Goal: Task Accomplishment & Management: Use online tool/utility

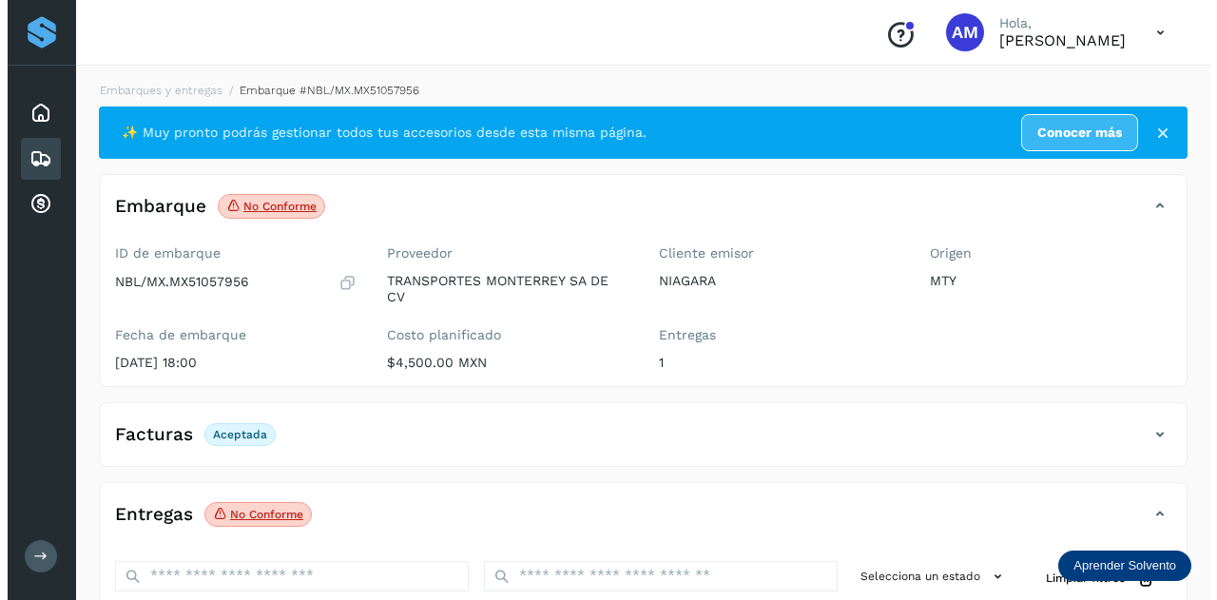
scroll to position [189, 0]
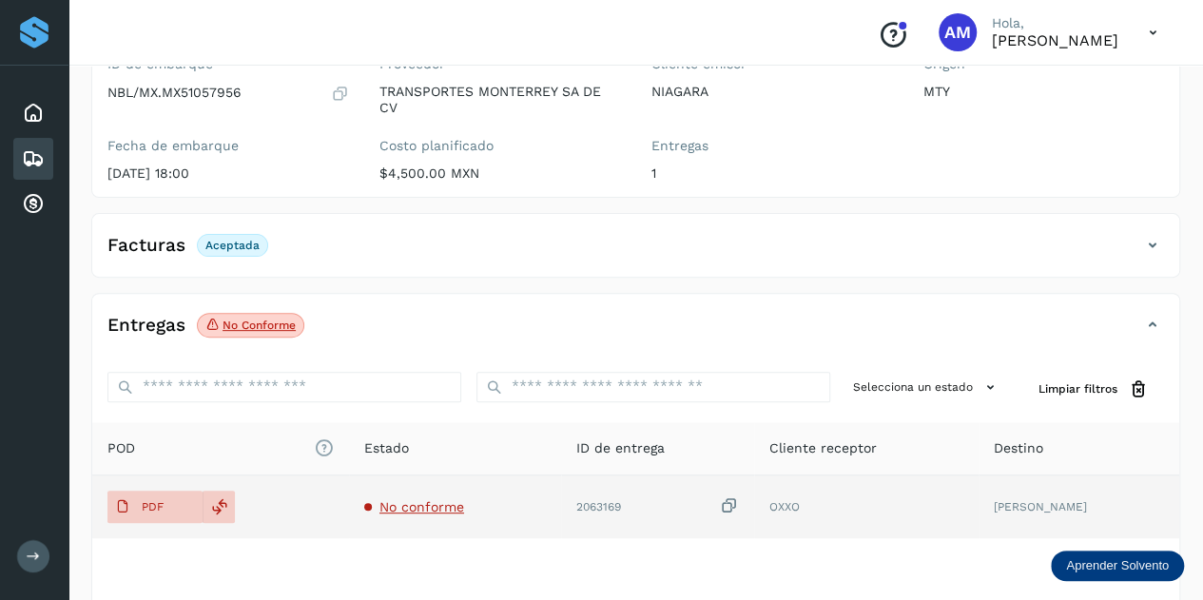
click at [417, 507] on span "No conforme" at bounding box center [421, 506] width 85 height 15
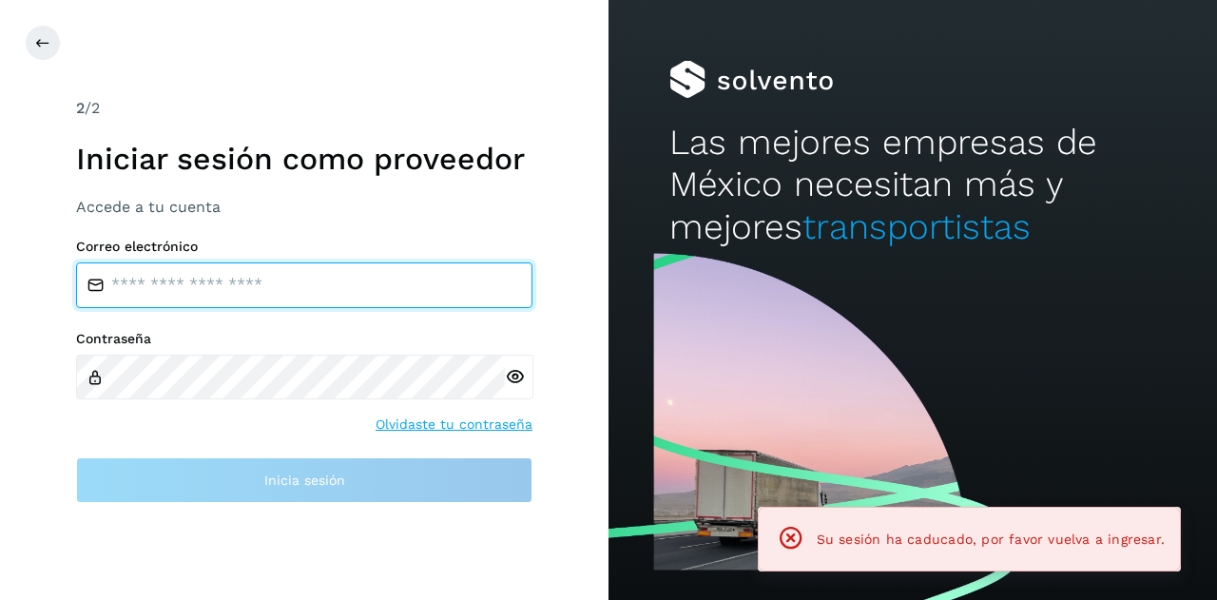
type input "**********"
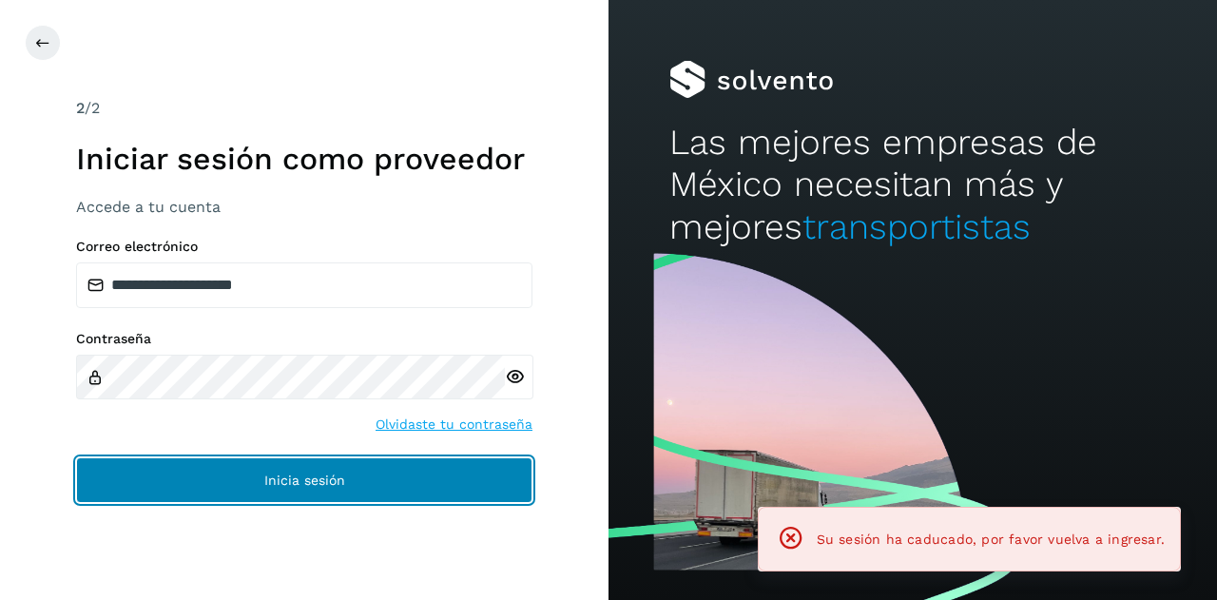
click at [359, 467] on button "Inicia sesión" at bounding box center [304, 480] width 456 height 46
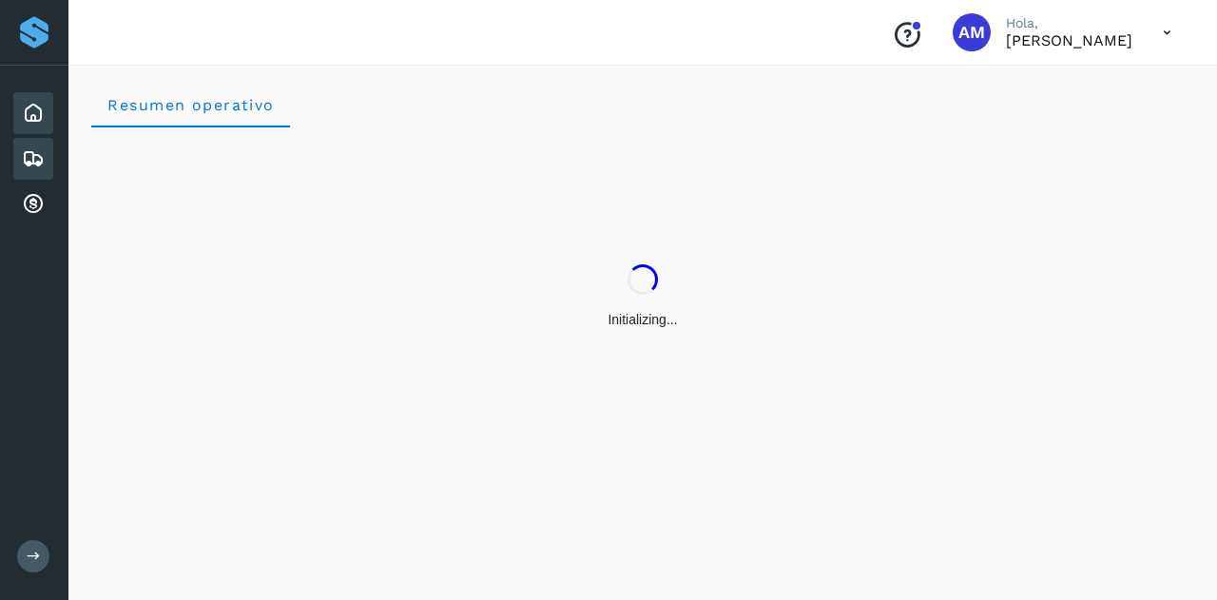
click at [46, 155] on div "Embarques y entregas" at bounding box center [33, 159] width 40 height 42
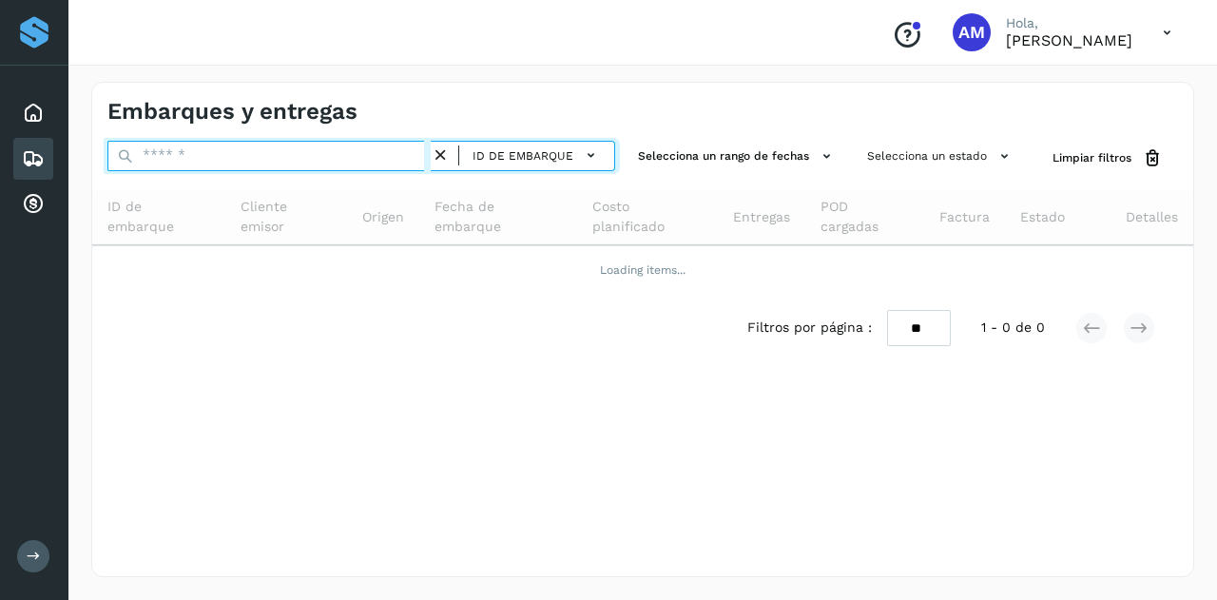
click at [176, 149] on input "text" at bounding box center [268, 156] width 323 height 30
paste input "**********"
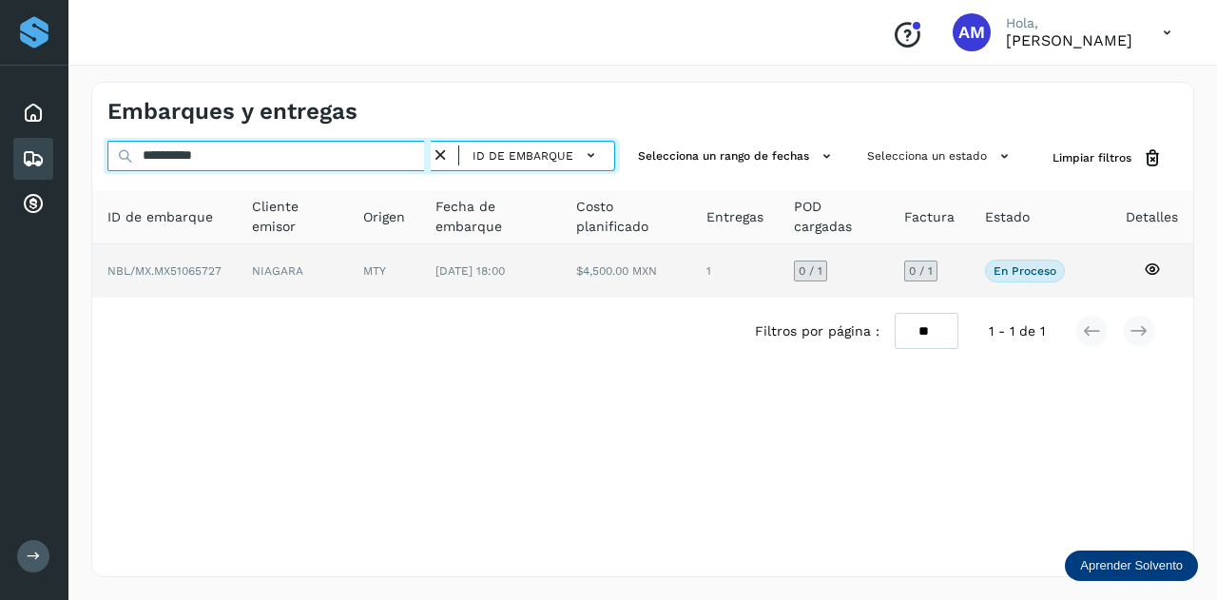
type input "**********"
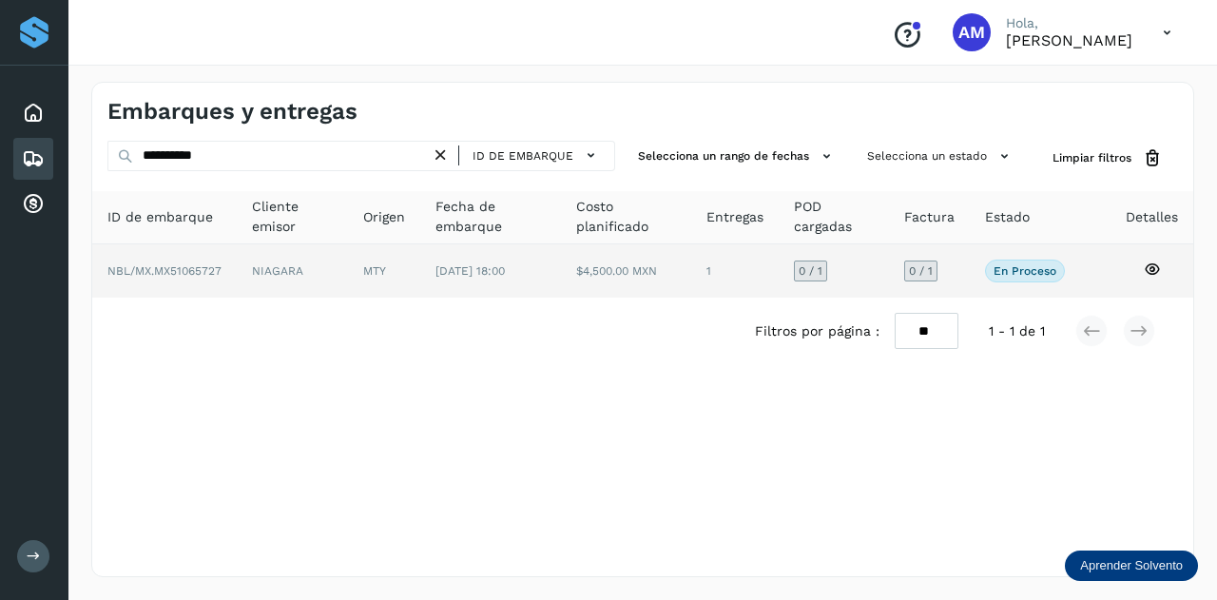
click at [348, 270] on td "NIAGARA" at bounding box center [384, 270] width 72 height 53
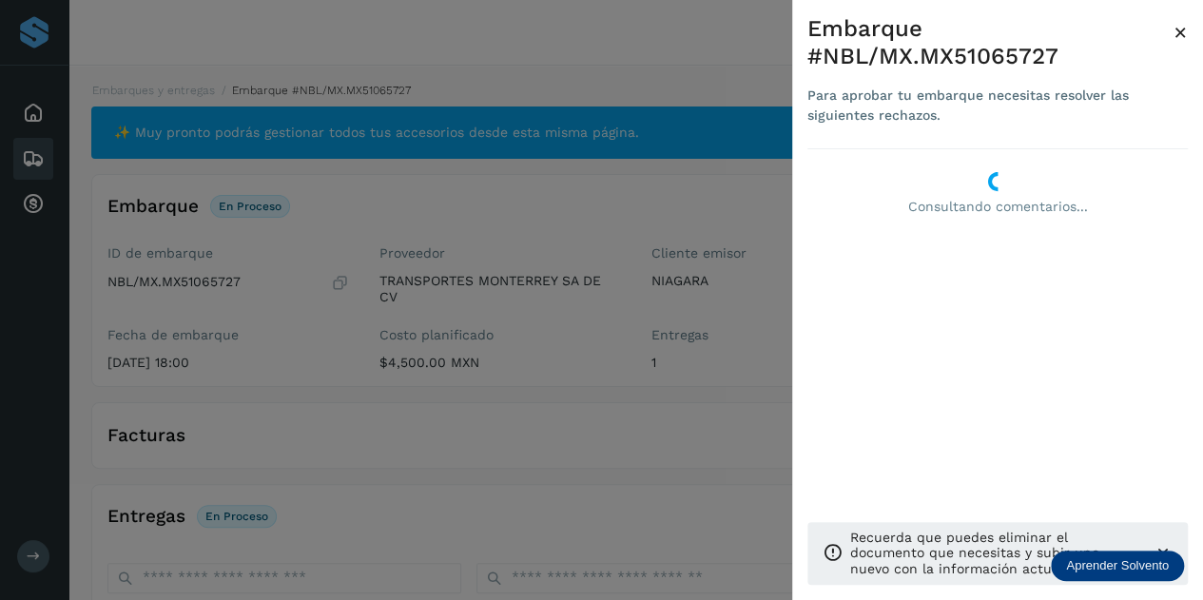
click at [516, 470] on div at bounding box center [601, 300] width 1203 height 600
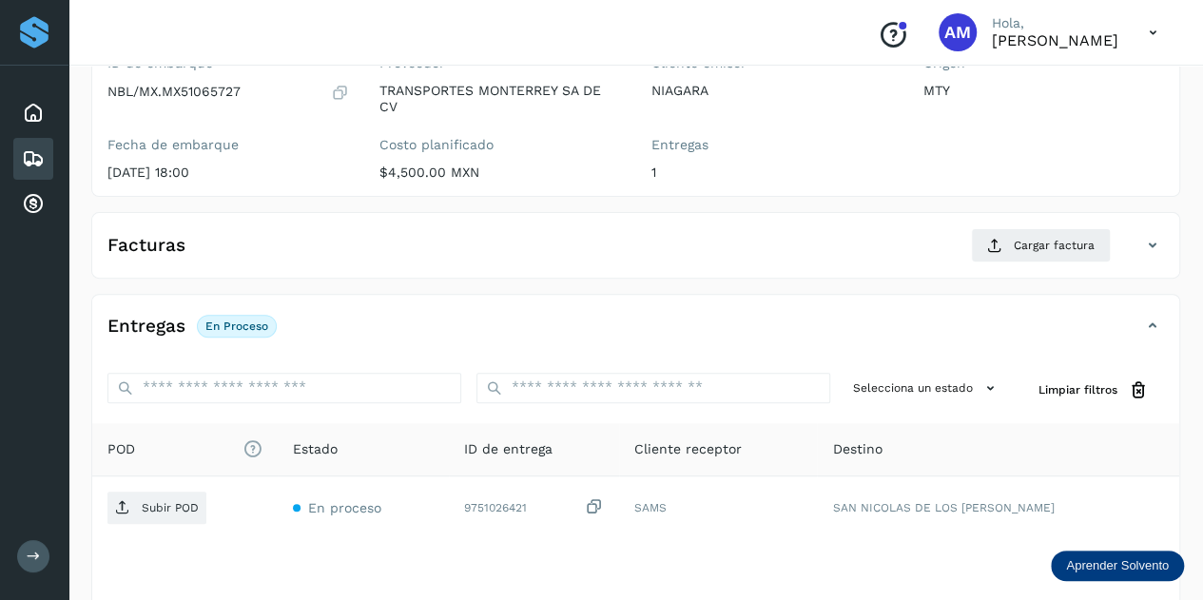
scroll to position [285, 0]
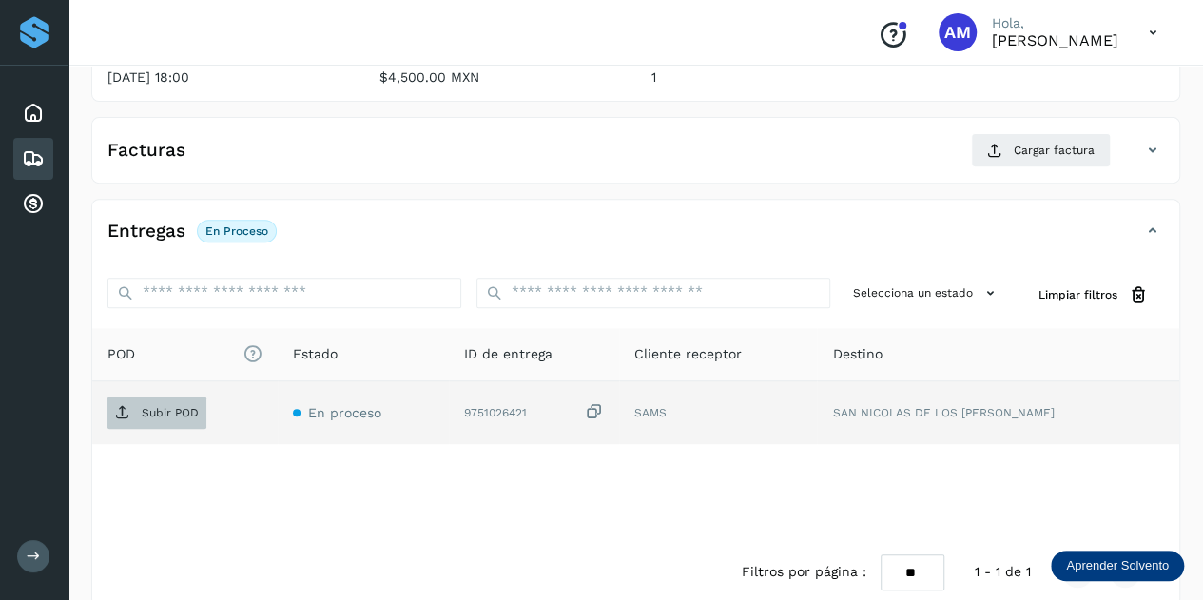
click at [169, 419] on span "Subir POD" at bounding box center [156, 413] width 99 height 30
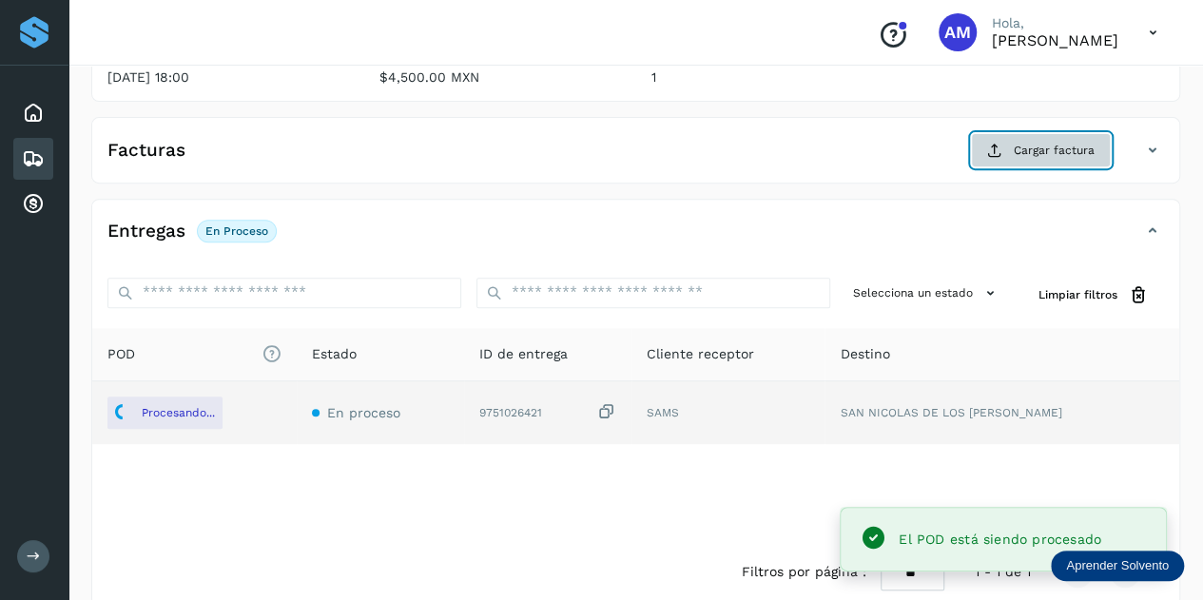
click at [1018, 149] on span "Cargar factura" at bounding box center [1054, 150] width 81 height 17
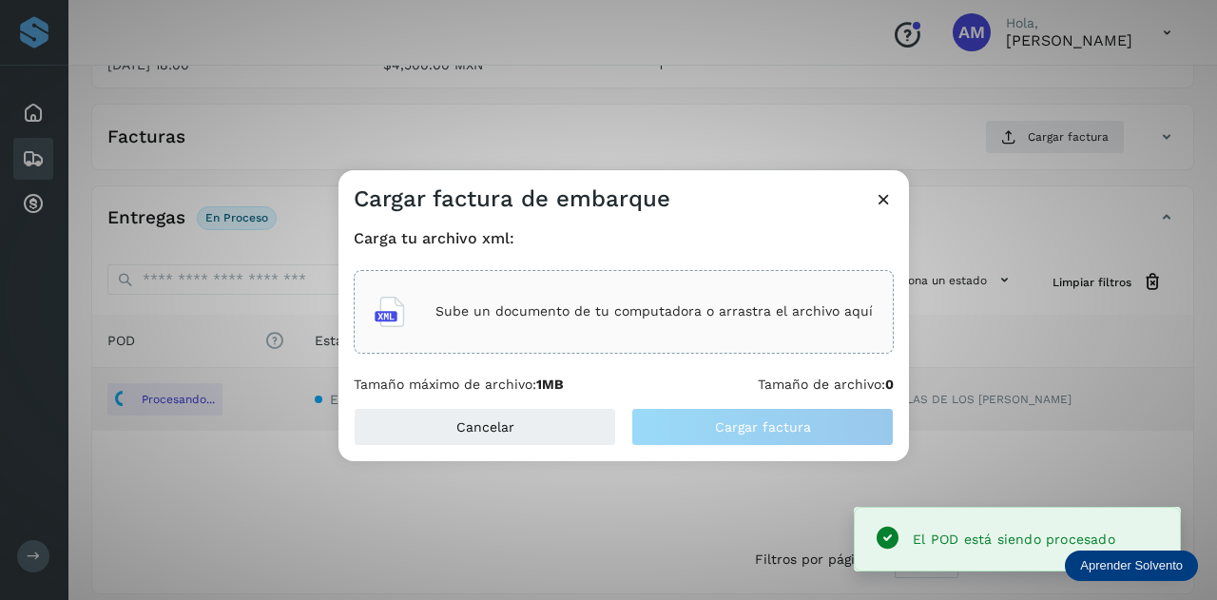
click at [719, 304] on p "Sube un documento de tu computadora o arrastra el archivo aquí" at bounding box center [654, 311] width 437 height 16
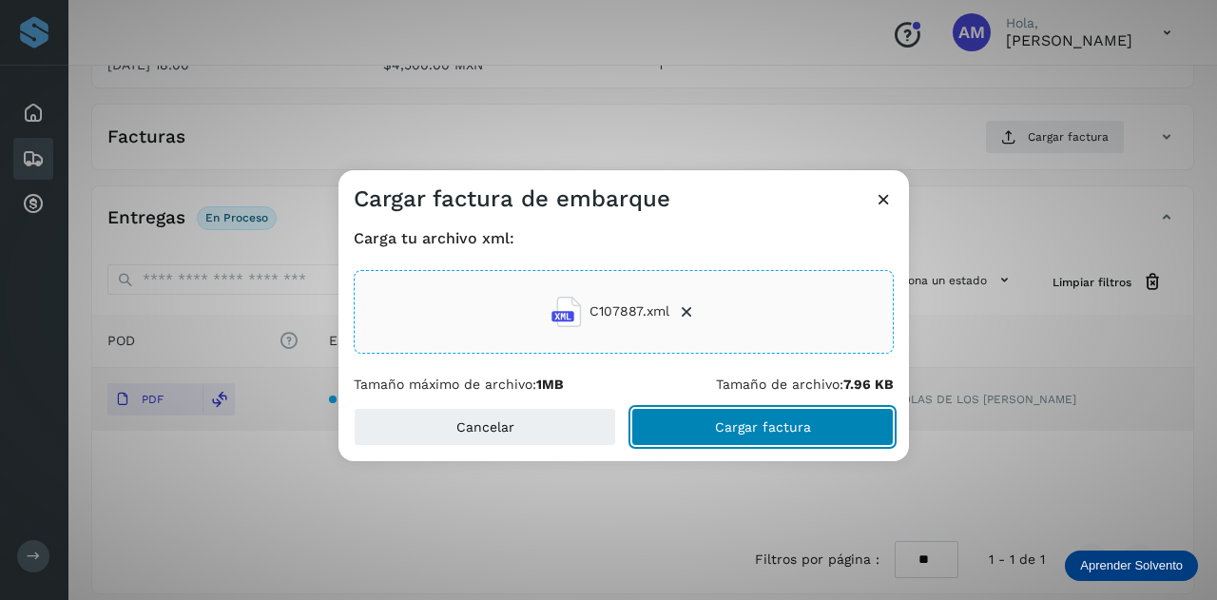
click at [711, 437] on button "Cargar factura" at bounding box center [762, 427] width 262 height 38
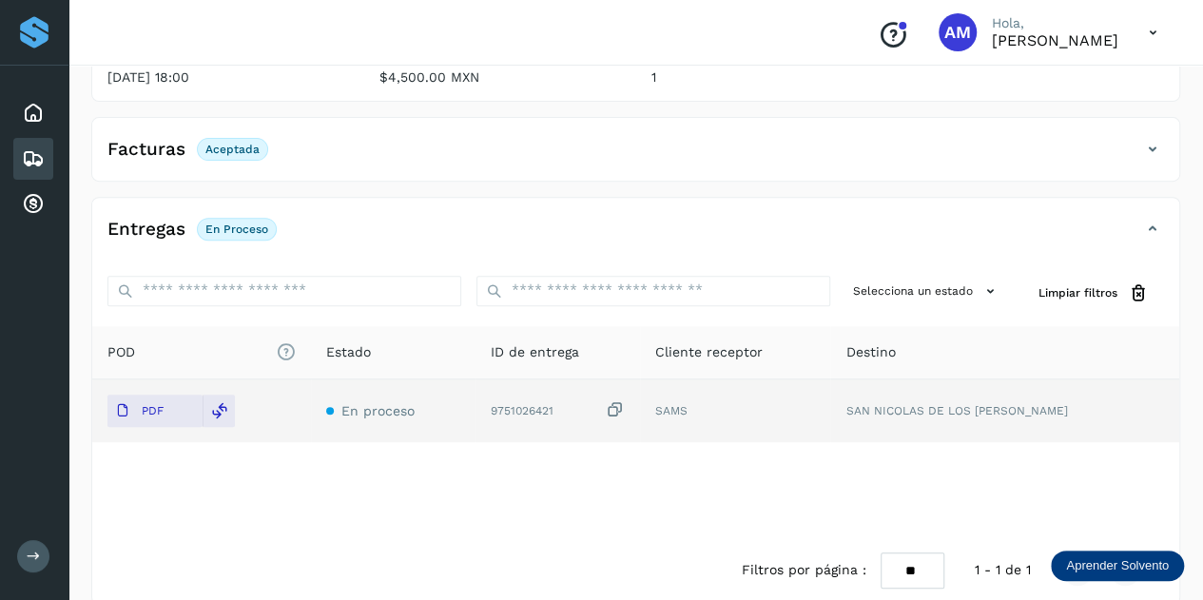
scroll to position [0, 0]
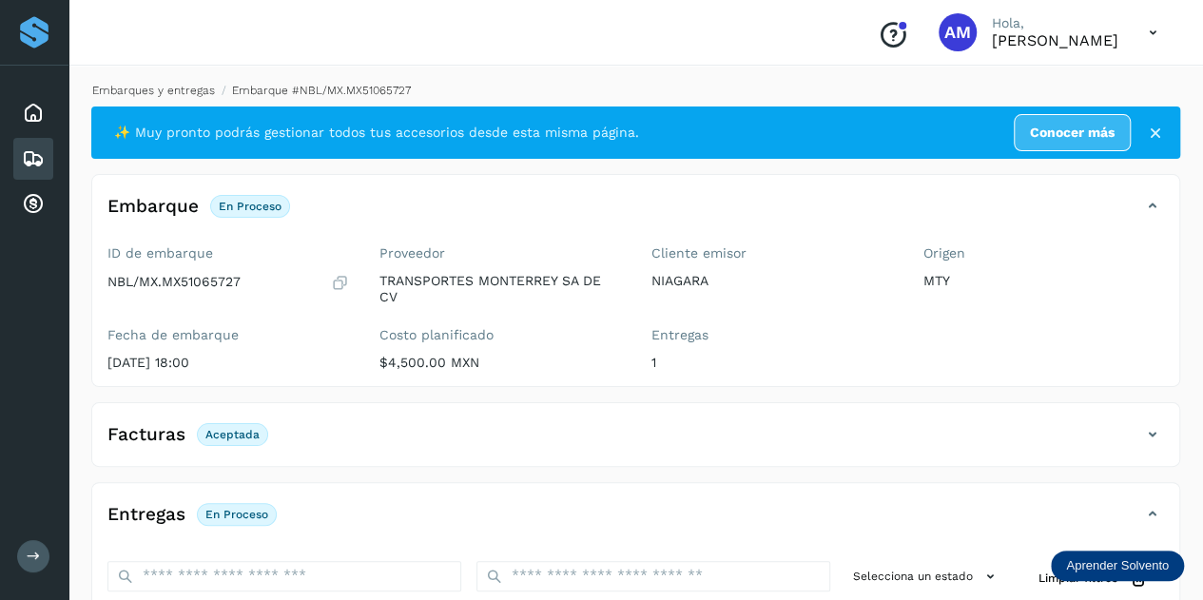
click at [159, 86] on link "Embarques y entregas" at bounding box center [153, 90] width 123 height 13
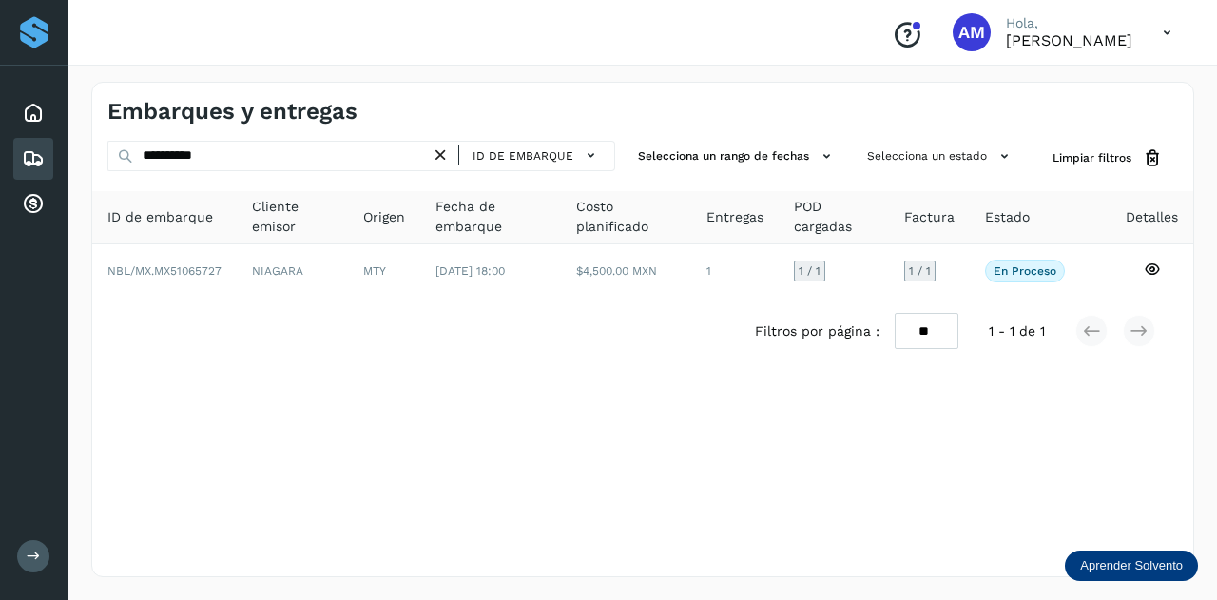
click at [447, 149] on icon at bounding box center [441, 156] width 20 height 20
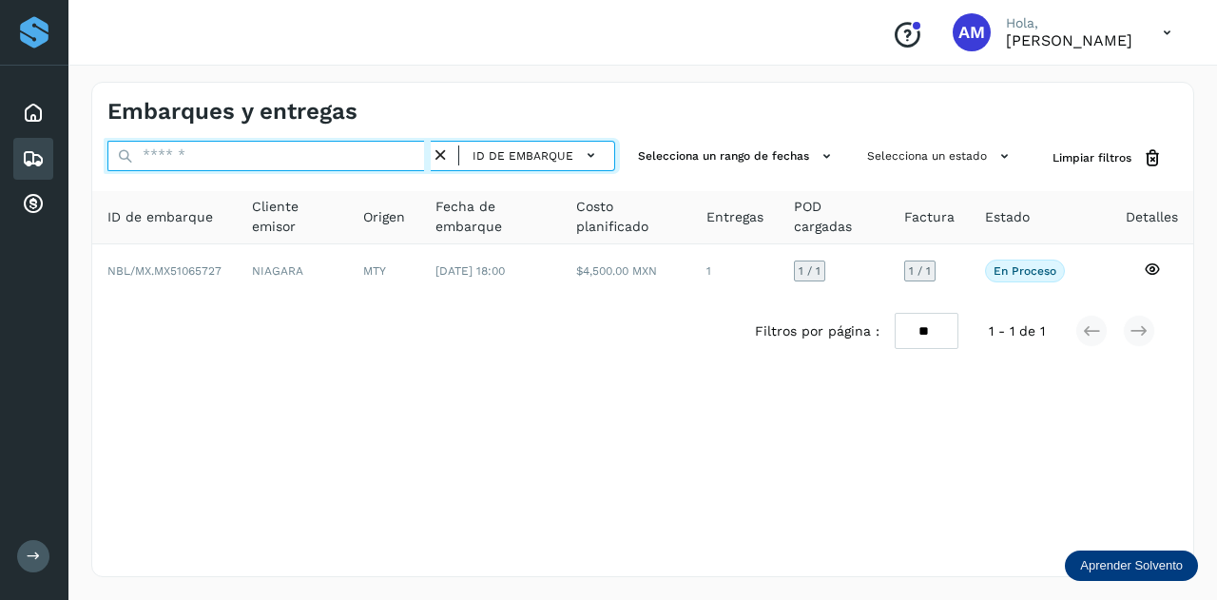
click at [355, 152] on input "text" at bounding box center [268, 156] width 323 height 30
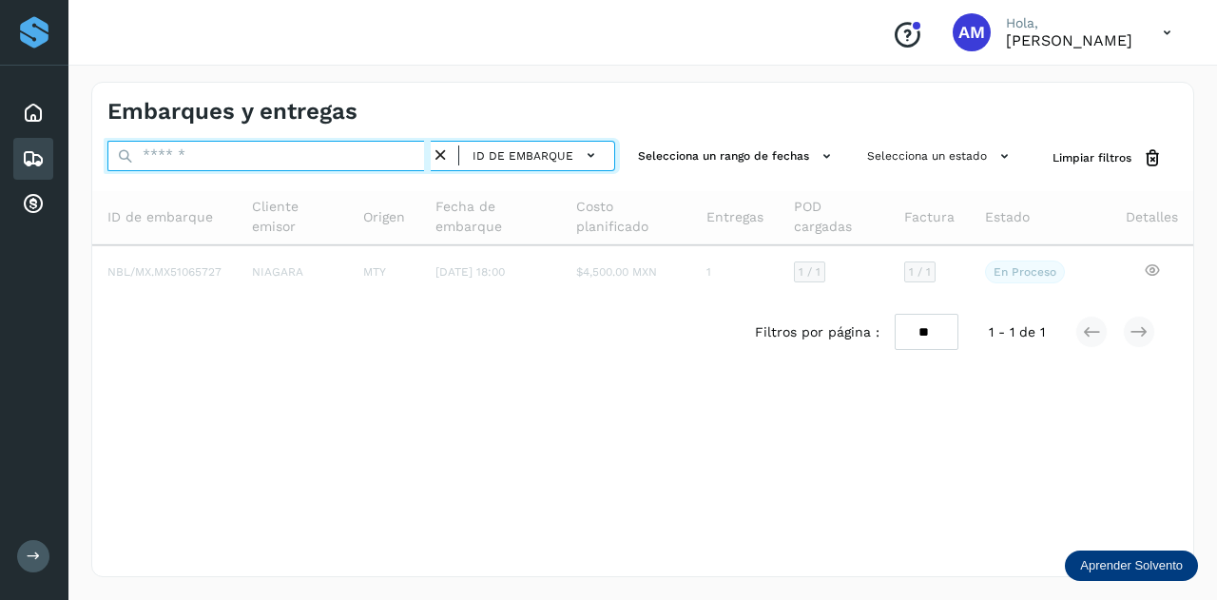
paste input "**********"
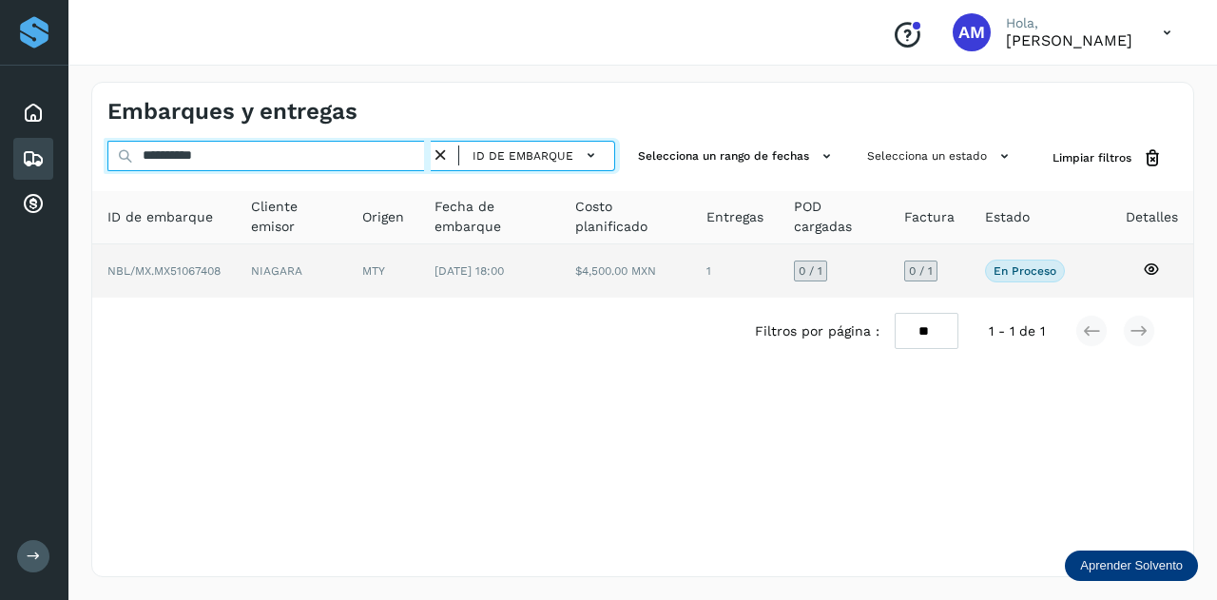
type input "**********"
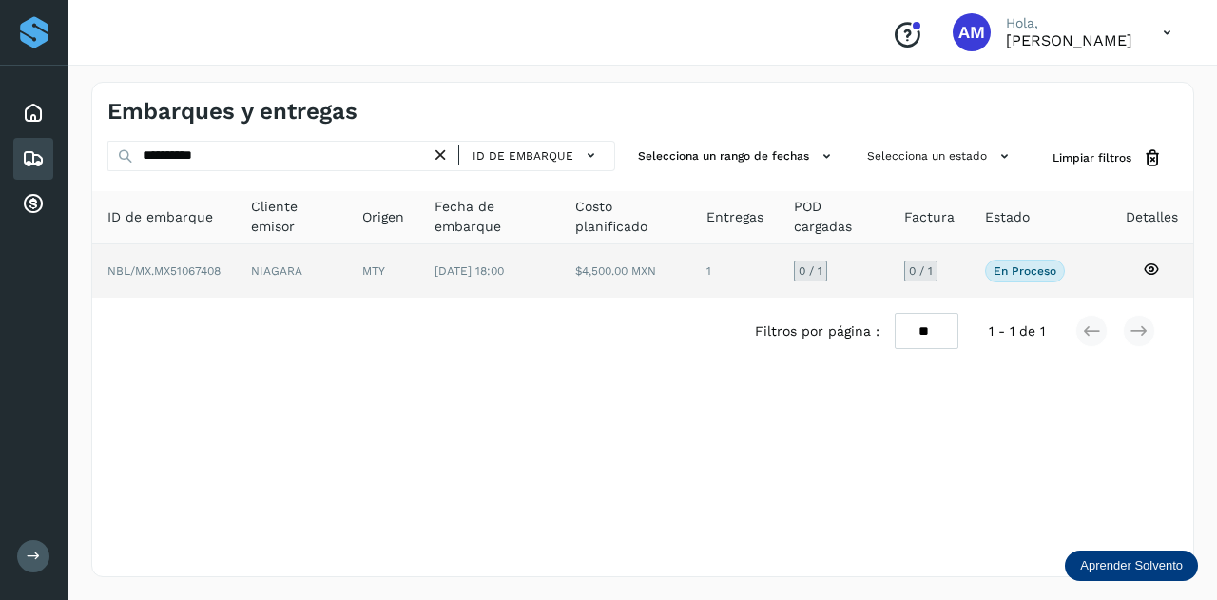
click at [419, 271] on td "MTY" at bounding box center [489, 270] width 141 height 53
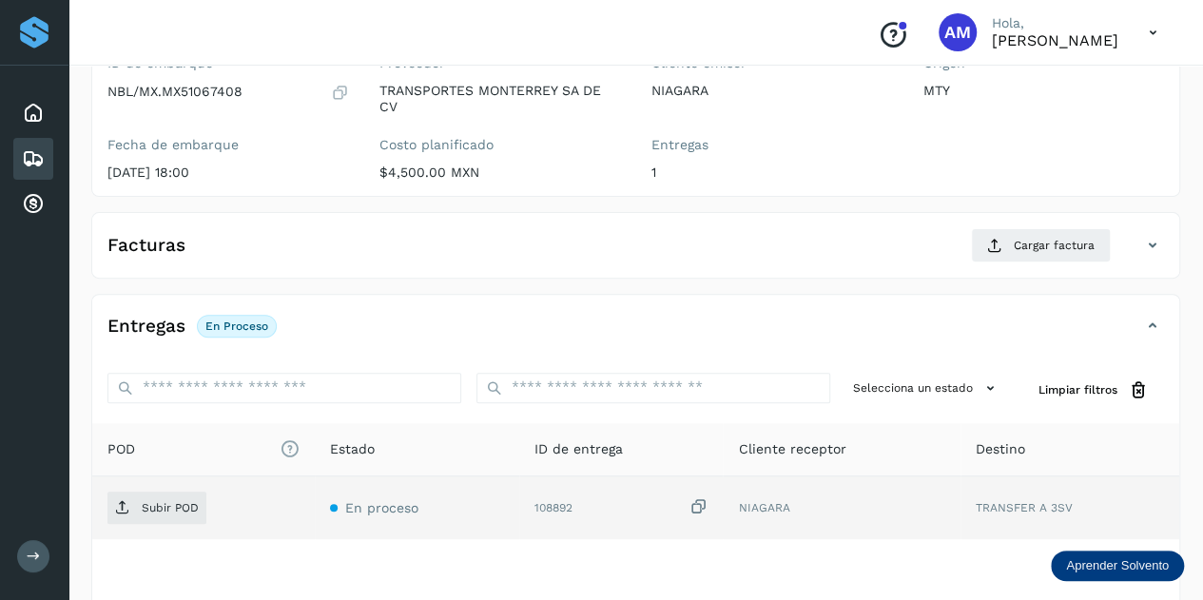
scroll to position [285, 0]
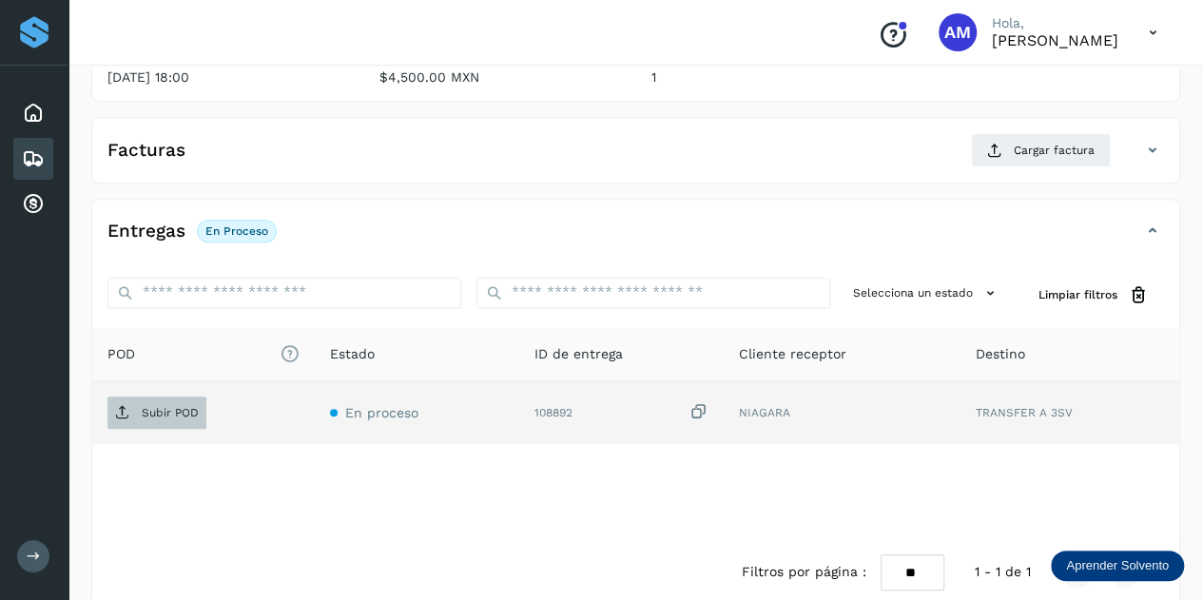
click at [167, 417] on span "Subir POD" at bounding box center [156, 413] width 99 height 30
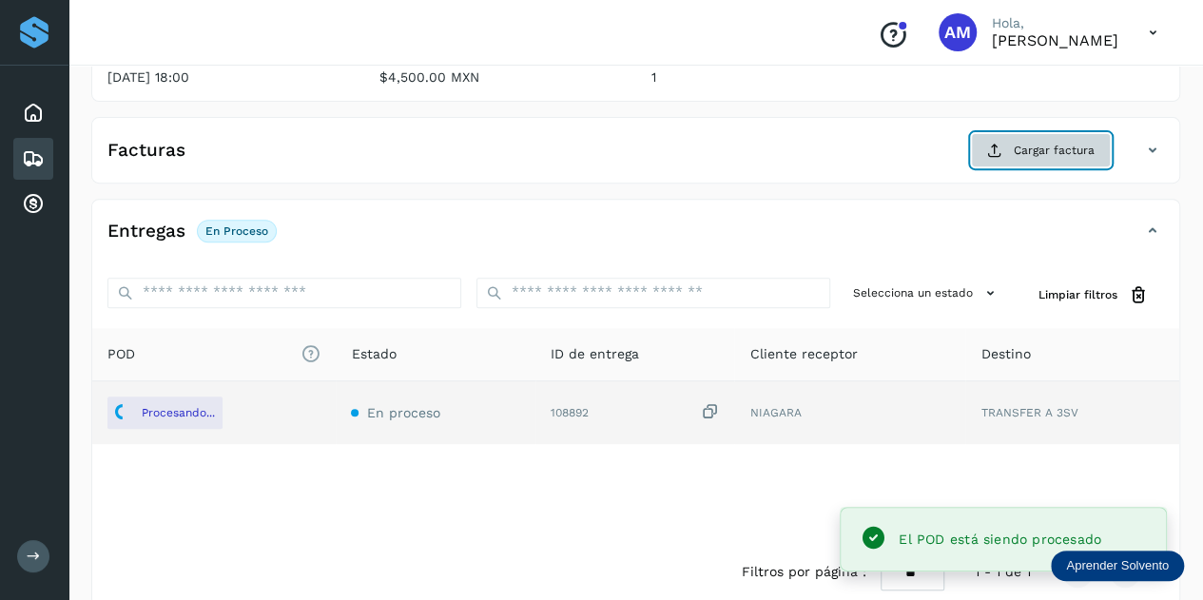
click at [1040, 133] on button "Cargar factura" at bounding box center [1041, 150] width 140 height 34
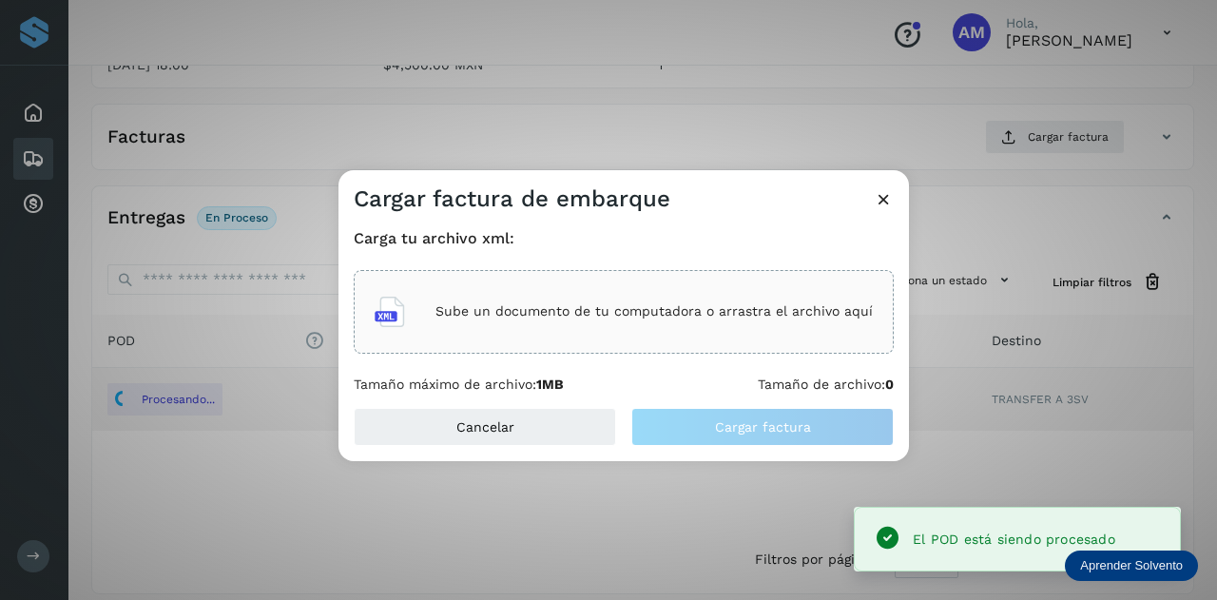
click at [534, 293] on div "Sube un documento de tu computadora o arrastra el archivo aquí" at bounding box center [624, 311] width 498 height 51
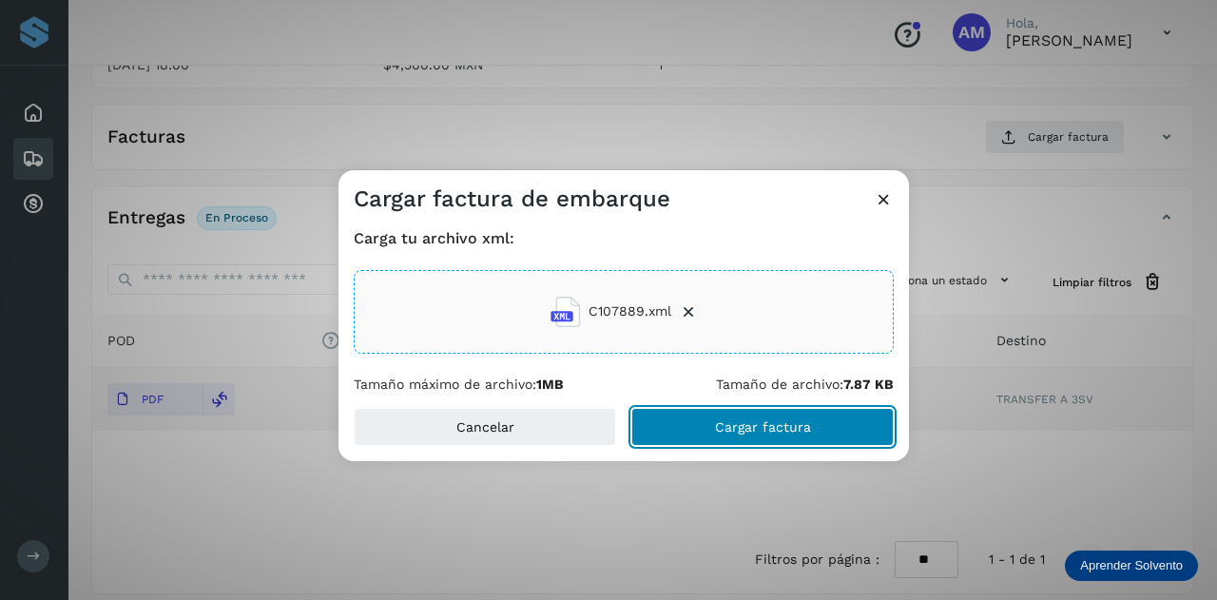
click at [689, 420] on button "Cargar factura" at bounding box center [762, 427] width 262 height 38
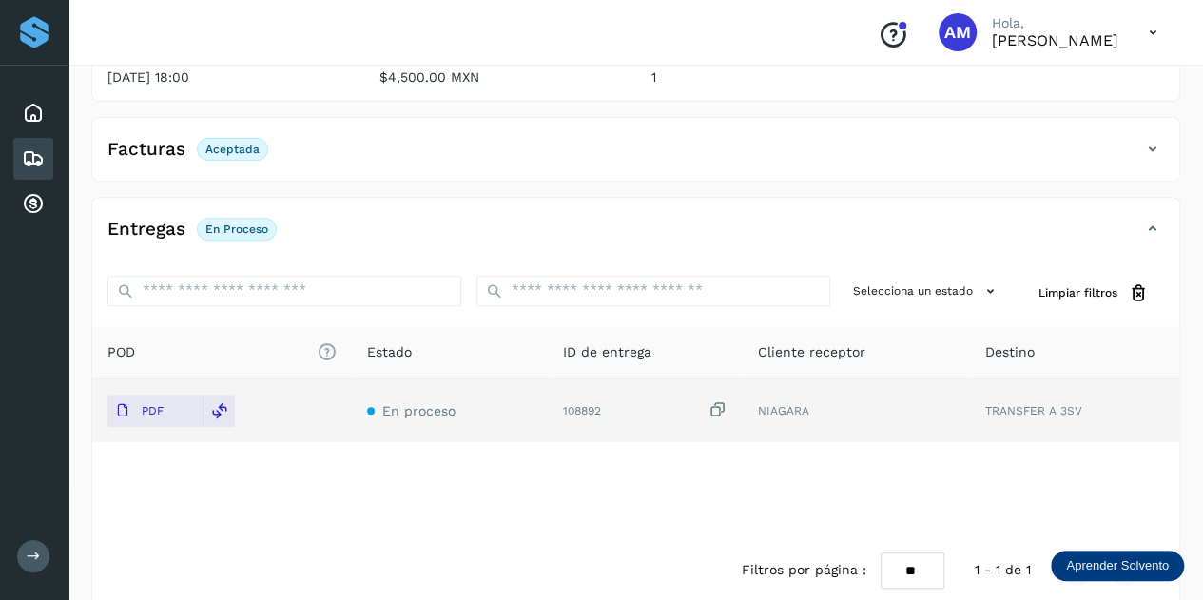
scroll to position [0, 0]
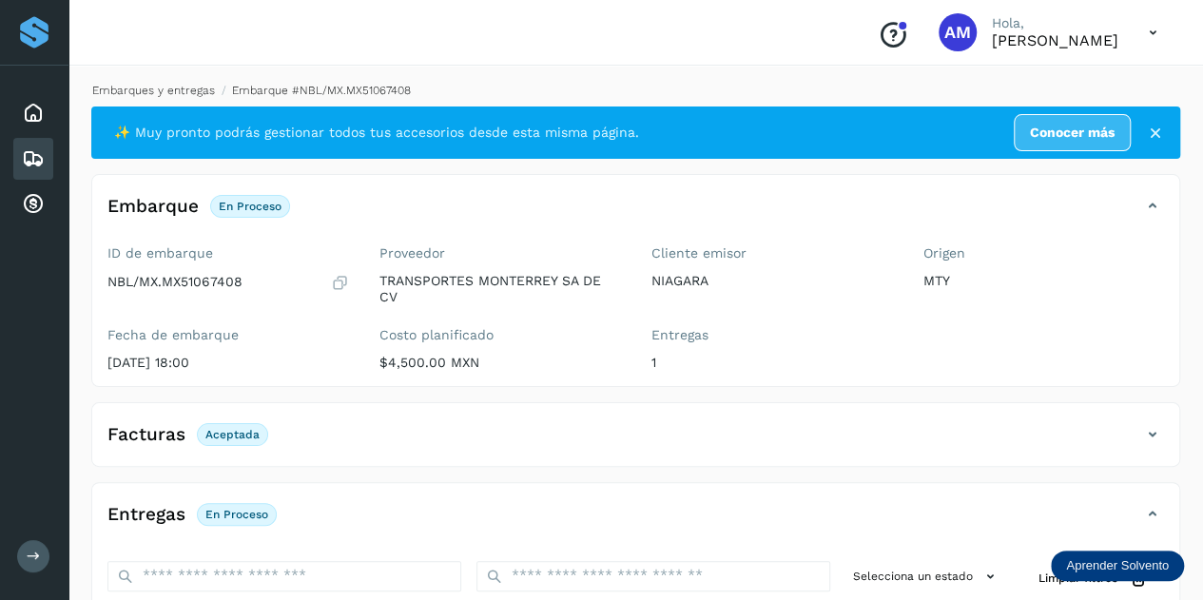
click at [188, 85] on link "Embarques y entregas" at bounding box center [153, 90] width 123 height 13
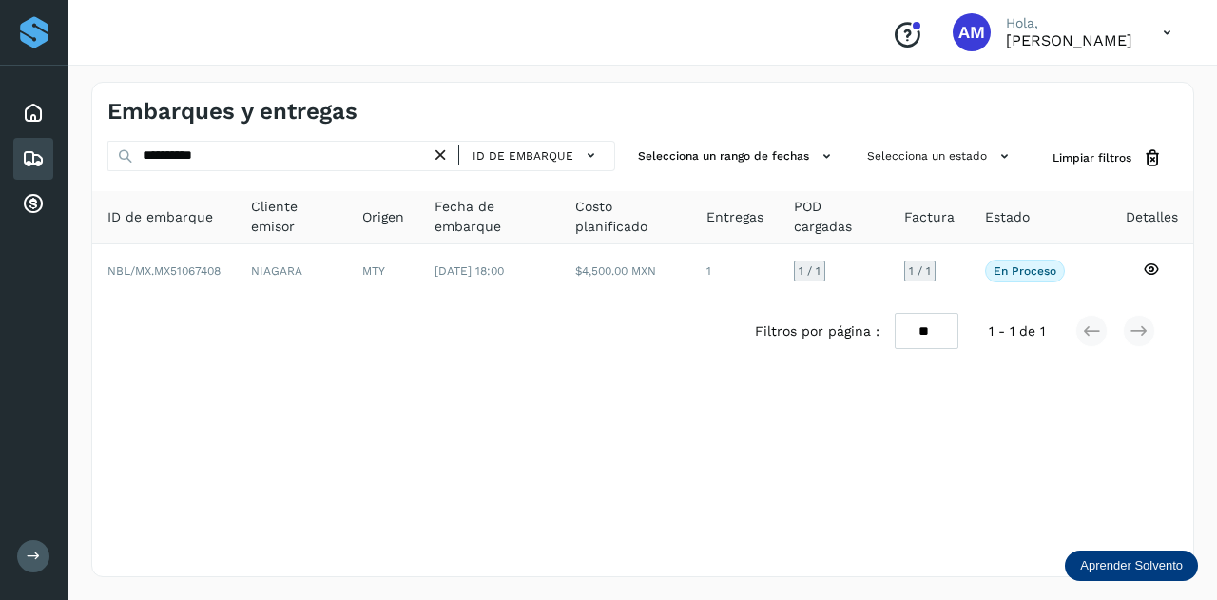
click at [447, 150] on icon at bounding box center [441, 156] width 20 height 20
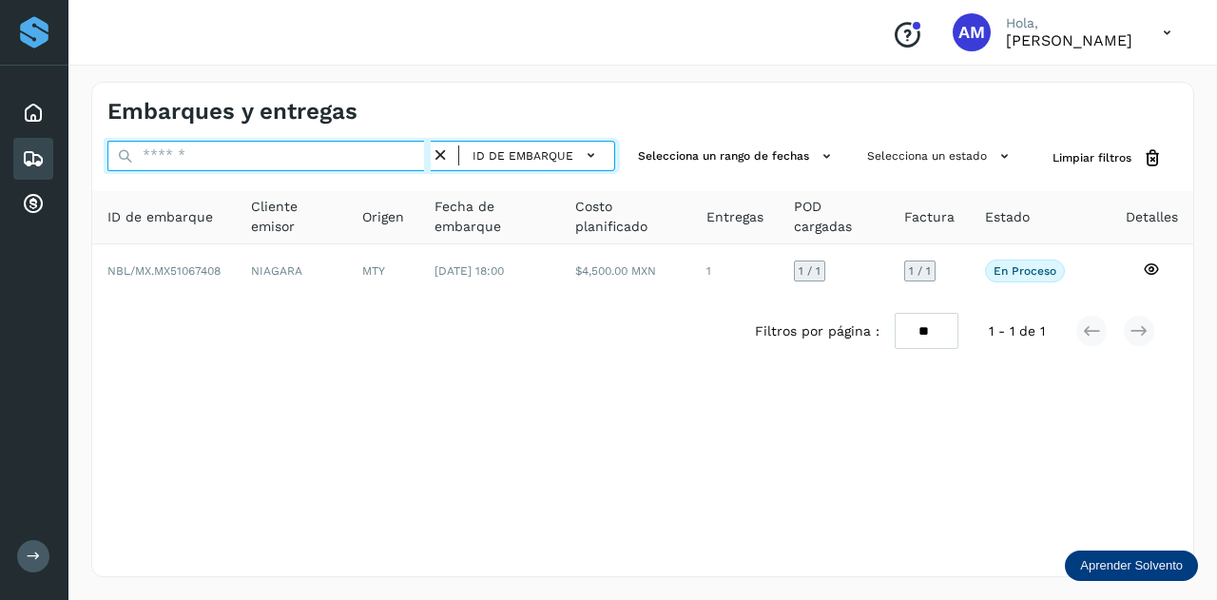
click at [348, 157] on input "text" at bounding box center [268, 156] width 323 height 30
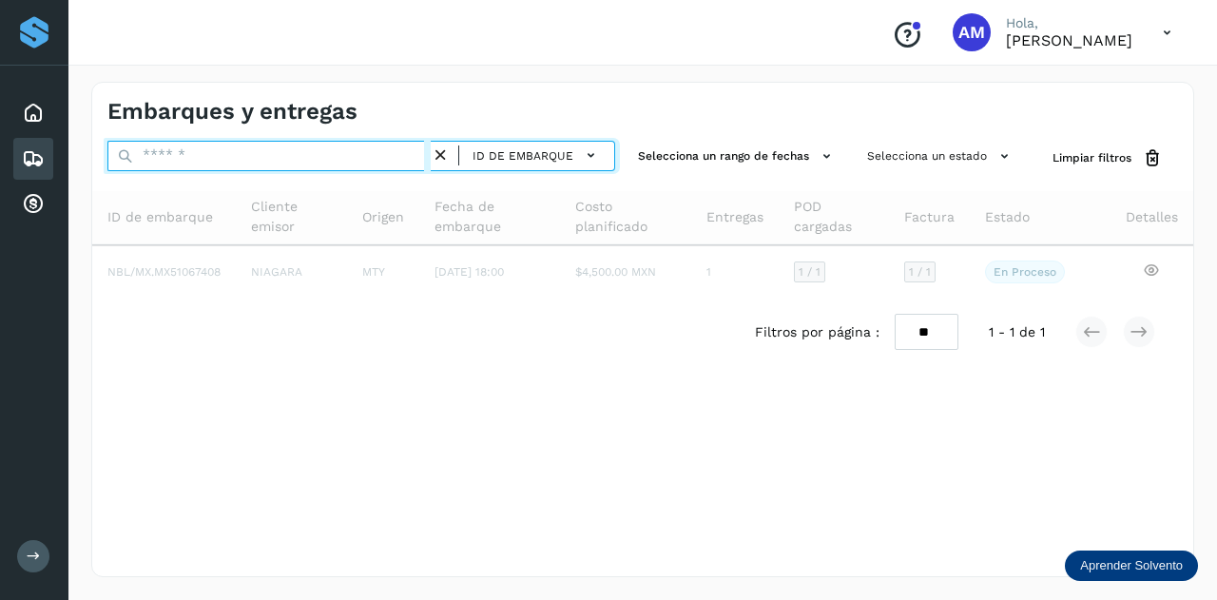
paste input "**********"
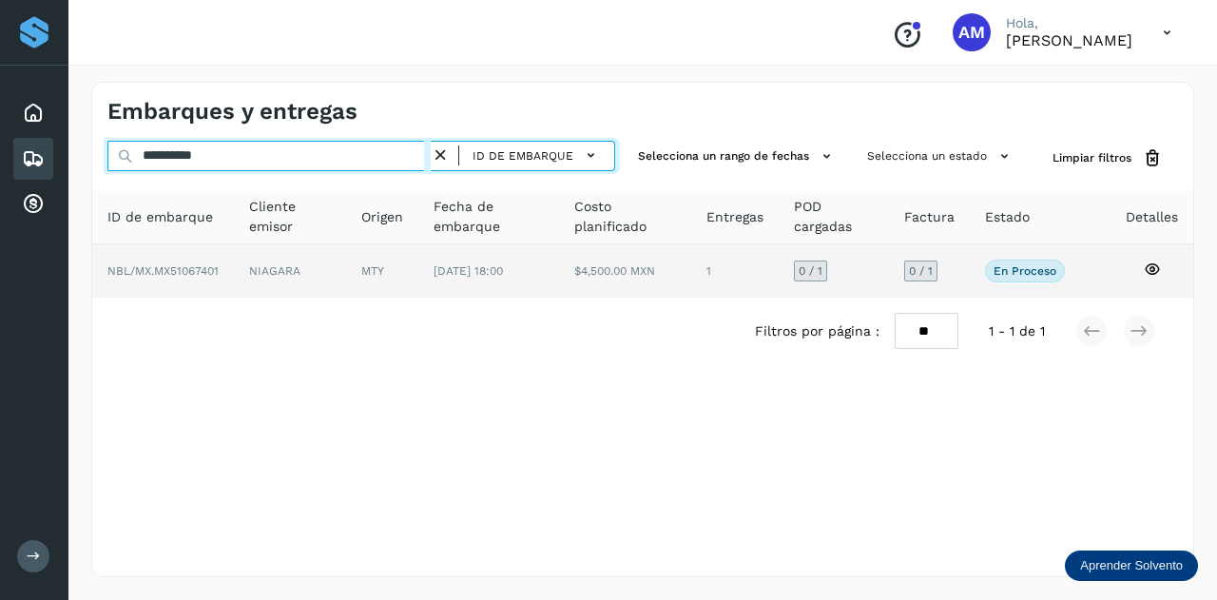
type input "**********"
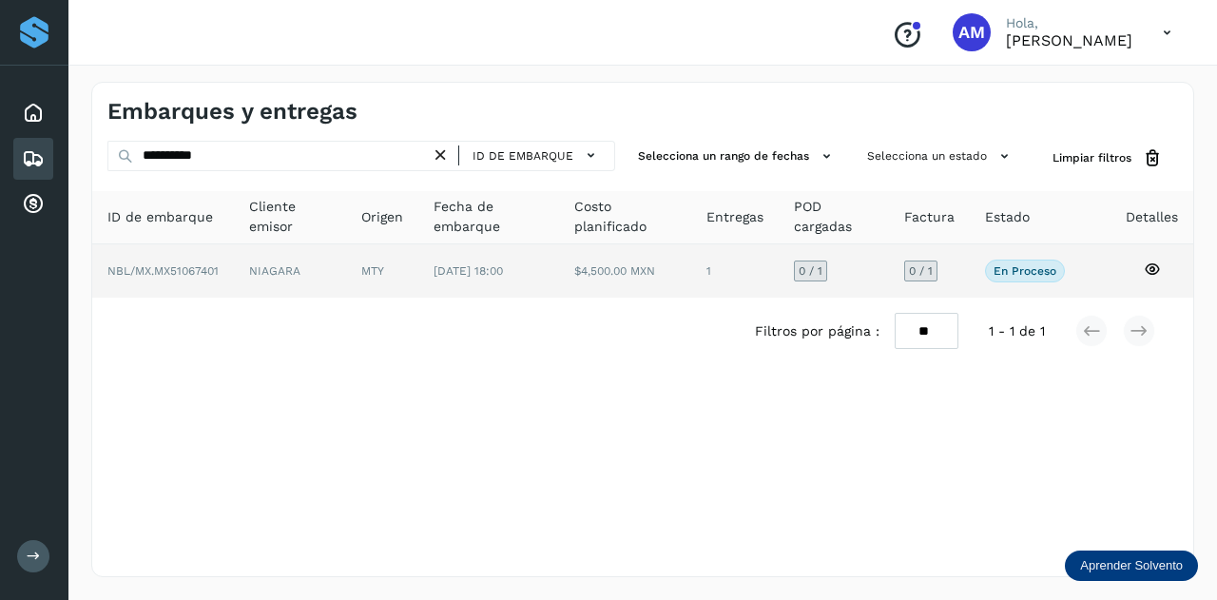
click at [418, 279] on td "MTY" at bounding box center [489, 270] width 142 height 53
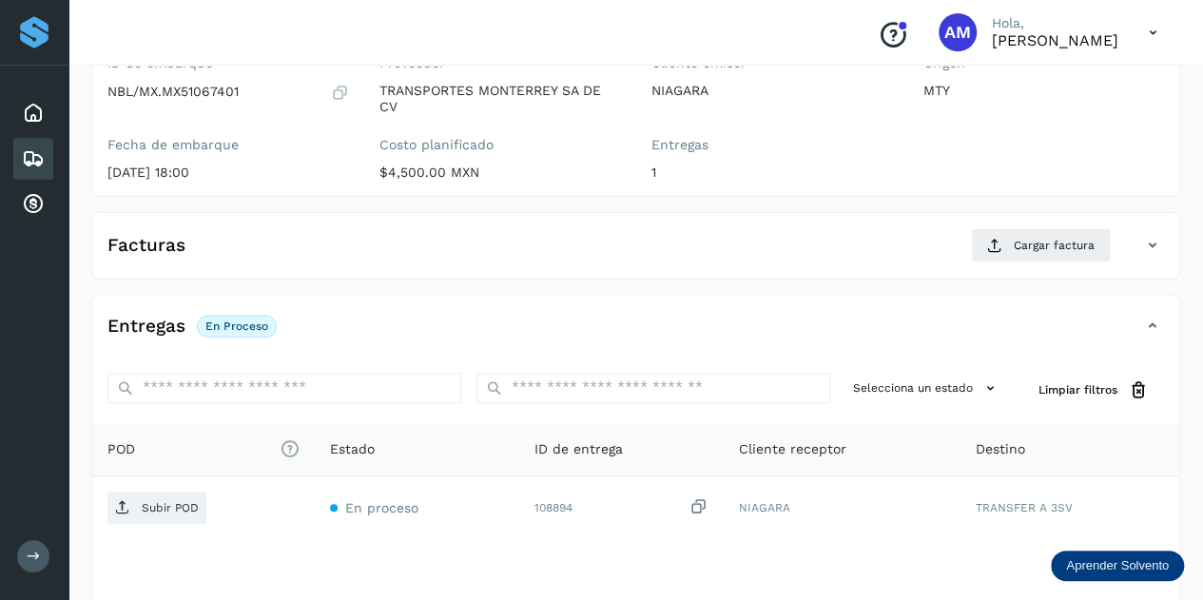
scroll to position [285, 0]
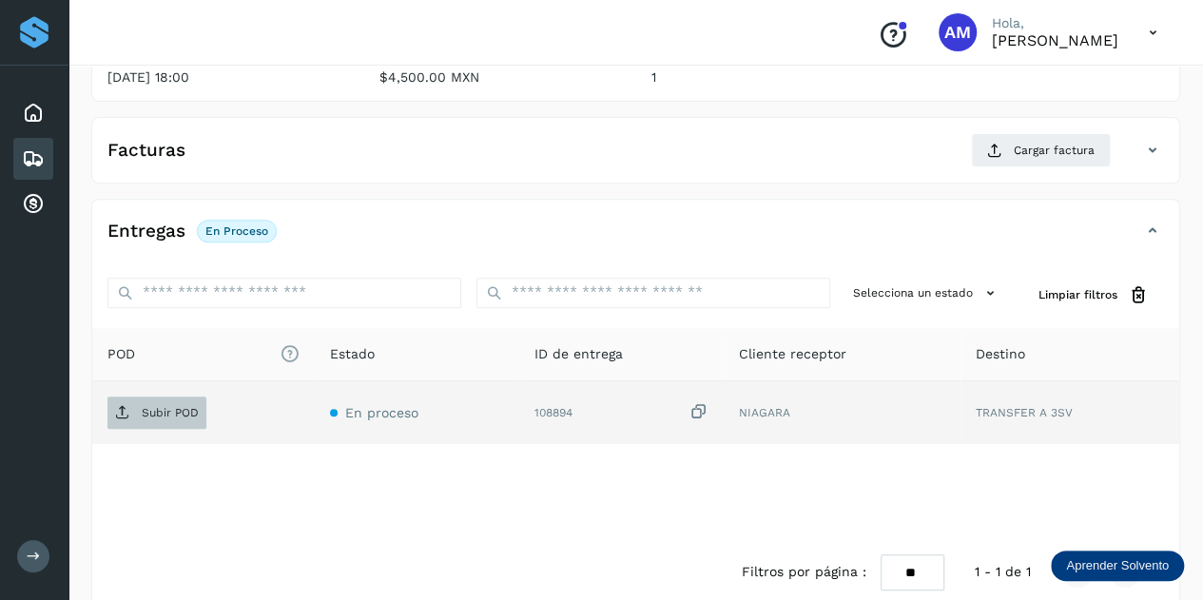
click at [188, 406] on p "Subir POD" at bounding box center [170, 412] width 57 height 13
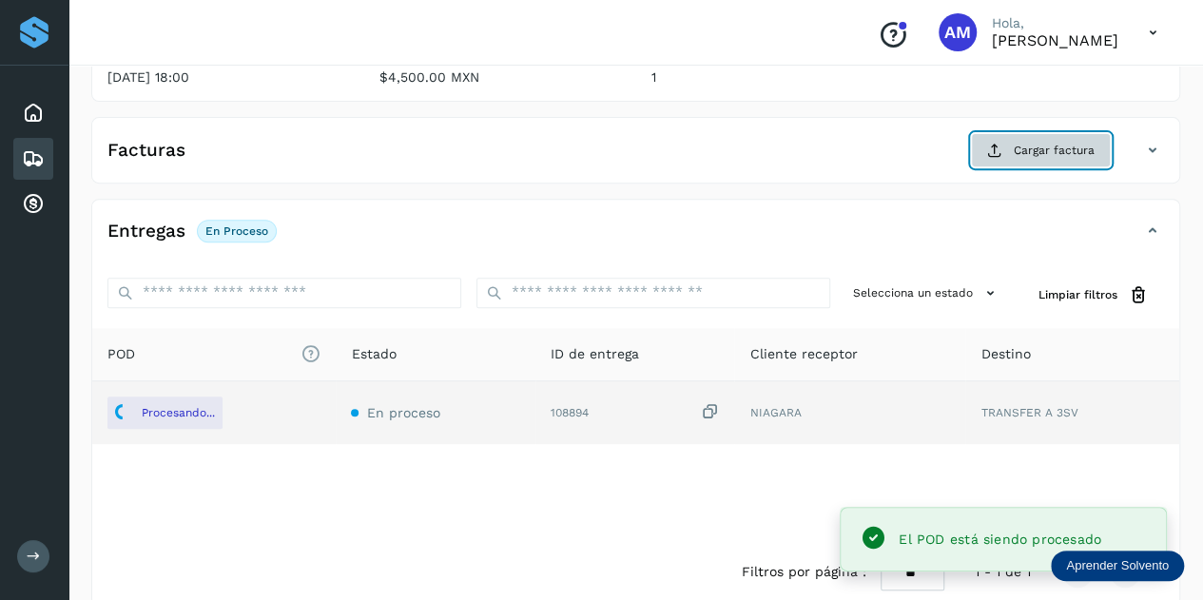
click at [1043, 149] on span "Cargar factura" at bounding box center [1054, 150] width 81 height 17
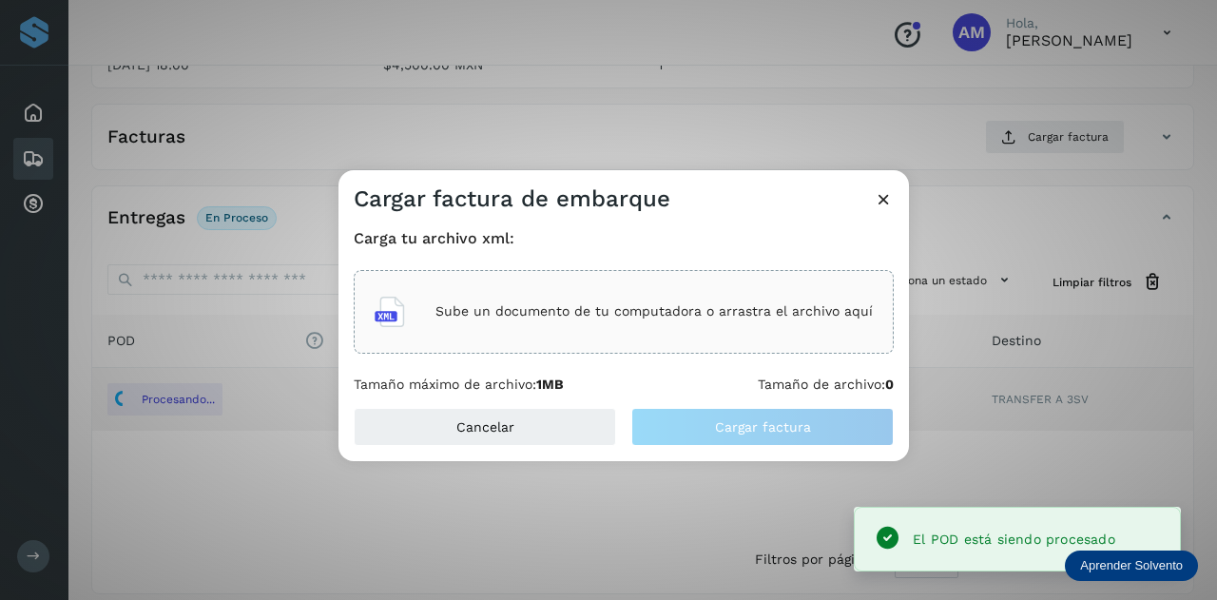
click at [625, 290] on div "Sube un documento de tu computadora o arrastra el archivo aquí" at bounding box center [624, 311] width 498 height 51
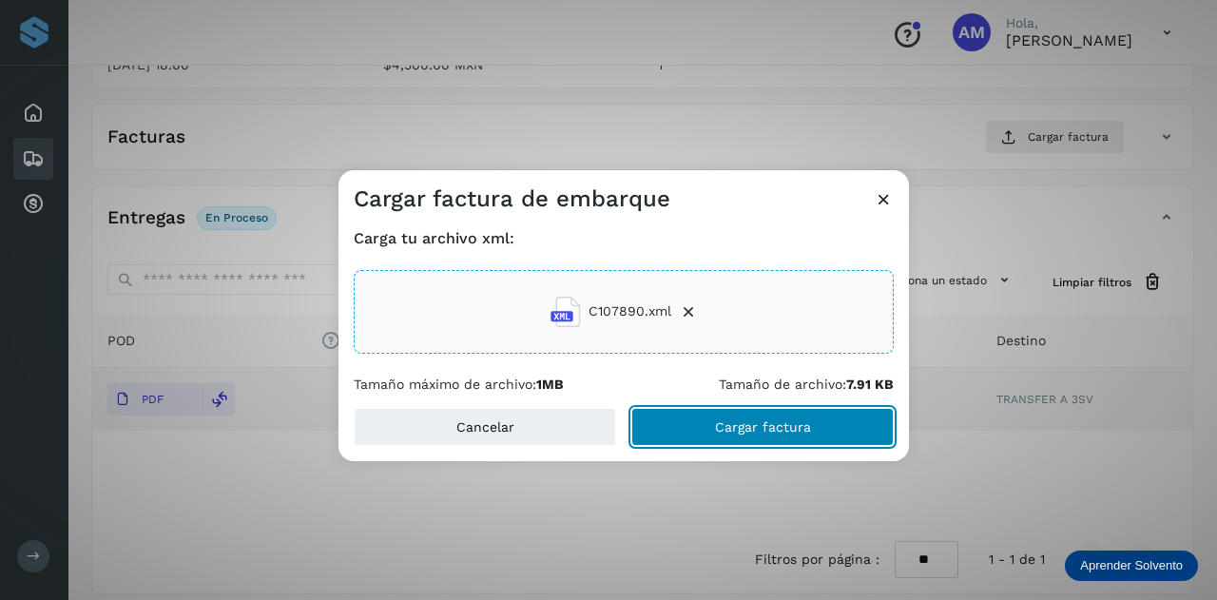
click at [704, 435] on button "Cargar factura" at bounding box center [762, 427] width 262 height 38
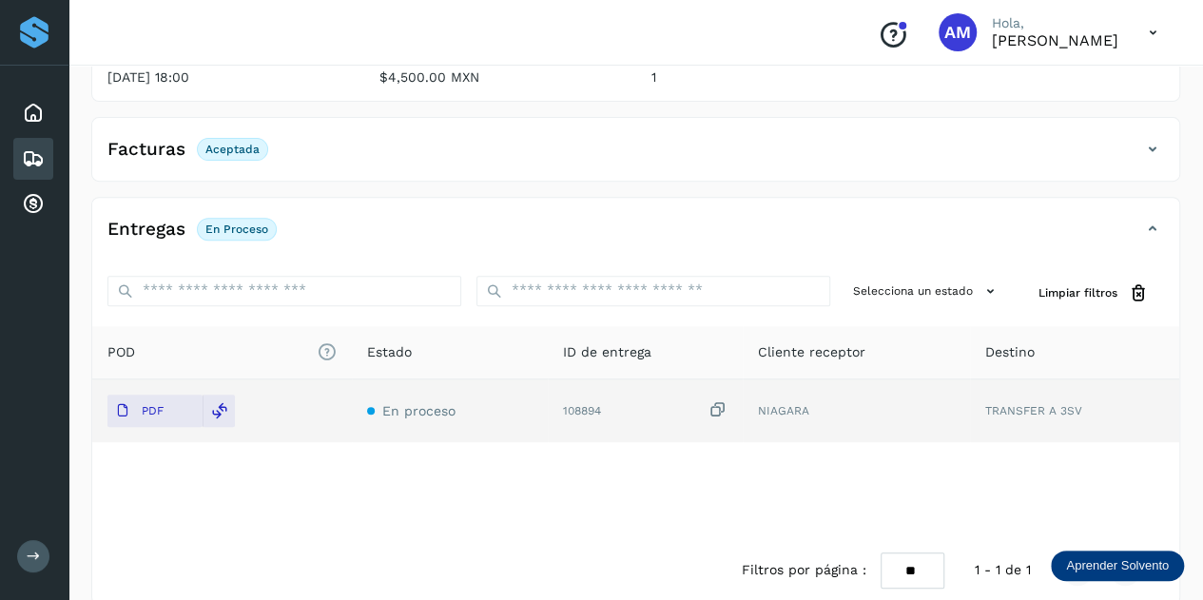
scroll to position [0, 0]
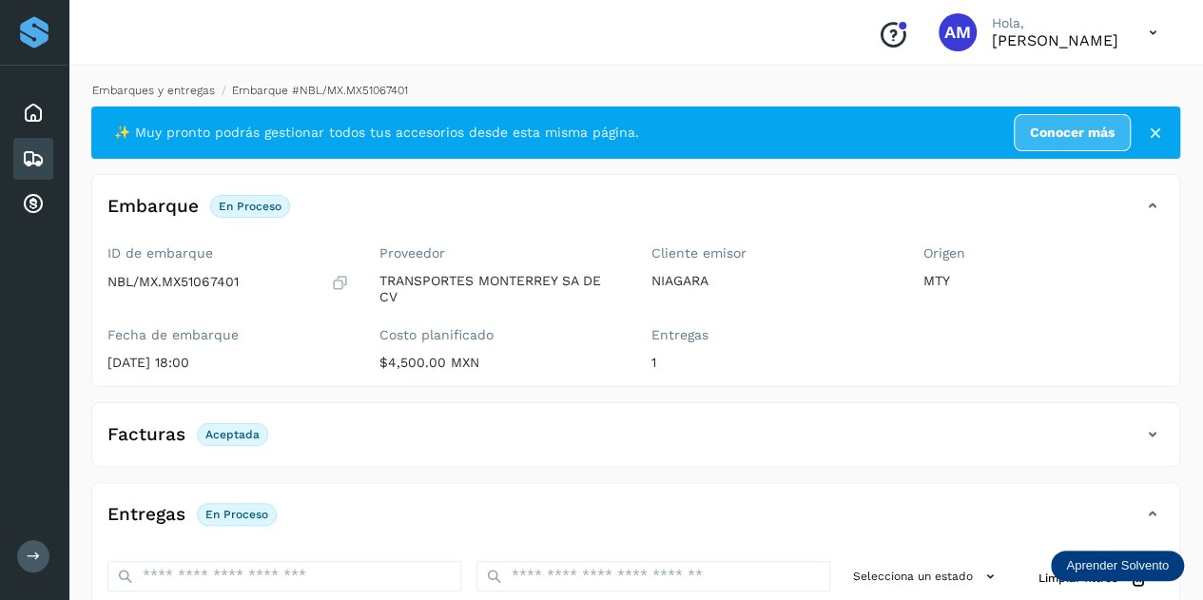
click at [171, 93] on link "Embarques y entregas" at bounding box center [153, 90] width 123 height 13
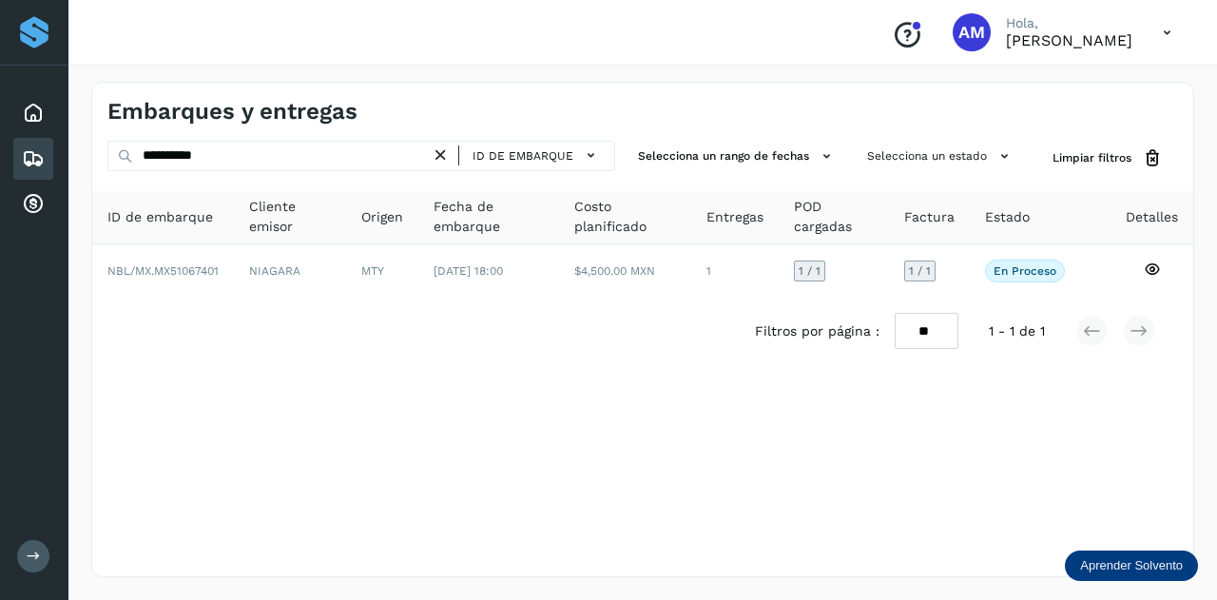
click at [449, 151] on icon at bounding box center [441, 156] width 20 height 20
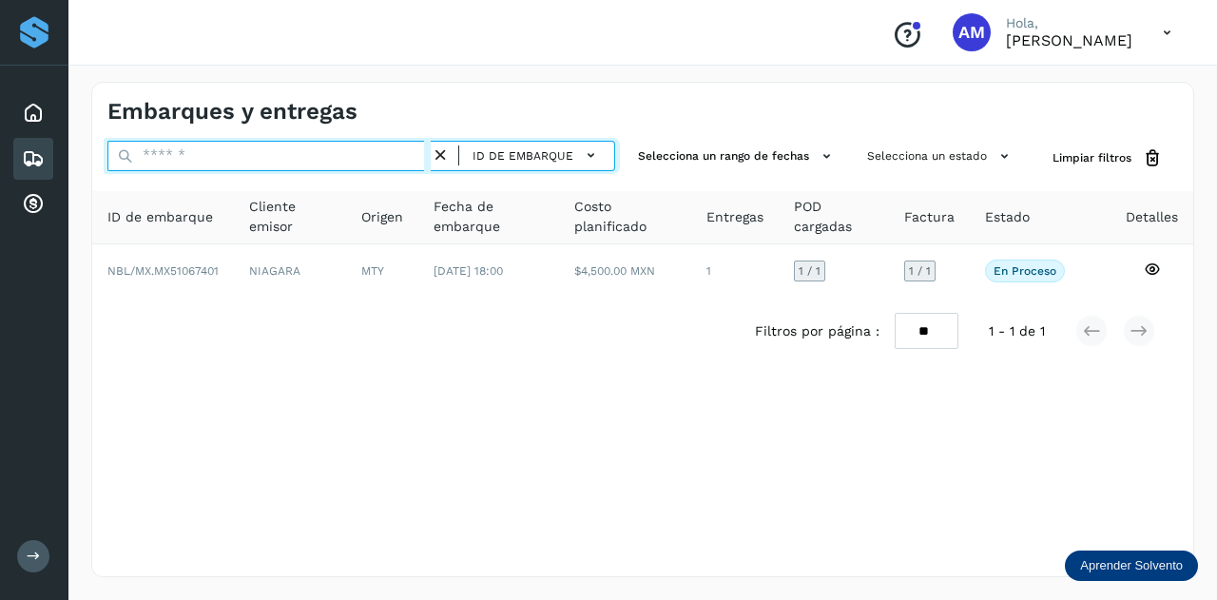
click at [384, 155] on input "text" at bounding box center [268, 156] width 323 height 30
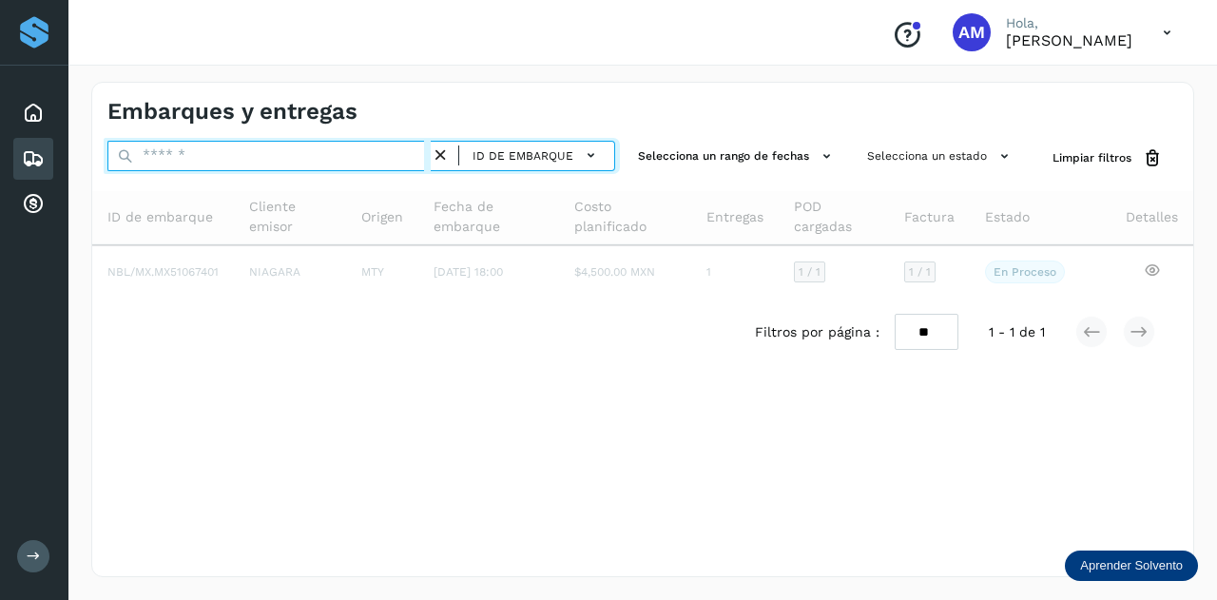
paste input "**********"
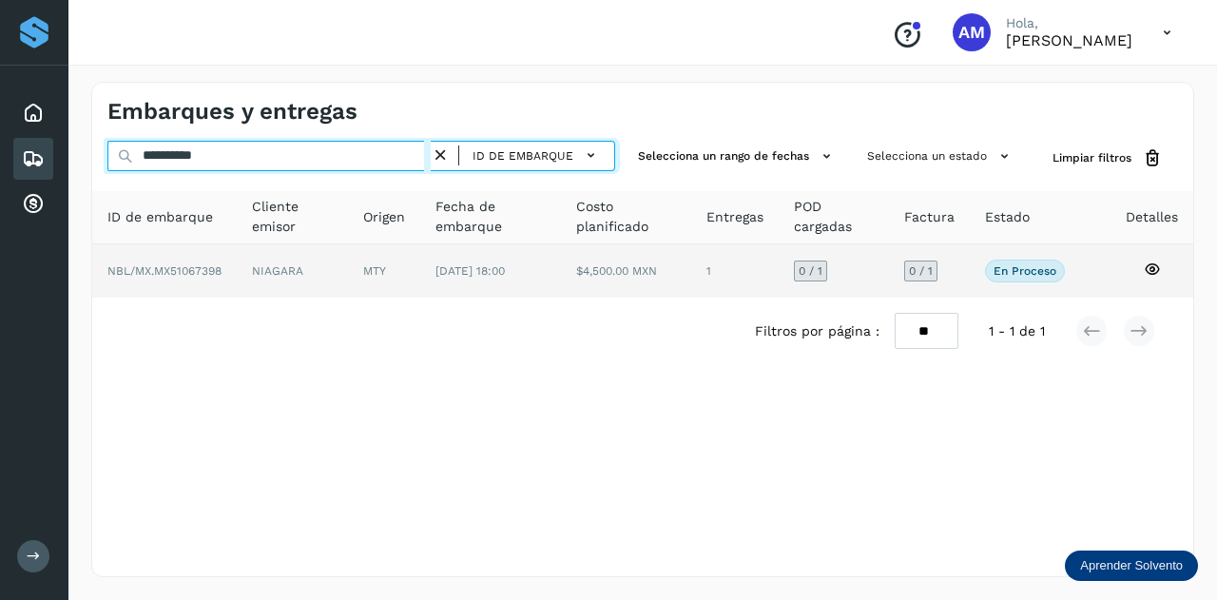
type input "**********"
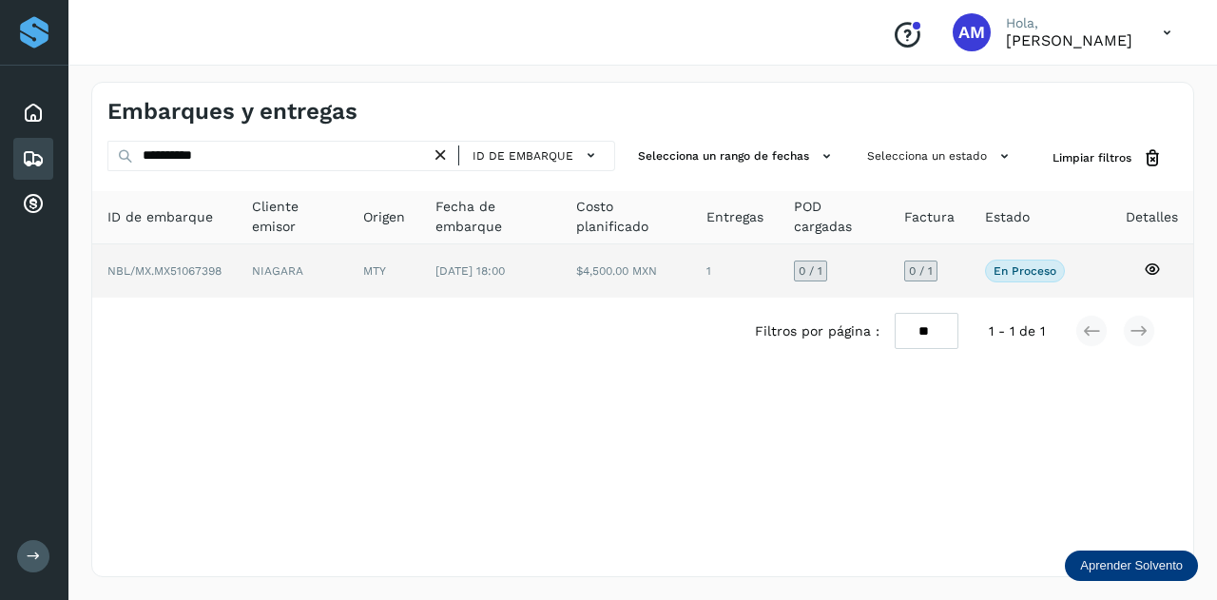
click at [439, 264] on span "[DATE] 18:00" at bounding box center [470, 270] width 69 height 13
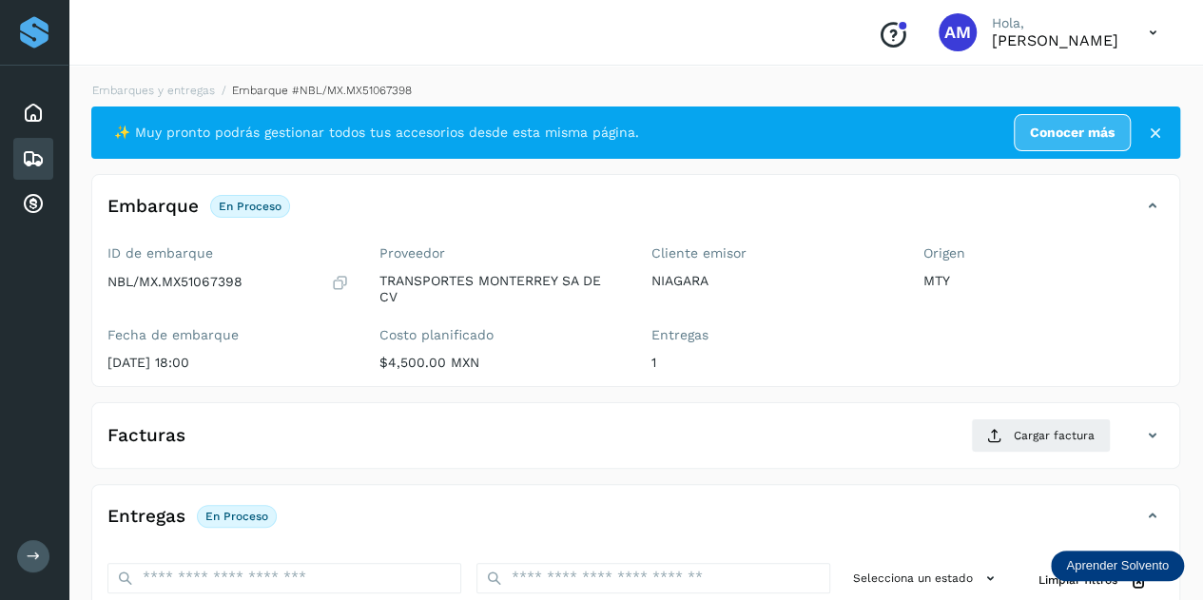
scroll to position [285, 0]
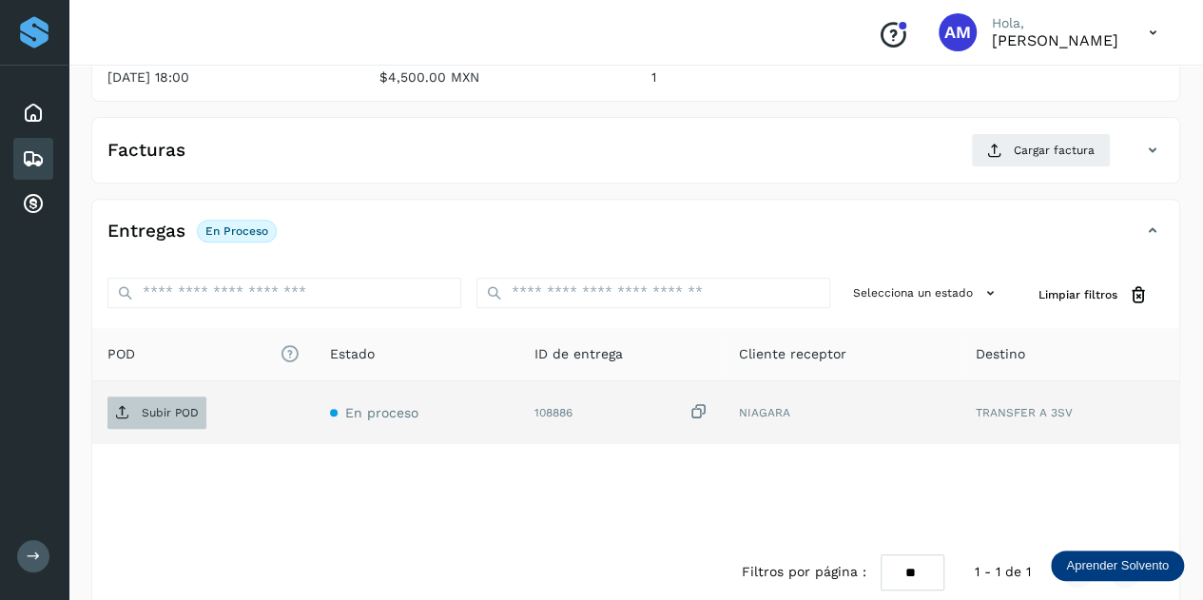
click at [162, 411] on p "Subir POD" at bounding box center [170, 412] width 57 height 13
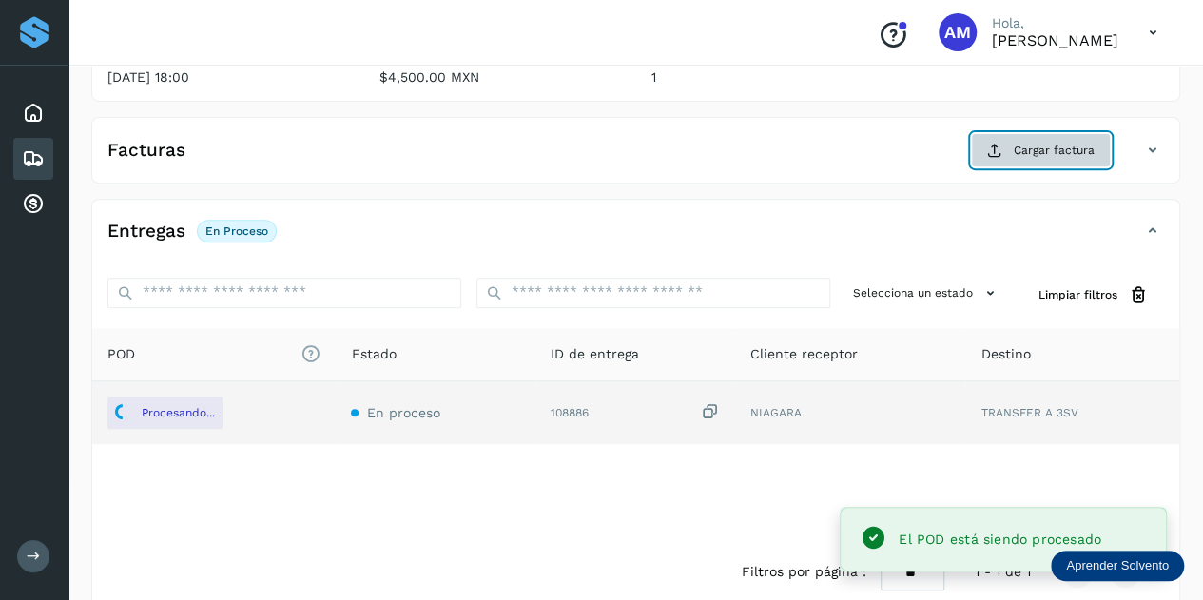
click at [1039, 136] on button "Cargar factura" at bounding box center [1041, 150] width 140 height 34
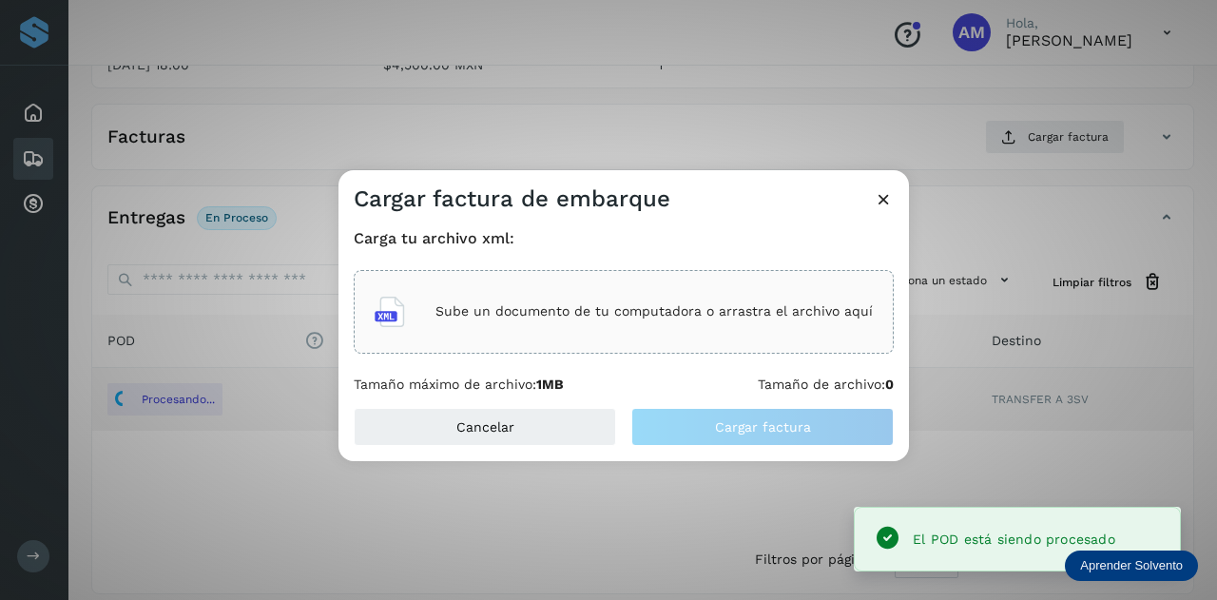
click at [713, 302] on div "Sube un documento de tu computadora o arrastra el archivo aquí" at bounding box center [624, 311] width 498 height 51
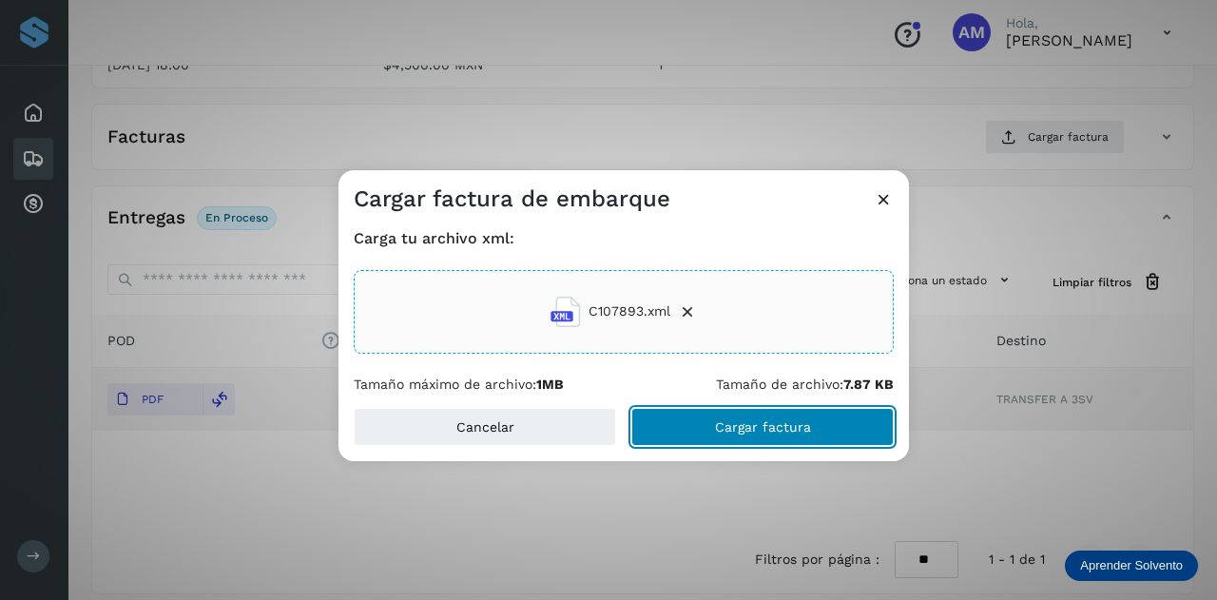
click at [736, 425] on span "Cargar factura" at bounding box center [763, 426] width 96 height 13
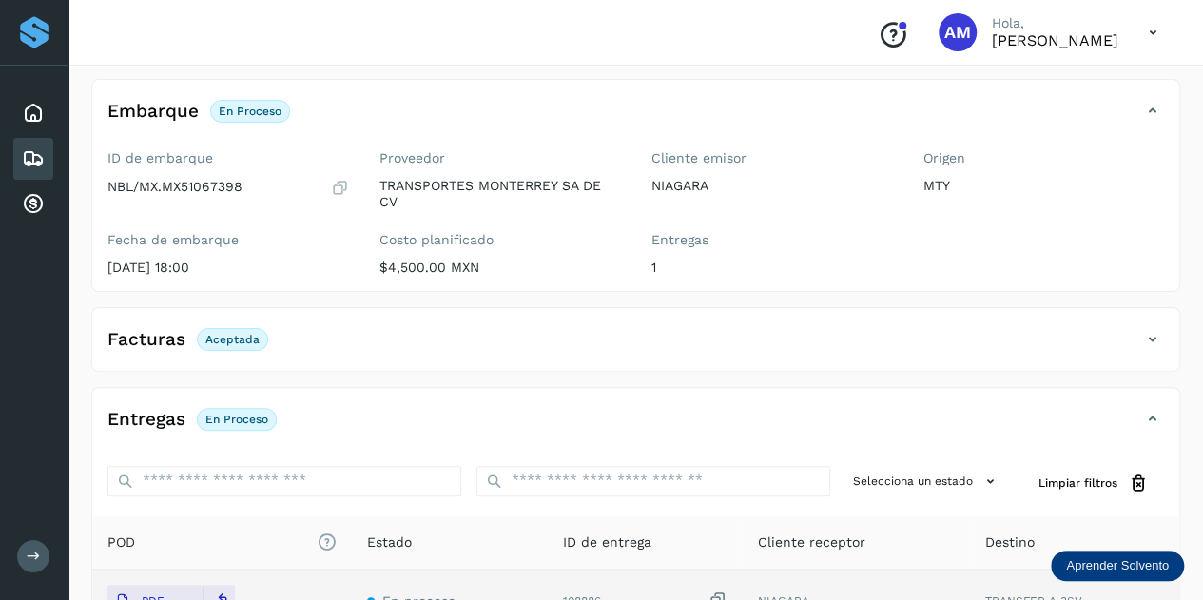
scroll to position [0, 0]
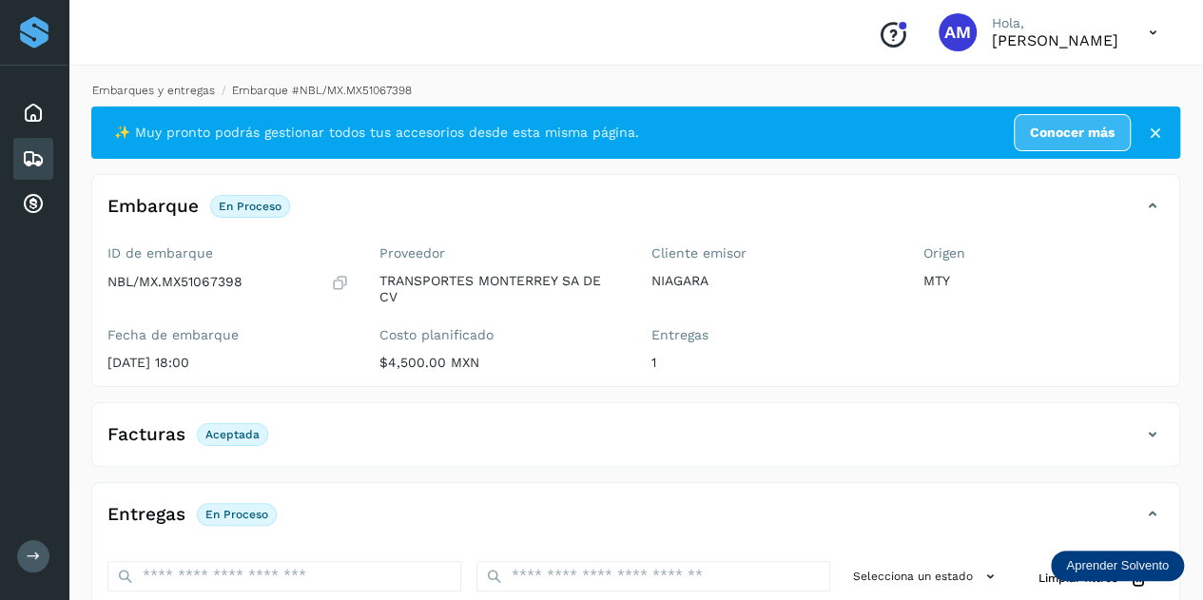
click at [177, 87] on link "Embarques y entregas" at bounding box center [153, 90] width 123 height 13
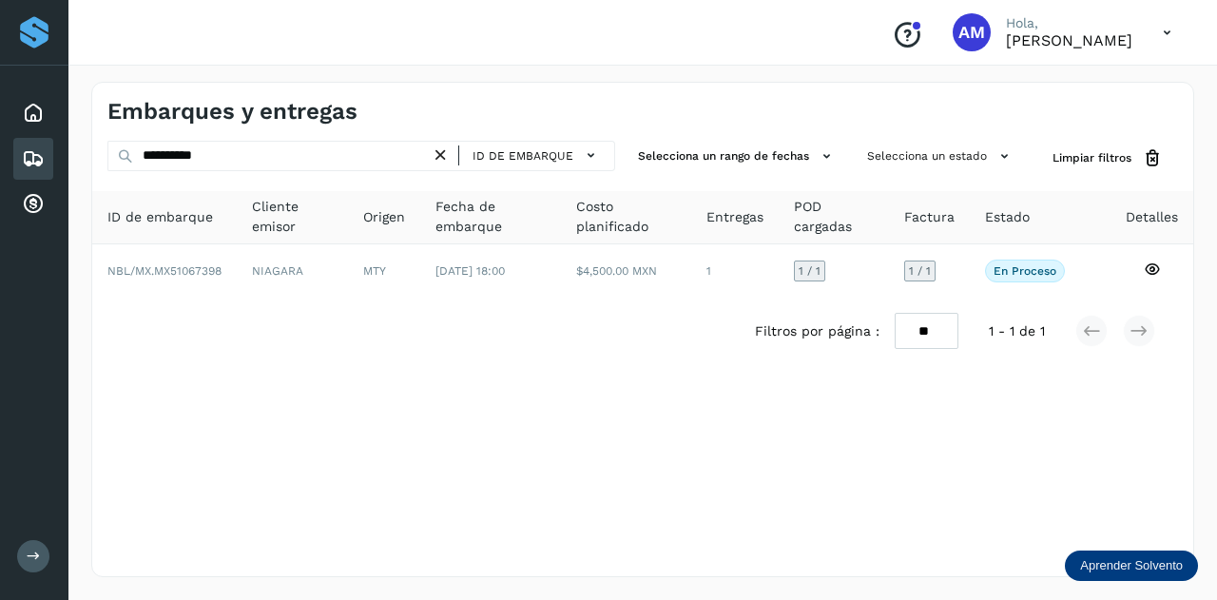
click at [440, 155] on icon at bounding box center [441, 156] width 20 height 20
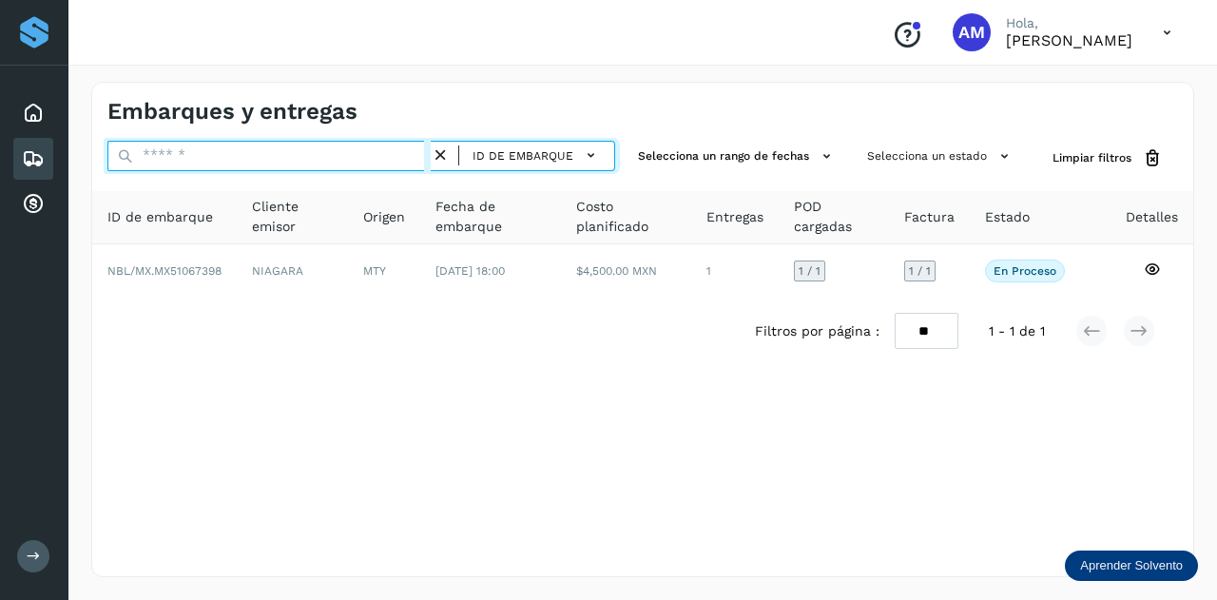
click at [359, 163] on input "text" at bounding box center [268, 156] width 323 height 30
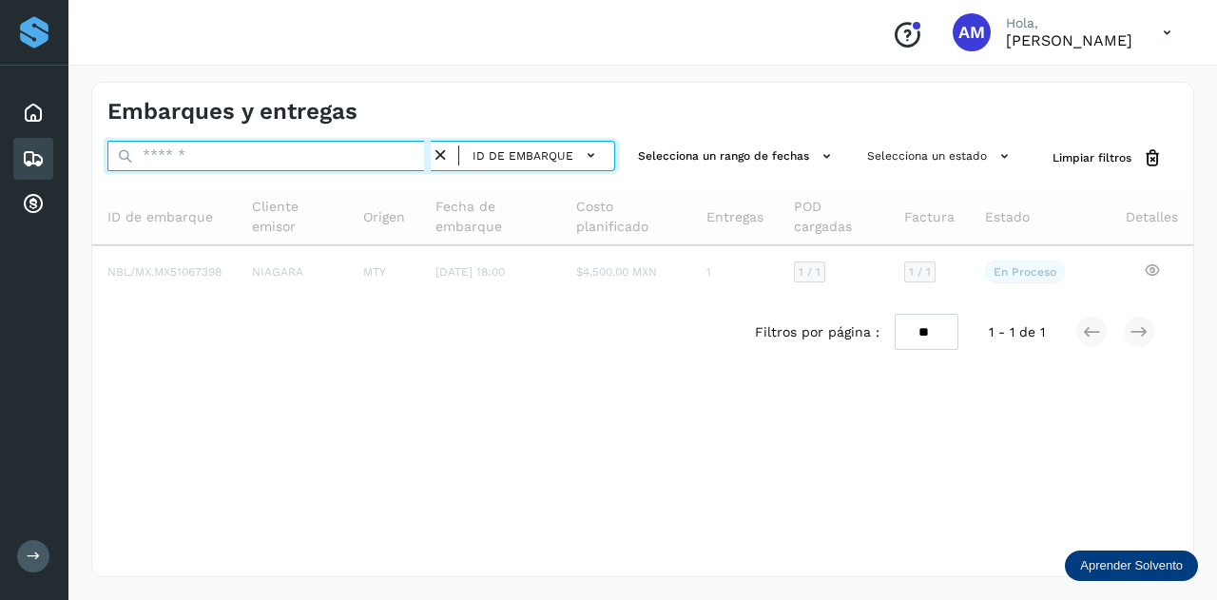
paste input "**********"
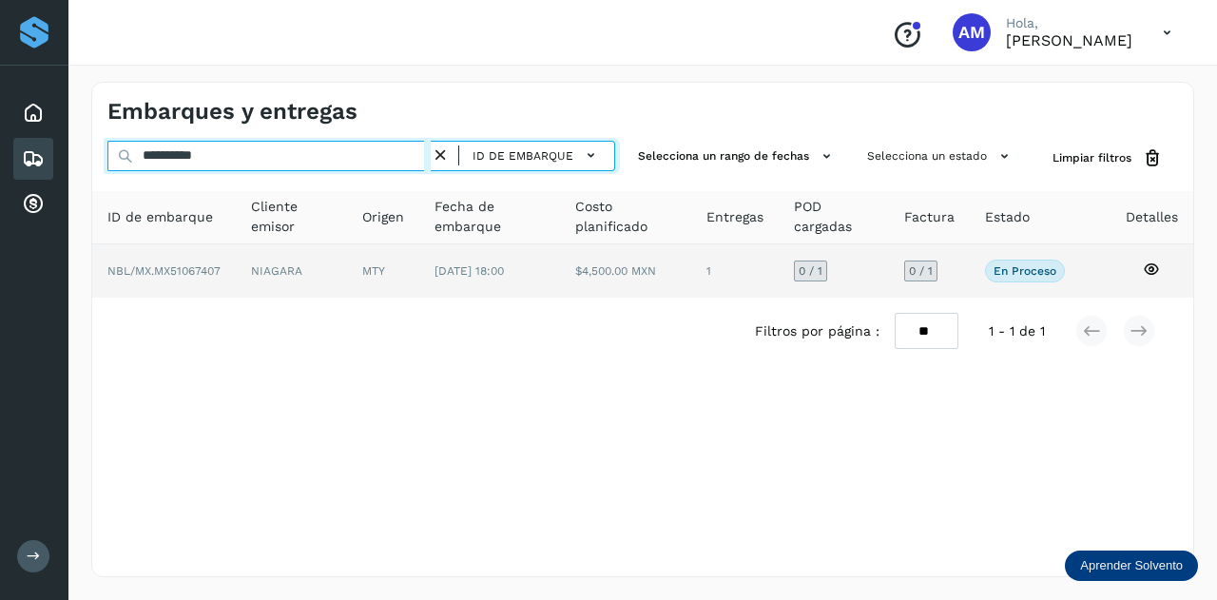
type input "**********"
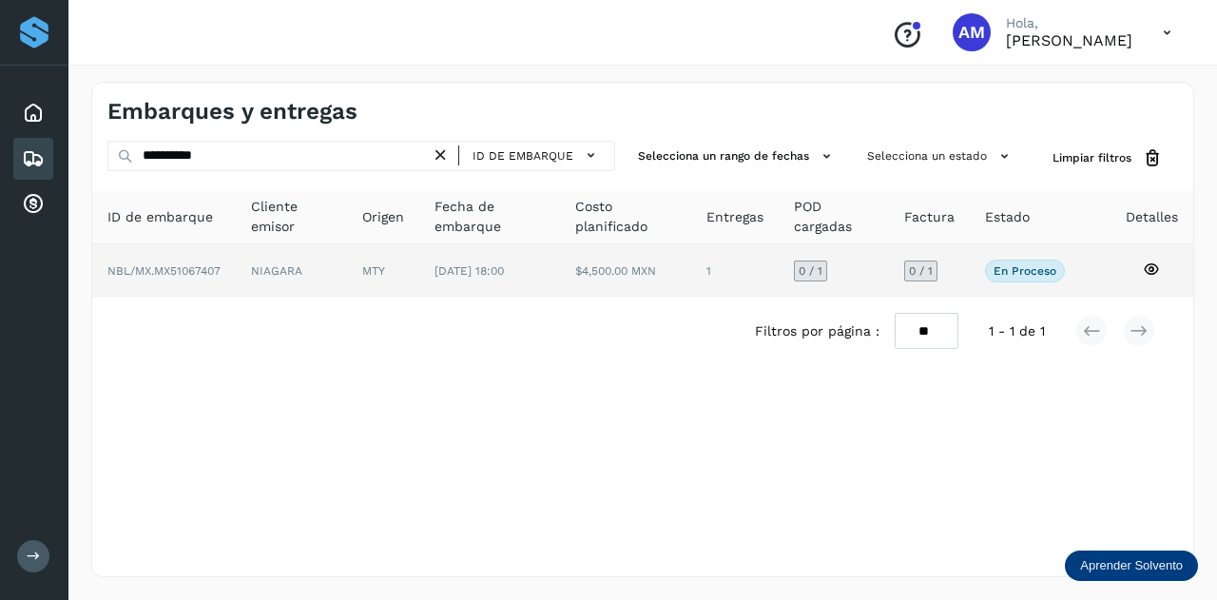
click at [419, 278] on td "MTY" at bounding box center [489, 270] width 141 height 53
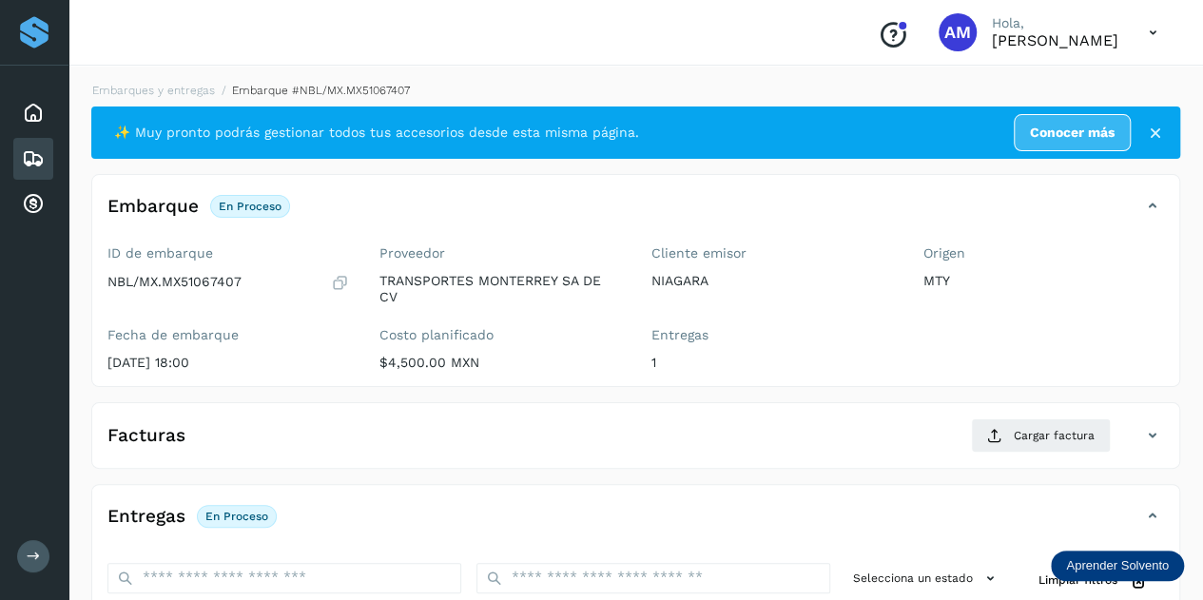
scroll to position [190, 0]
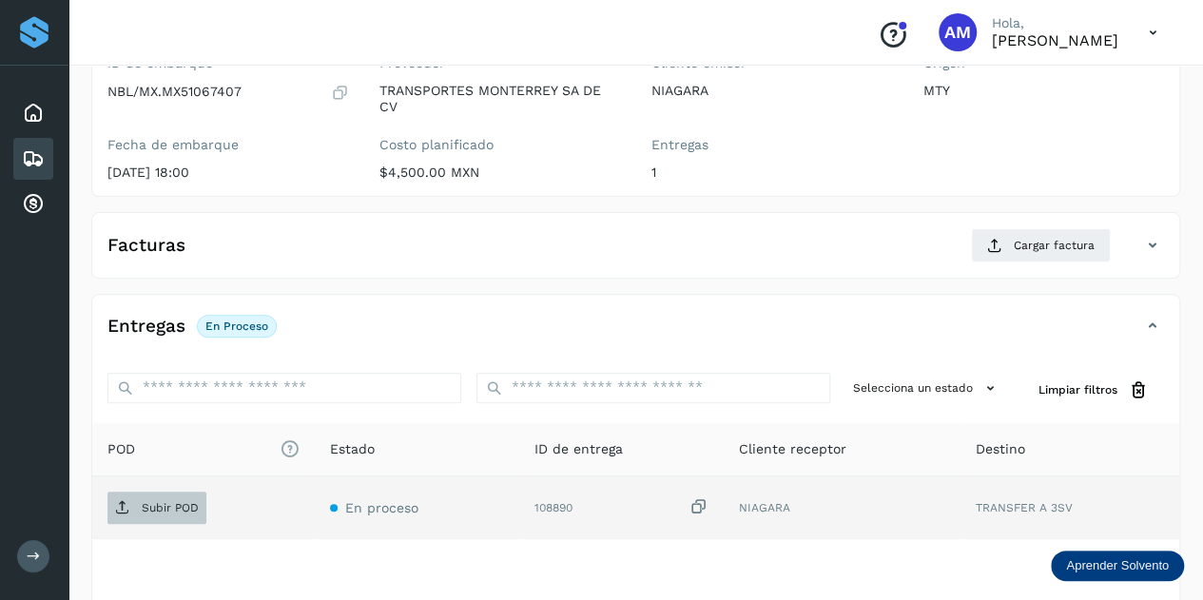
click at [179, 493] on span "Subir POD" at bounding box center [156, 508] width 99 height 30
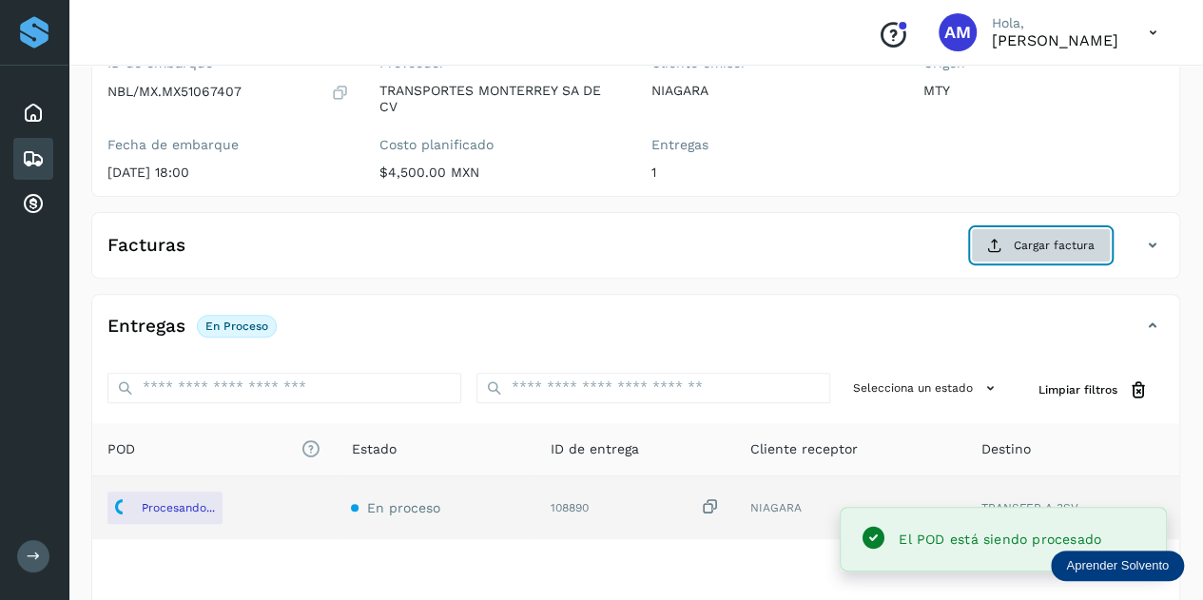
click at [1027, 251] on span "Cargar factura" at bounding box center [1054, 245] width 81 height 17
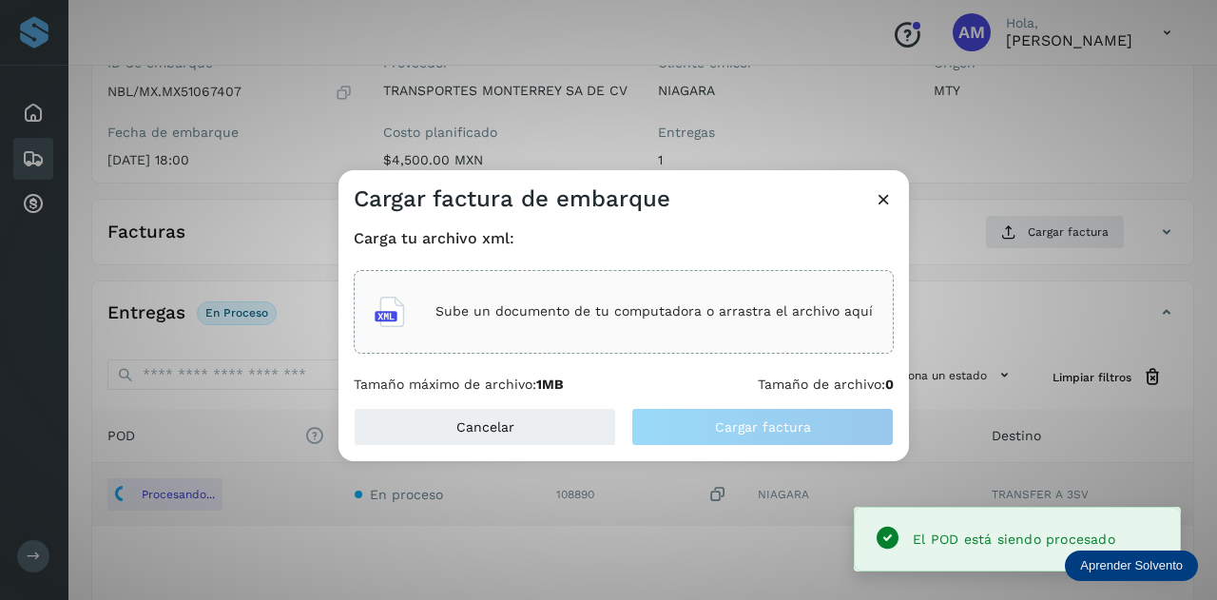
click at [690, 339] on div "Sube un documento de tu computadora o arrastra el archivo aquí" at bounding box center [624, 312] width 540 height 84
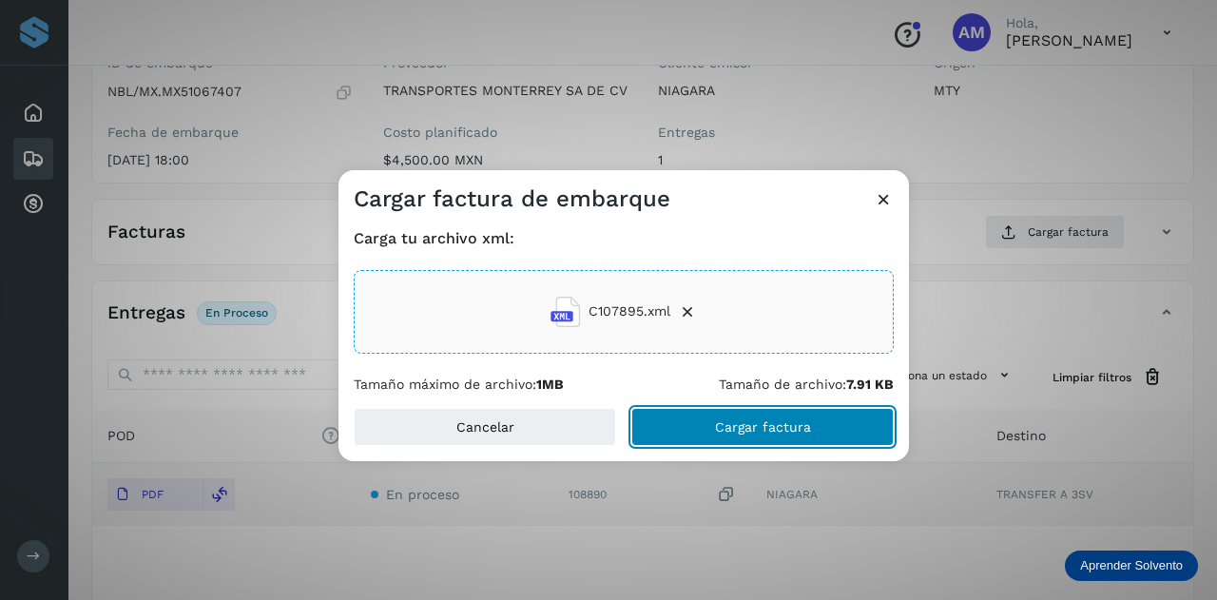
click at [707, 428] on button "Cargar factura" at bounding box center [762, 427] width 262 height 38
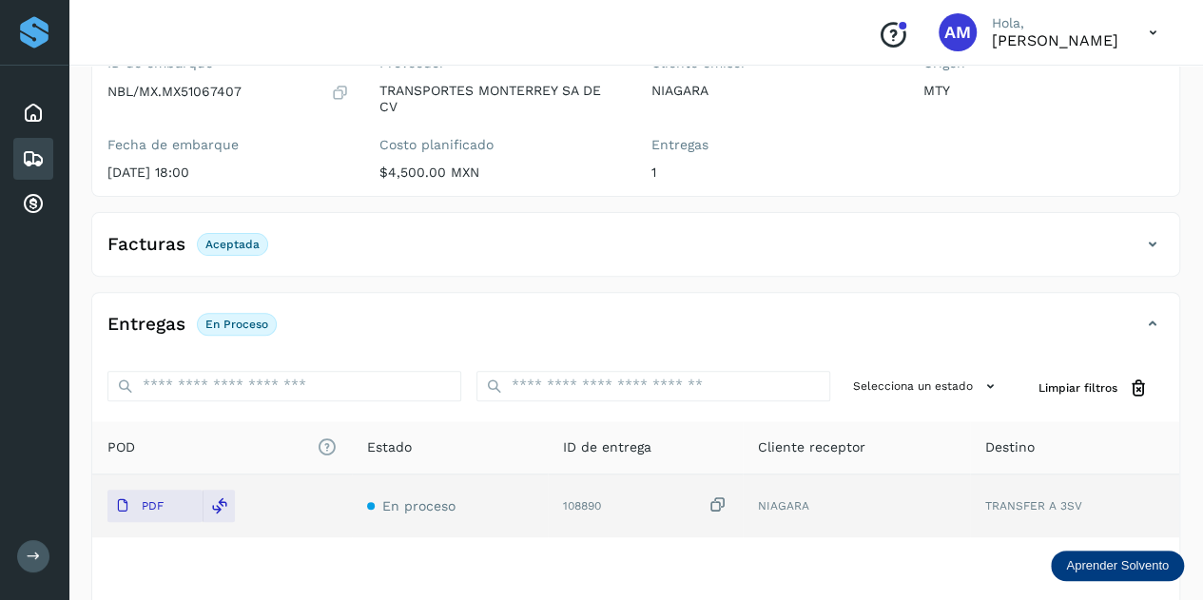
scroll to position [0, 0]
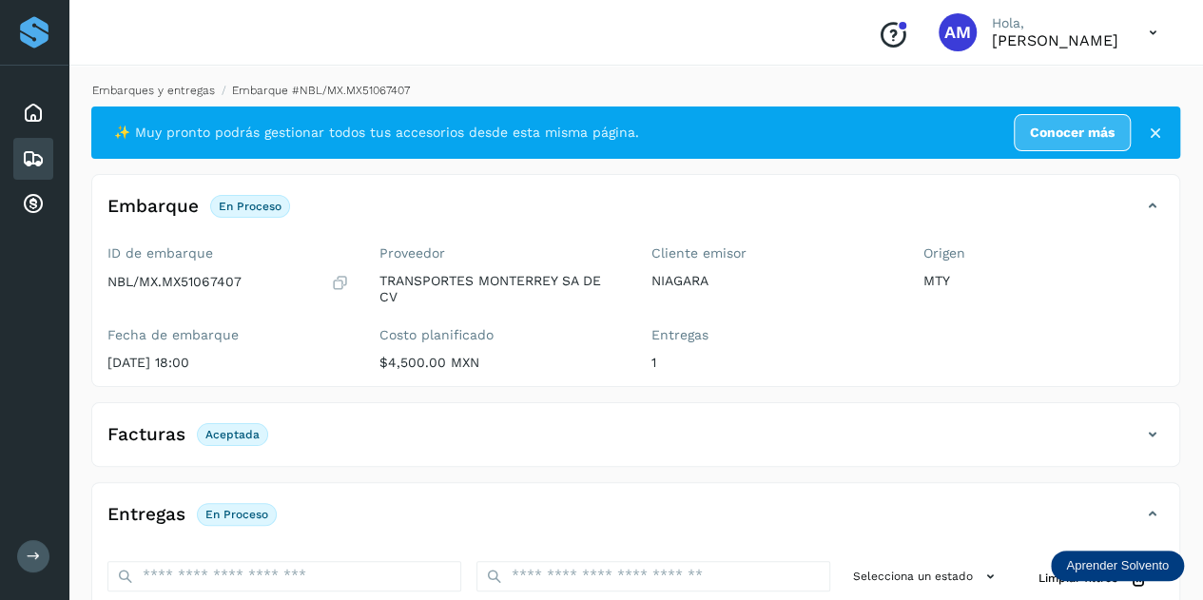
click at [181, 87] on link "Embarques y entregas" at bounding box center [153, 90] width 123 height 13
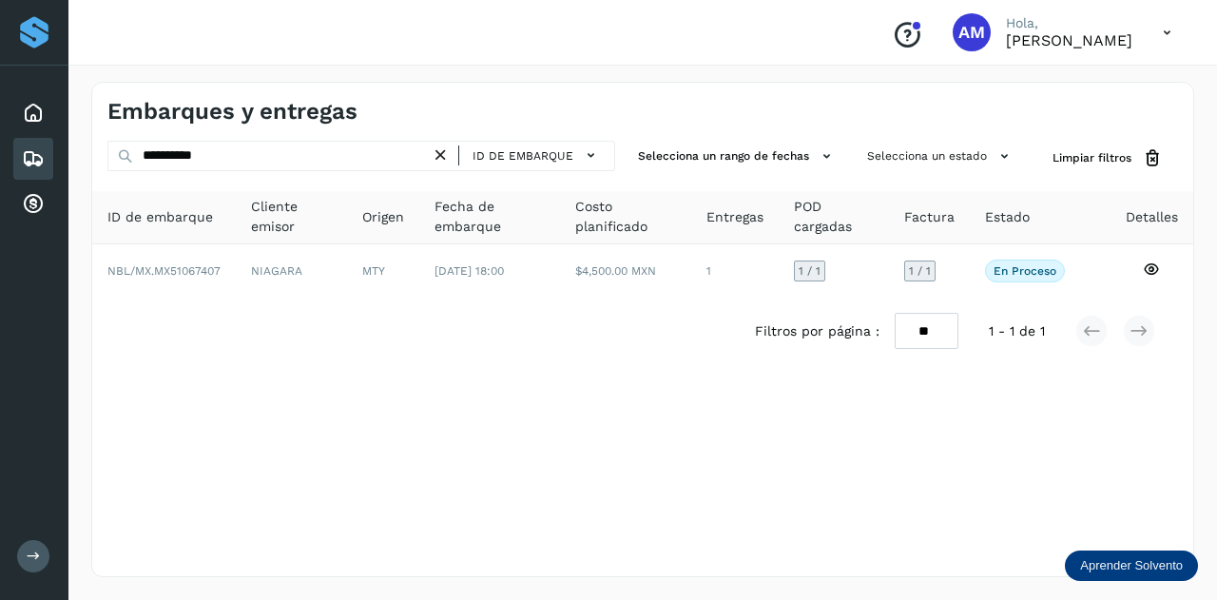
drag, startPoint x: 447, startPoint y: 154, endPoint x: 365, endPoint y: 155, distance: 81.8
click at [447, 155] on icon at bounding box center [441, 156] width 20 height 20
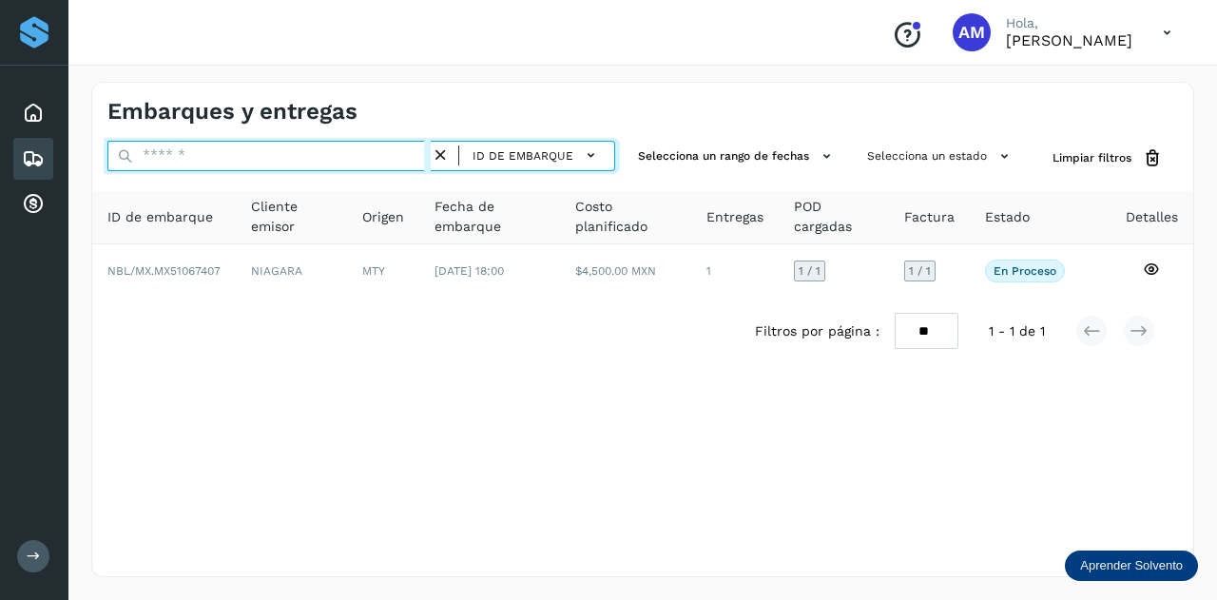
click at [365, 155] on input "text" at bounding box center [268, 156] width 323 height 30
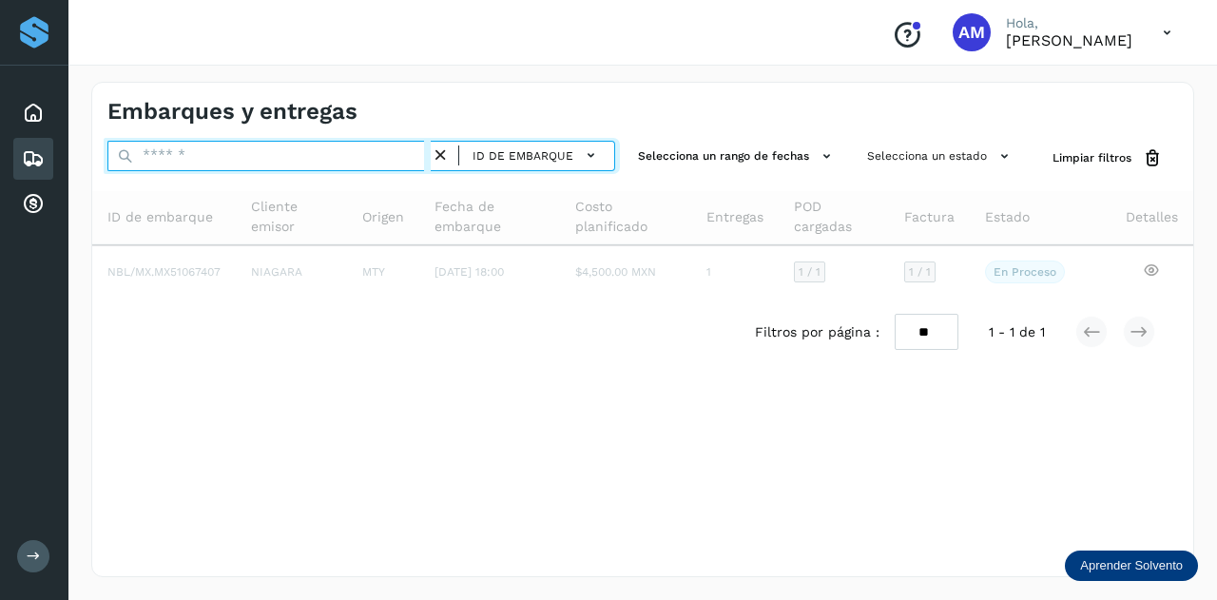
paste input "**********"
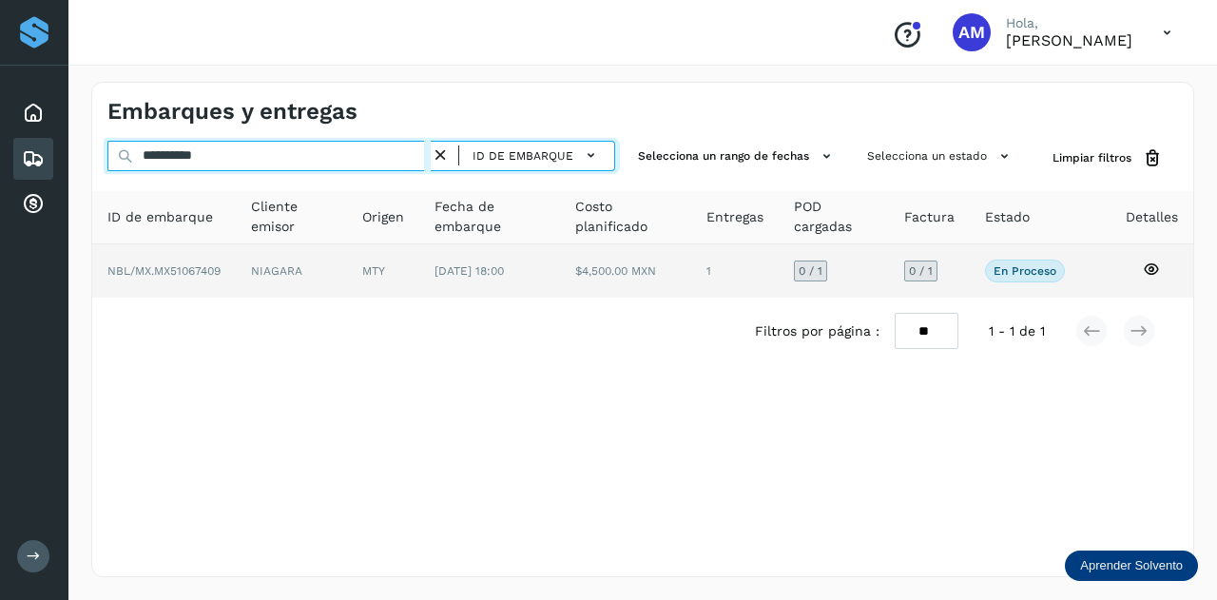
type input "**********"
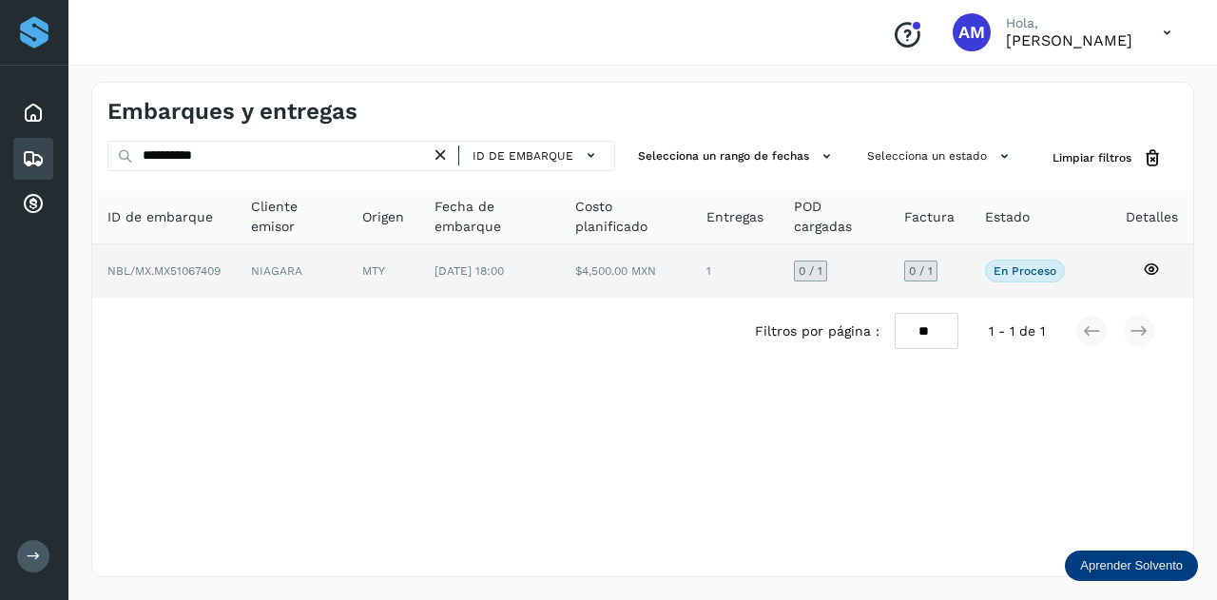
click at [419, 278] on td "MTY" at bounding box center [489, 270] width 141 height 53
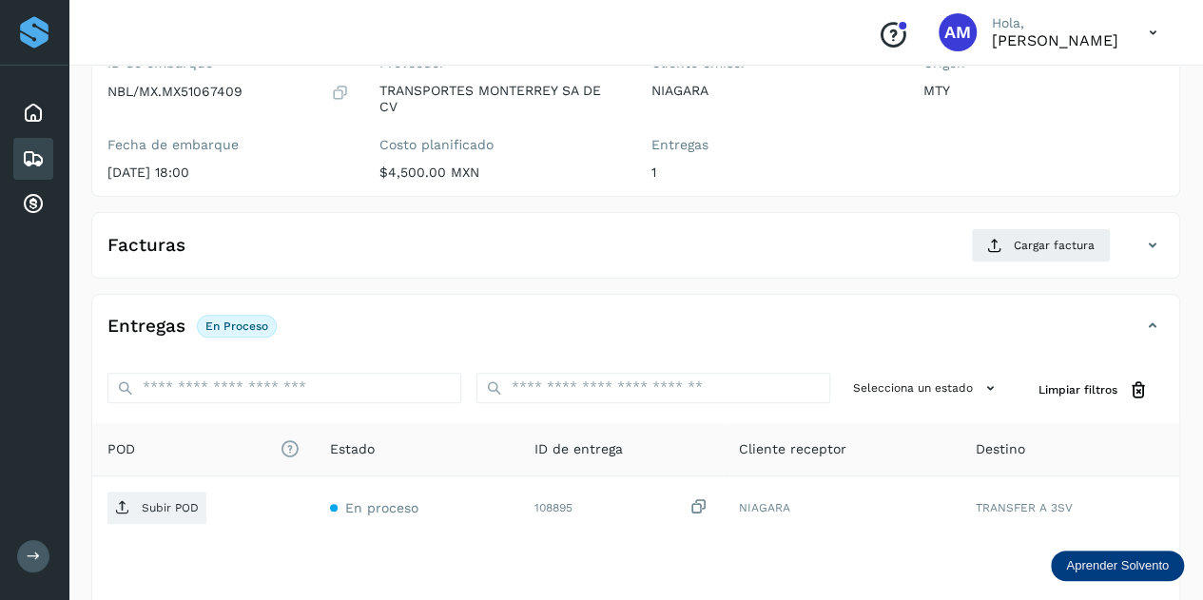
scroll to position [285, 0]
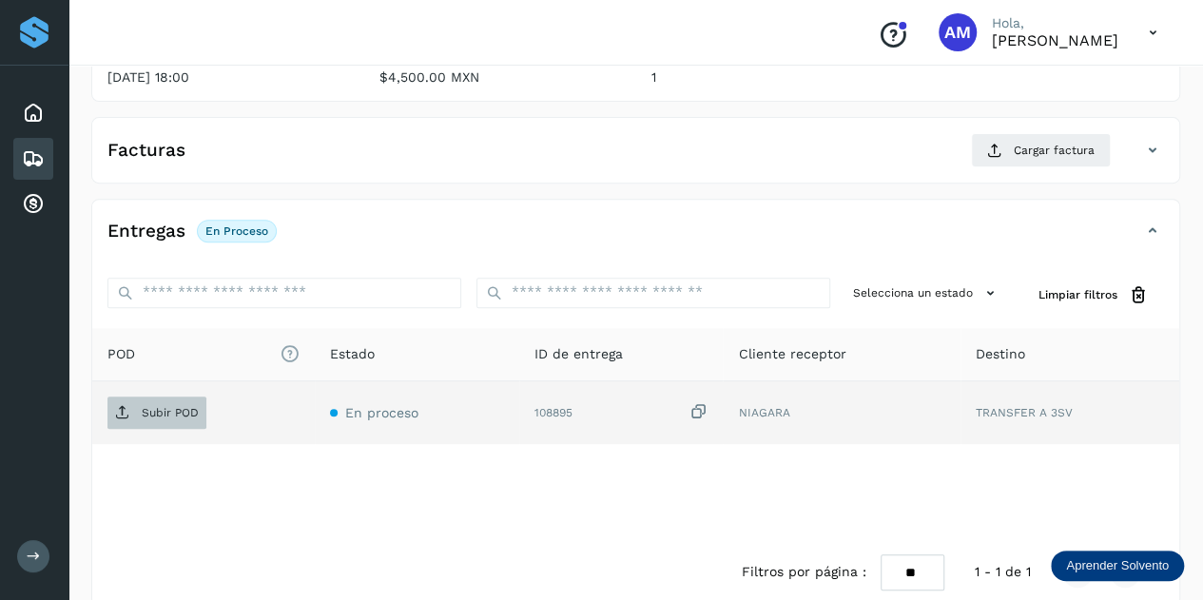
click at [154, 409] on p "Subir POD" at bounding box center [170, 412] width 57 height 13
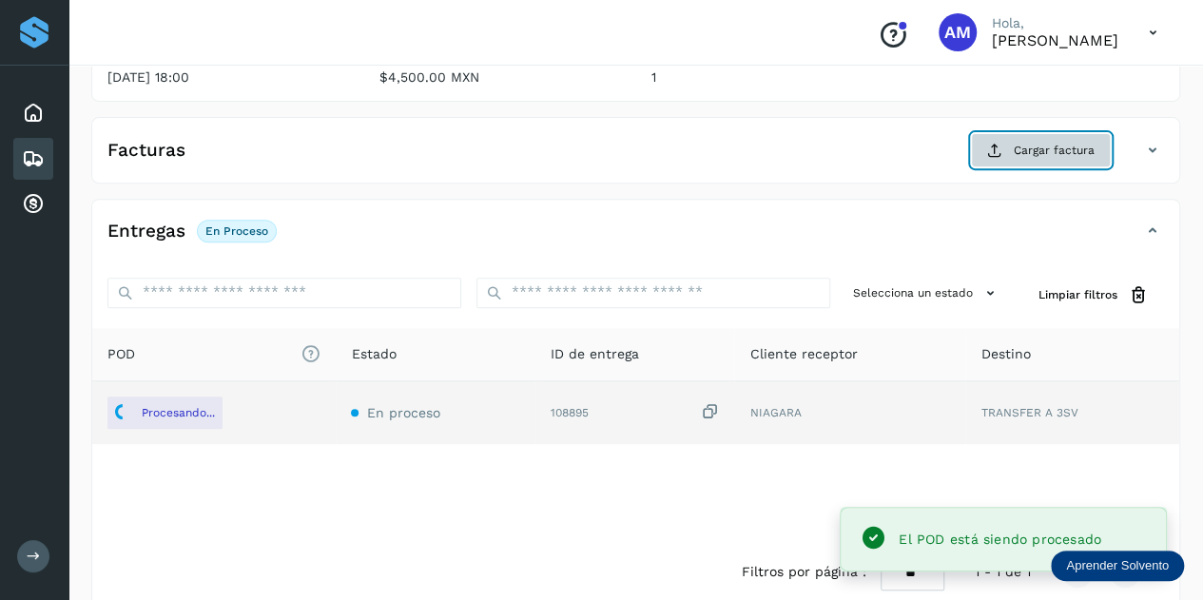
click at [1067, 144] on span "Cargar factura" at bounding box center [1054, 150] width 81 height 17
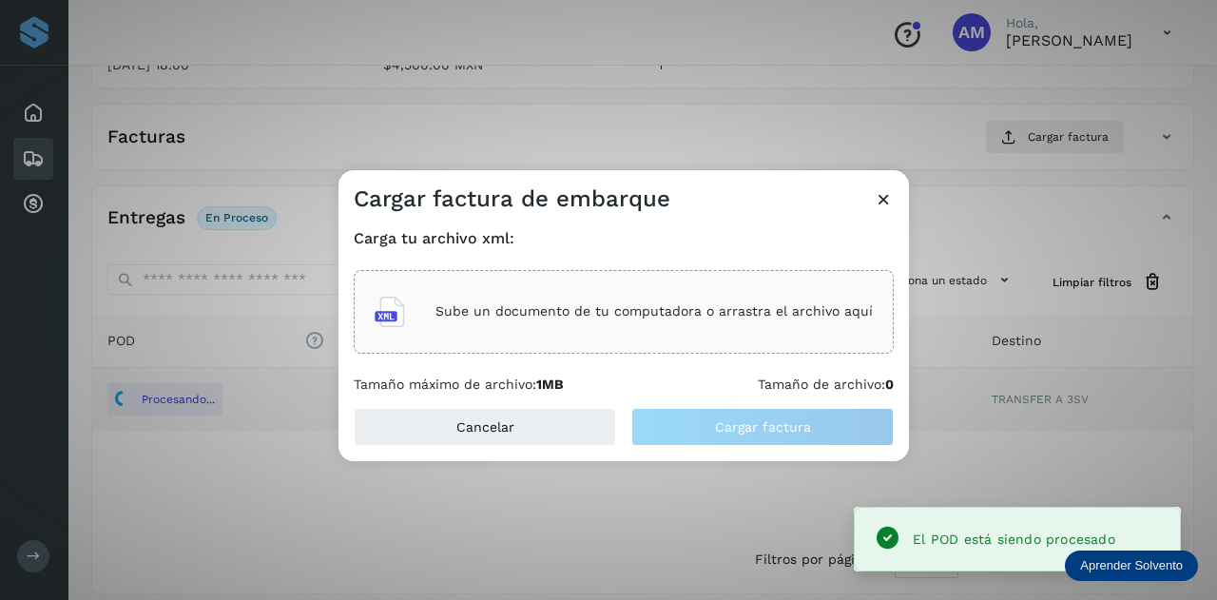
click at [595, 301] on div "Sube un documento de tu computadora o arrastra el archivo aquí" at bounding box center [624, 311] width 498 height 51
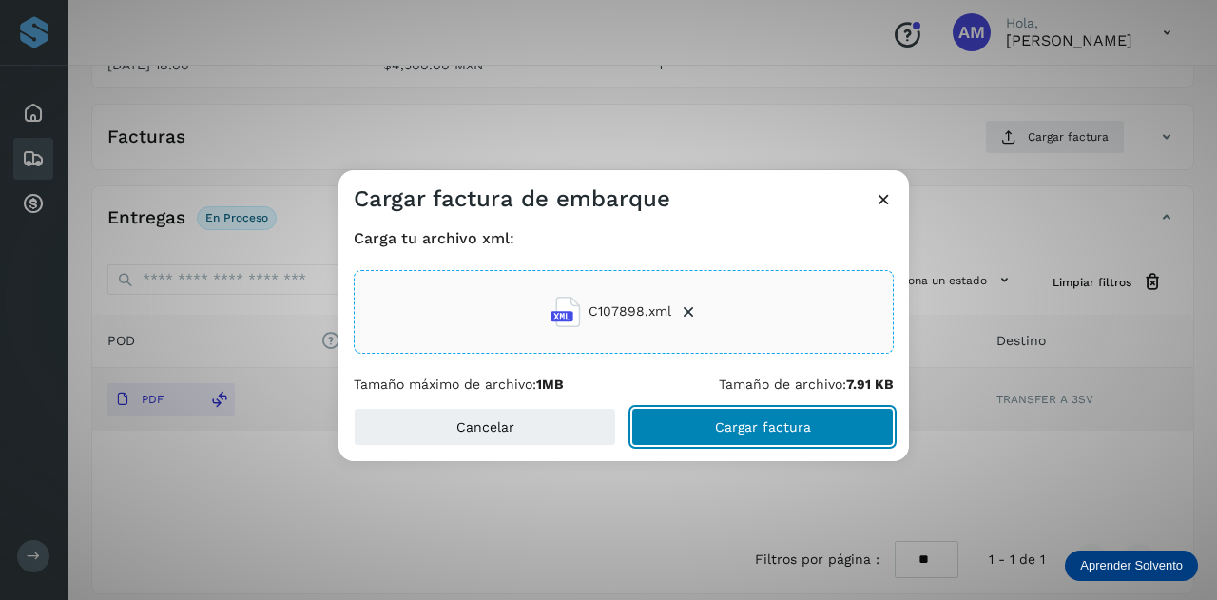
click at [711, 428] on button "Cargar factura" at bounding box center [762, 427] width 262 height 38
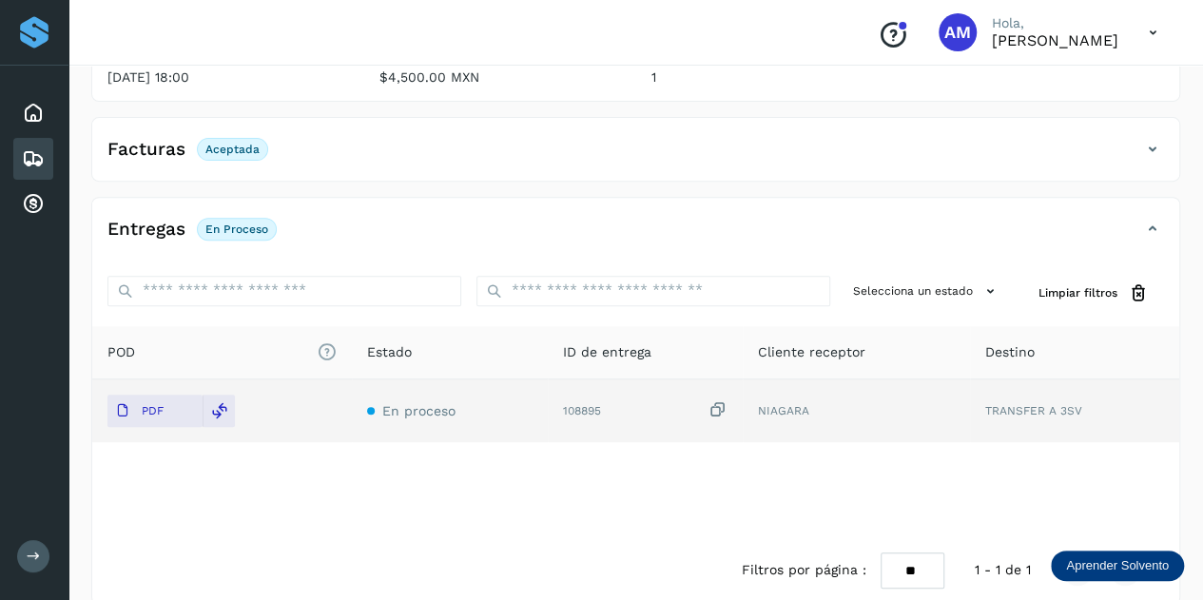
scroll to position [0, 0]
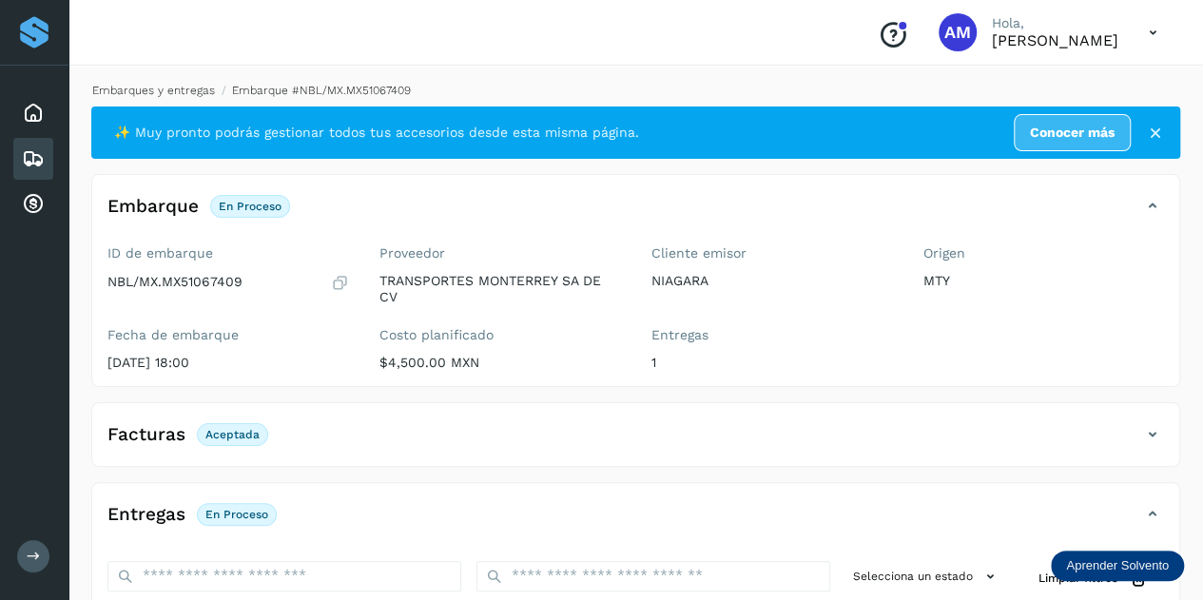
click at [147, 88] on link "Embarques y entregas" at bounding box center [153, 90] width 123 height 13
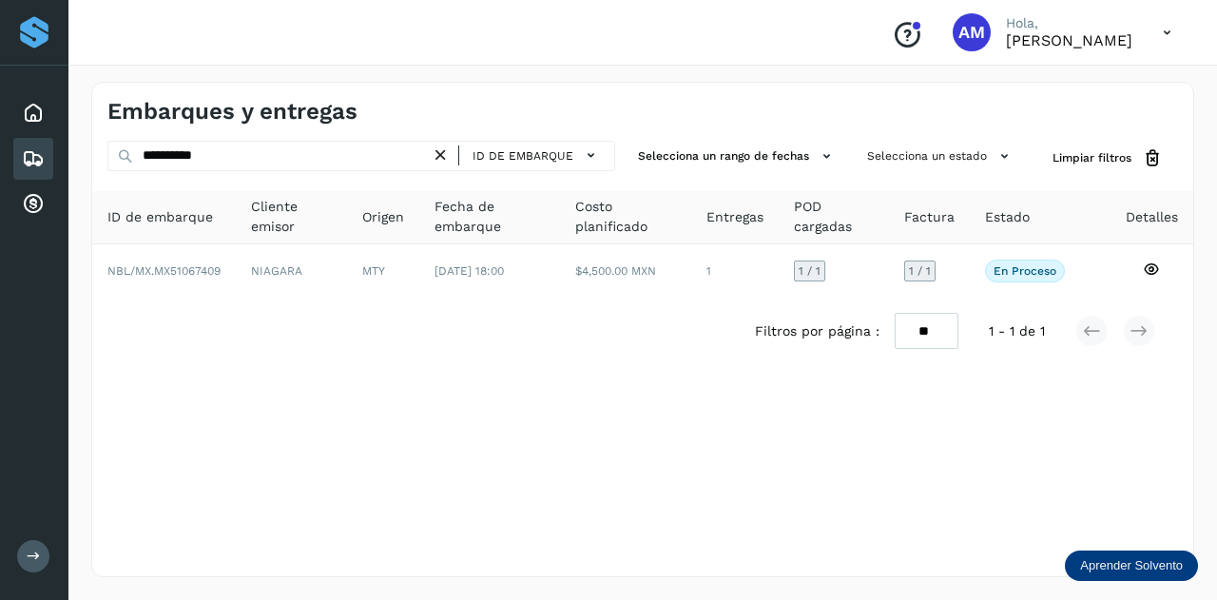
click at [444, 154] on icon at bounding box center [441, 156] width 20 height 20
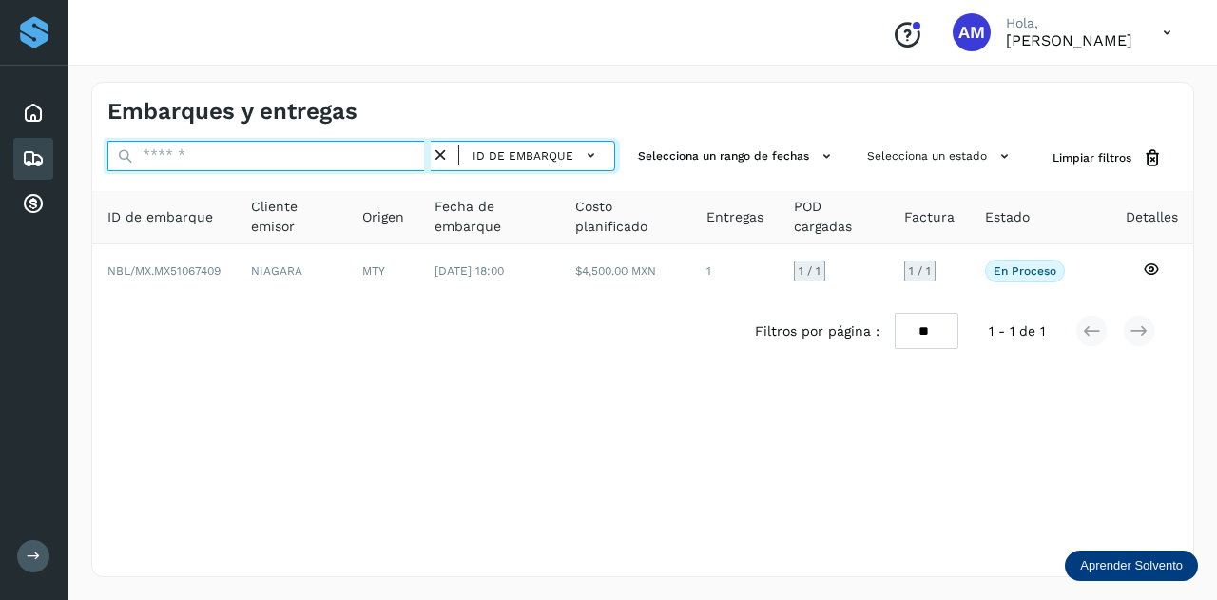
click at [322, 161] on input "text" at bounding box center [268, 156] width 323 height 30
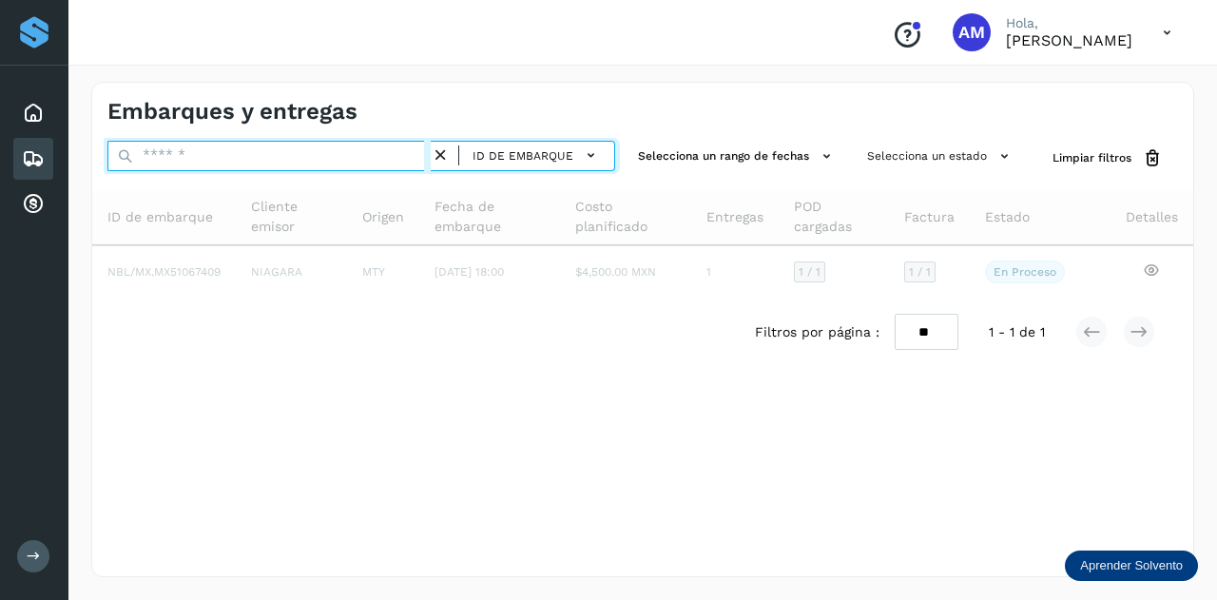
paste input "**********"
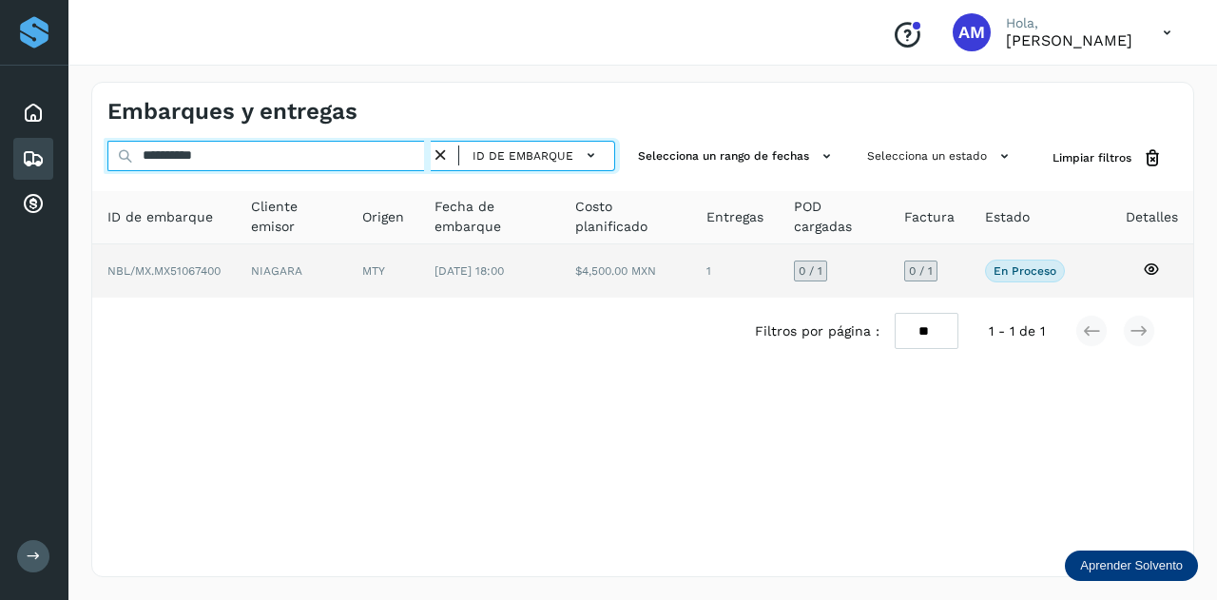
type input "**********"
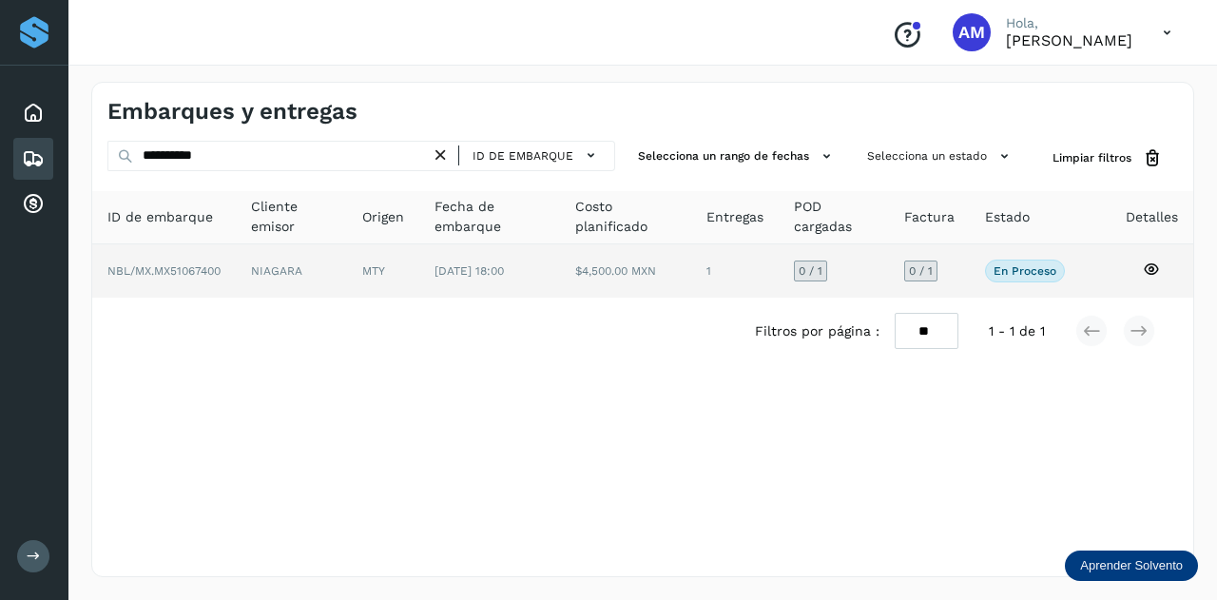
click at [347, 277] on td "NIAGARA" at bounding box center [383, 270] width 72 height 53
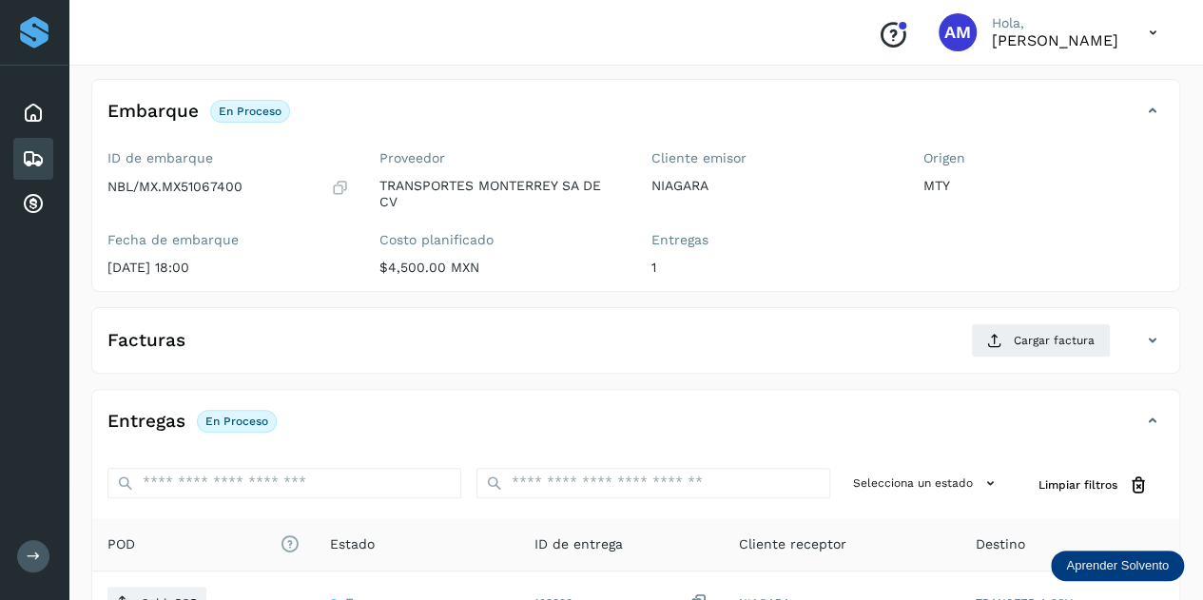
scroll to position [285, 0]
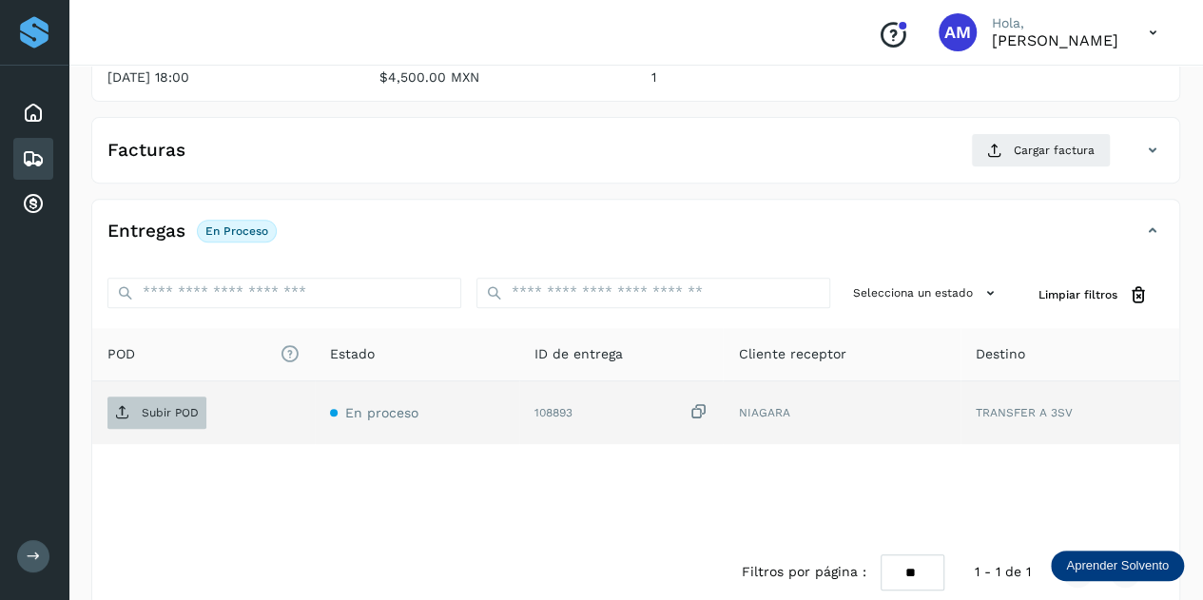
click at [201, 409] on span "Subir POD" at bounding box center [156, 413] width 99 height 30
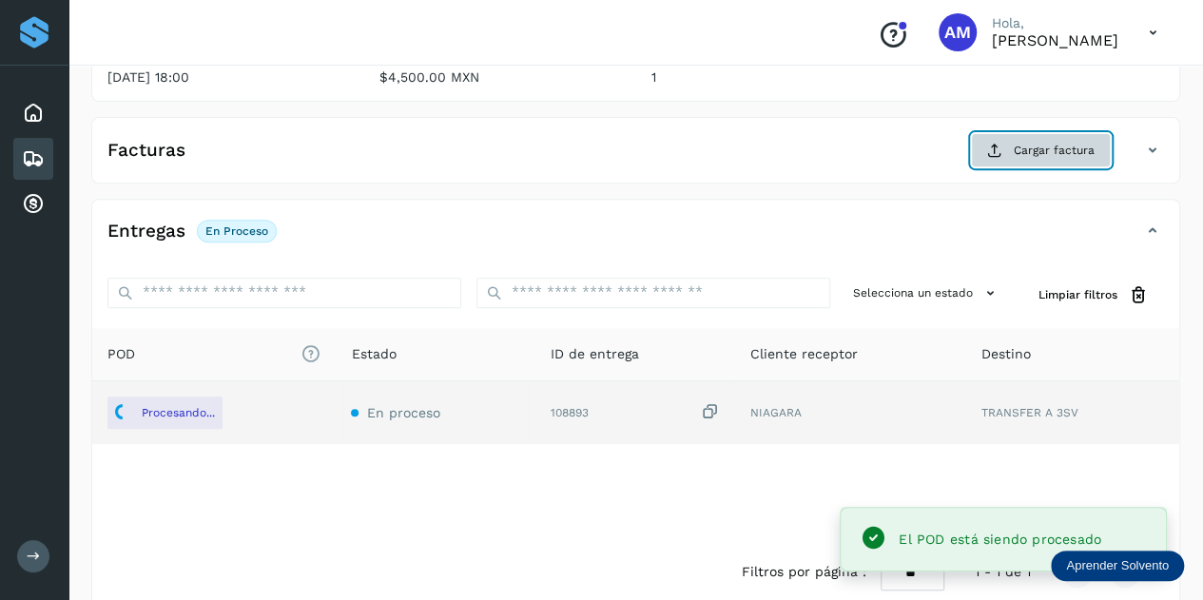
click at [1038, 147] on span "Cargar factura" at bounding box center [1054, 150] width 81 height 17
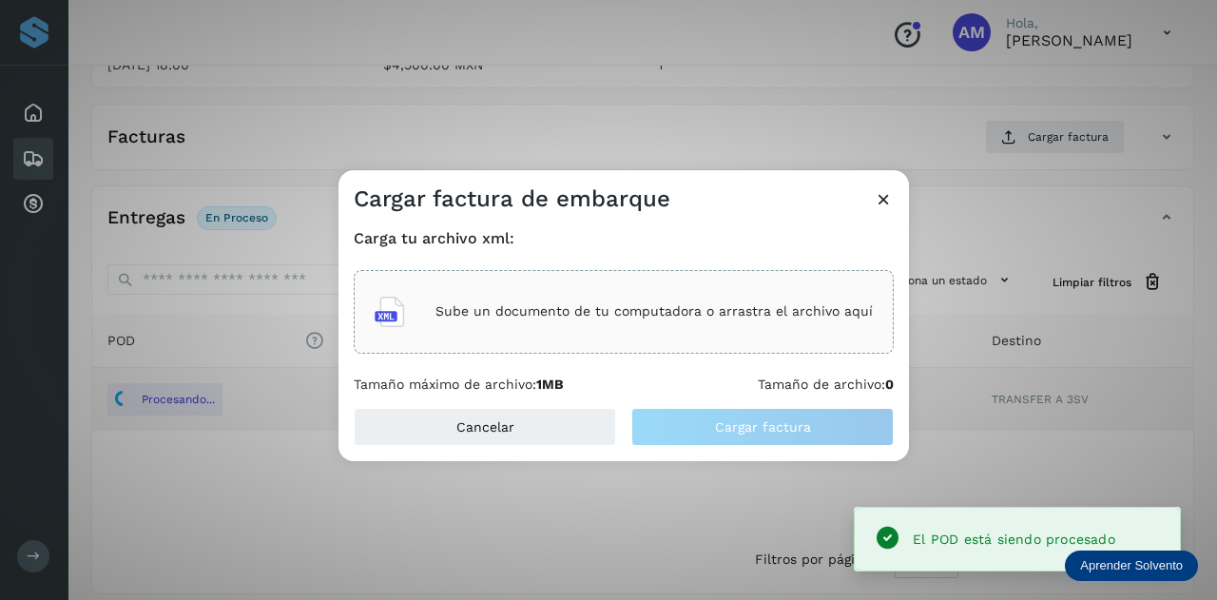
click at [637, 286] on div "Sube un documento de tu computadora o arrastra el archivo aquí" at bounding box center [624, 311] width 498 height 51
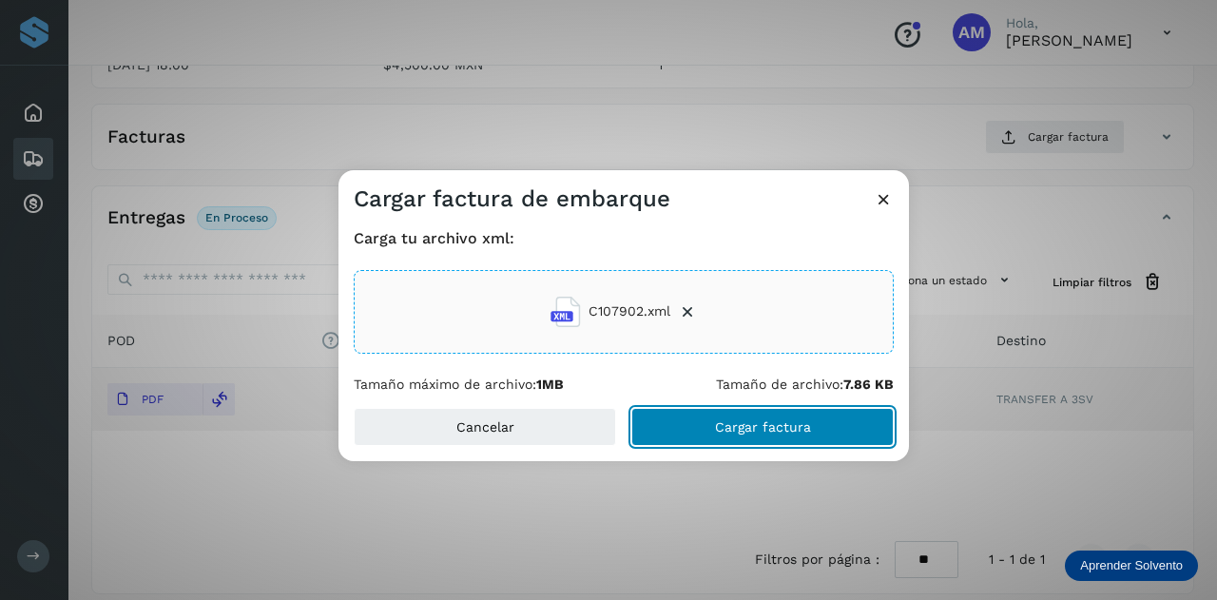
click at [728, 437] on button "Cargar factura" at bounding box center [762, 427] width 262 height 38
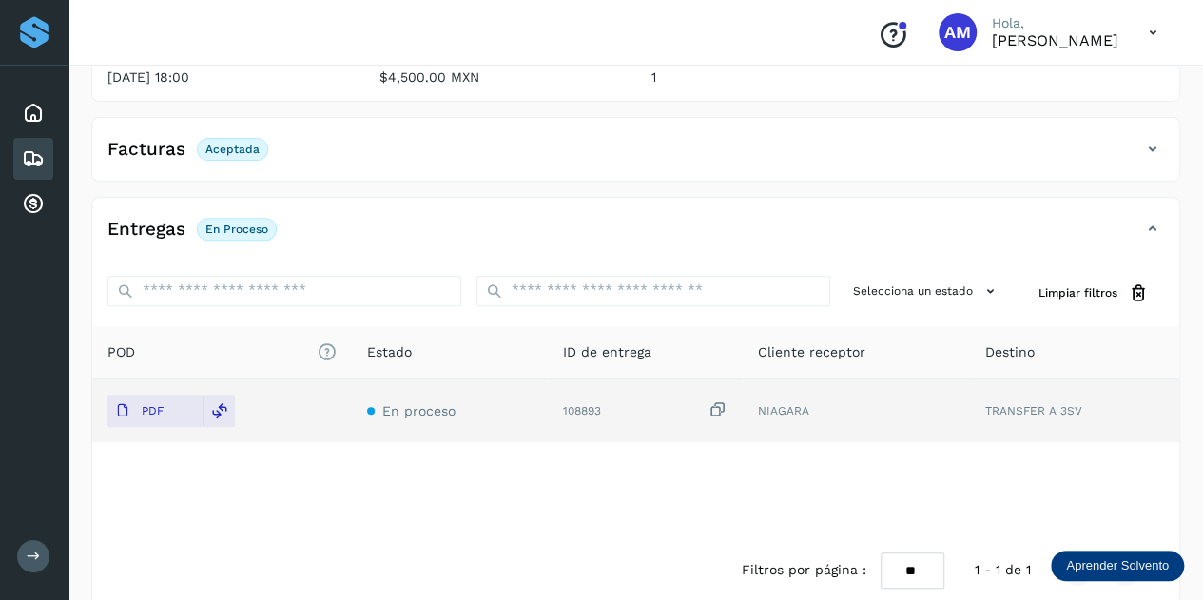
scroll to position [0, 0]
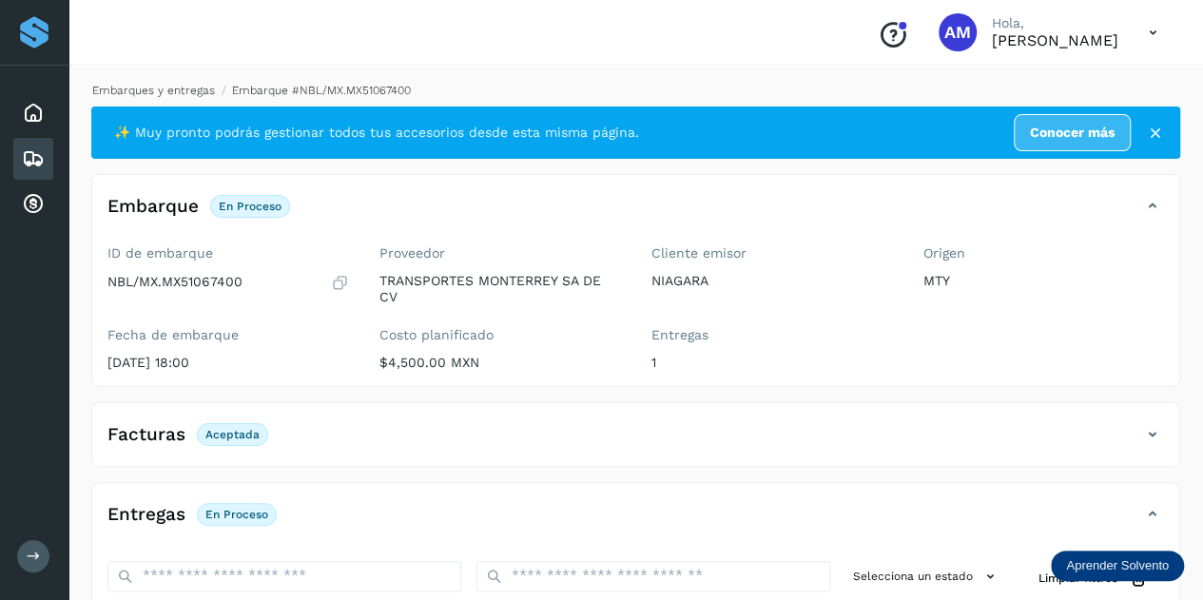
click at [162, 92] on link "Embarques y entregas" at bounding box center [153, 90] width 123 height 13
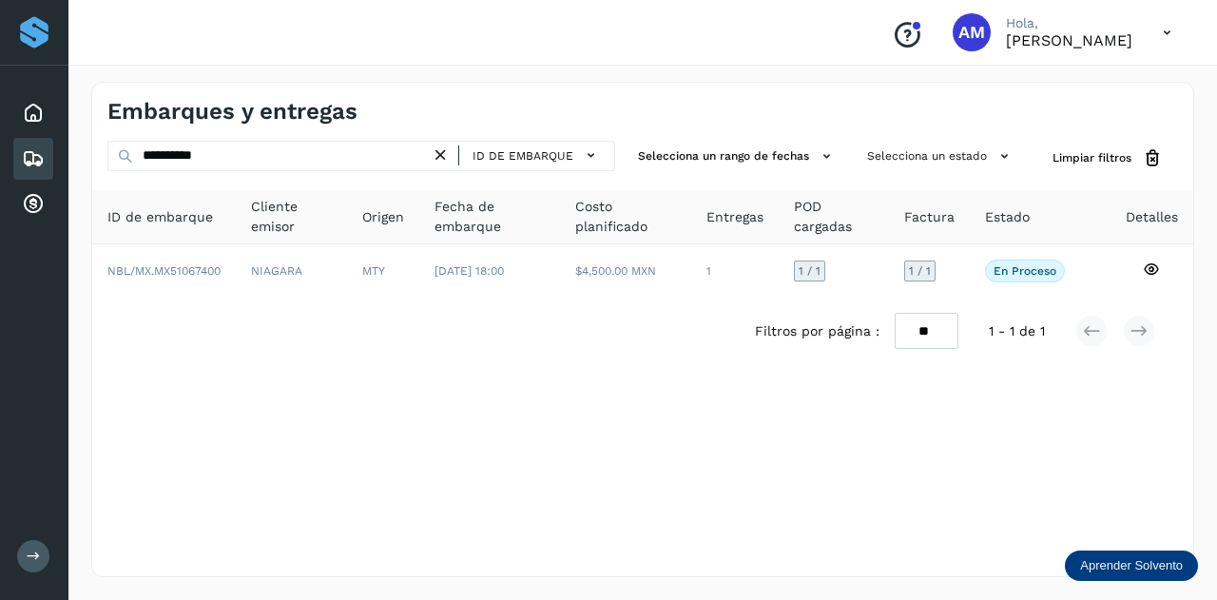
click at [436, 151] on icon at bounding box center [441, 156] width 20 height 20
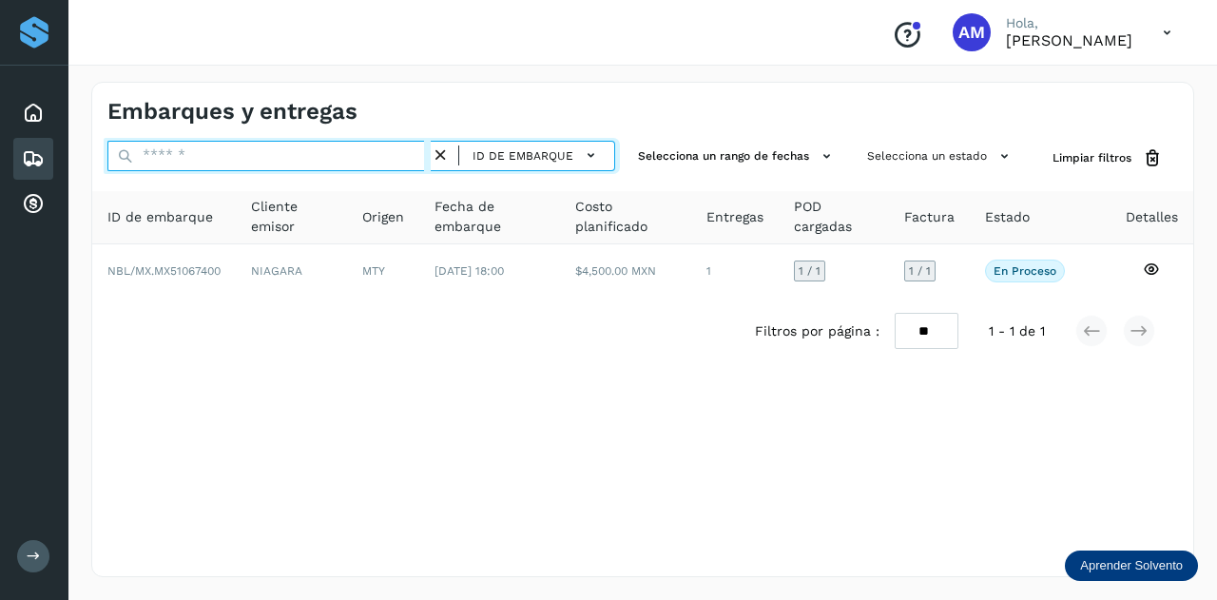
click at [363, 153] on input "text" at bounding box center [268, 156] width 323 height 30
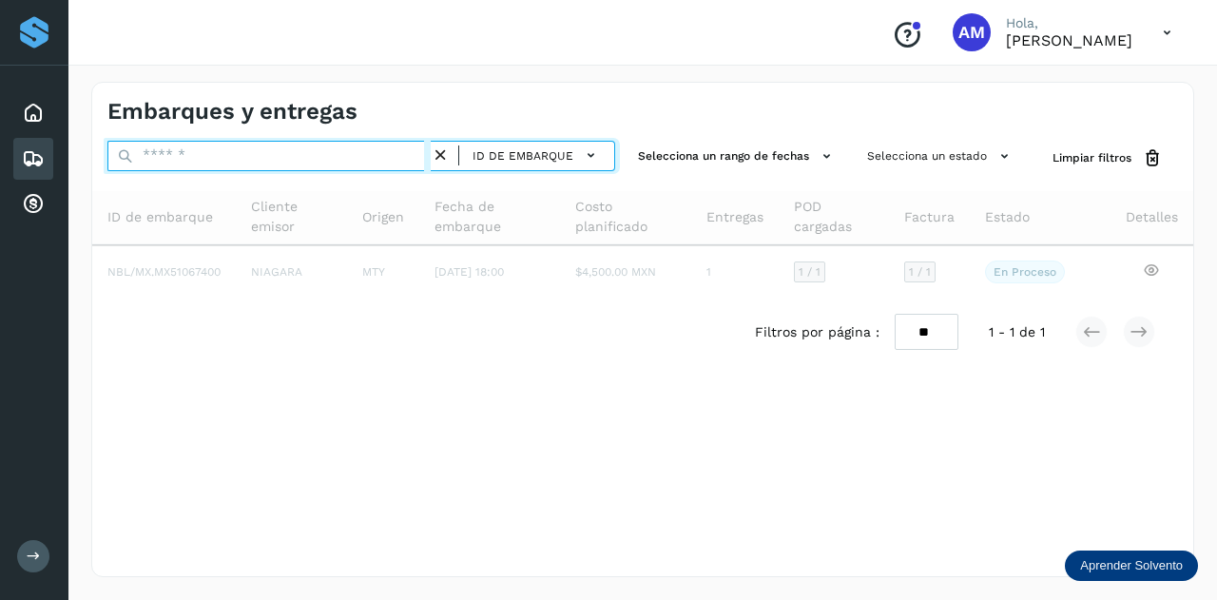
paste input "**********"
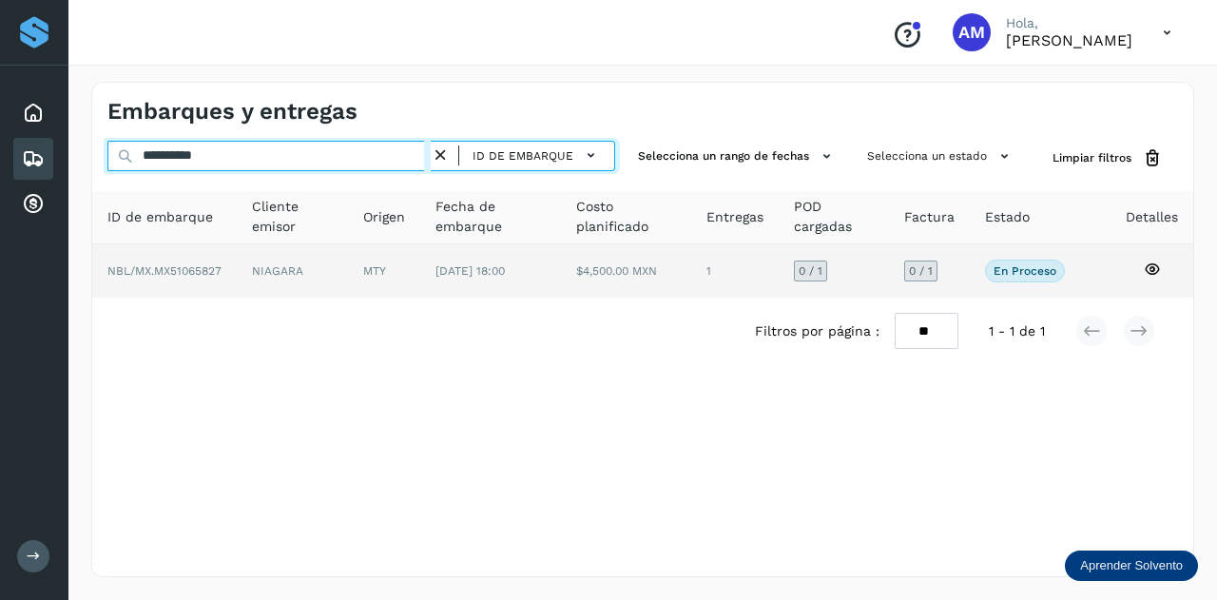
type input "**********"
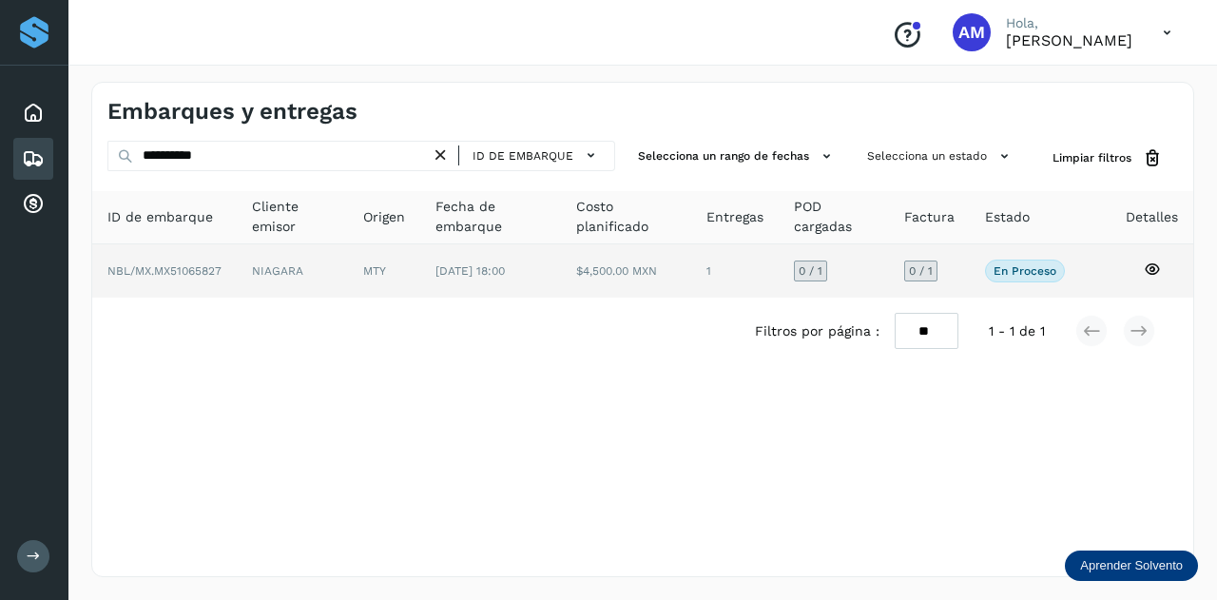
click at [420, 289] on td "MTY" at bounding box center [490, 270] width 141 height 53
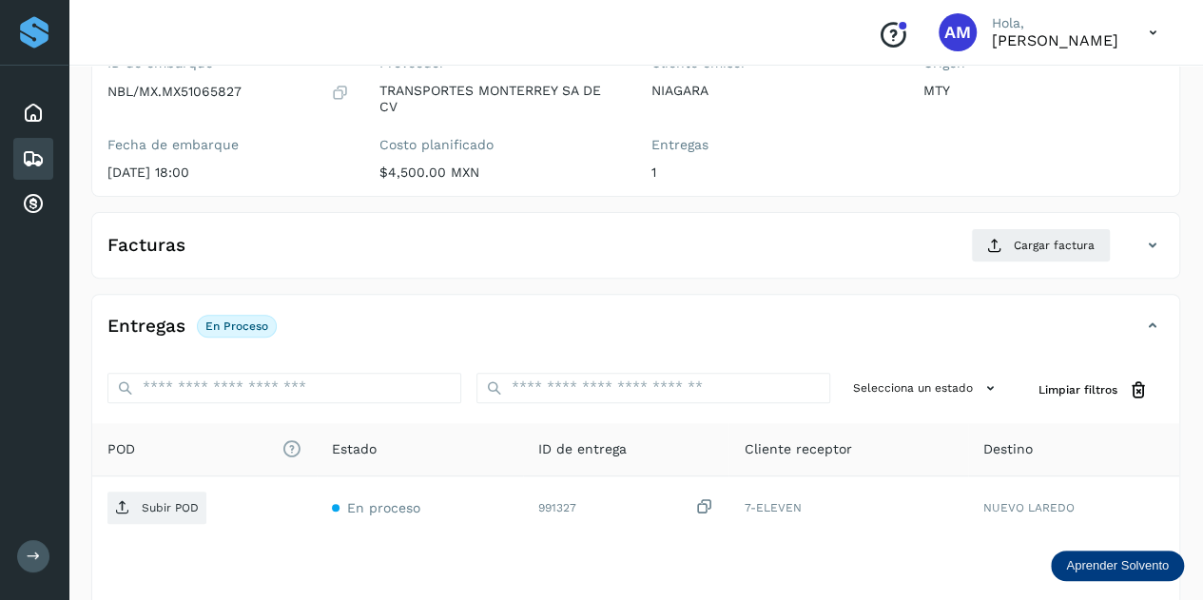
scroll to position [285, 0]
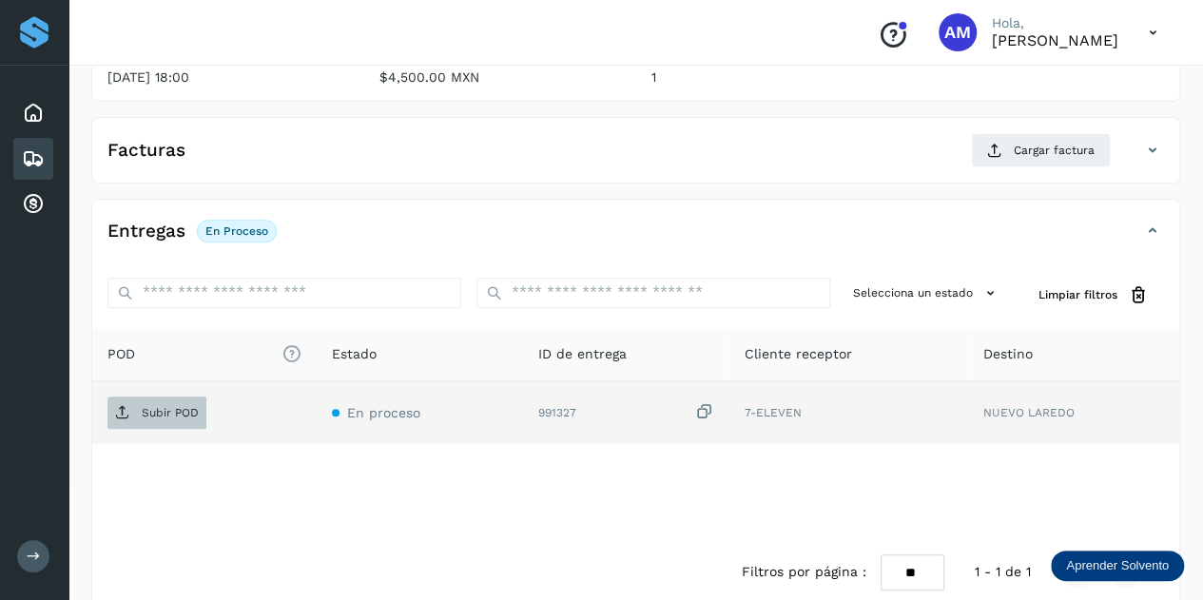
click at [188, 406] on p "Subir POD" at bounding box center [170, 412] width 57 height 13
click at [196, 414] on p "Subir POD" at bounding box center [170, 412] width 57 height 13
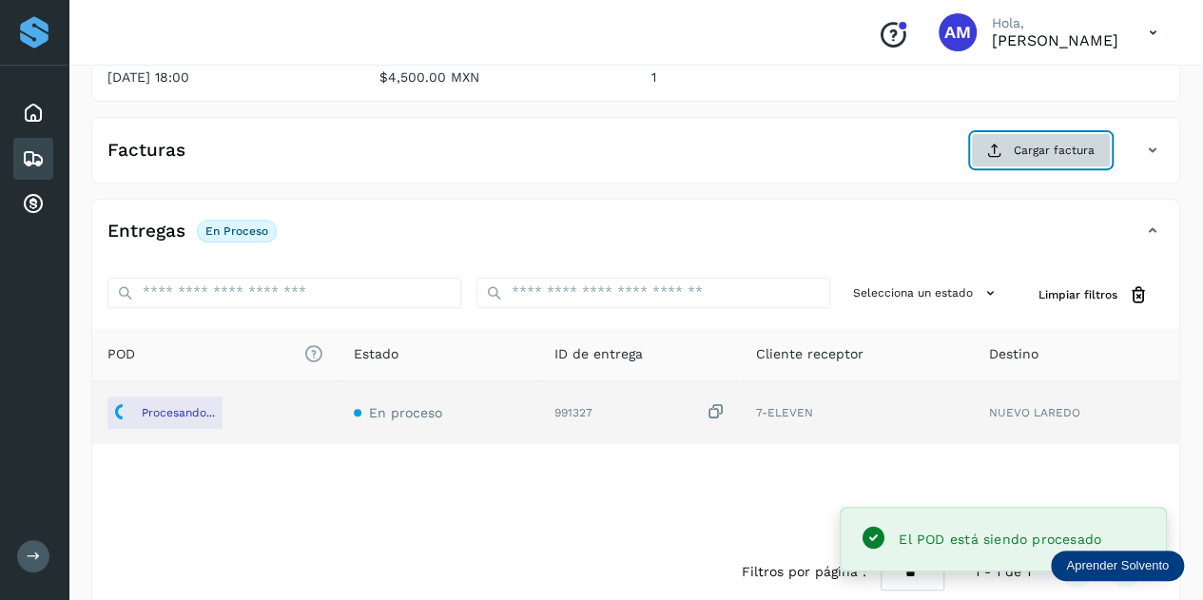
click at [1031, 147] on span "Cargar factura" at bounding box center [1054, 150] width 81 height 17
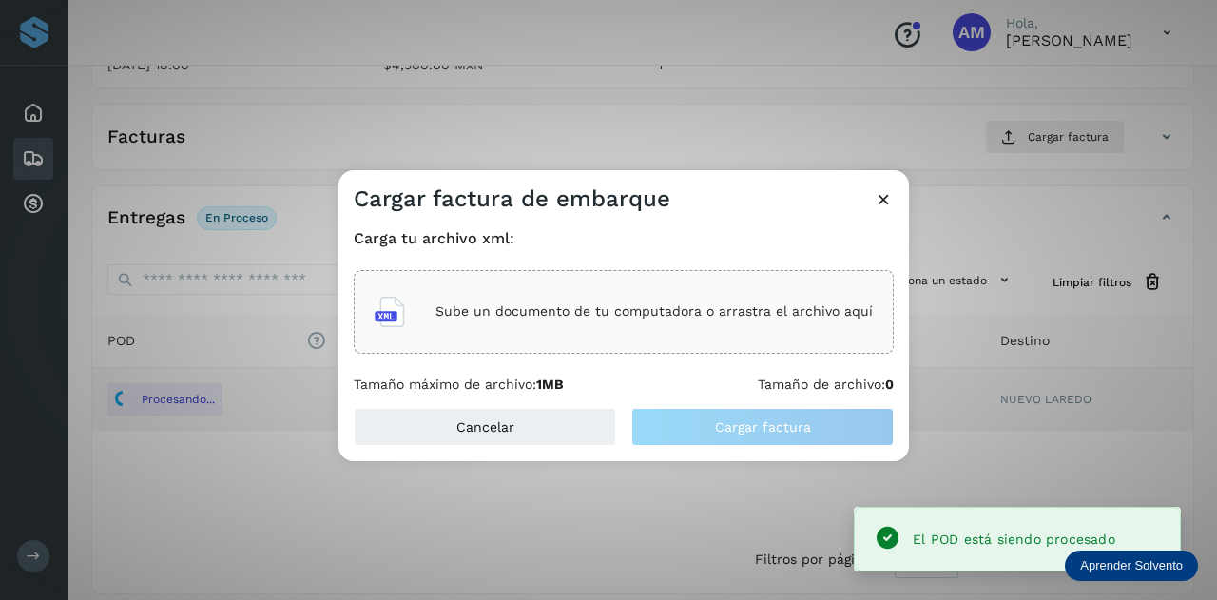
click at [752, 322] on div "Sube un documento de tu computadora o arrastra el archivo aquí" at bounding box center [624, 311] width 498 height 51
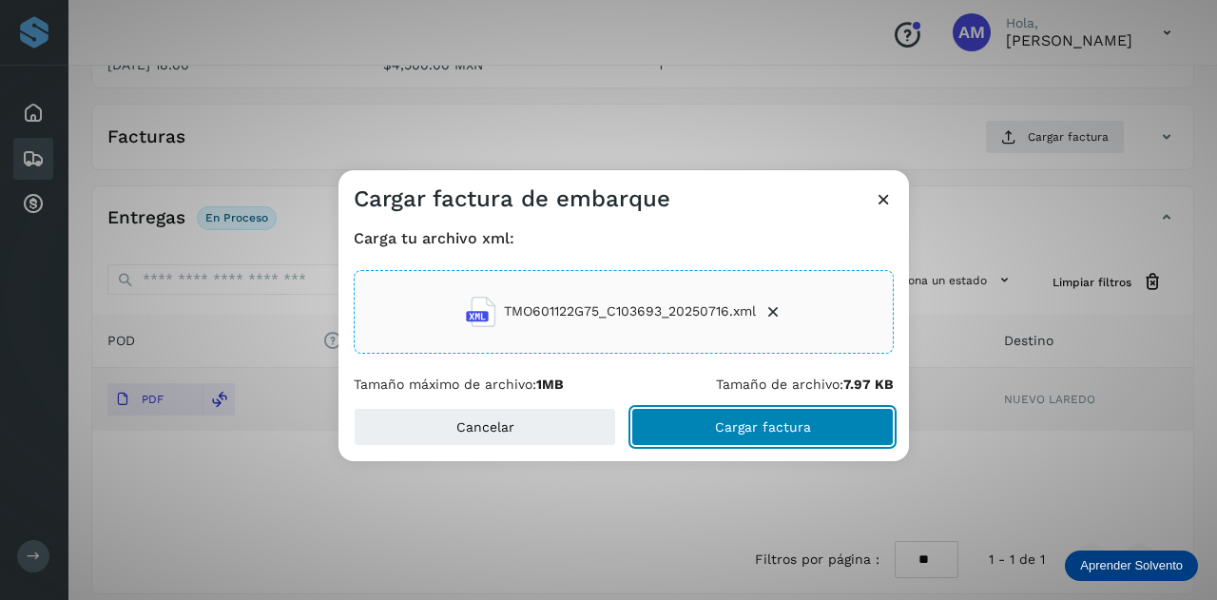
click at [681, 426] on button "Cargar factura" at bounding box center [762, 427] width 262 height 38
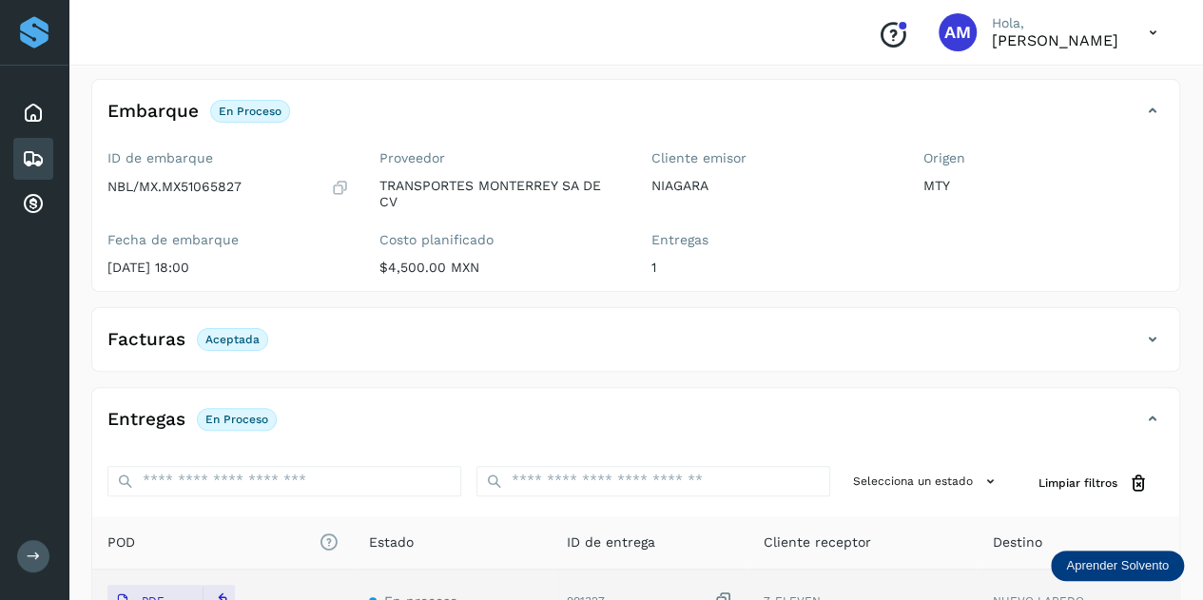
scroll to position [0, 0]
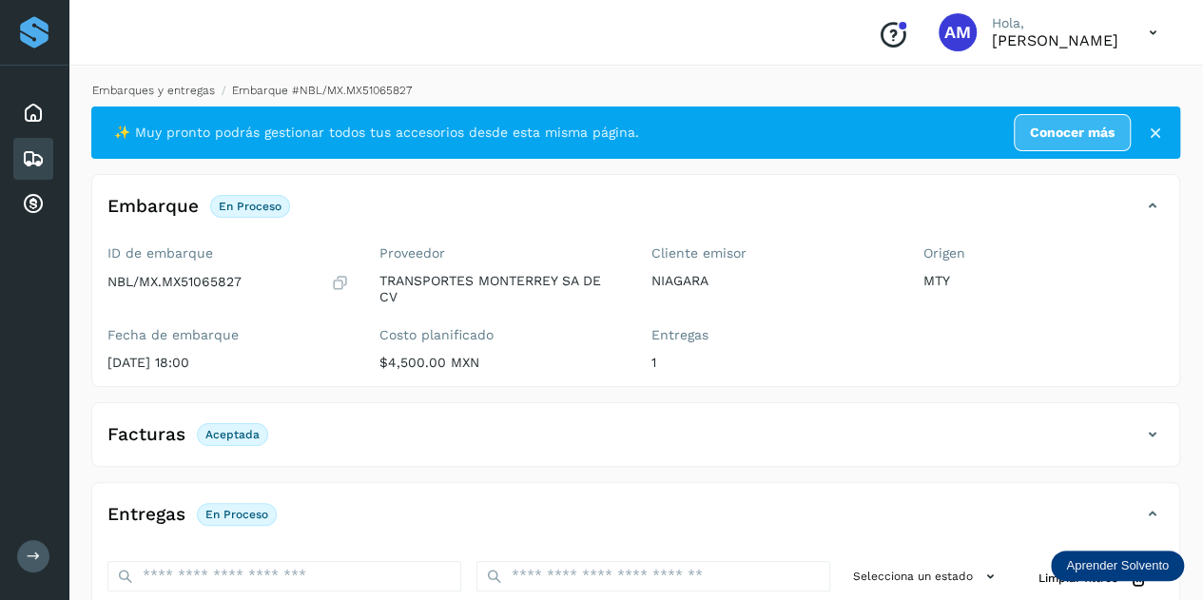
click at [173, 87] on link "Embarques y entregas" at bounding box center [153, 90] width 123 height 13
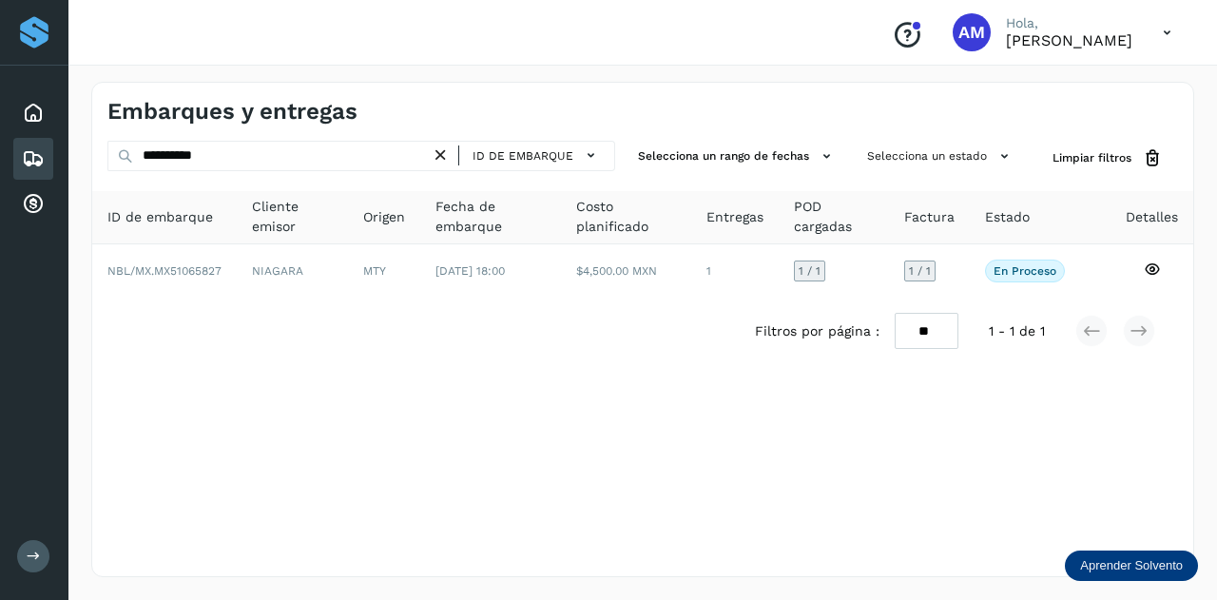
drag, startPoint x: 448, startPoint y: 151, endPoint x: 348, endPoint y: 151, distance: 99.9
click at [447, 151] on icon at bounding box center [441, 156] width 20 height 20
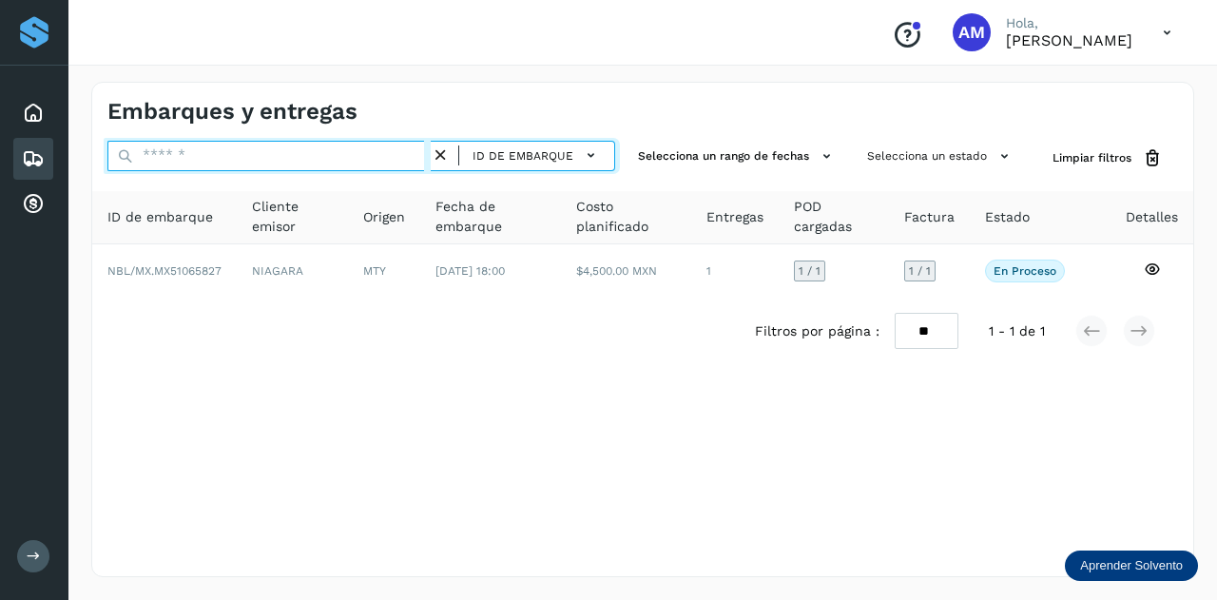
click at [348, 151] on input "text" at bounding box center [268, 156] width 323 height 30
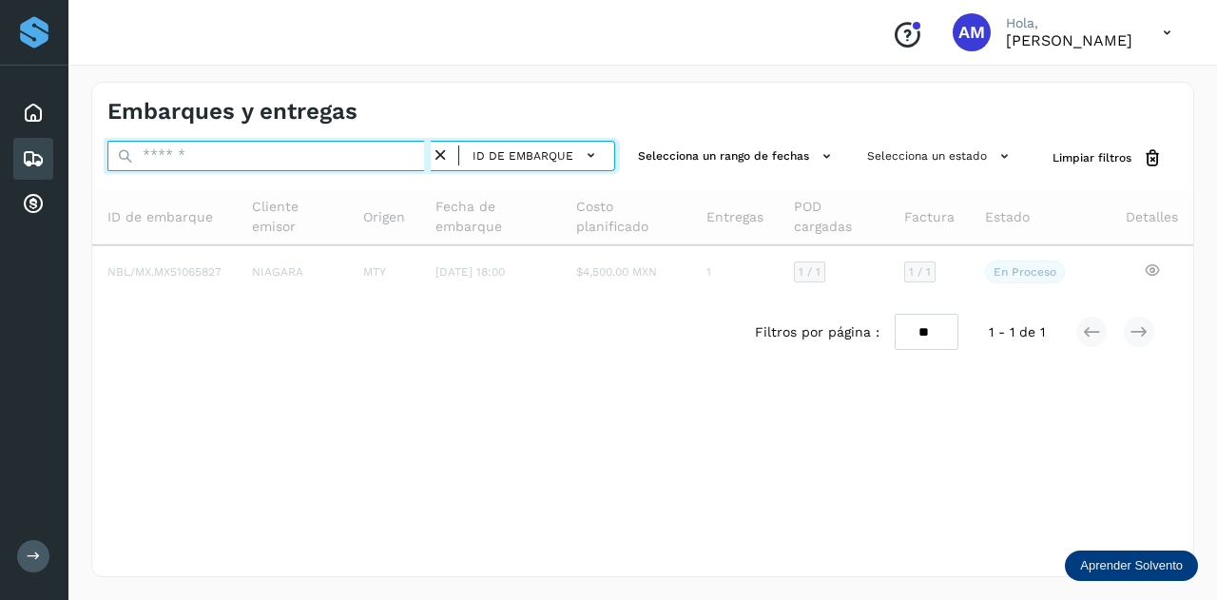
paste input "**********"
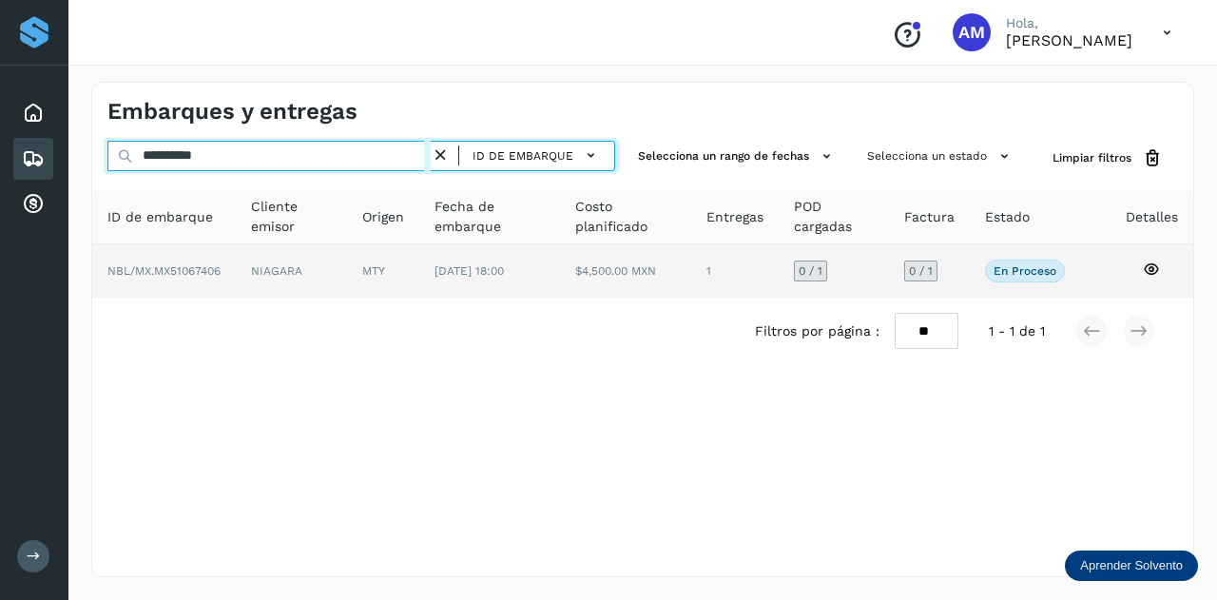
type input "**********"
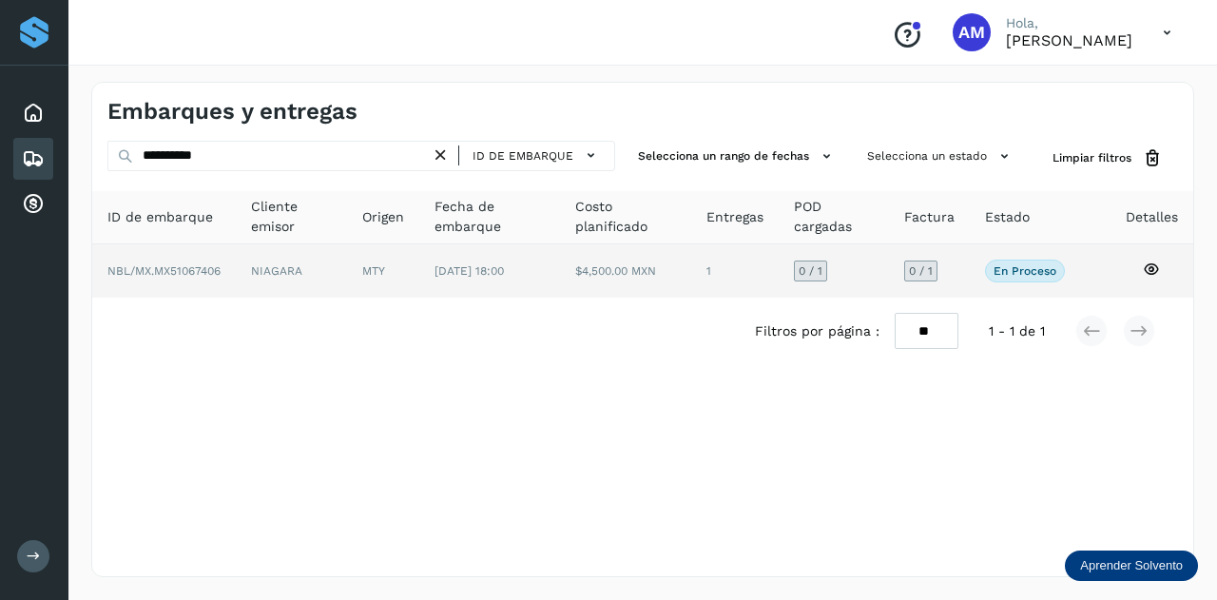
click at [419, 271] on td "MTY" at bounding box center [489, 270] width 141 height 53
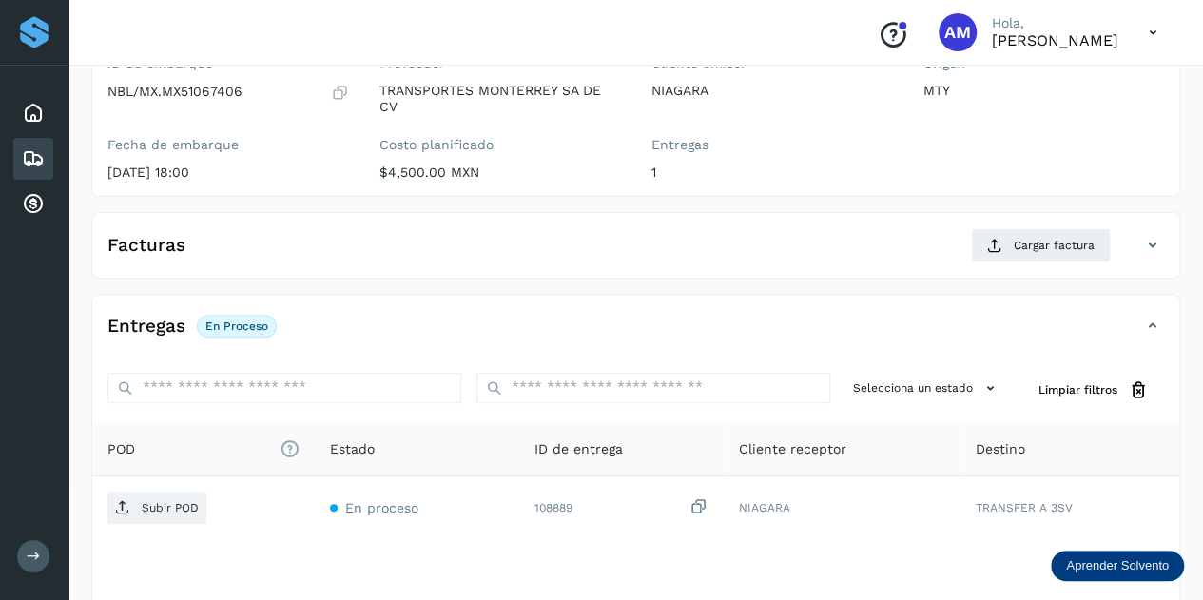
scroll to position [285, 0]
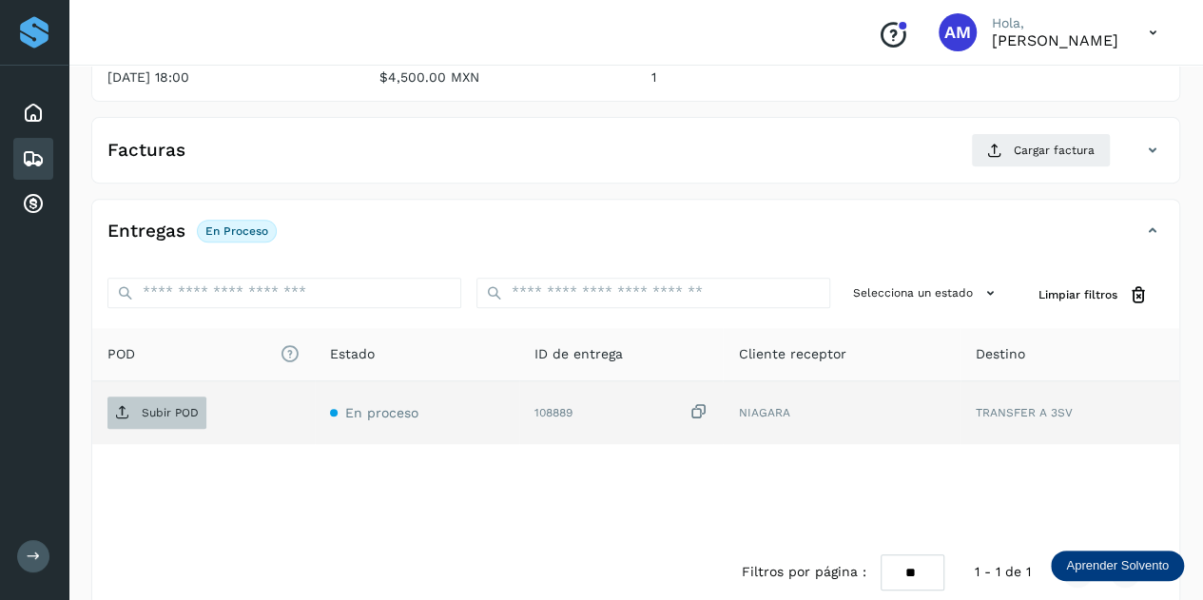
click at [184, 410] on p "Subir POD" at bounding box center [170, 412] width 57 height 13
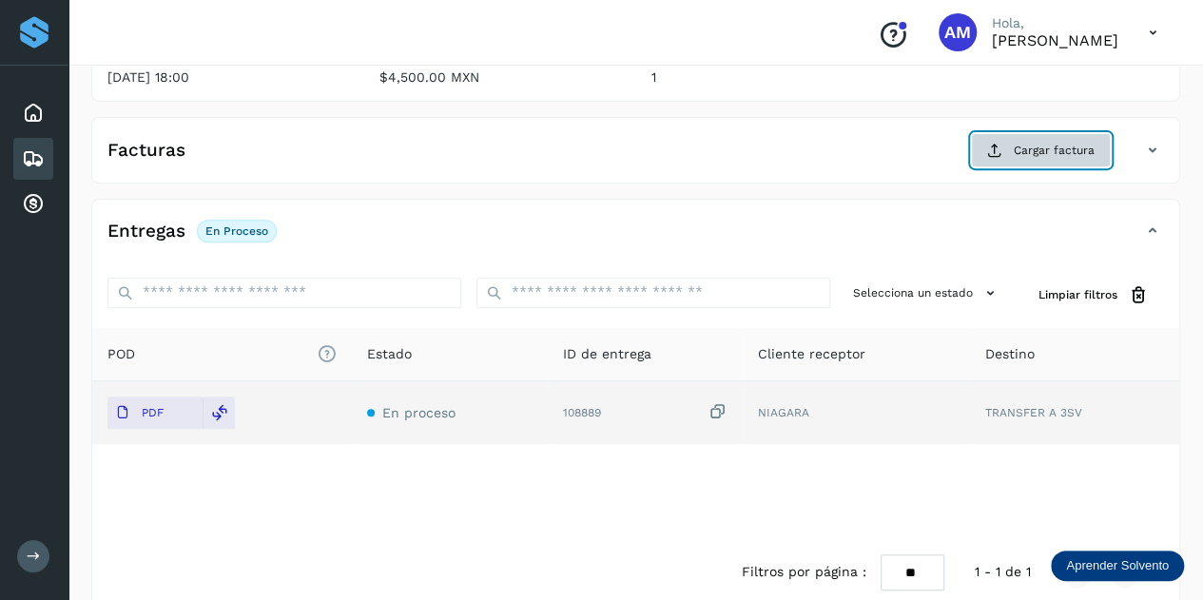
click at [1035, 146] on span "Cargar factura" at bounding box center [1054, 150] width 81 height 17
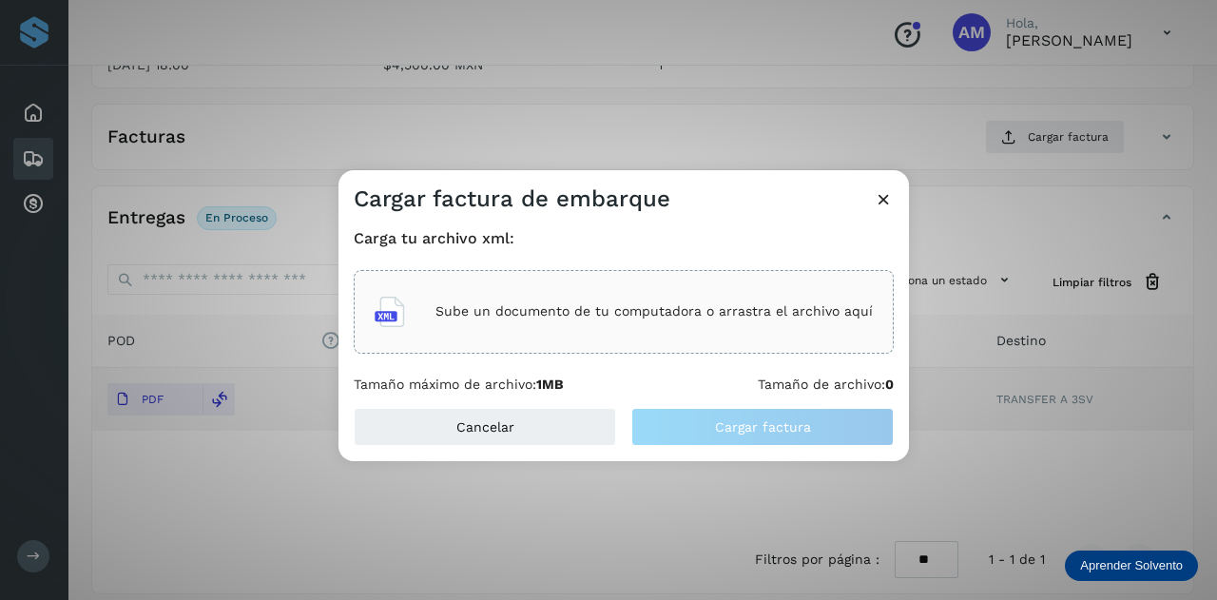
click at [525, 307] on p "Sube un documento de tu computadora o arrastra el archivo aquí" at bounding box center [654, 311] width 437 height 16
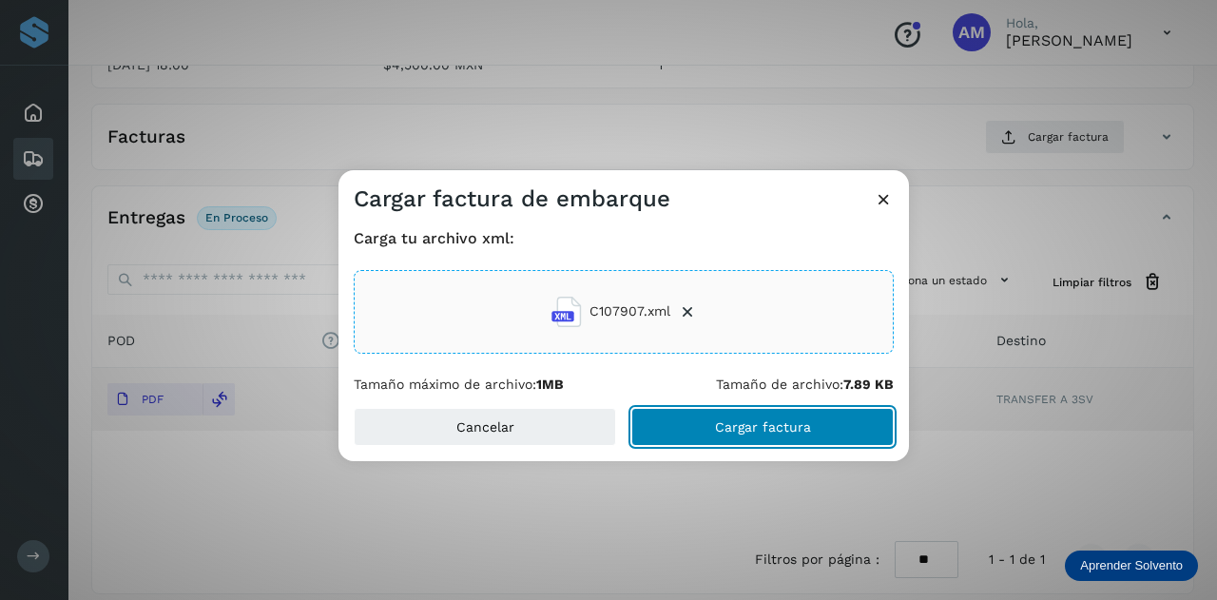
click at [744, 434] on span "Cargar factura" at bounding box center [763, 426] width 96 height 13
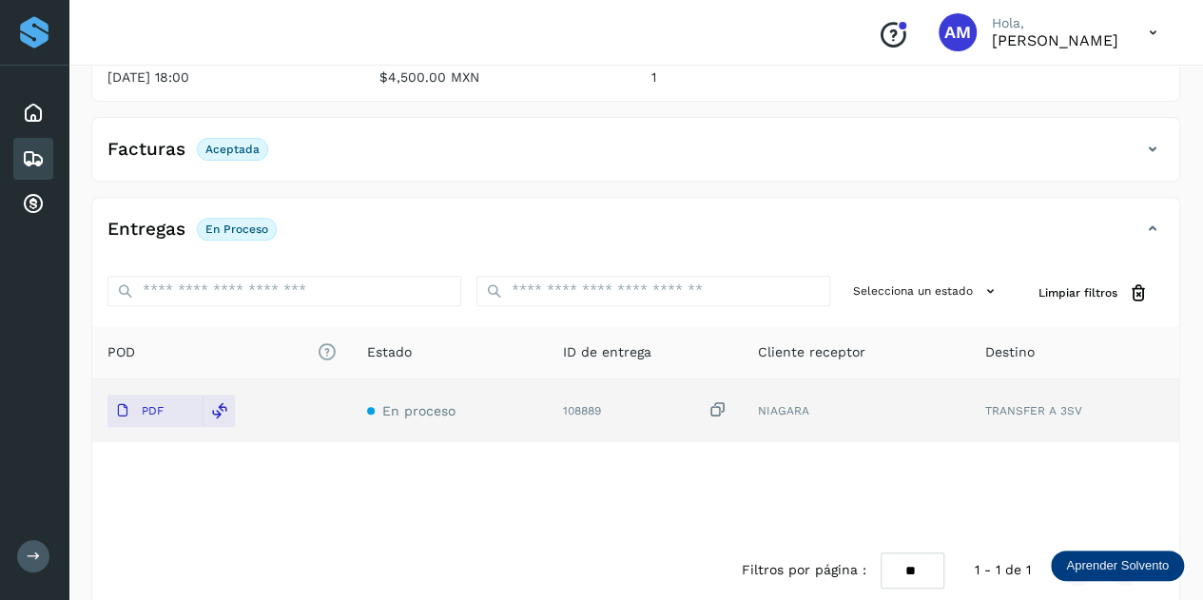
scroll to position [0, 0]
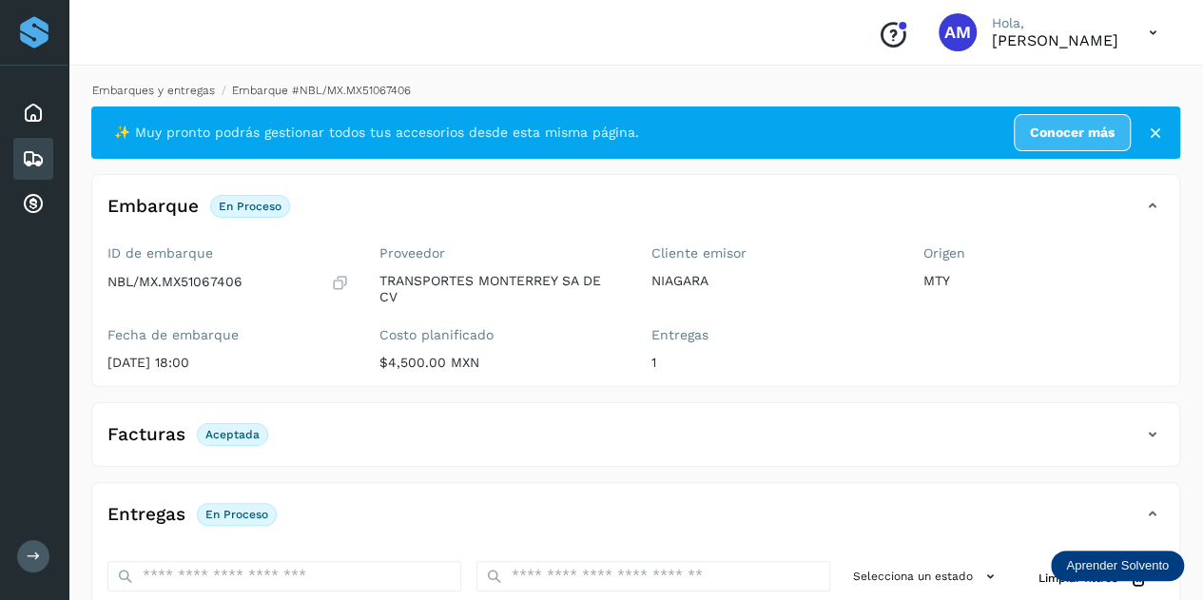
click at [156, 94] on link "Embarques y entregas" at bounding box center [153, 90] width 123 height 13
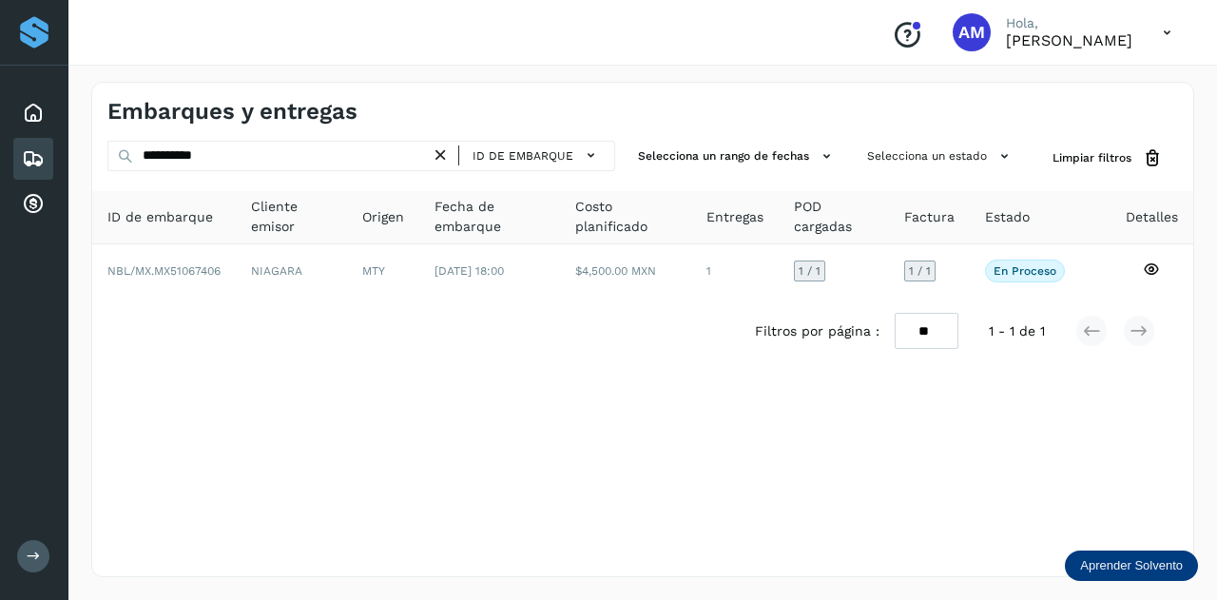
click at [446, 153] on icon at bounding box center [441, 156] width 20 height 20
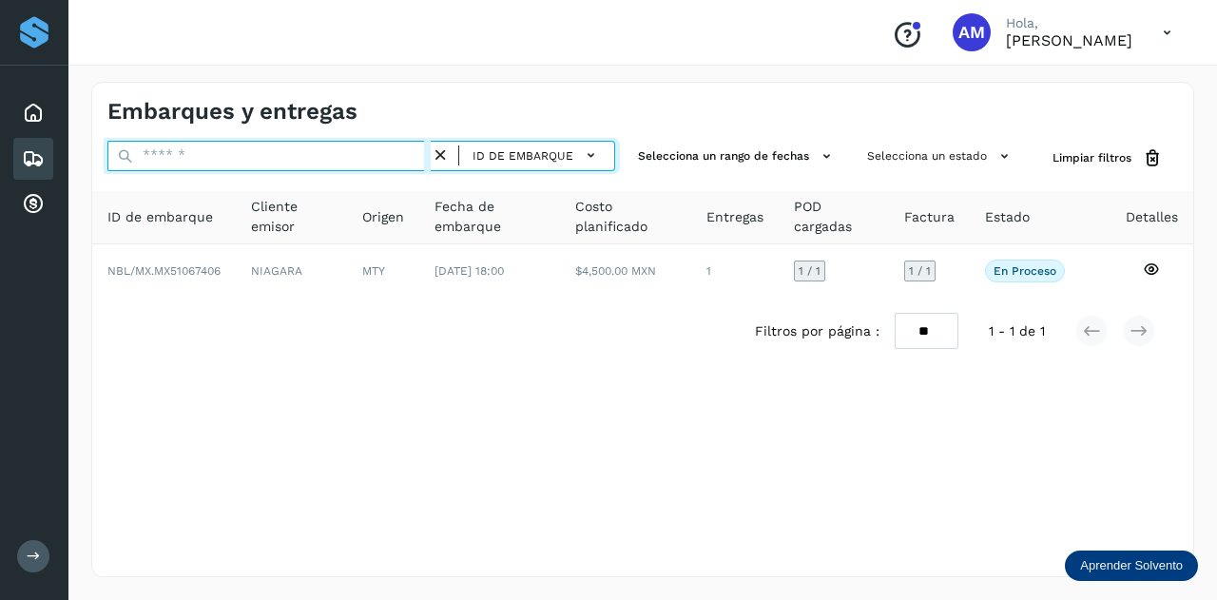
click at [360, 153] on input "text" at bounding box center [268, 156] width 323 height 30
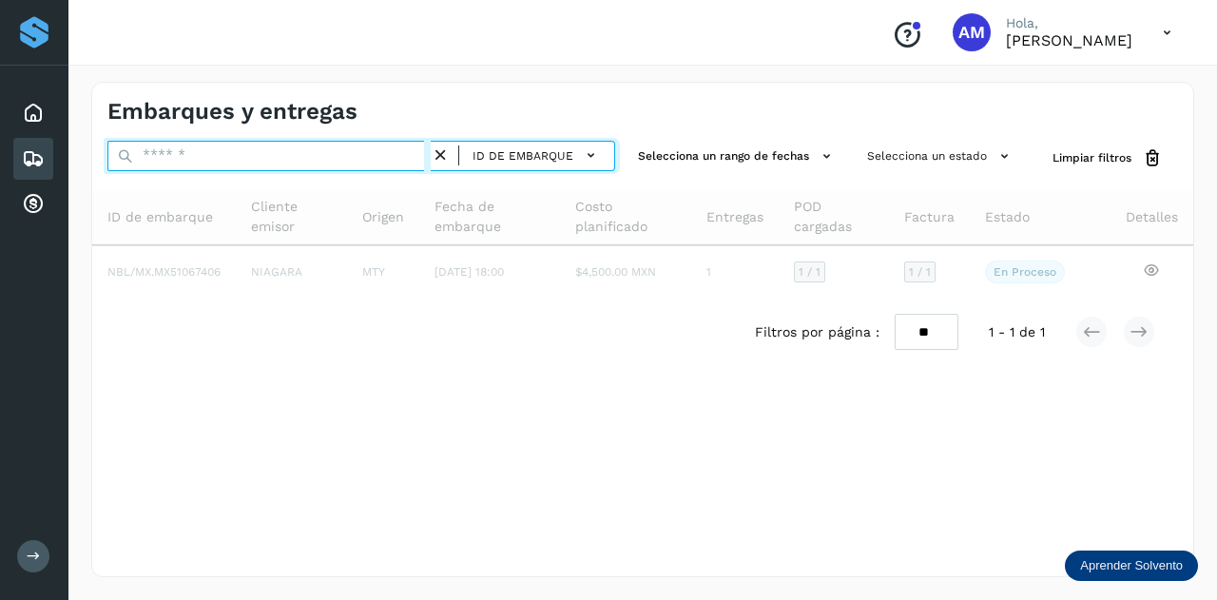
paste input "**********"
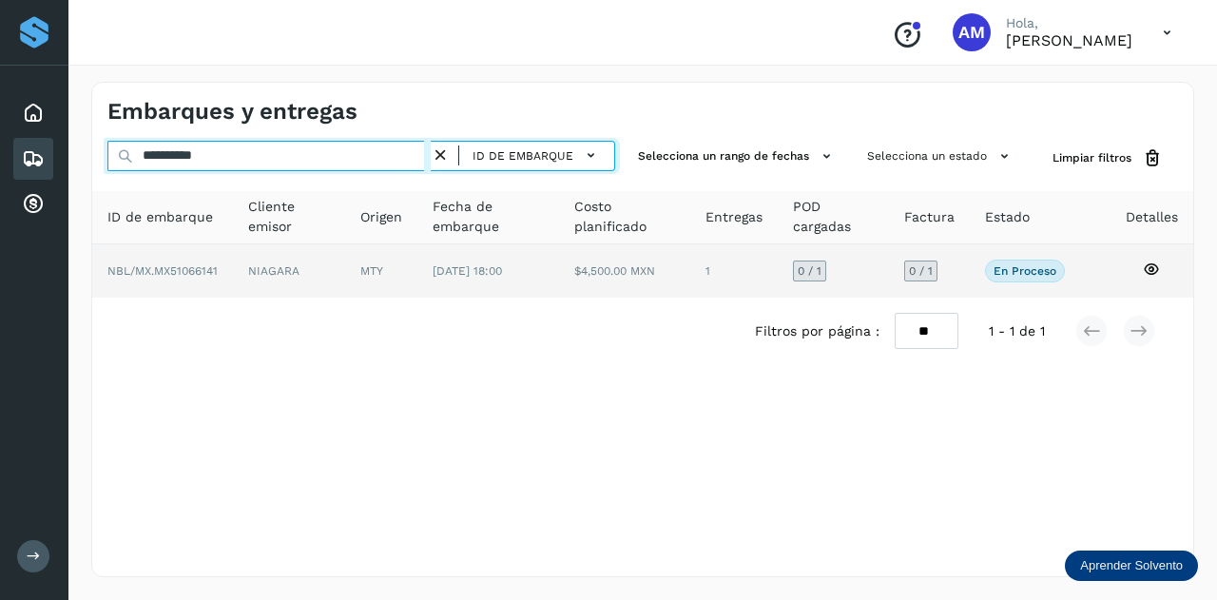
type input "**********"
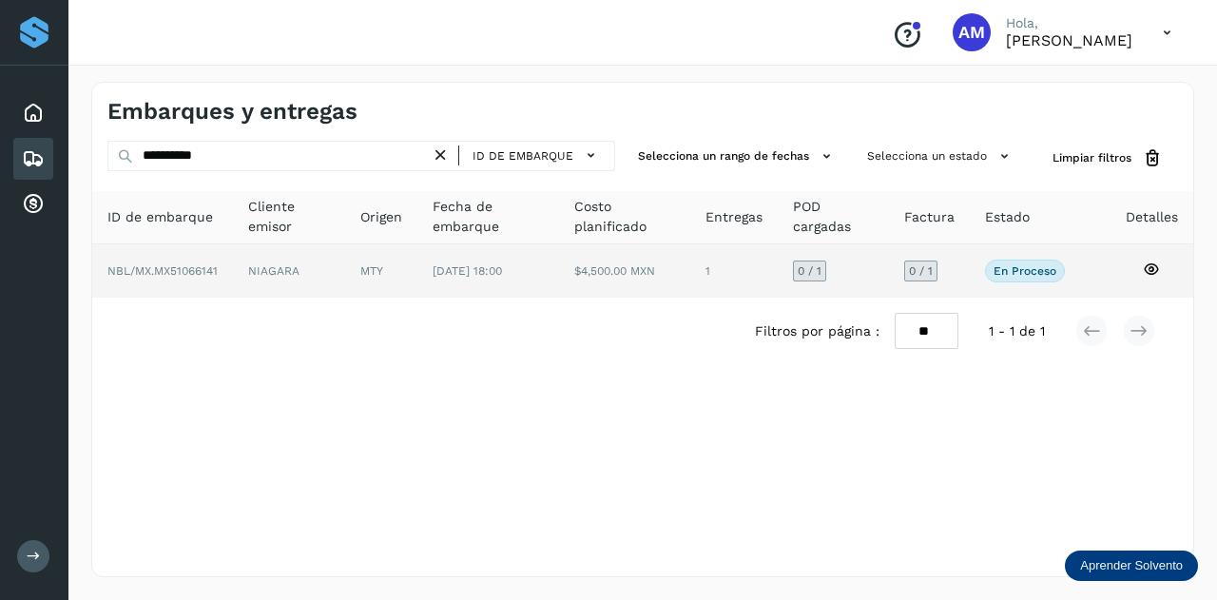
click at [436, 276] on span "[DATE] 18:00" at bounding box center [467, 270] width 69 height 13
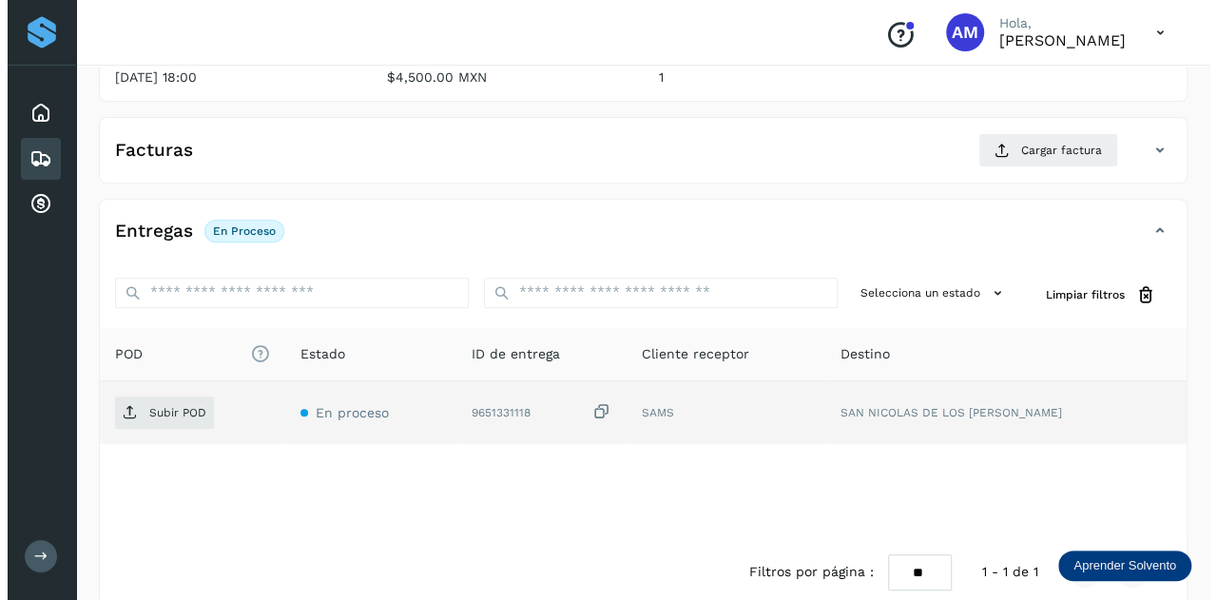
scroll to position [311, 0]
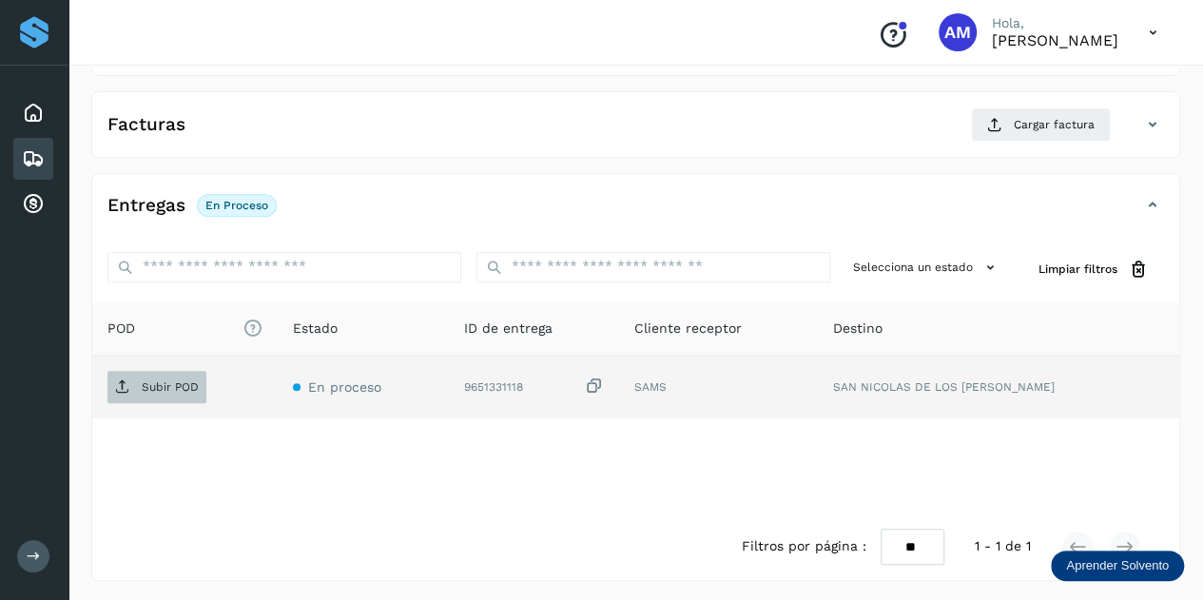
click at [204, 387] on span "Subir POD" at bounding box center [156, 387] width 99 height 30
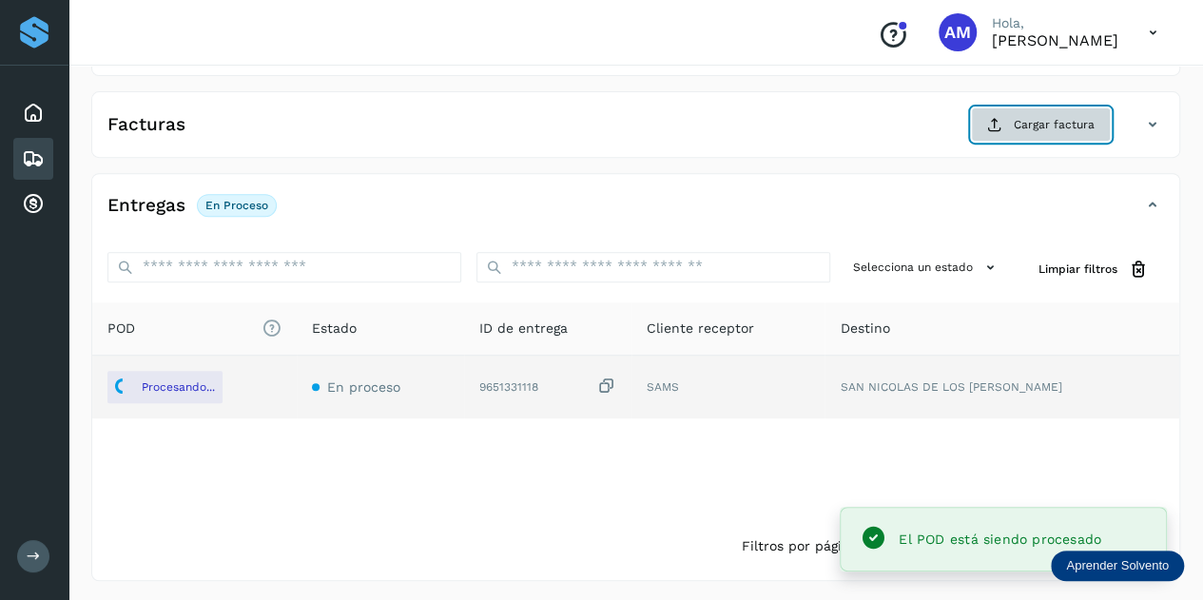
click at [1022, 117] on span "Cargar factura" at bounding box center [1054, 124] width 81 height 17
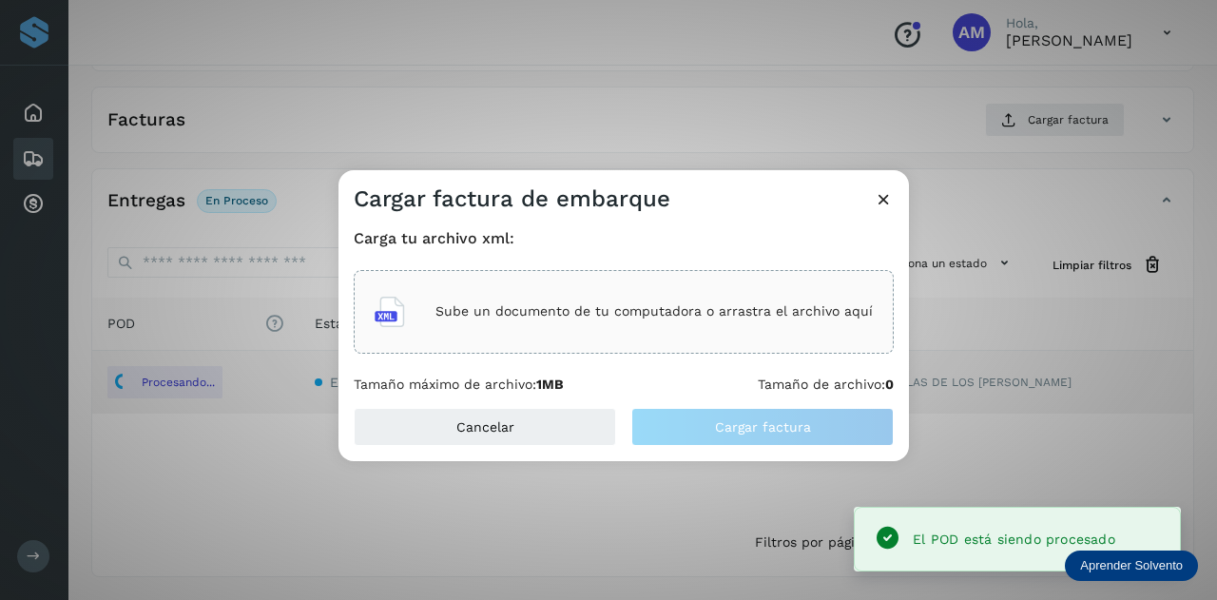
click at [618, 297] on div "Sube un documento de tu computadora o arrastra el archivo aquí" at bounding box center [624, 311] width 498 height 51
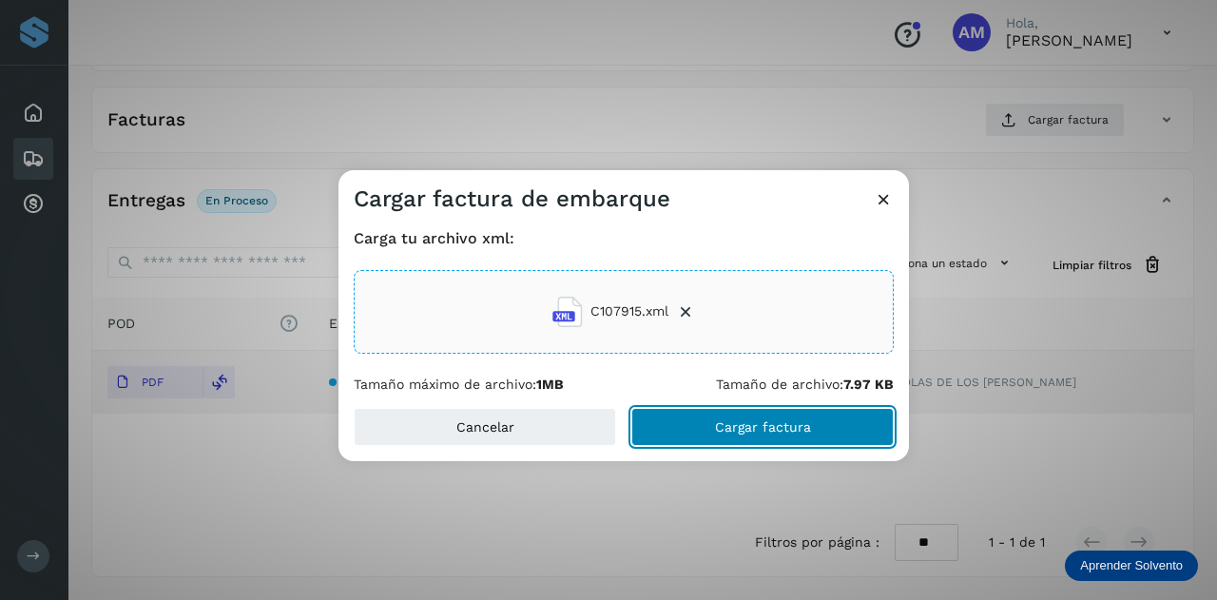
click at [700, 425] on button "Cargar factura" at bounding box center [762, 427] width 262 height 38
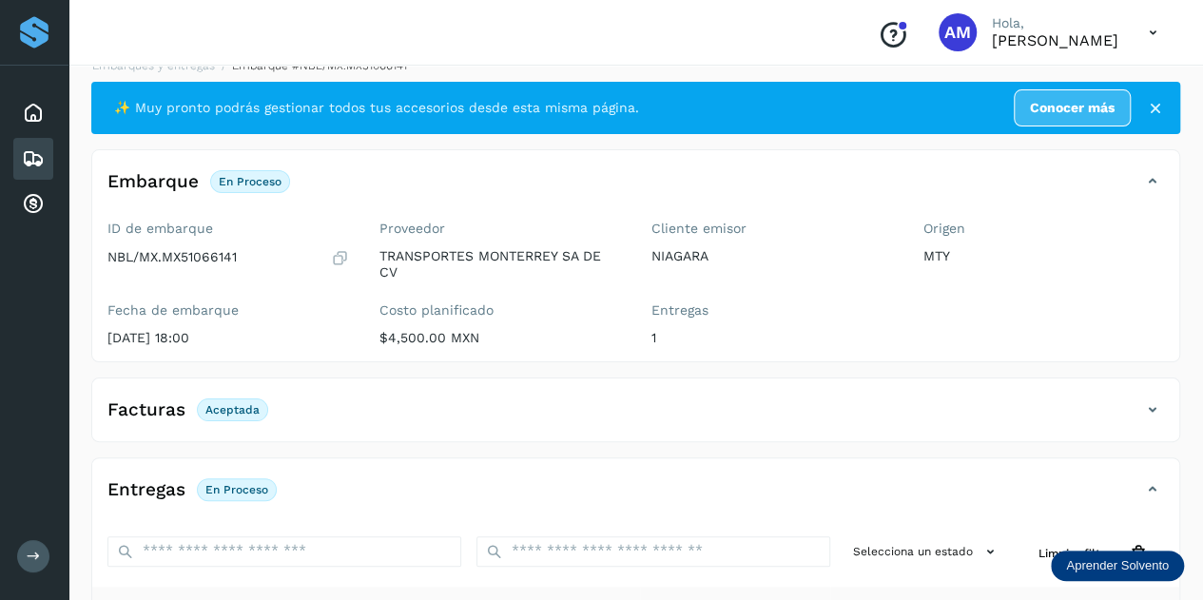
scroll to position [0, 0]
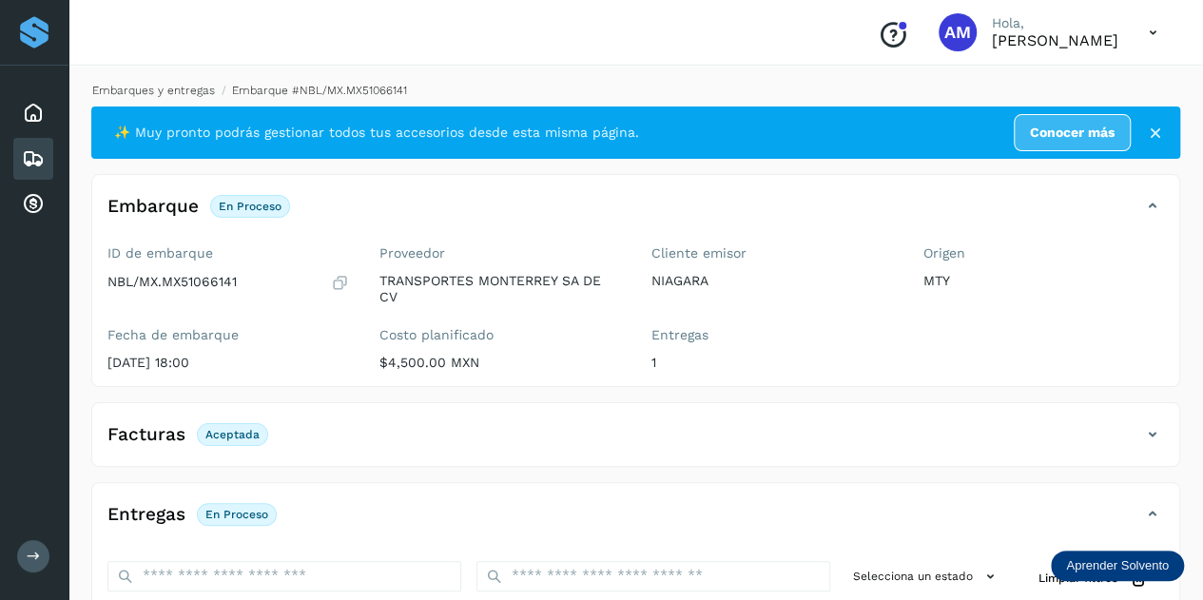
click at [177, 88] on link "Embarques y entregas" at bounding box center [153, 90] width 123 height 13
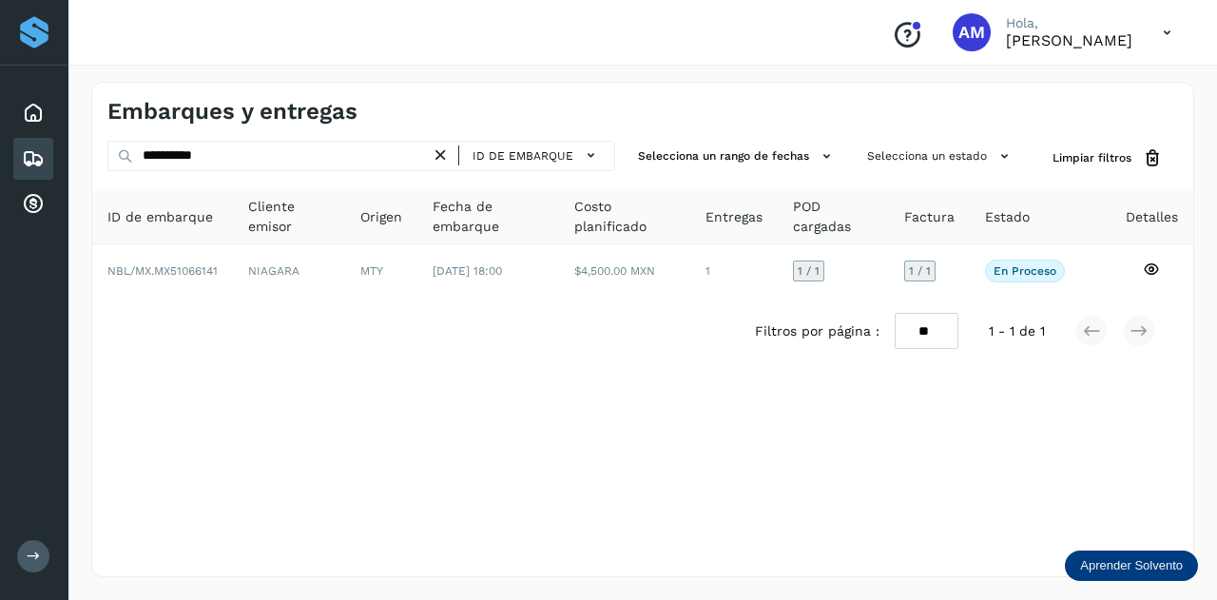
drag, startPoint x: 448, startPoint y: 150, endPoint x: 428, endPoint y: 155, distance: 20.5
click at [445, 151] on icon at bounding box center [441, 156] width 20 height 20
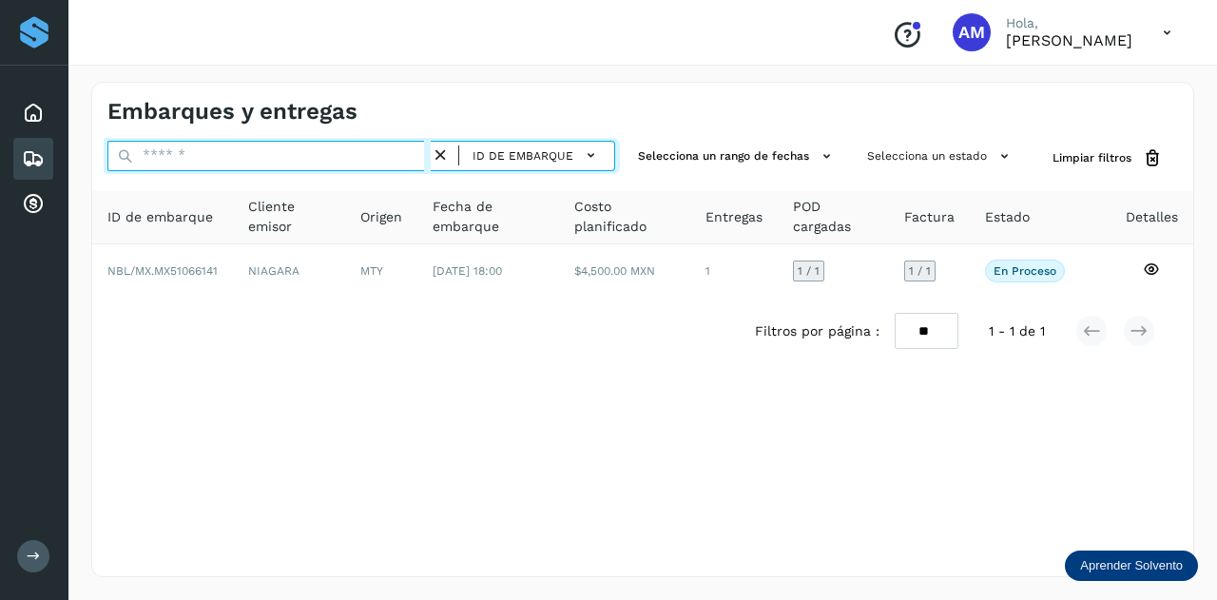
click at [396, 155] on input "text" at bounding box center [268, 156] width 323 height 30
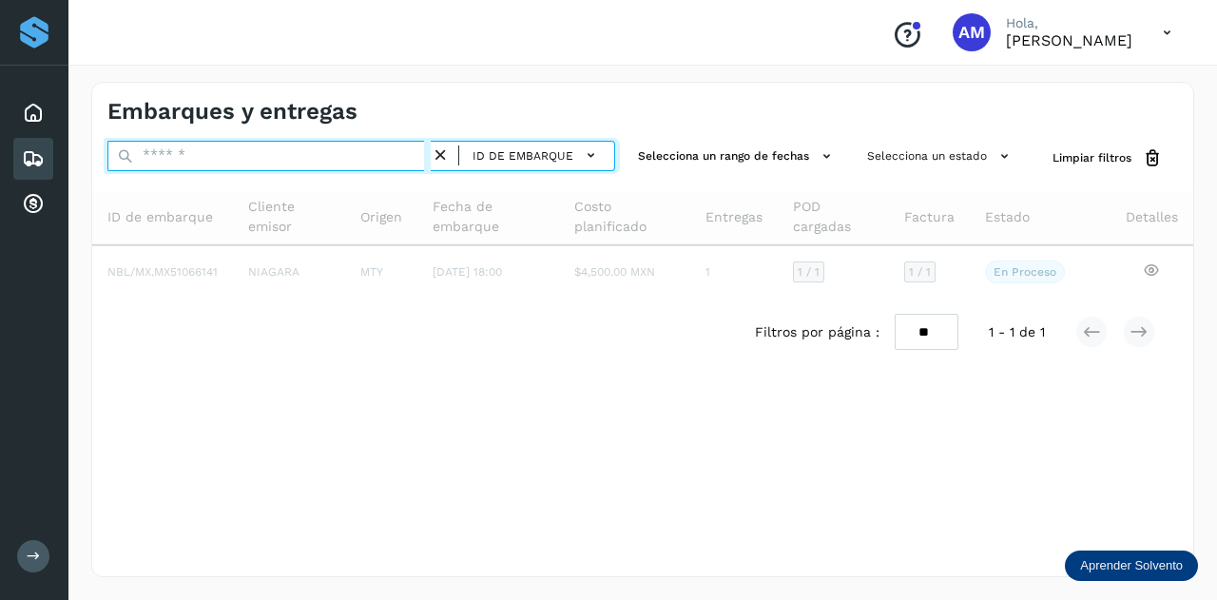
paste input "**********"
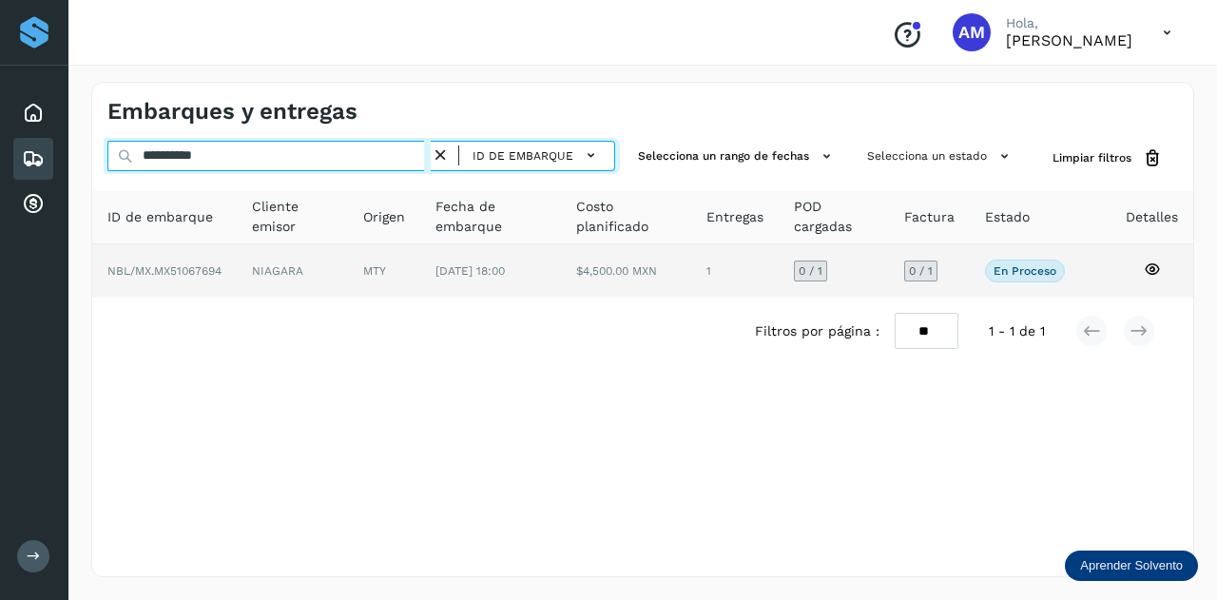
type input "**********"
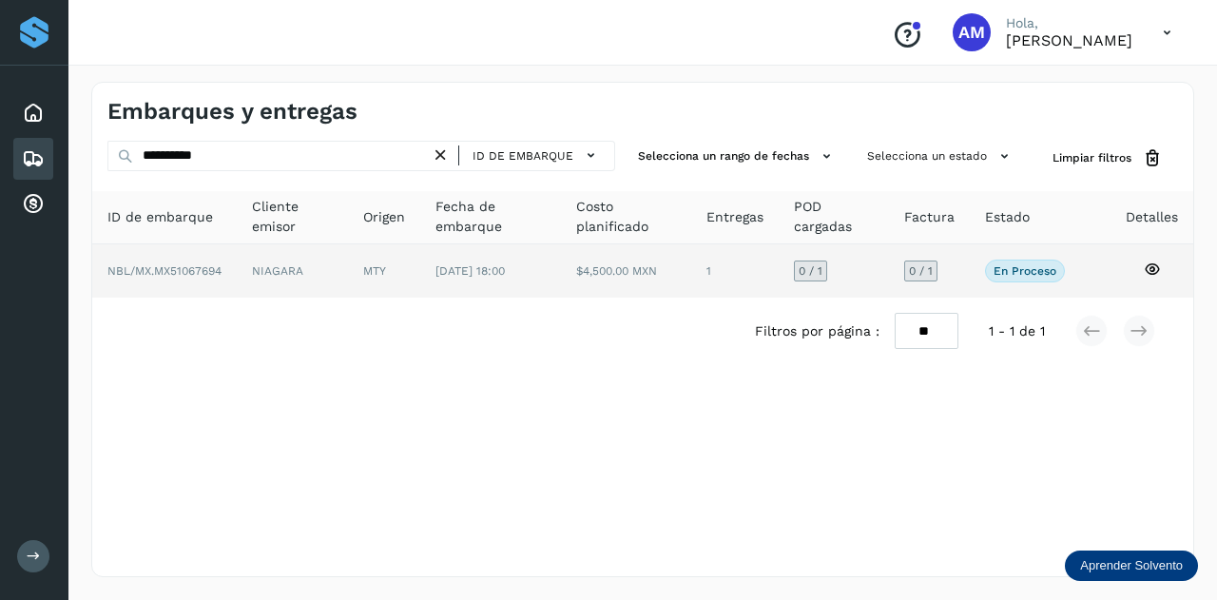
click at [420, 275] on td "MTY" at bounding box center [490, 270] width 141 height 53
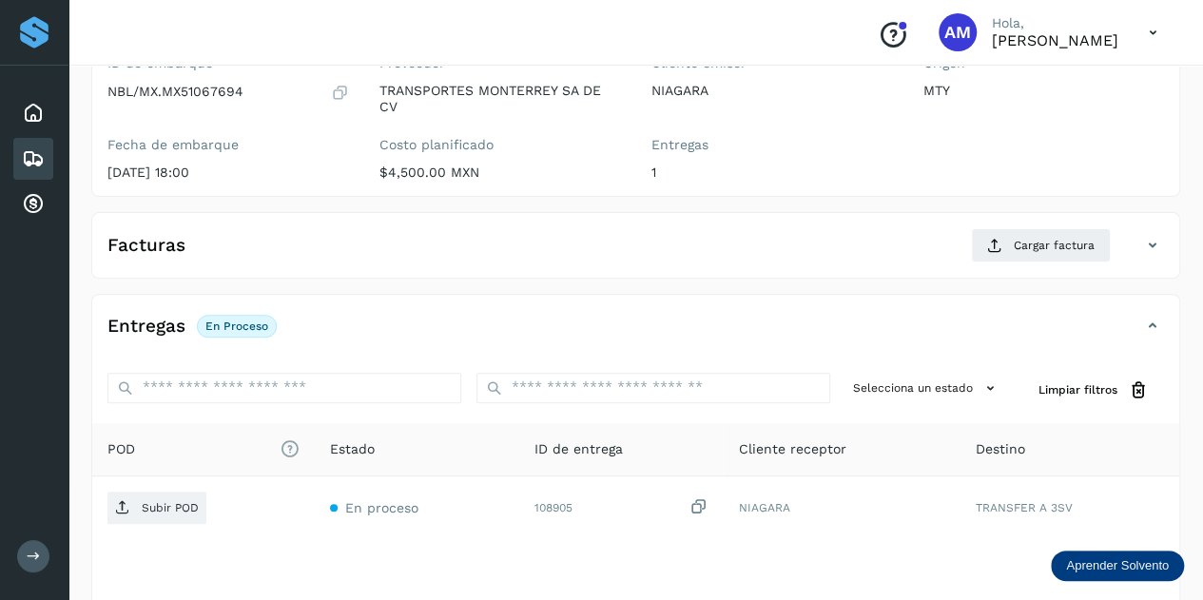
scroll to position [285, 0]
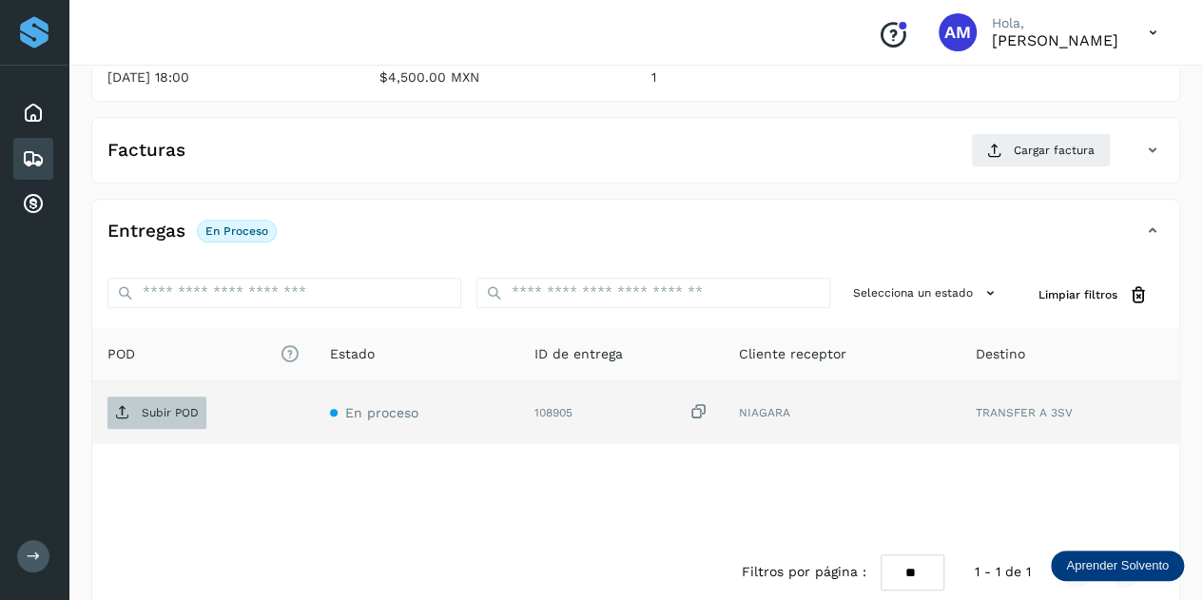
click at [179, 417] on span "Subir POD" at bounding box center [156, 413] width 99 height 30
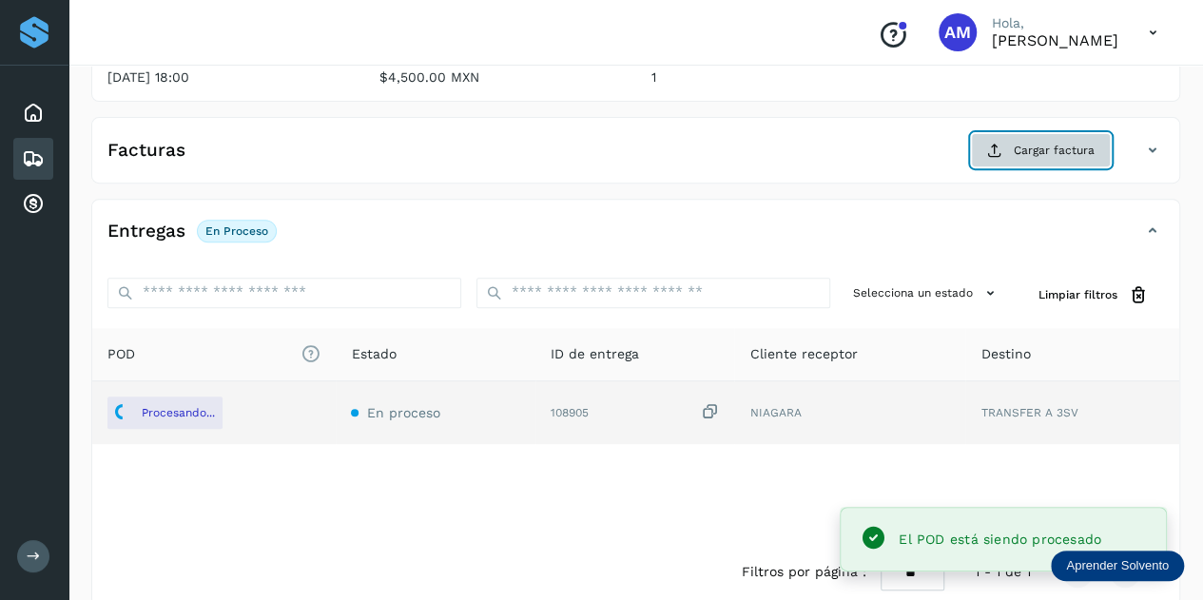
click at [1025, 138] on button "Cargar factura" at bounding box center [1041, 150] width 140 height 34
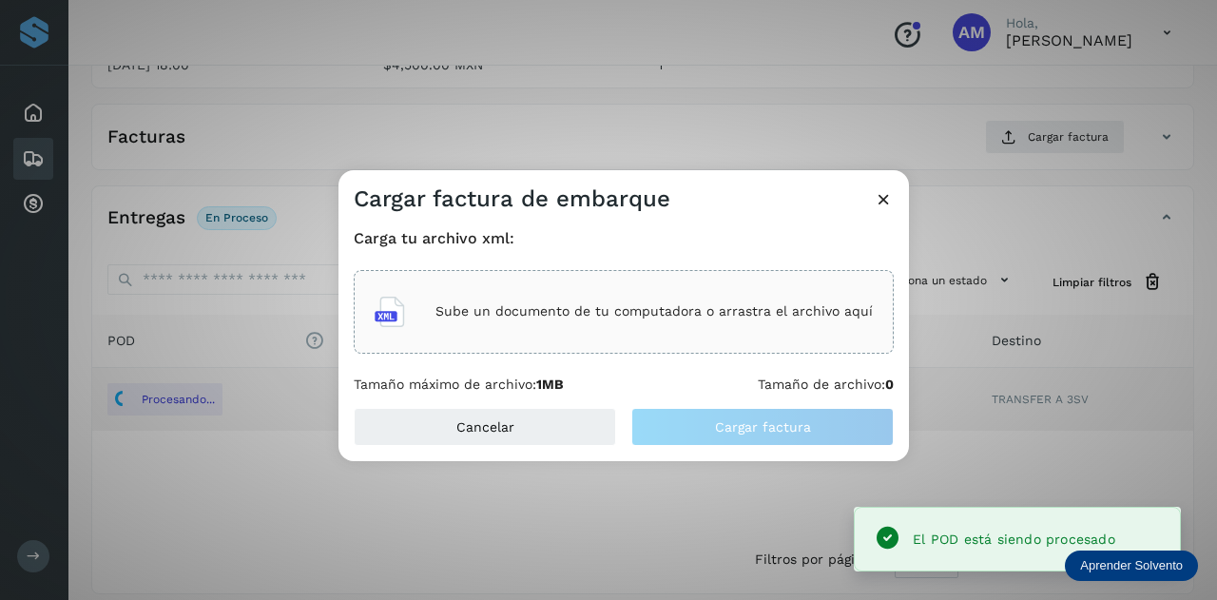
click at [631, 296] on div "Sube un documento de tu computadora o arrastra el archivo aquí" at bounding box center [624, 311] width 498 height 51
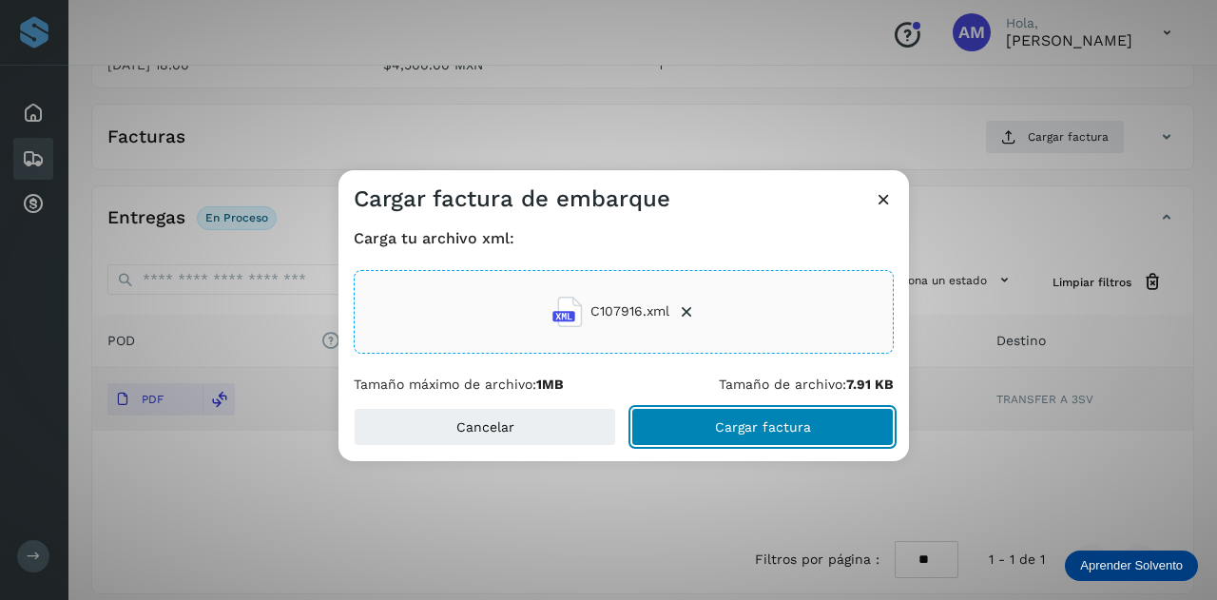
click at [660, 435] on button "Cargar factura" at bounding box center [762, 427] width 262 height 38
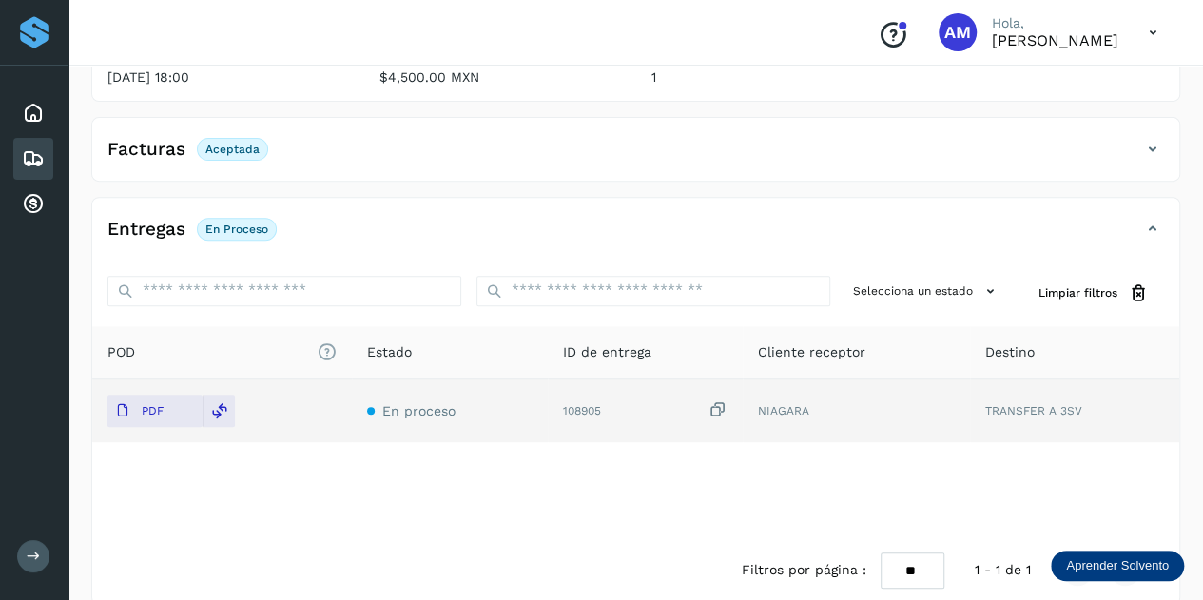
scroll to position [0, 0]
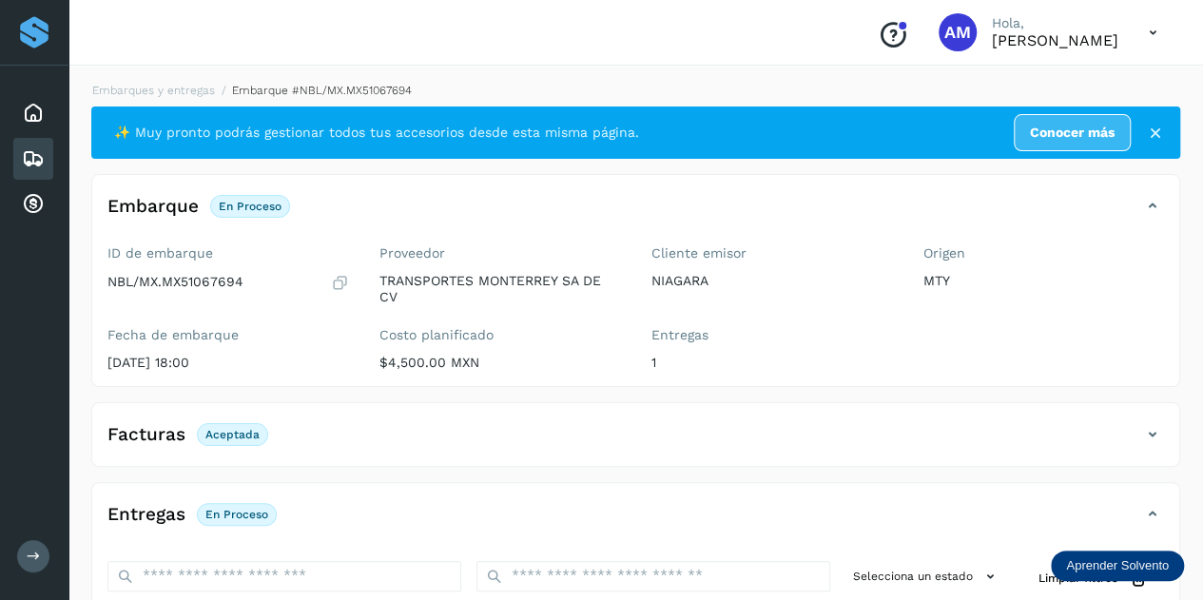
click at [215, 98] on li "Embarques y entregas" at bounding box center [313, 90] width 197 height 17
click at [160, 93] on link "Embarques y entregas" at bounding box center [153, 90] width 123 height 13
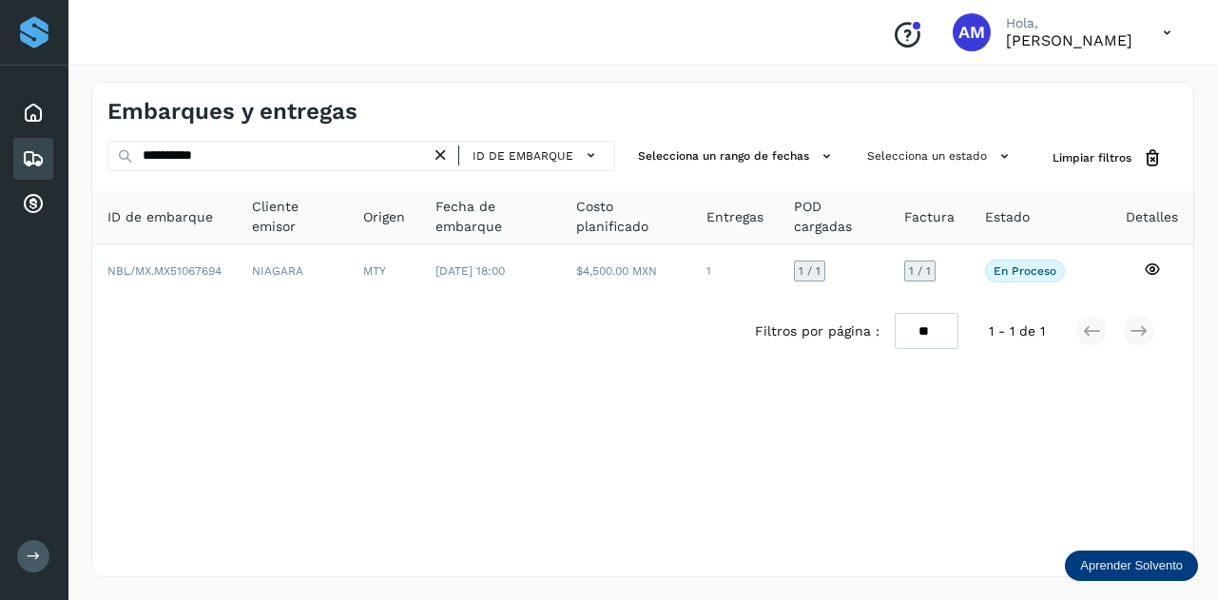
drag, startPoint x: 447, startPoint y: 157, endPoint x: 396, endPoint y: 153, distance: 51.5
click at [444, 157] on icon at bounding box center [441, 156] width 20 height 20
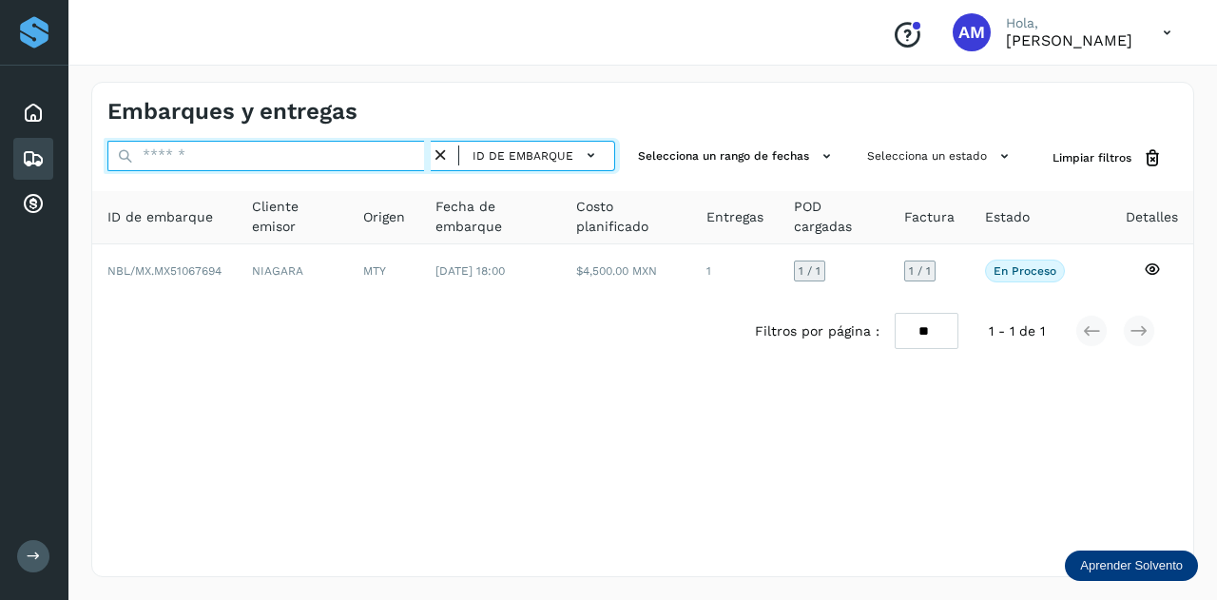
click at [396, 153] on input "text" at bounding box center [268, 156] width 323 height 30
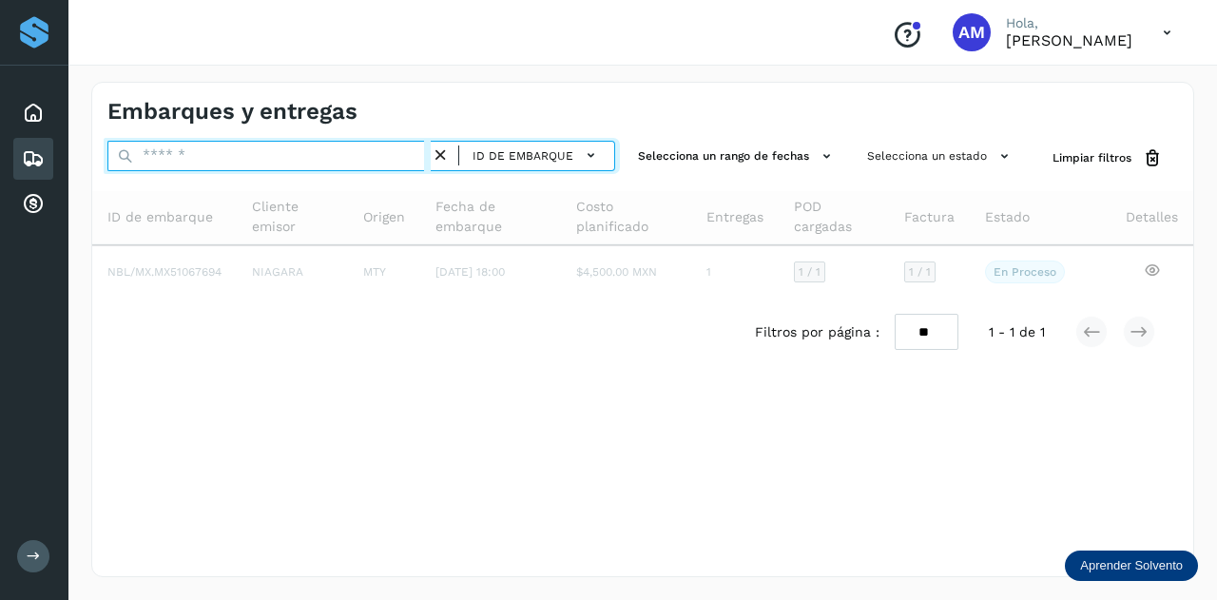
paste input "**********"
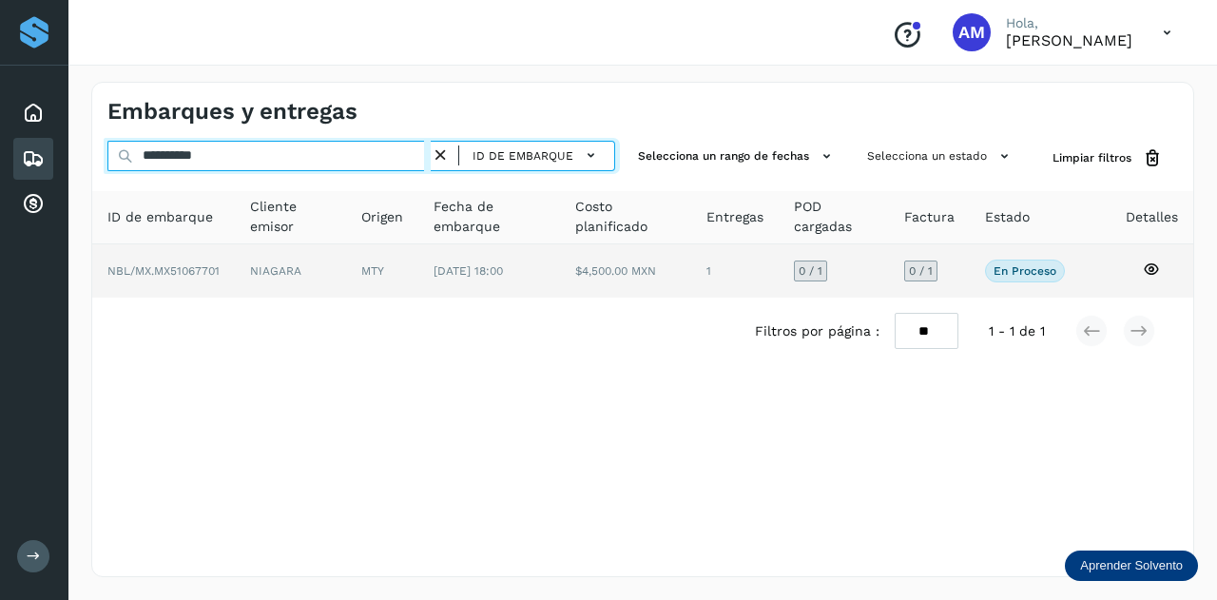
type input "**********"
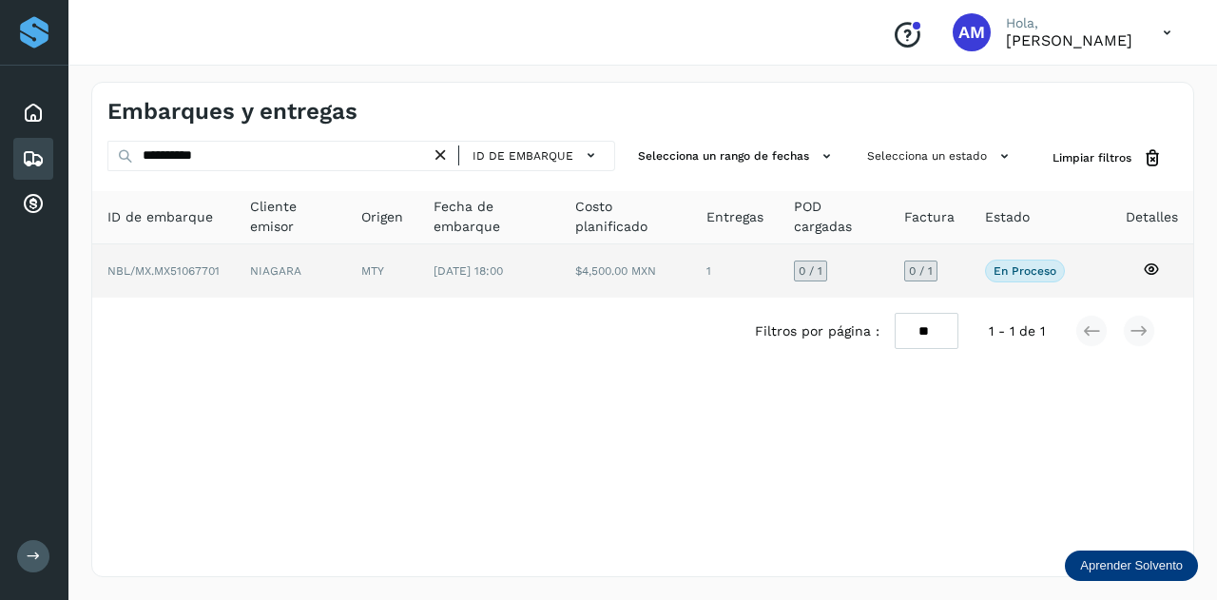
click at [418, 271] on td "MTY" at bounding box center [488, 270] width 141 height 53
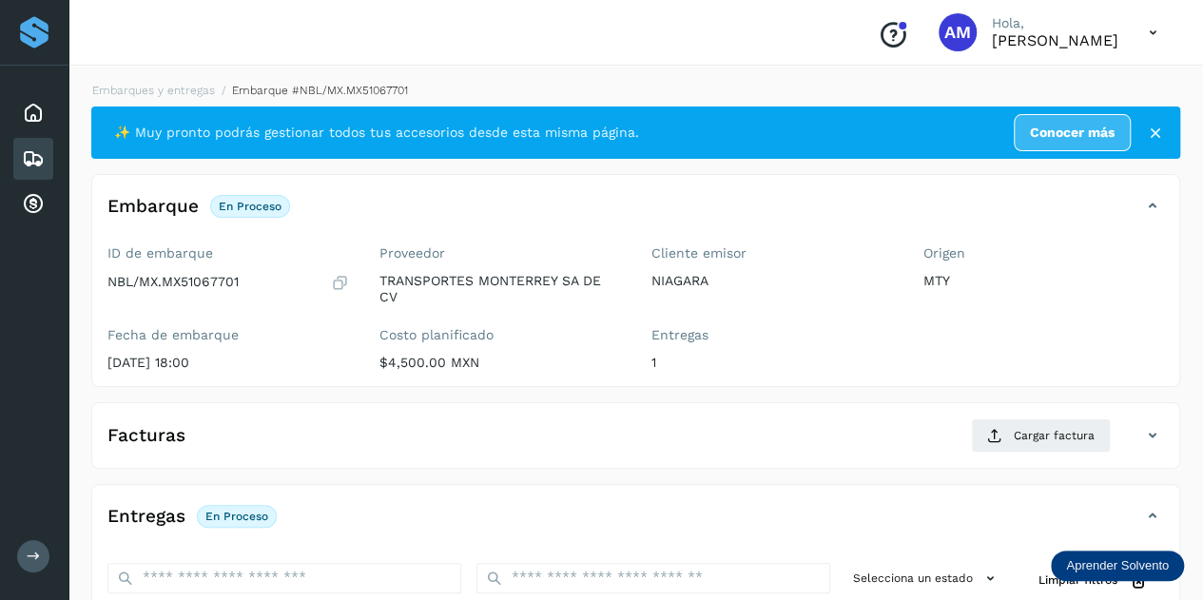
scroll to position [285, 0]
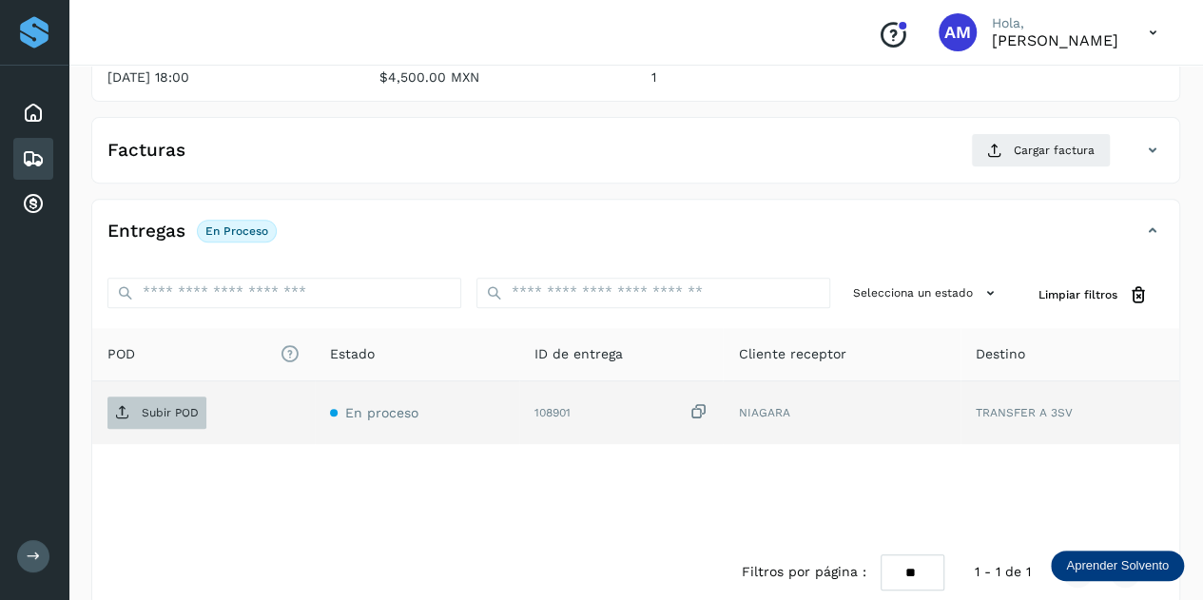
click at [178, 410] on p "Subir POD" at bounding box center [170, 412] width 57 height 13
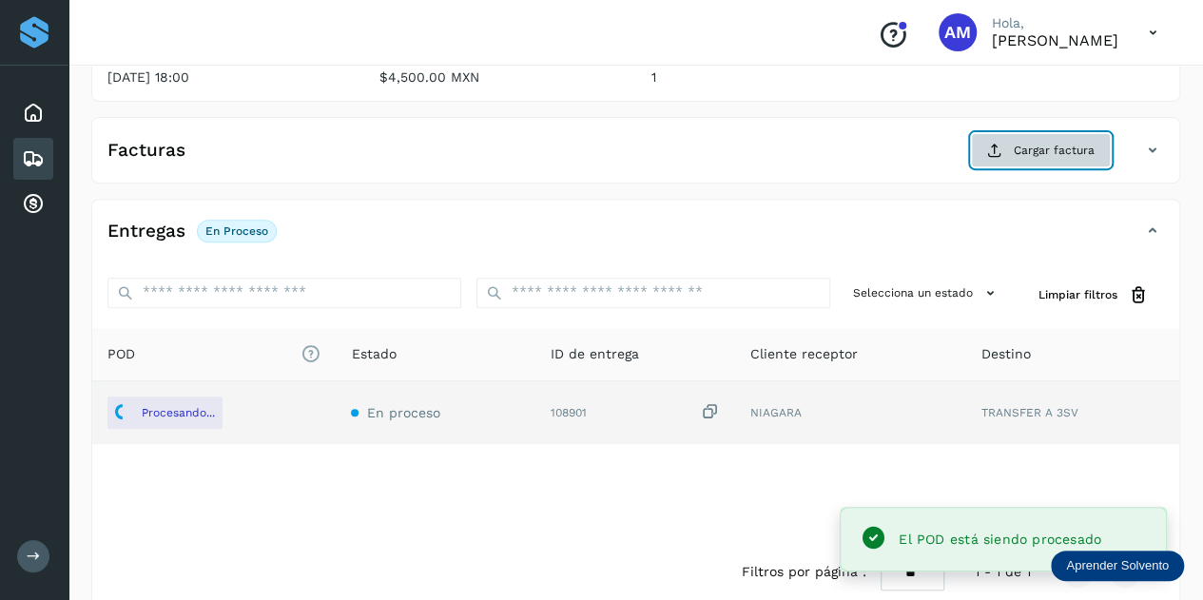
click at [992, 149] on icon at bounding box center [994, 150] width 15 height 15
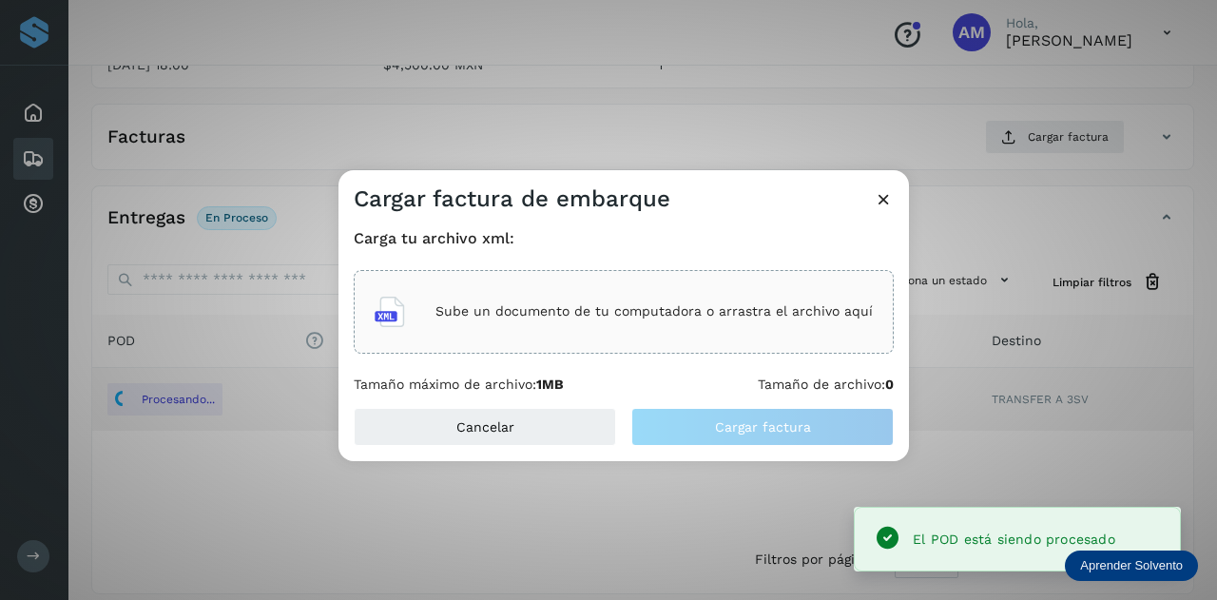
click at [662, 292] on div "Sube un documento de tu computadora o arrastra el archivo aquí" at bounding box center [624, 311] width 498 height 51
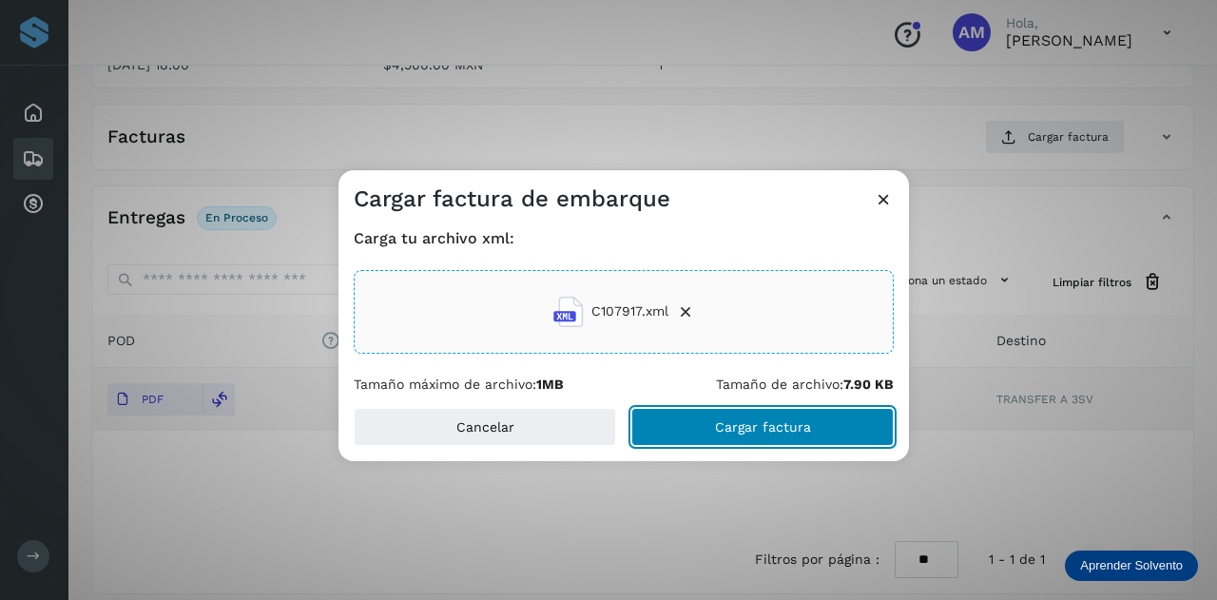
click at [664, 427] on button "Cargar factura" at bounding box center [762, 427] width 262 height 38
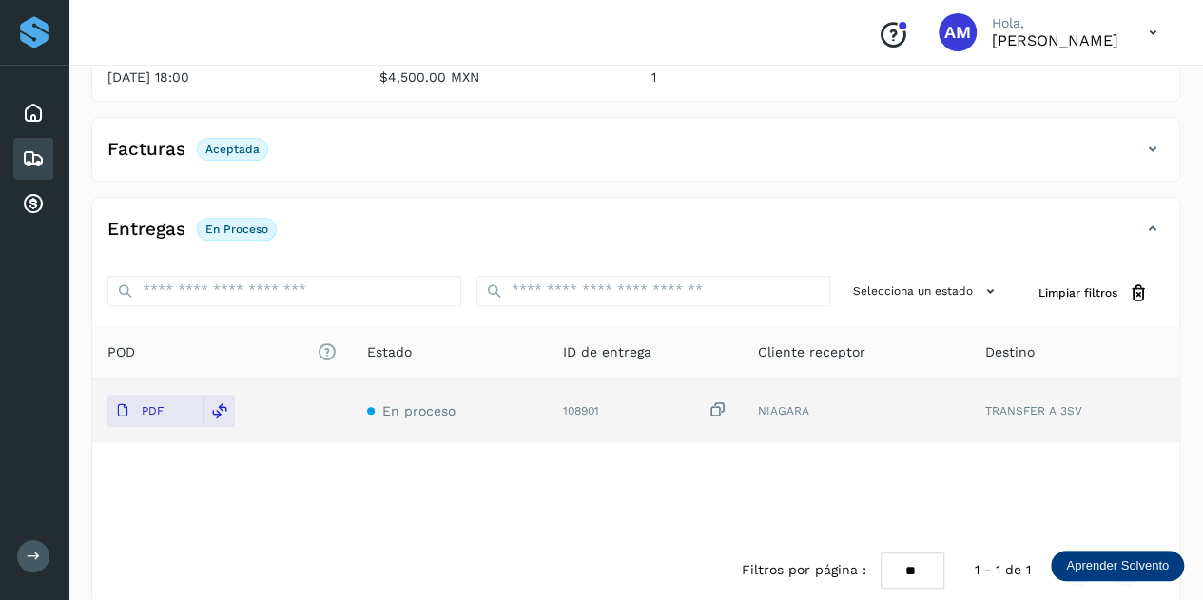
scroll to position [0, 0]
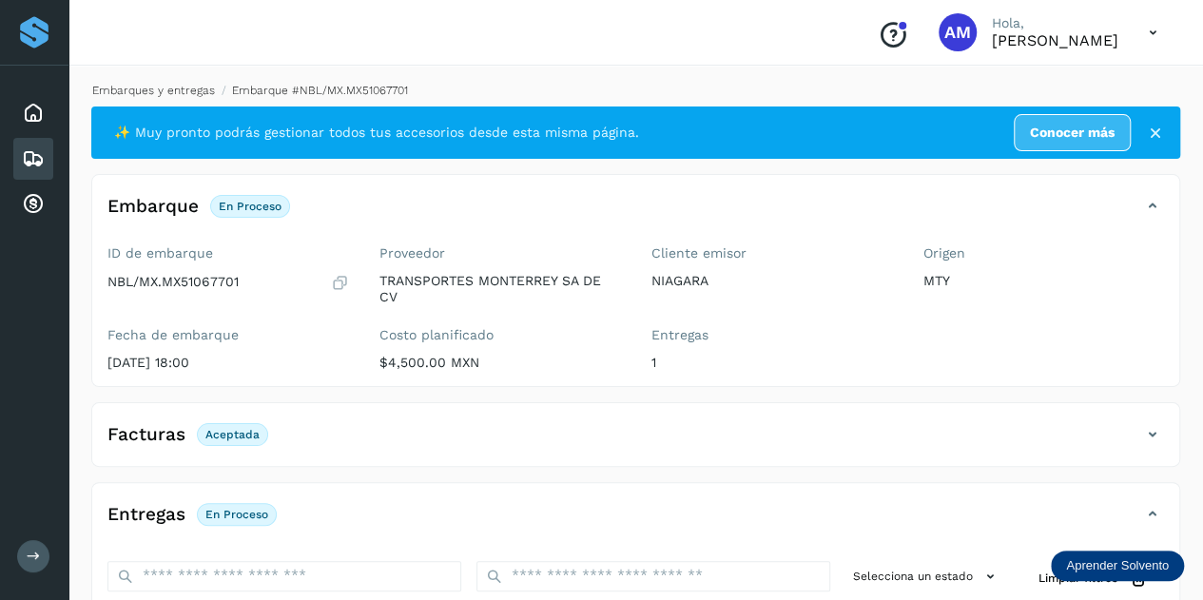
click at [189, 91] on link "Embarques y entregas" at bounding box center [153, 90] width 123 height 13
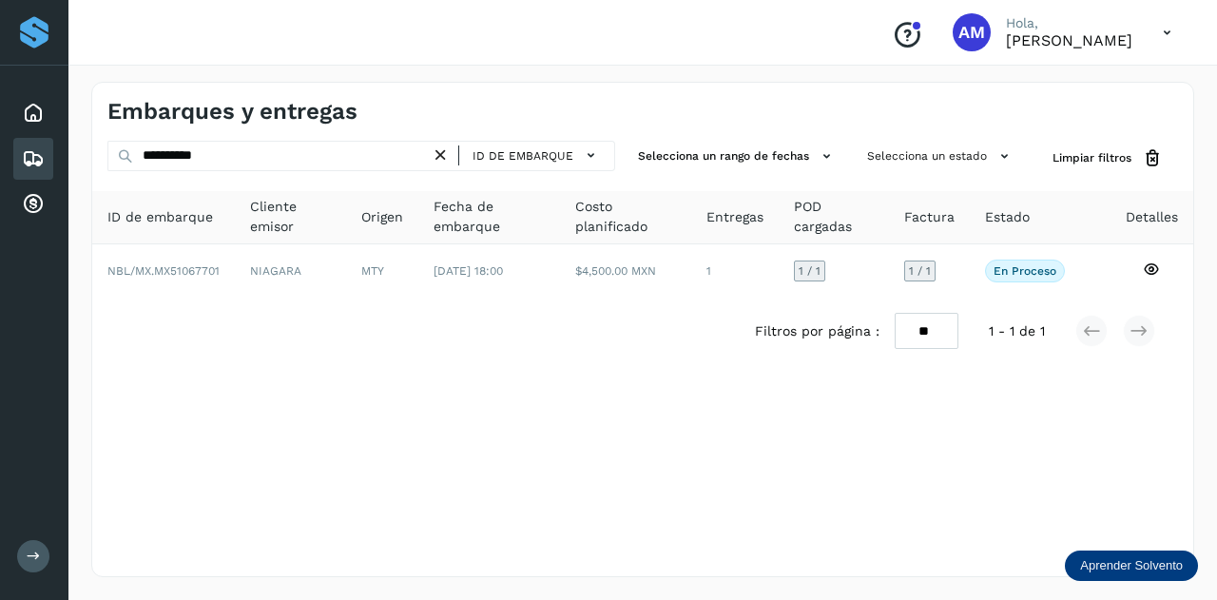
click at [449, 155] on icon at bounding box center [441, 156] width 20 height 20
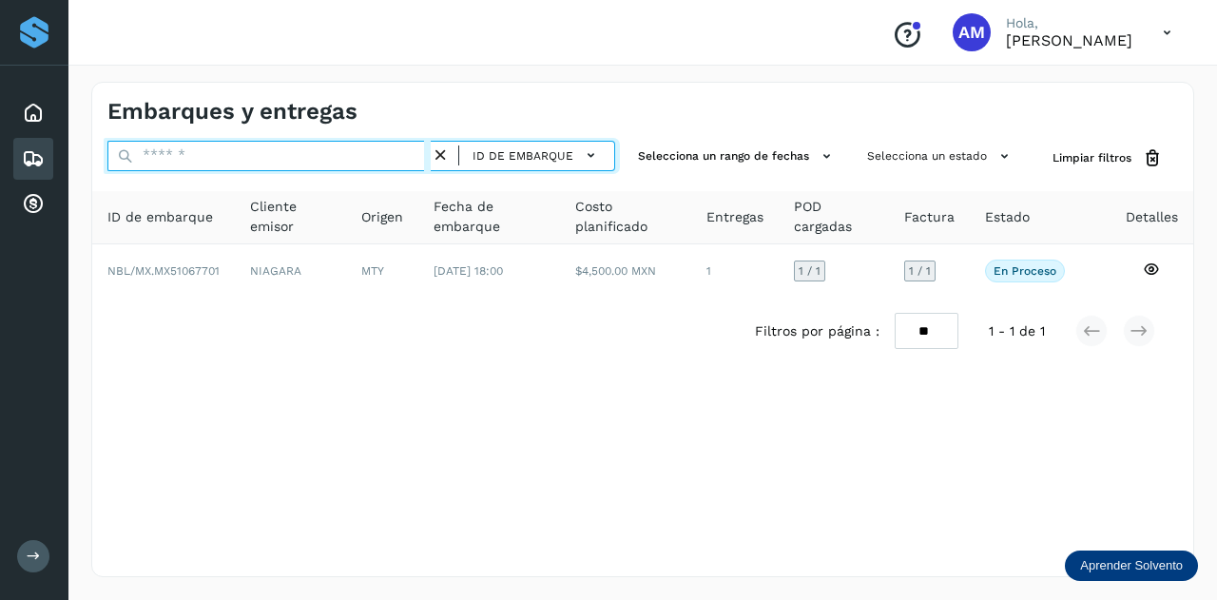
click at [356, 168] on input "text" at bounding box center [268, 156] width 323 height 30
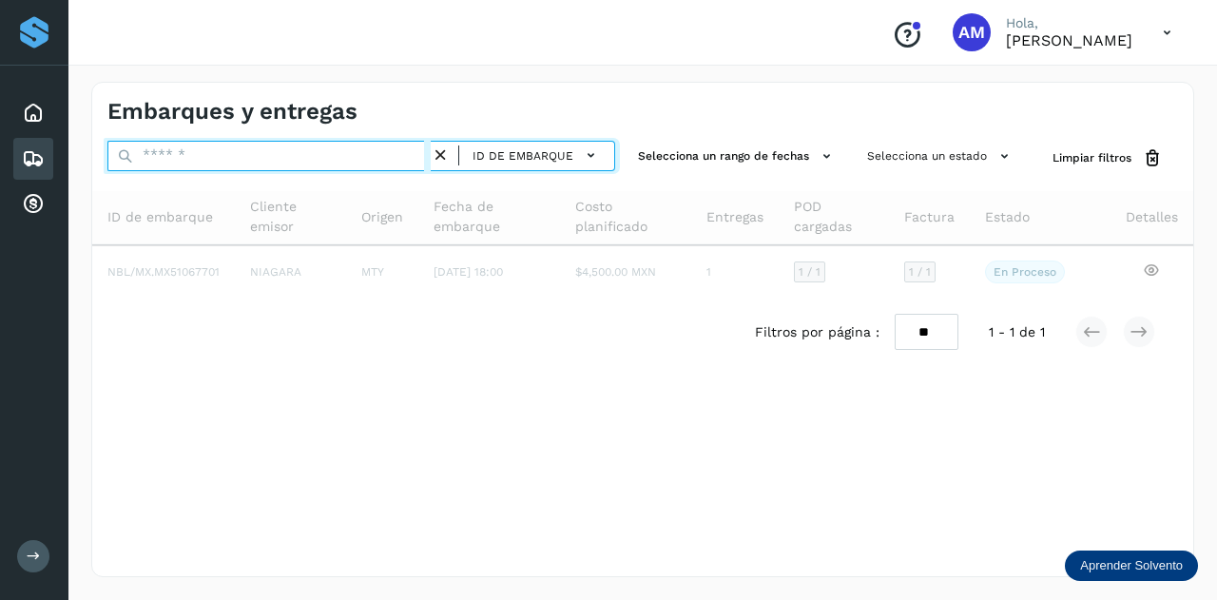
paste input "**********"
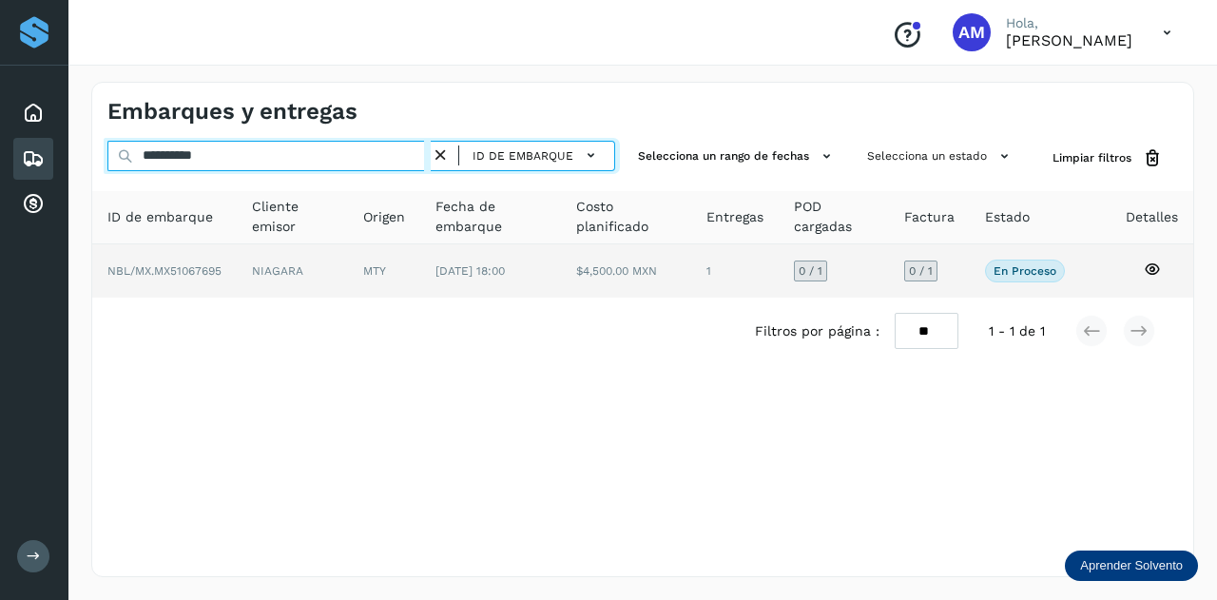
type input "**********"
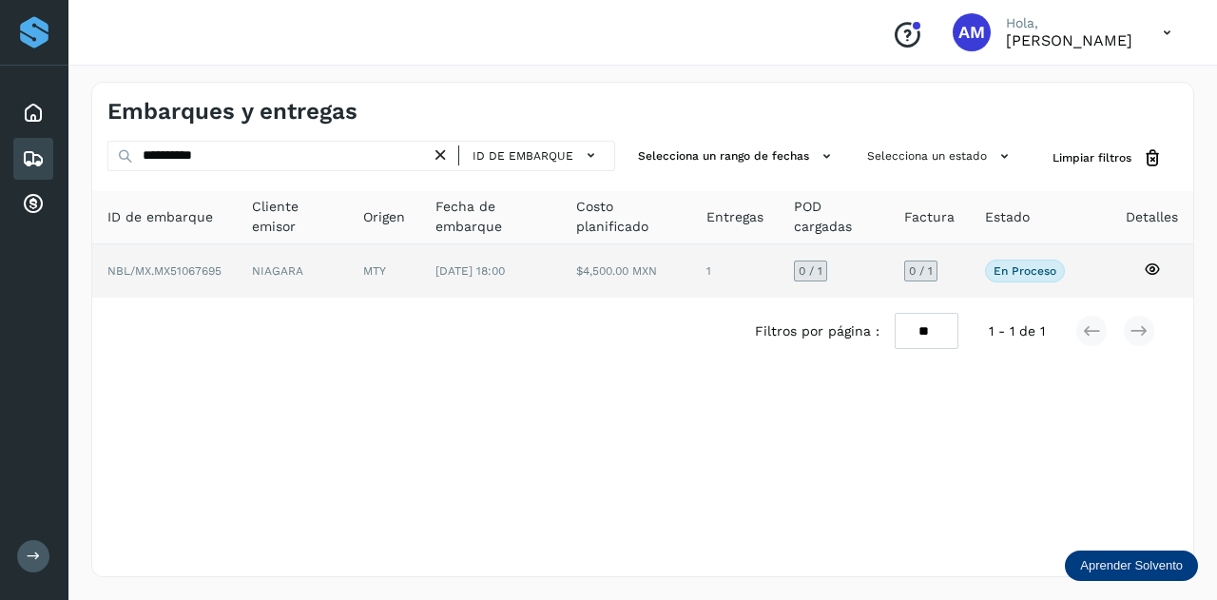
click at [420, 269] on td "MTY" at bounding box center [490, 270] width 141 height 53
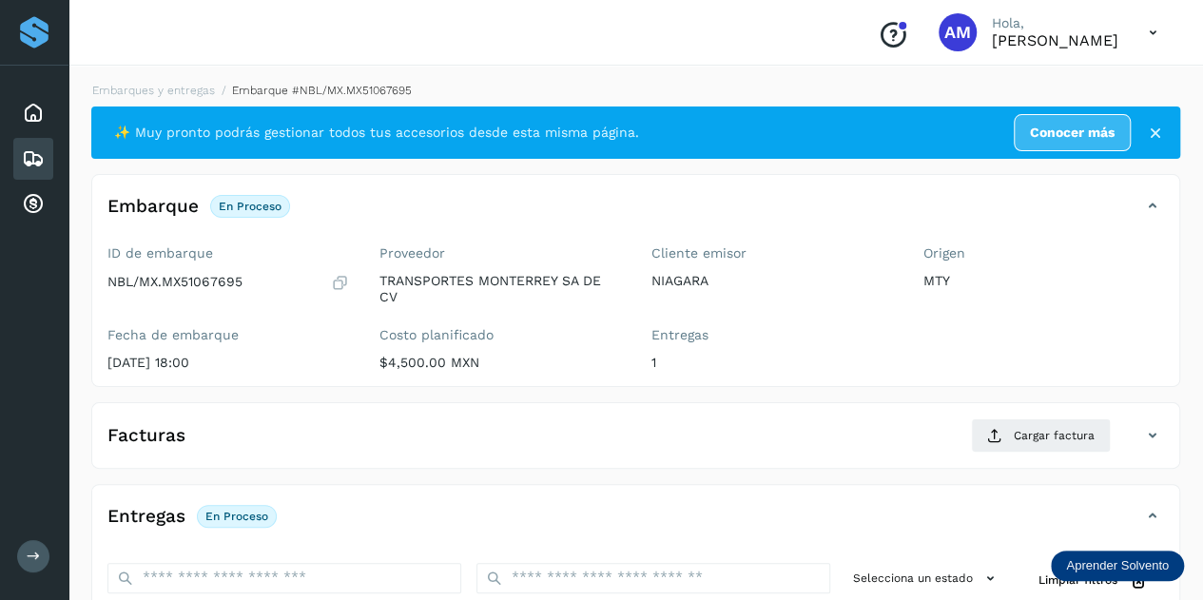
scroll to position [190, 0]
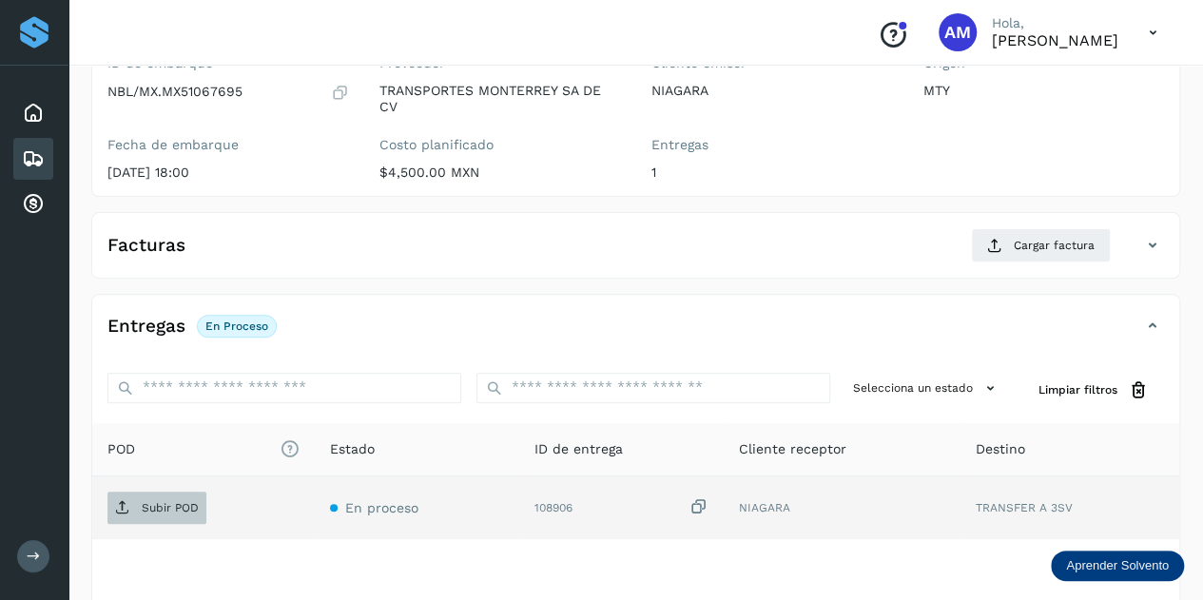
click at [153, 492] on button "Subir POD" at bounding box center [156, 508] width 99 height 32
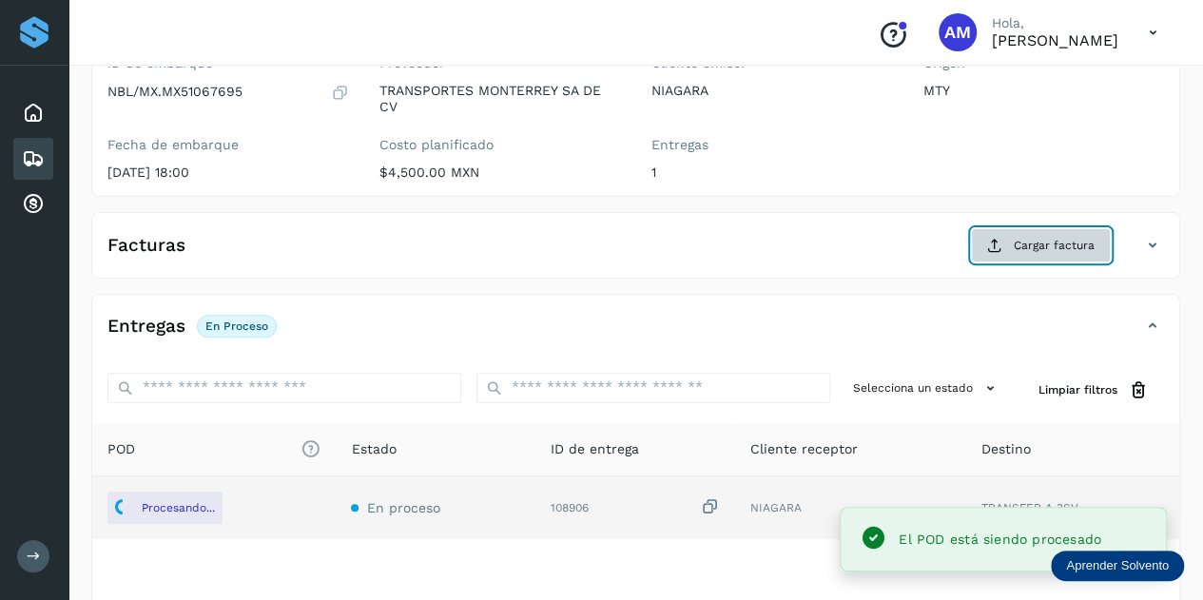
click at [1021, 243] on span "Cargar factura" at bounding box center [1054, 245] width 81 height 17
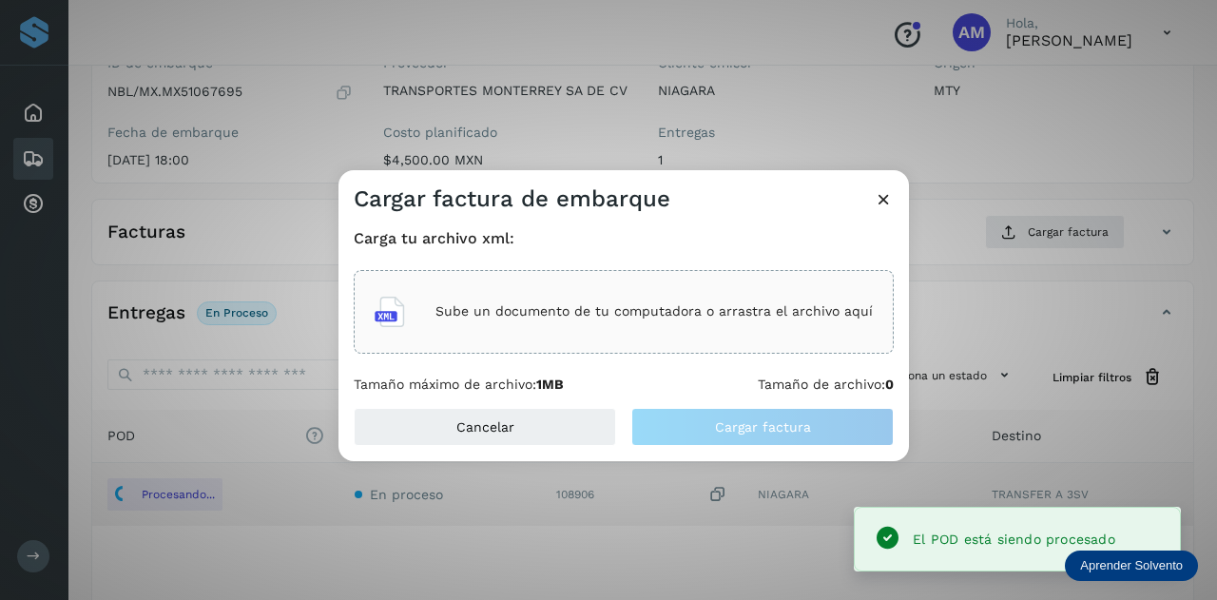
click at [595, 330] on div "Sube un documento de tu computadora o arrastra el archivo aquí" at bounding box center [624, 311] width 498 height 51
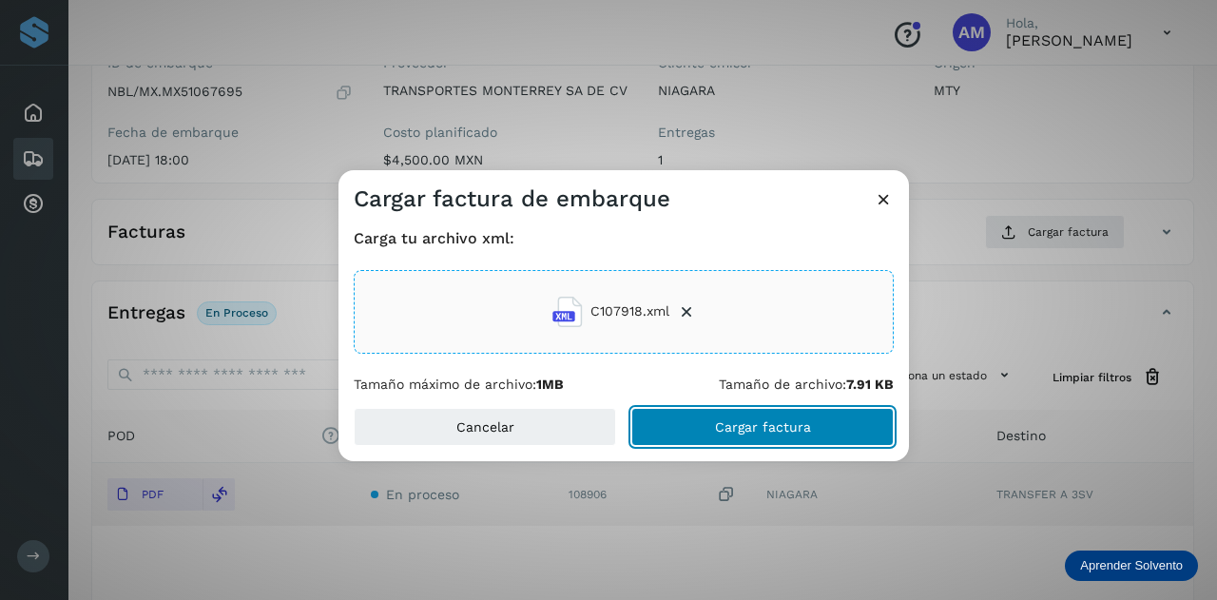
click at [716, 443] on button "Cargar factura" at bounding box center [762, 427] width 262 height 38
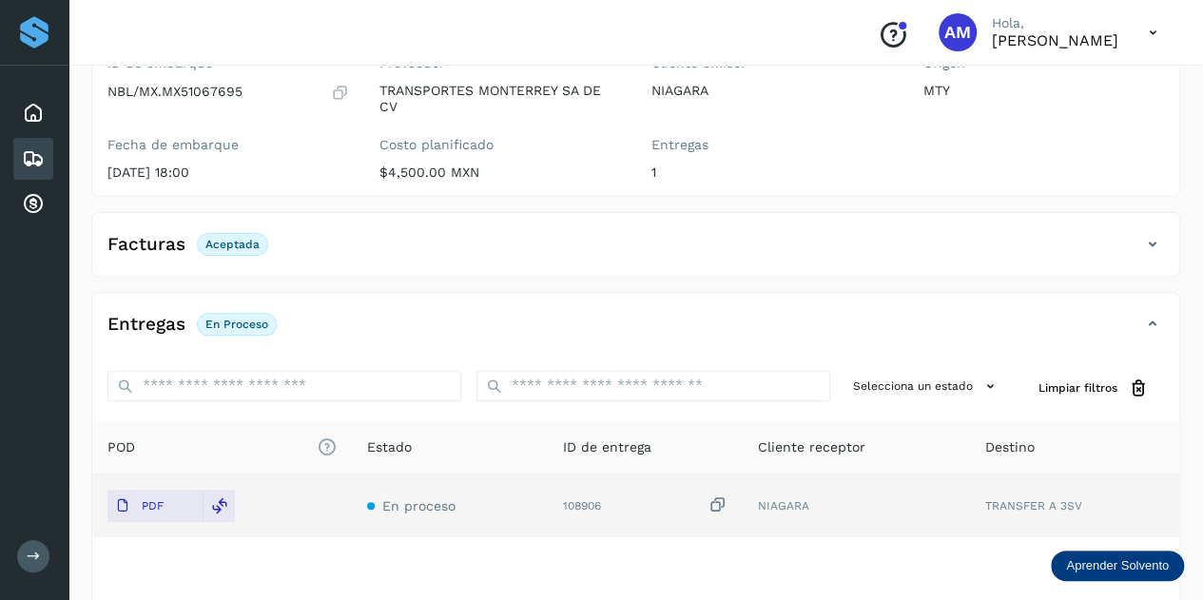
scroll to position [0, 0]
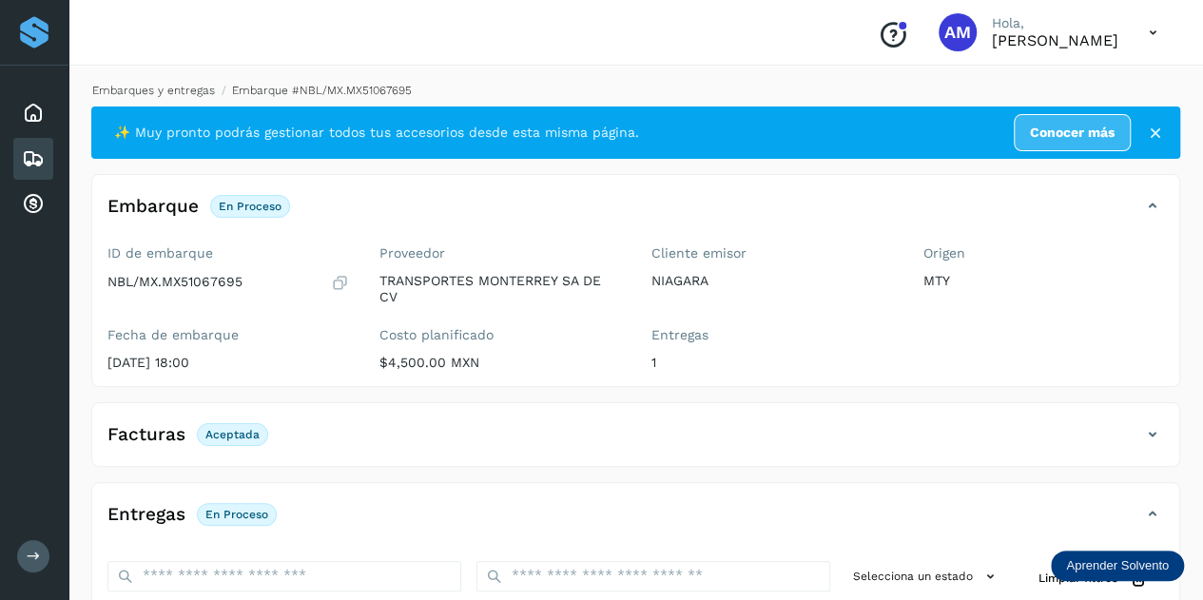
click at [180, 96] on link "Embarques y entregas" at bounding box center [153, 90] width 123 height 13
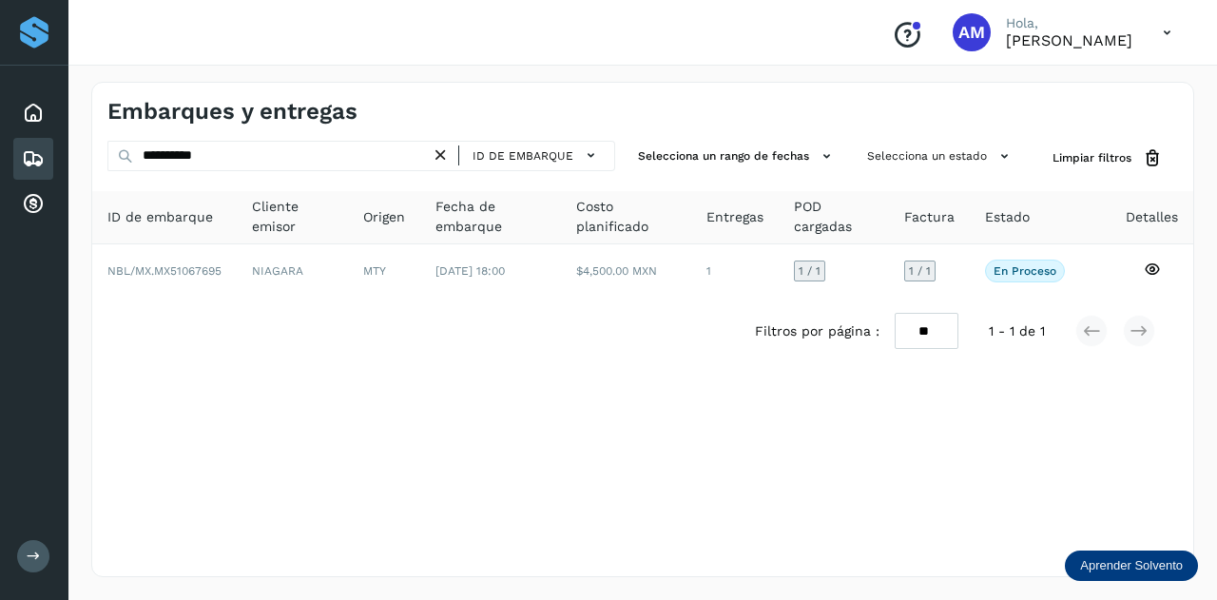
drag, startPoint x: 444, startPoint y: 155, endPoint x: 424, endPoint y: 157, distance: 20.1
click at [440, 155] on icon at bounding box center [441, 156] width 20 height 20
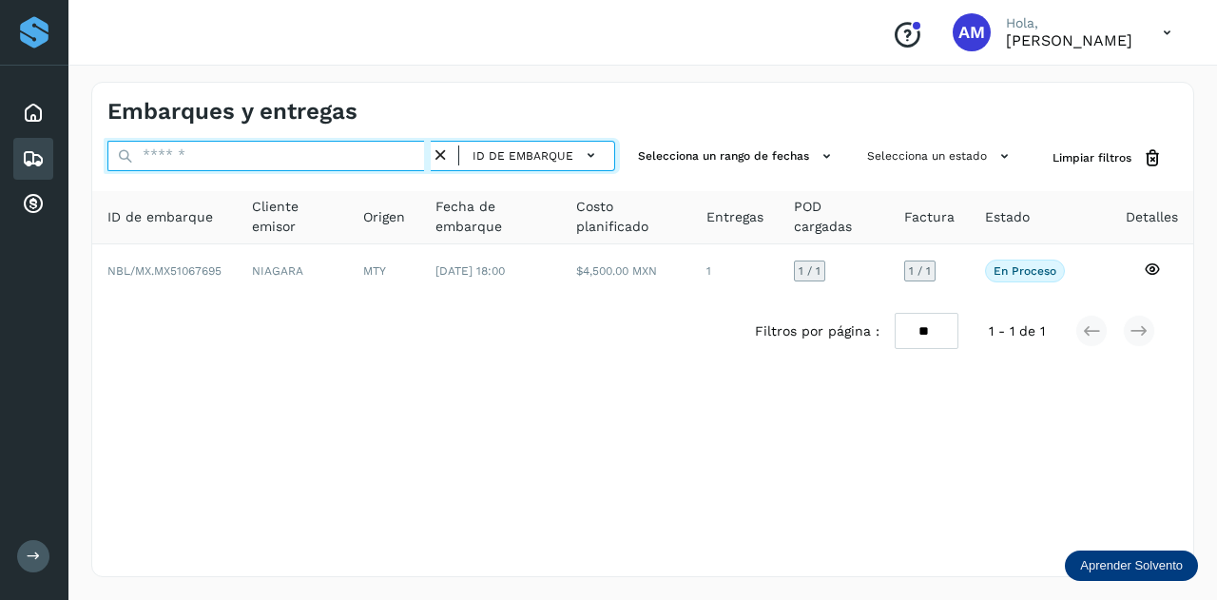
click at [382, 156] on input "text" at bounding box center [268, 156] width 323 height 30
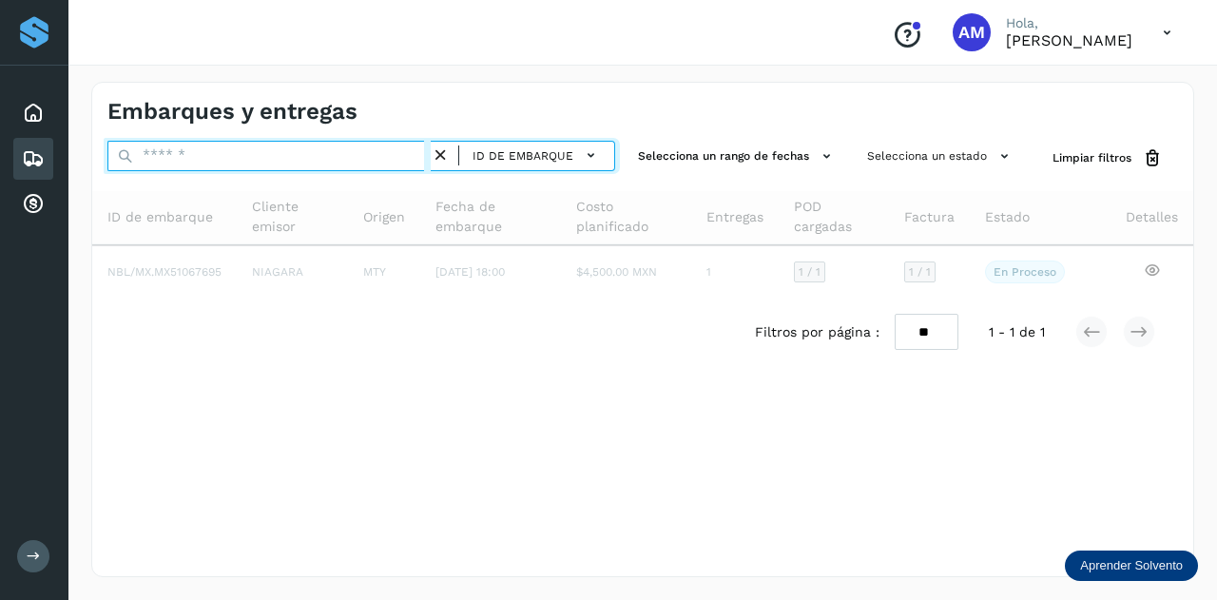
paste input "**********"
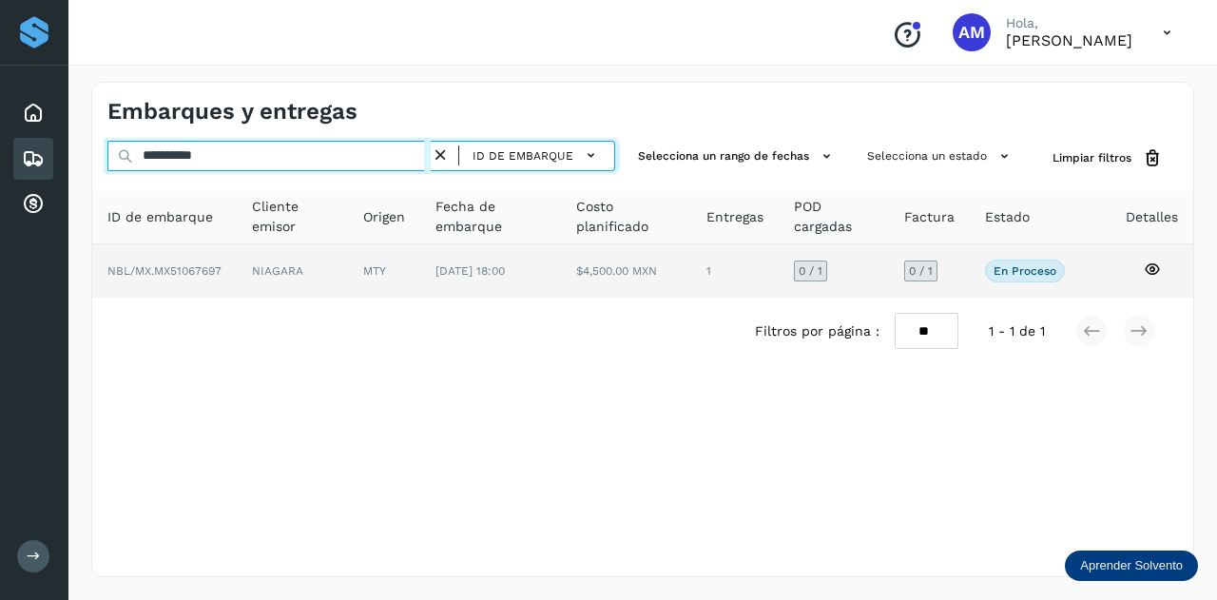
type input "**********"
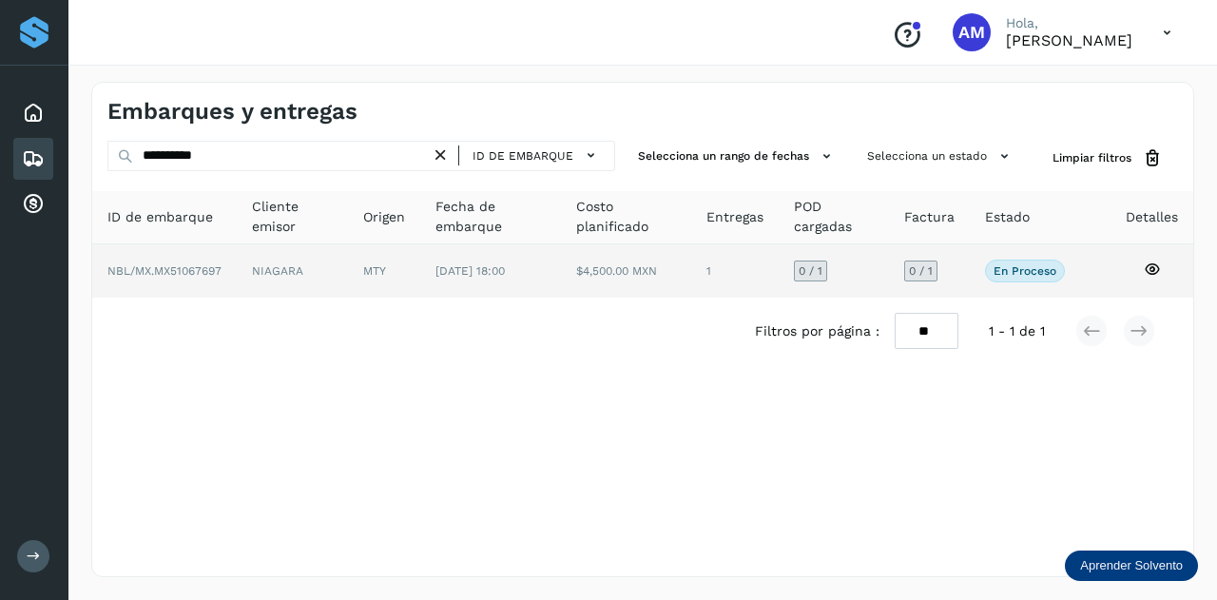
click at [420, 286] on td "MTY" at bounding box center [490, 270] width 141 height 53
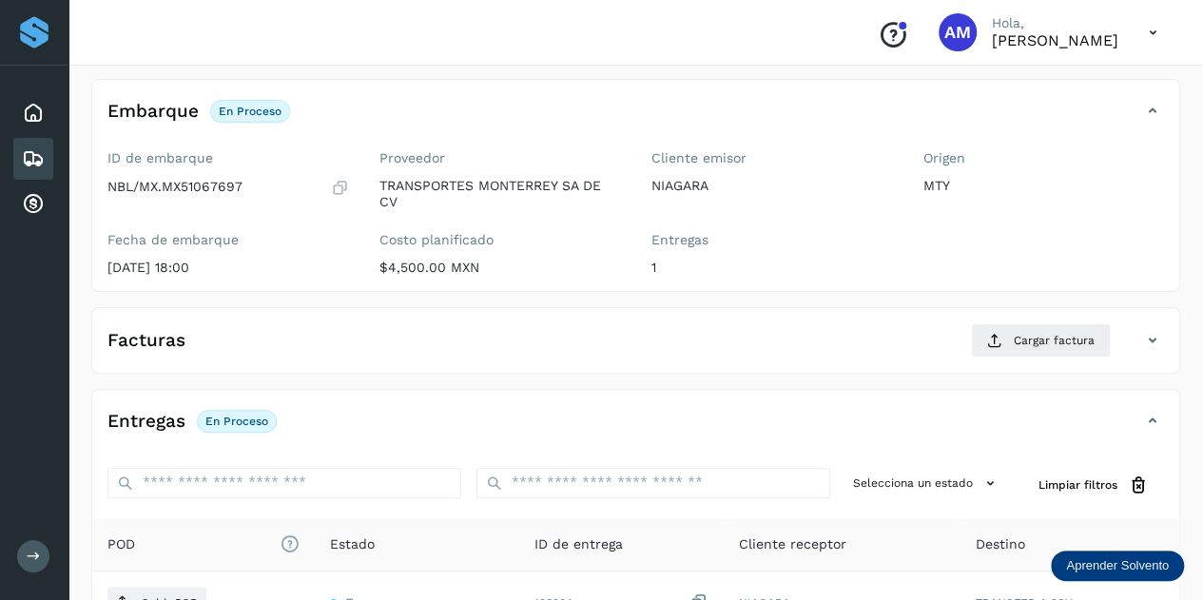
scroll to position [190, 0]
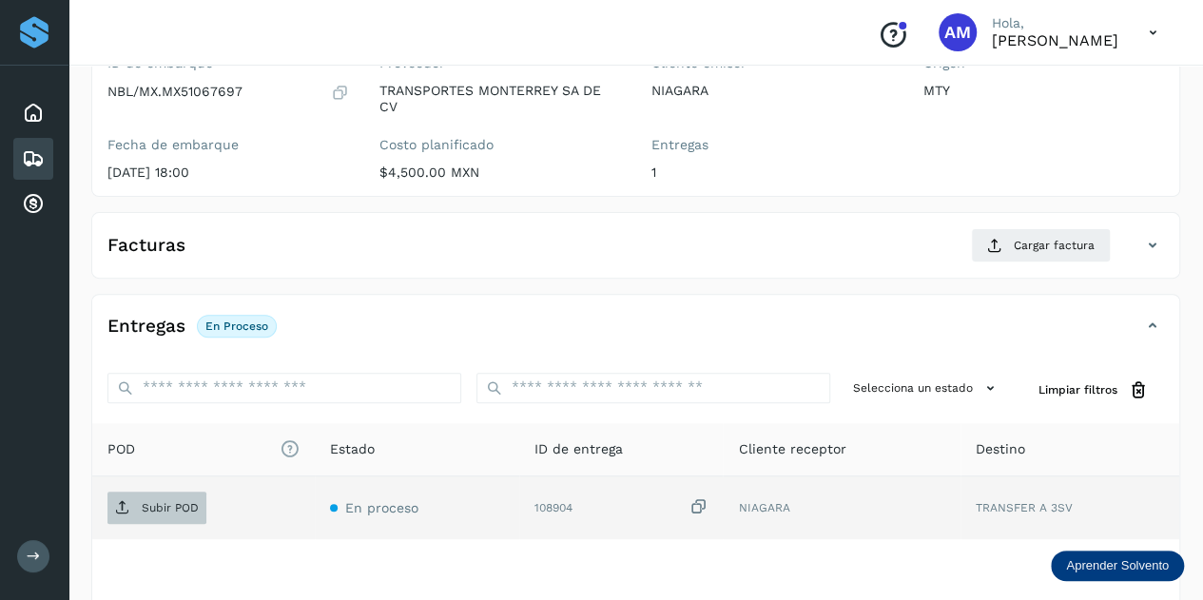
click at [177, 502] on p "Subir POD" at bounding box center [170, 507] width 57 height 13
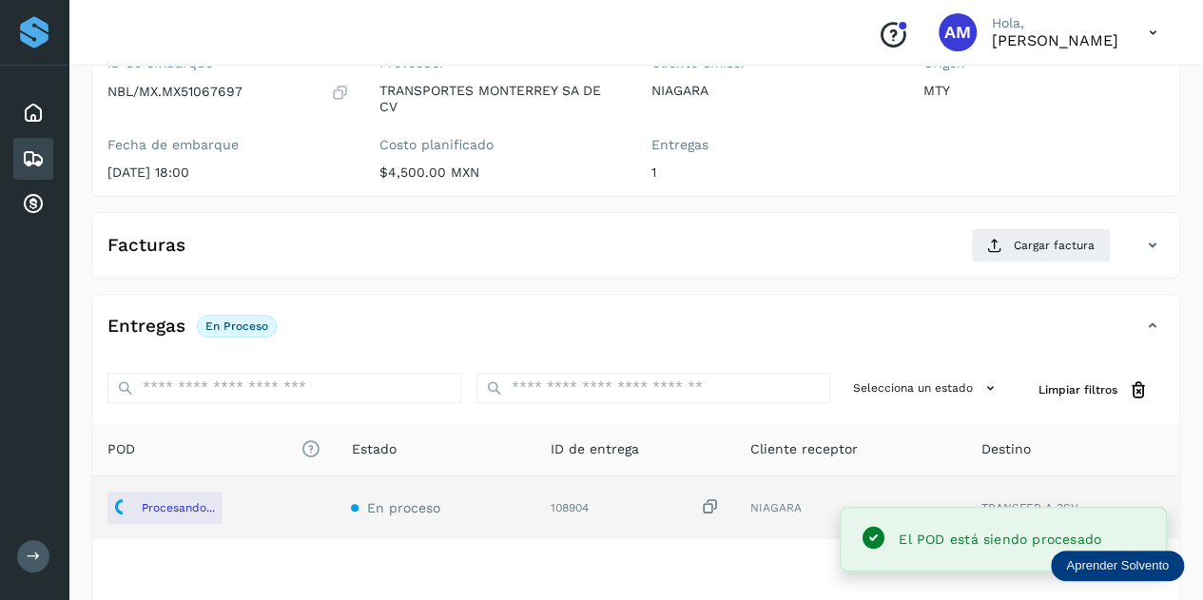
click at [1025, 267] on div "Facturas Cargar factura" at bounding box center [635, 252] width 1087 height 49
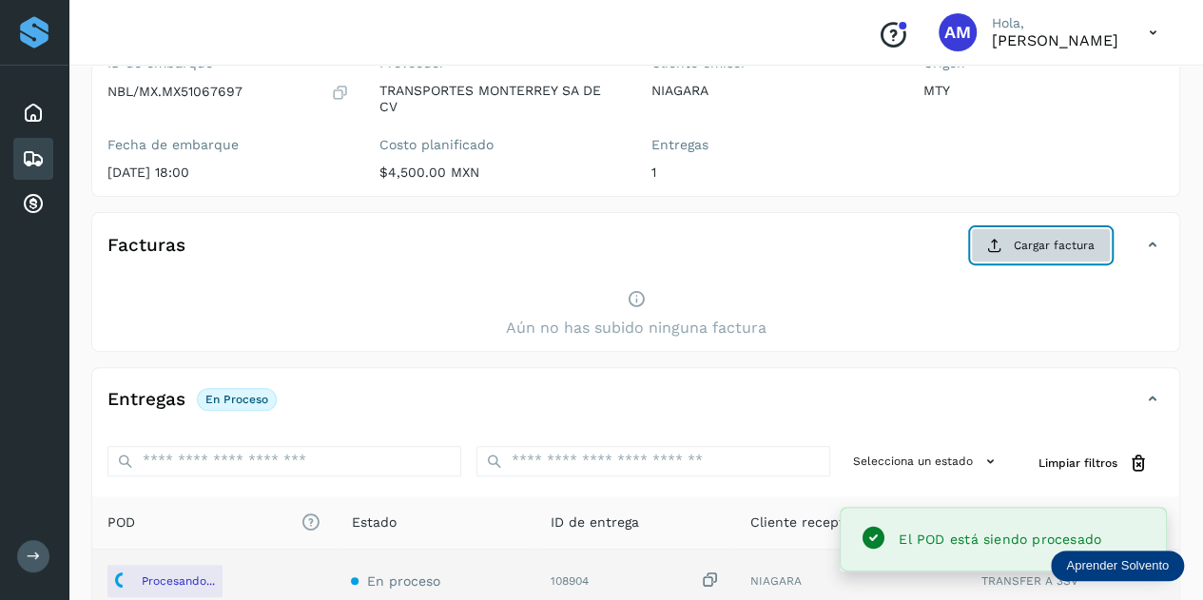
click at [1000, 245] on icon at bounding box center [994, 245] width 15 height 15
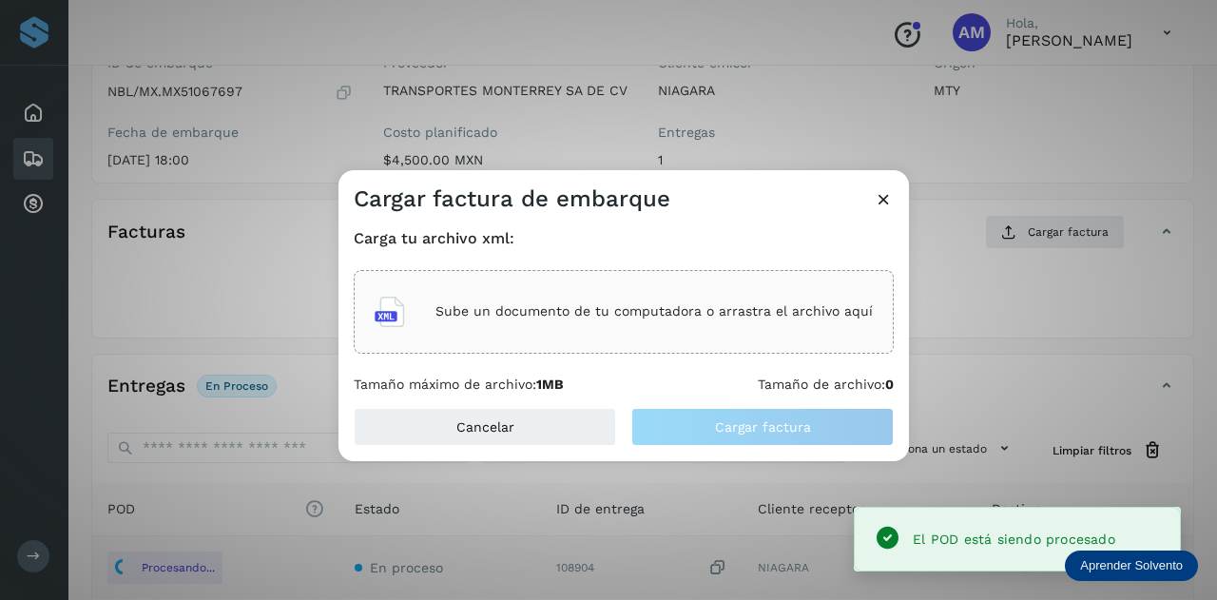
click at [655, 328] on div "Sube un documento de tu computadora o arrastra el archivo aquí" at bounding box center [624, 311] width 498 height 51
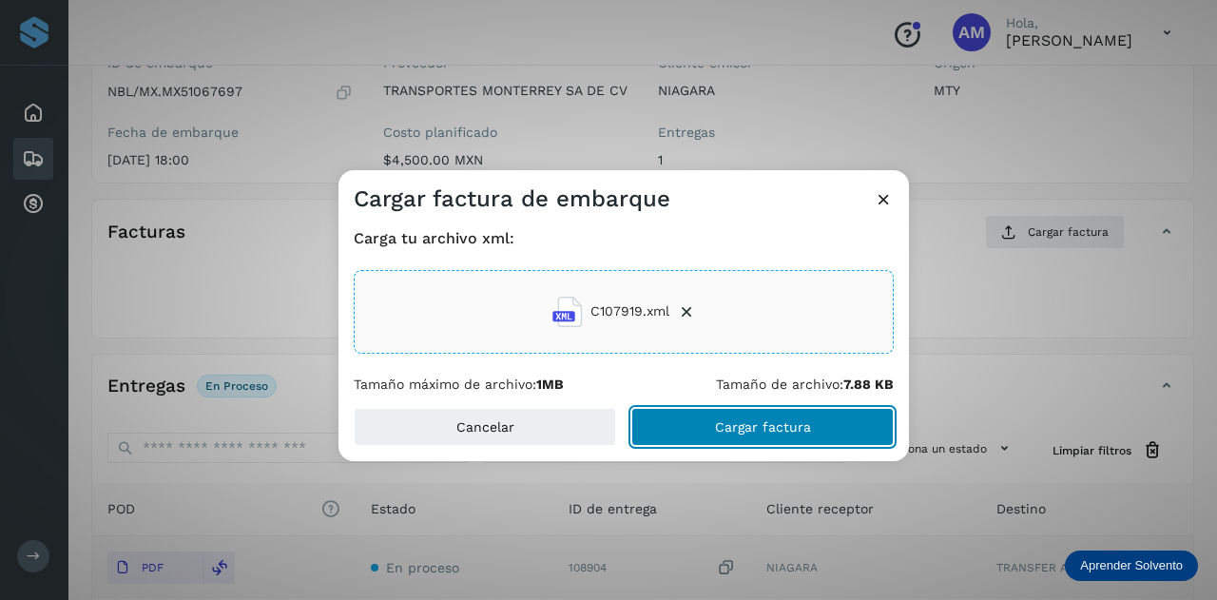
click at [736, 431] on span "Cargar factura" at bounding box center [763, 426] width 96 height 13
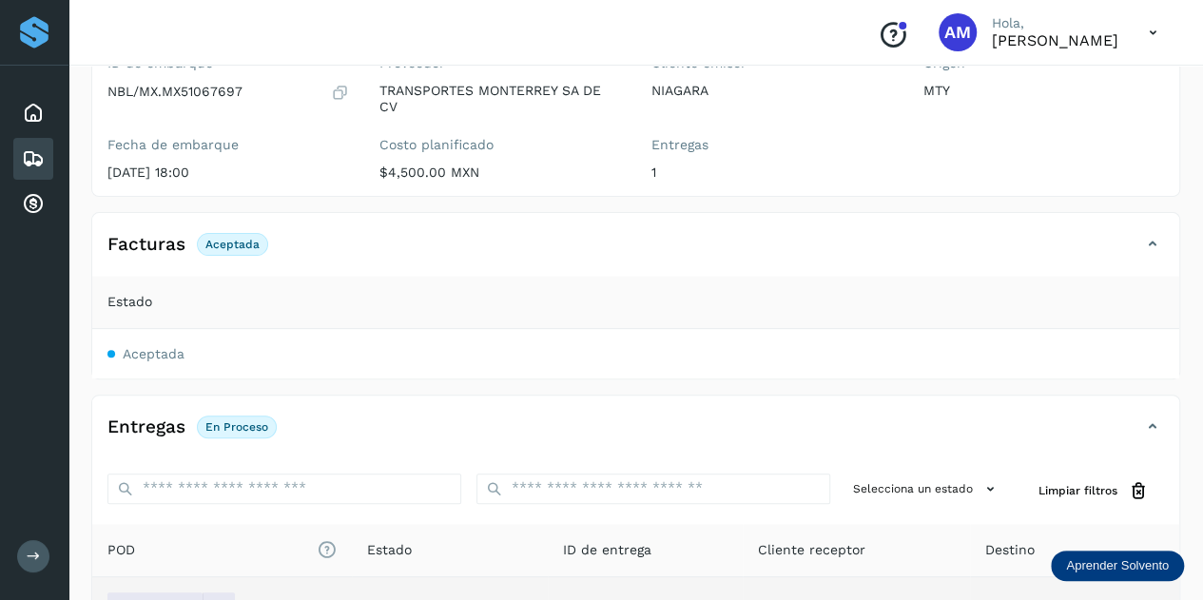
scroll to position [0, 0]
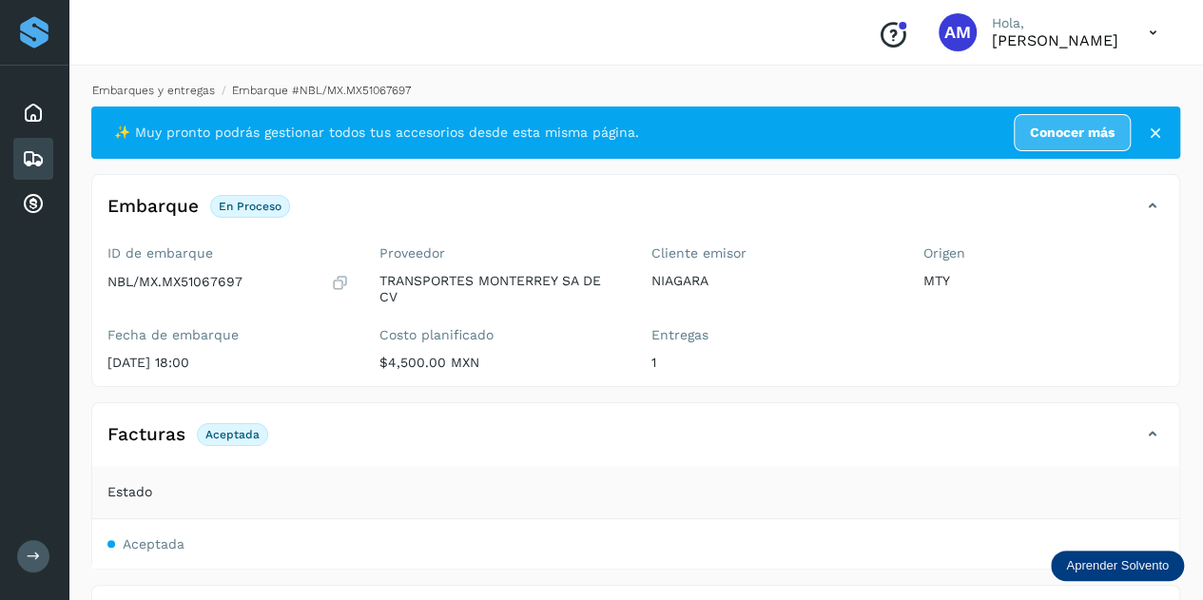
click at [162, 90] on link "Embarques y entregas" at bounding box center [153, 90] width 123 height 13
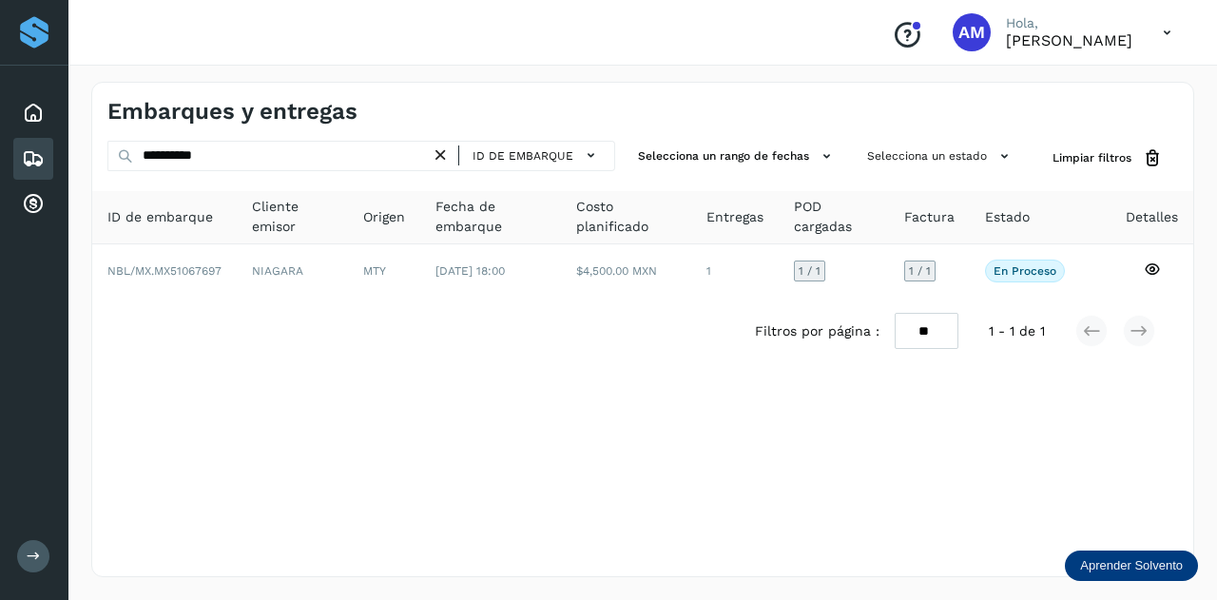
click at [444, 152] on icon at bounding box center [441, 156] width 20 height 20
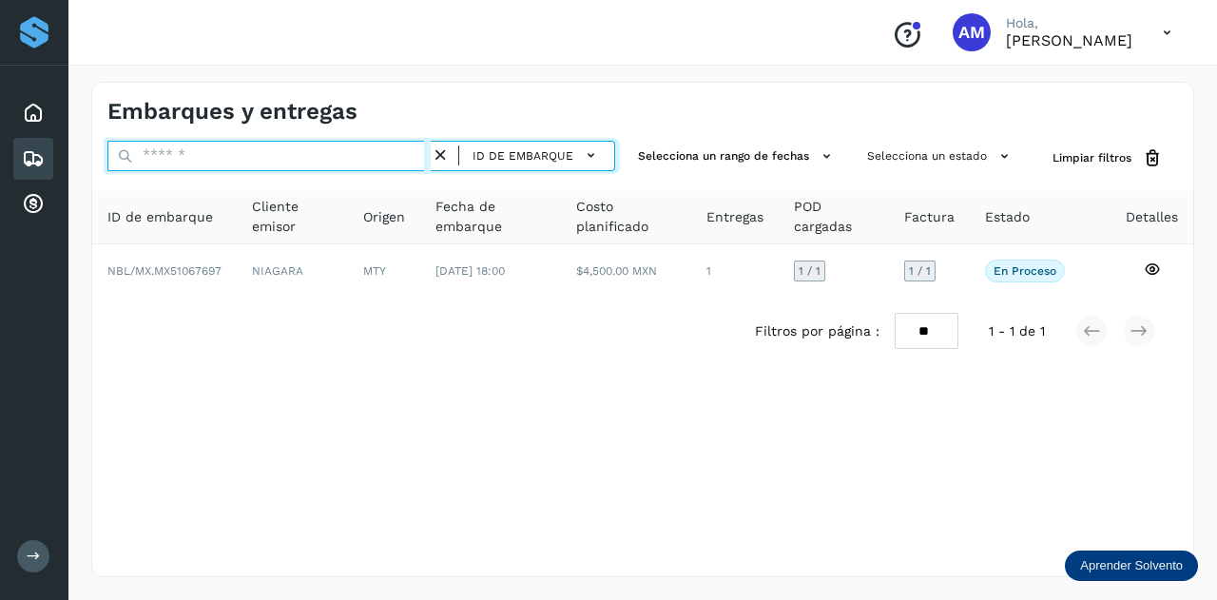
click at [405, 156] on input "text" at bounding box center [268, 156] width 323 height 30
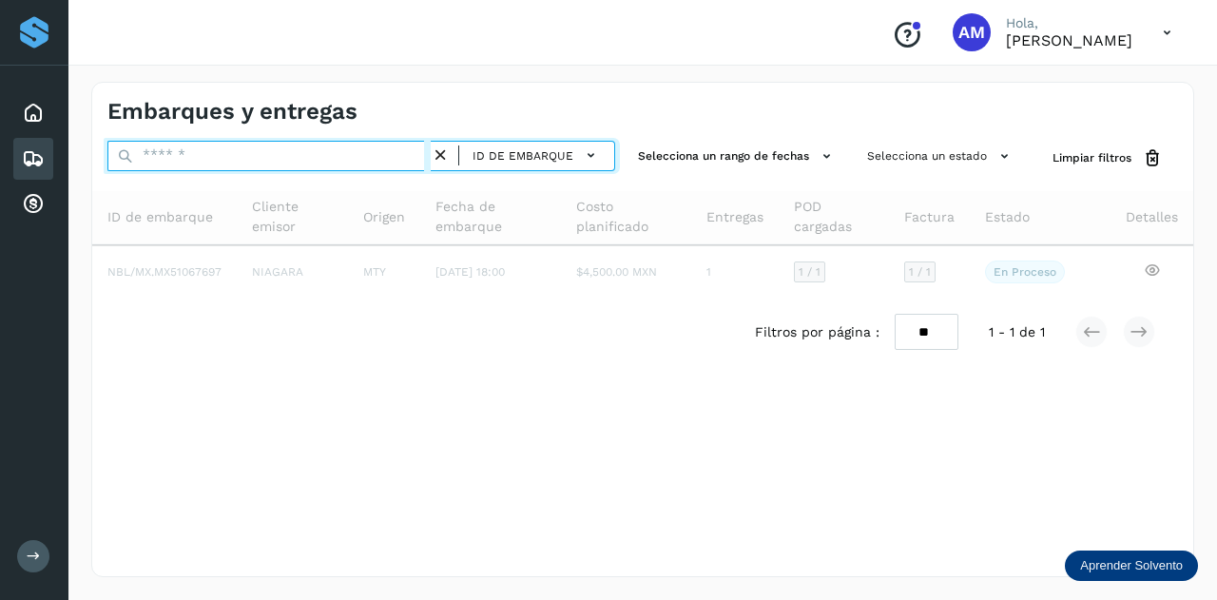
paste input "**********"
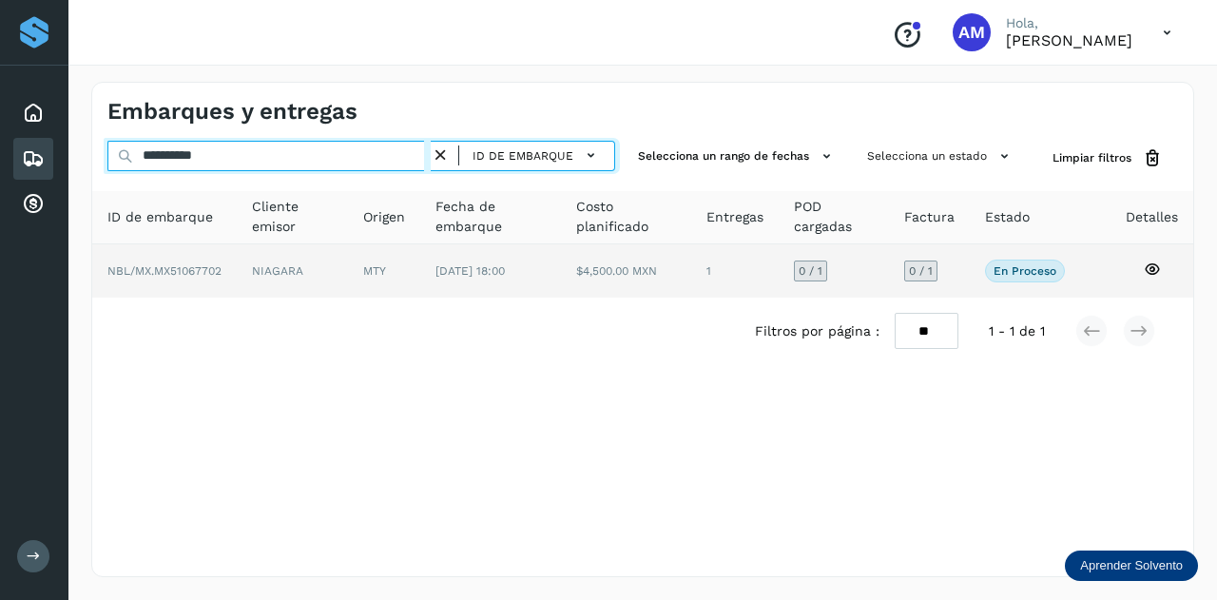
type input "**********"
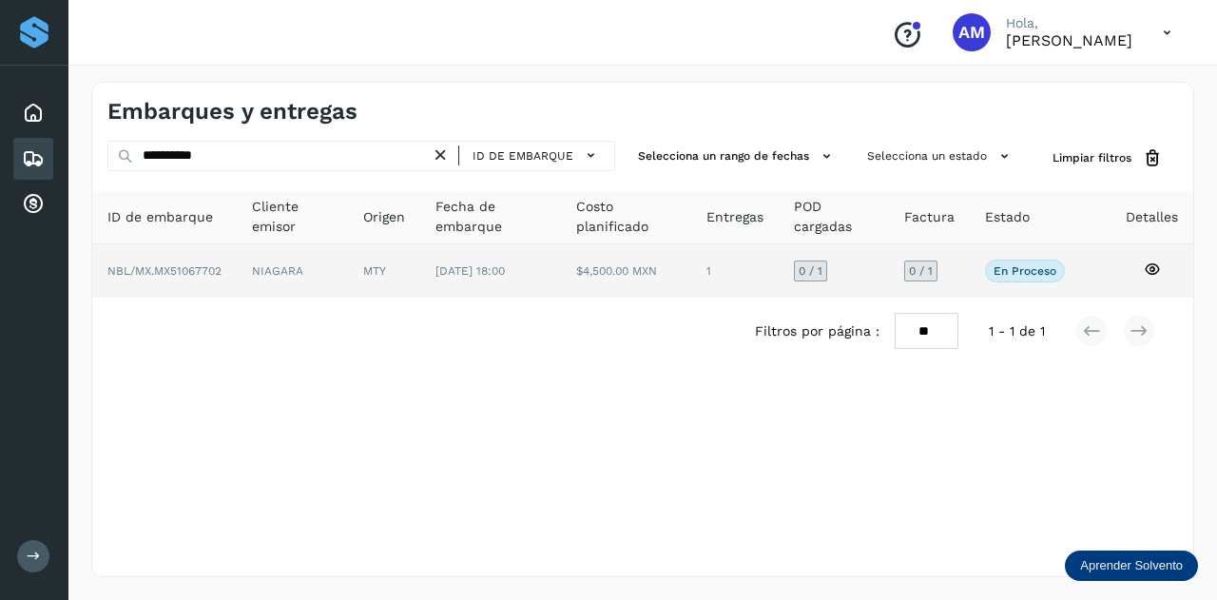
click at [443, 272] on span "[DATE] 18:00" at bounding box center [470, 270] width 69 height 13
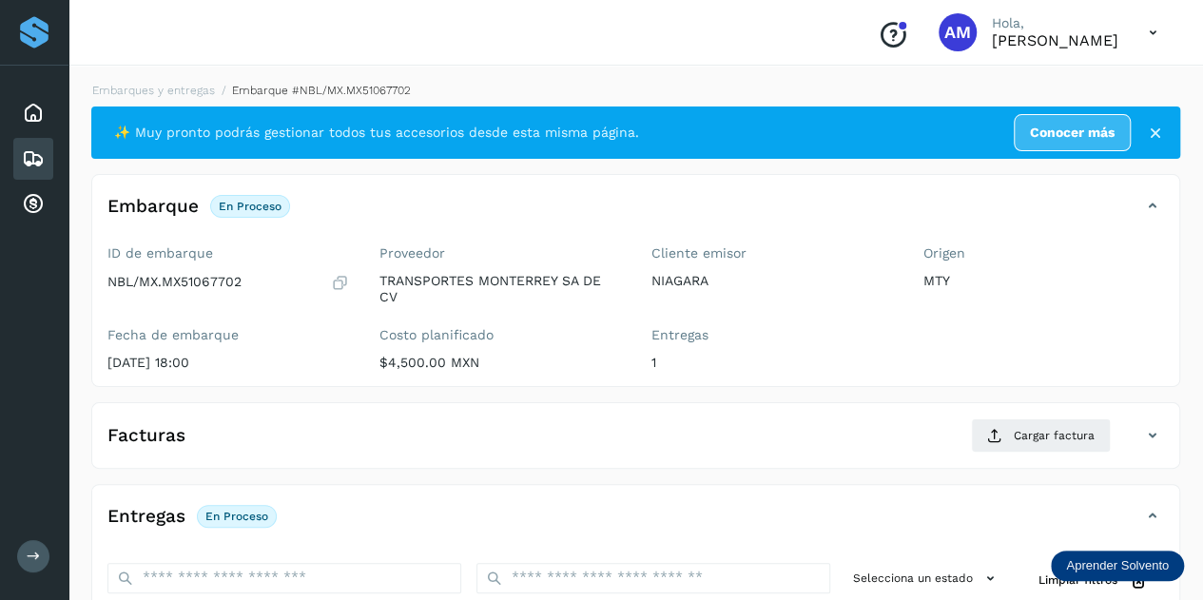
scroll to position [285, 0]
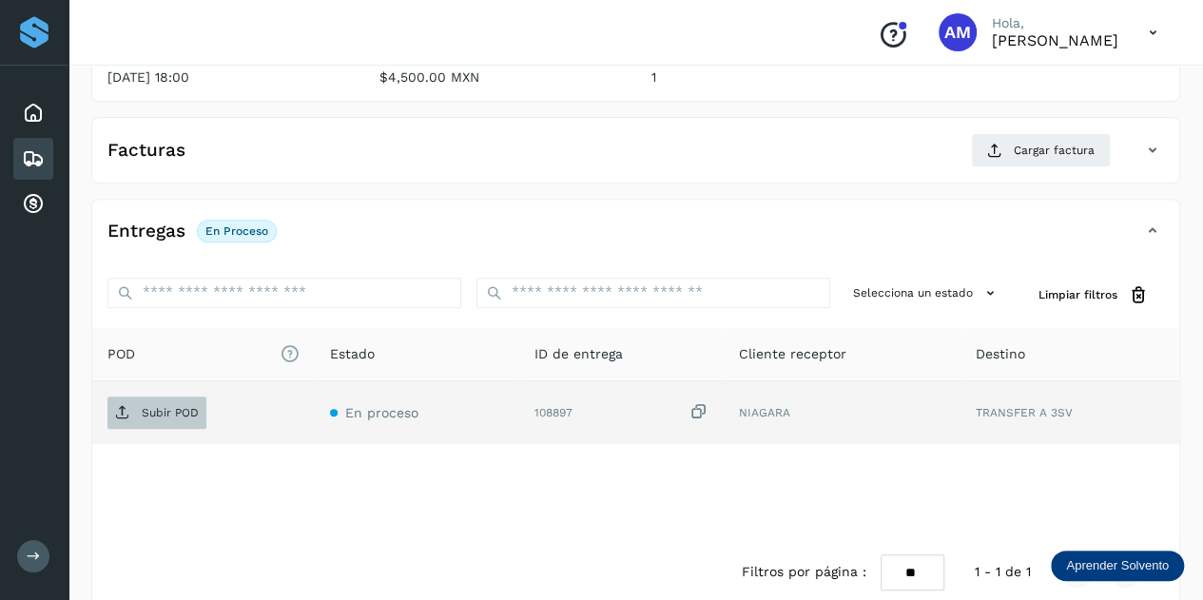
click at [171, 406] on p "Subir POD" at bounding box center [170, 412] width 57 height 13
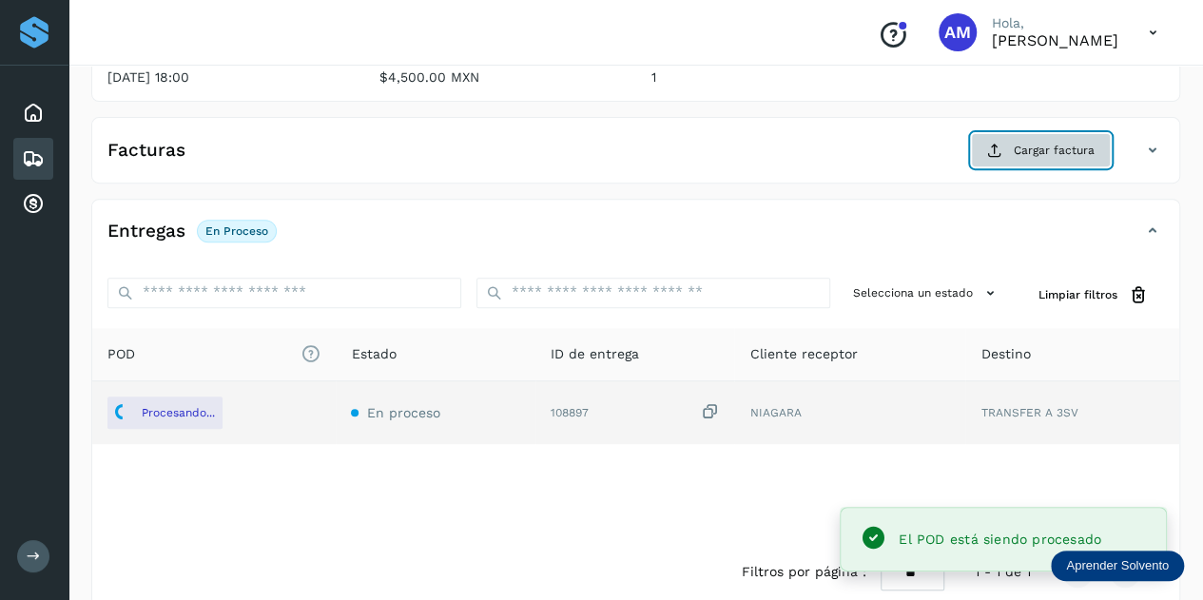
click at [1045, 142] on span "Cargar factura" at bounding box center [1054, 150] width 81 height 17
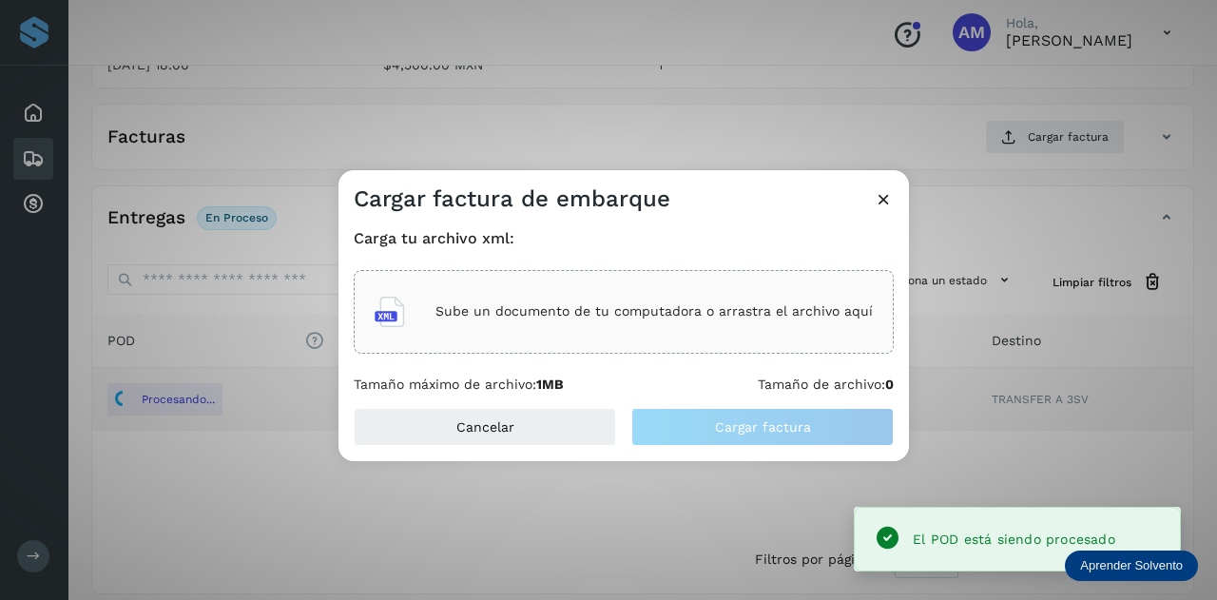
click at [645, 298] on div "Sube un documento de tu computadora o arrastra el archivo aquí" at bounding box center [624, 311] width 498 height 51
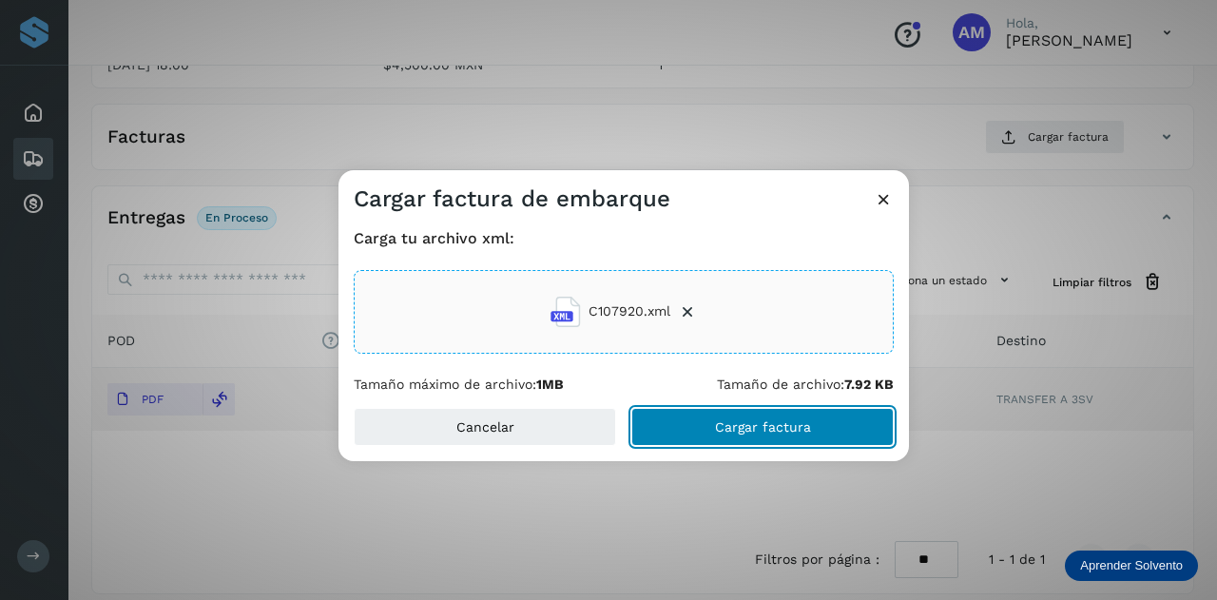
click at [697, 437] on button "Cargar factura" at bounding box center [762, 427] width 262 height 38
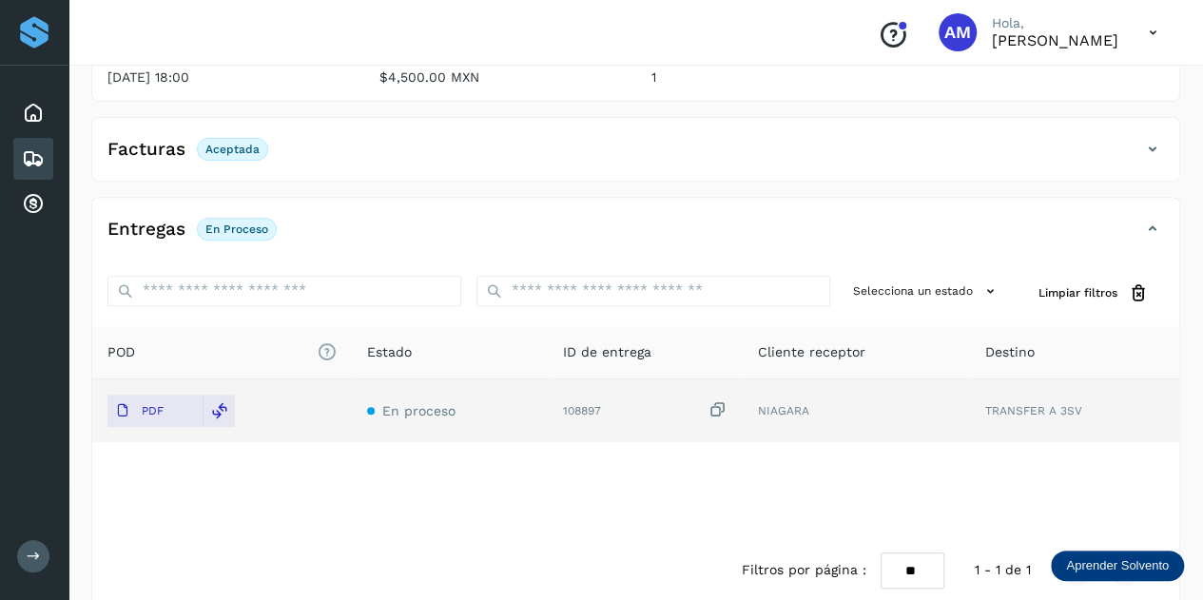
scroll to position [0, 0]
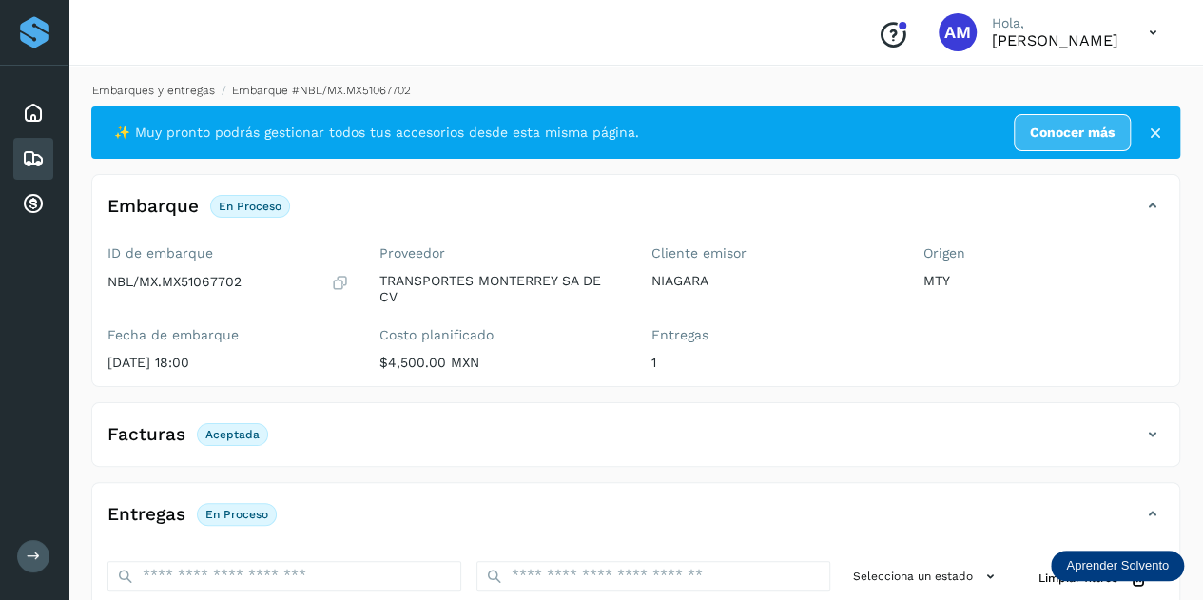
click at [149, 91] on link "Embarques y entregas" at bounding box center [153, 90] width 123 height 13
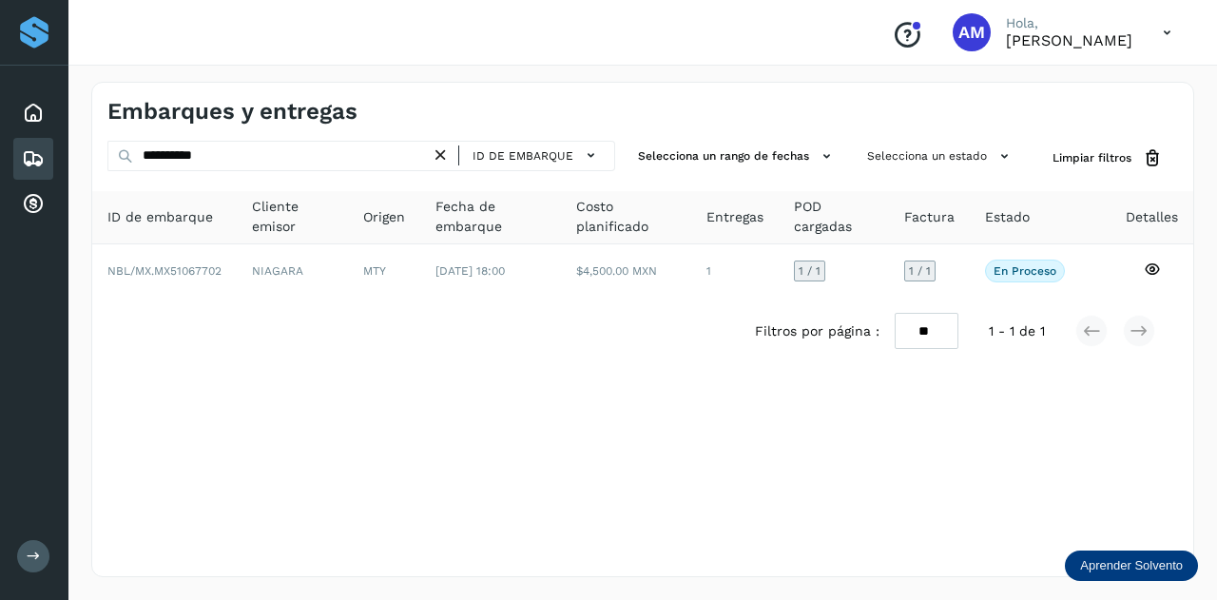
click at [446, 155] on icon at bounding box center [441, 156] width 20 height 20
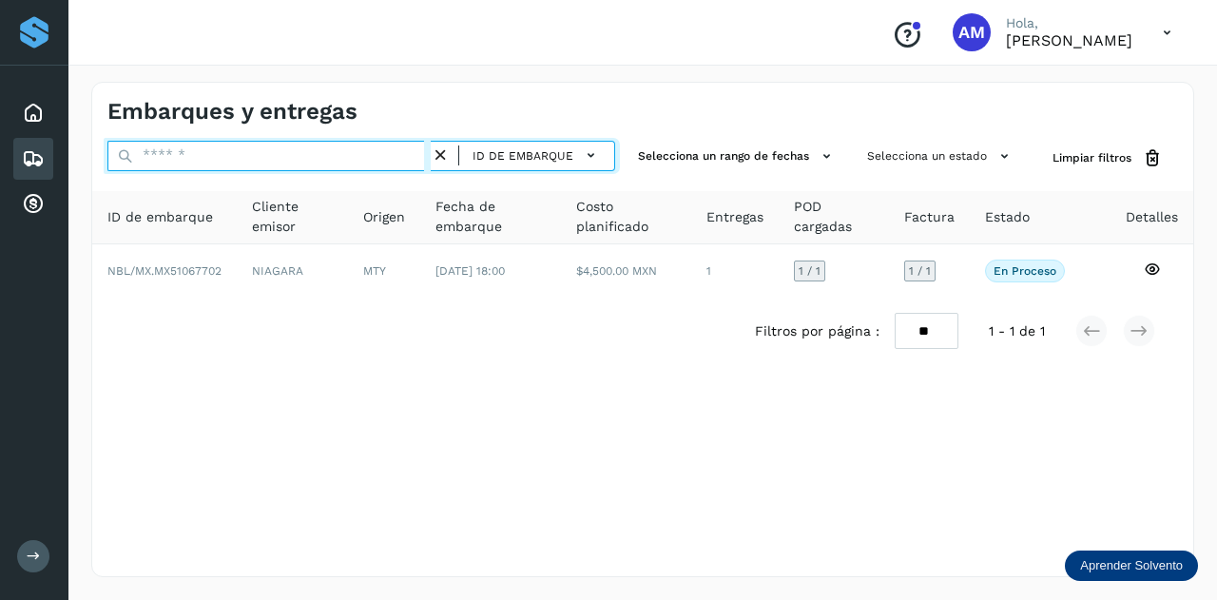
click at [391, 155] on input "text" at bounding box center [268, 156] width 323 height 30
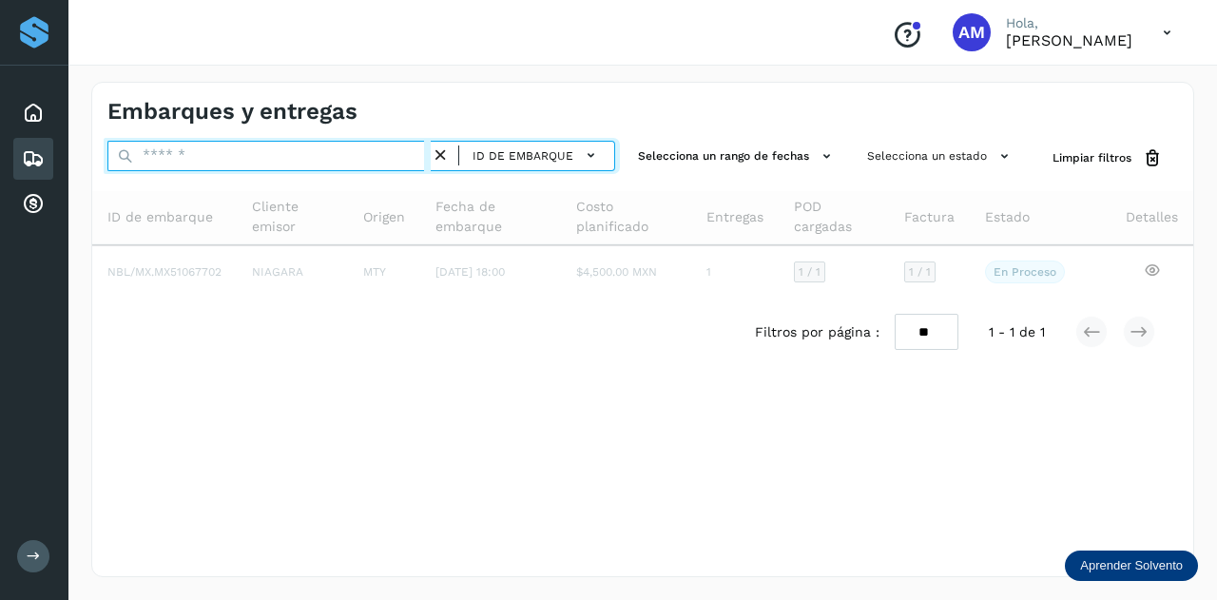
paste input "**********"
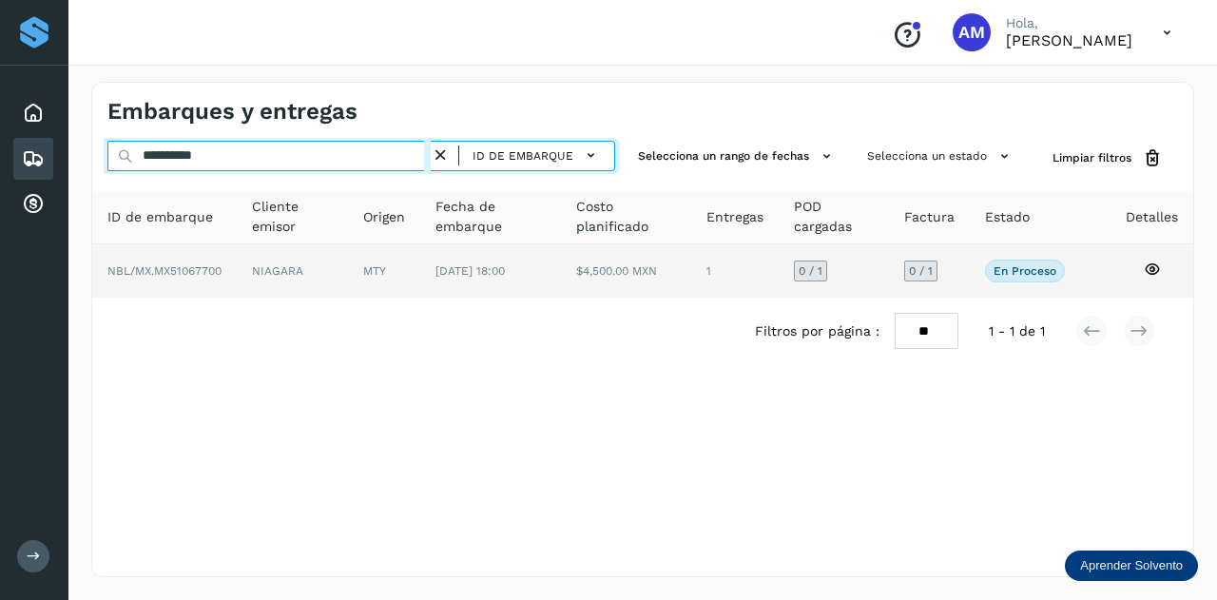
type input "**********"
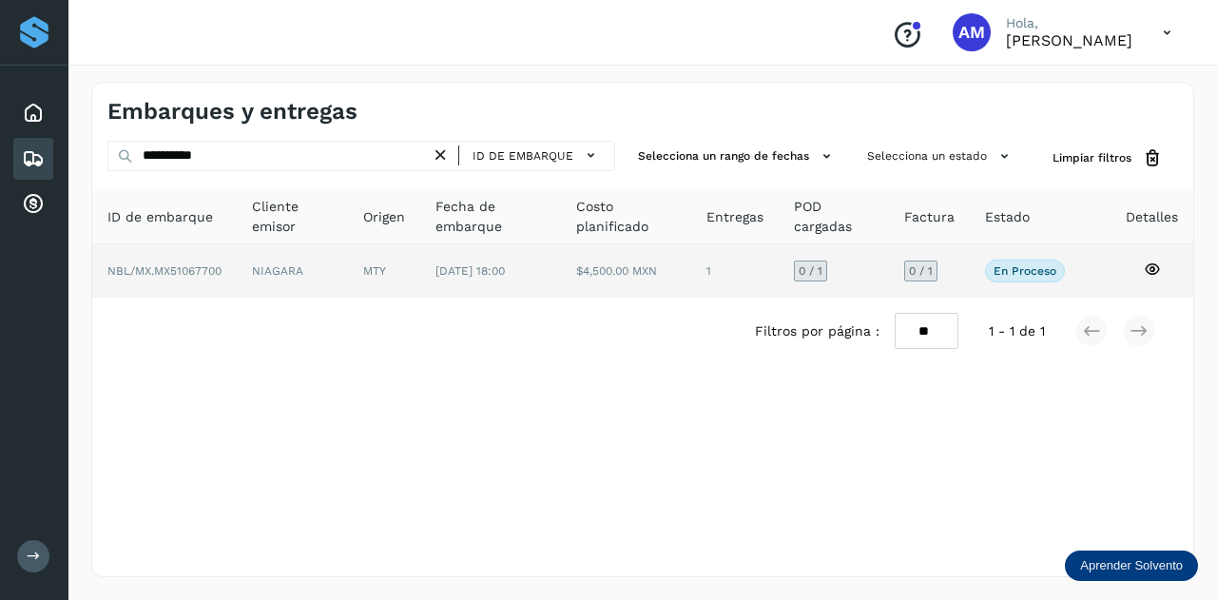
click at [420, 268] on td "MTY" at bounding box center [490, 270] width 141 height 53
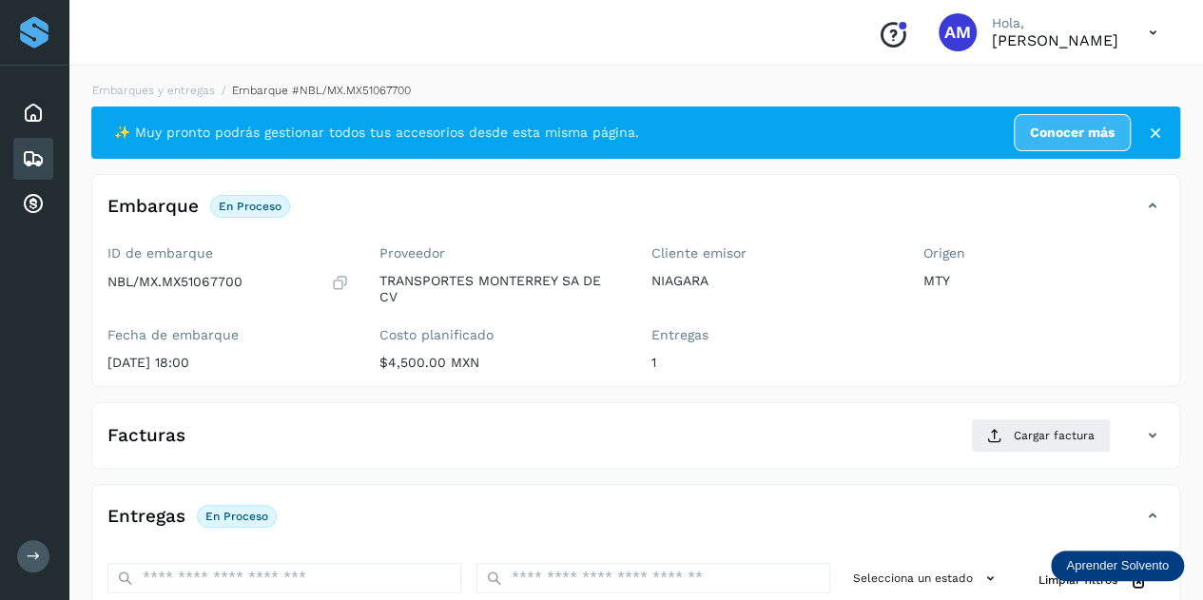
scroll to position [190, 0]
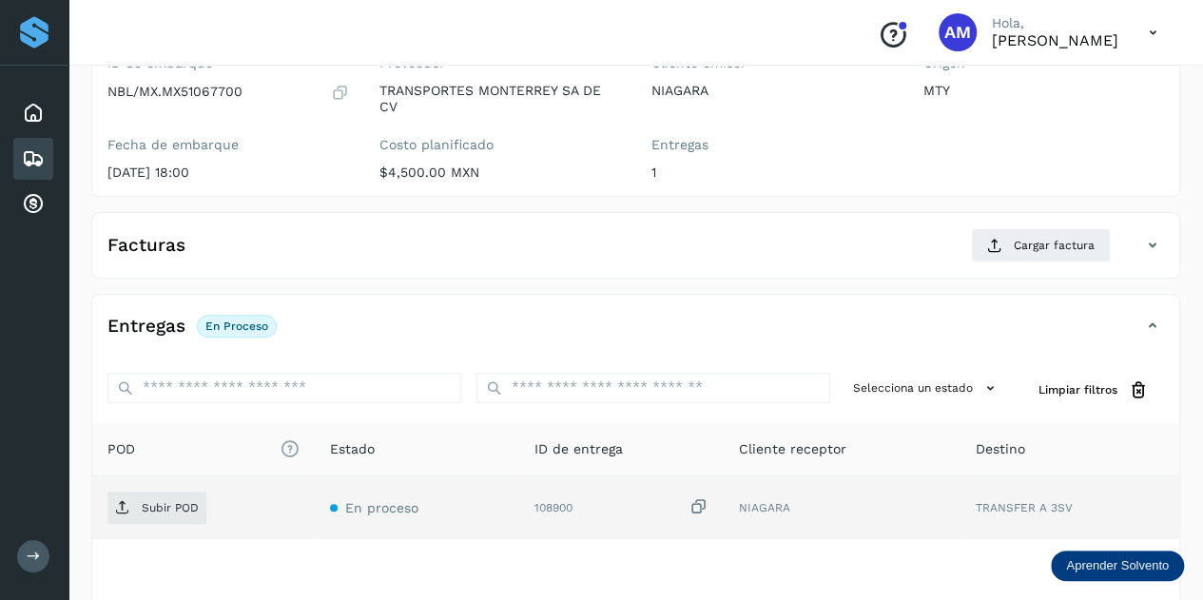
click at [315, 487] on td "Subir POD" at bounding box center [417, 507] width 204 height 63
click at [187, 509] on p "Subir POD" at bounding box center [170, 507] width 57 height 13
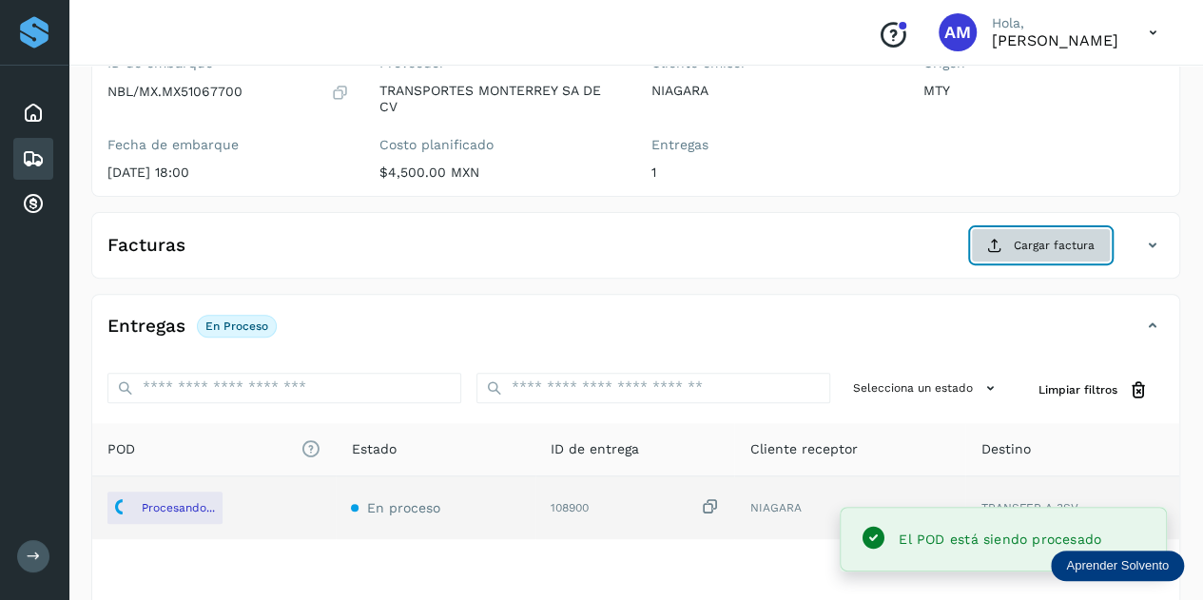
click at [1019, 239] on span "Cargar factura" at bounding box center [1054, 245] width 81 height 17
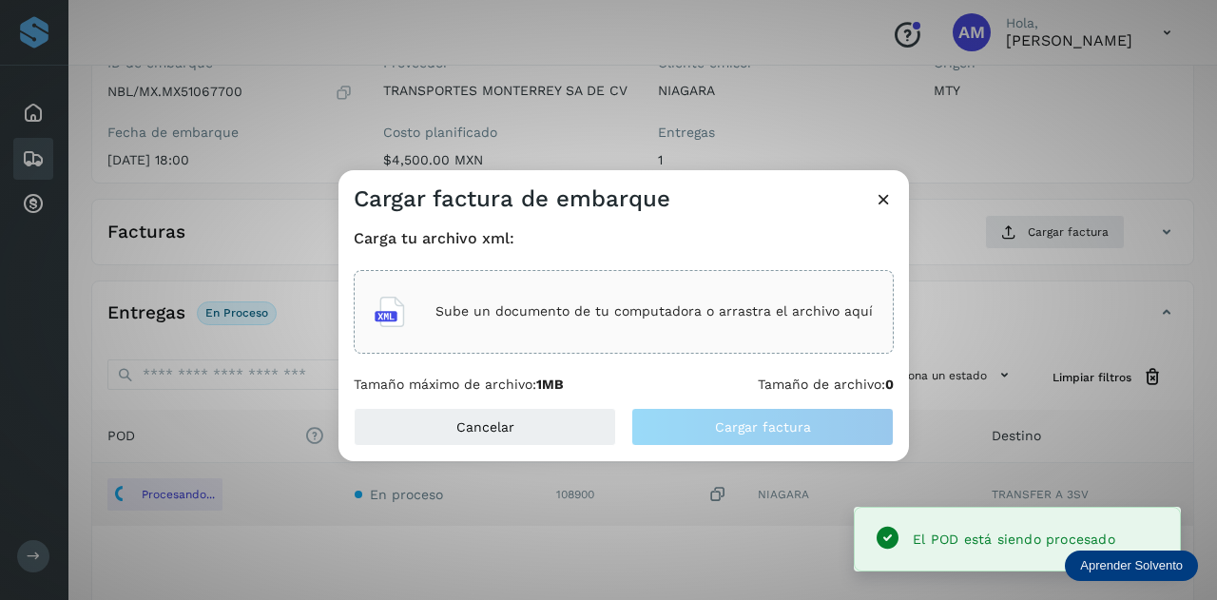
click at [831, 337] on div "Sube un documento de tu computadora o arrastra el archivo aquí" at bounding box center [624, 311] width 498 height 51
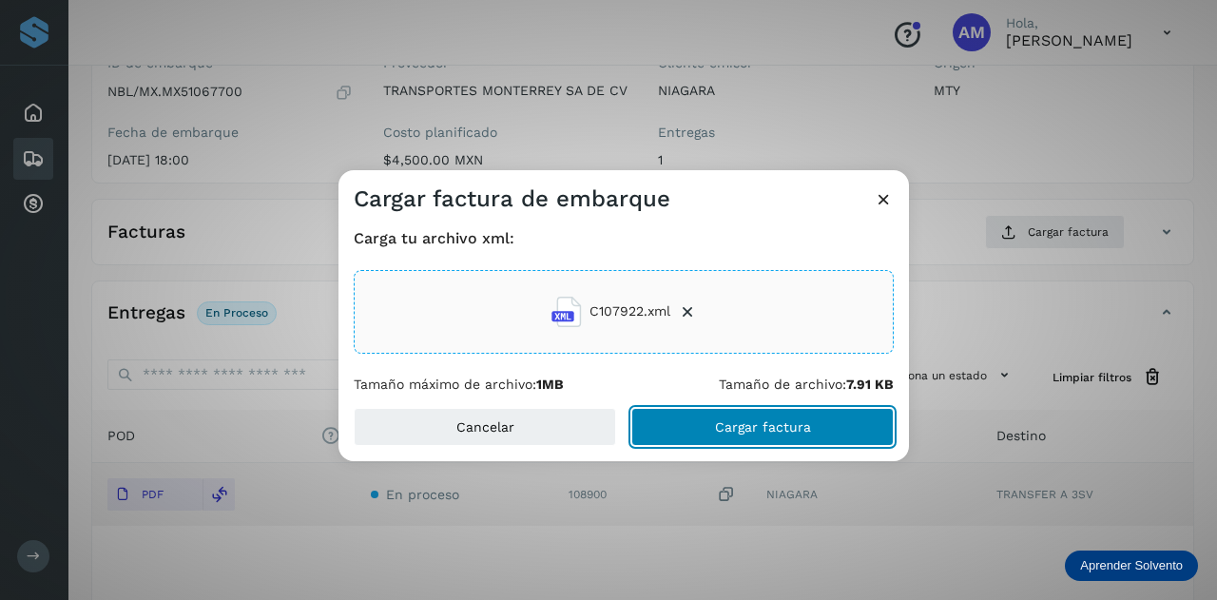
click at [707, 426] on button "Cargar factura" at bounding box center [762, 427] width 262 height 38
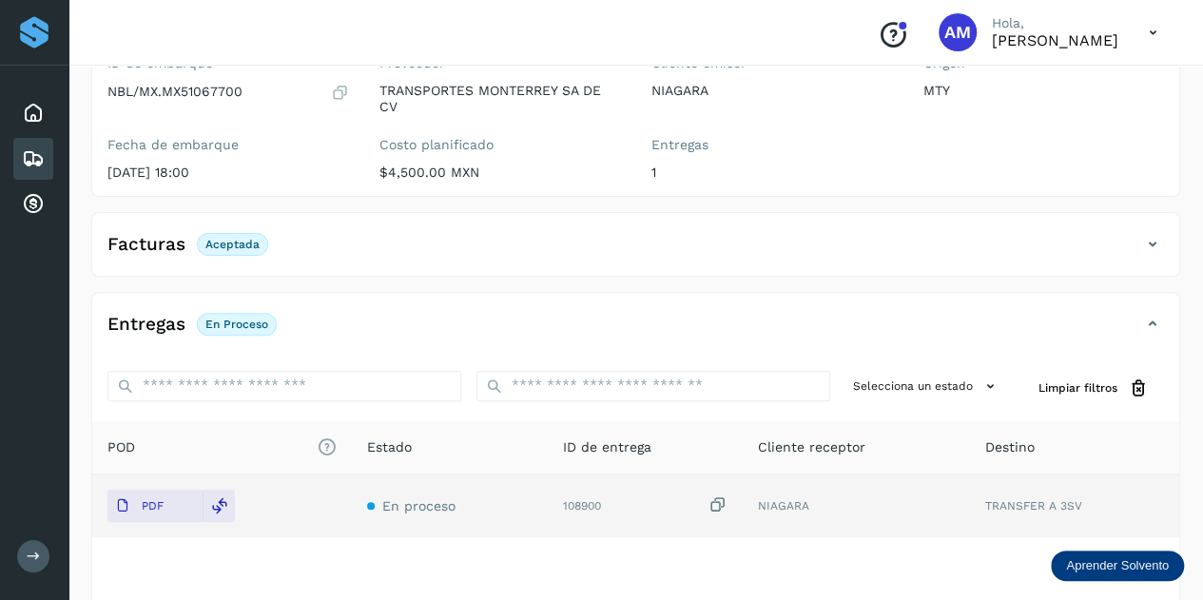
scroll to position [0, 0]
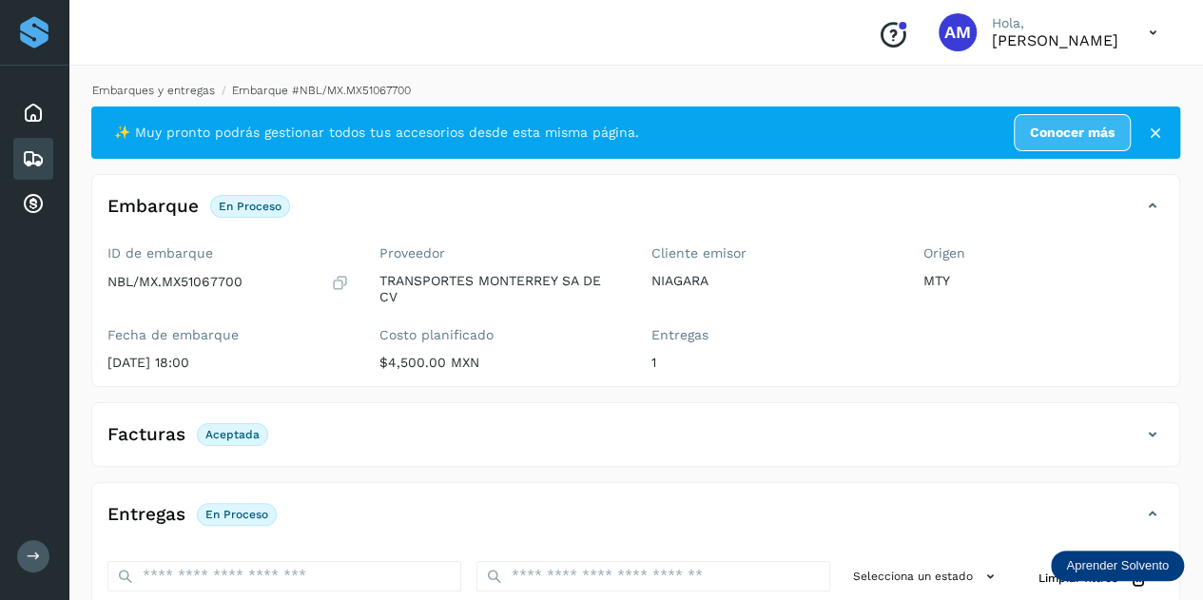
click at [176, 87] on link "Embarques y entregas" at bounding box center [153, 90] width 123 height 13
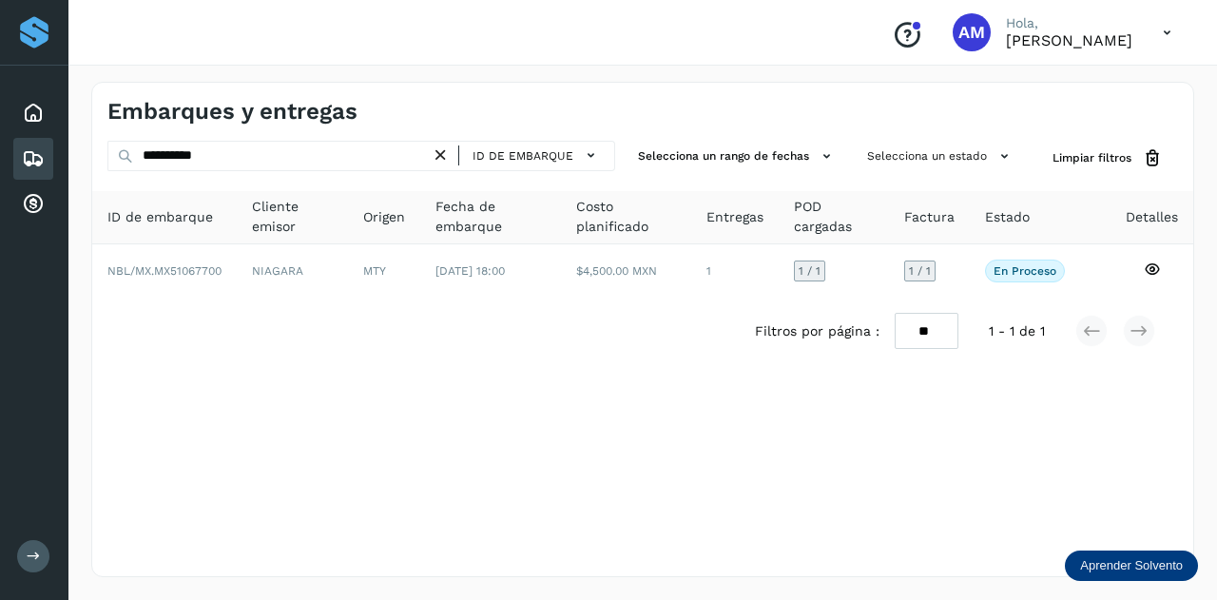
click at [439, 156] on icon at bounding box center [441, 156] width 20 height 20
click at [359, 140] on div "Embarques y entregas ID de embarque Selecciona un rango de fechas Selecciona un…" at bounding box center [642, 329] width 1103 height 495
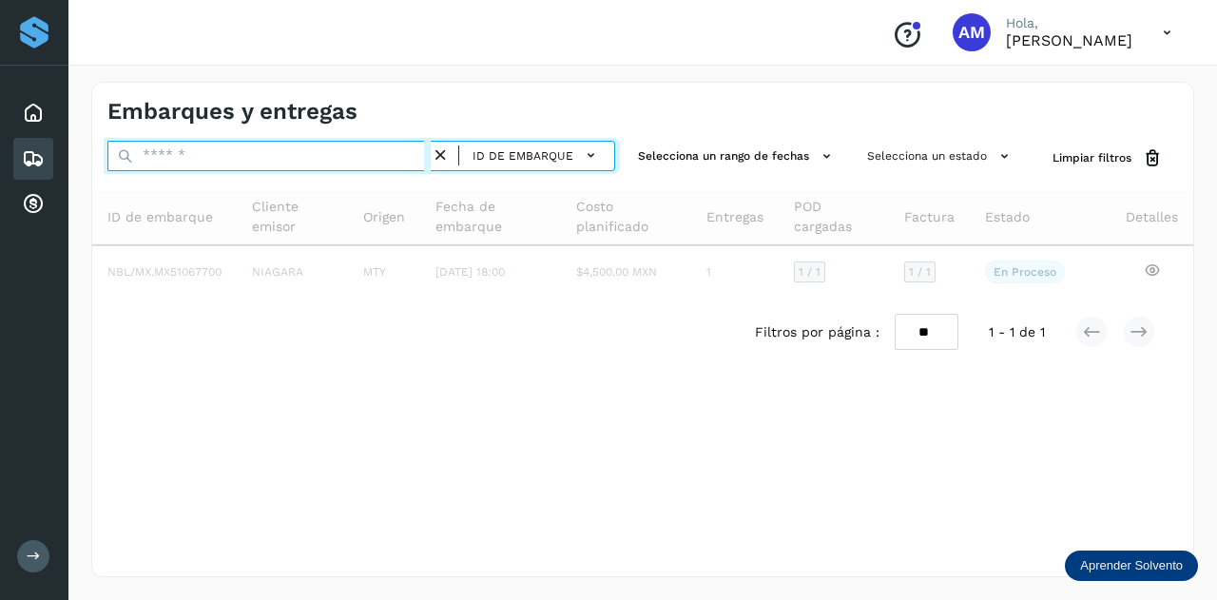
click at [329, 153] on input "text" at bounding box center [268, 156] width 323 height 30
paste input "**********"
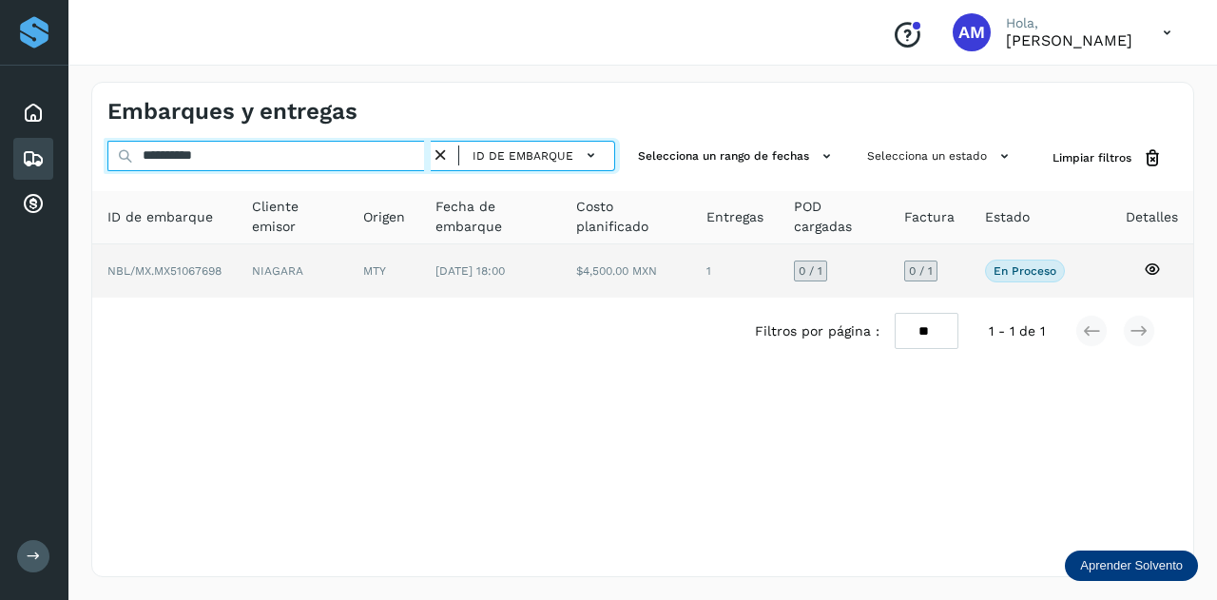
type input "**********"
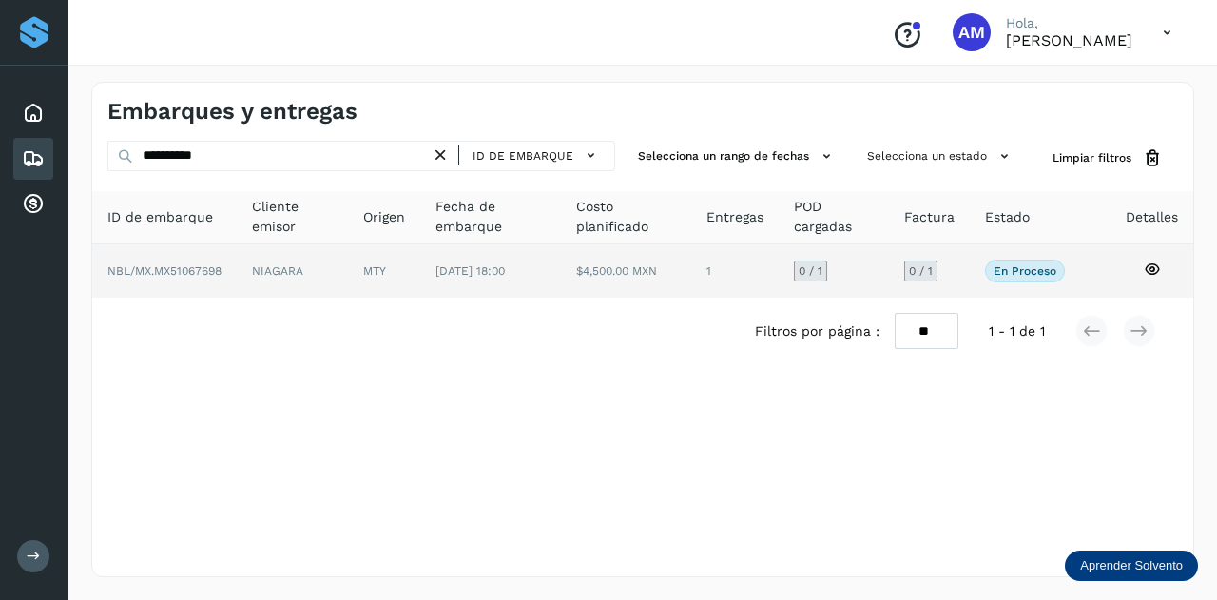
click at [420, 275] on td "MTY" at bounding box center [490, 270] width 141 height 53
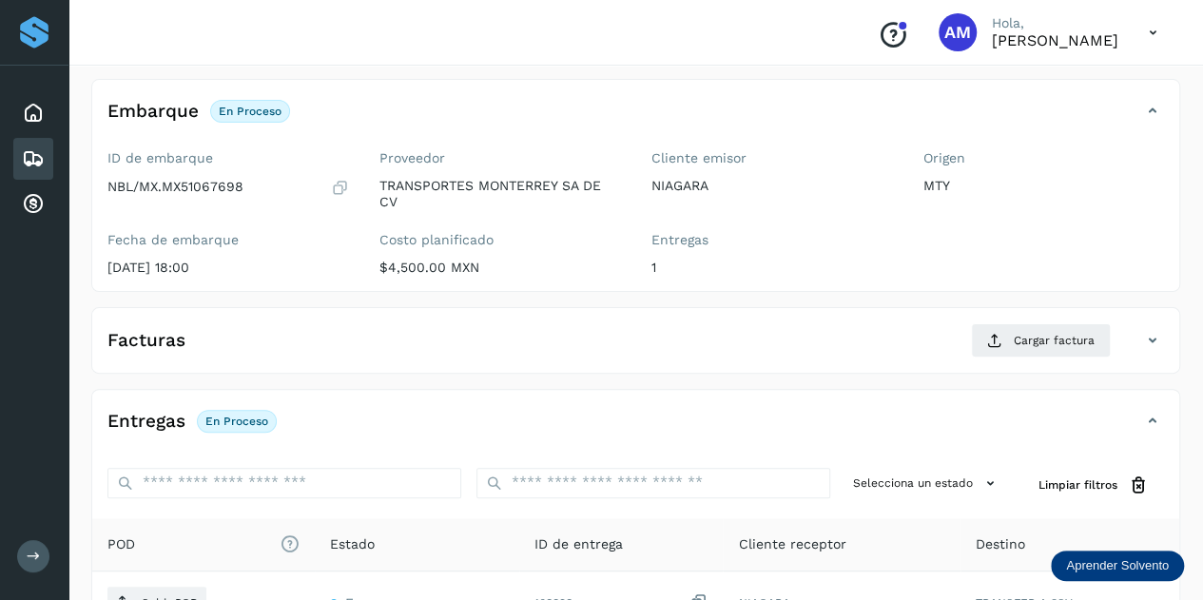
scroll to position [285, 0]
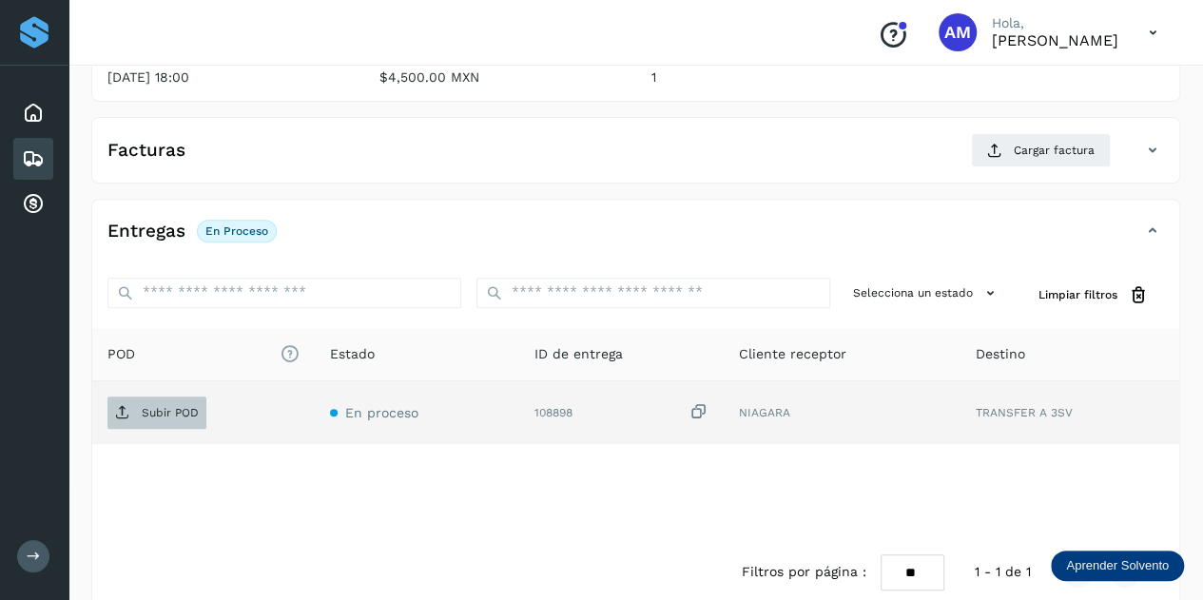
click at [175, 419] on span "Subir POD" at bounding box center [156, 413] width 99 height 30
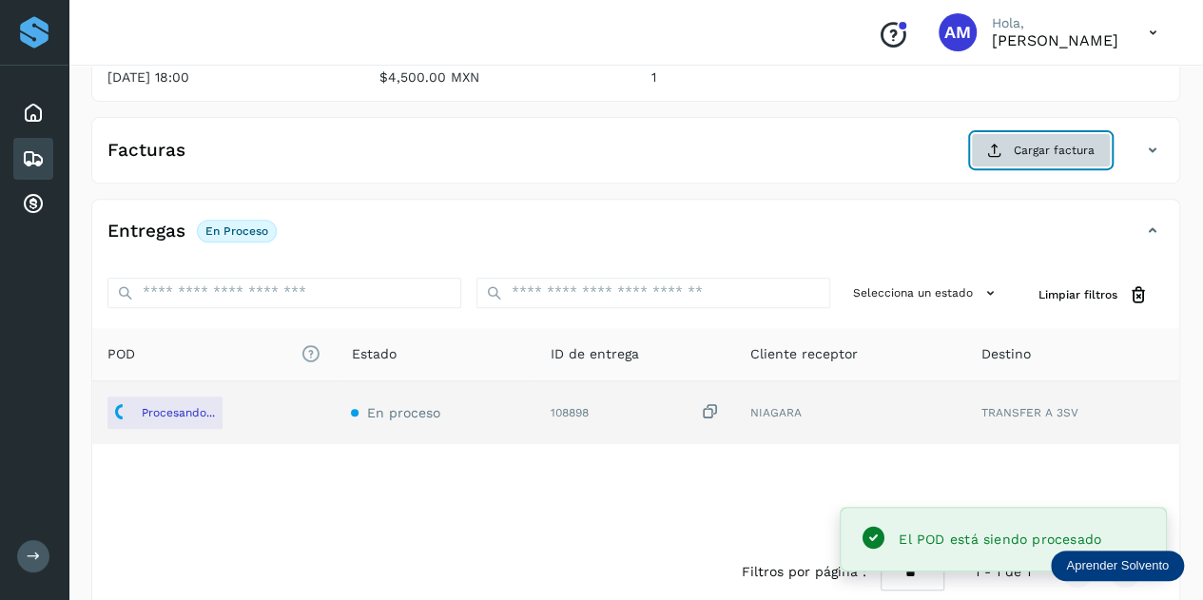
click at [1023, 144] on span "Cargar factura" at bounding box center [1054, 150] width 81 height 17
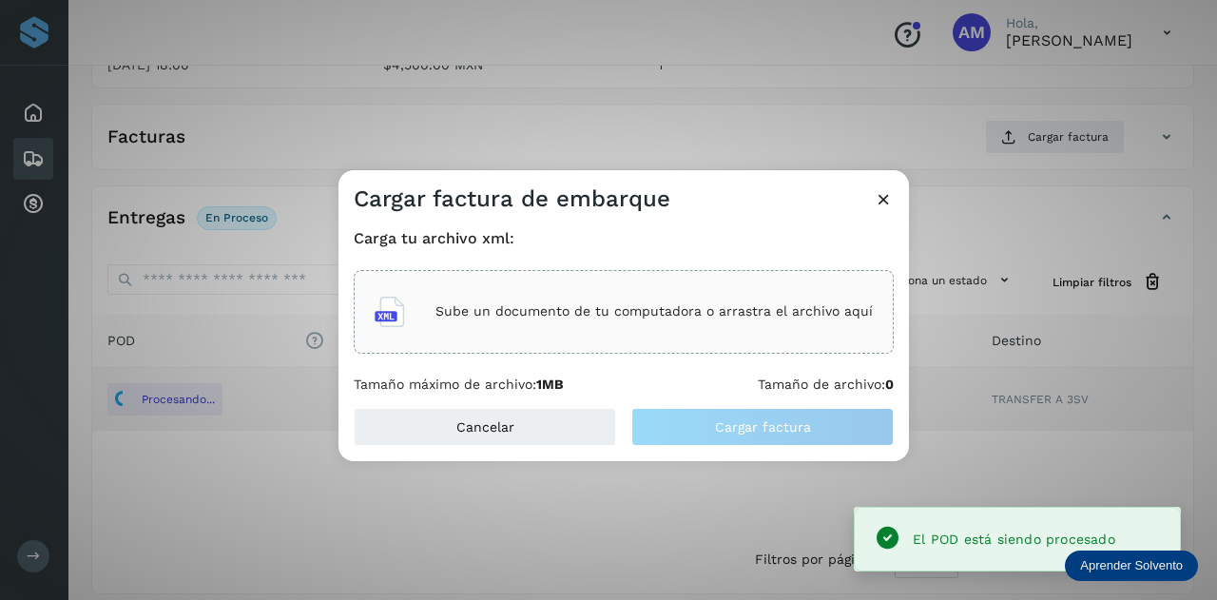
click at [601, 310] on p "Sube un documento de tu computadora o arrastra el archivo aquí" at bounding box center [654, 311] width 437 height 16
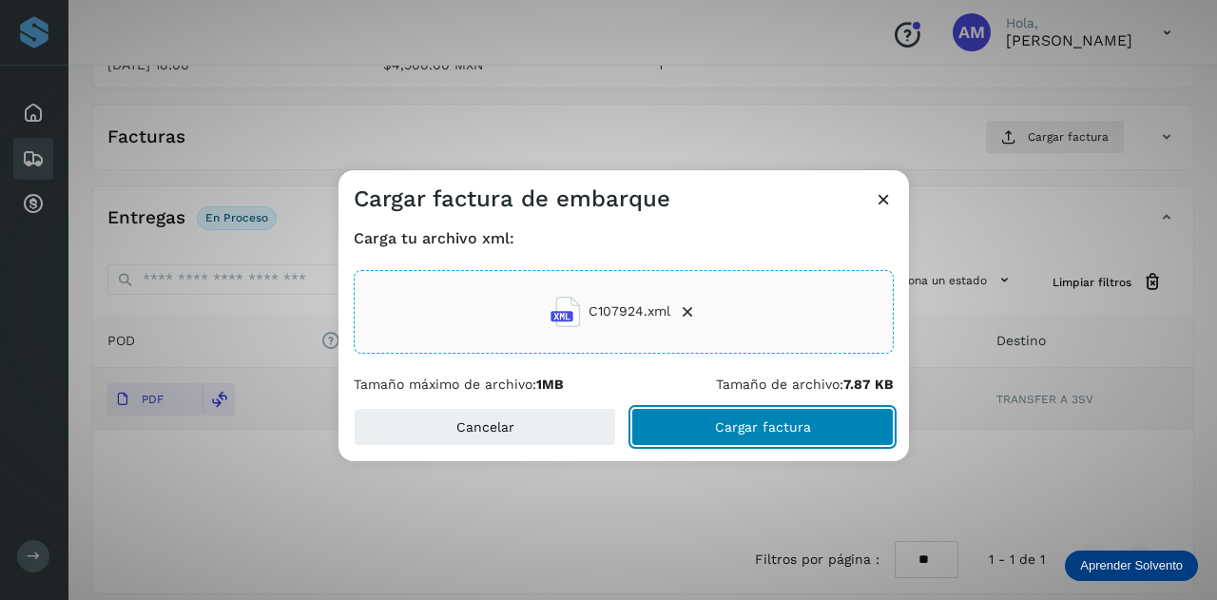
click at [656, 427] on button "Cargar factura" at bounding box center [762, 427] width 262 height 38
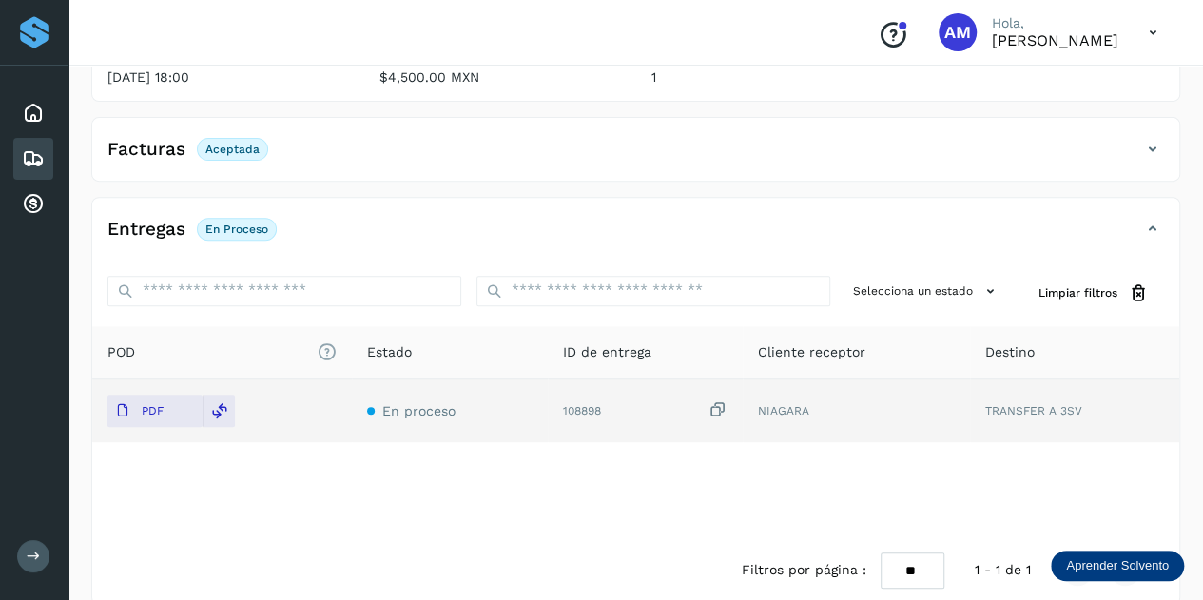
scroll to position [0, 0]
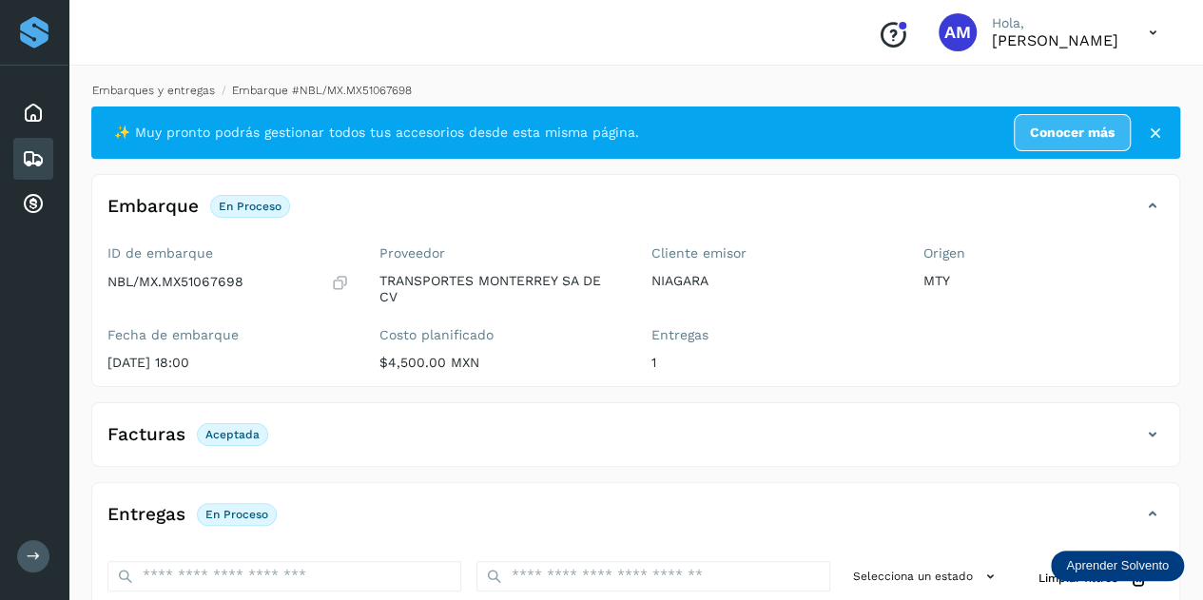
click at [137, 92] on link "Embarques y entregas" at bounding box center [153, 90] width 123 height 13
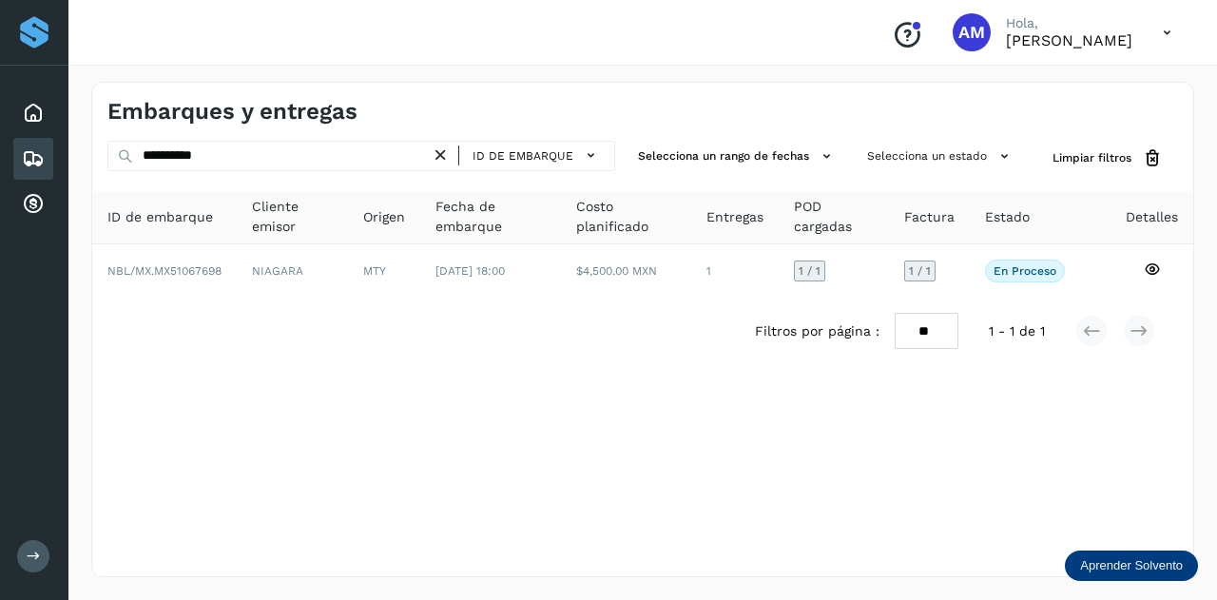
drag, startPoint x: 445, startPoint y: 158, endPoint x: 367, endPoint y: 158, distance: 78.0
click at [445, 158] on icon at bounding box center [441, 156] width 20 height 20
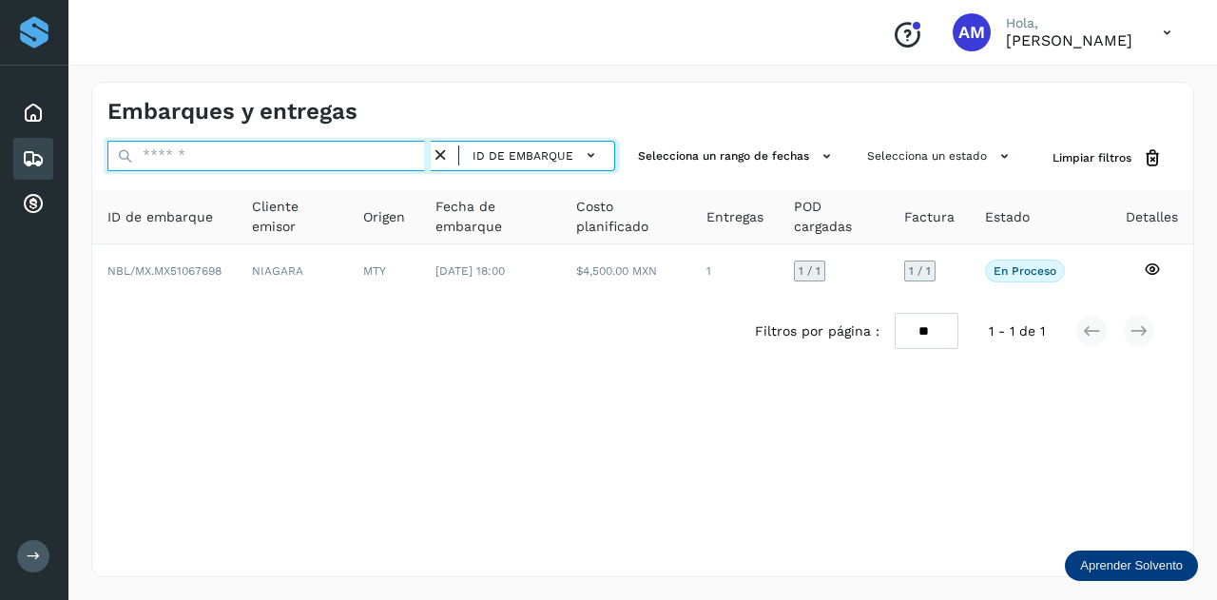
click at [367, 158] on input "text" at bounding box center [268, 156] width 323 height 30
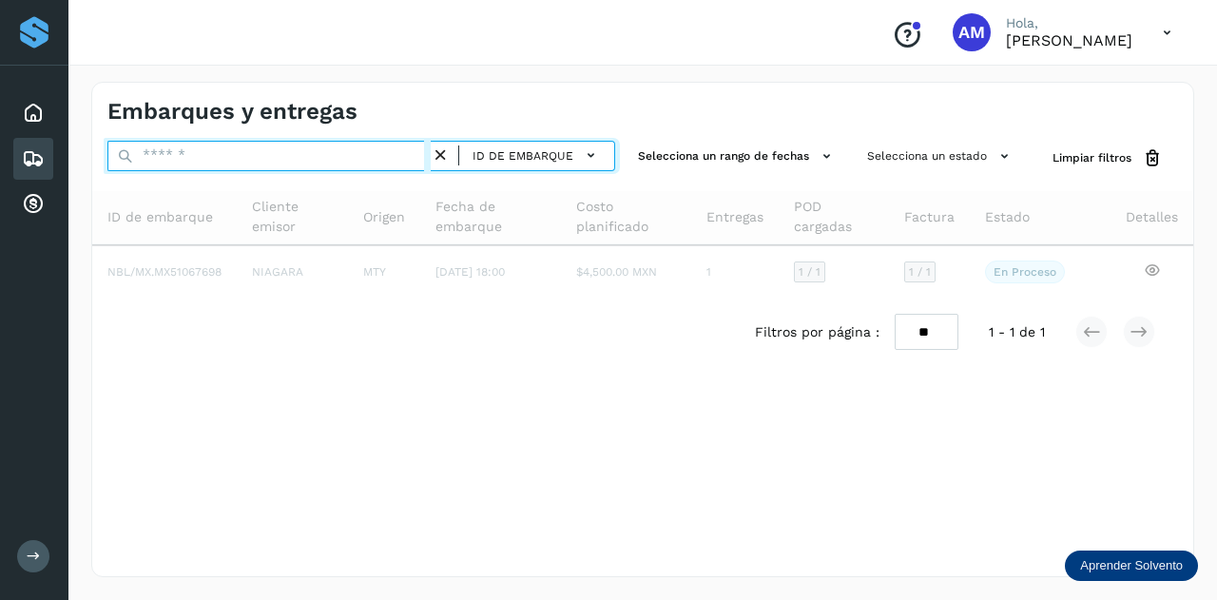
paste input "**********"
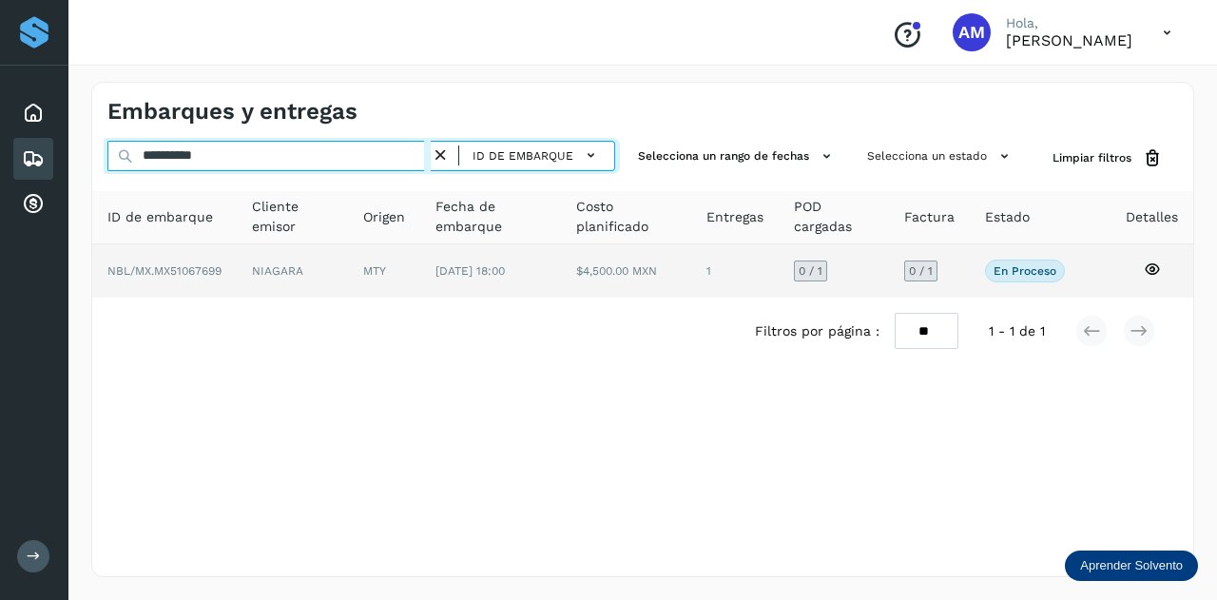
type input "**********"
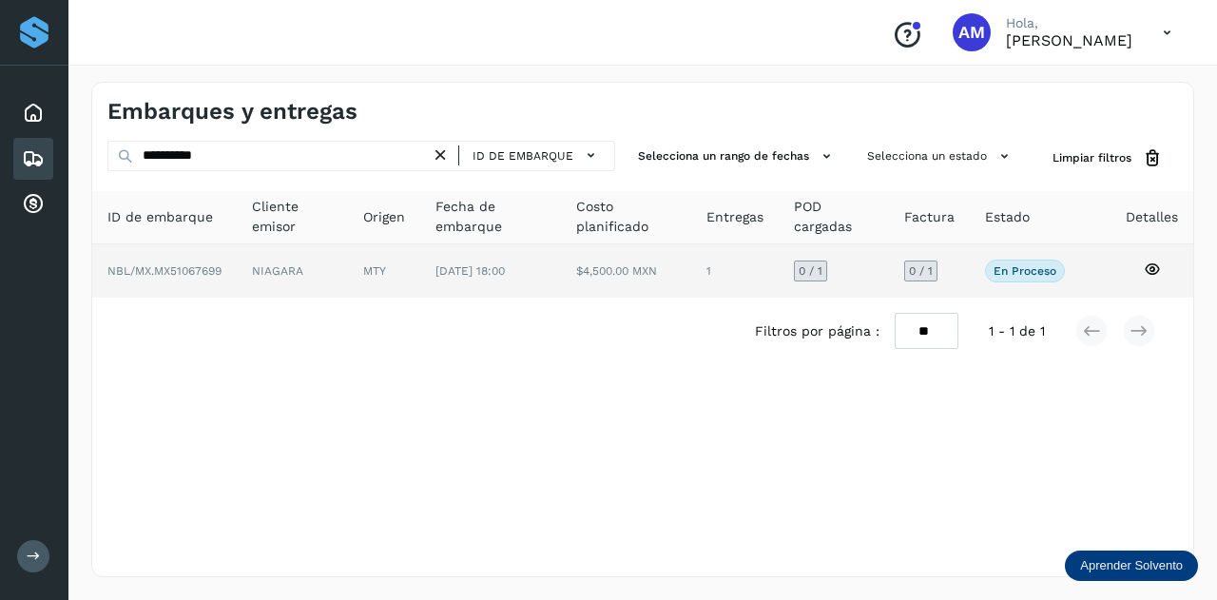
click at [561, 281] on td "[DATE] 18:00" at bounding box center [626, 270] width 131 height 53
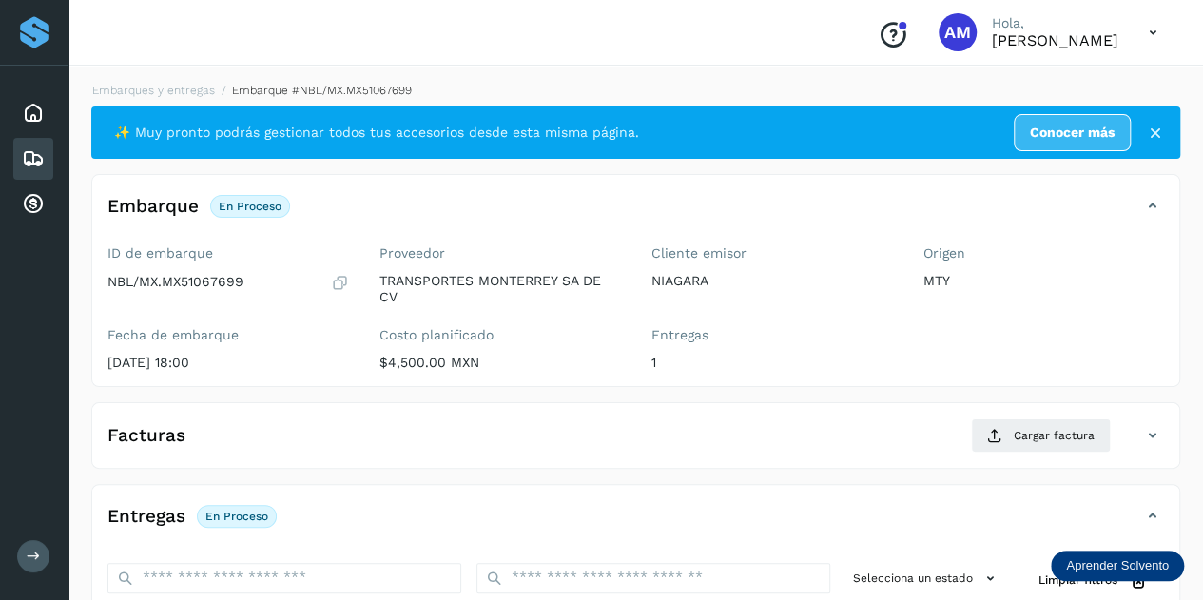
scroll to position [285, 0]
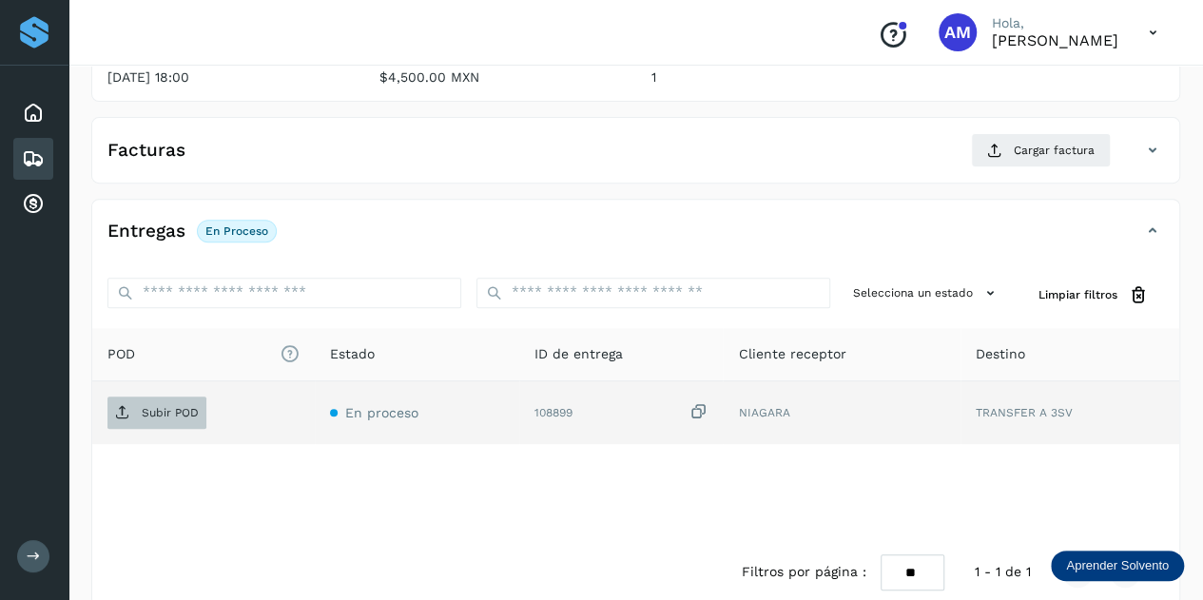
click at [175, 414] on p "Subir POD" at bounding box center [170, 412] width 57 height 13
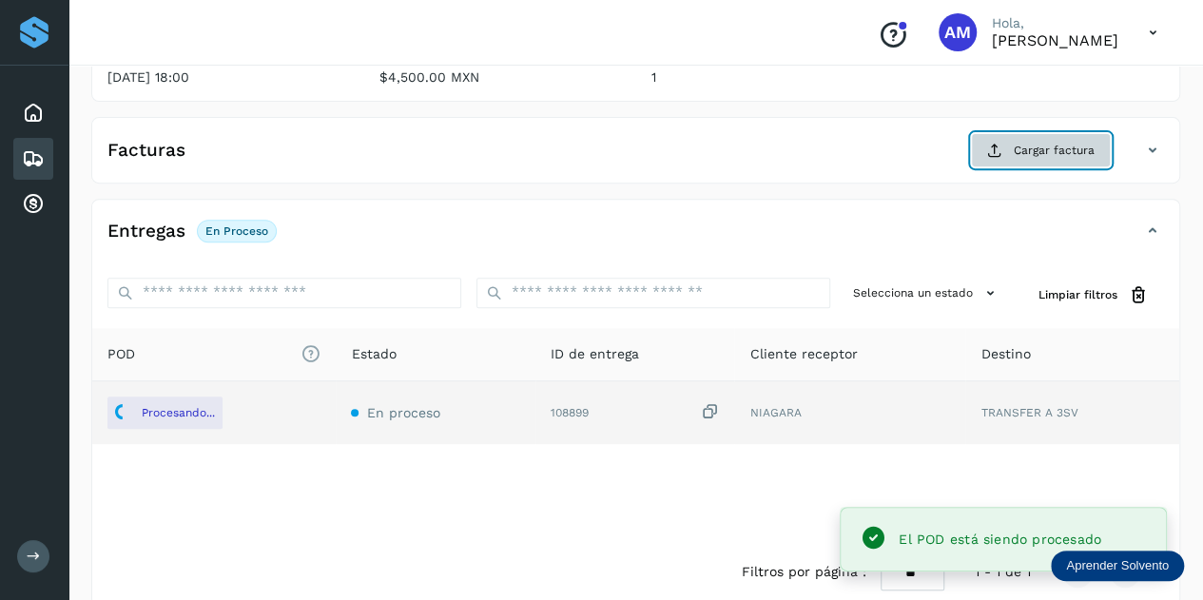
click at [1002, 143] on icon at bounding box center [994, 150] width 15 height 15
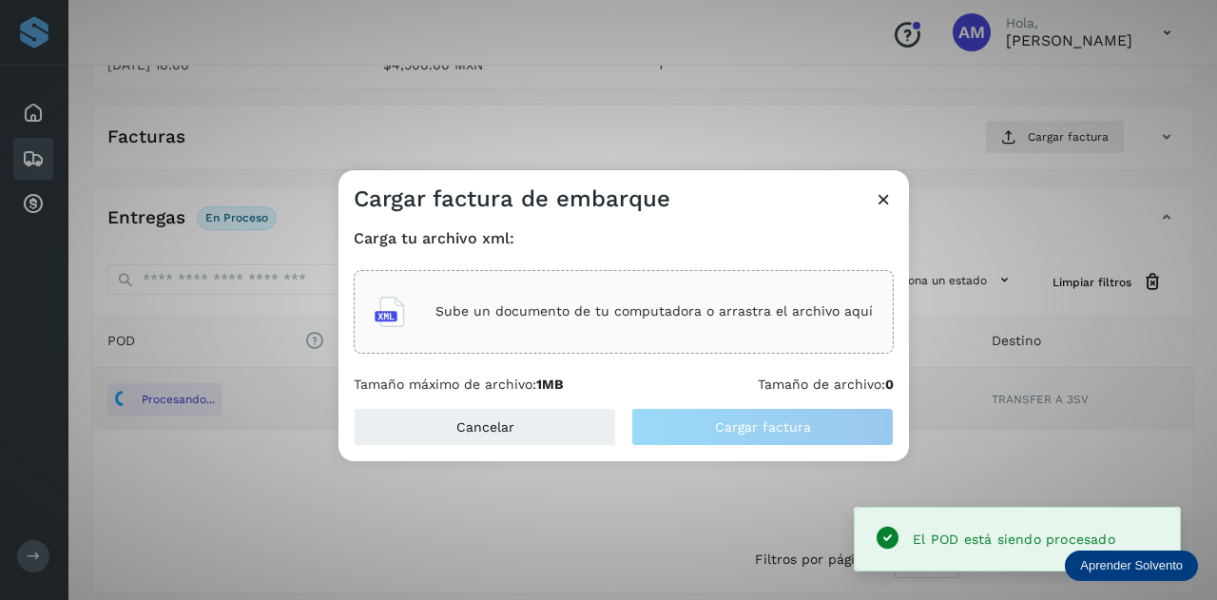
click at [534, 335] on div "Sube un documento de tu computadora o arrastra el archivo aquí" at bounding box center [624, 311] width 498 height 51
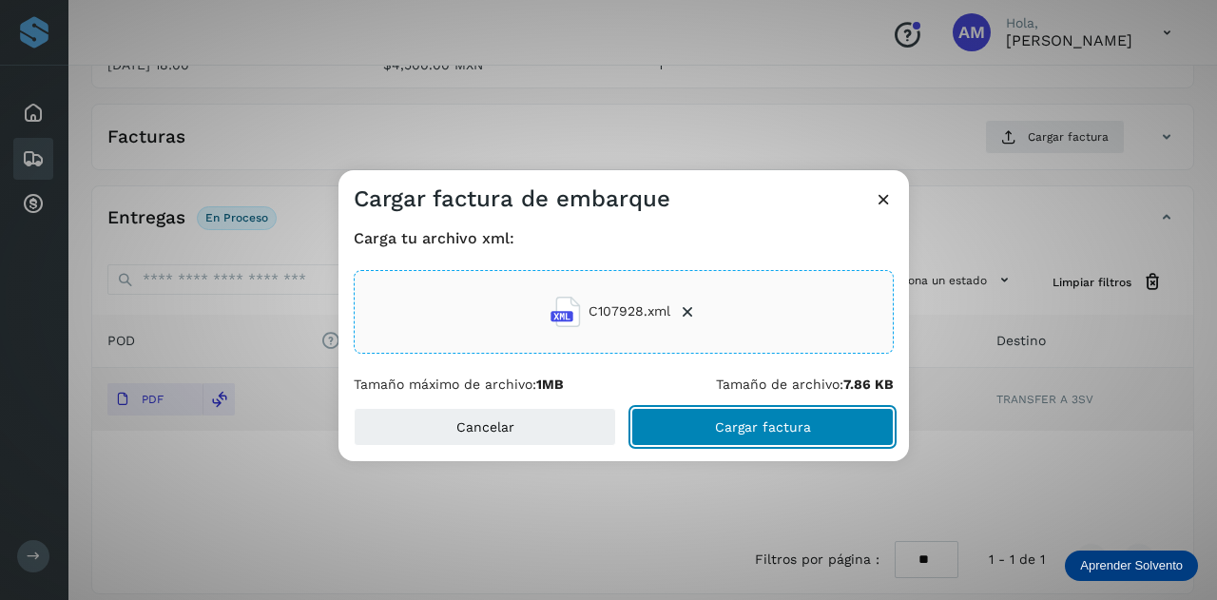
click at [713, 423] on button "Cargar factura" at bounding box center [762, 427] width 262 height 38
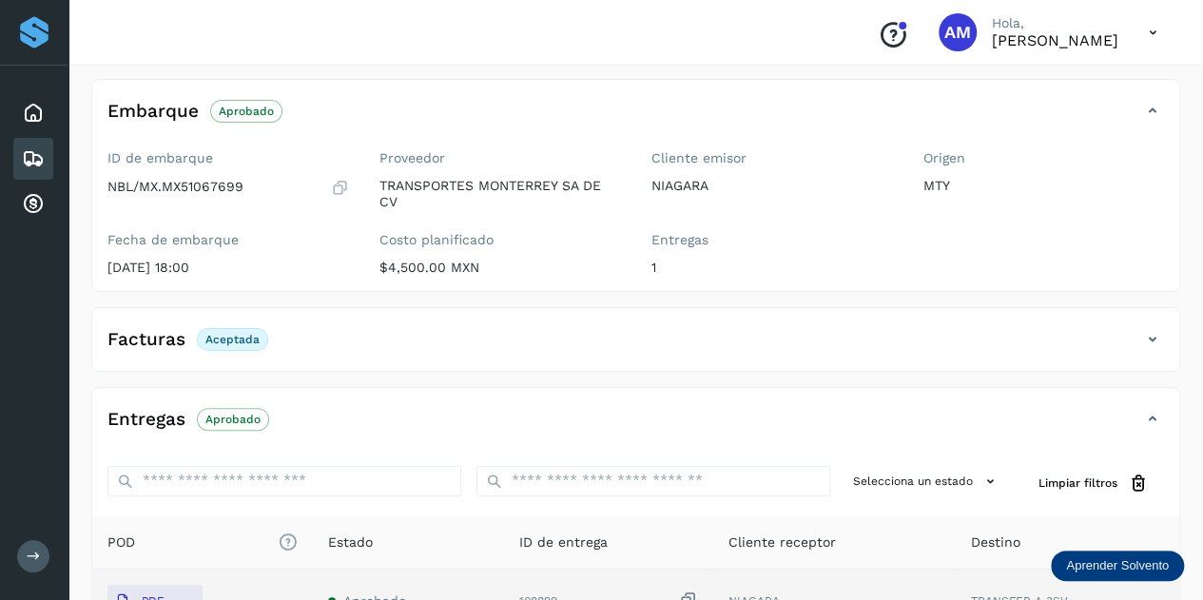
scroll to position [0, 0]
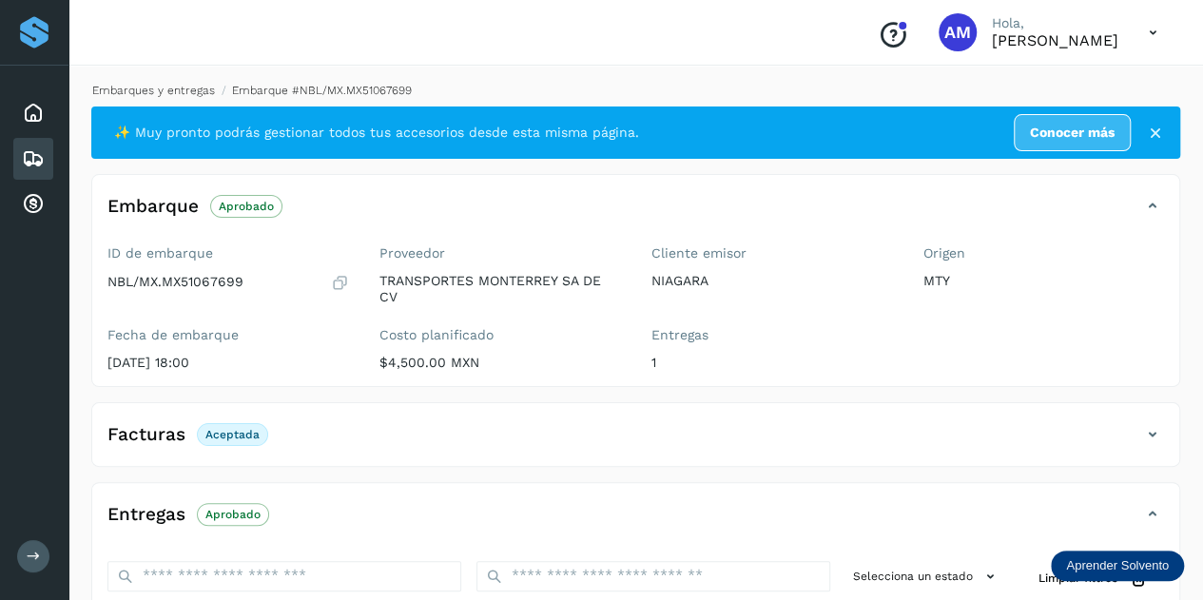
click at [188, 88] on link "Embarques y entregas" at bounding box center [153, 90] width 123 height 13
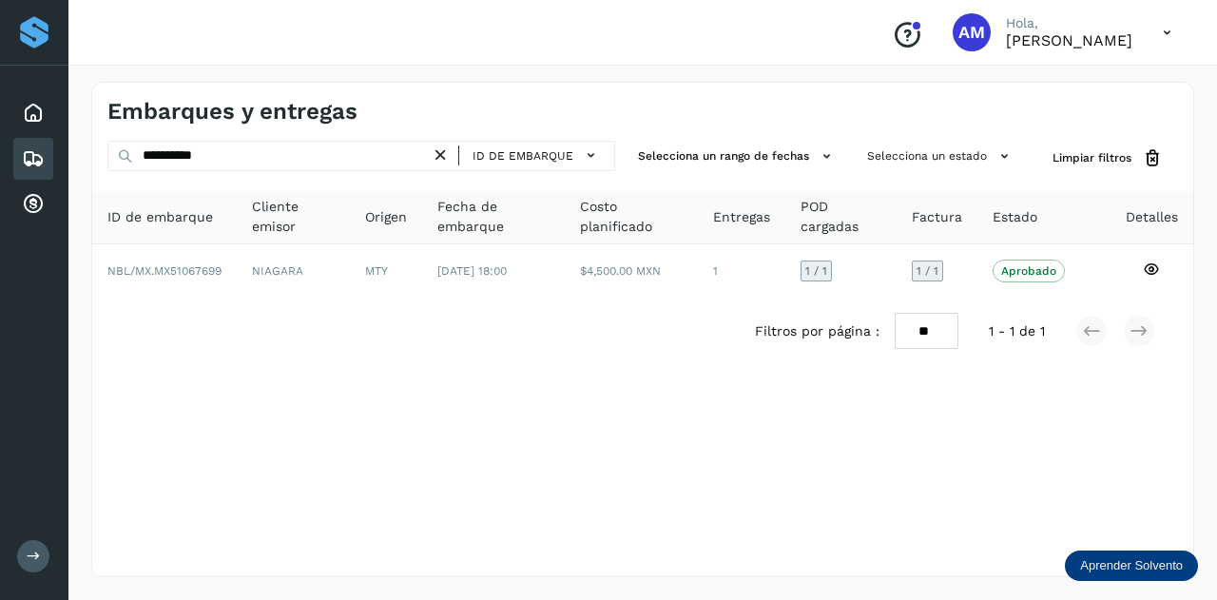
drag, startPoint x: 449, startPoint y: 159, endPoint x: 396, endPoint y: 160, distance: 53.3
click at [448, 159] on icon at bounding box center [441, 156] width 20 height 20
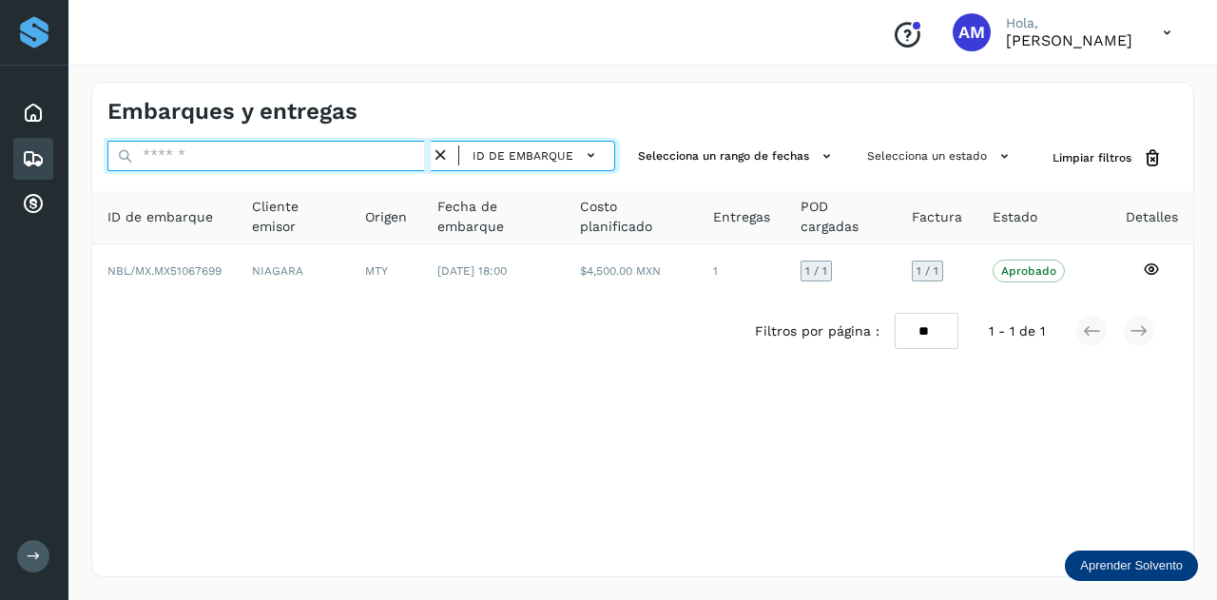
click at [341, 160] on input "text" at bounding box center [268, 156] width 323 height 30
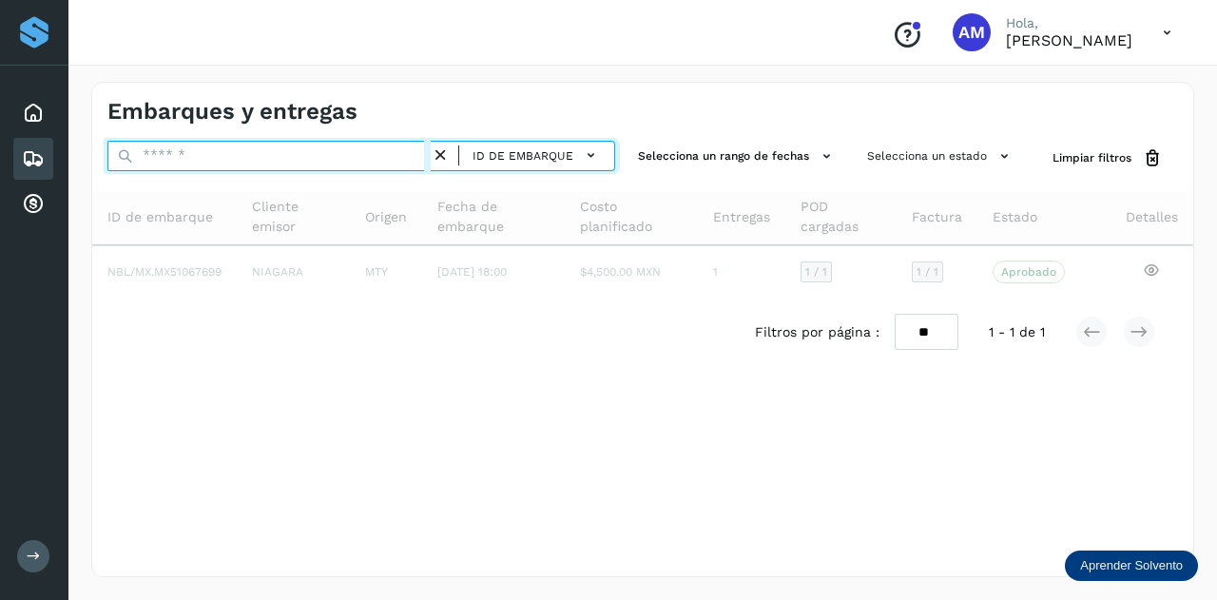
paste input "**********"
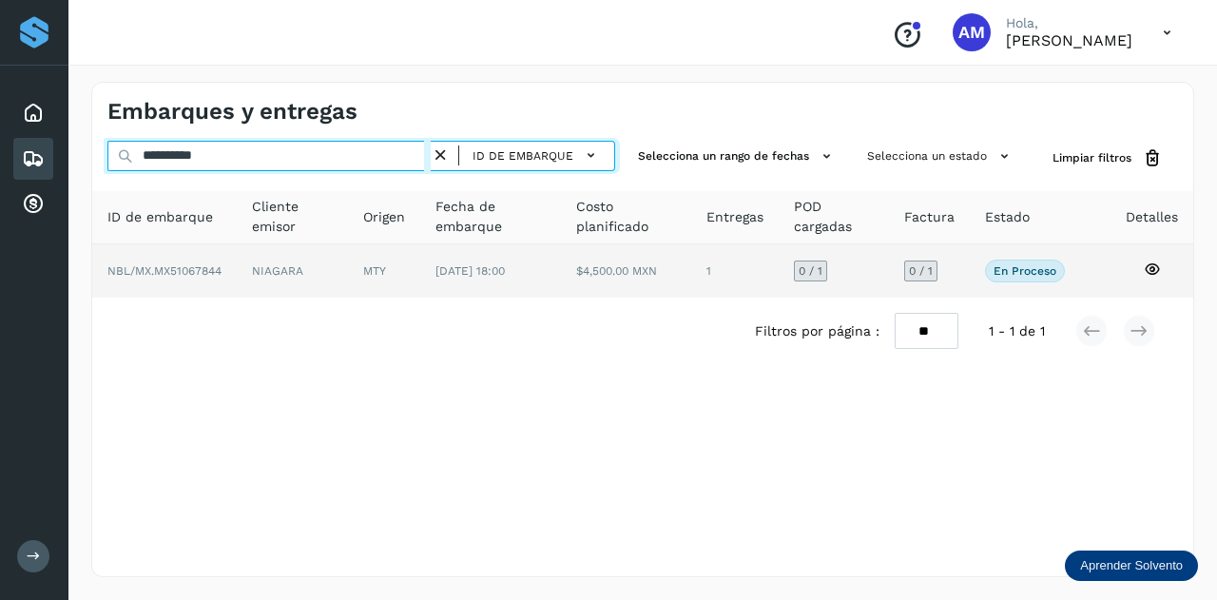
type input "**********"
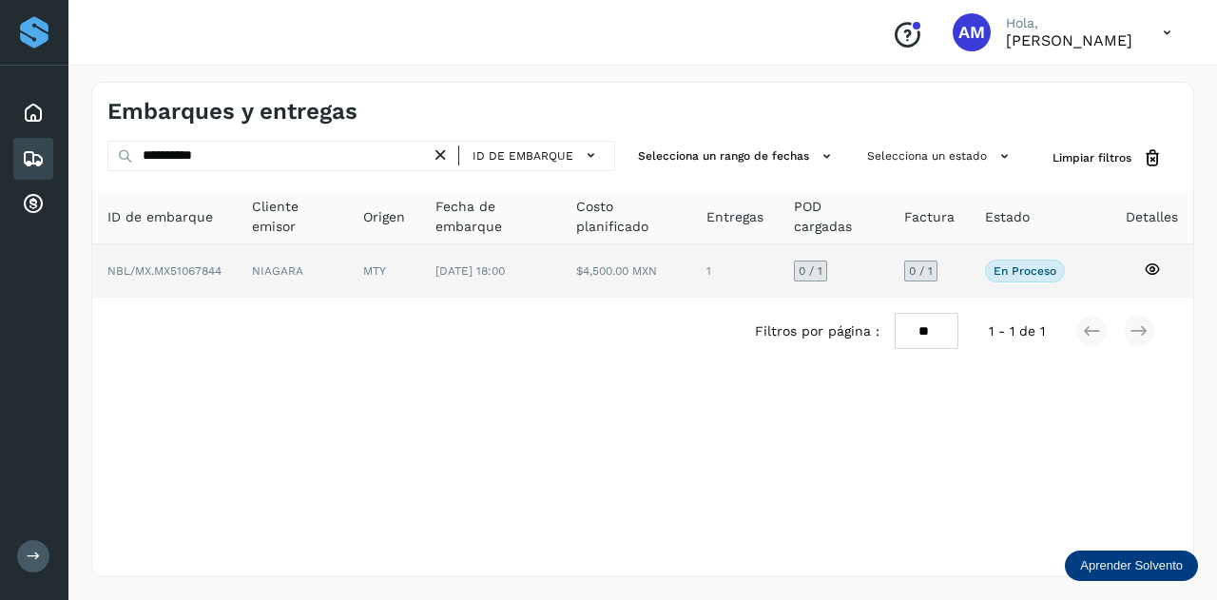
click at [561, 278] on td "[DATE] 18:00" at bounding box center [626, 270] width 131 height 53
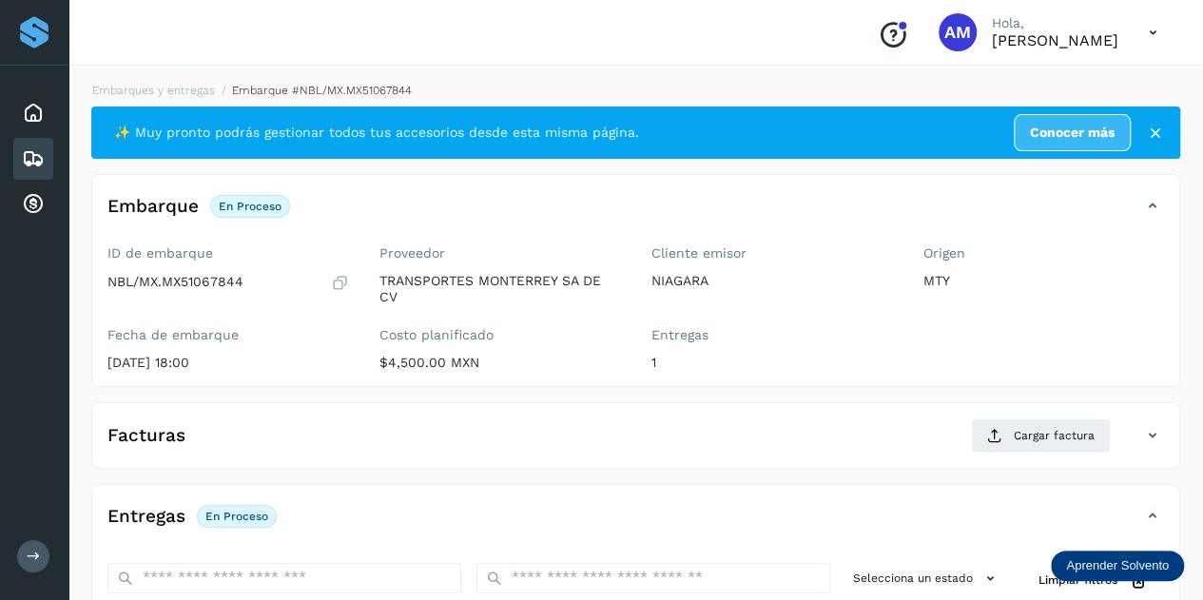
scroll to position [285, 0]
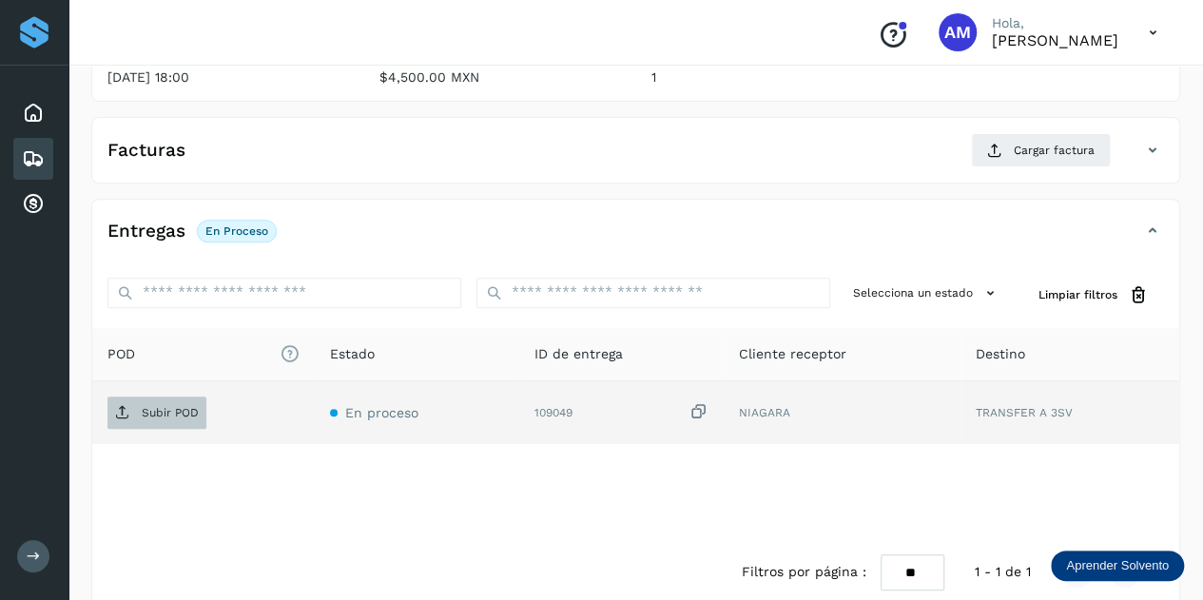
click at [164, 416] on p "Subir POD" at bounding box center [170, 412] width 57 height 13
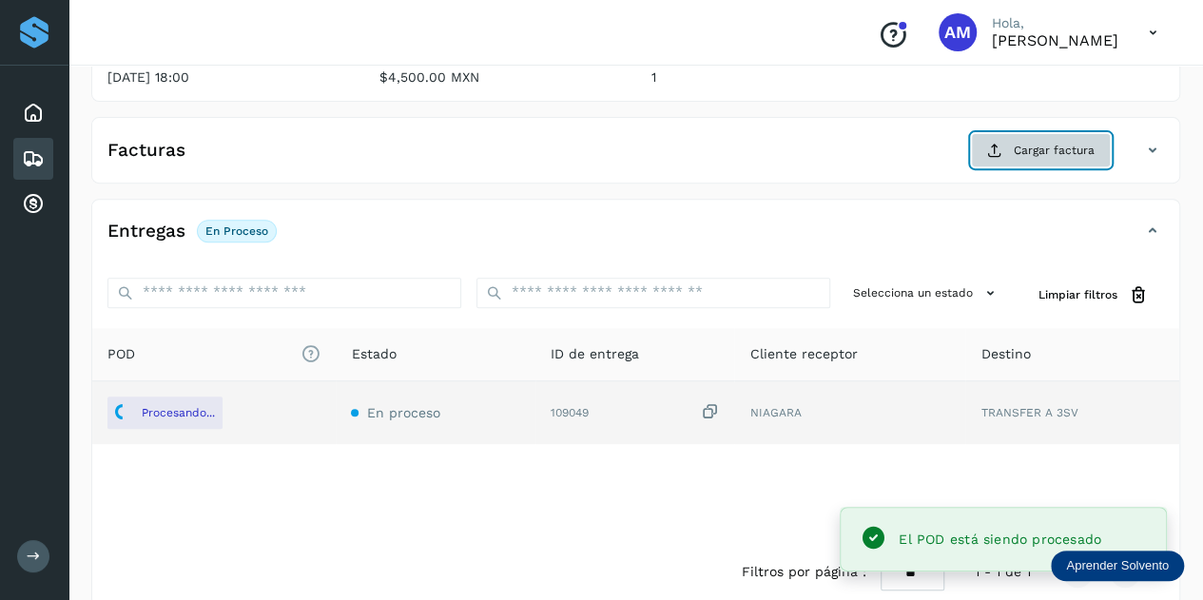
click at [1019, 144] on span "Cargar factura" at bounding box center [1054, 150] width 81 height 17
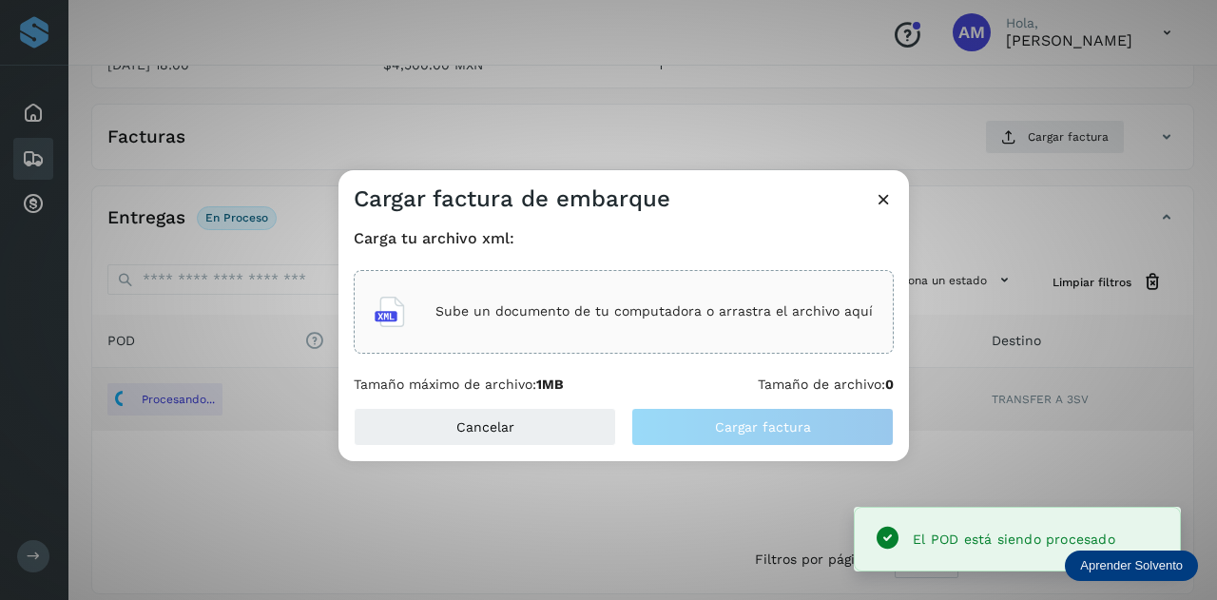
click at [656, 339] on div "Sube un documento de tu computadora o arrastra el archivo aquí" at bounding box center [624, 312] width 540 height 84
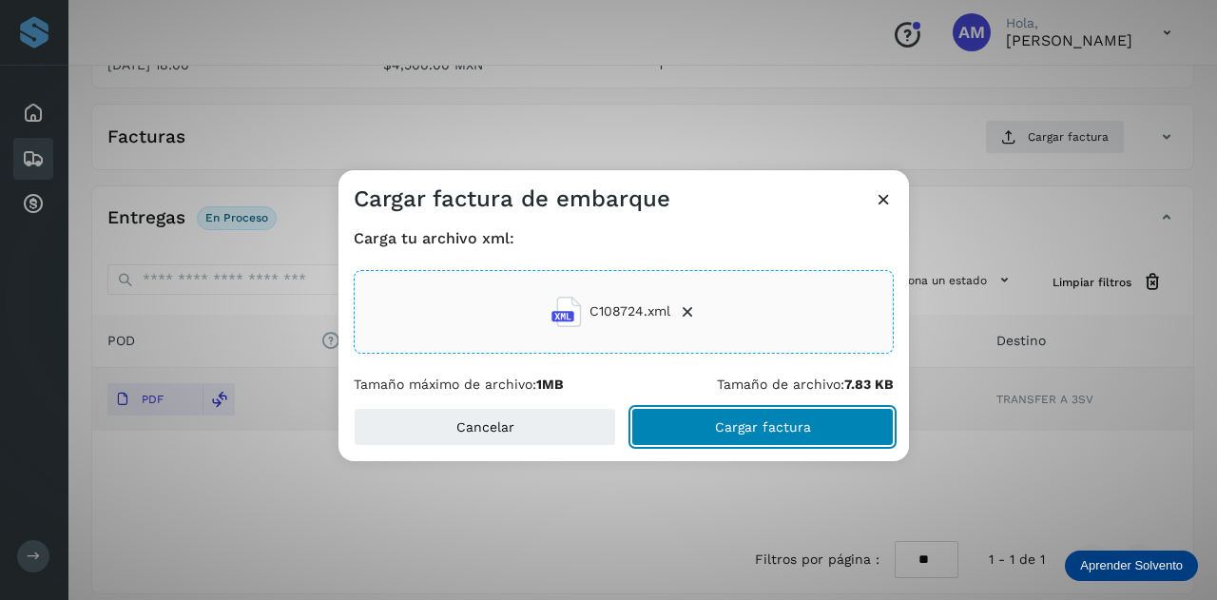
click at [694, 426] on button "Cargar factura" at bounding box center [762, 427] width 262 height 38
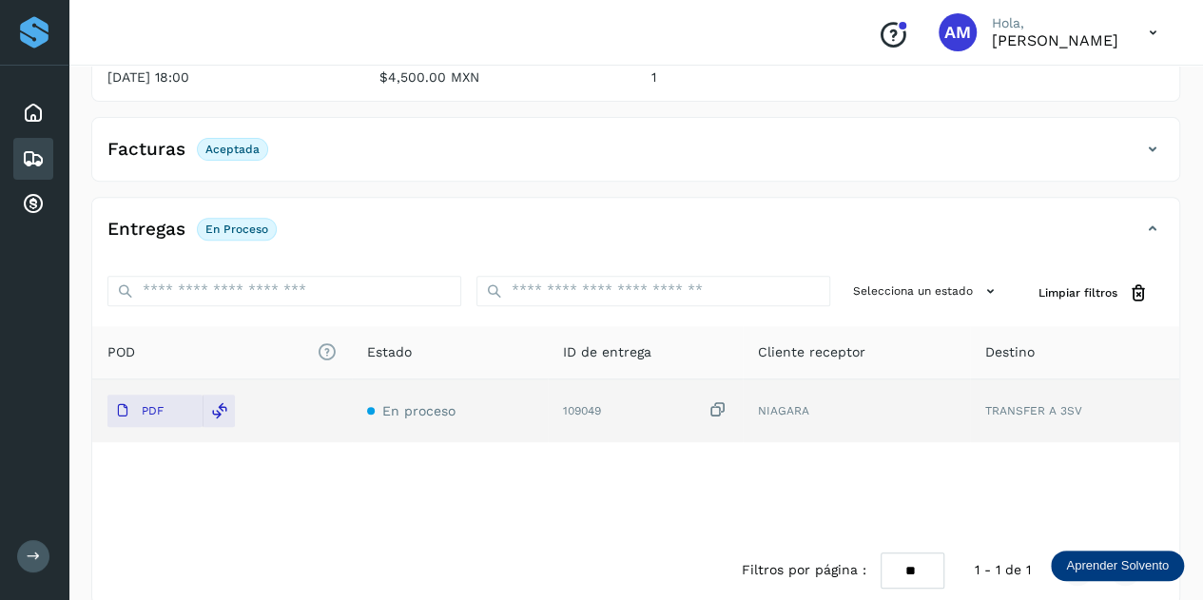
scroll to position [0, 0]
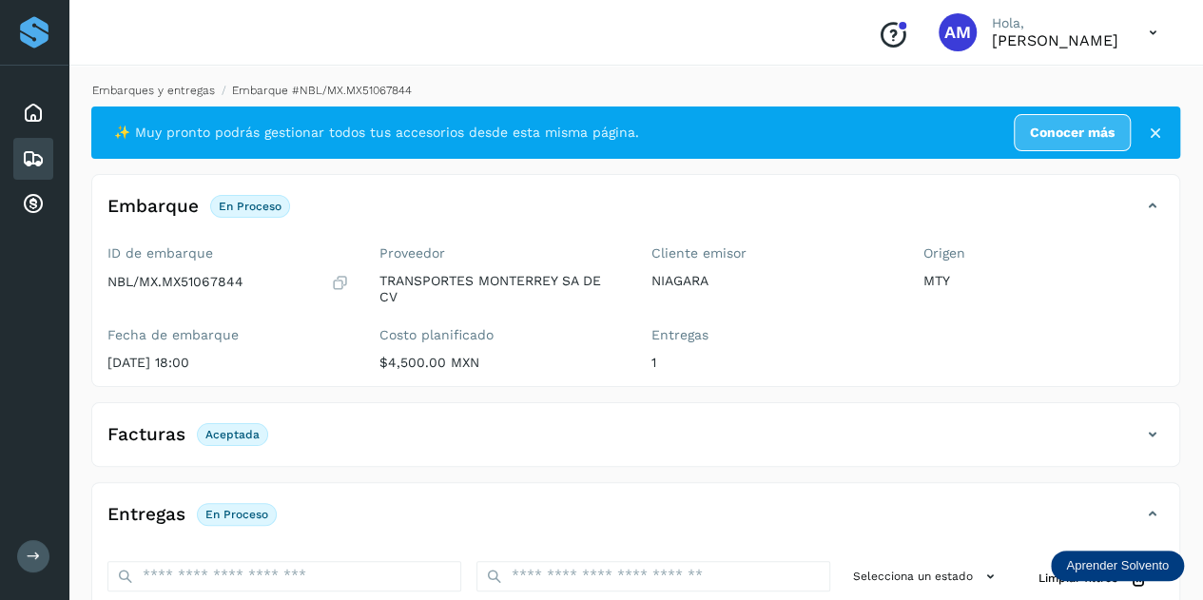
click at [152, 89] on link "Embarques y entregas" at bounding box center [153, 90] width 123 height 13
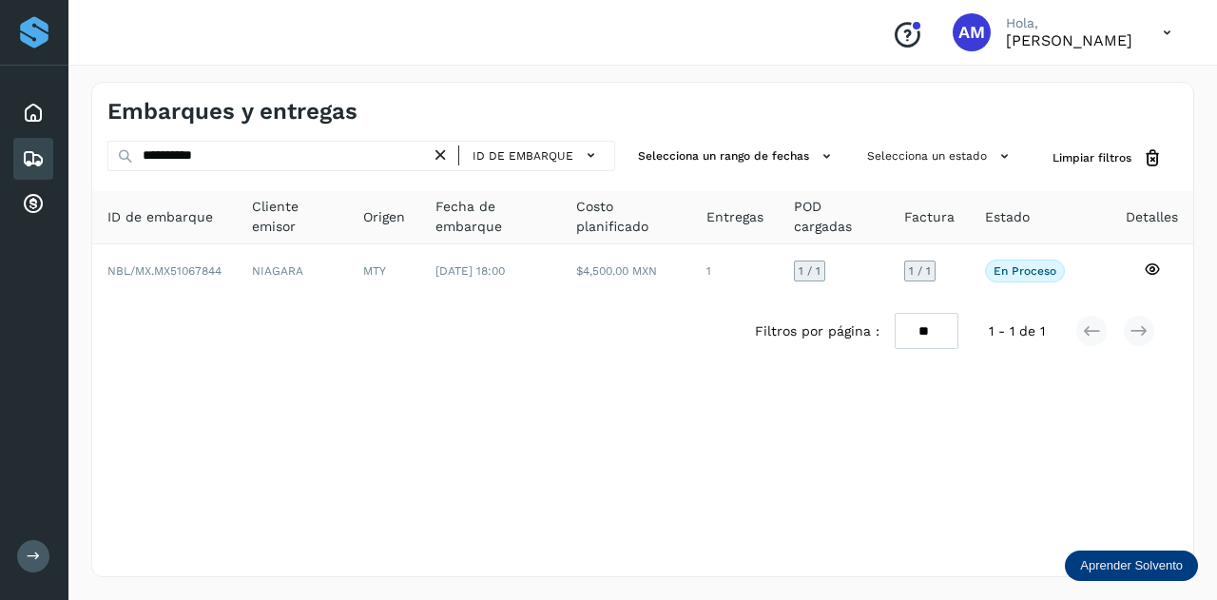
click at [449, 153] on icon at bounding box center [441, 156] width 20 height 20
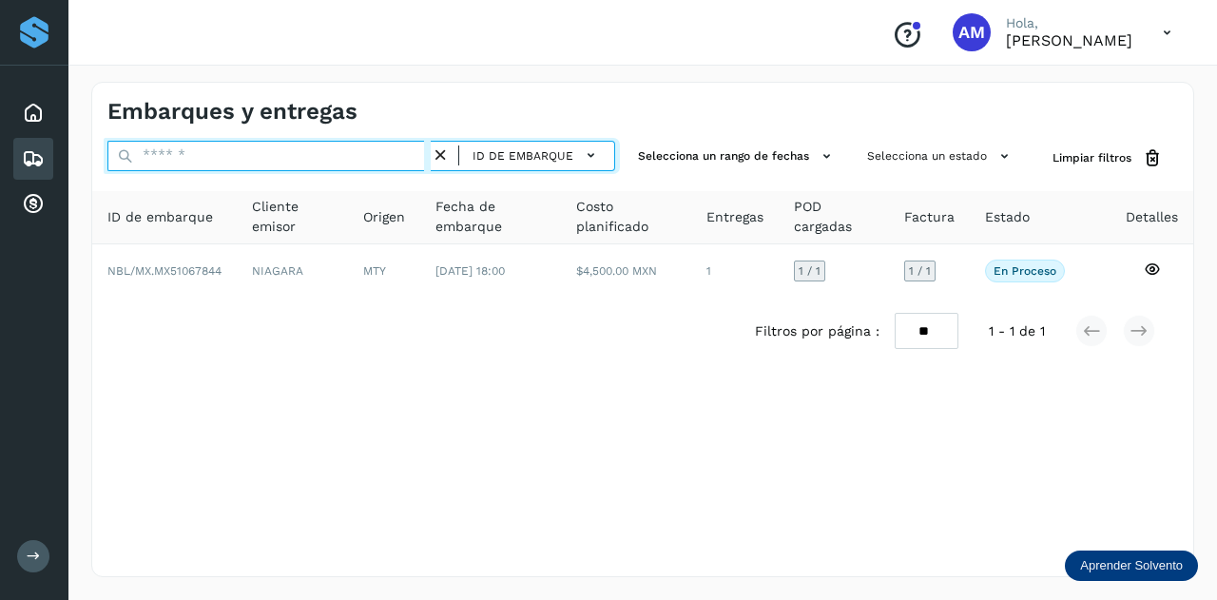
click at [393, 153] on input "text" at bounding box center [268, 156] width 323 height 30
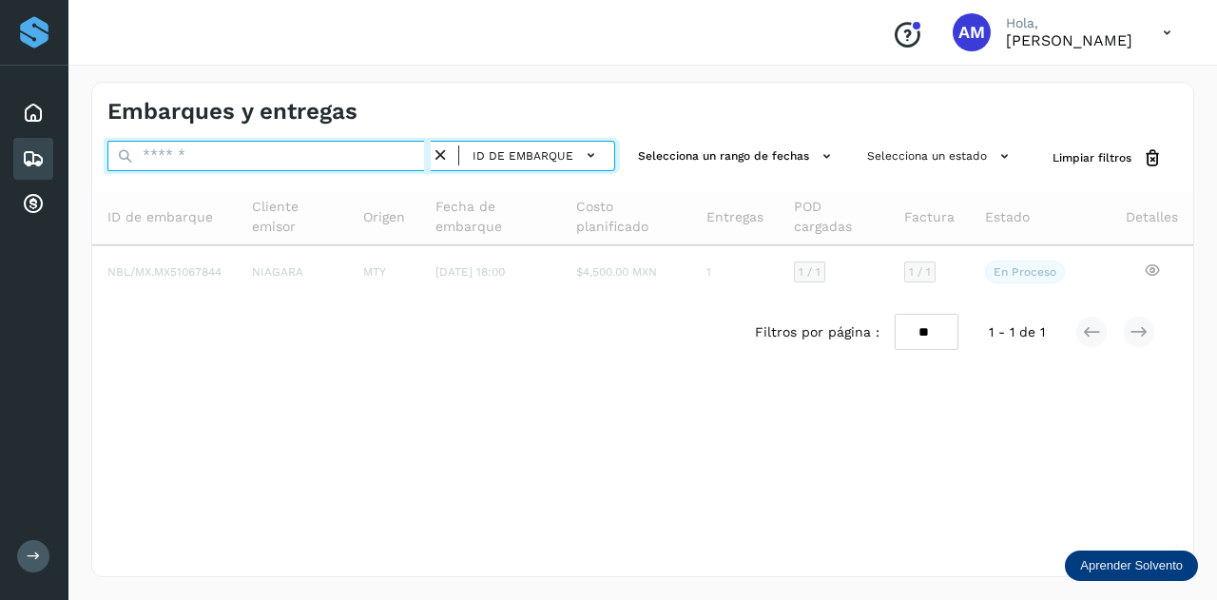
paste input "**********"
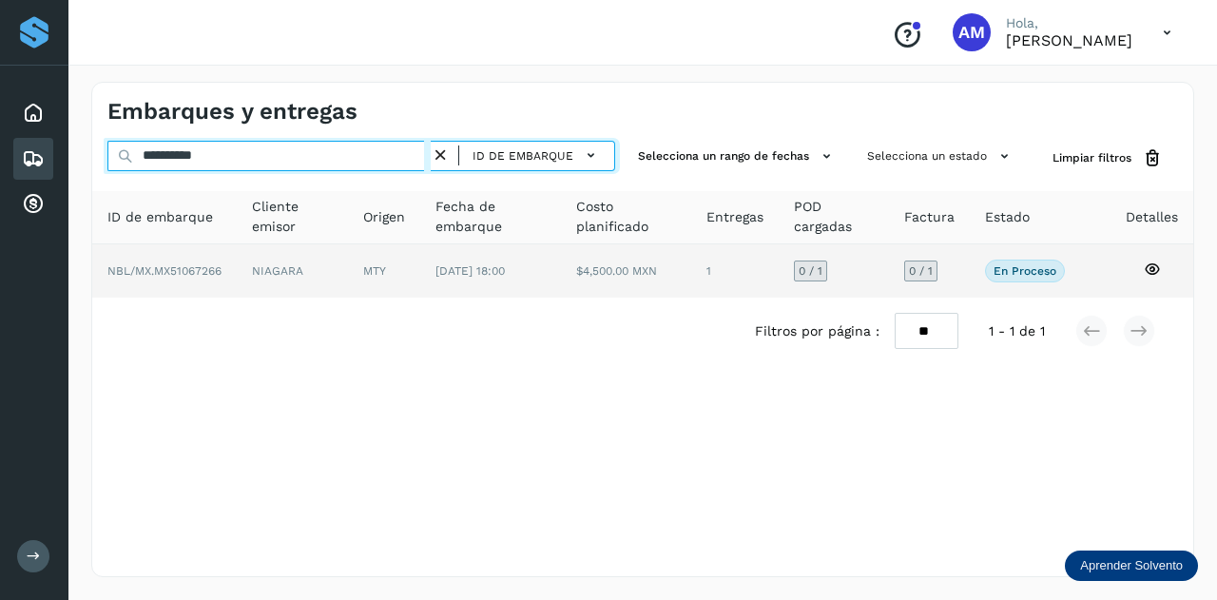
type input "**********"
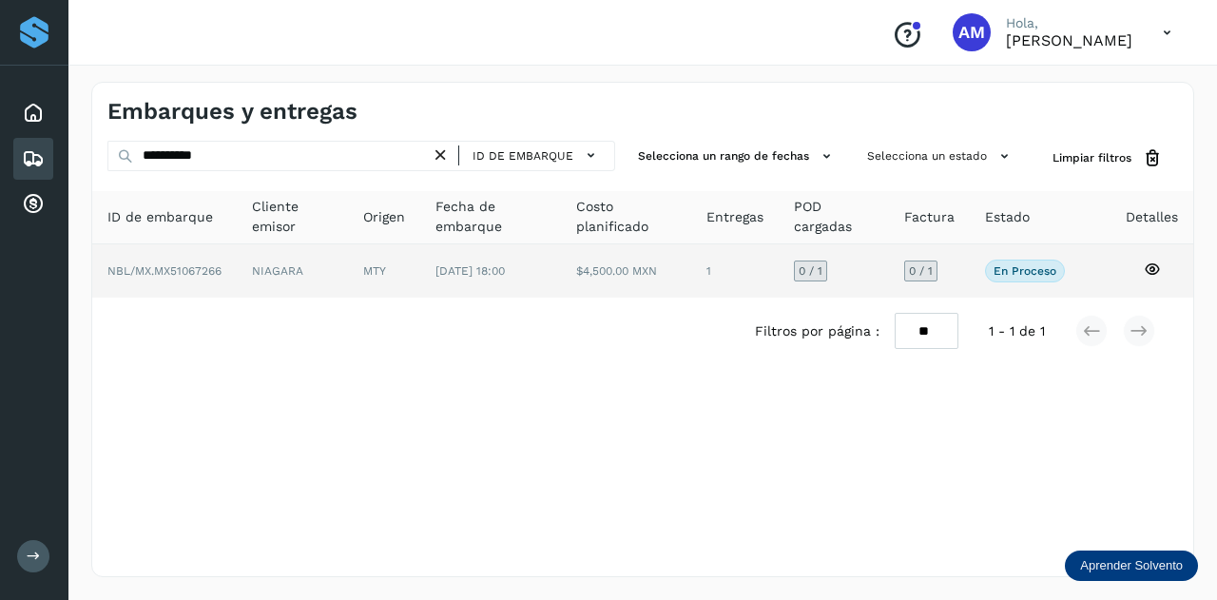
click at [420, 274] on td "MTY" at bounding box center [490, 270] width 141 height 53
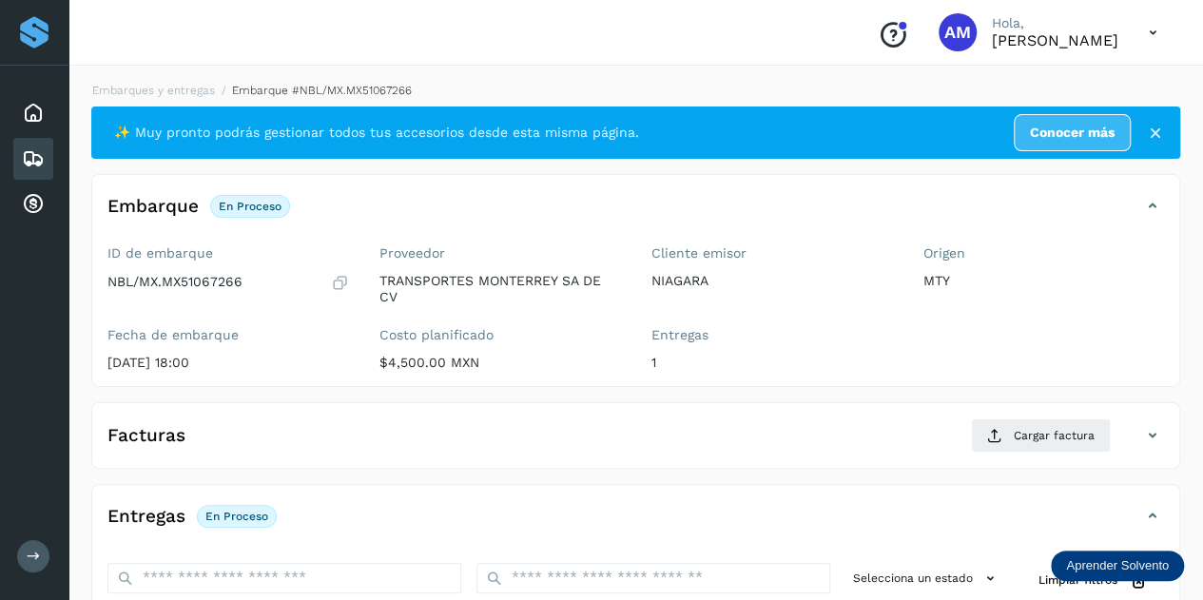
scroll to position [190, 0]
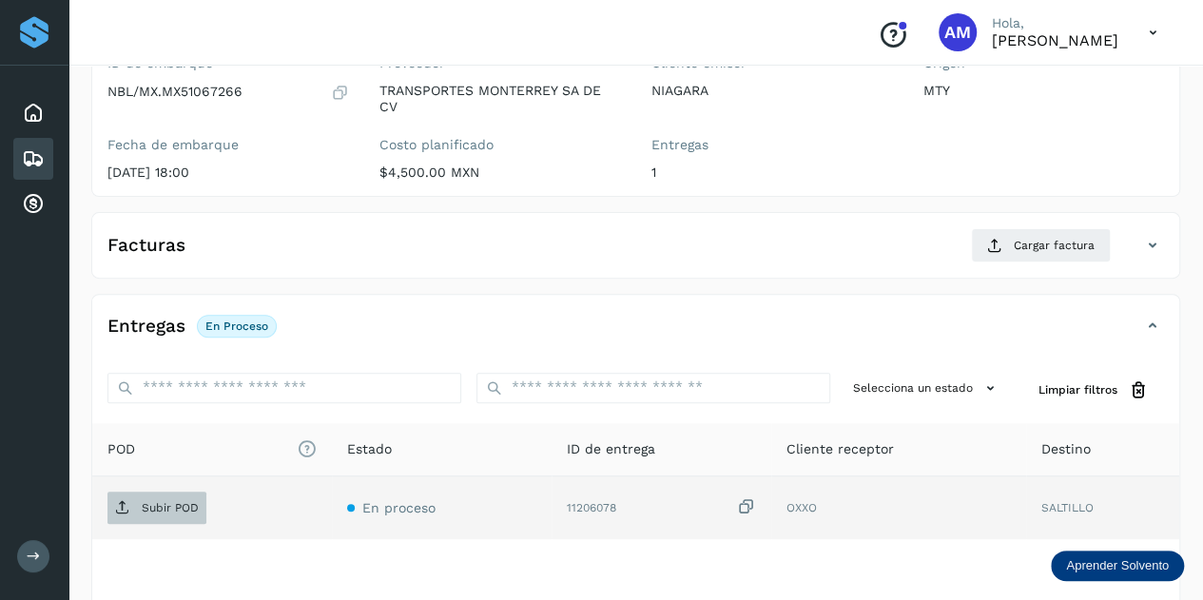
click at [152, 501] on p "Subir POD" at bounding box center [170, 507] width 57 height 13
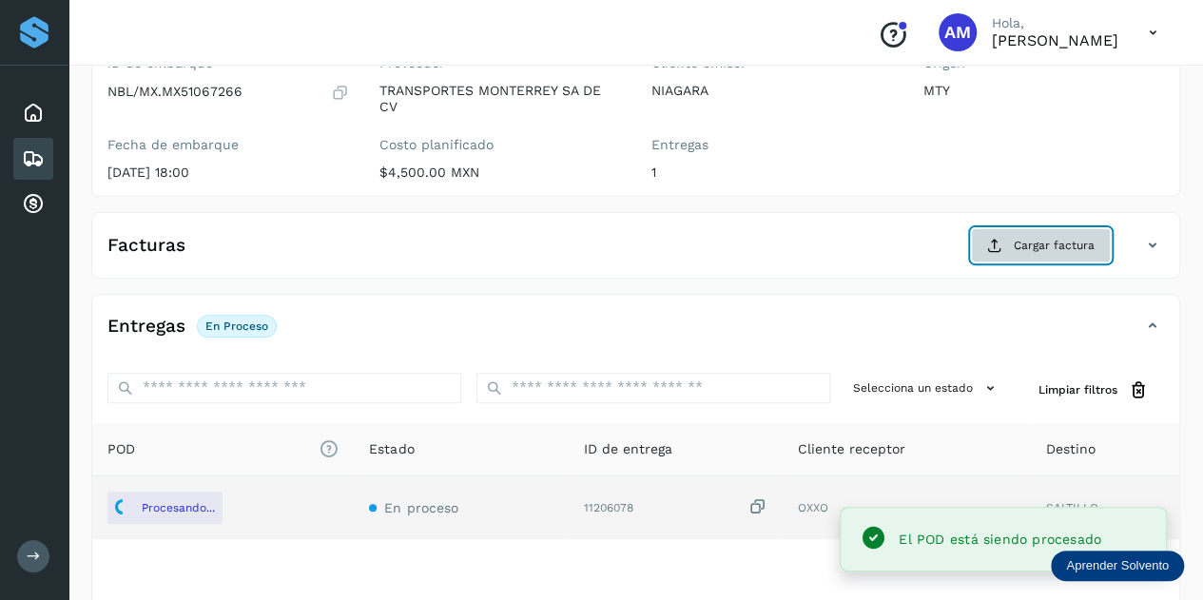
click at [995, 244] on icon at bounding box center [994, 245] width 15 height 15
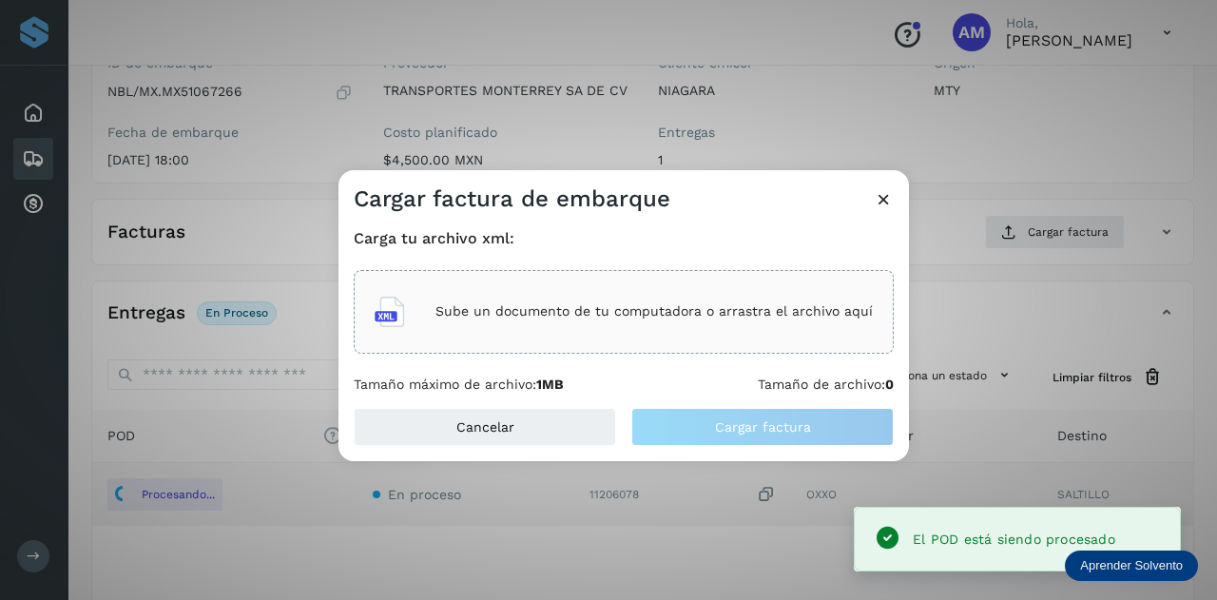
click at [765, 310] on p "Sube un documento de tu computadora o arrastra el archivo aquí" at bounding box center [654, 311] width 437 height 16
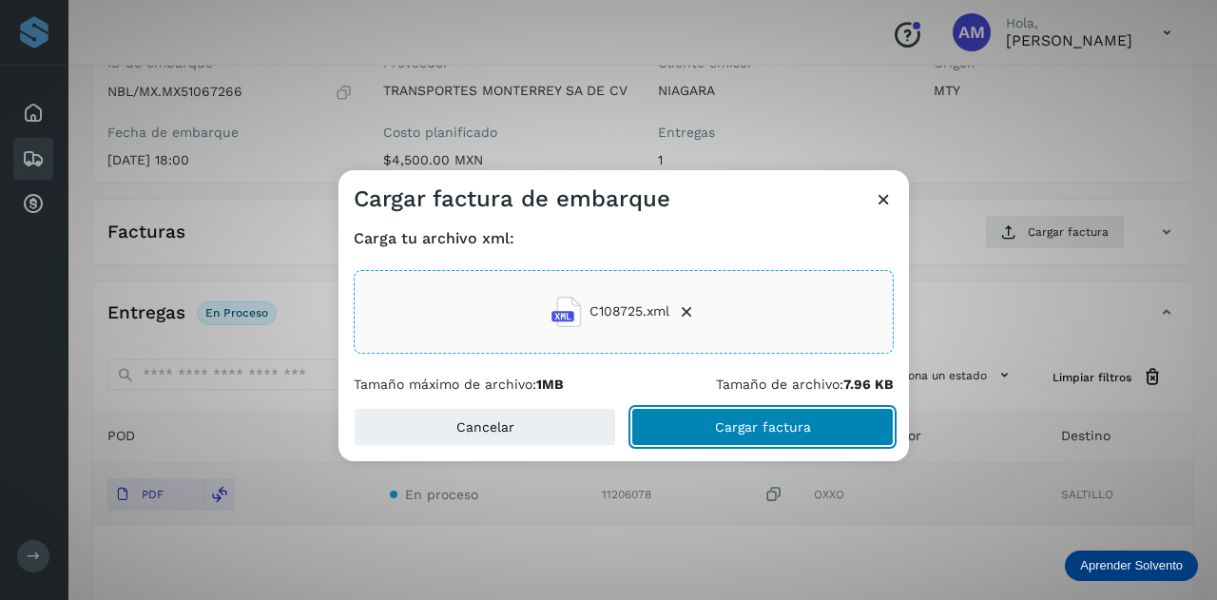
click at [819, 427] on button "Cargar factura" at bounding box center [762, 427] width 262 height 38
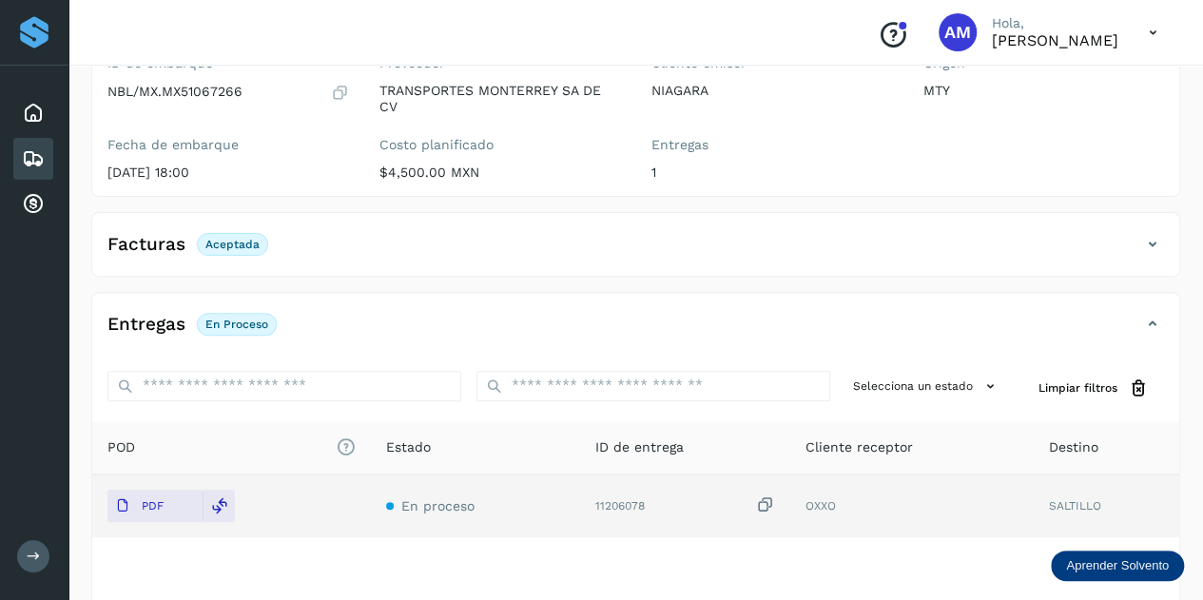
scroll to position [0, 0]
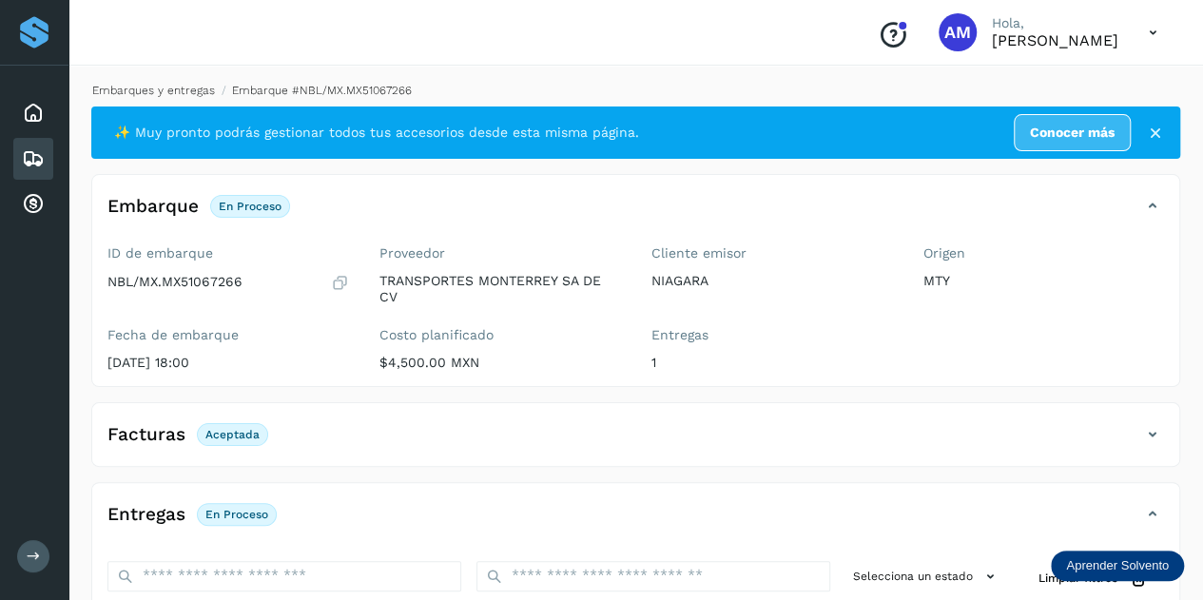
click at [186, 91] on link "Embarques y entregas" at bounding box center [153, 90] width 123 height 13
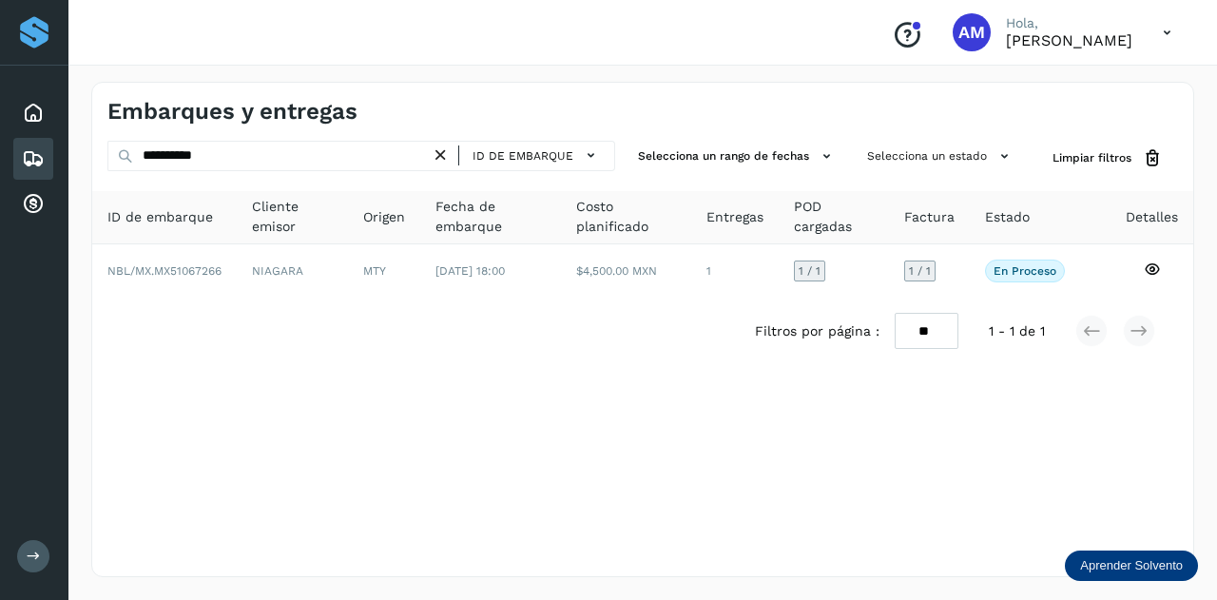
click at [446, 145] on div "ID de embarque" at bounding box center [523, 156] width 184 height 30
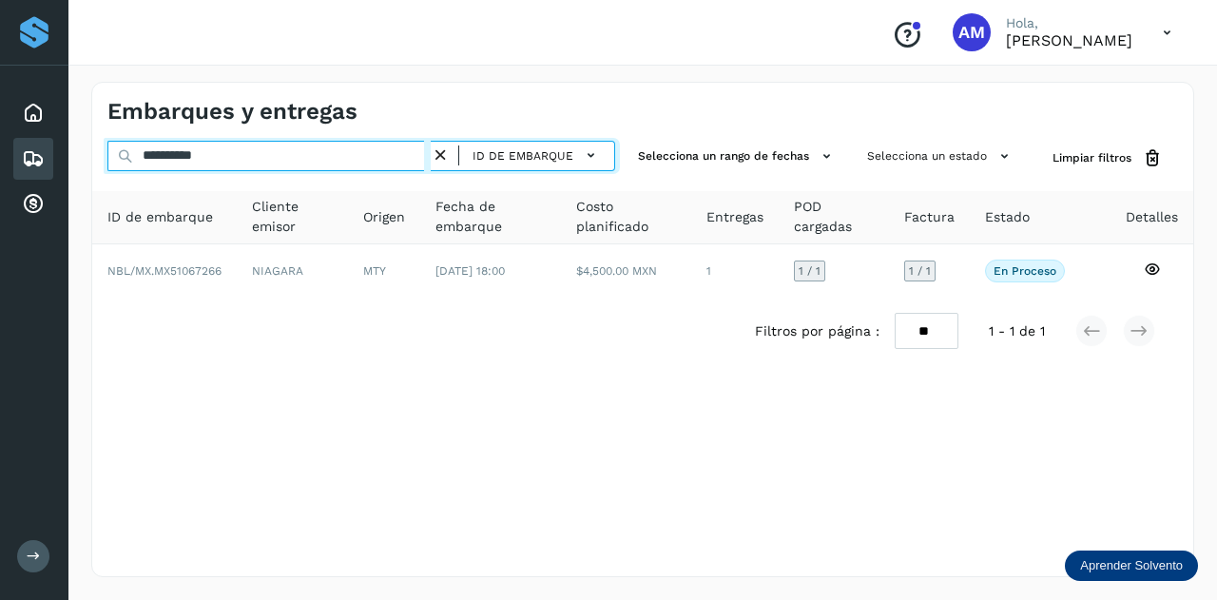
click at [379, 155] on input "**********" at bounding box center [268, 156] width 323 height 30
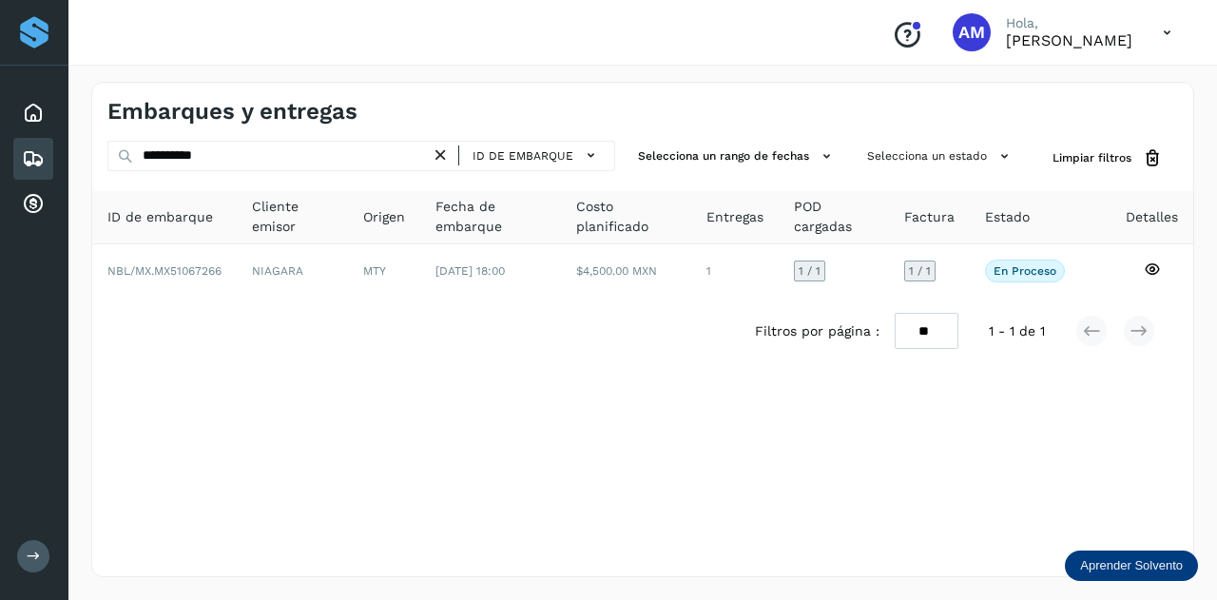
click at [447, 157] on icon at bounding box center [441, 156] width 20 height 20
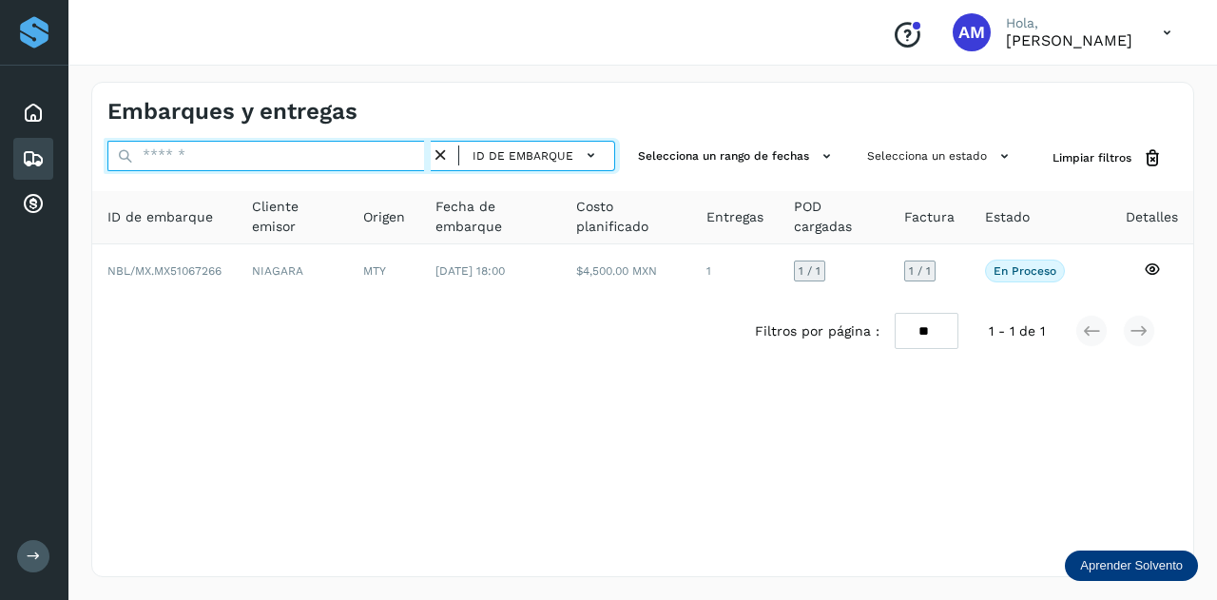
click at [342, 157] on input "text" at bounding box center [268, 156] width 323 height 30
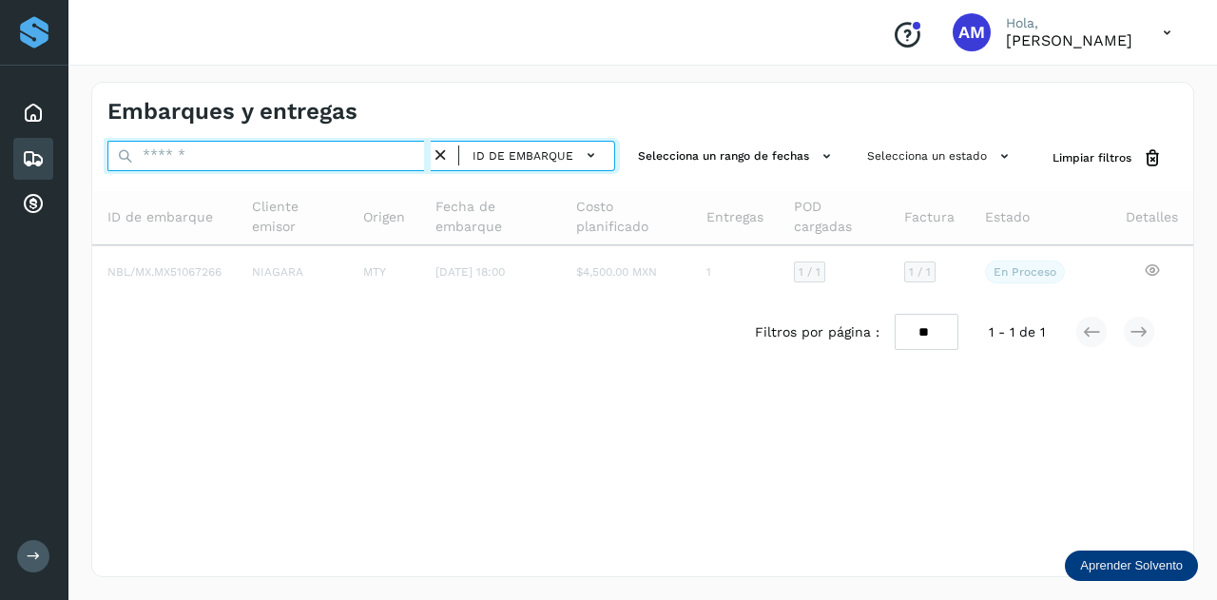
paste input "**********"
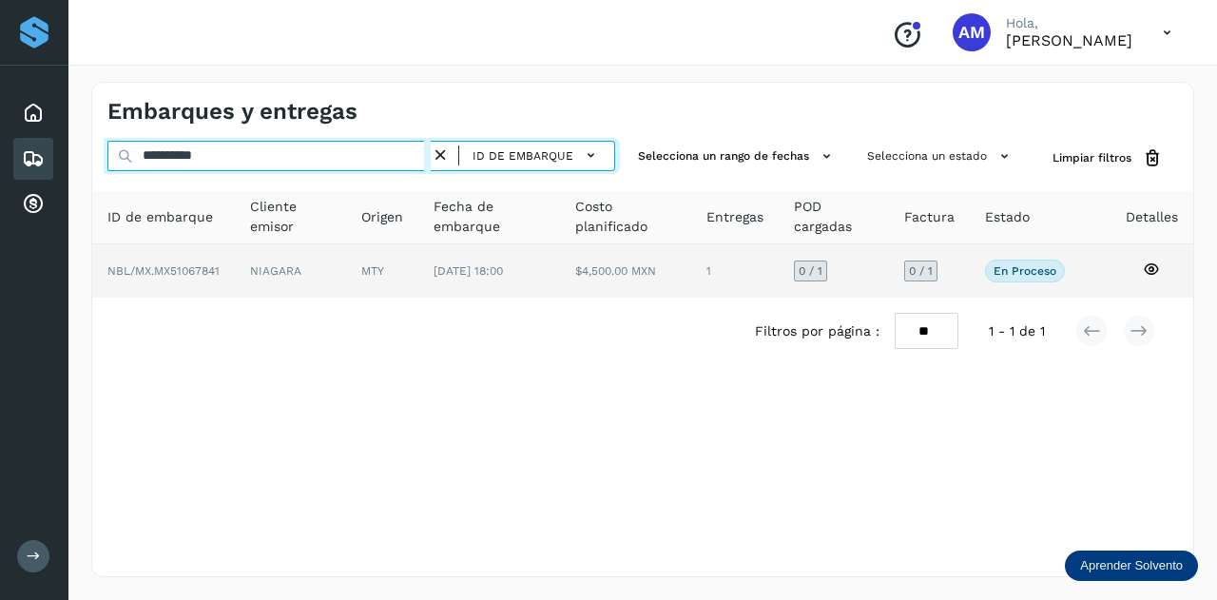
type input "**********"
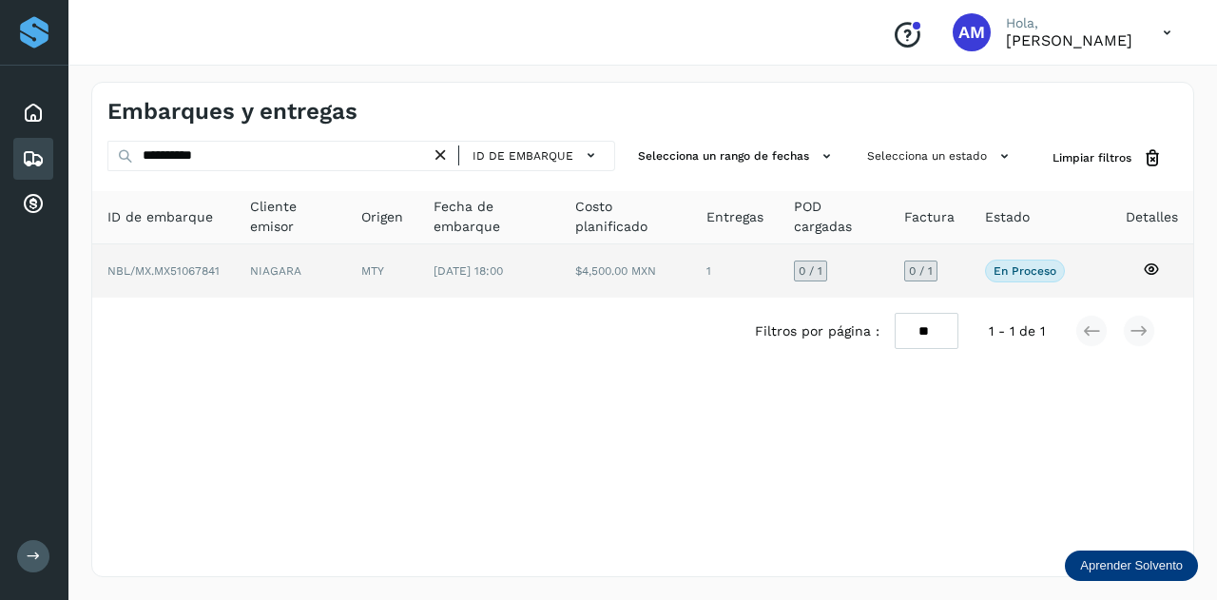
click at [418, 274] on td "MTY" at bounding box center [488, 270] width 141 height 53
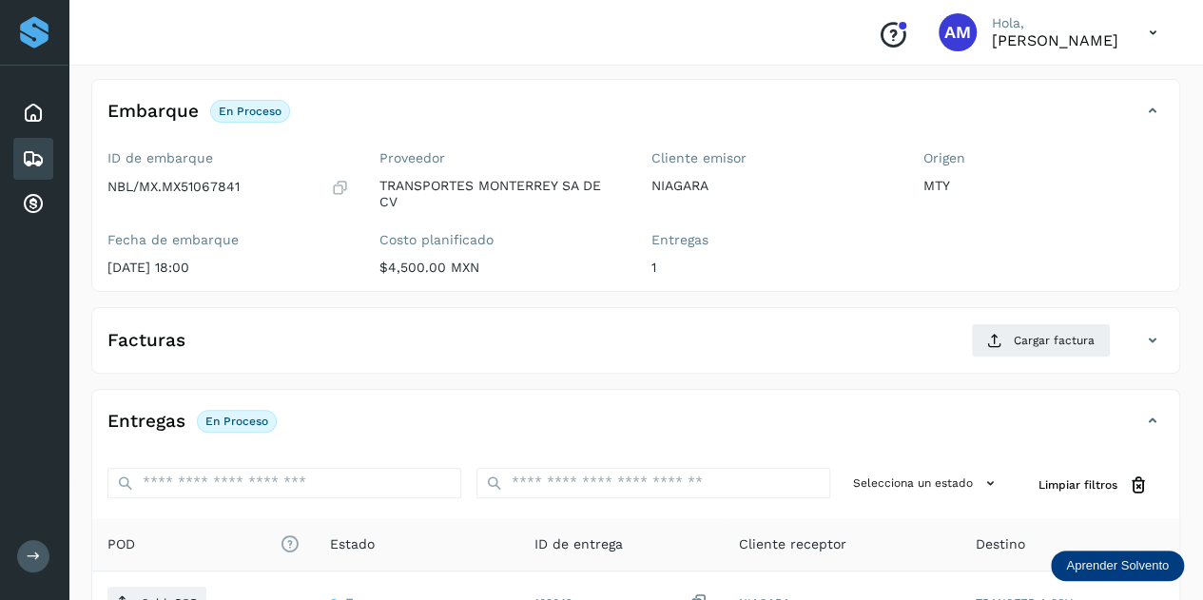
scroll to position [190, 0]
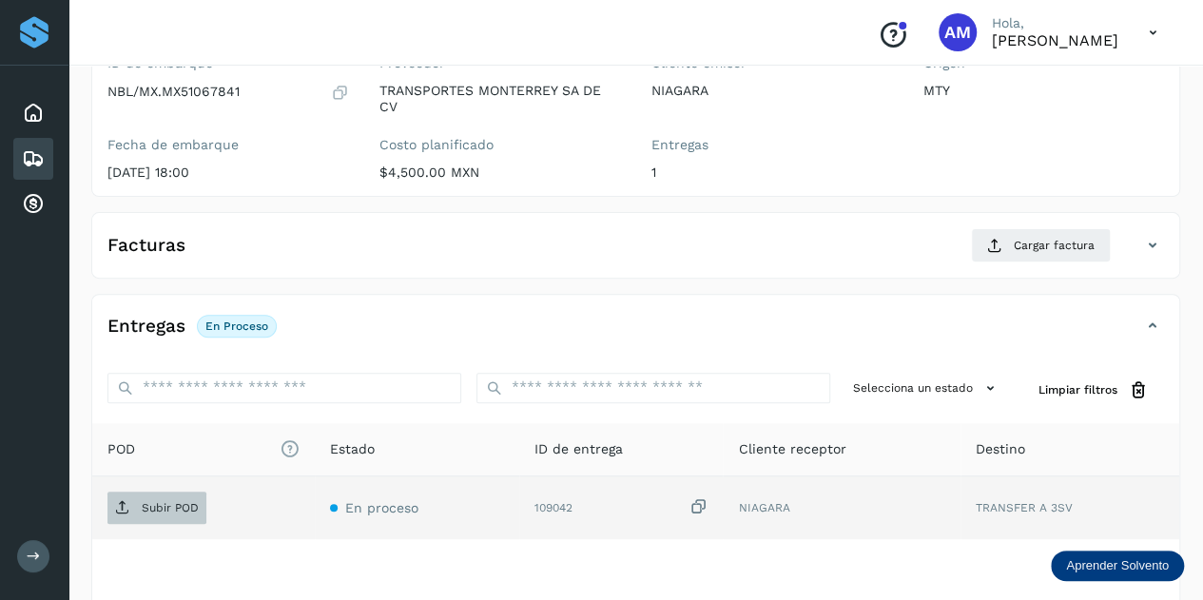
click at [170, 495] on span "Subir POD" at bounding box center [156, 508] width 99 height 30
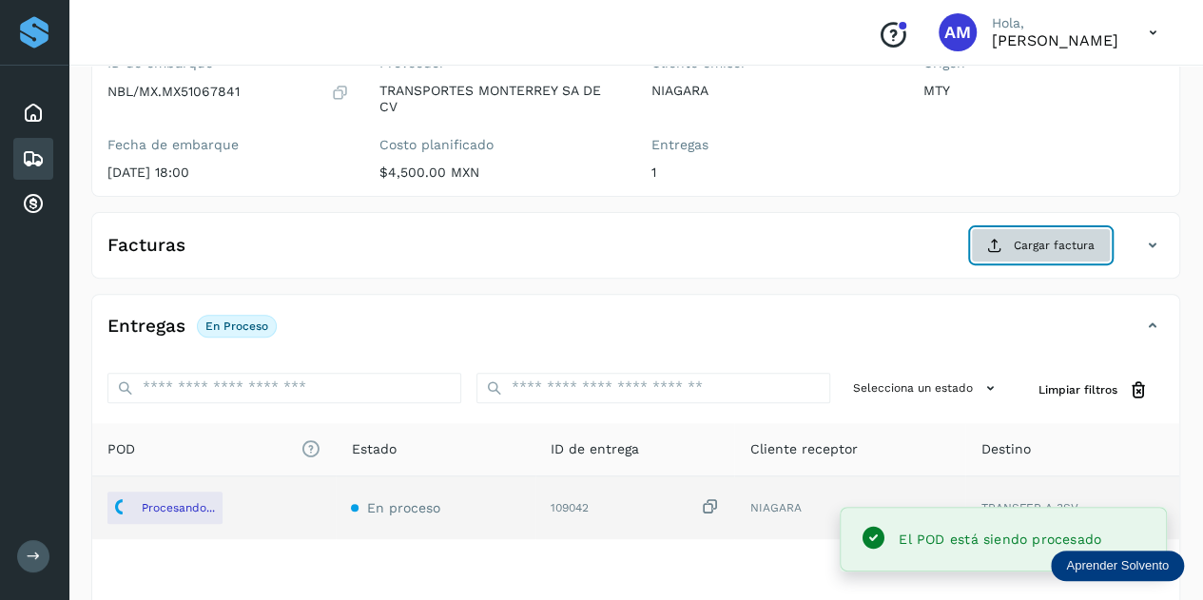
click at [1018, 243] on span "Cargar factura" at bounding box center [1054, 245] width 81 height 17
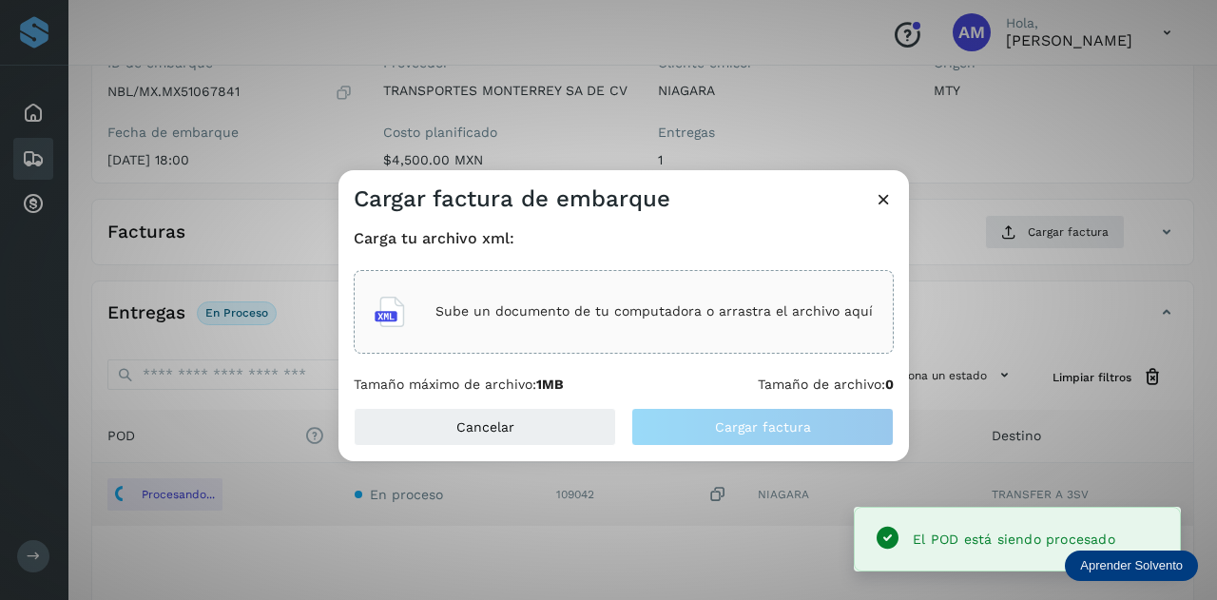
click at [590, 337] on div "Sube un documento de tu computadora o arrastra el archivo aquí" at bounding box center [624, 311] width 498 height 51
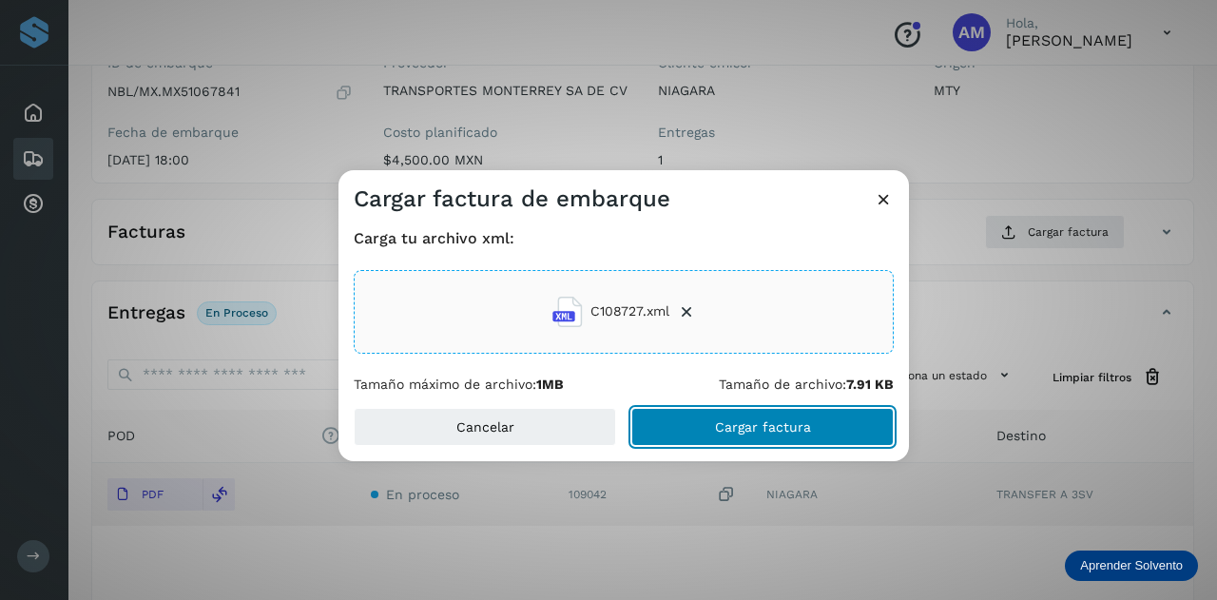
click at [714, 423] on button "Cargar factura" at bounding box center [762, 427] width 262 height 38
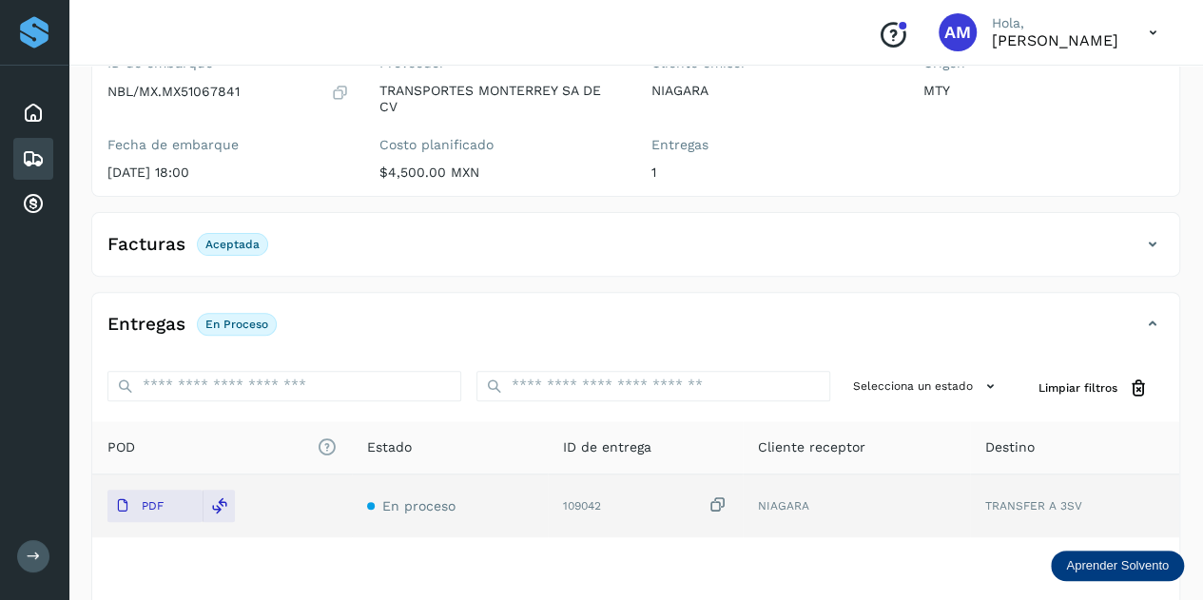
scroll to position [0, 0]
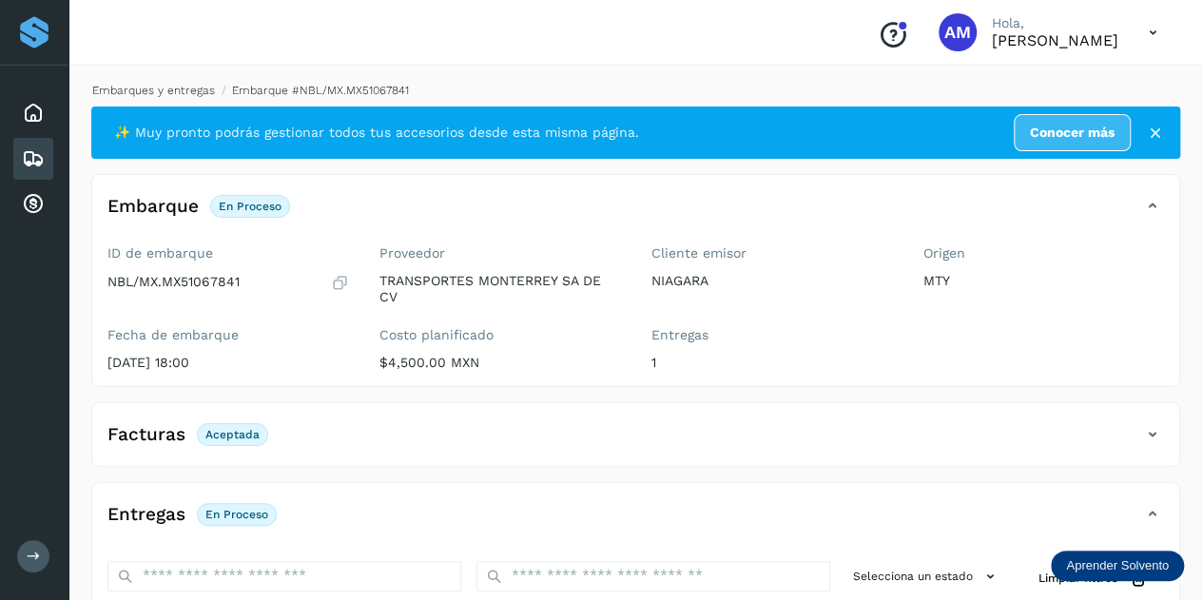
click at [164, 90] on link "Embarques y entregas" at bounding box center [153, 90] width 123 height 13
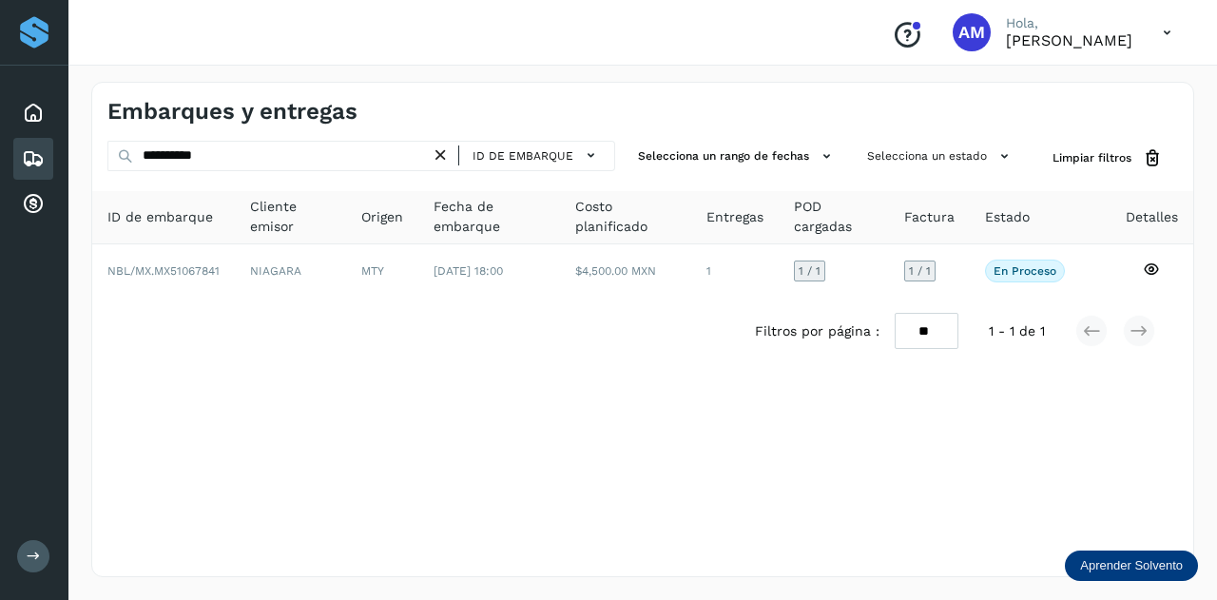
drag, startPoint x: 440, startPoint y: 154, endPoint x: 359, endPoint y: 157, distance: 80.9
click at [438, 154] on icon at bounding box center [441, 156] width 20 height 20
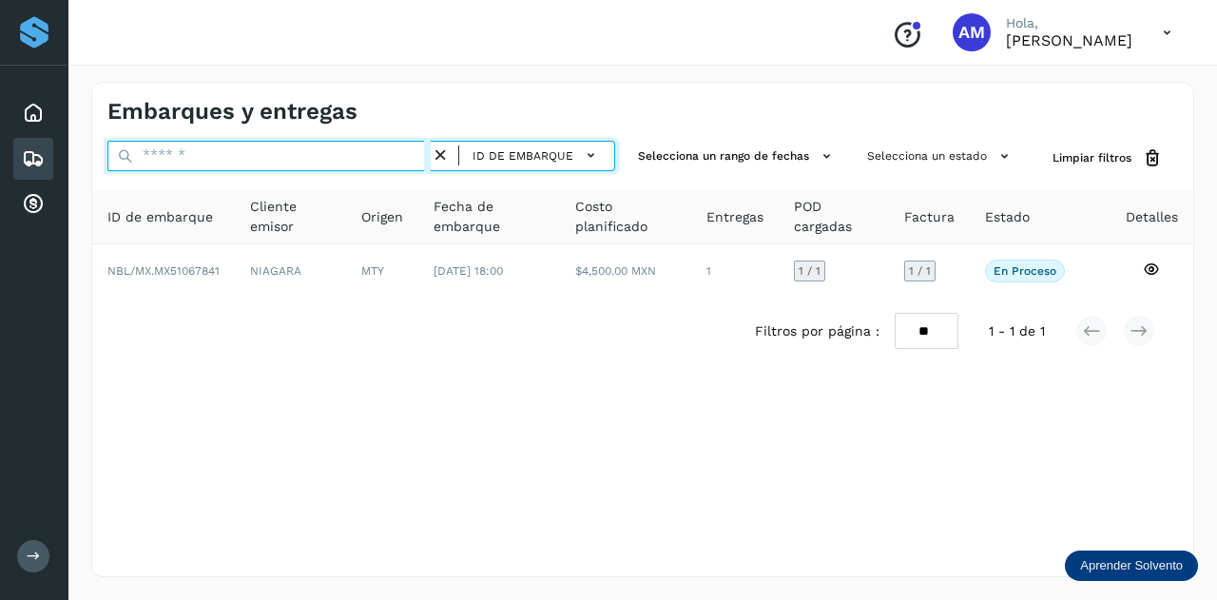
click at [359, 157] on input "text" at bounding box center [268, 156] width 323 height 30
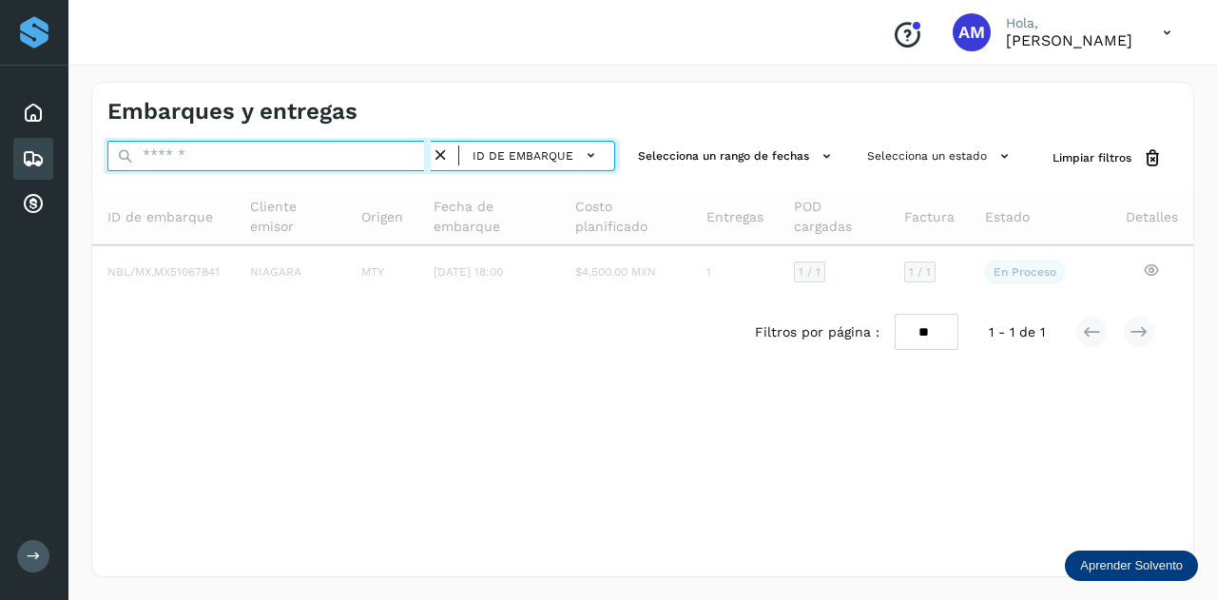
paste input "**********"
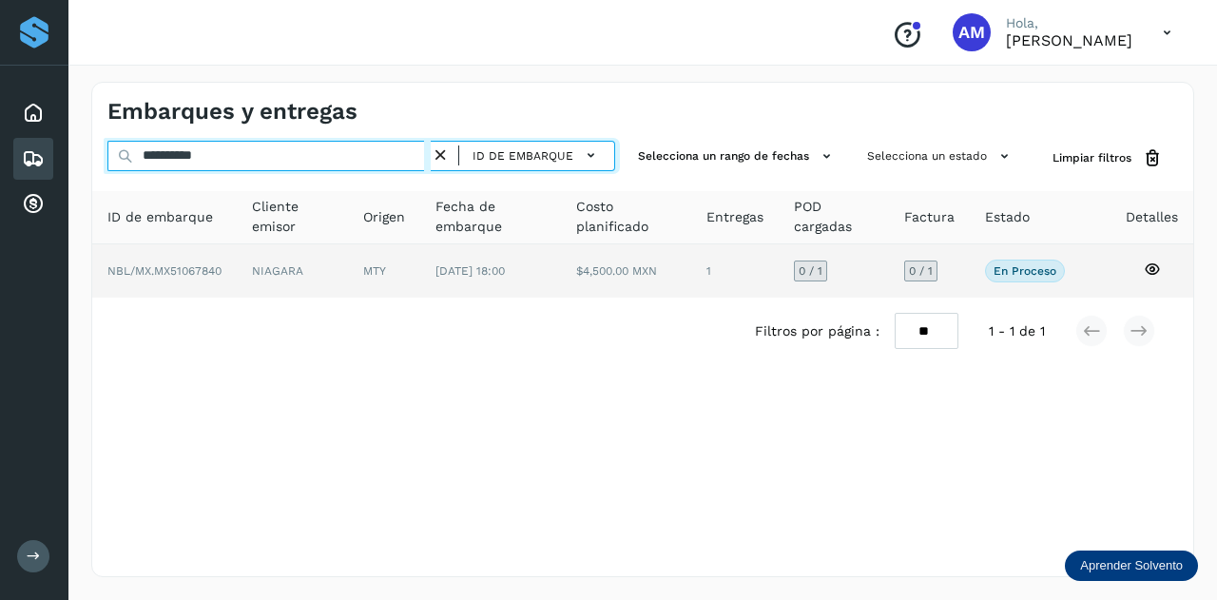
type input "**********"
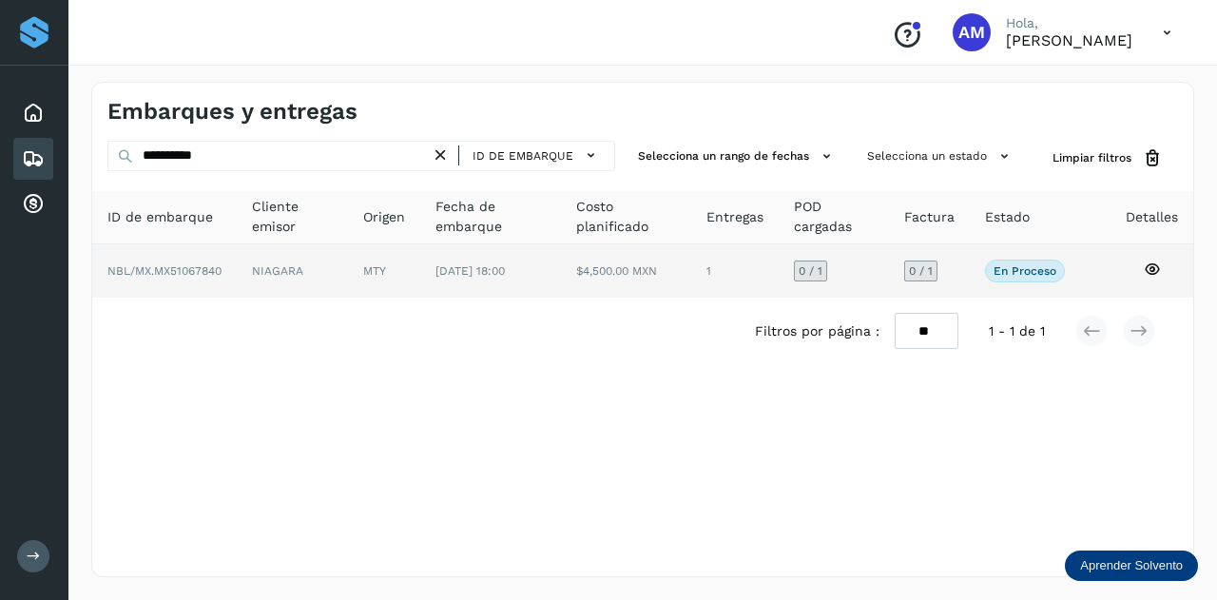
click at [496, 267] on span "[DATE] 18:00" at bounding box center [470, 270] width 69 height 13
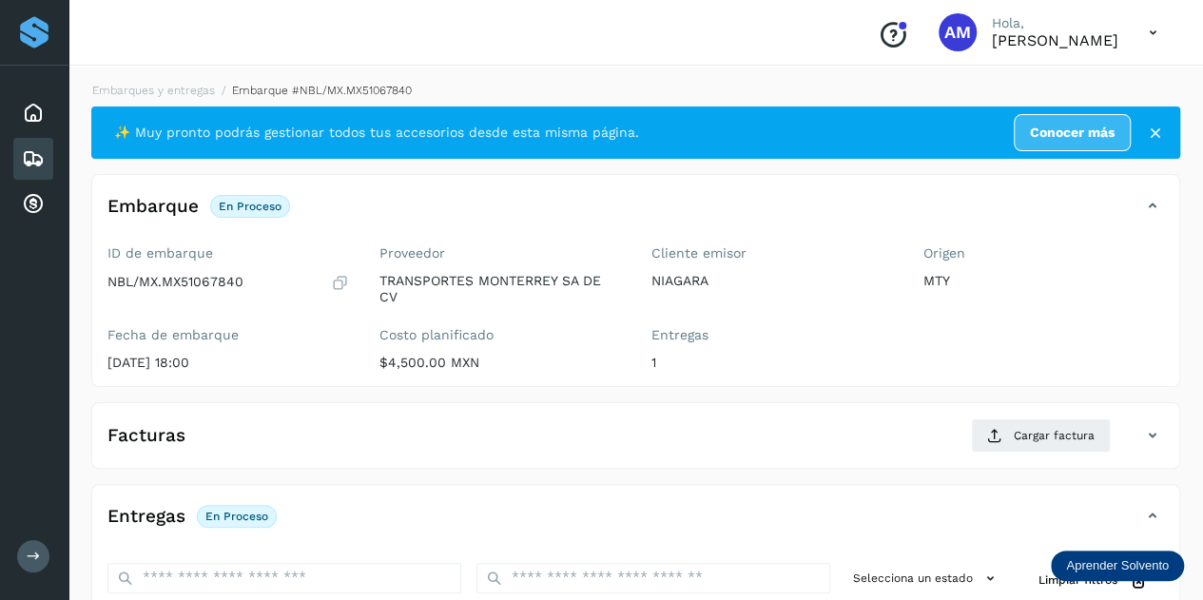
scroll to position [285, 0]
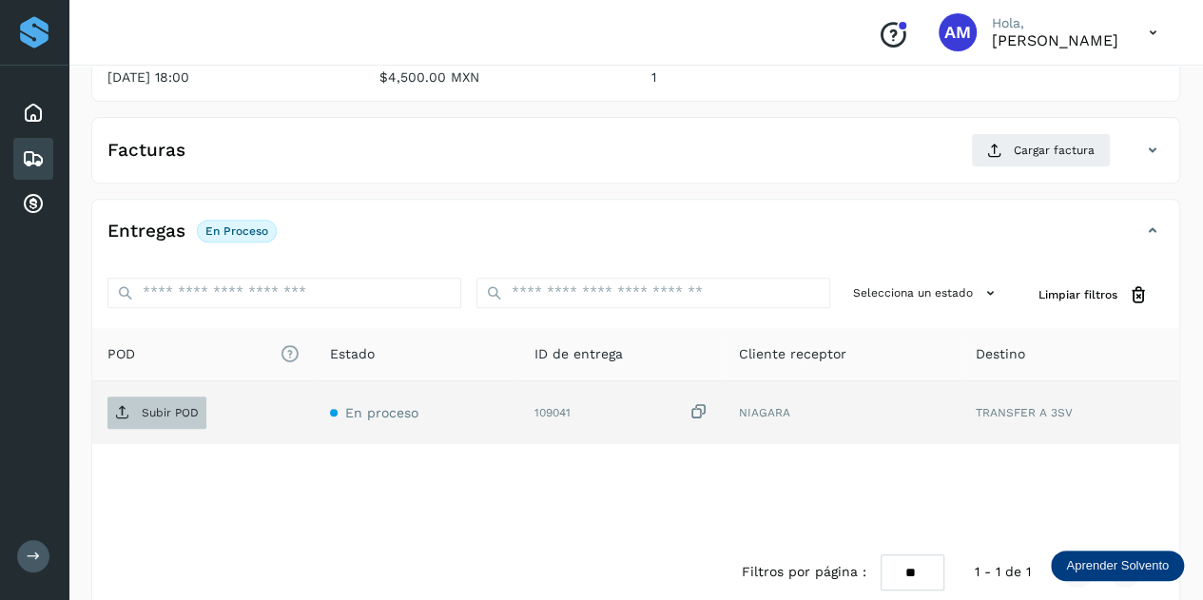
click at [186, 416] on p "Subir POD" at bounding box center [170, 412] width 57 height 13
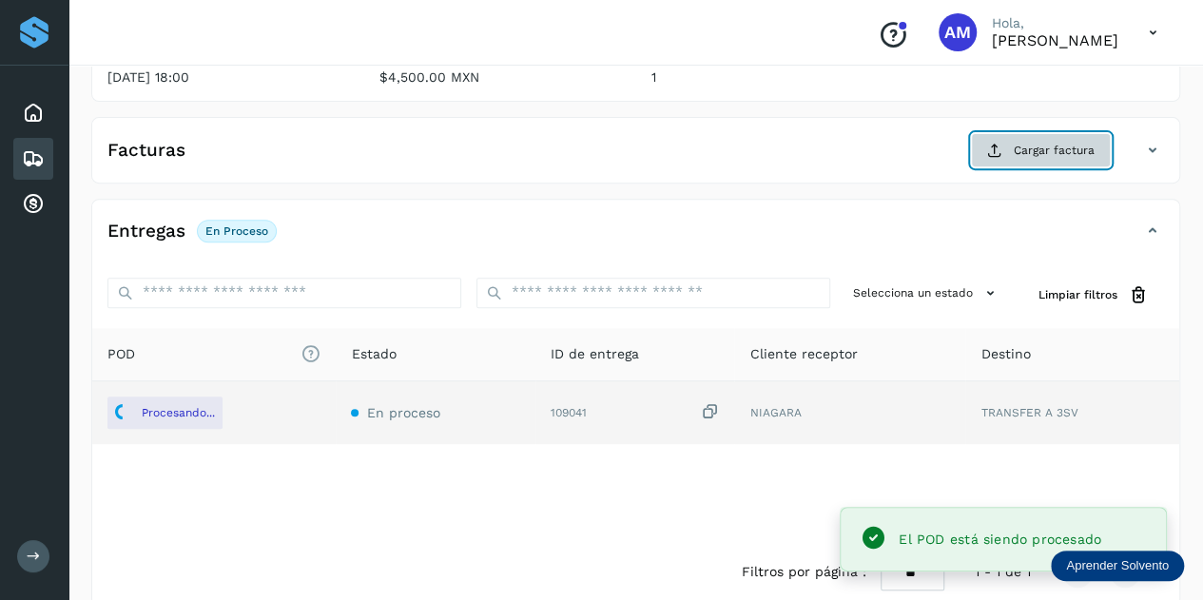
click at [1012, 142] on button "Cargar factura" at bounding box center [1041, 150] width 140 height 34
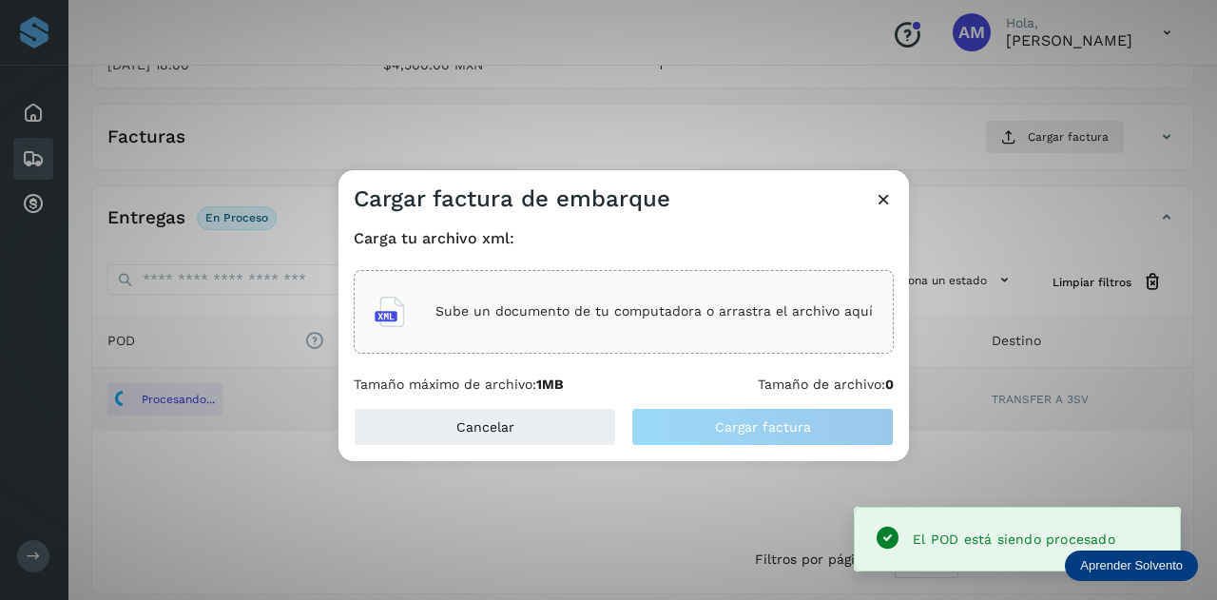
click at [647, 290] on div "Sube un documento de tu computadora o arrastra el archivo aquí" at bounding box center [624, 311] width 498 height 51
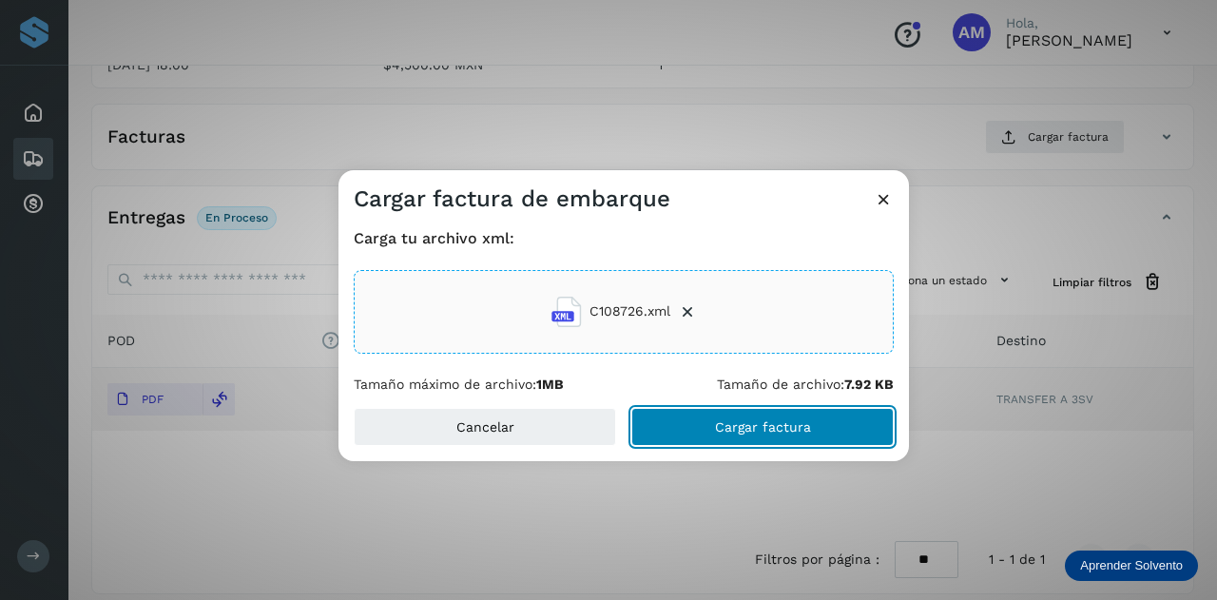
click at [737, 433] on span "Cargar factura" at bounding box center [763, 426] width 96 height 13
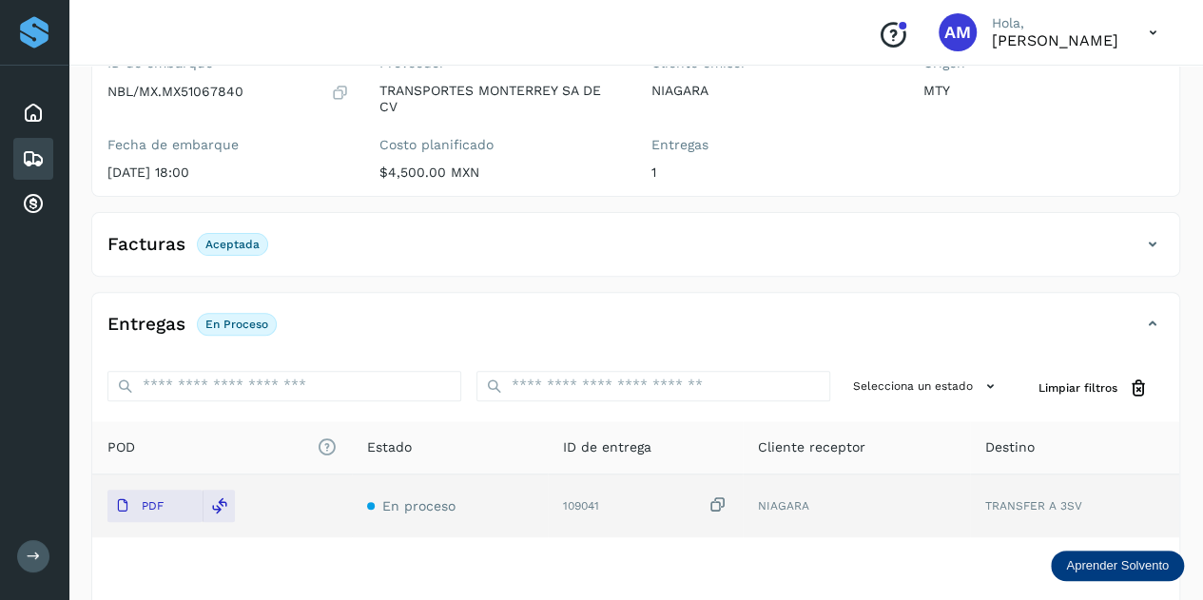
scroll to position [0, 0]
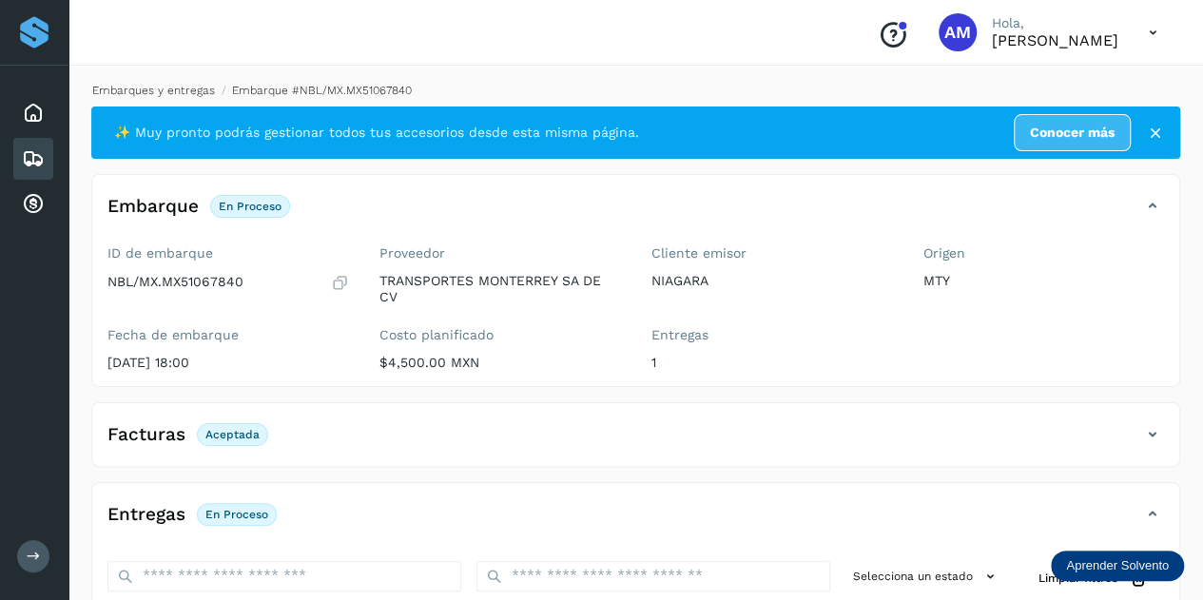
click at [194, 88] on link "Embarques y entregas" at bounding box center [153, 90] width 123 height 13
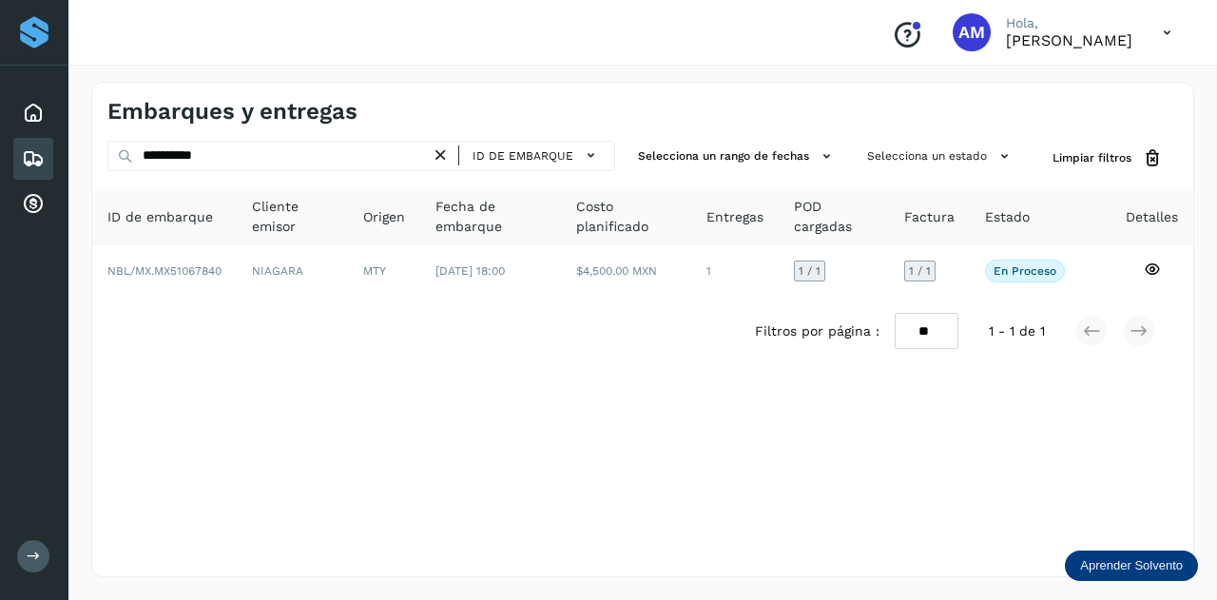
click at [444, 155] on icon at bounding box center [441, 156] width 20 height 20
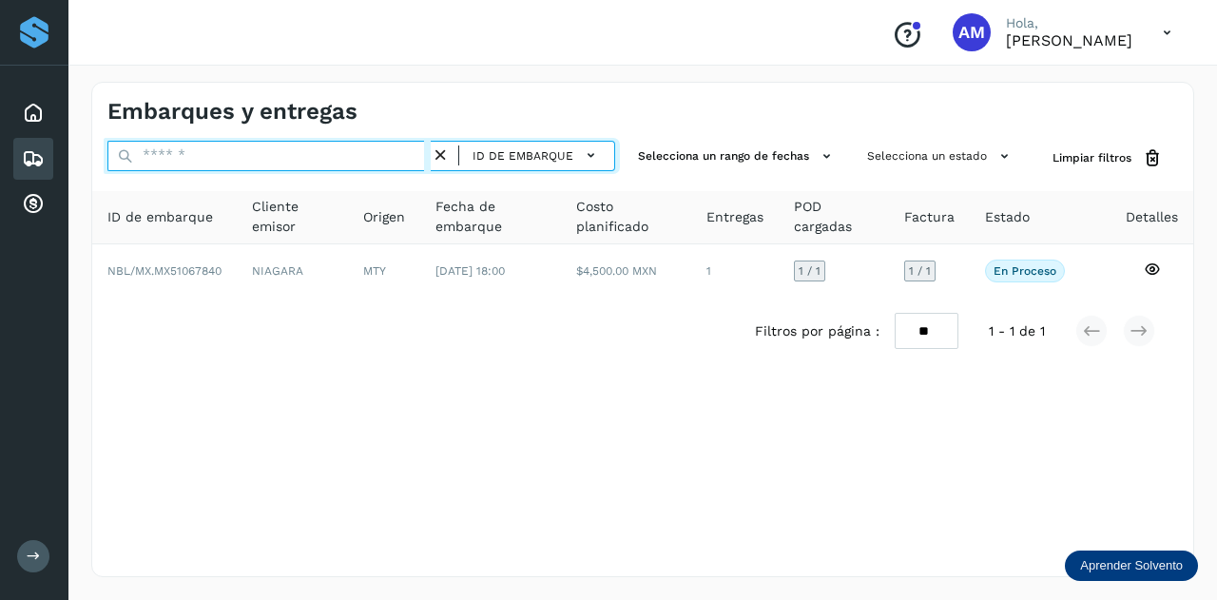
click at [347, 159] on input "text" at bounding box center [268, 156] width 323 height 30
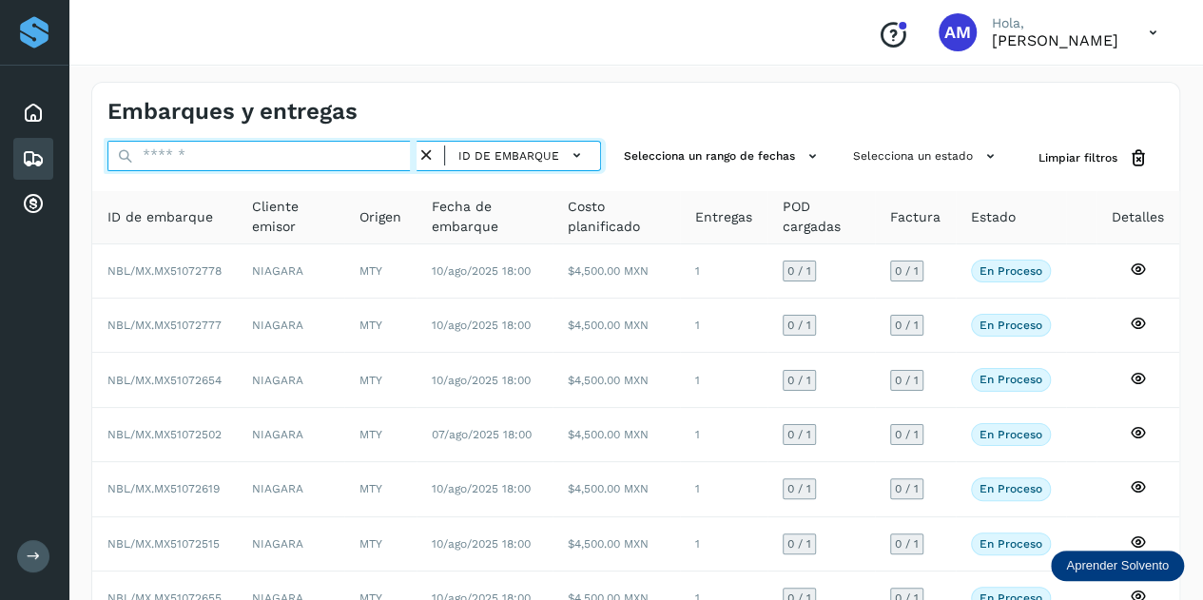
paste input "**********"
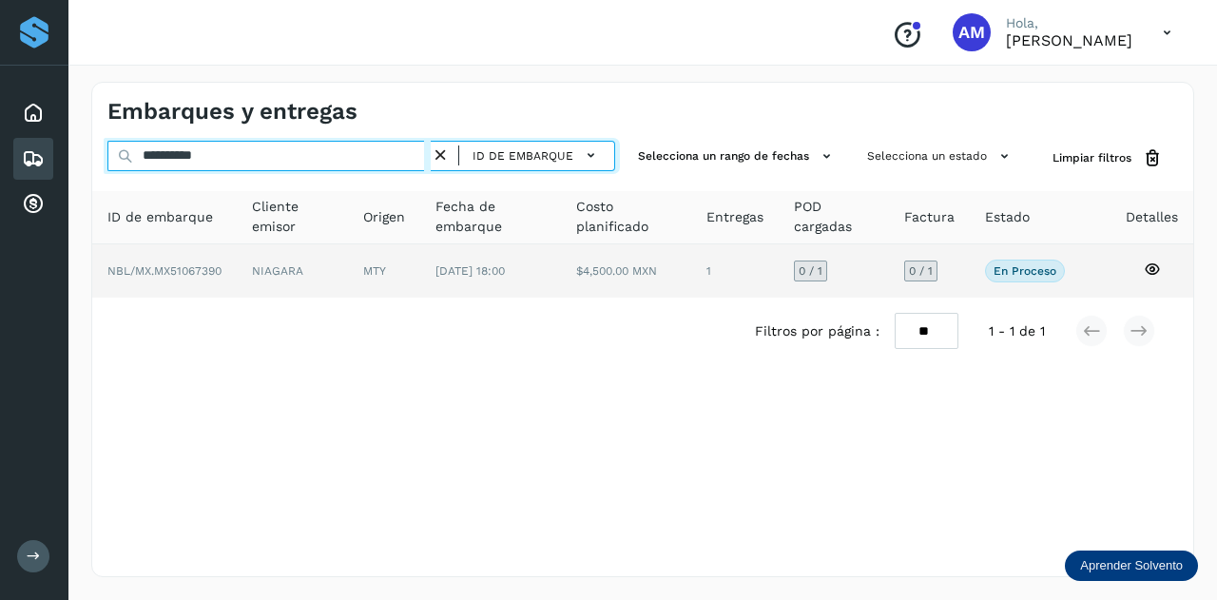
type input "**********"
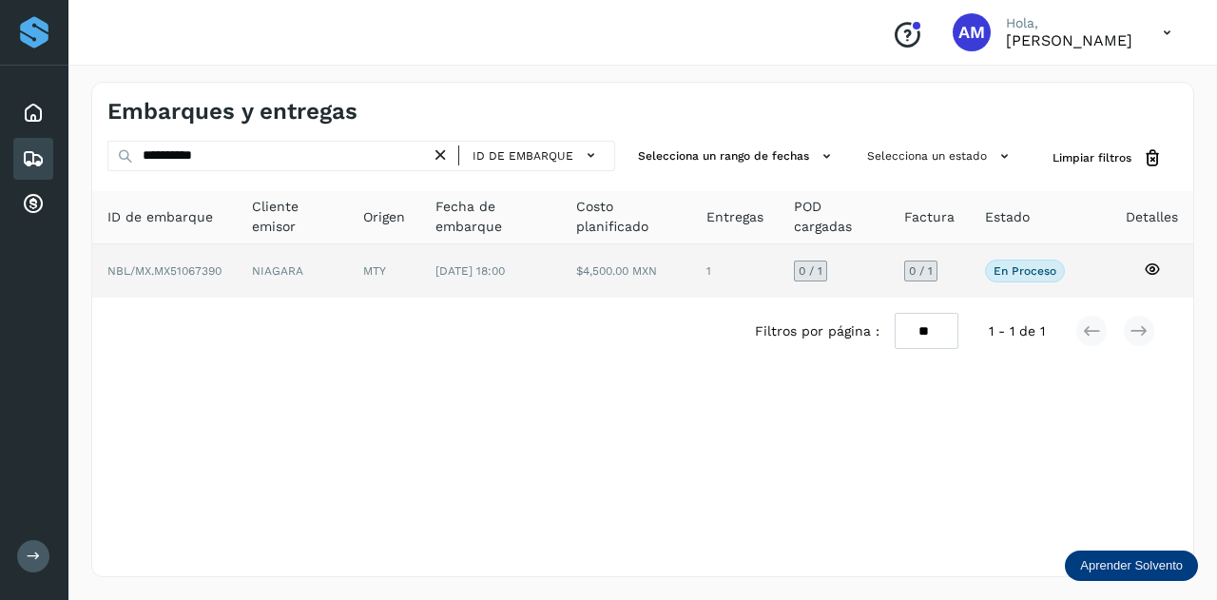
click at [420, 261] on td "MTY" at bounding box center [490, 270] width 141 height 53
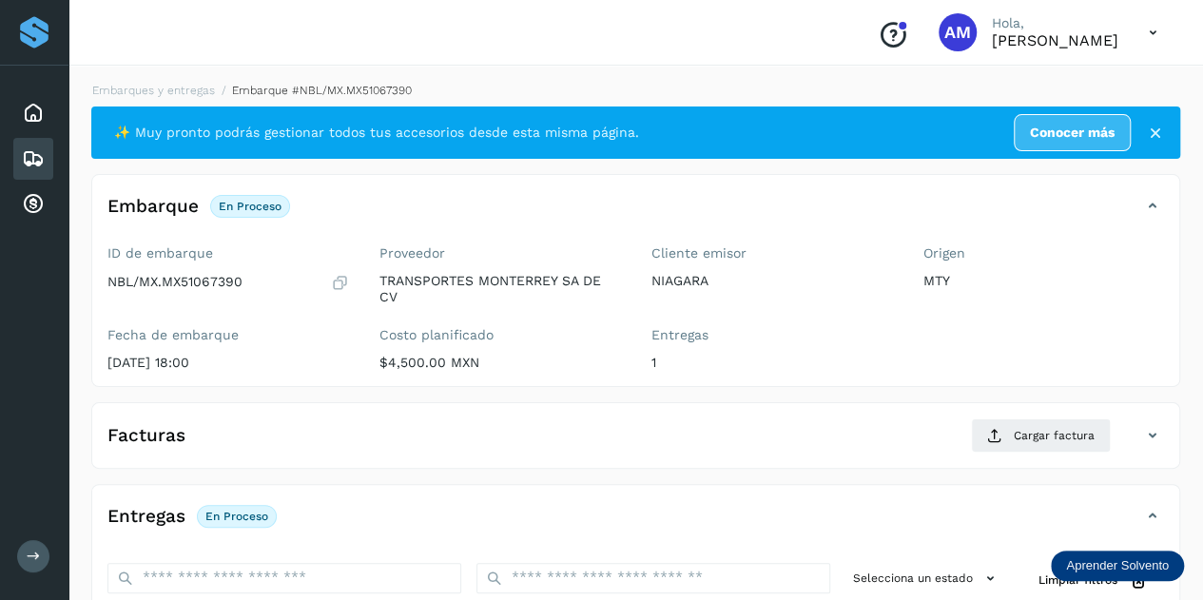
scroll to position [190, 0]
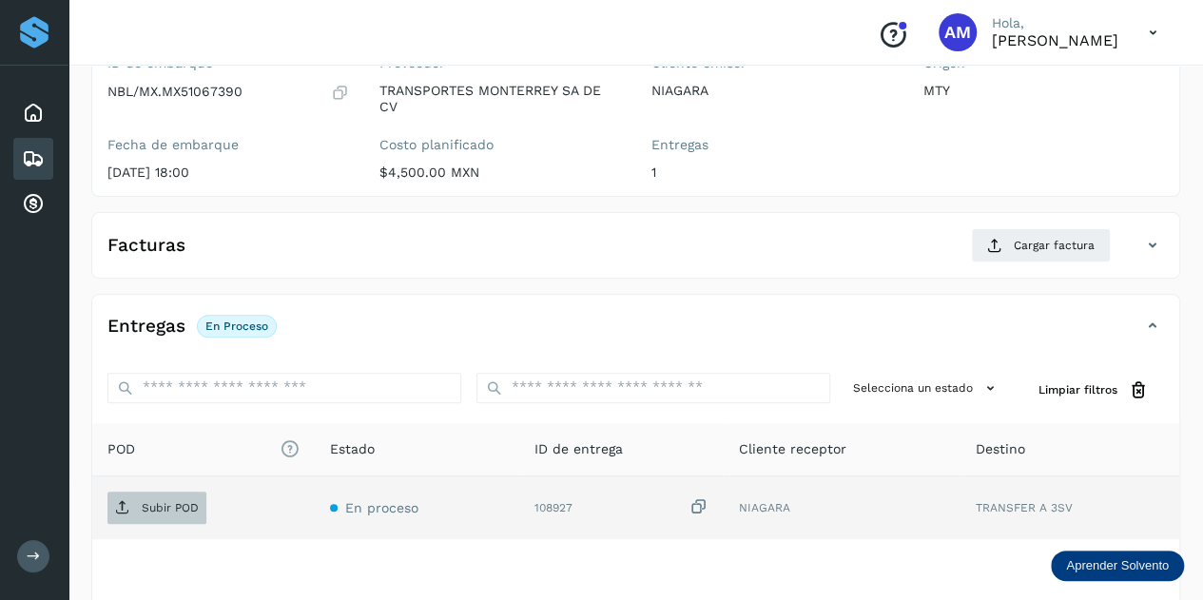
click at [149, 514] on span "Subir POD" at bounding box center [156, 508] width 99 height 30
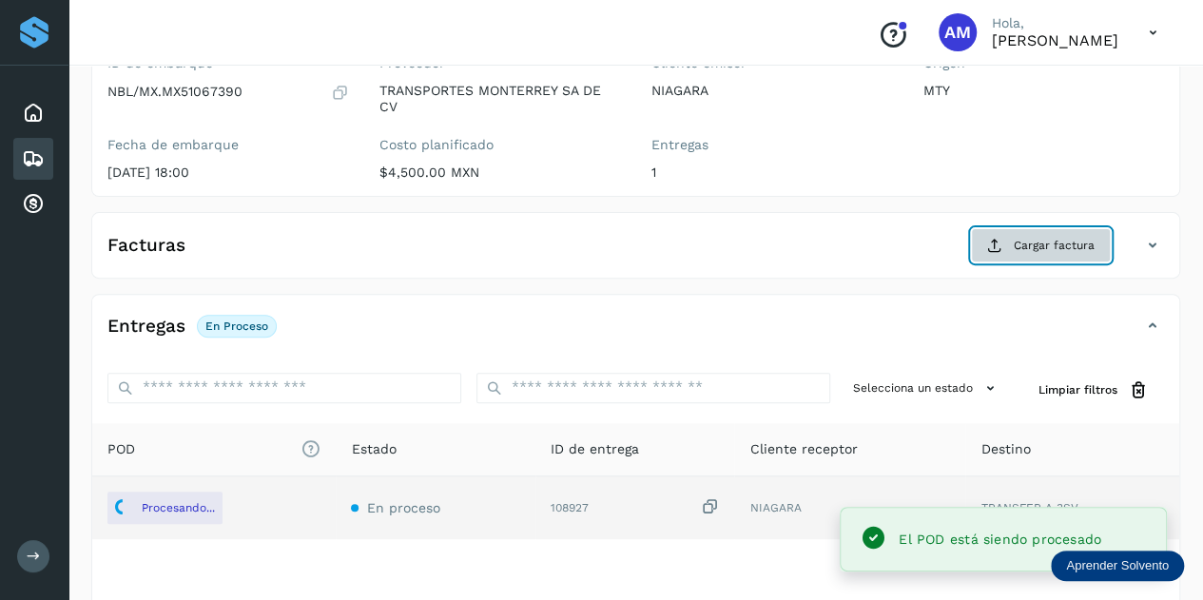
click at [1026, 243] on span "Cargar factura" at bounding box center [1054, 245] width 81 height 17
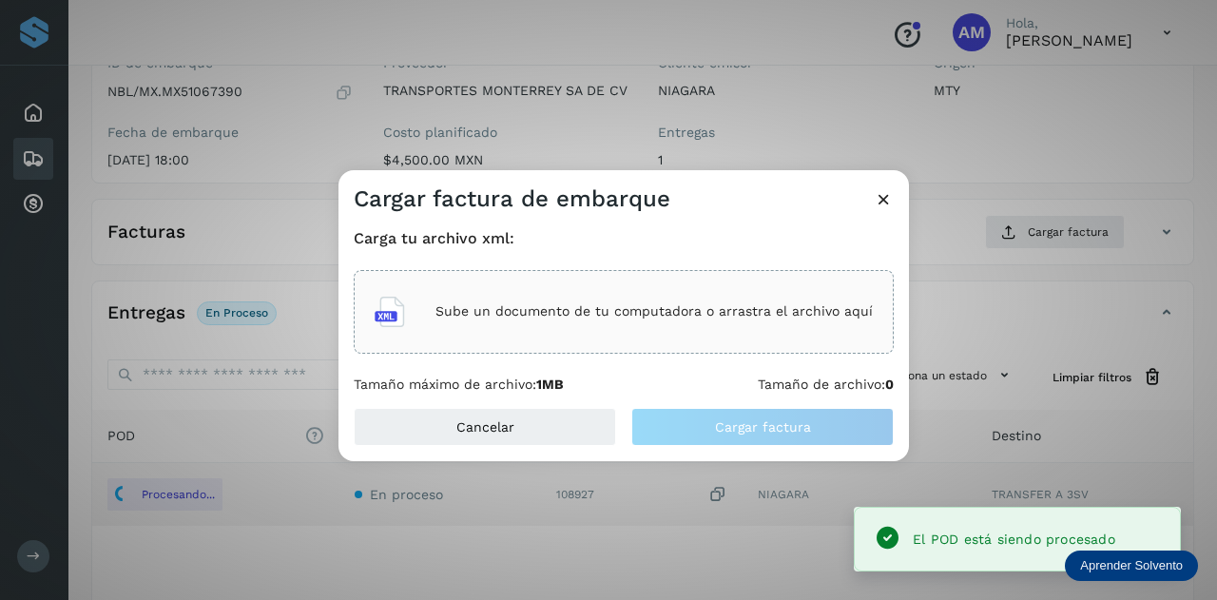
click at [729, 337] on div "Sube un documento de tu computadora o arrastra el archivo aquí" at bounding box center [624, 311] width 498 height 51
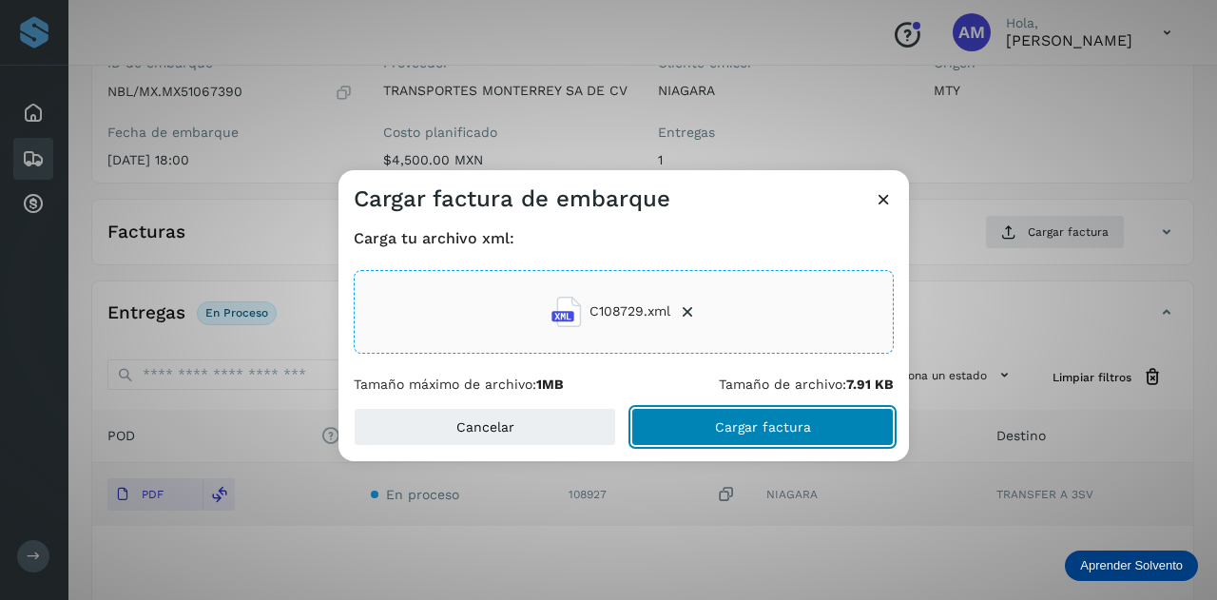
click at [690, 421] on button "Cargar factura" at bounding box center [762, 427] width 262 height 38
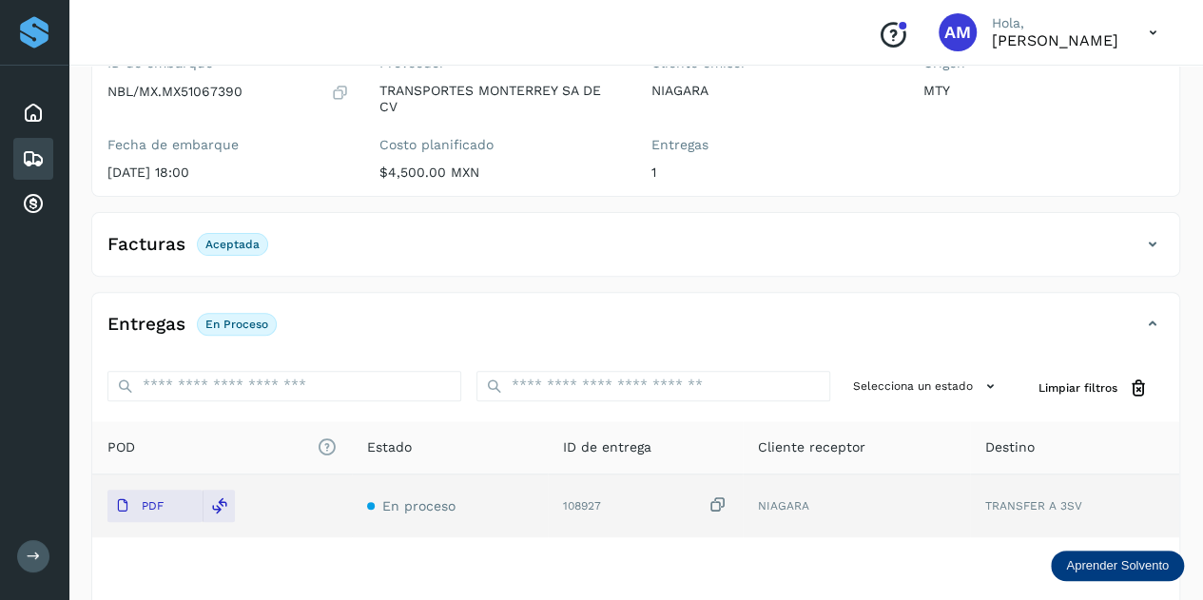
scroll to position [0, 0]
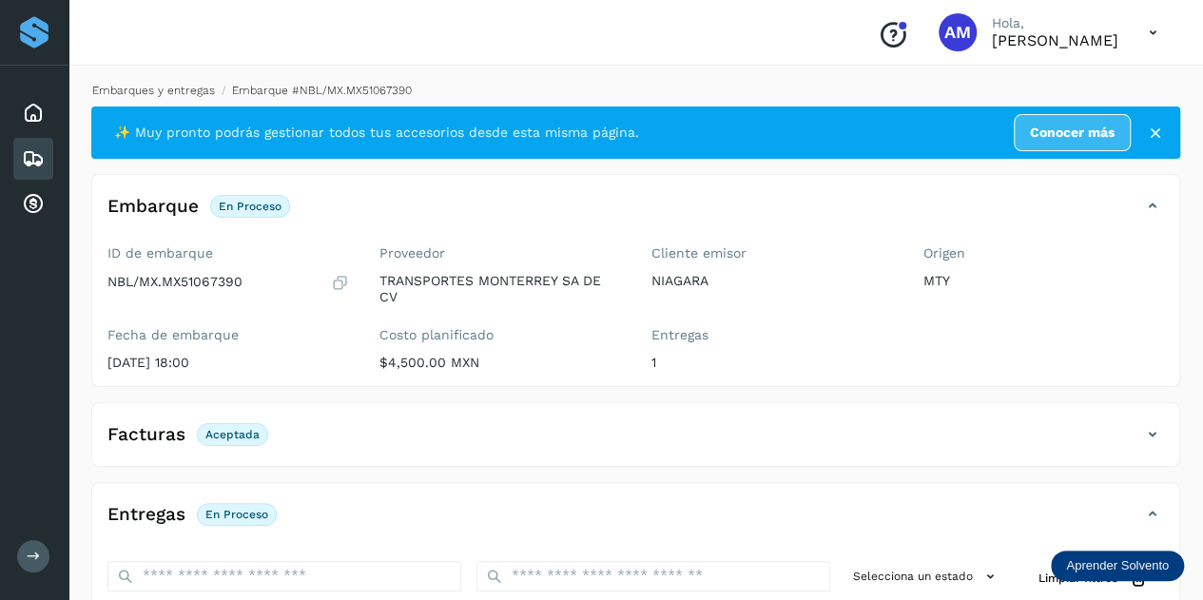
click at [173, 84] on link "Embarques y entregas" at bounding box center [153, 90] width 123 height 13
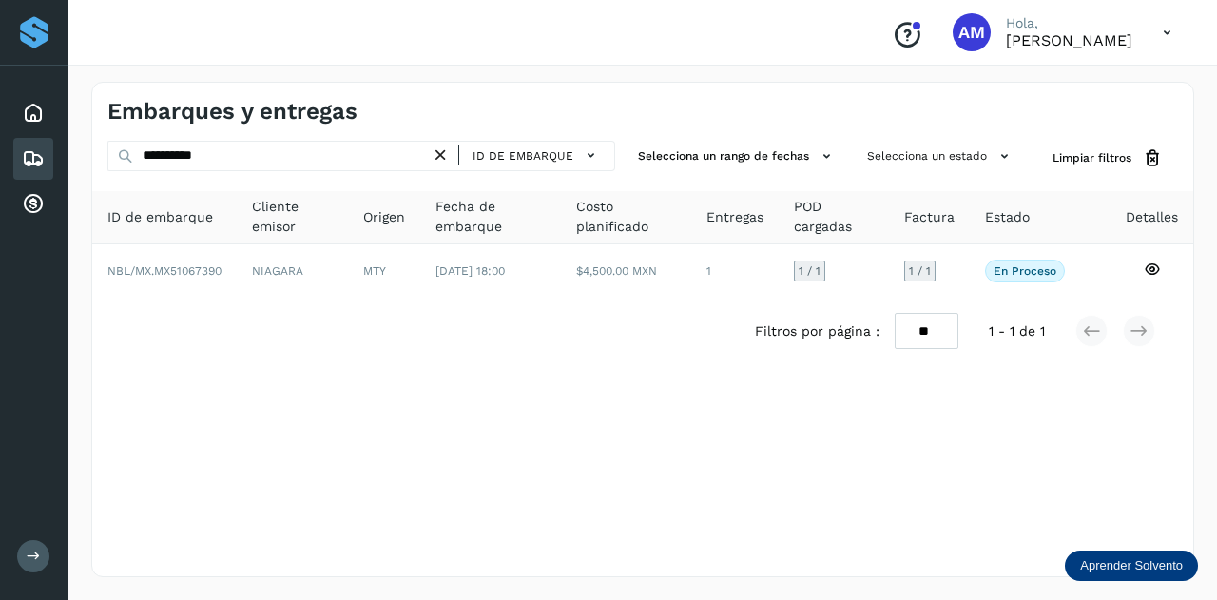
drag, startPoint x: 451, startPoint y: 153, endPoint x: 395, endPoint y: 157, distance: 56.2
click at [449, 154] on icon at bounding box center [441, 156] width 20 height 20
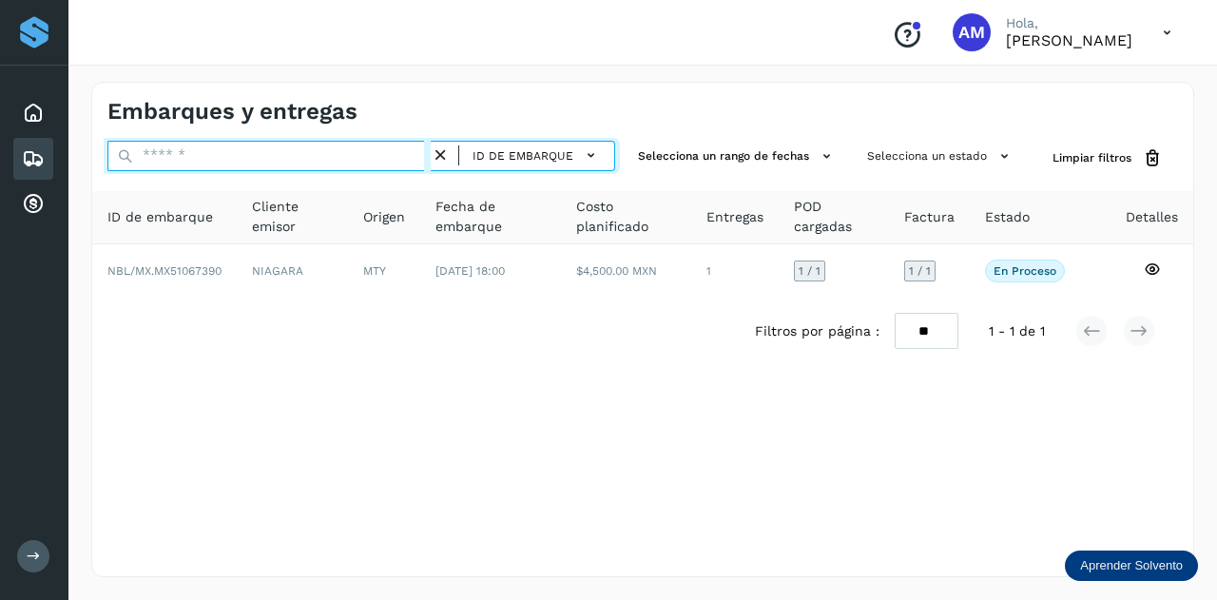
click at [382, 157] on input "text" at bounding box center [268, 156] width 323 height 30
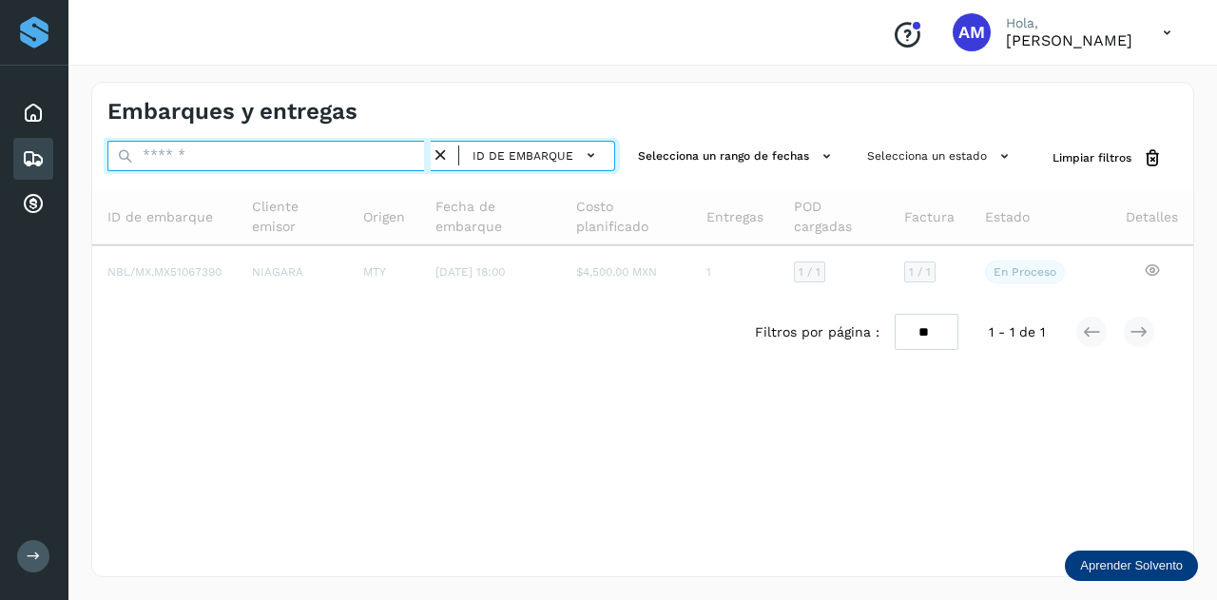
paste input "**********"
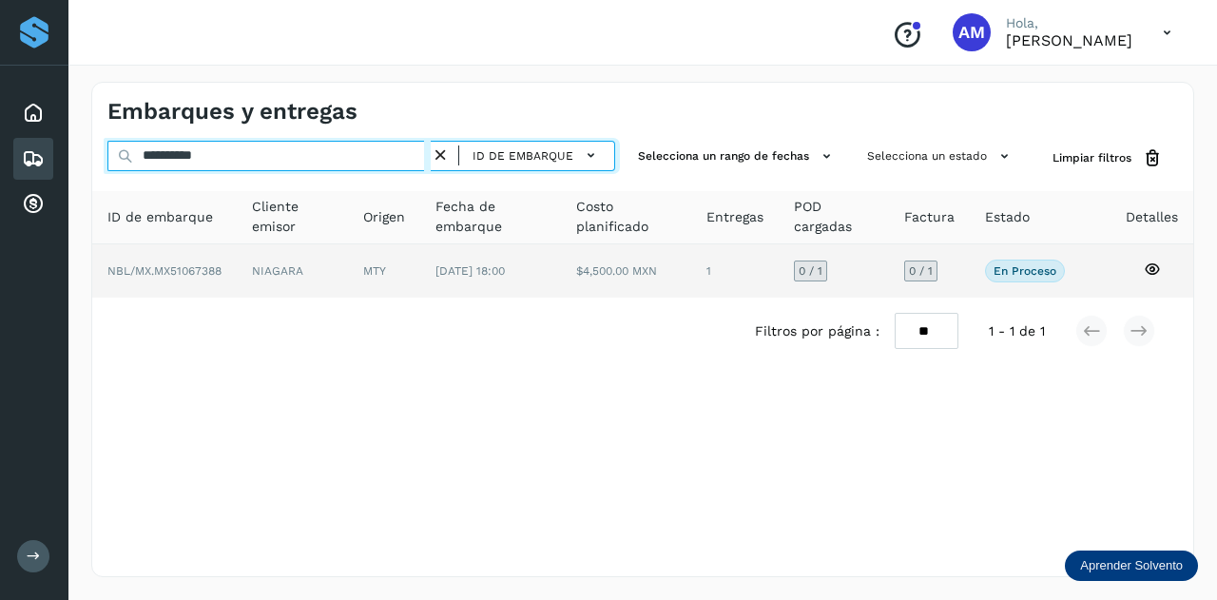
type input "**********"
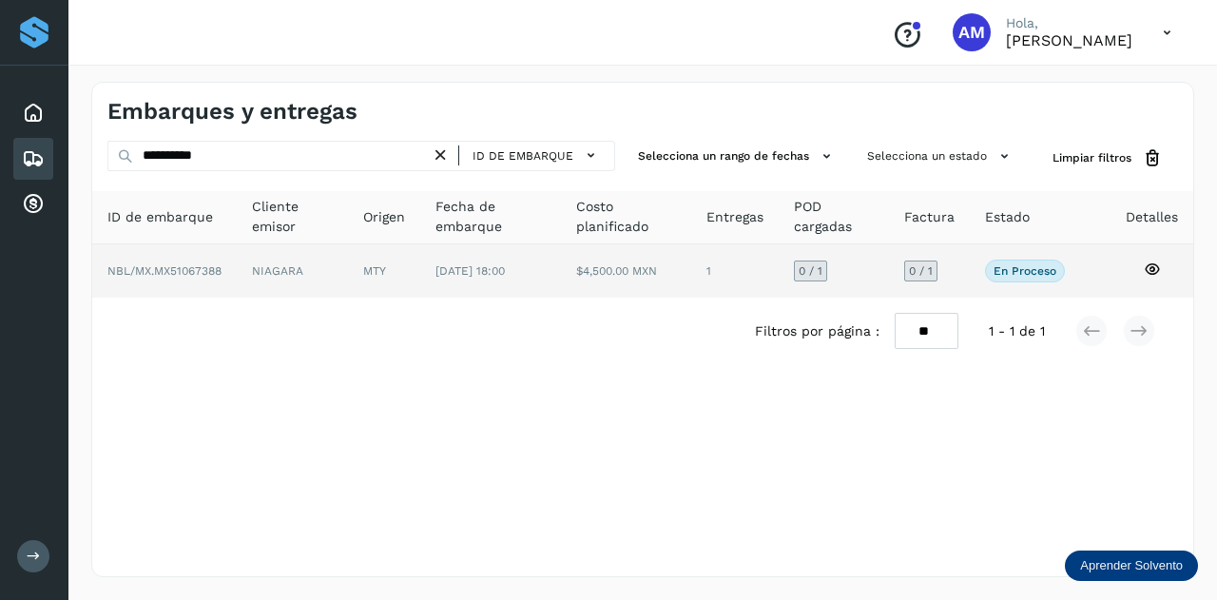
click at [420, 259] on td "MTY" at bounding box center [490, 270] width 141 height 53
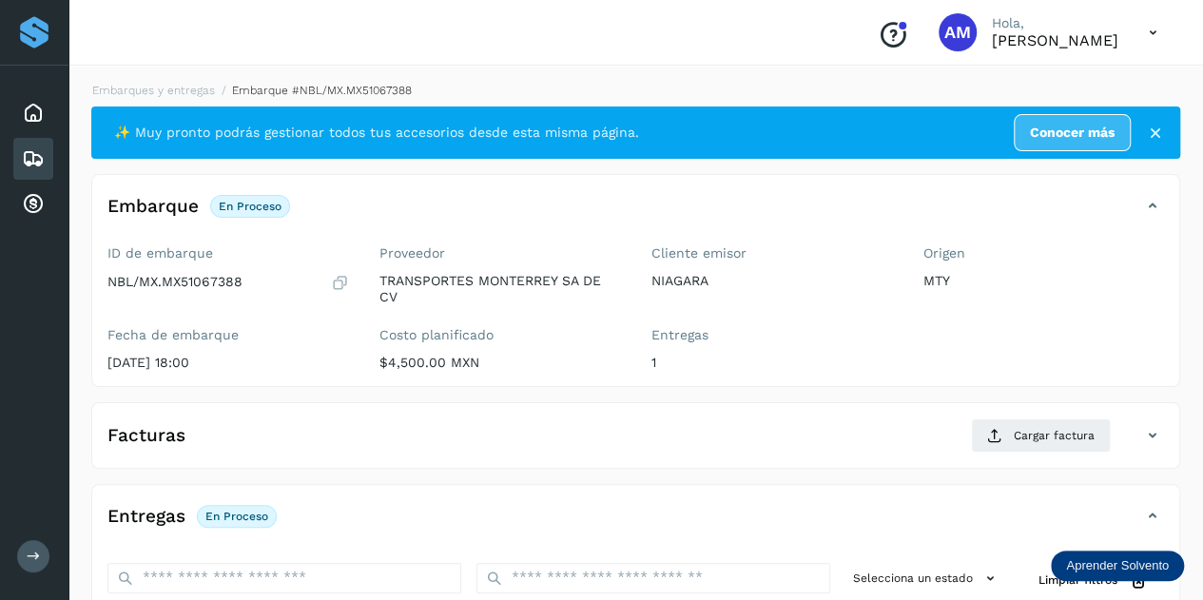
scroll to position [190, 0]
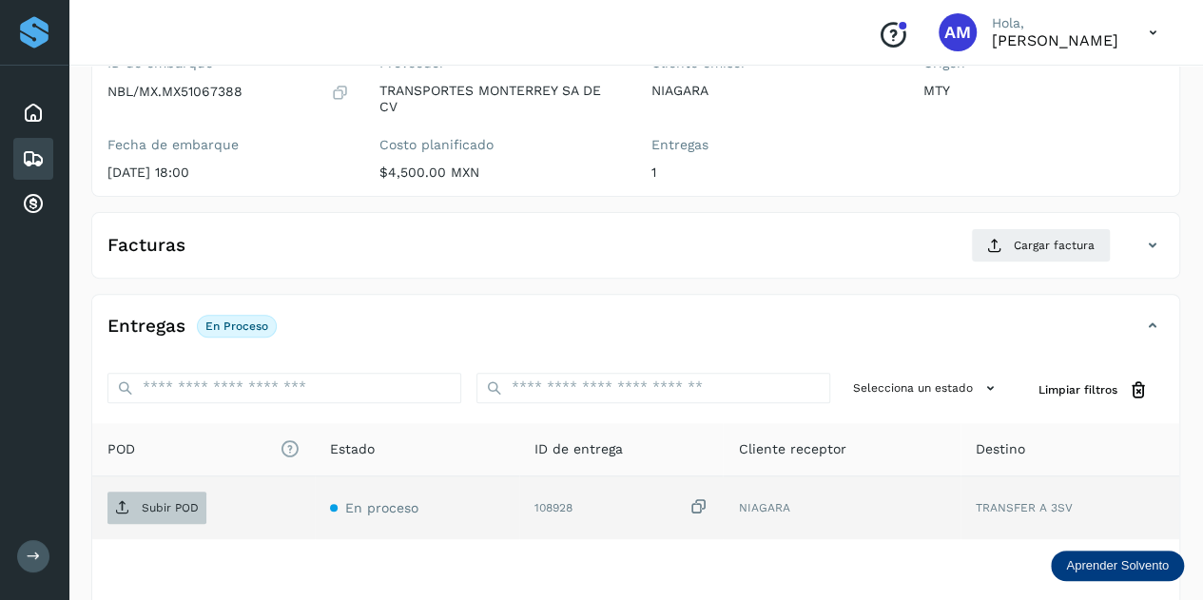
click at [172, 493] on span "Subir POD" at bounding box center [156, 508] width 99 height 30
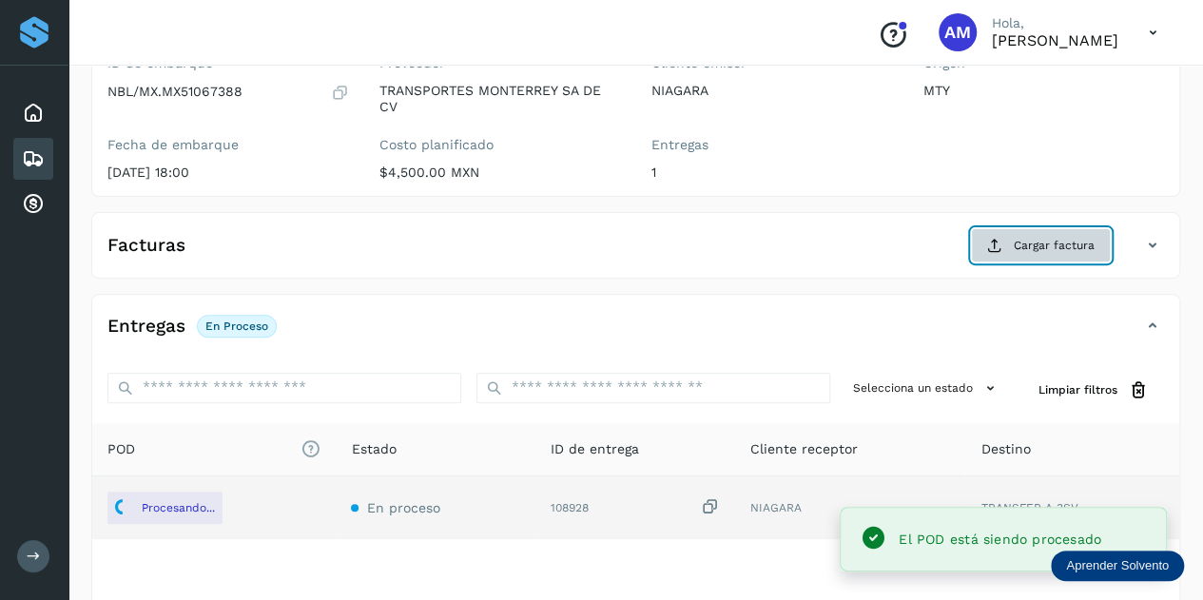
click at [1042, 239] on span "Cargar factura" at bounding box center [1054, 245] width 81 height 17
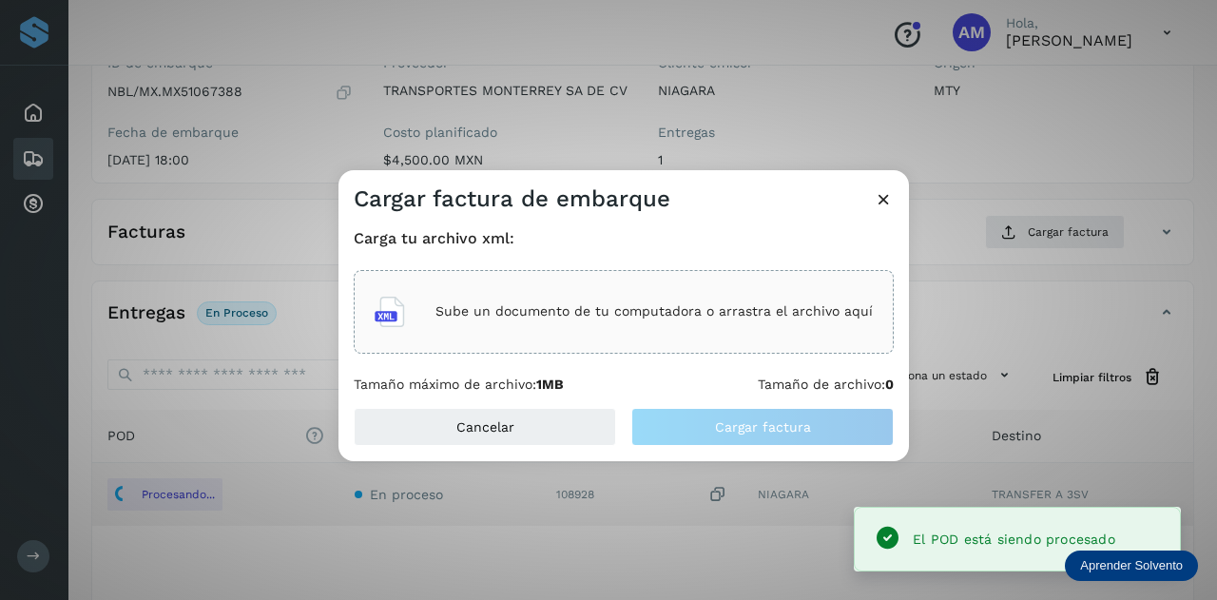
click at [635, 337] on div "Sube un documento de tu computadora o arrastra el archivo aquí" at bounding box center [624, 311] width 498 height 51
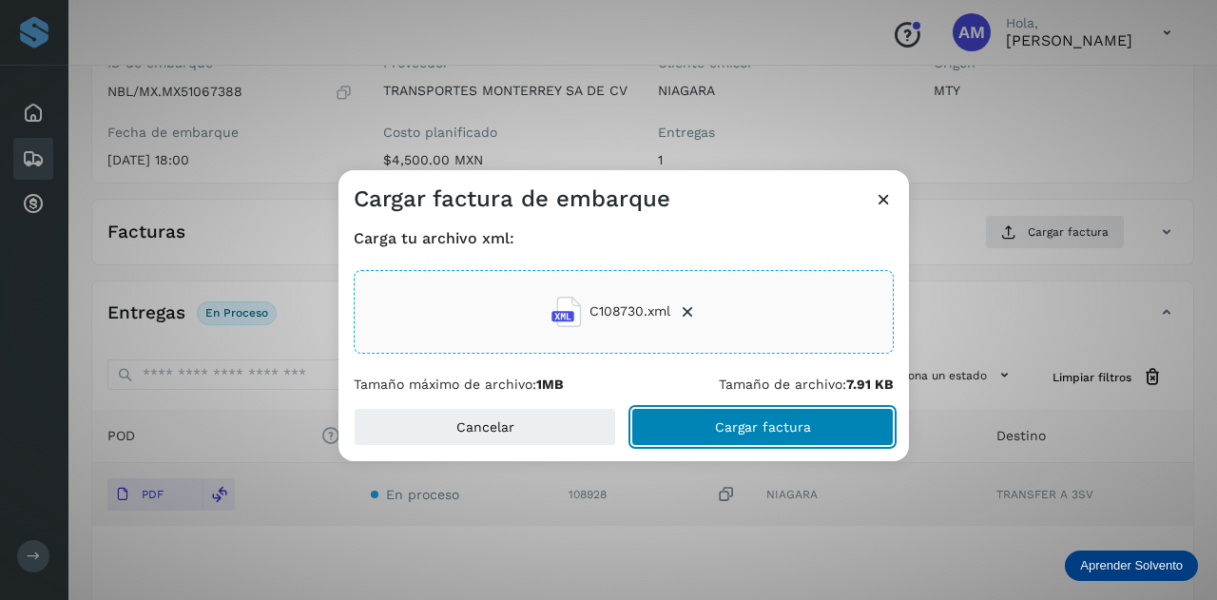
click at [695, 436] on button "Cargar factura" at bounding box center [762, 427] width 262 height 38
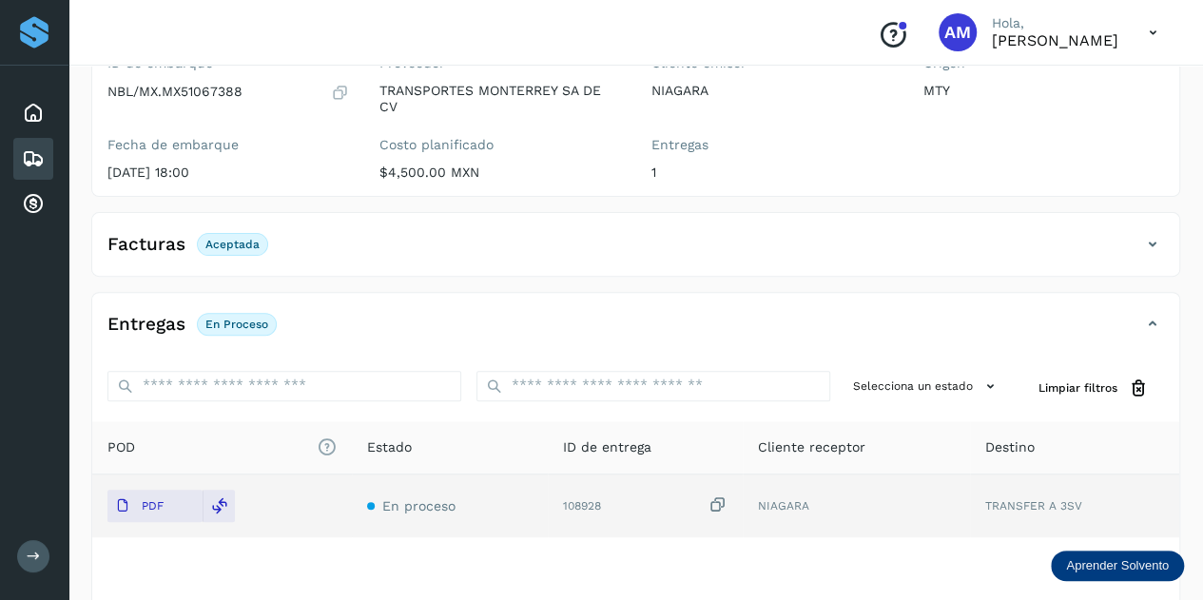
scroll to position [0, 0]
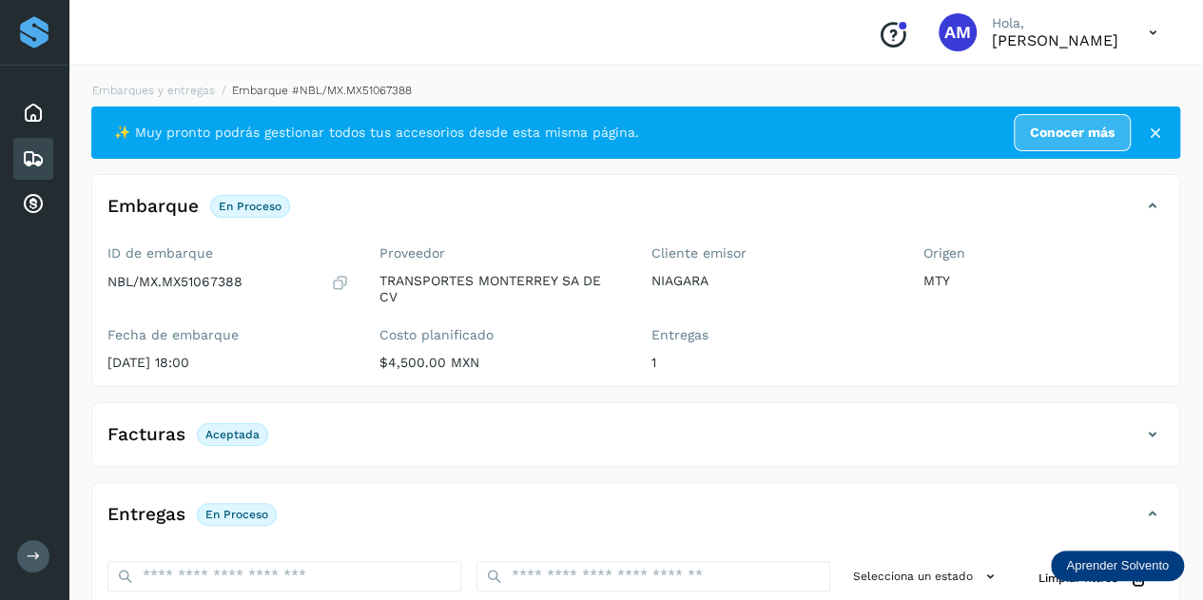
click at [215, 83] on li "Embarques y entregas" at bounding box center [313, 90] width 197 height 17
click at [167, 89] on link "Embarques y entregas" at bounding box center [153, 90] width 123 height 13
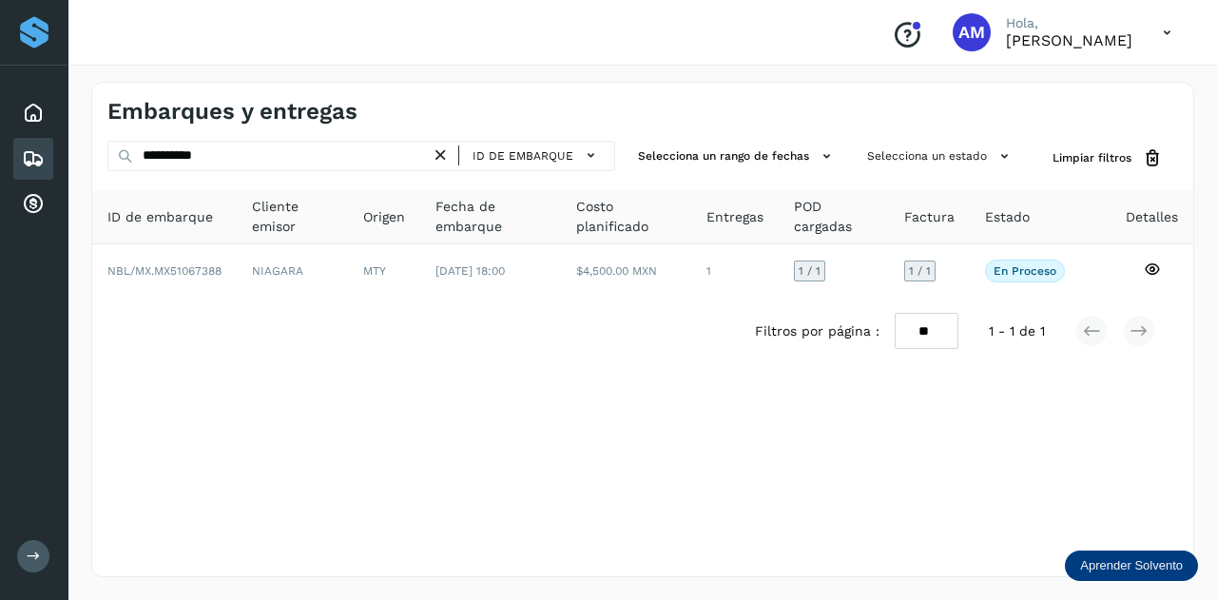
click at [445, 146] on icon at bounding box center [441, 156] width 20 height 20
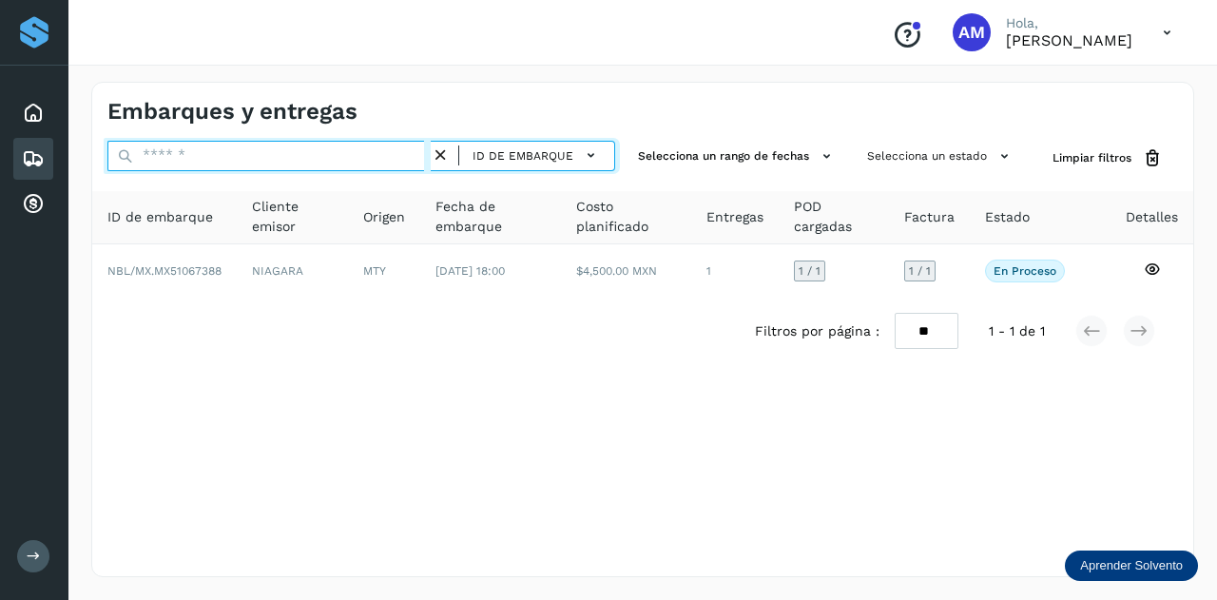
click at [395, 155] on input "text" at bounding box center [268, 156] width 323 height 30
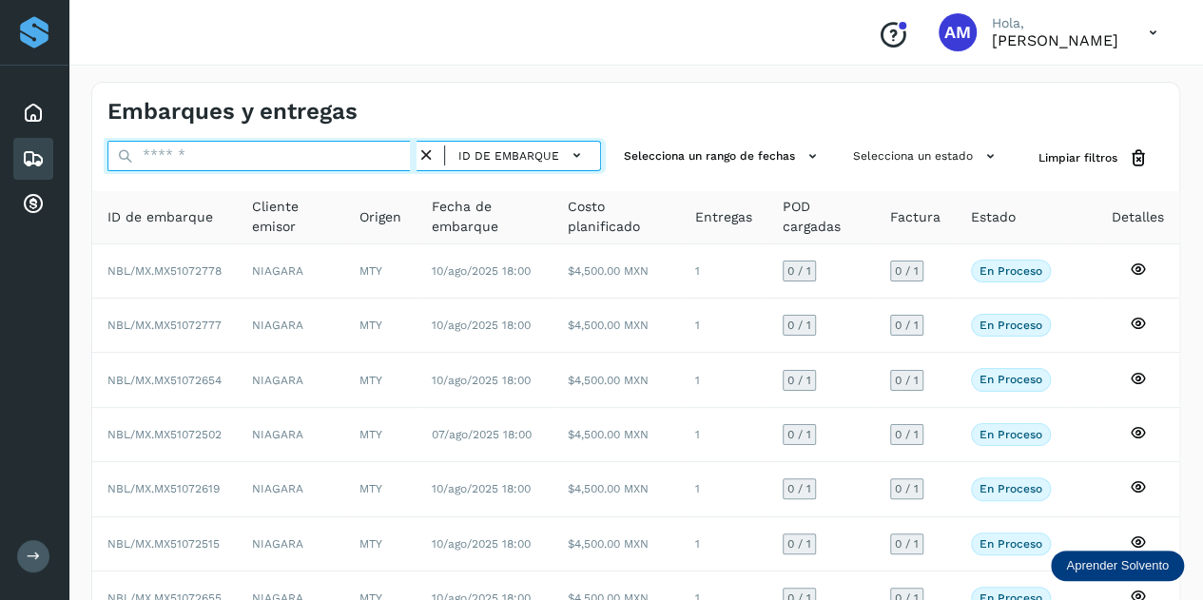
paste input "**********"
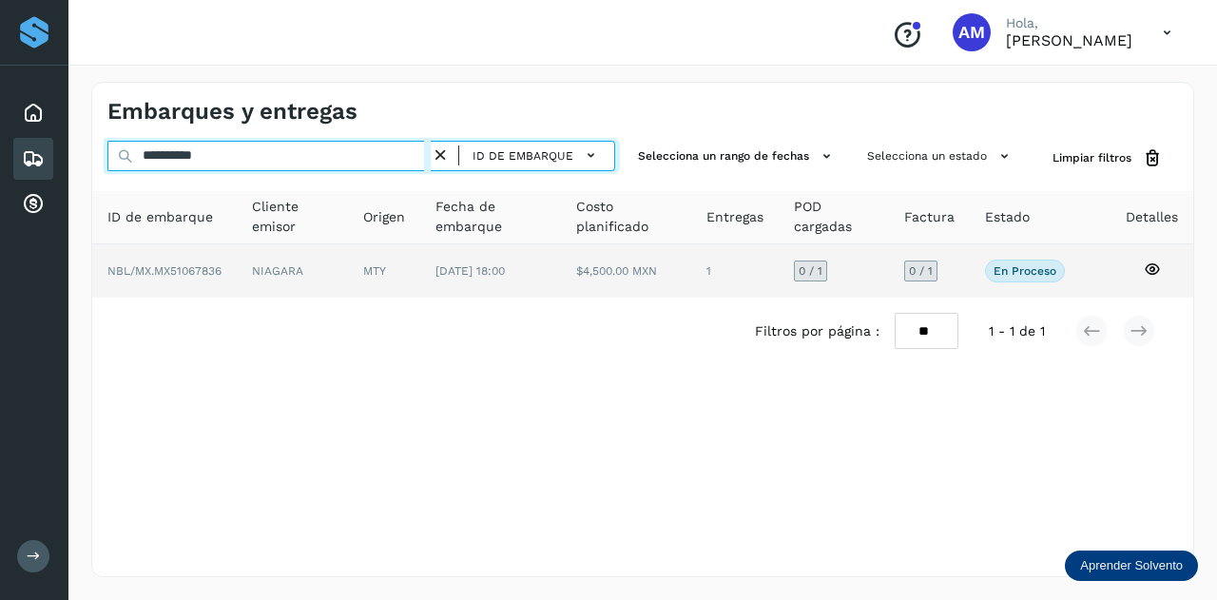
type input "**********"
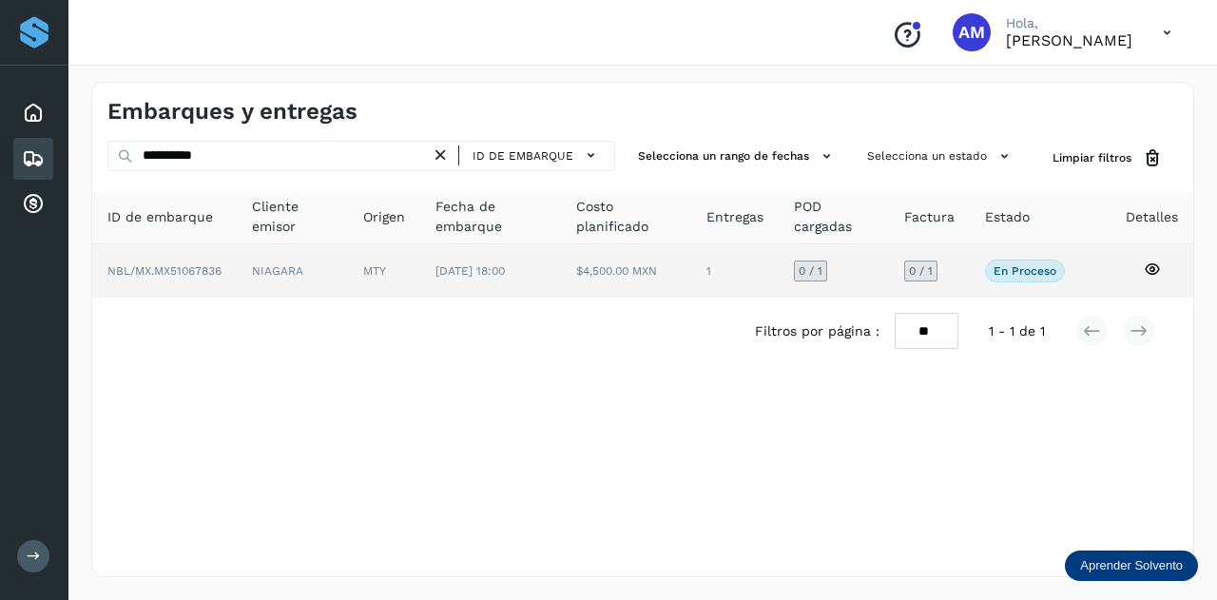
click at [420, 278] on td "MTY" at bounding box center [490, 270] width 141 height 53
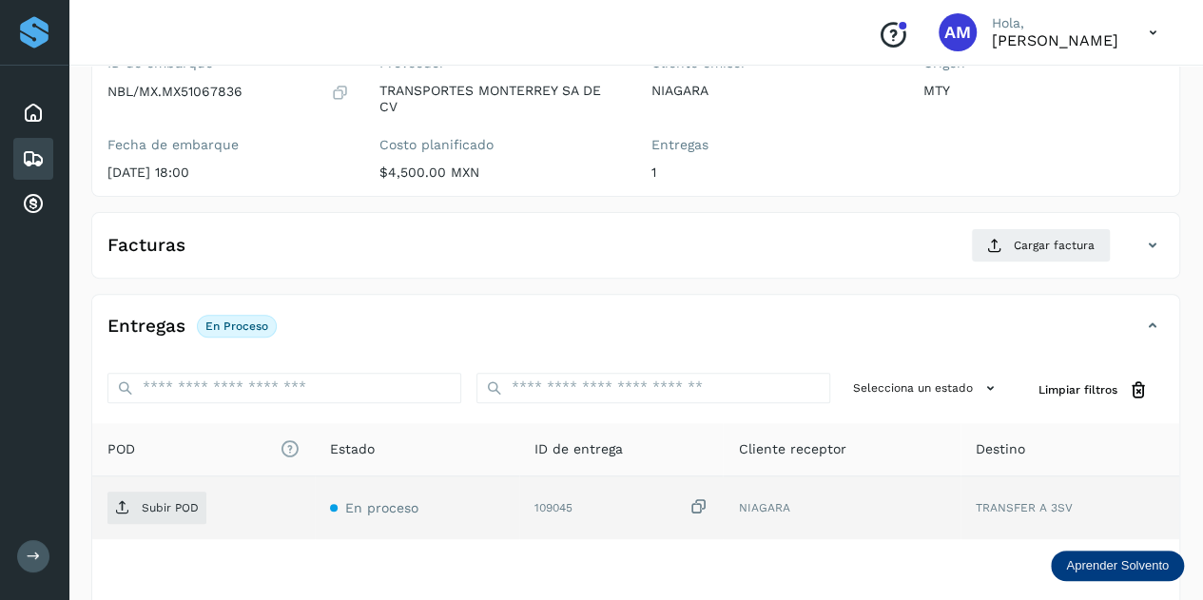
scroll to position [285, 0]
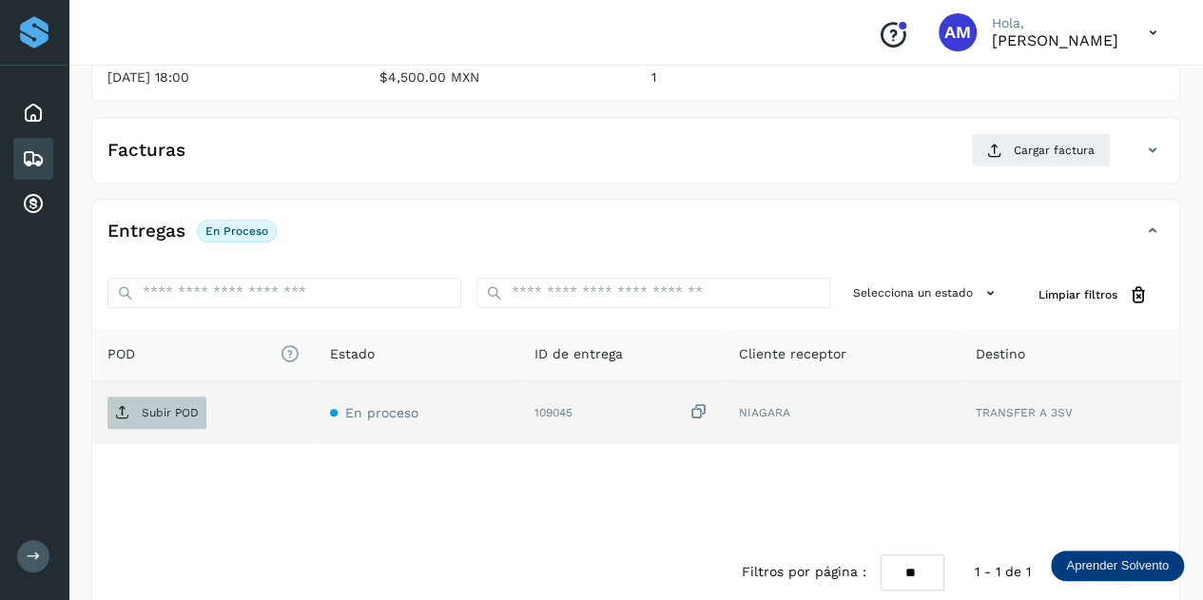
click at [155, 417] on span "Subir POD" at bounding box center [156, 413] width 99 height 30
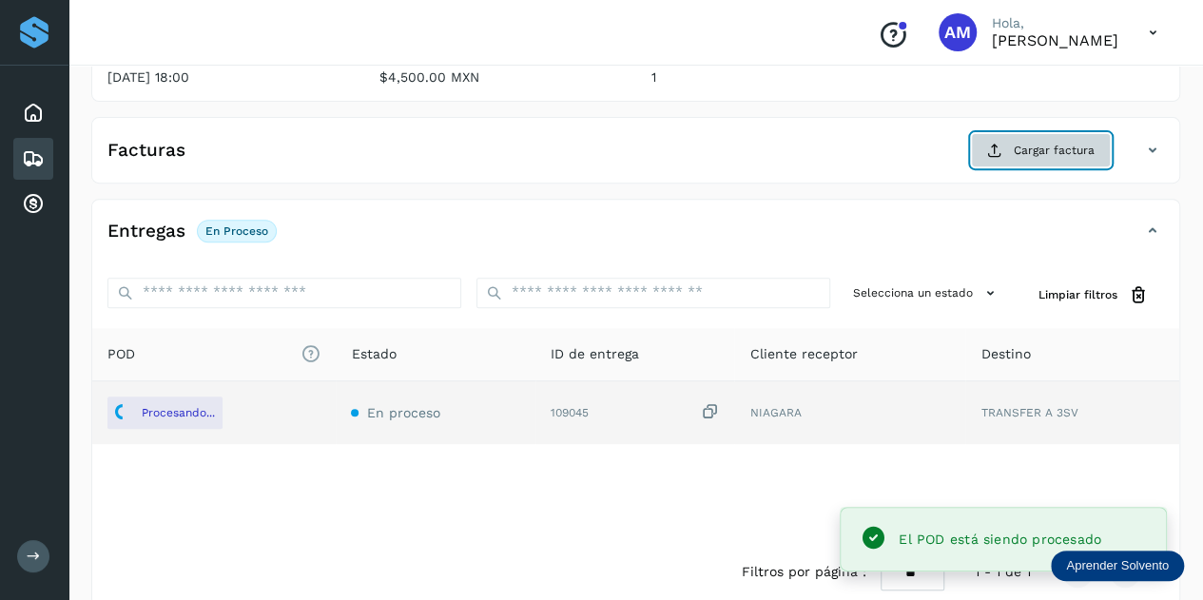
click at [1002, 155] on icon at bounding box center [994, 150] width 15 height 15
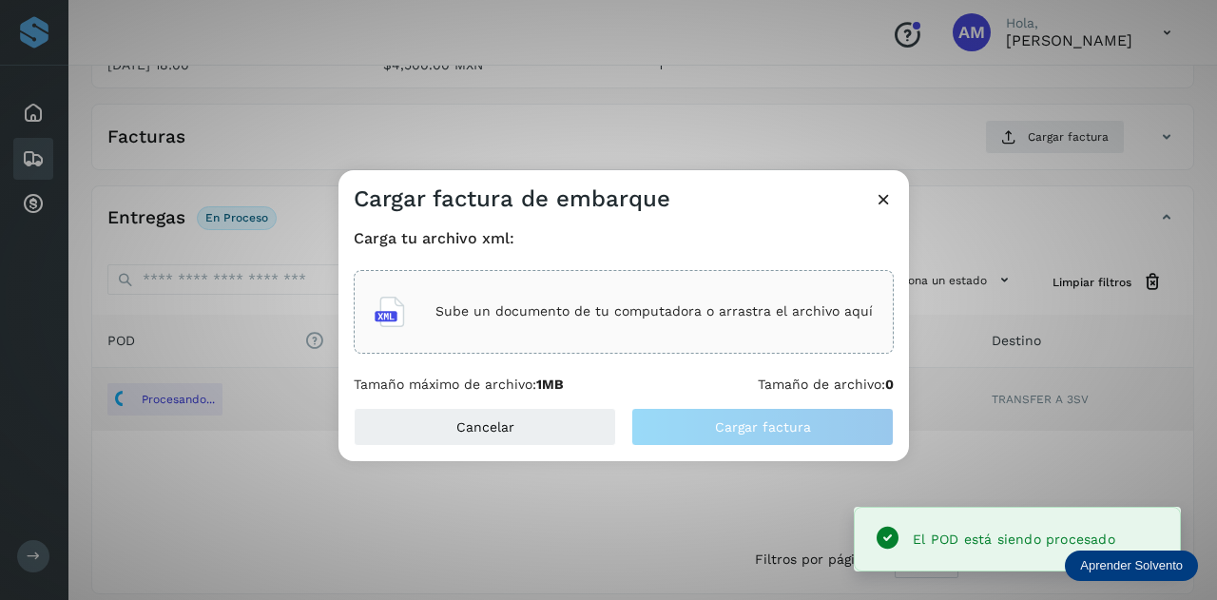
click at [699, 340] on div "Sube un documento de tu computadora o arrastra el archivo aquí" at bounding box center [624, 312] width 540 height 84
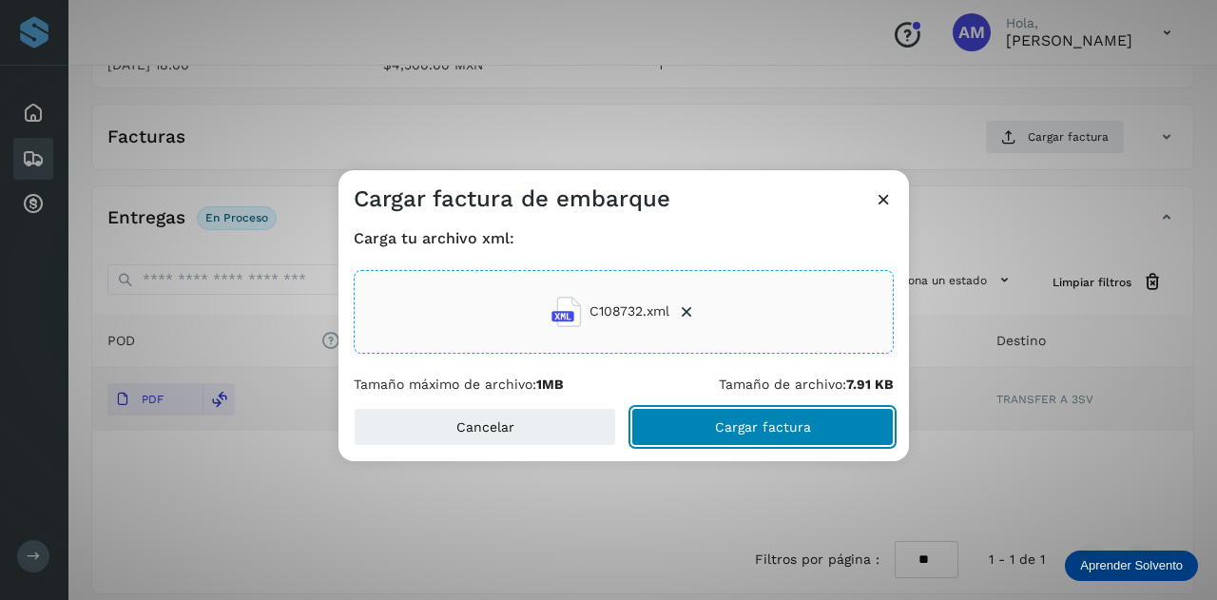
click at [650, 427] on button "Cargar factura" at bounding box center [762, 427] width 262 height 38
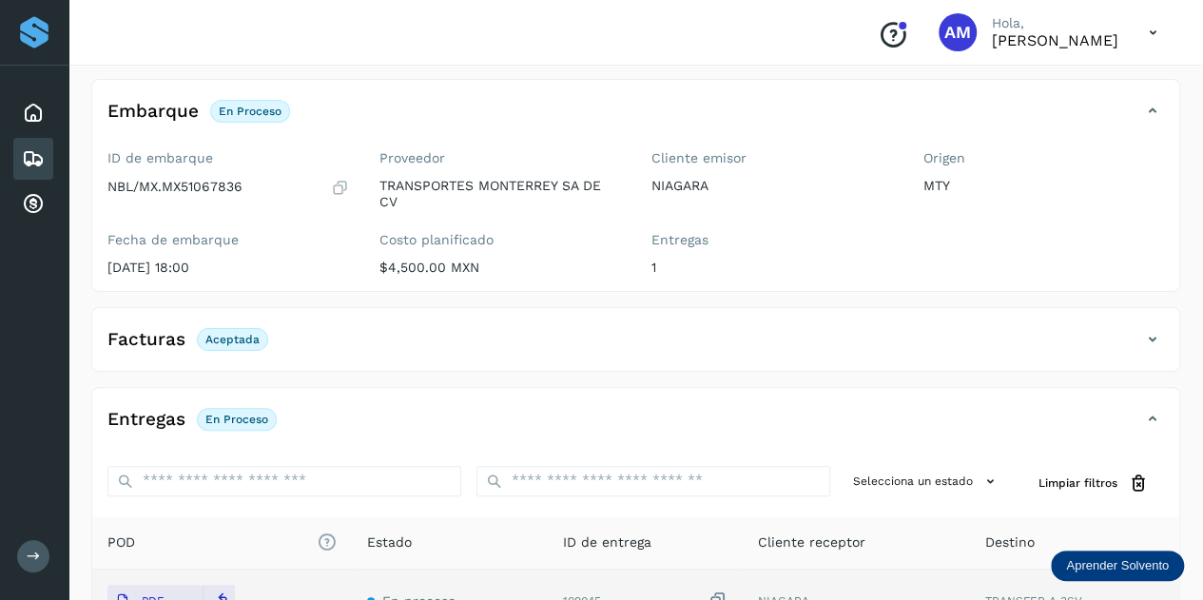
scroll to position [0, 0]
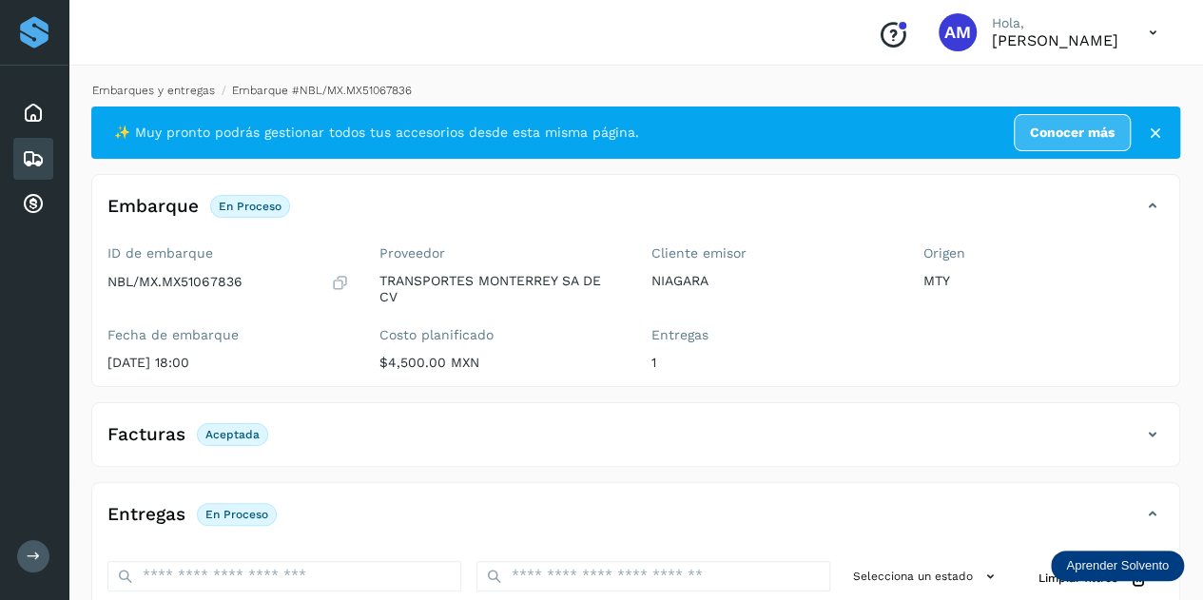
click at [173, 93] on link "Embarques y entregas" at bounding box center [153, 90] width 123 height 13
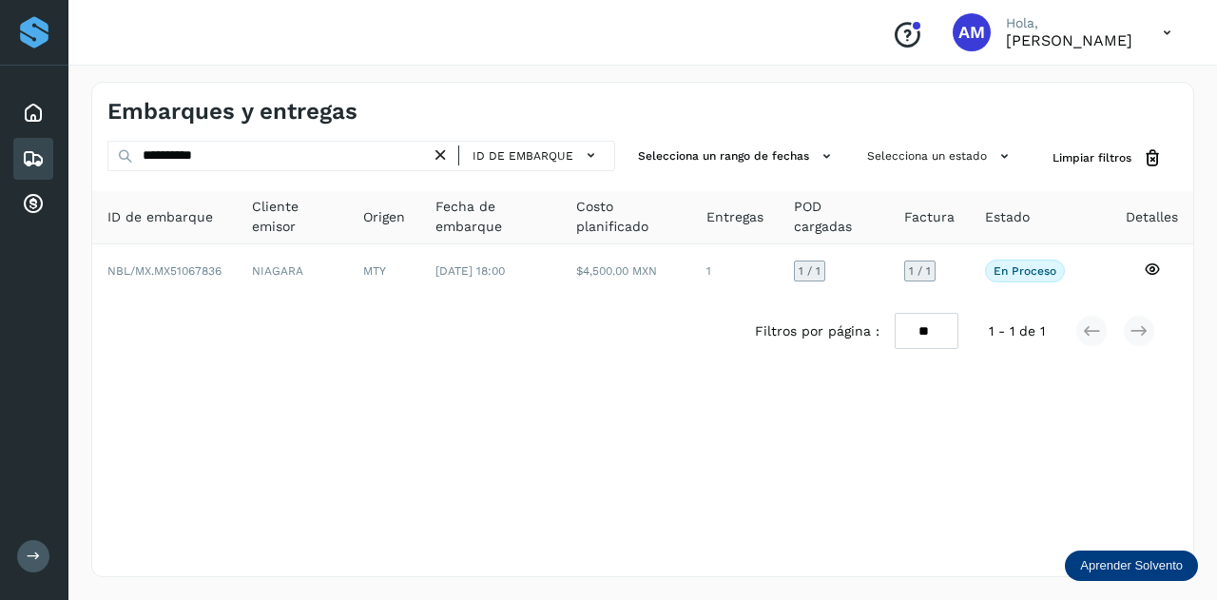
click at [440, 151] on icon at bounding box center [441, 156] width 20 height 20
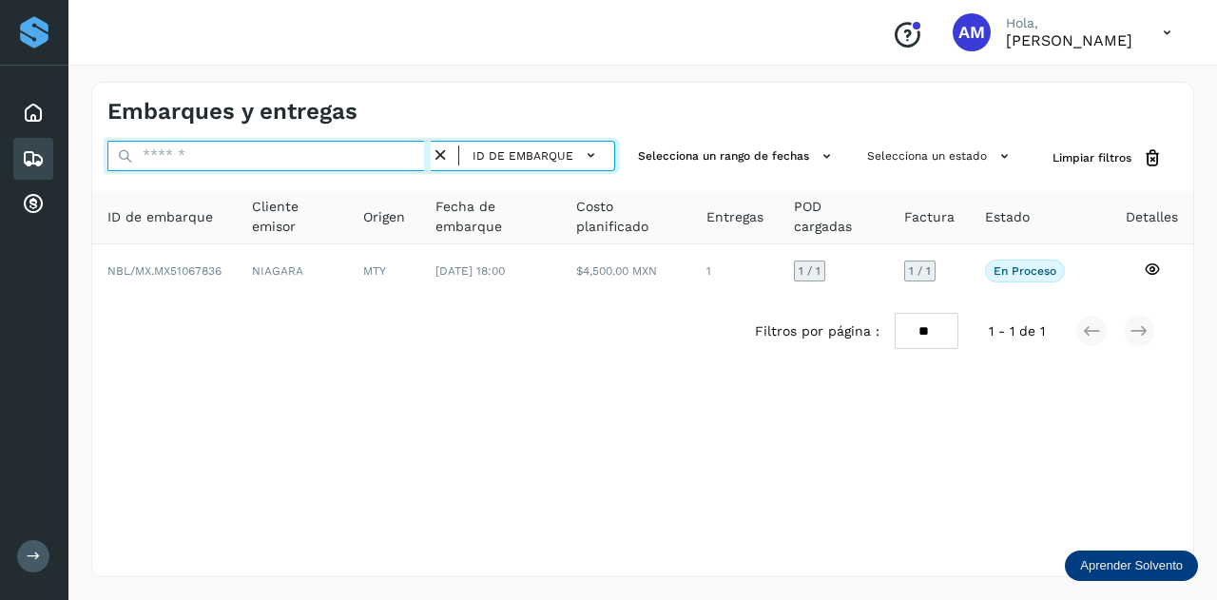
click at [344, 154] on input "text" at bounding box center [268, 156] width 323 height 30
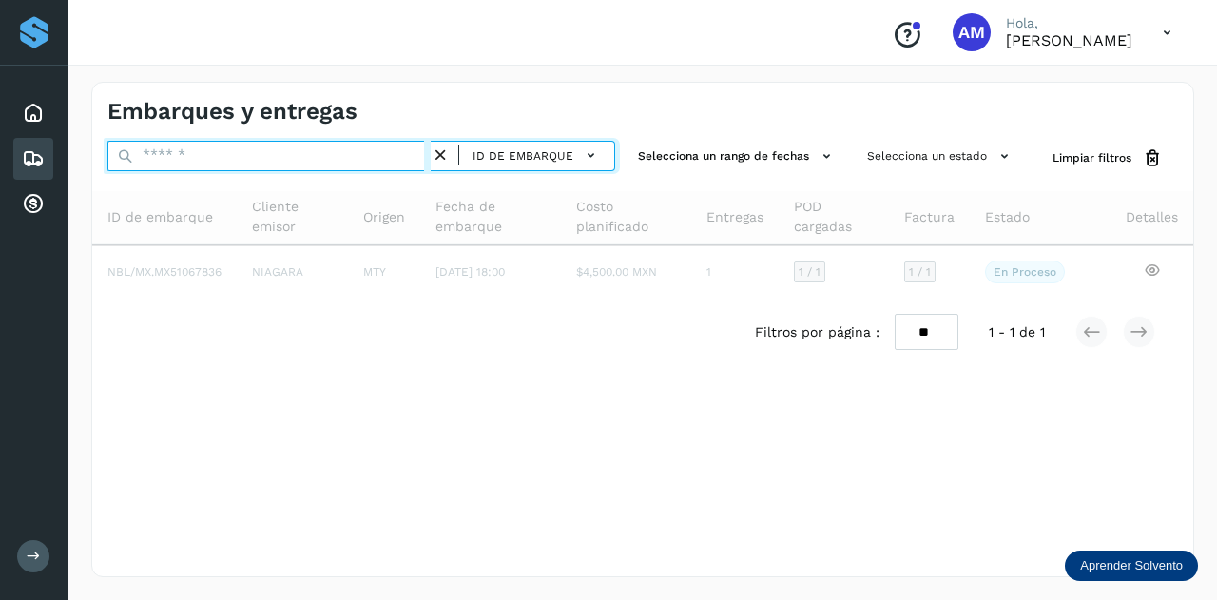
paste input "**********"
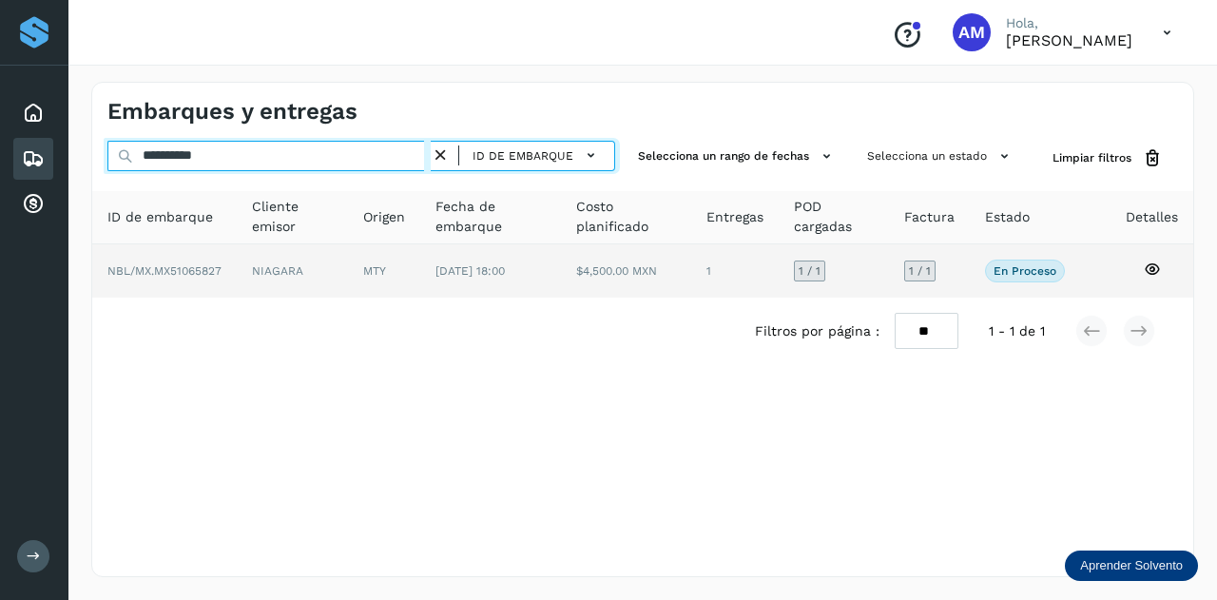
type input "**********"
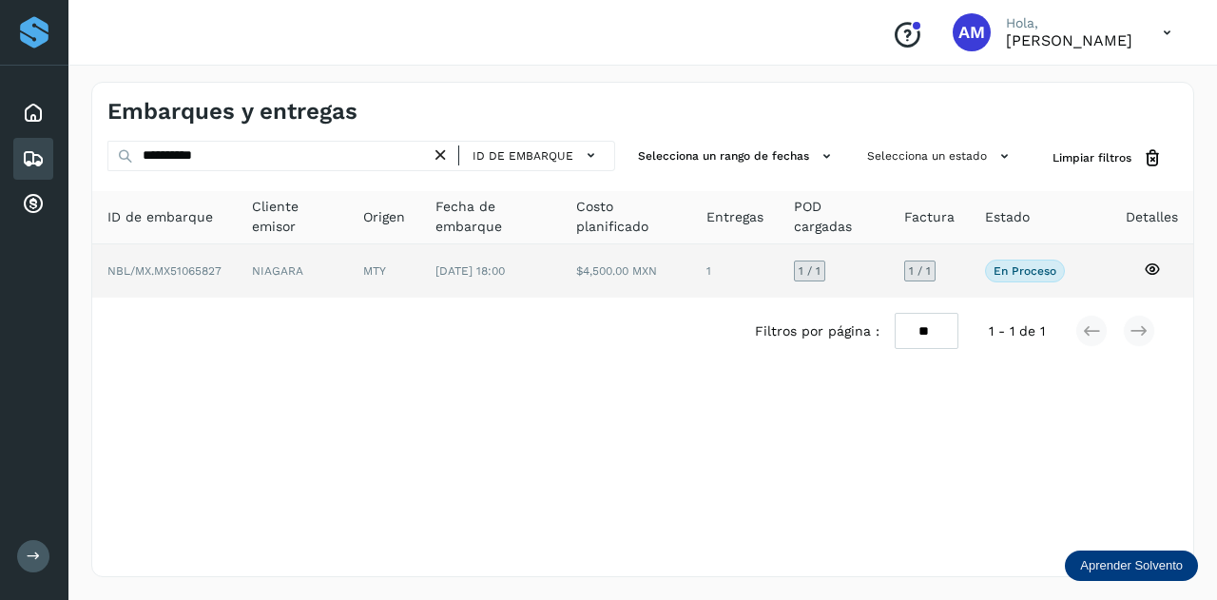
click at [420, 260] on td "MTY" at bounding box center [490, 270] width 141 height 53
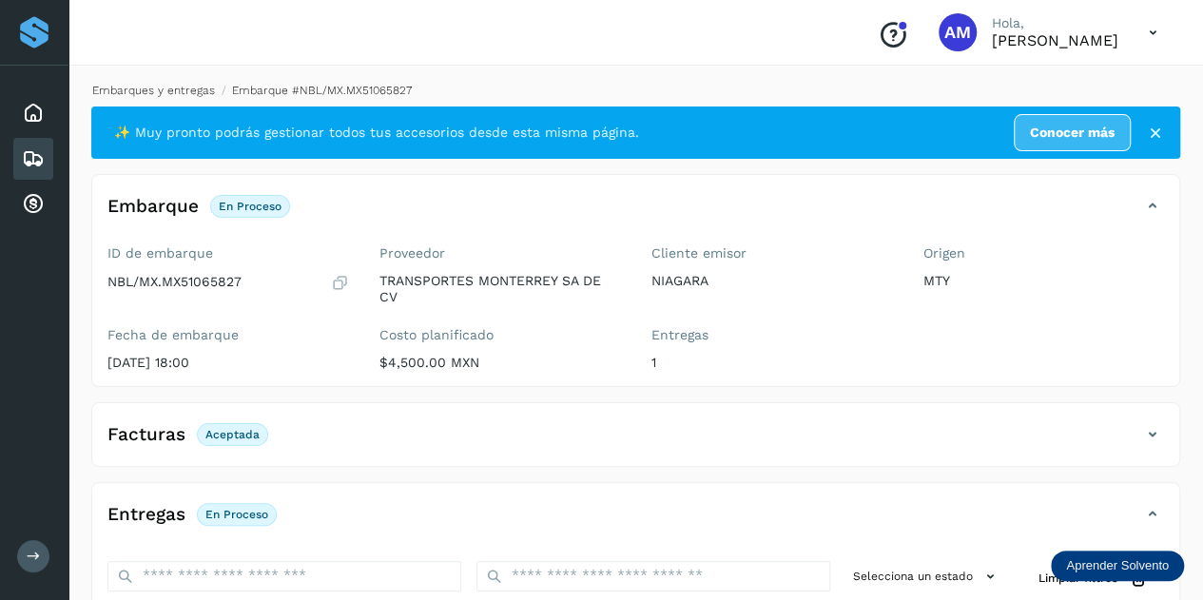
click at [160, 93] on link "Embarques y entregas" at bounding box center [153, 90] width 123 height 13
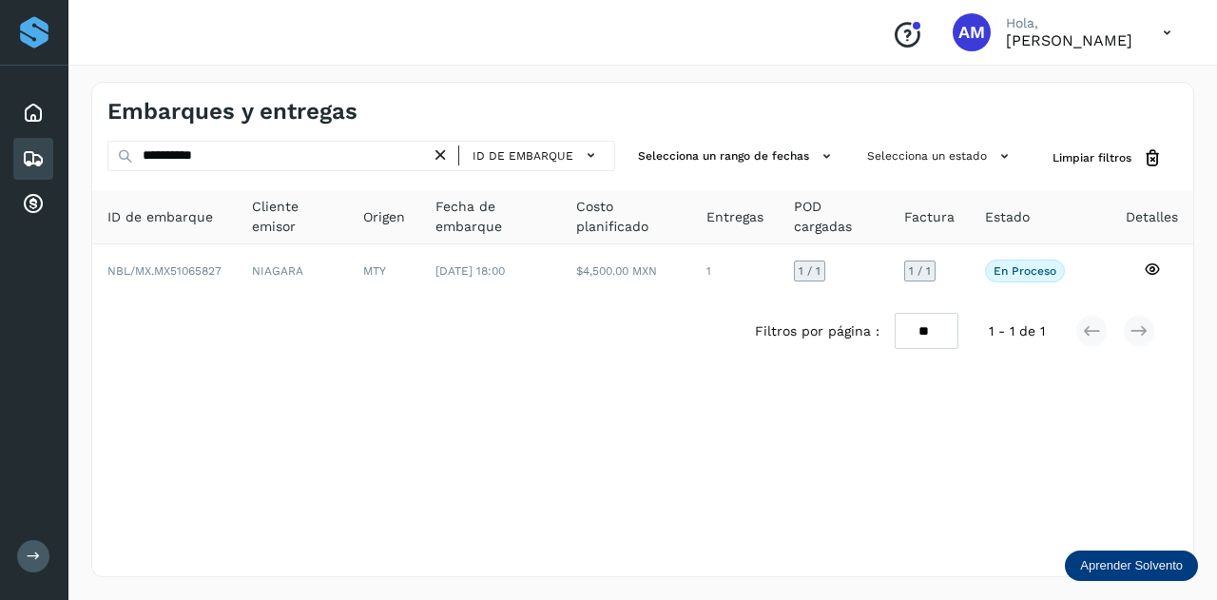
click at [448, 155] on icon at bounding box center [441, 156] width 20 height 20
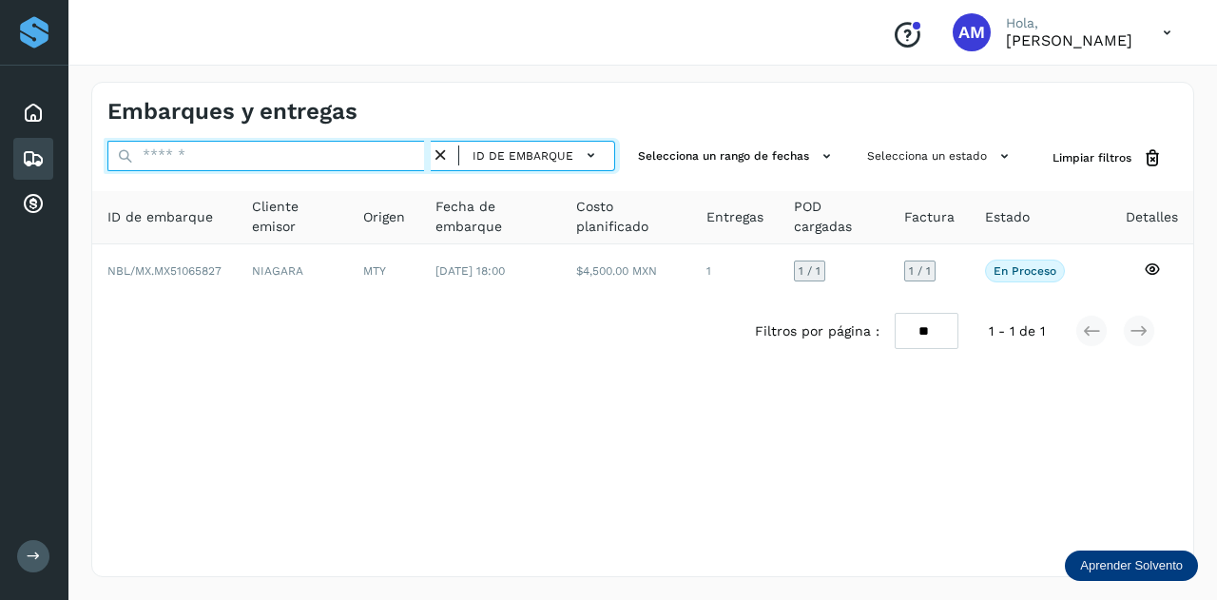
click at [377, 155] on input "text" at bounding box center [268, 156] width 323 height 30
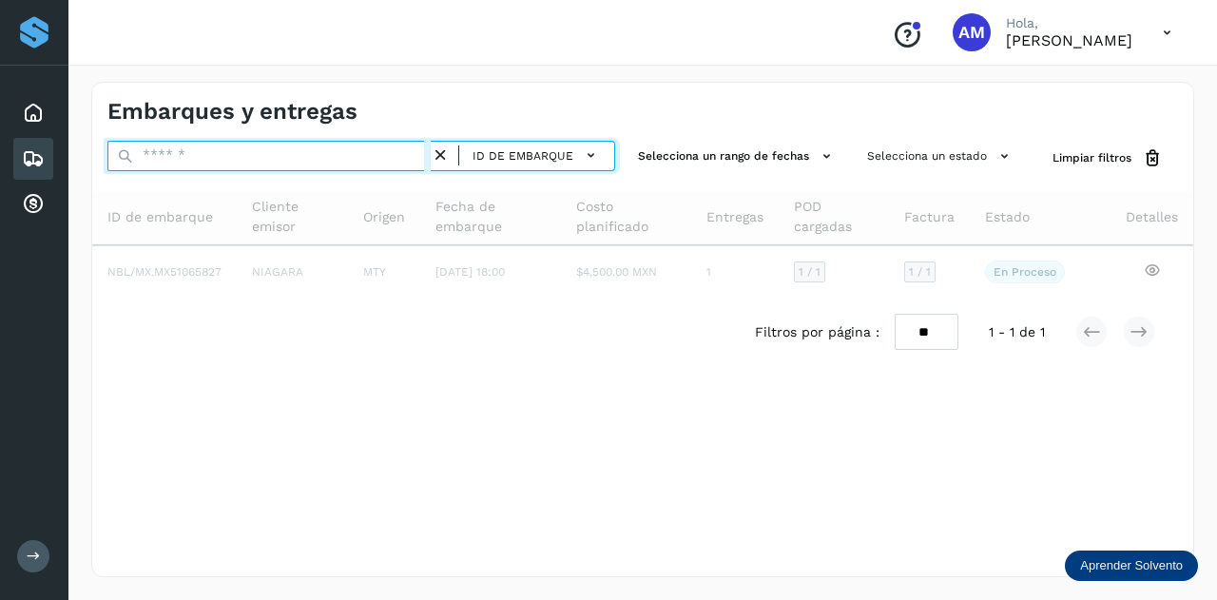
paste input "**********"
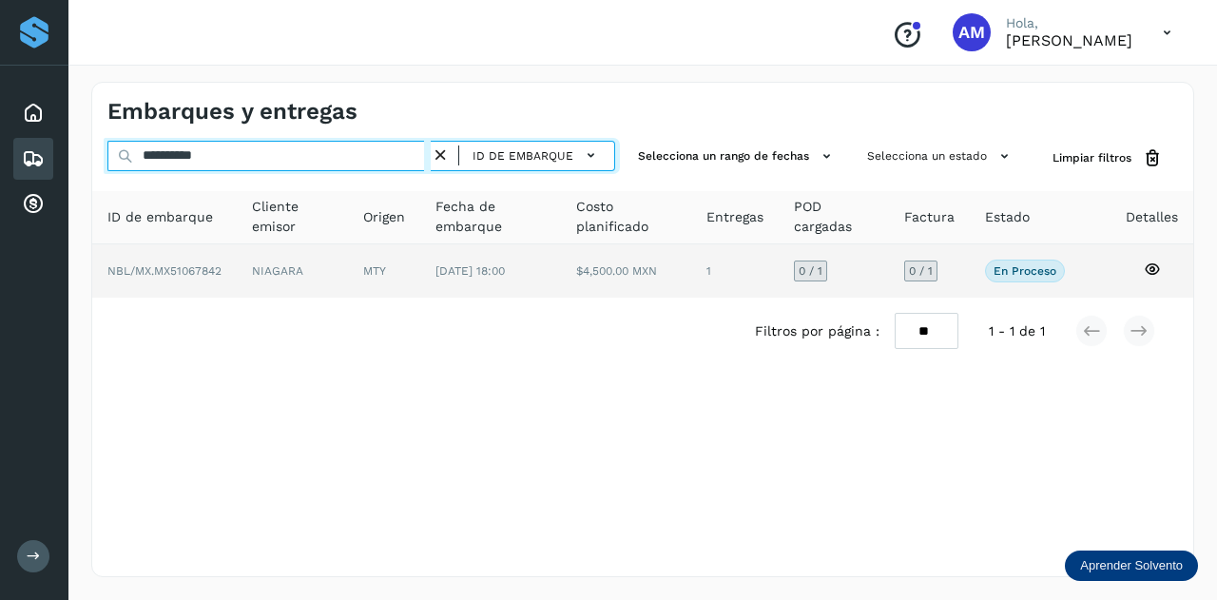
type input "**********"
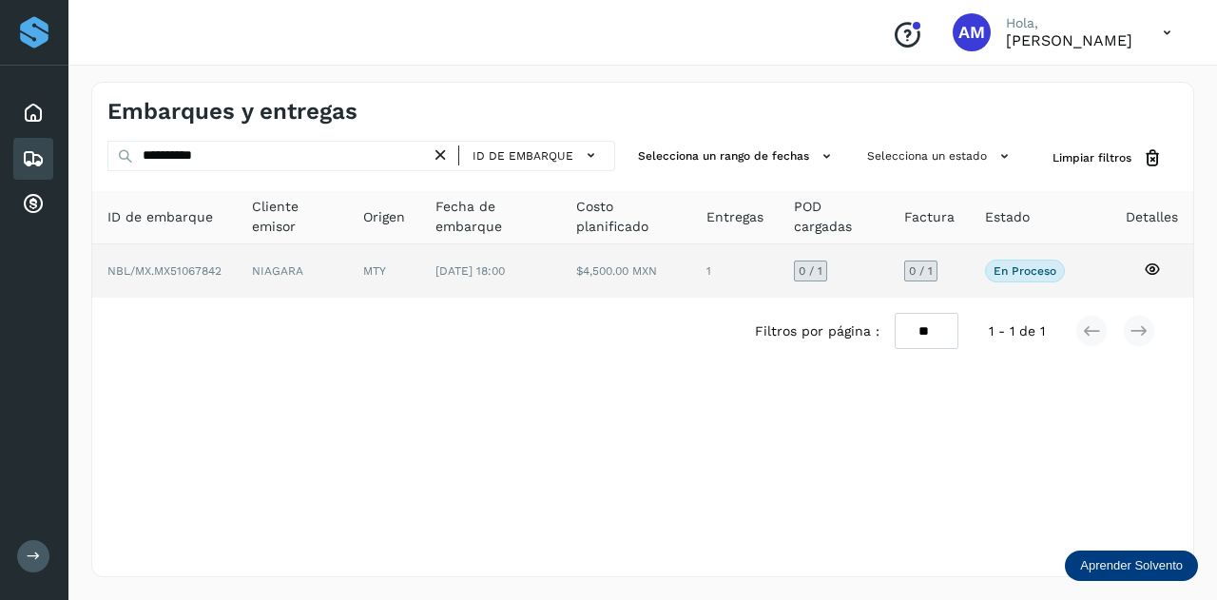
click at [348, 267] on td "NIAGARA" at bounding box center [384, 270] width 72 height 53
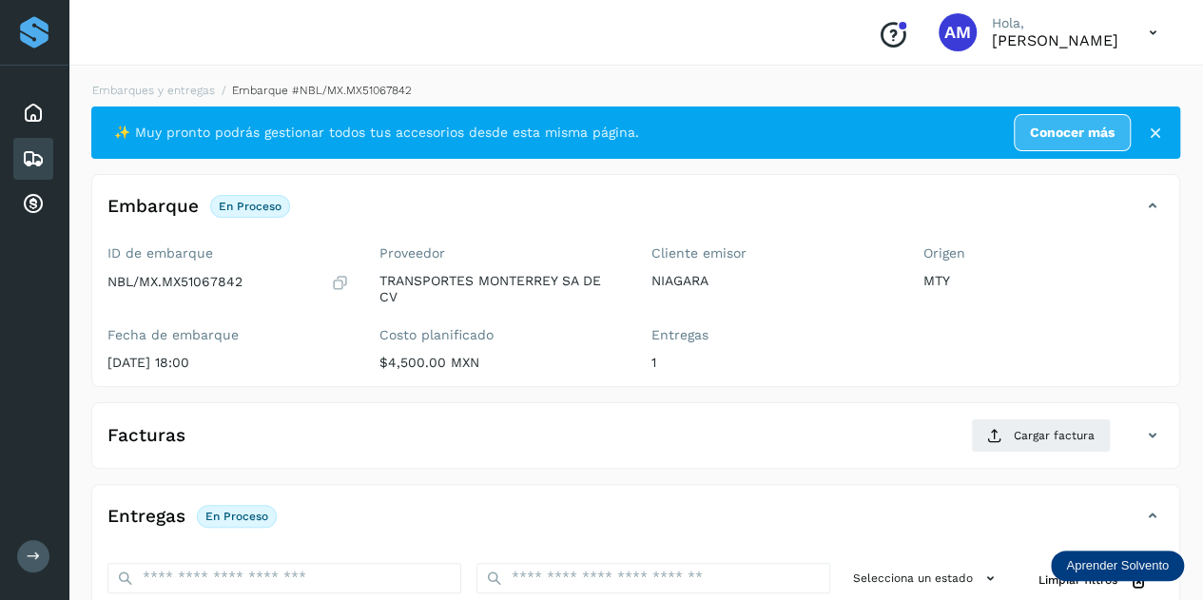
scroll to position [285, 0]
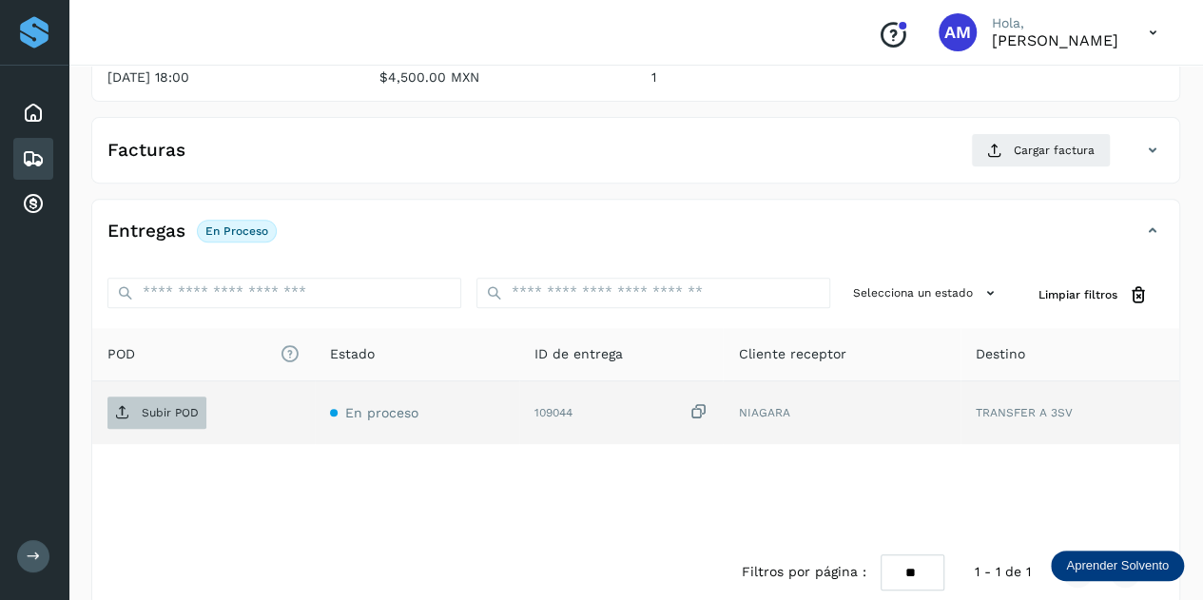
click at [180, 412] on p "Subir POD" at bounding box center [170, 412] width 57 height 13
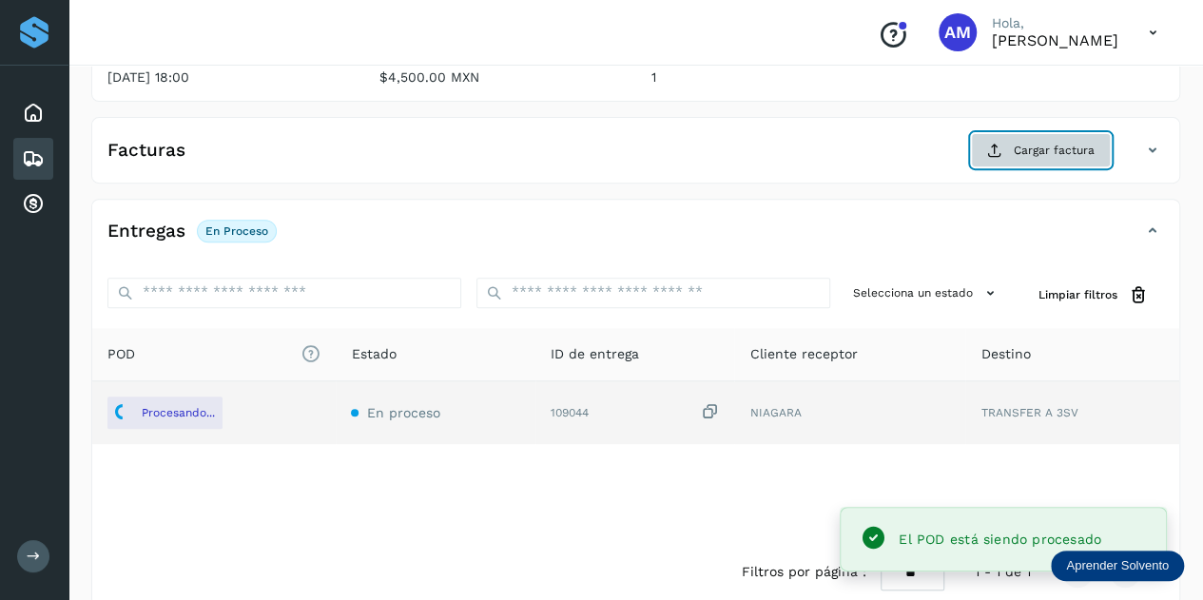
click at [1008, 155] on button "Cargar factura" at bounding box center [1041, 150] width 140 height 34
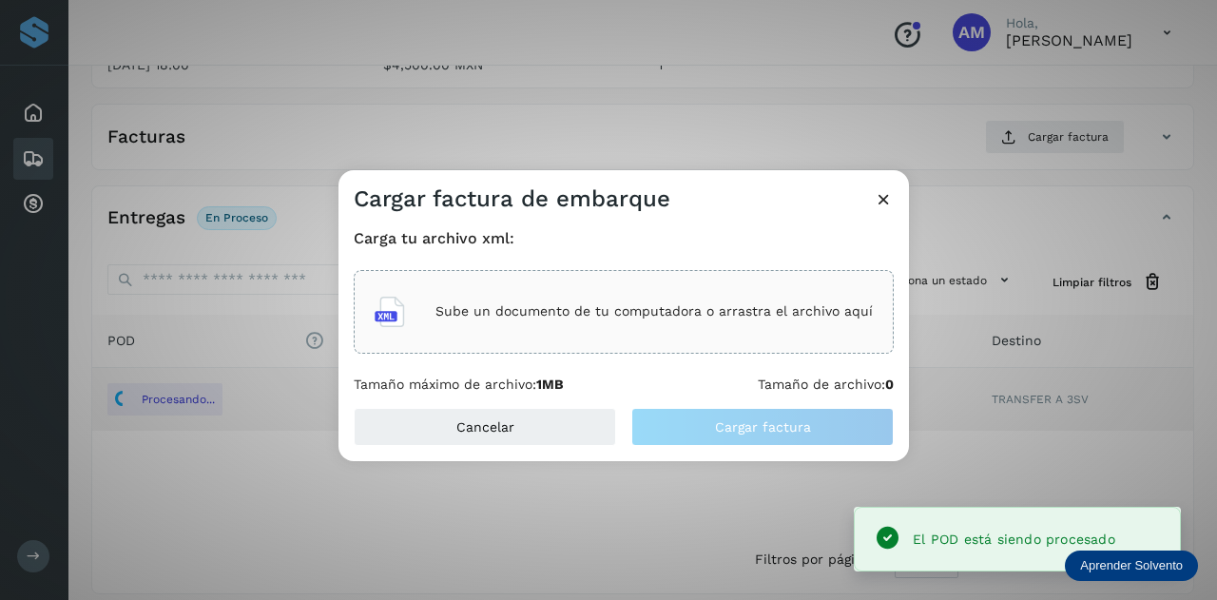
click at [691, 275] on div "Sube un documento de tu computadora o arrastra el archivo aquí" at bounding box center [624, 312] width 540 height 84
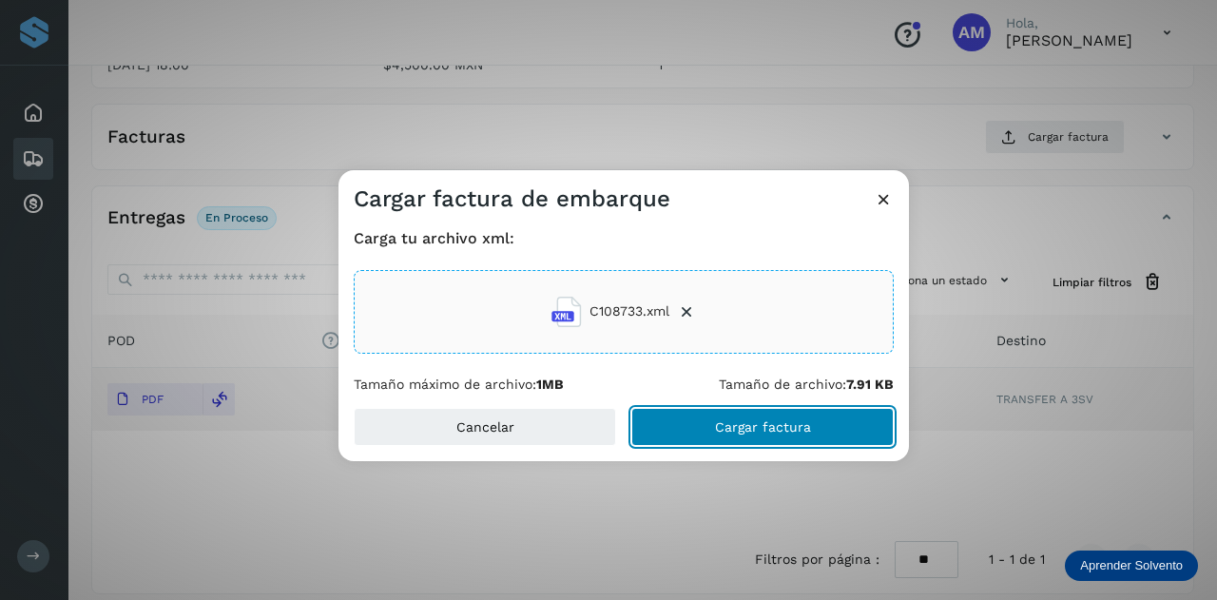
click at [697, 429] on button "Cargar factura" at bounding box center [762, 427] width 262 height 38
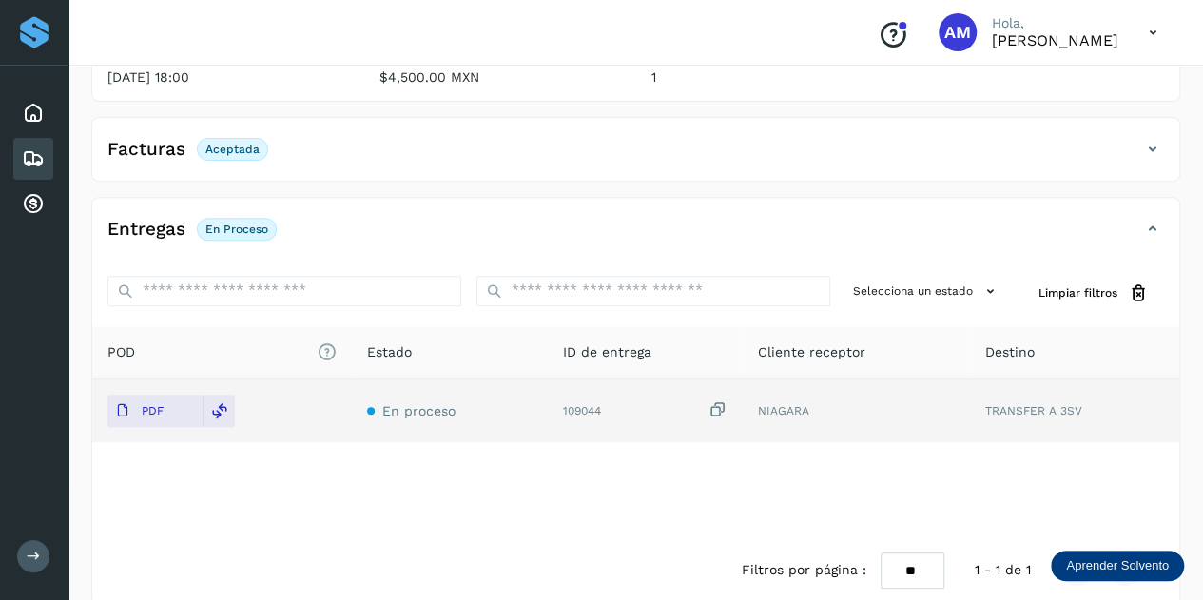
scroll to position [0, 0]
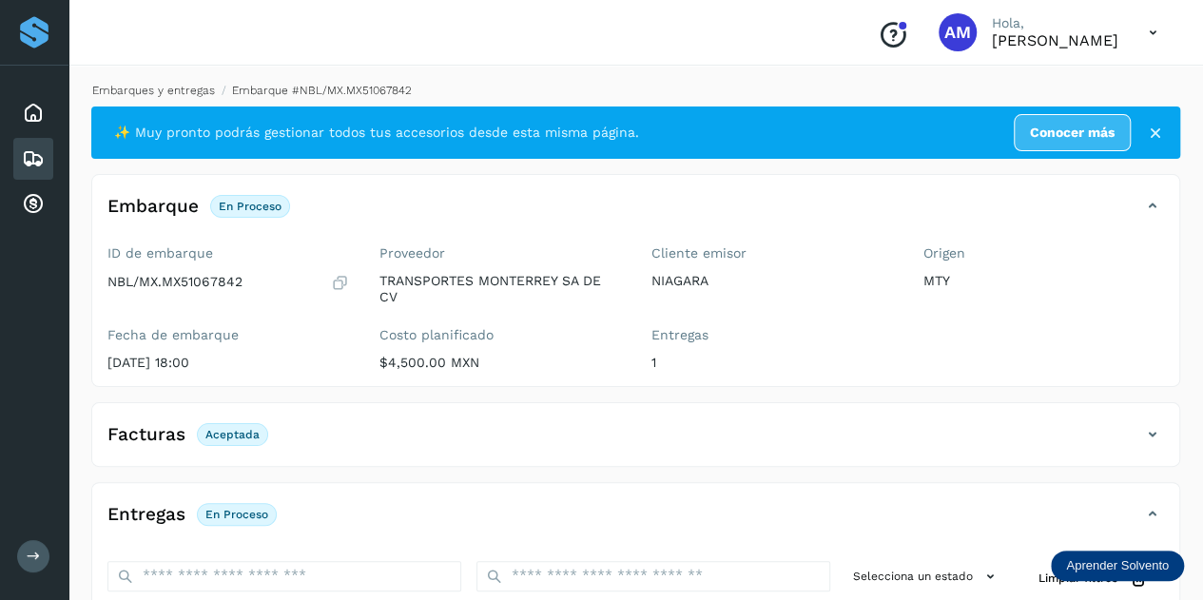
click at [194, 94] on link "Embarques y entregas" at bounding box center [153, 90] width 123 height 13
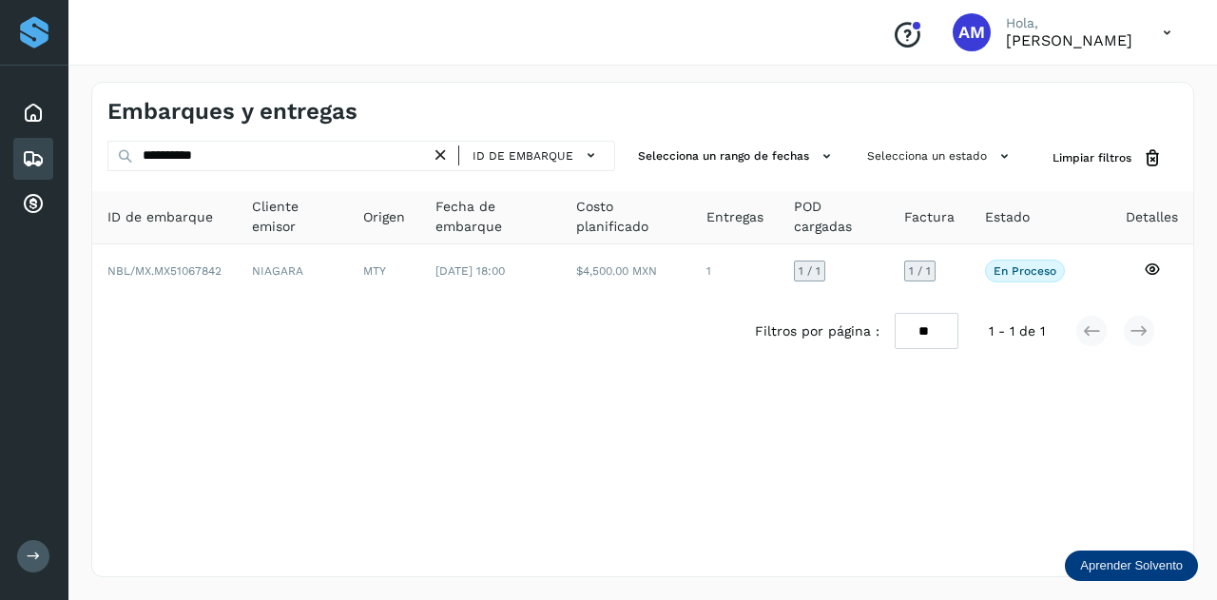
click at [440, 159] on icon at bounding box center [441, 156] width 20 height 20
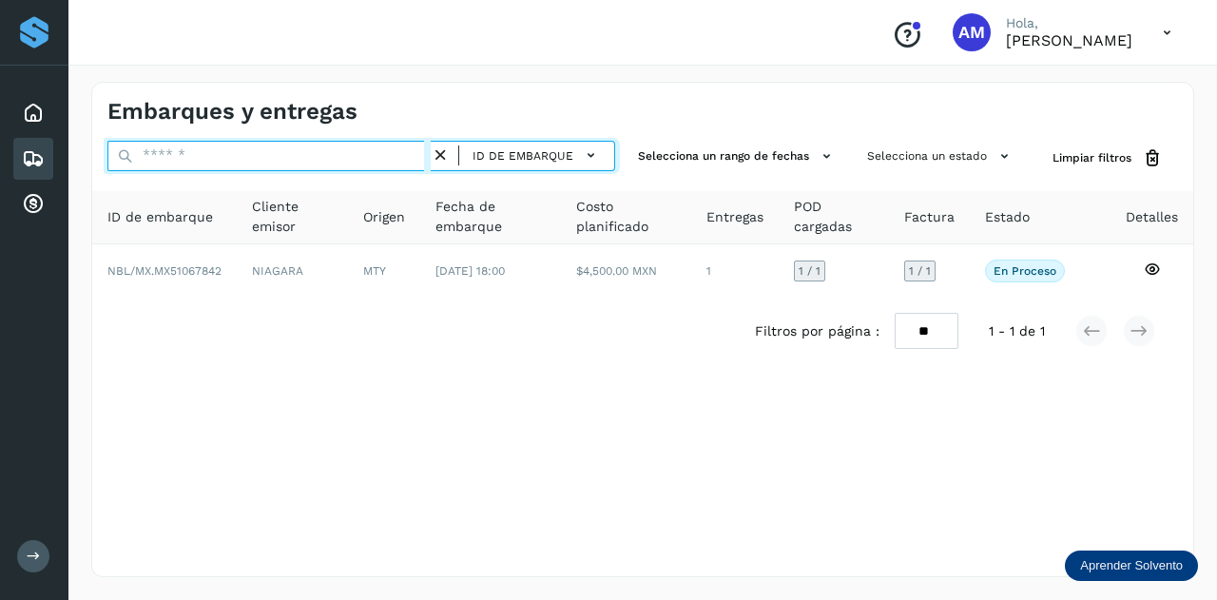
click at [412, 155] on input "text" at bounding box center [268, 156] width 323 height 30
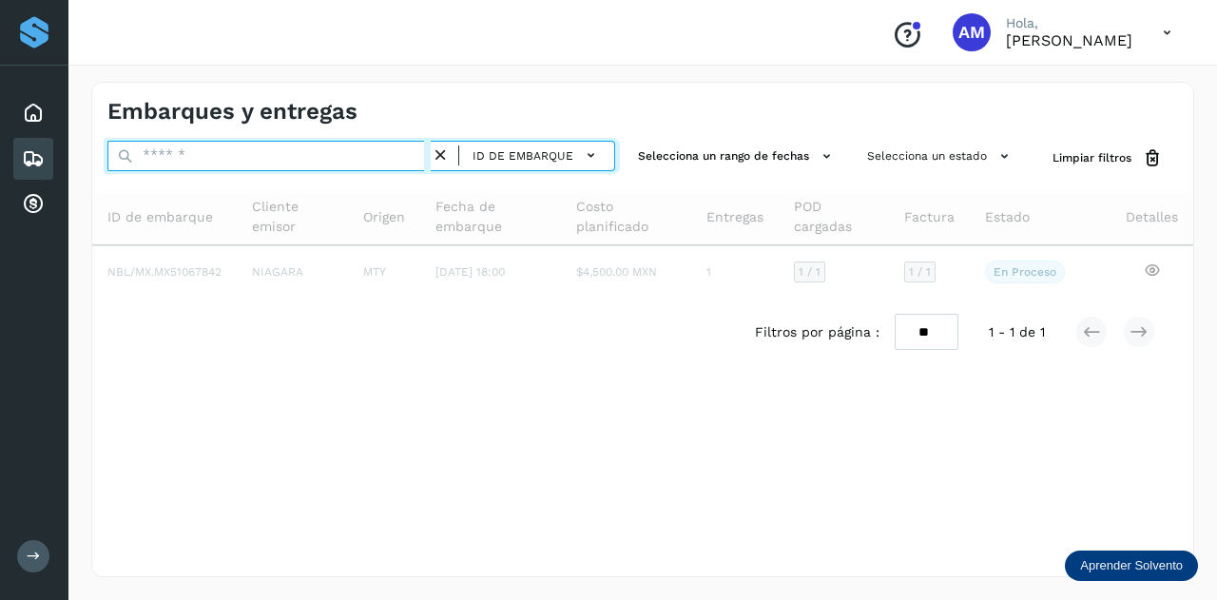
paste input "**********"
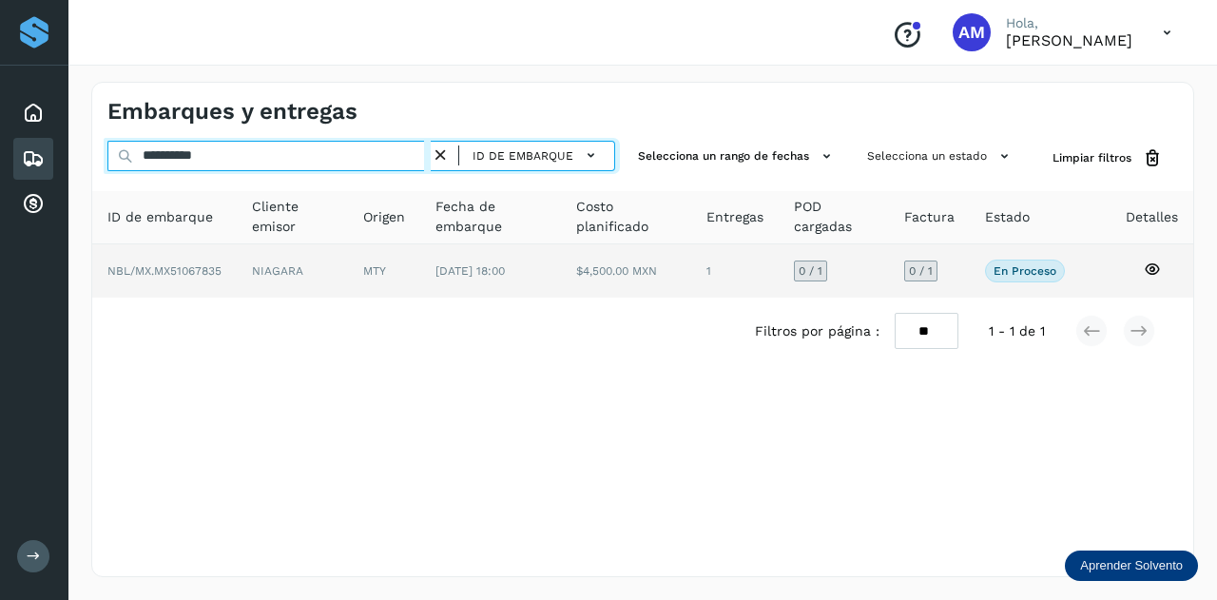
type input "**********"
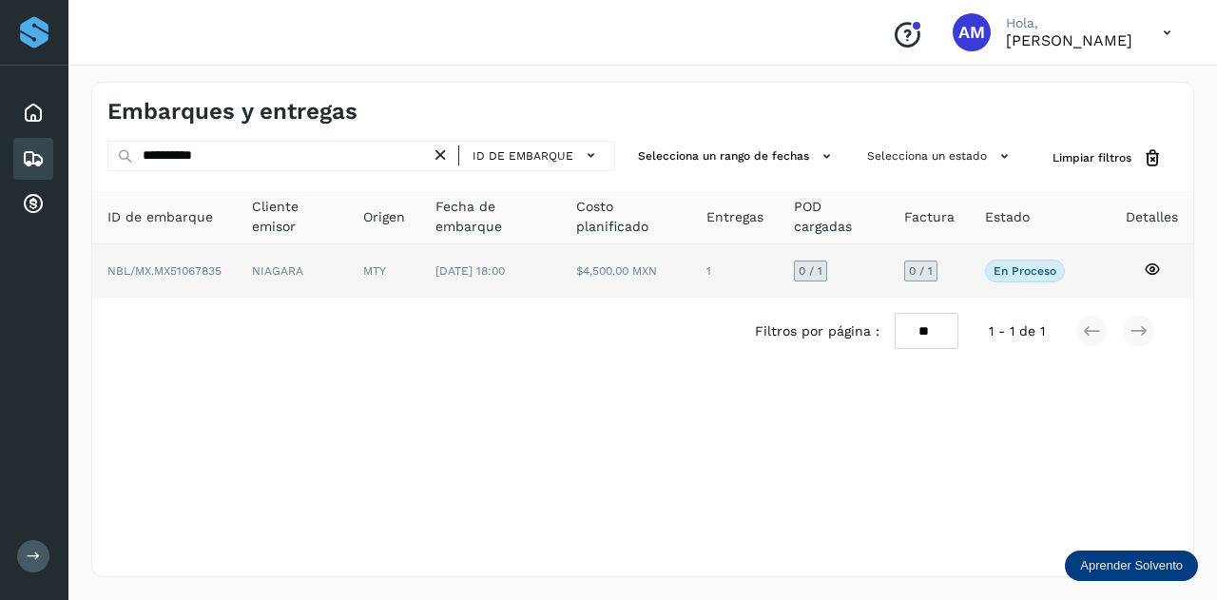
click at [561, 280] on td "[DATE] 18:00" at bounding box center [626, 270] width 131 height 53
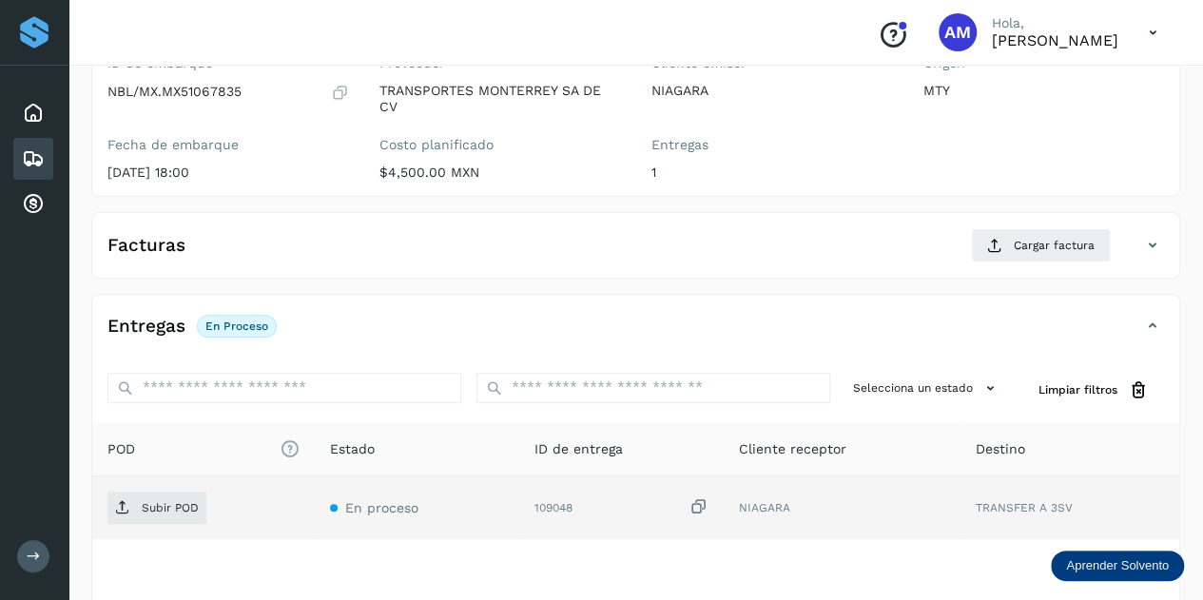
scroll to position [285, 0]
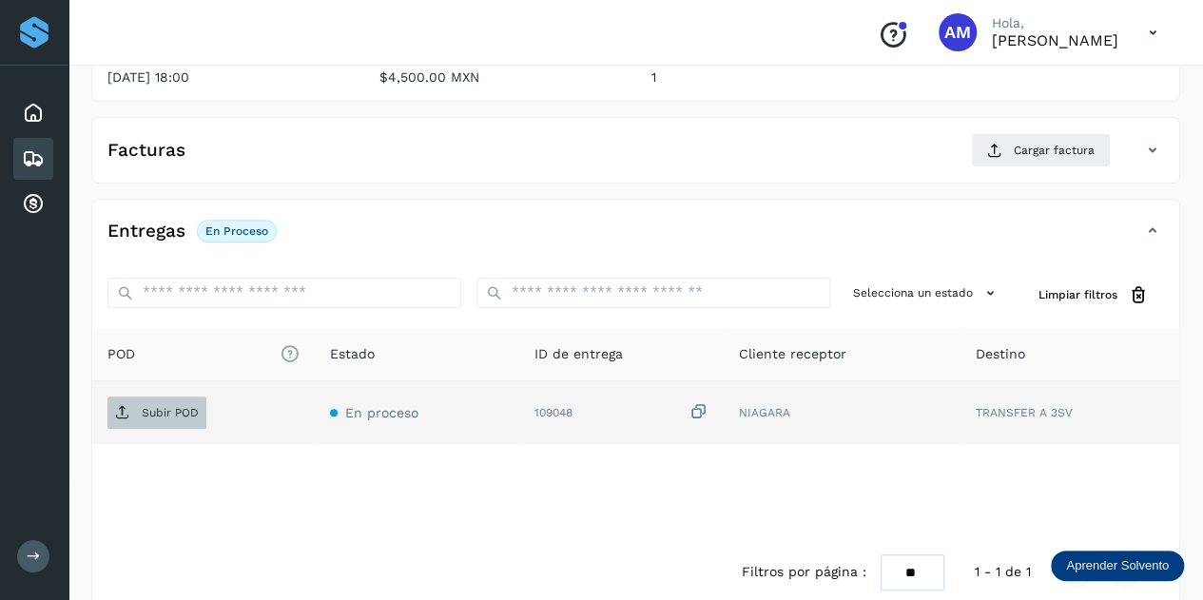
click at [185, 412] on p "Subir POD" at bounding box center [170, 412] width 57 height 13
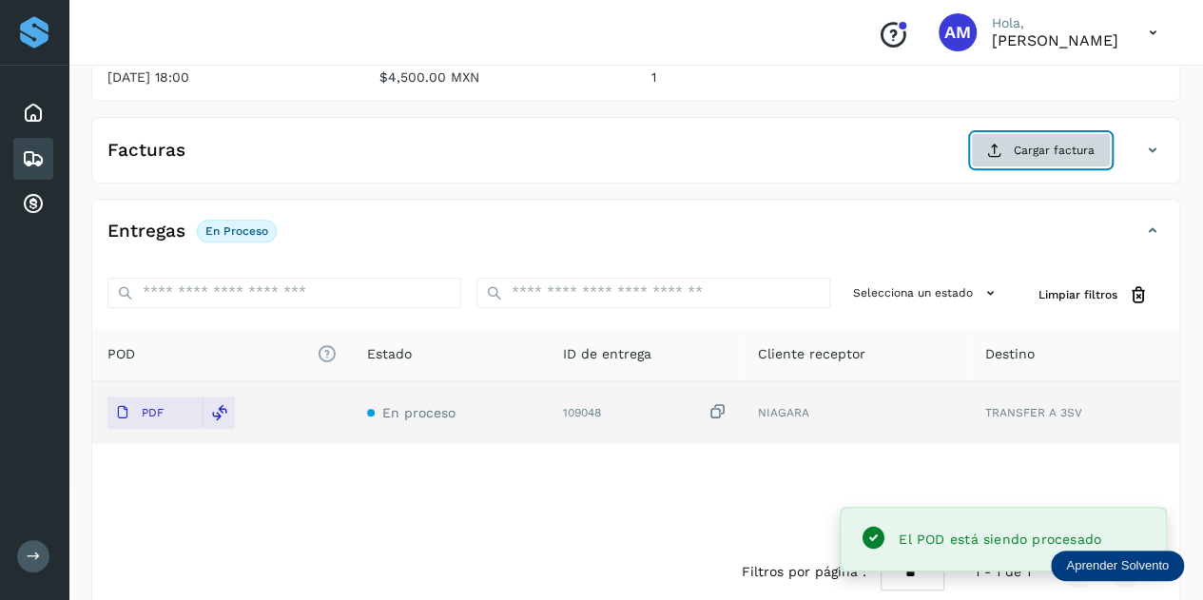
click at [1035, 155] on span "Cargar factura" at bounding box center [1054, 150] width 81 height 17
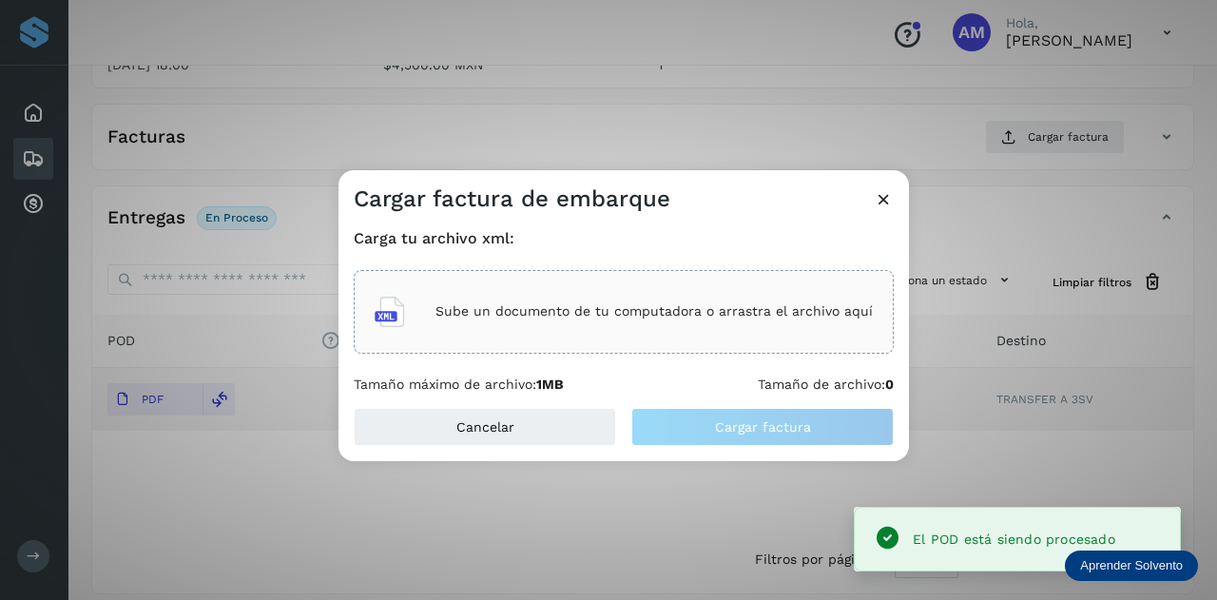
click at [636, 298] on div "Sube un documento de tu computadora o arrastra el archivo aquí" at bounding box center [624, 311] width 498 height 51
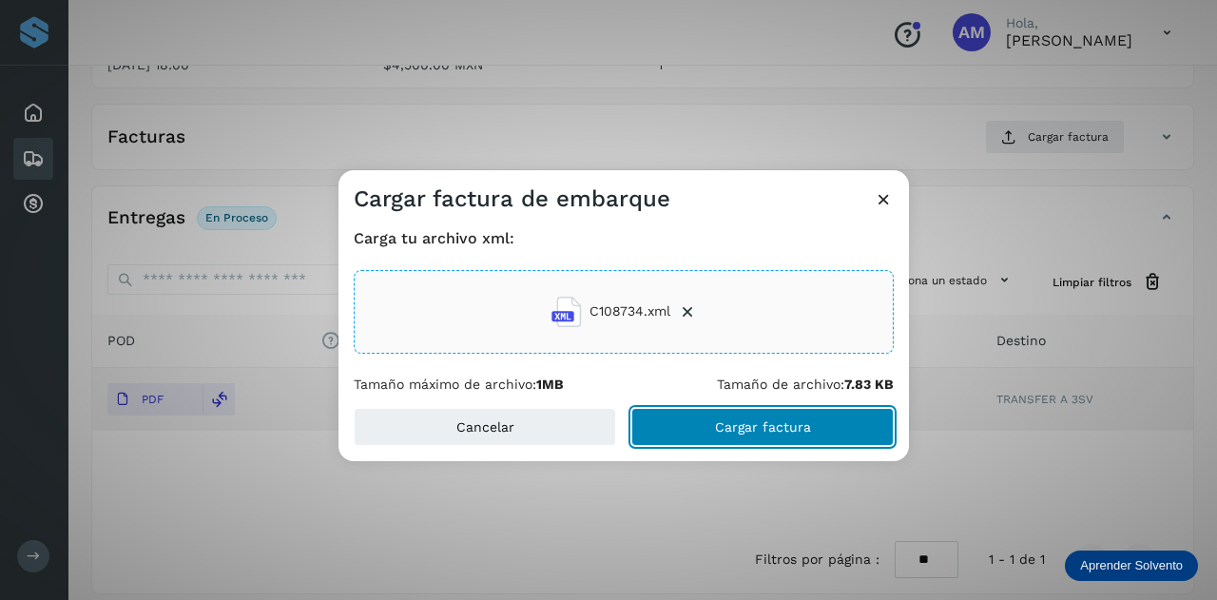
click at [696, 428] on button "Cargar factura" at bounding box center [762, 427] width 262 height 38
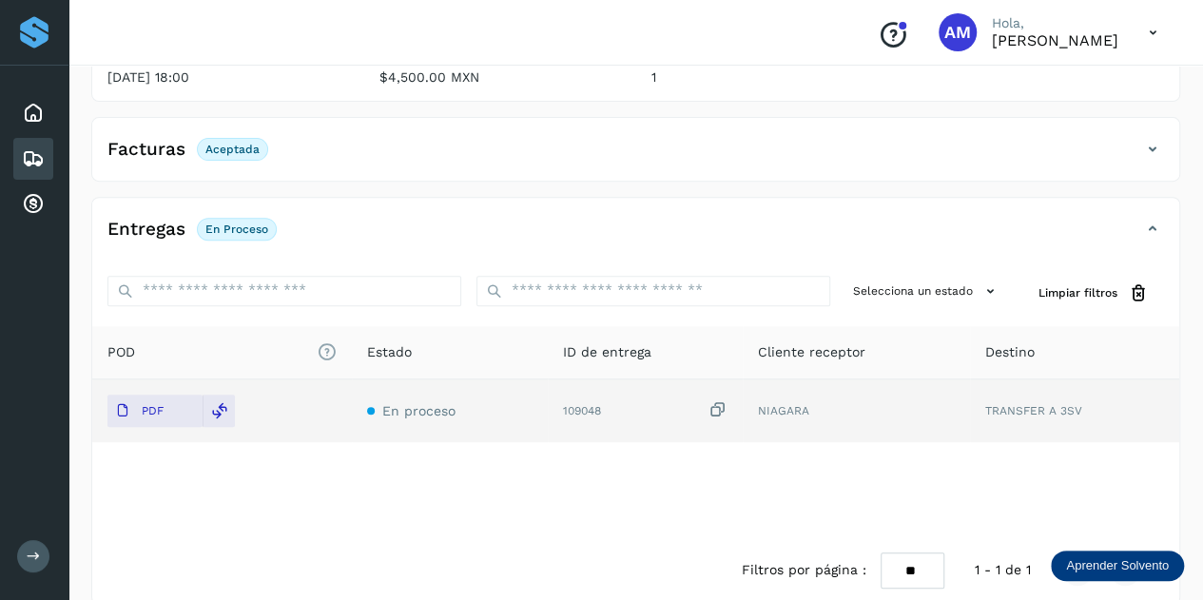
scroll to position [0, 0]
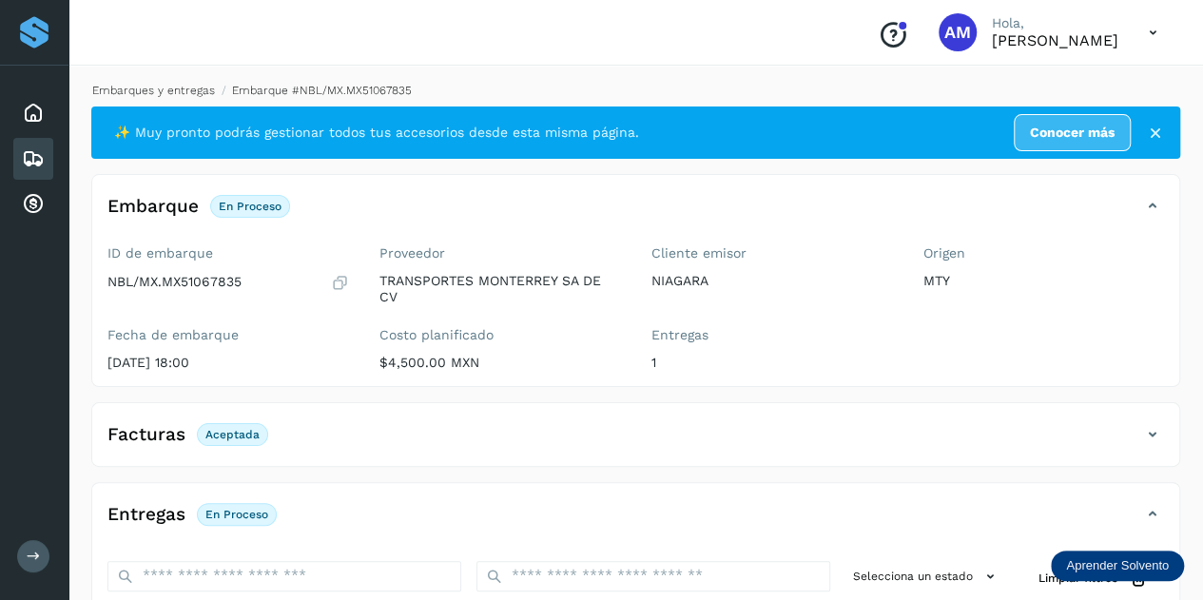
click at [183, 85] on link "Embarques y entregas" at bounding box center [153, 90] width 123 height 13
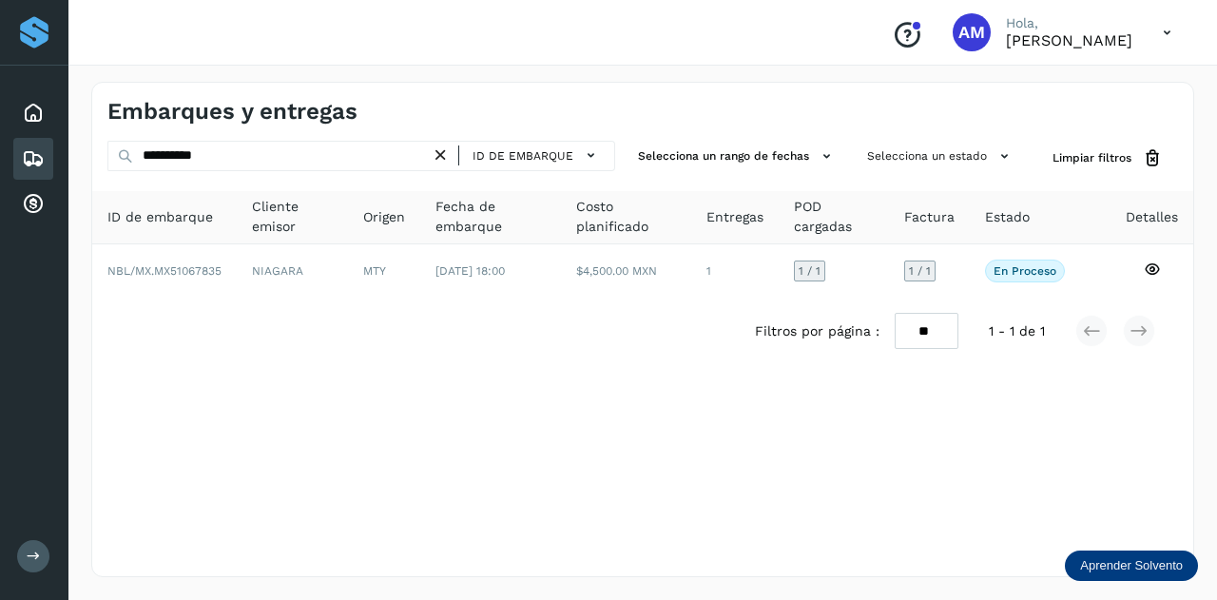
drag, startPoint x: 443, startPoint y: 147, endPoint x: 432, endPoint y: 149, distance: 11.6
click at [439, 148] on icon at bounding box center [441, 156] width 20 height 20
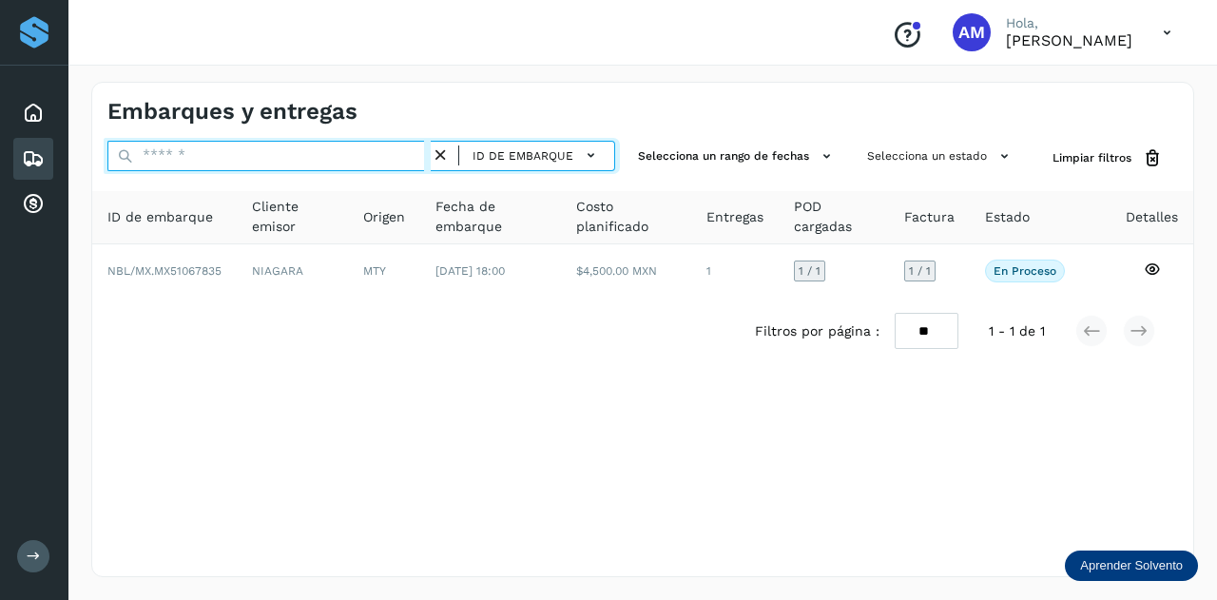
click at [371, 151] on input "text" at bounding box center [268, 156] width 323 height 30
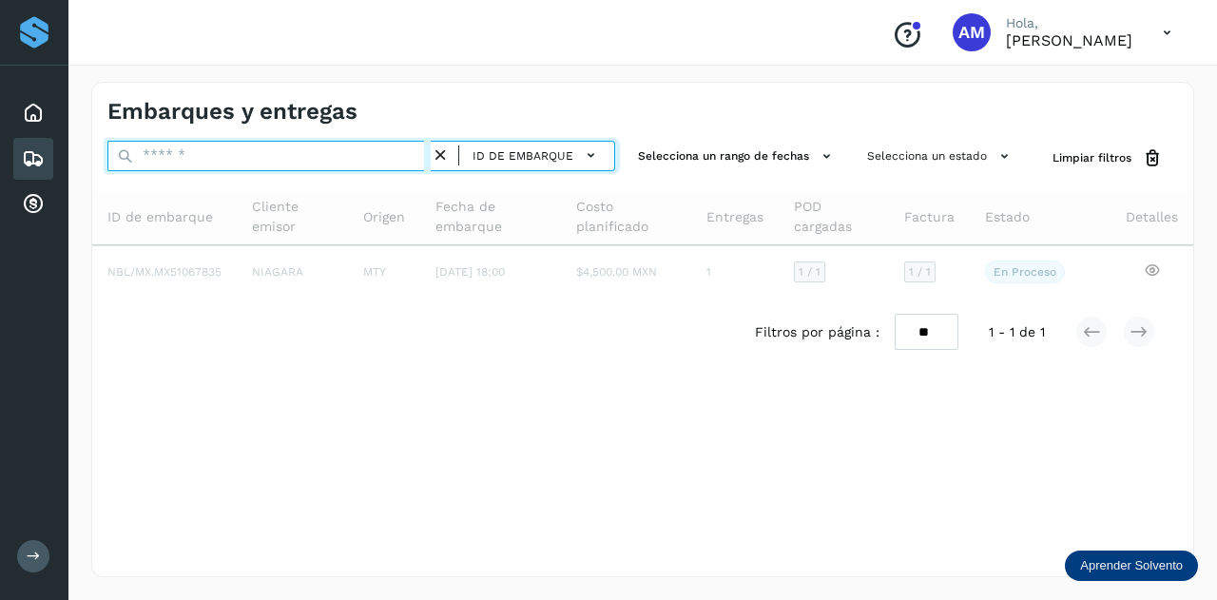
paste input "**********"
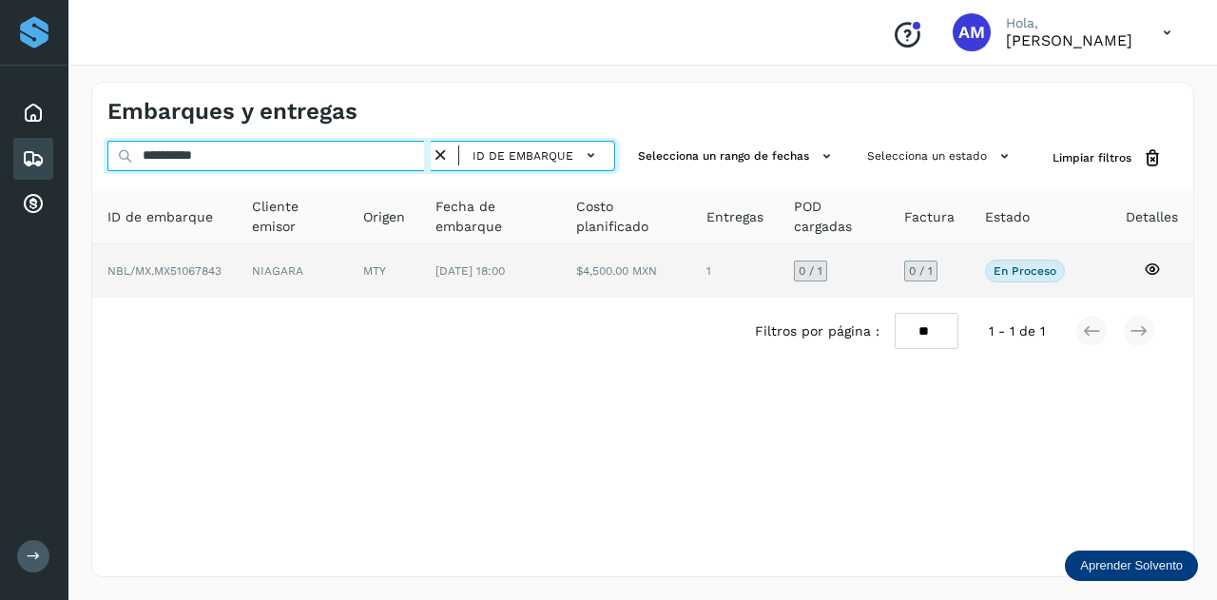
type input "**********"
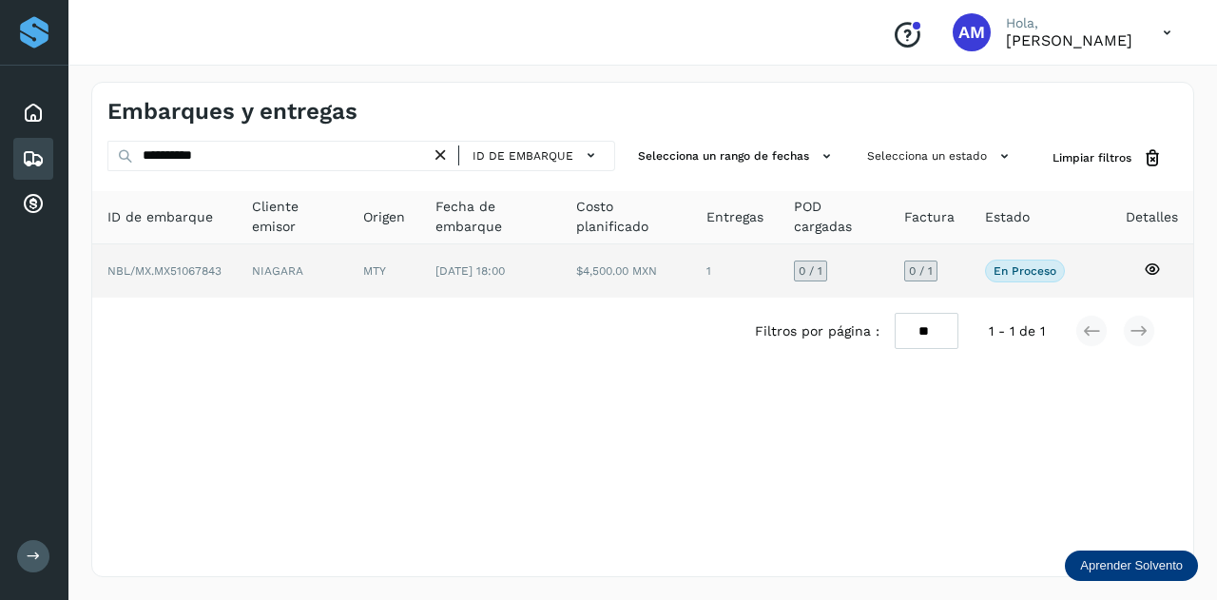
click at [458, 273] on span "[DATE] 18:00" at bounding box center [470, 270] width 69 height 13
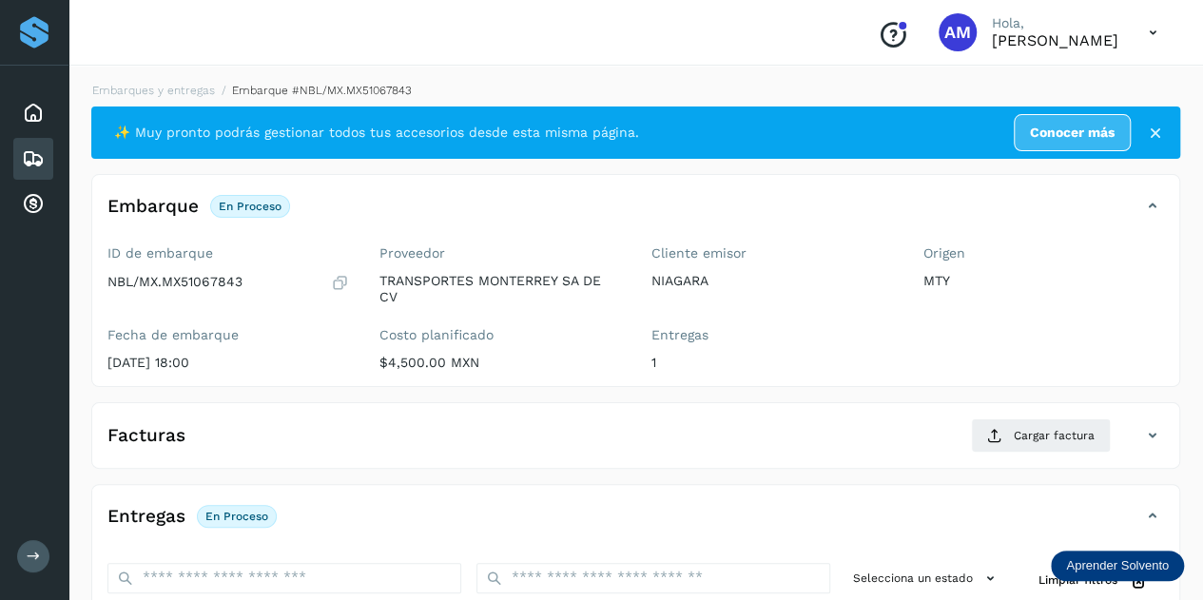
scroll to position [190, 0]
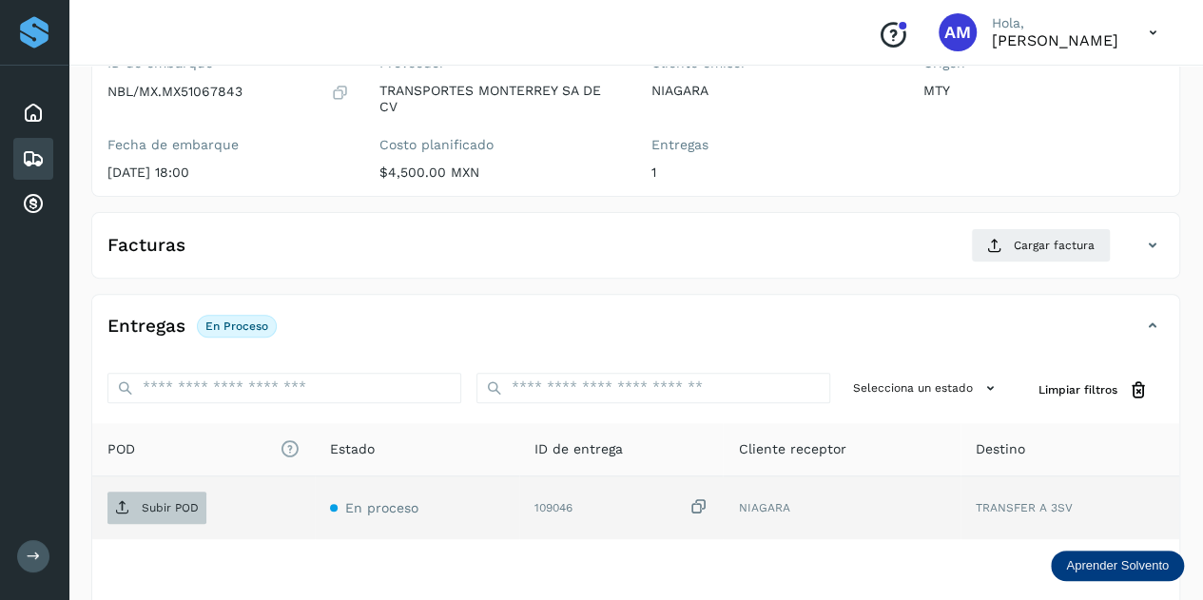
click at [187, 501] on p "Subir POD" at bounding box center [170, 507] width 57 height 13
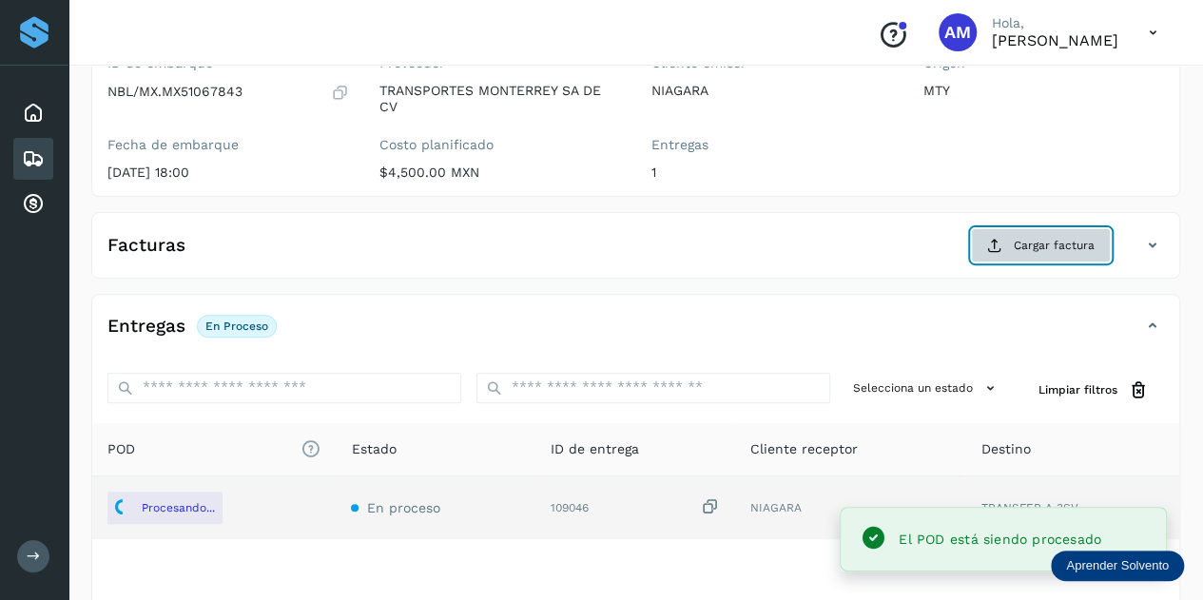
click at [1014, 241] on button "Cargar factura" at bounding box center [1041, 245] width 140 height 34
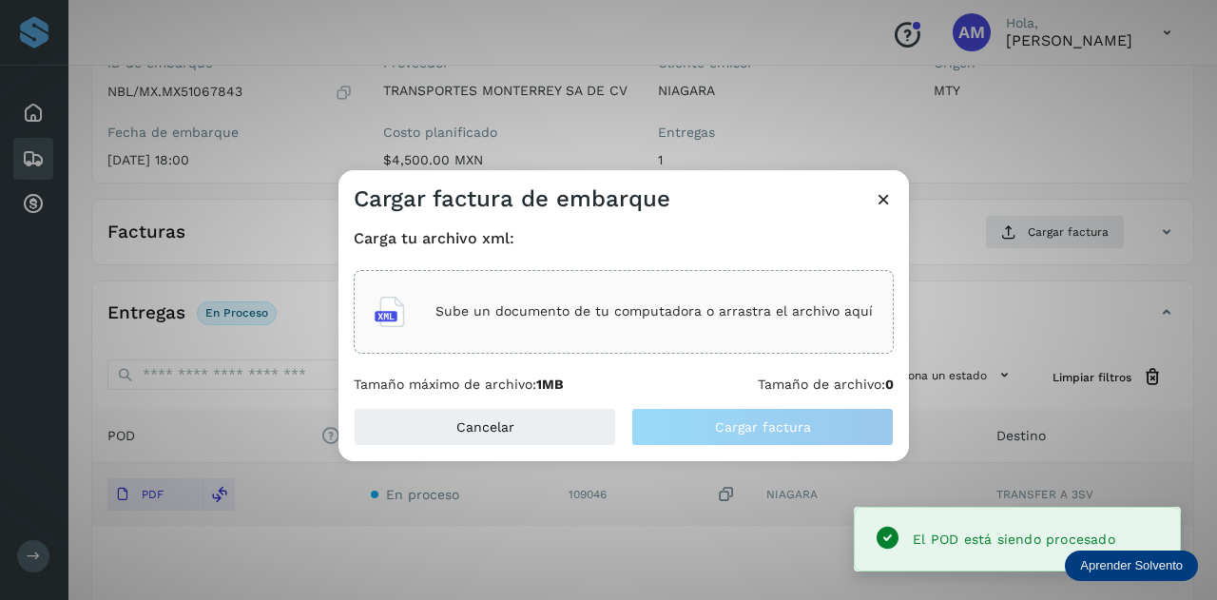
click at [778, 330] on div "Sube un documento de tu computadora o arrastra el archivo aquí" at bounding box center [624, 311] width 498 height 51
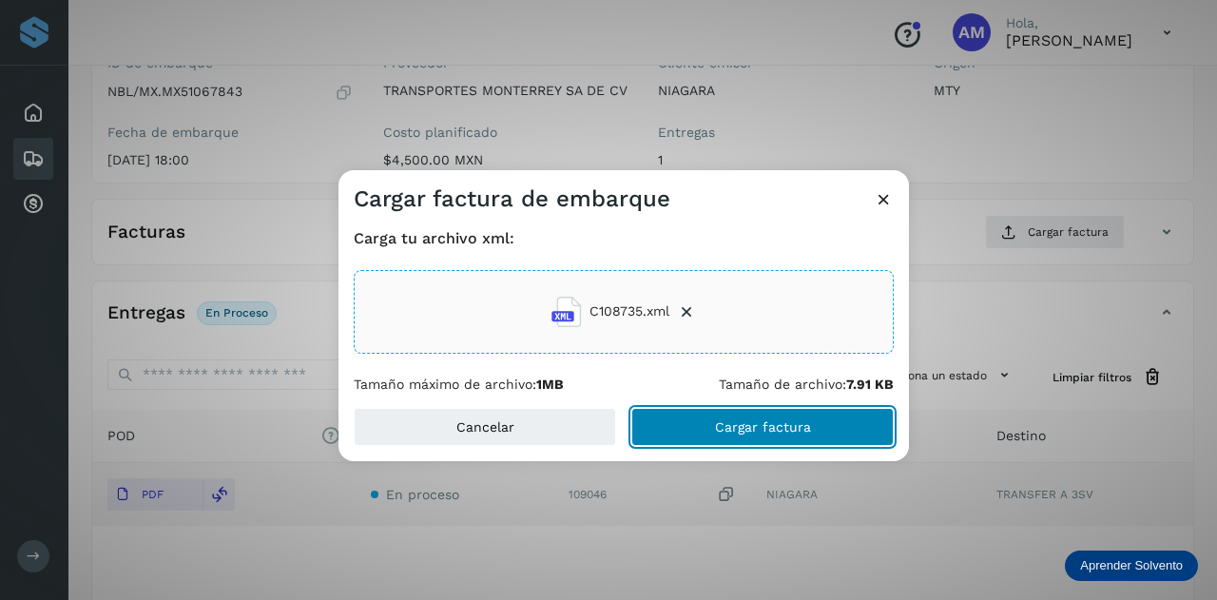
click at [766, 417] on button "Cargar factura" at bounding box center [762, 427] width 262 height 38
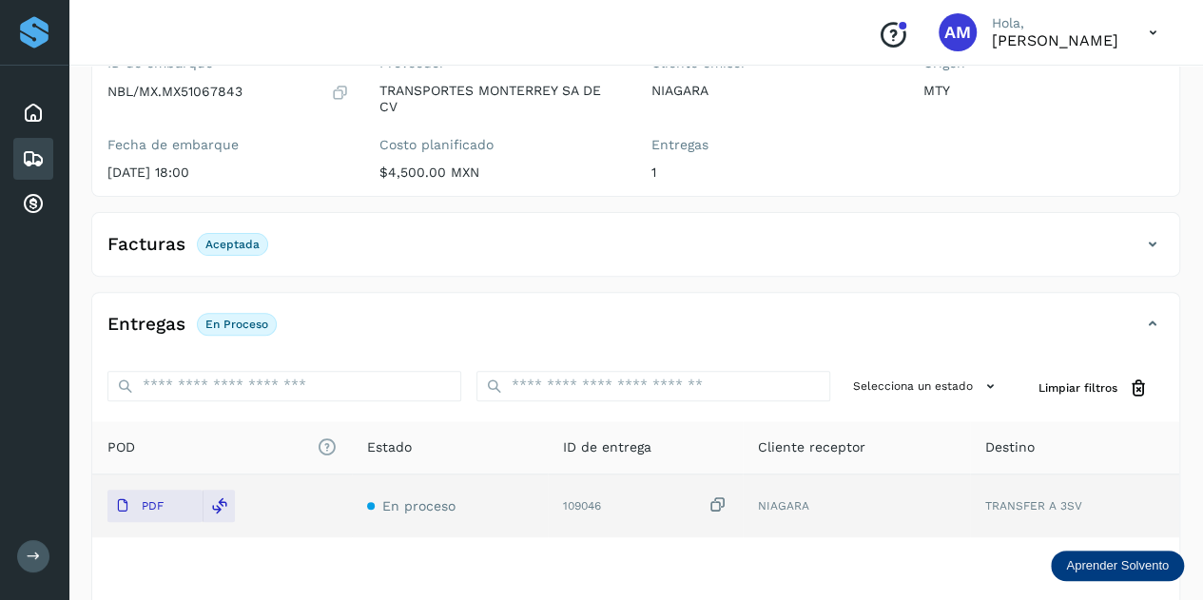
scroll to position [0, 0]
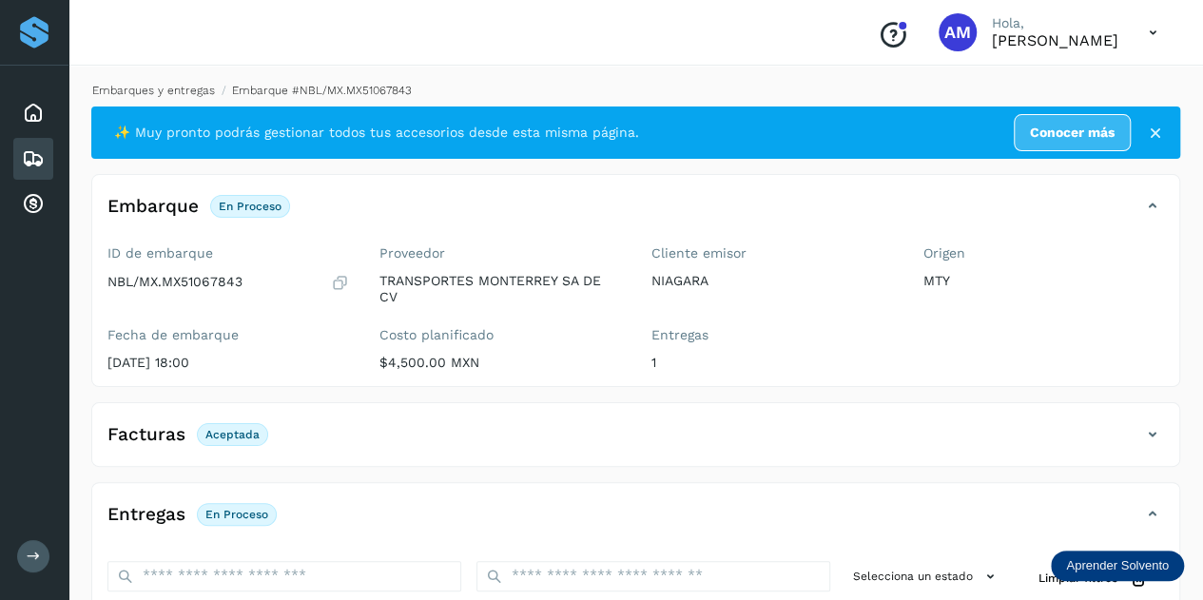
click at [171, 90] on link "Embarques y entregas" at bounding box center [153, 90] width 123 height 13
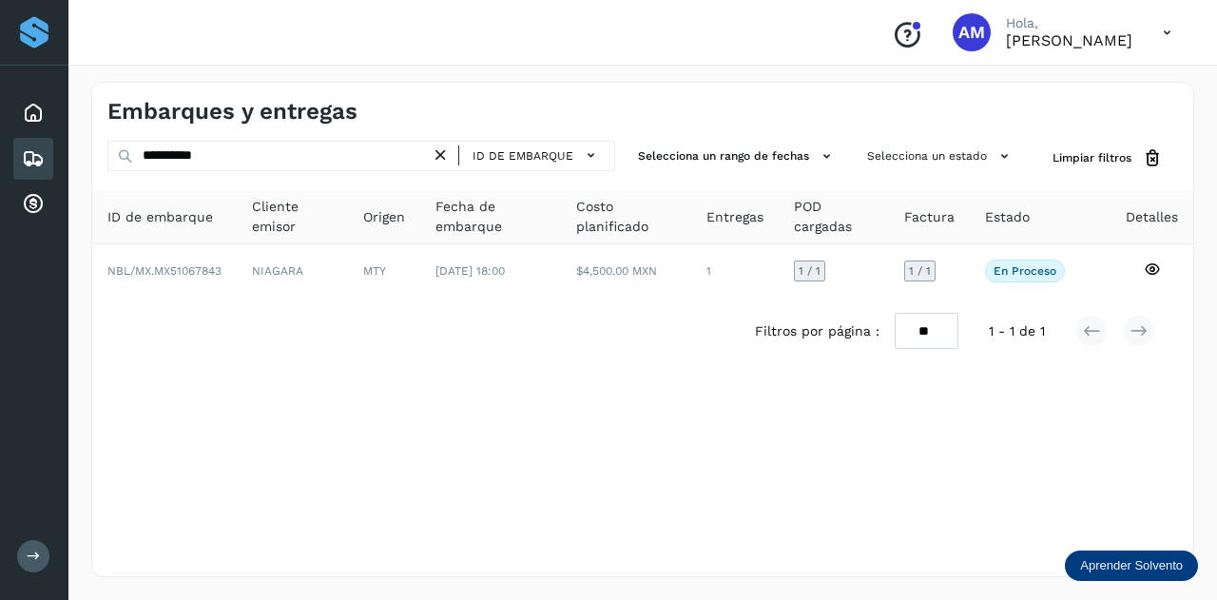
drag, startPoint x: 442, startPoint y: 149, endPoint x: 359, endPoint y: 148, distance: 82.7
click at [440, 149] on icon at bounding box center [441, 156] width 20 height 20
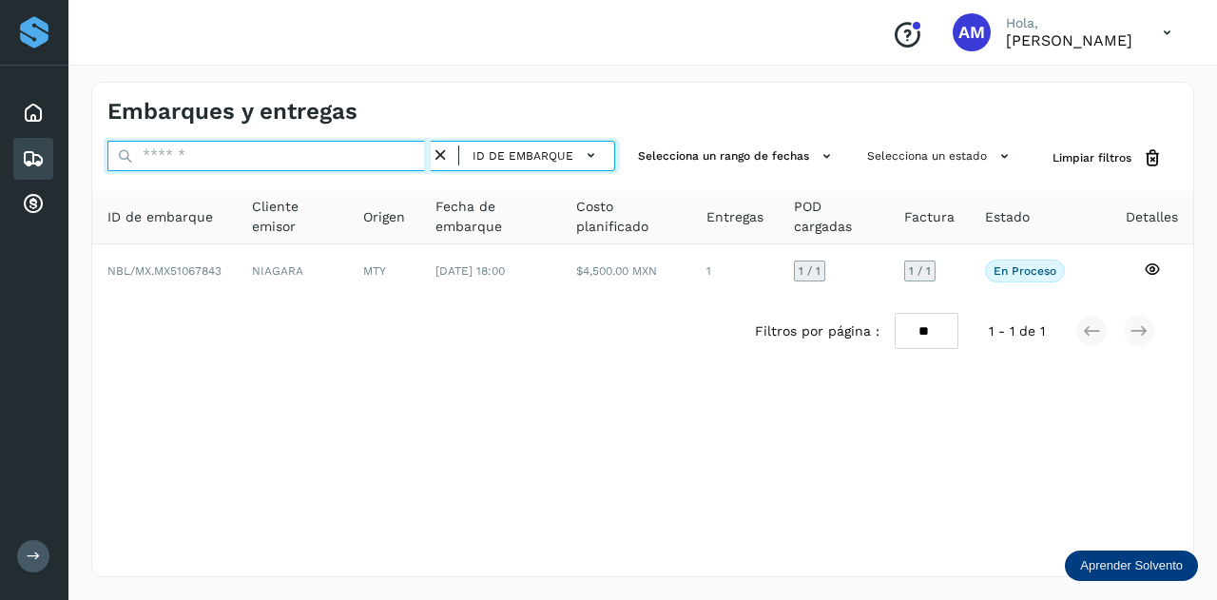
click at [359, 148] on input "text" at bounding box center [268, 156] width 323 height 30
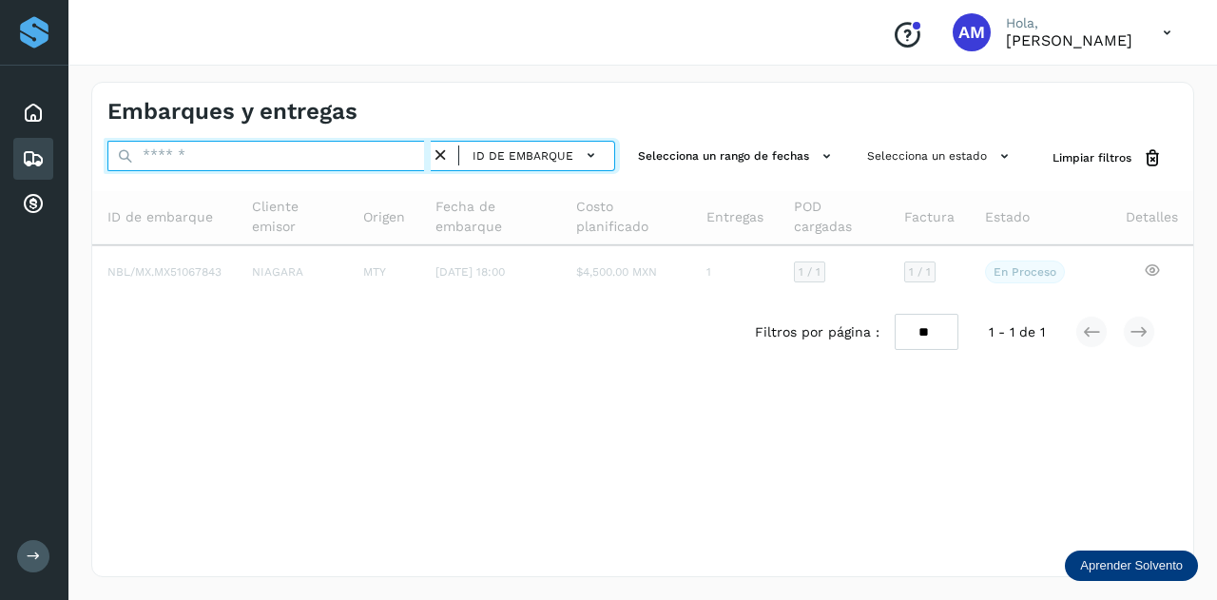
paste input "**********"
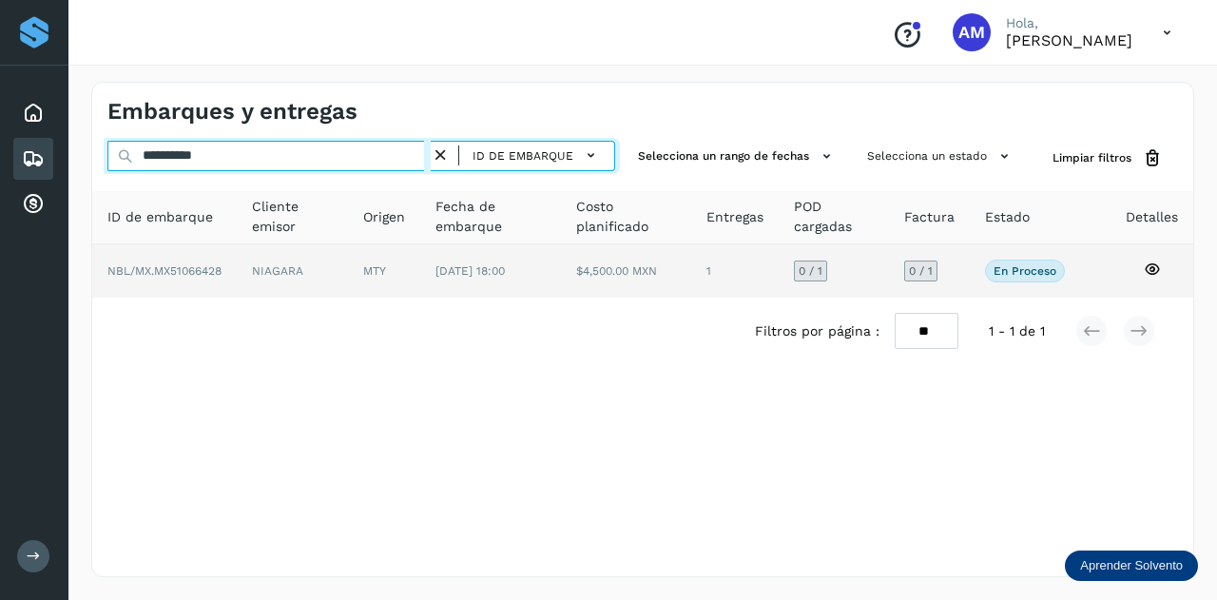
type input "**********"
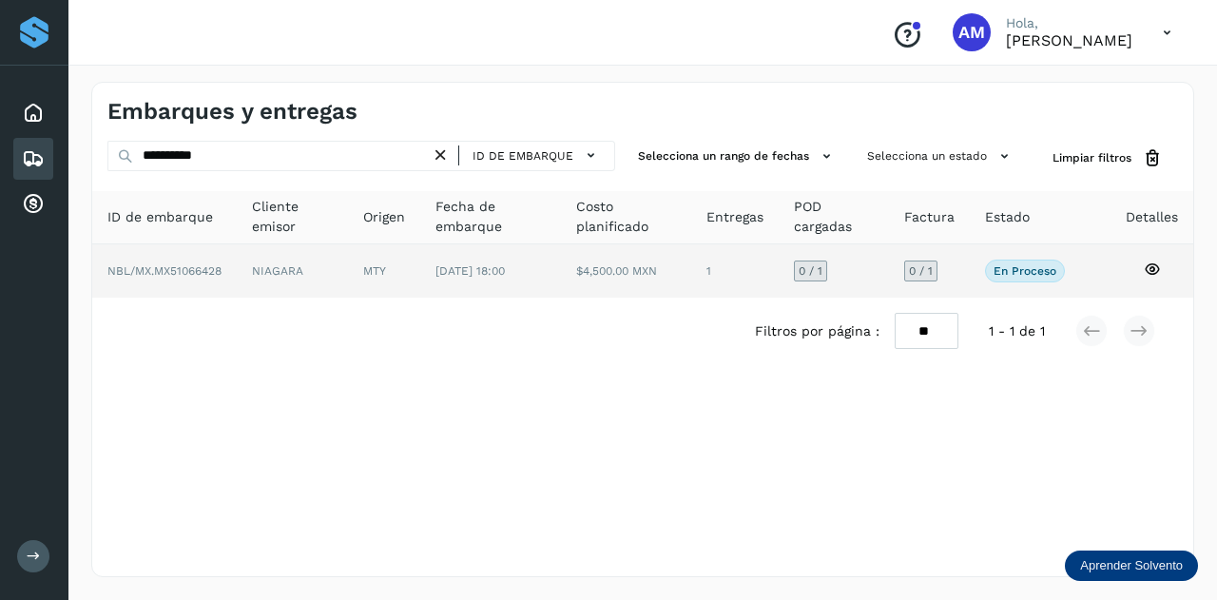
click at [420, 262] on td "MTY" at bounding box center [490, 270] width 141 height 53
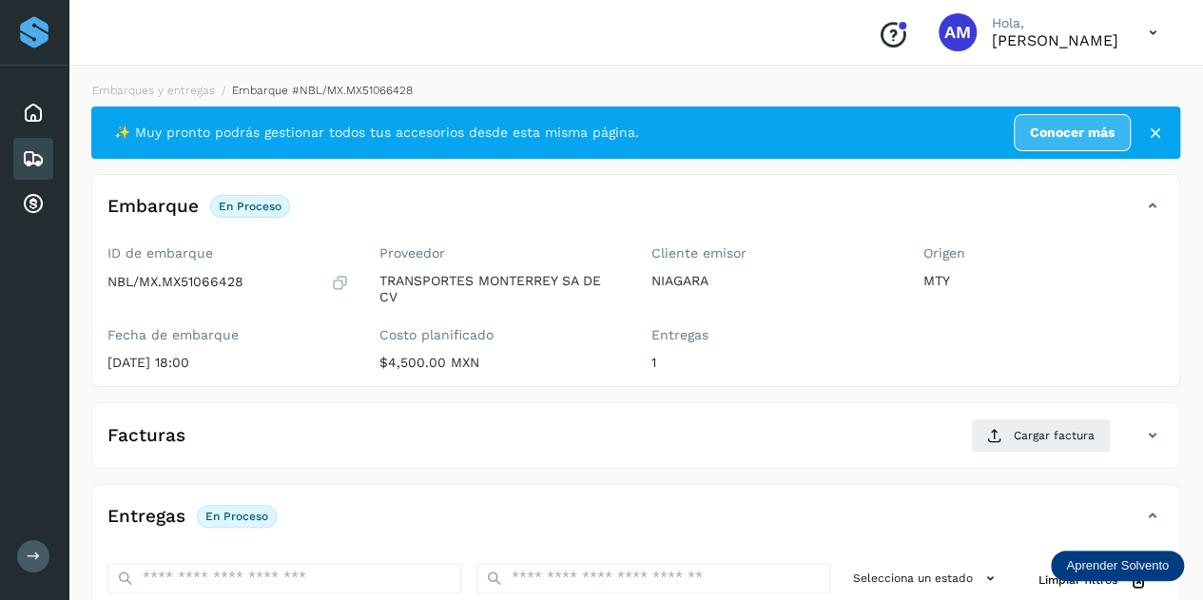
scroll to position [190, 0]
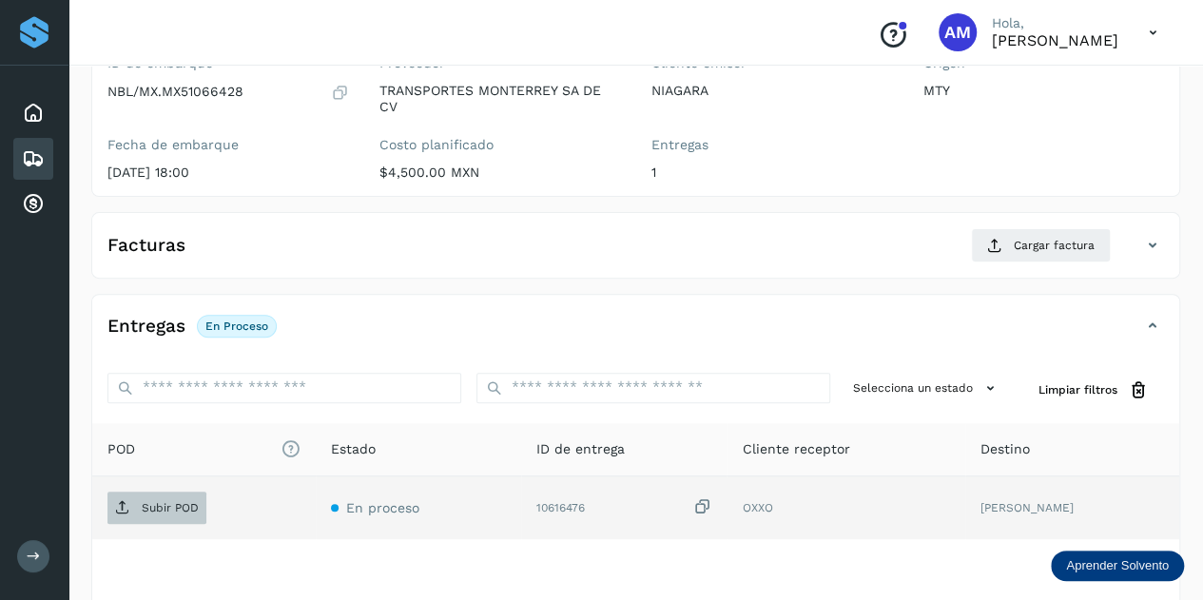
click at [175, 513] on span "Subir POD" at bounding box center [156, 508] width 99 height 30
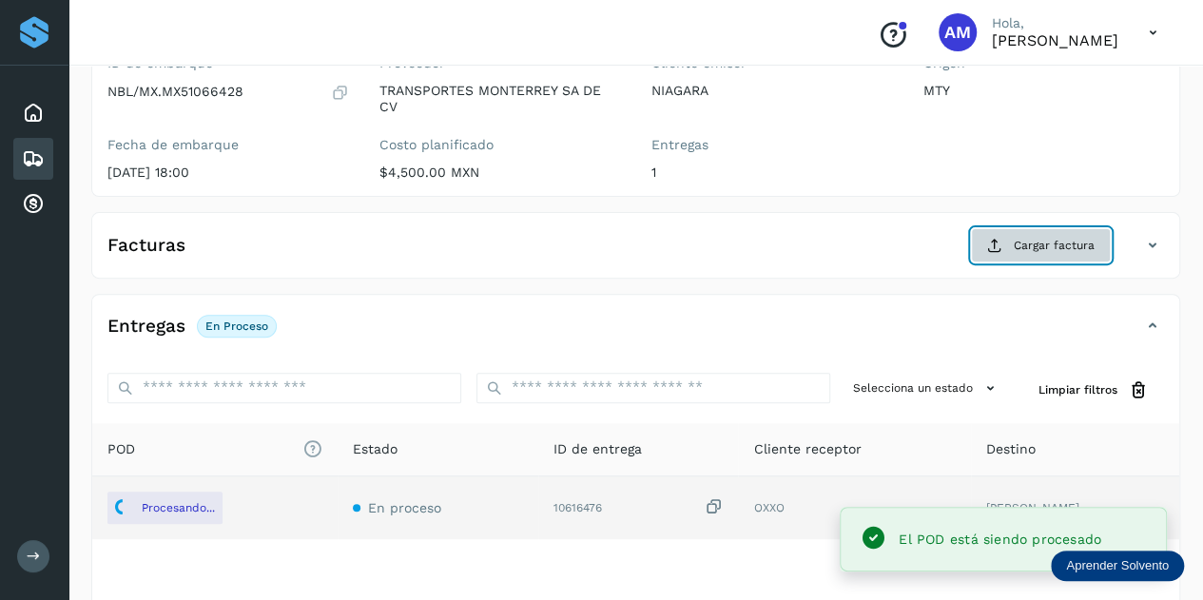
click at [1004, 243] on button "Cargar factura" at bounding box center [1041, 245] width 140 height 34
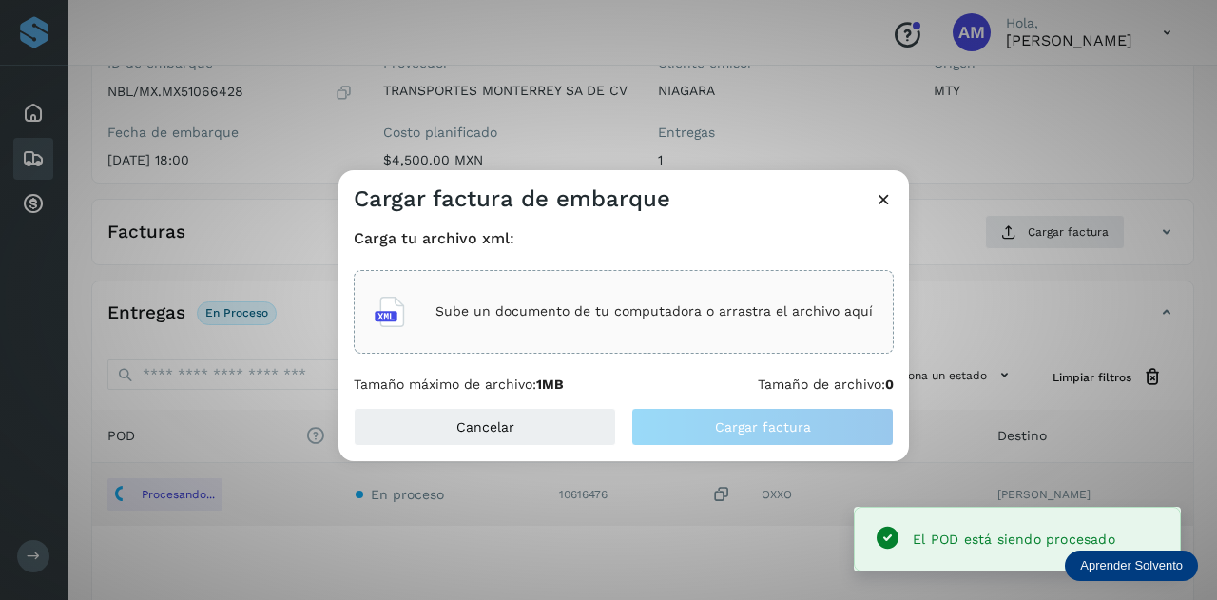
click at [840, 290] on div "Sube un documento de tu computadora o arrastra el archivo aquí" at bounding box center [624, 311] width 498 height 51
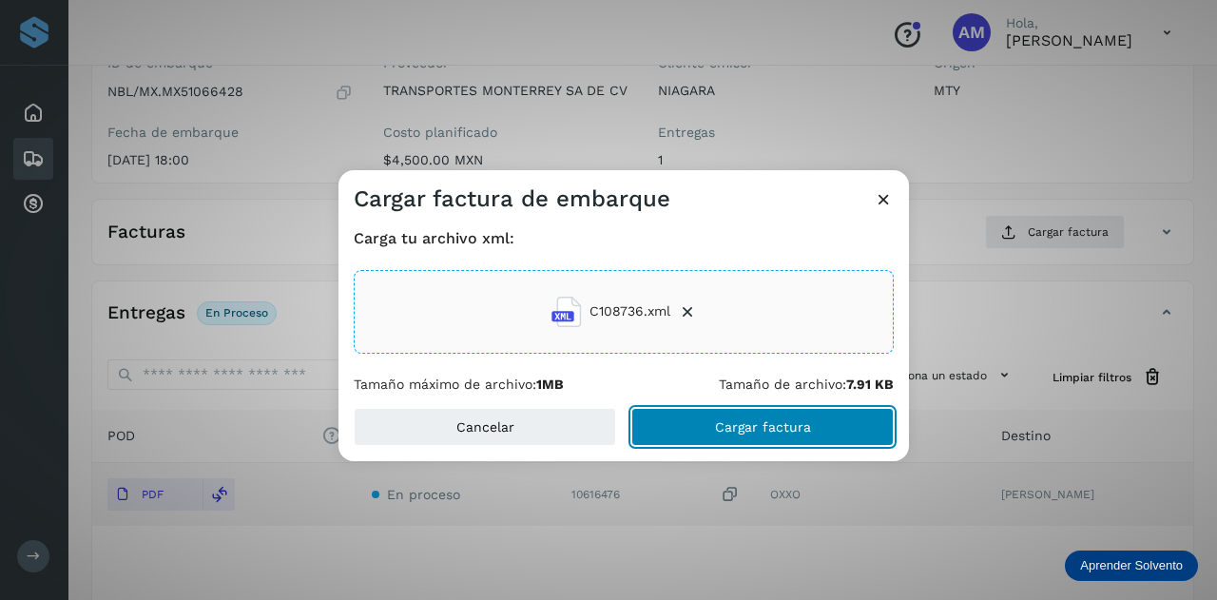
click at [697, 429] on button "Cargar factura" at bounding box center [762, 427] width 262 height 38
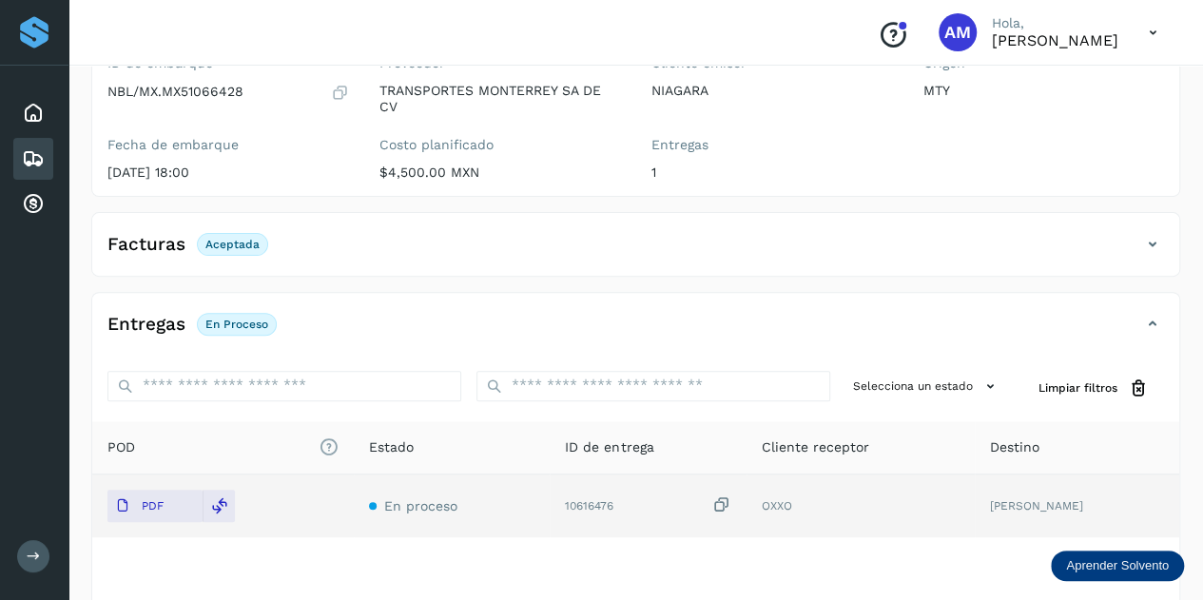
scroll to position [0, 0]
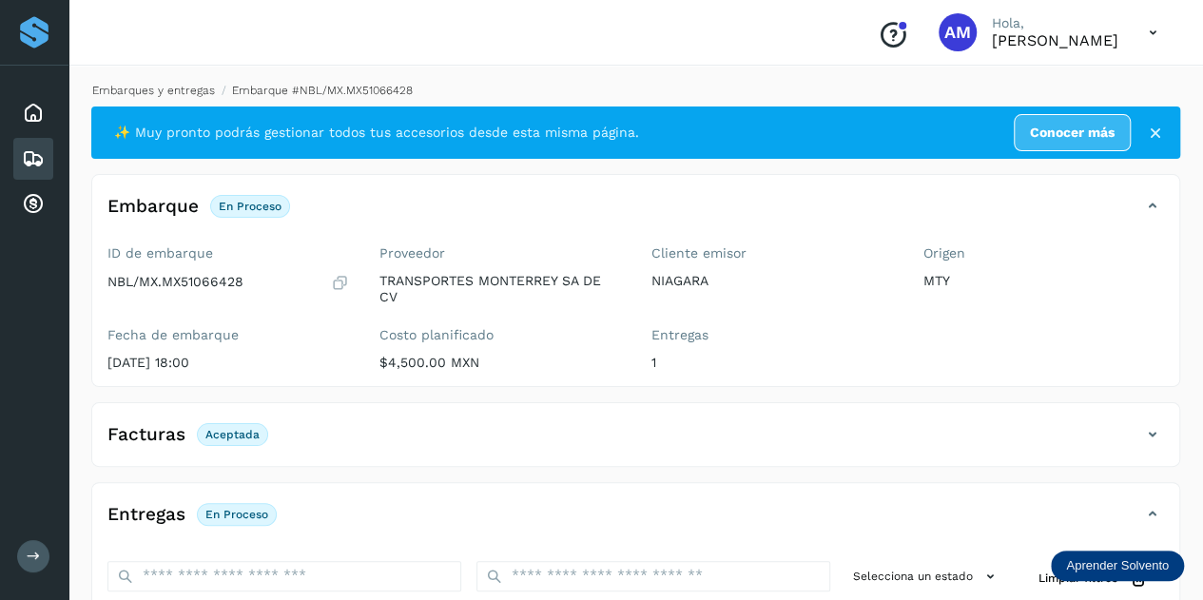
click at [170, 87] on link "Embarques y entregas" at bounding box center [153, 90] width 123 height 13
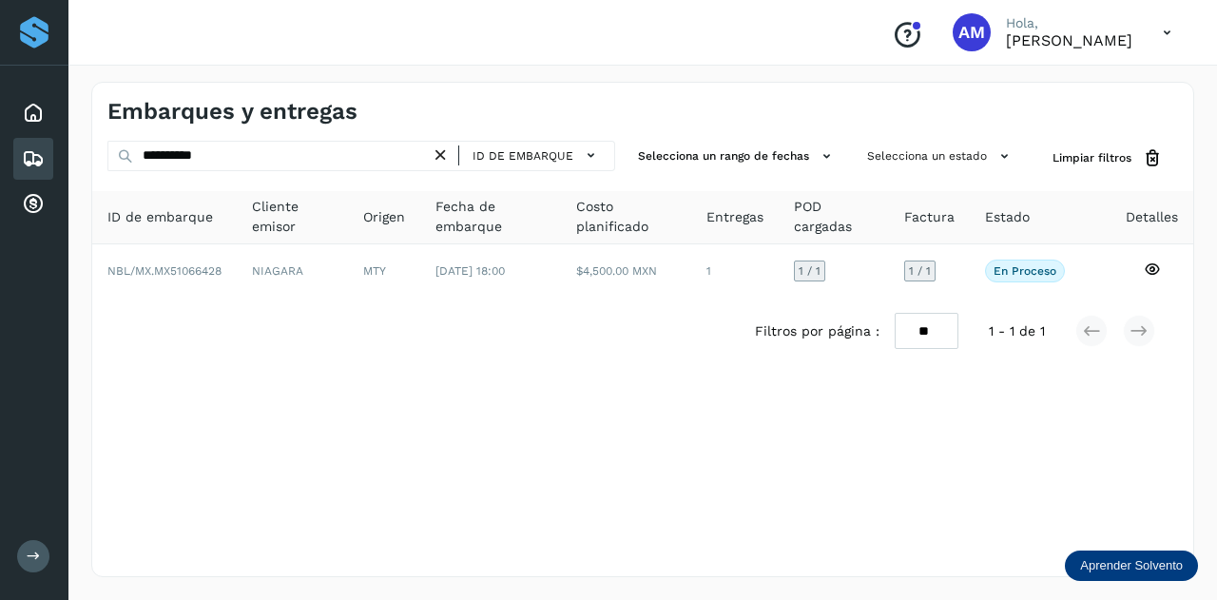
click at [441, 160] on icon at bounding box center [441, 156] width 20 height 20
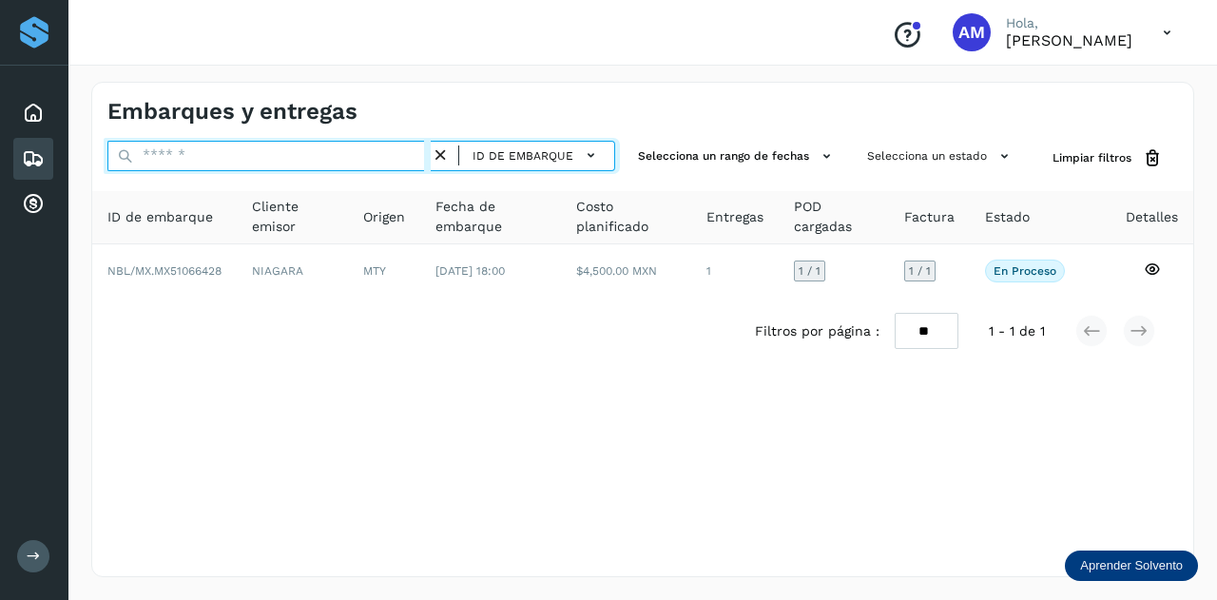
click at [397, 151] on input "text" at bounding box center [268, 156] width 323 height 30
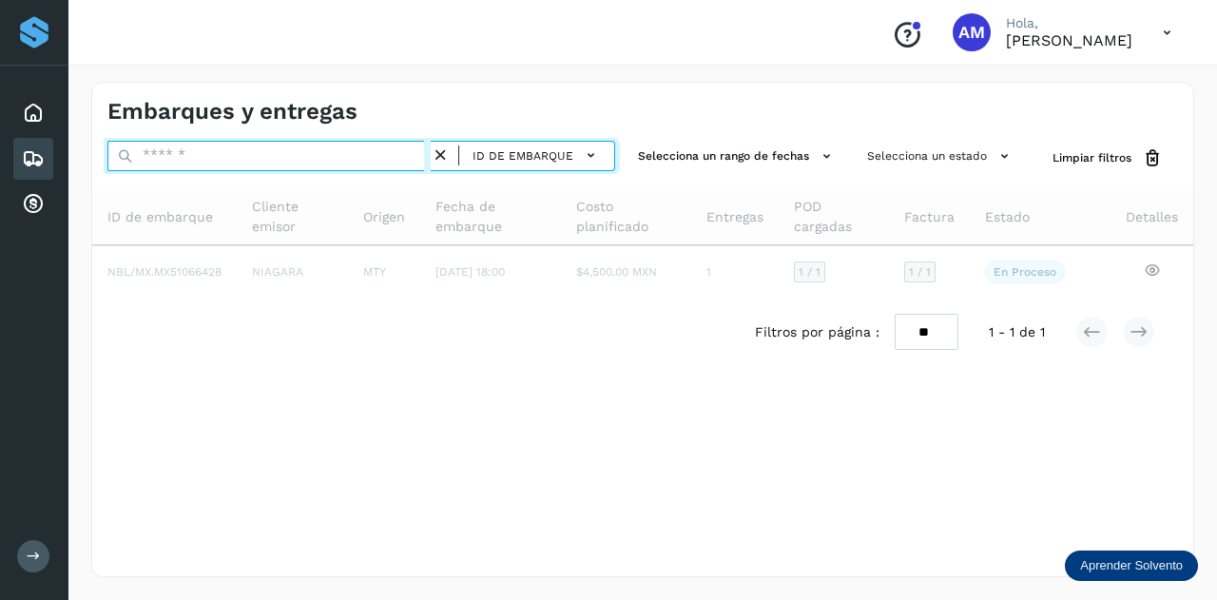
paste input "**********"
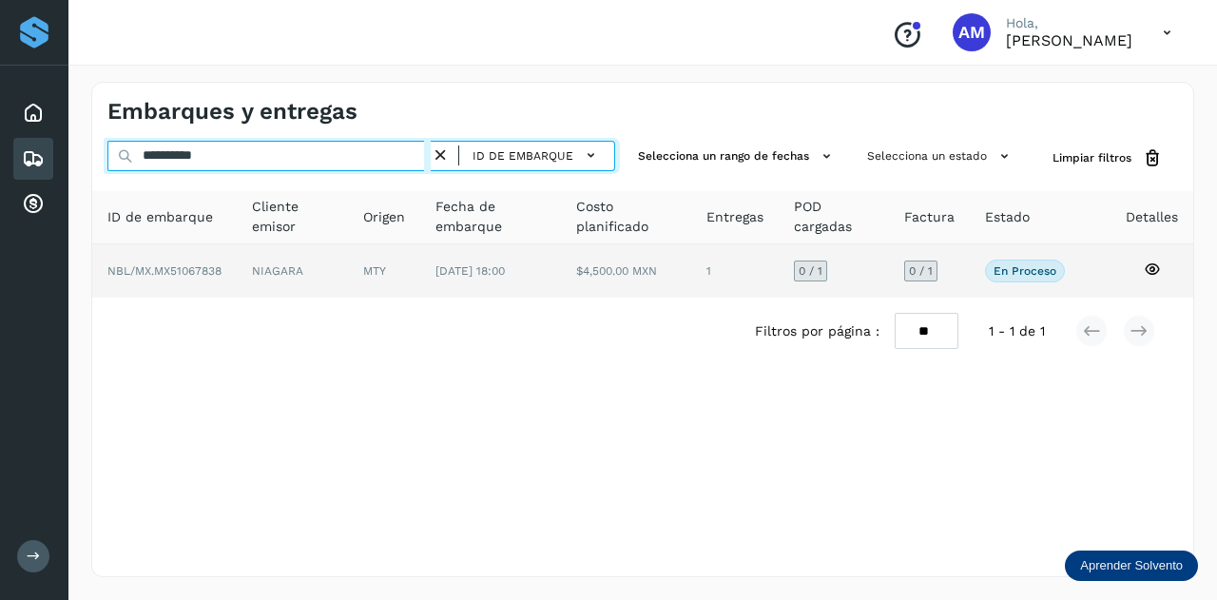
type input "**********"
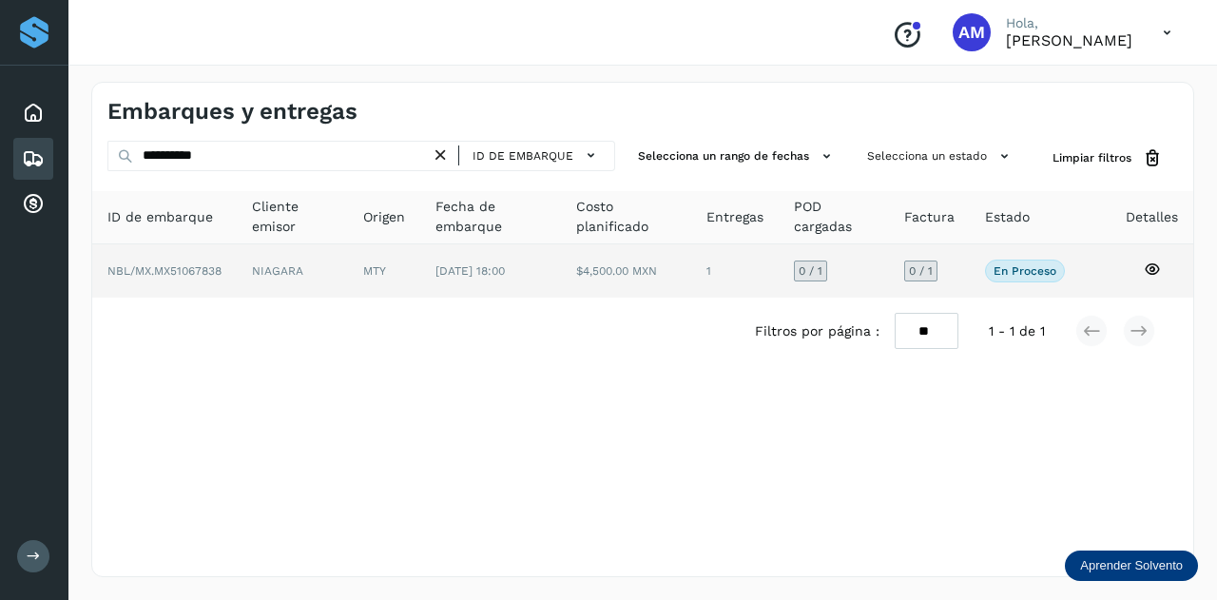
click at [237, 267] on td "NBL/MX.MX51067838" at bounding box center [292, 270] width 111 height 53
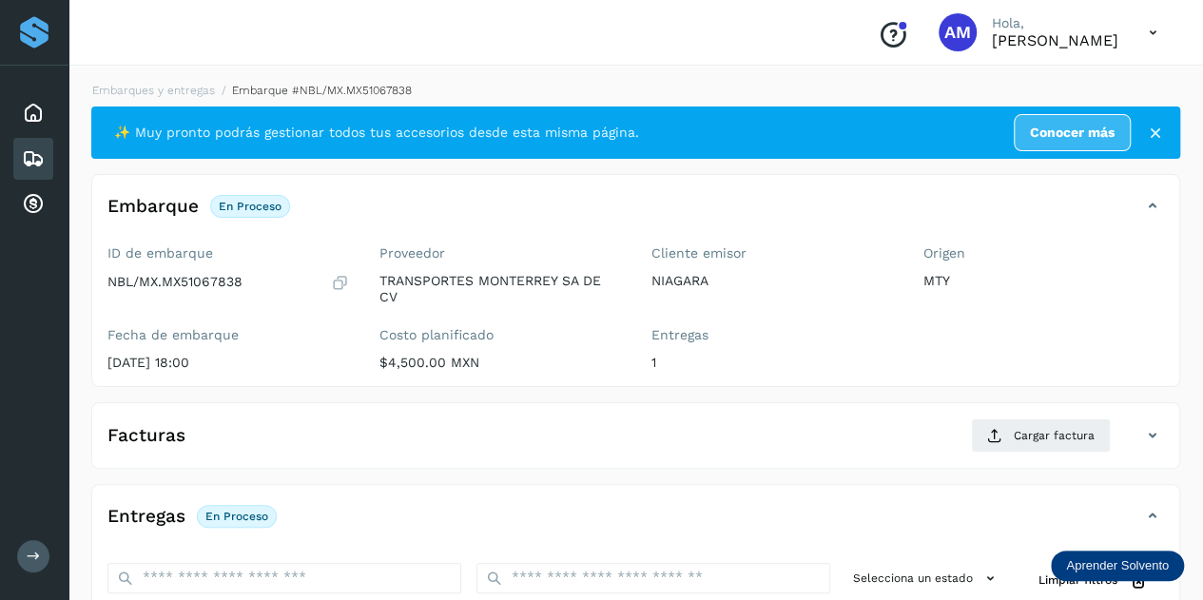
scroll to position [285, 0]
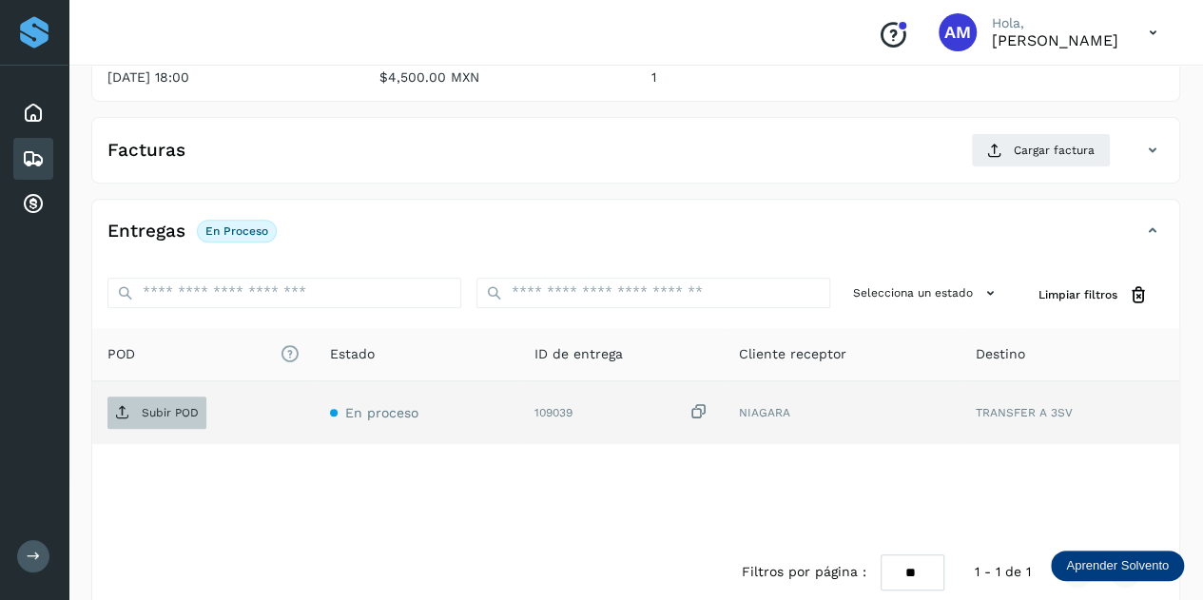
click at [182, 416] on p "Subir POD" at bounding box center [170, 412] width 57 height 13
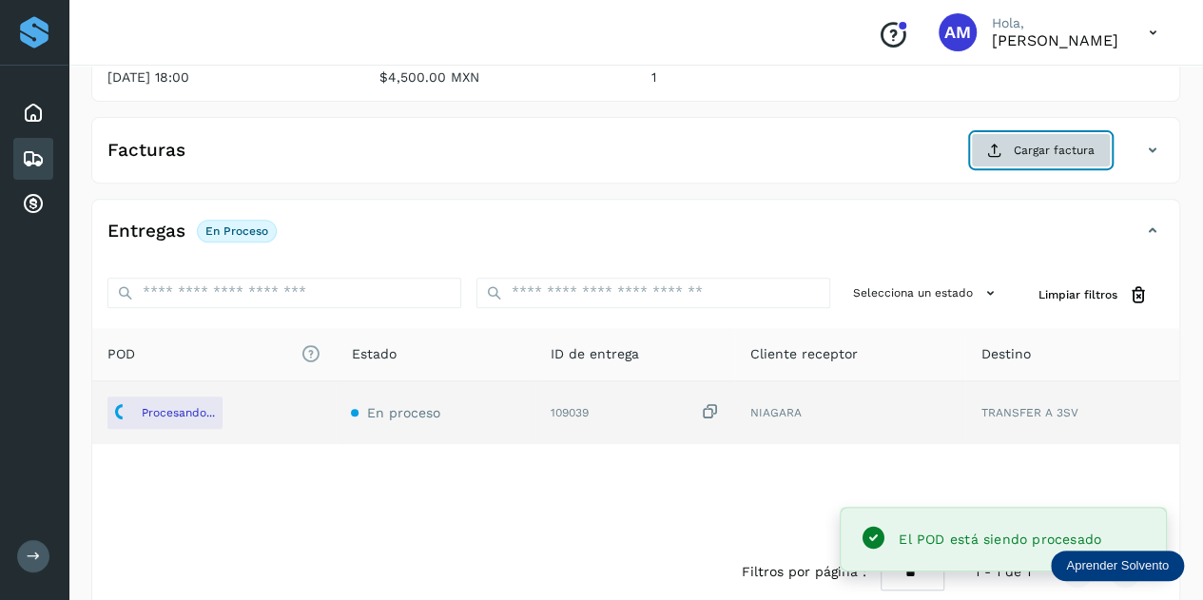
click at [1004, 155] on button "Cargar factura" at bounding box center [1041, 150] width 140 height 34
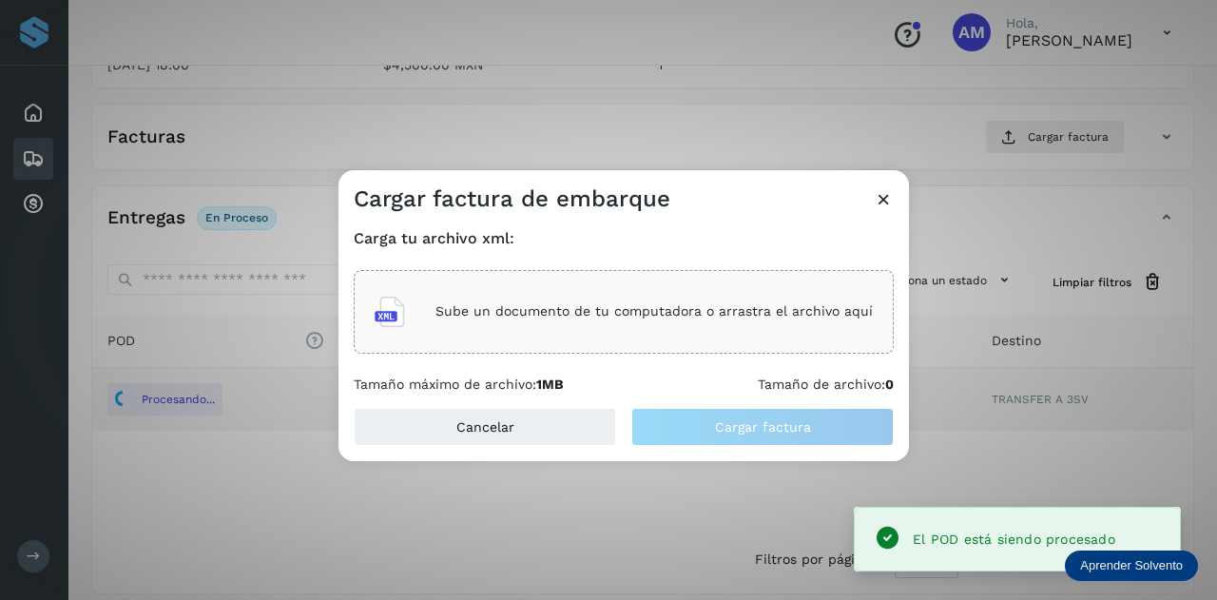
click at [628, 316] on p "Sube un documento de tu computadora o arrastra el archivo aquí" at bounding box center [654, 311] width 437 height 16
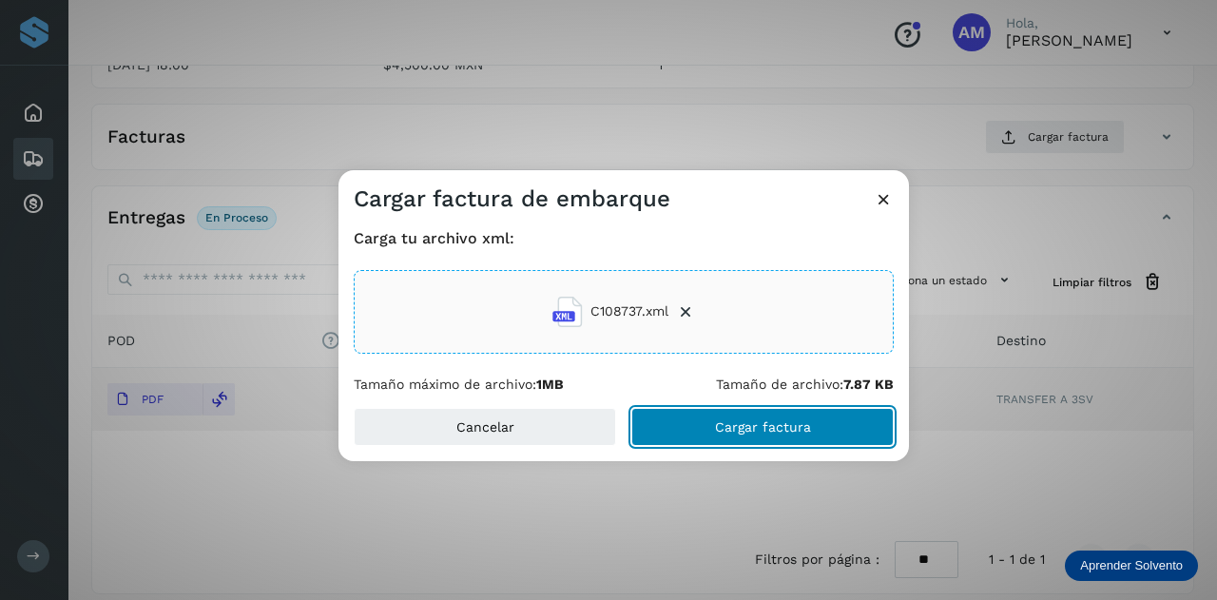
click at [708, 422] on button "Cargar factura" at bounding box center [762, 427] width 262 height 38
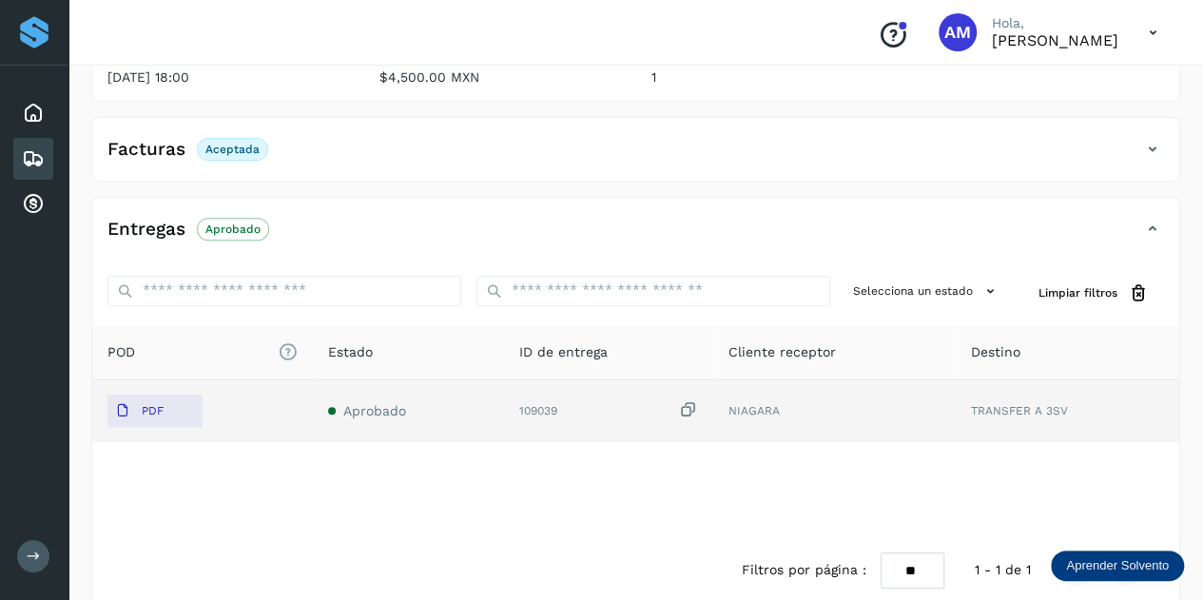
scroll to position [0, 0]
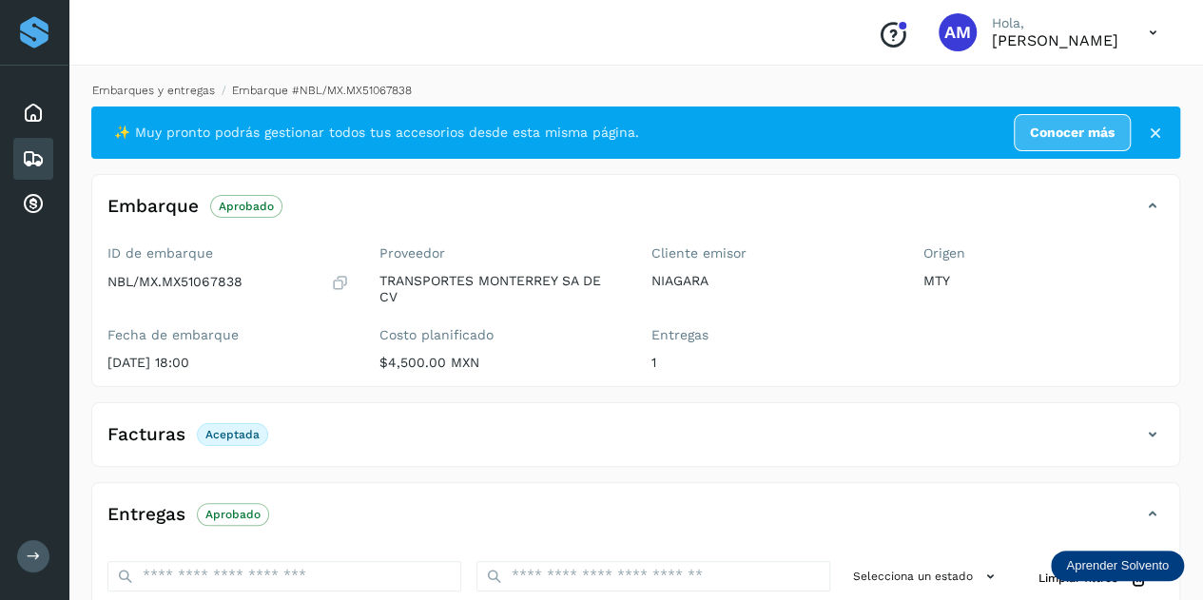
click at [145, 91] on link "Embarques y entregas" at bounding box center [153, 90] width 123 height 13
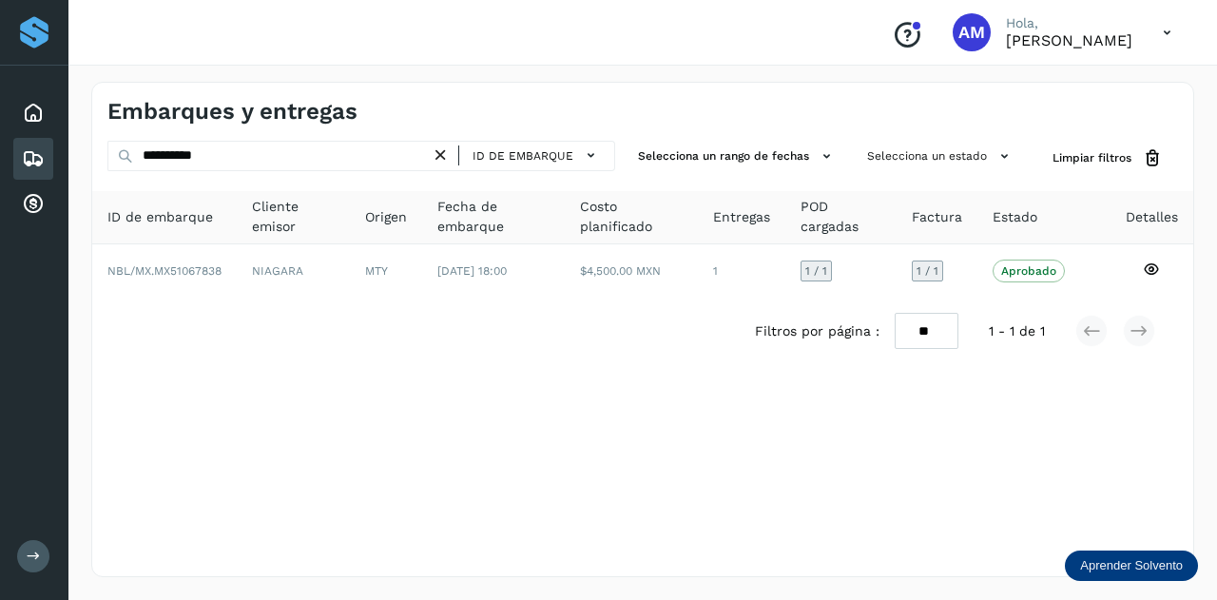
click at [441, 151] on icon at bounding box center [441, 156] width 20 height 20
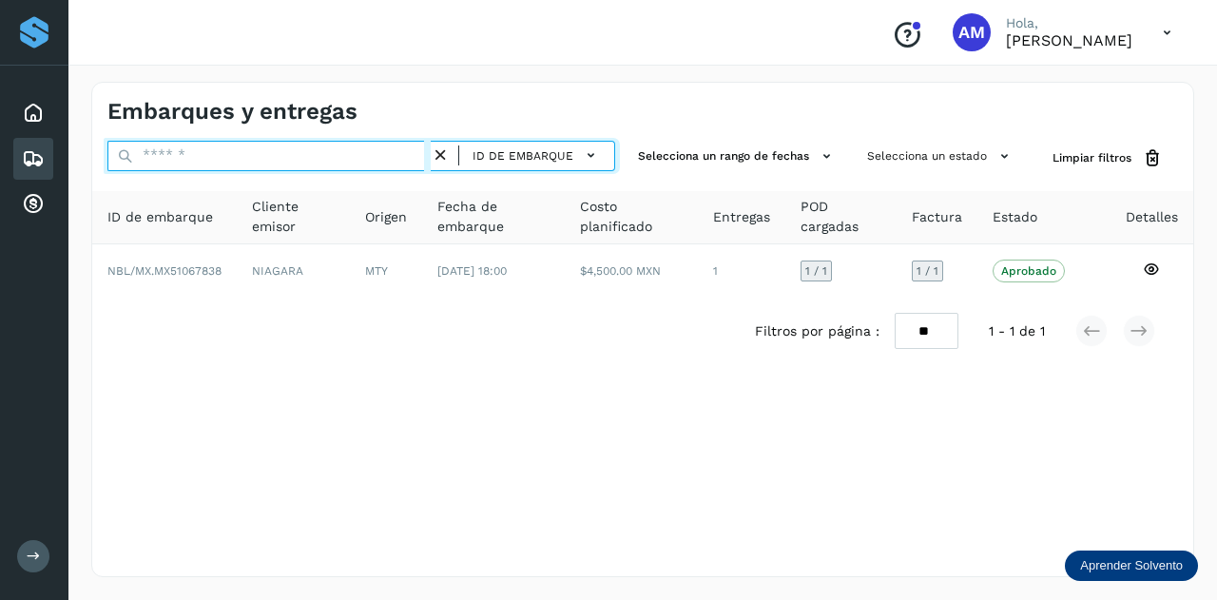
click at [383, 155] on input "text" at bounding box center [268, 156] width 323 height 30
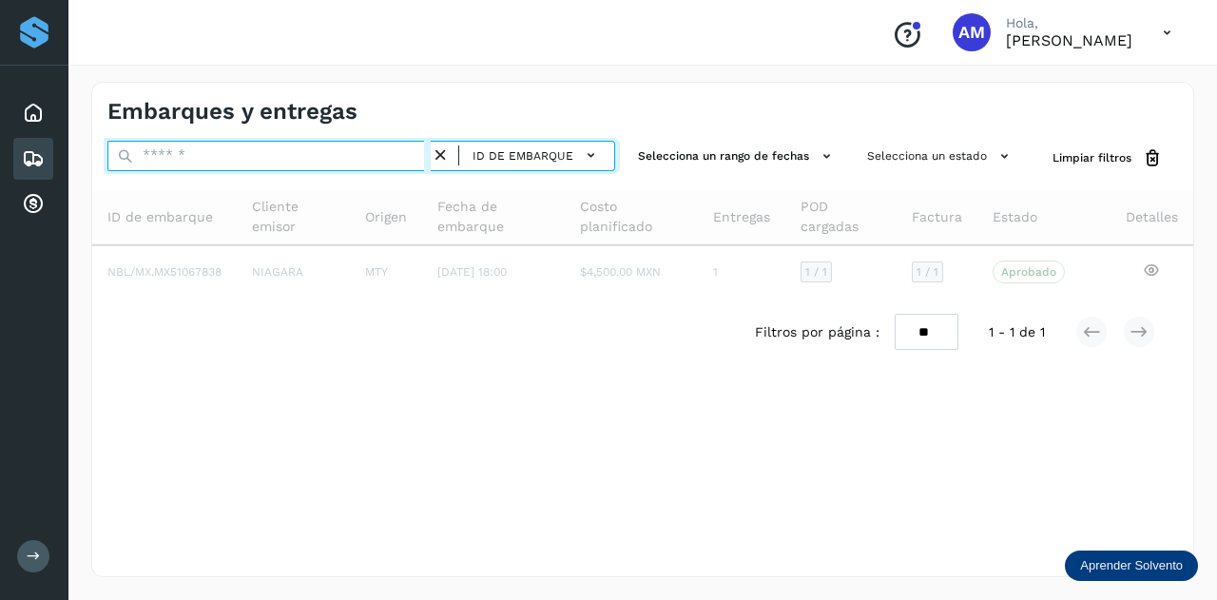
paste input "**********"
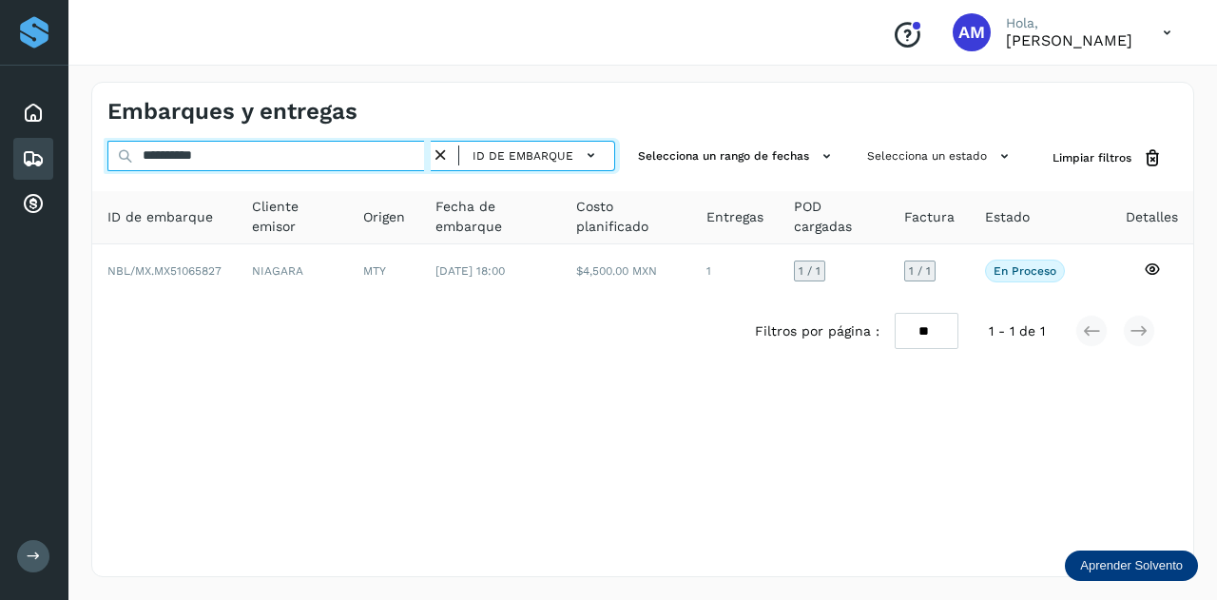
type input "**********"
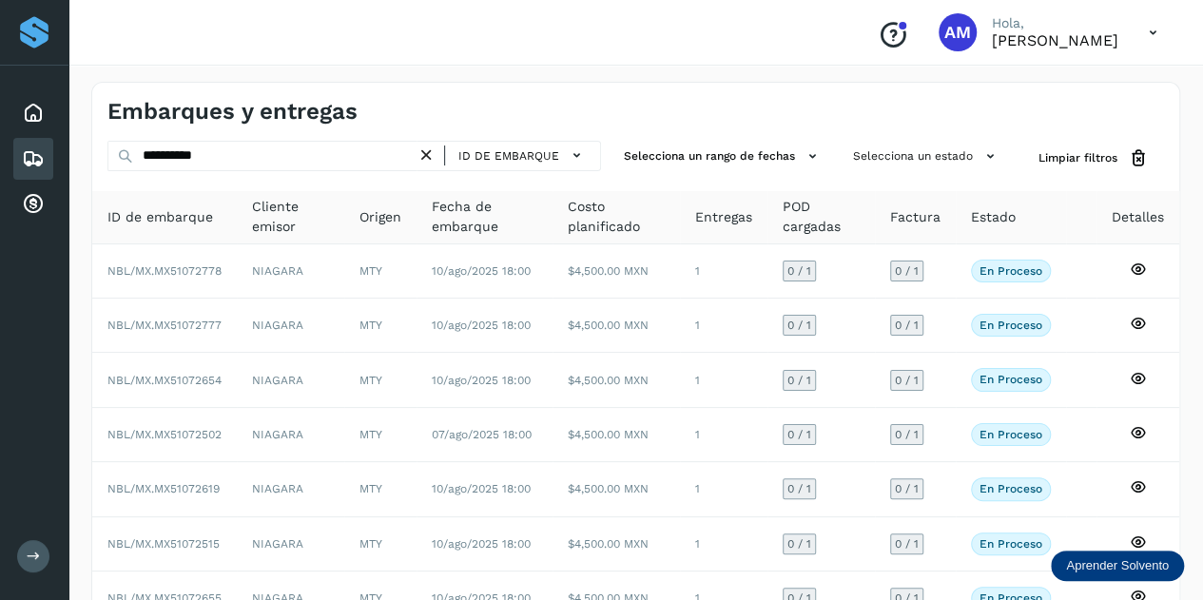
drag, startPoint x: 432, startPoint y: 156, endPoint x: 359, endPoint y: 157, distance: 72.3
click at [432, 156] on icon at bounding box center [427, 156] width 20 height 20
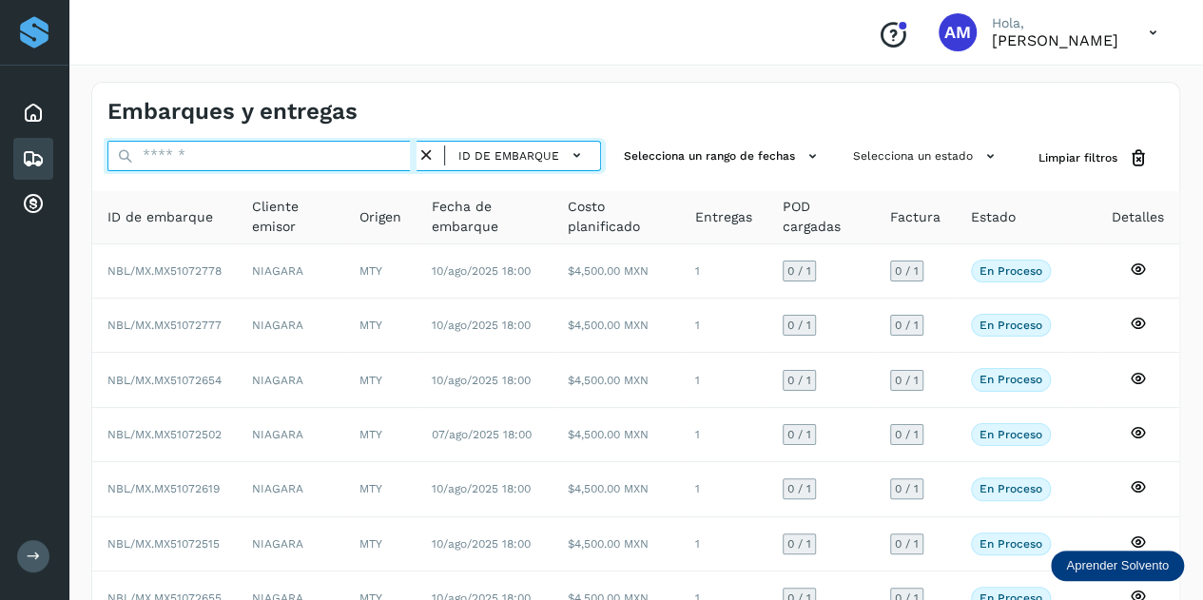
click at [359, 157] on input "text" at bounding box center [261, 156] width 309 height 30
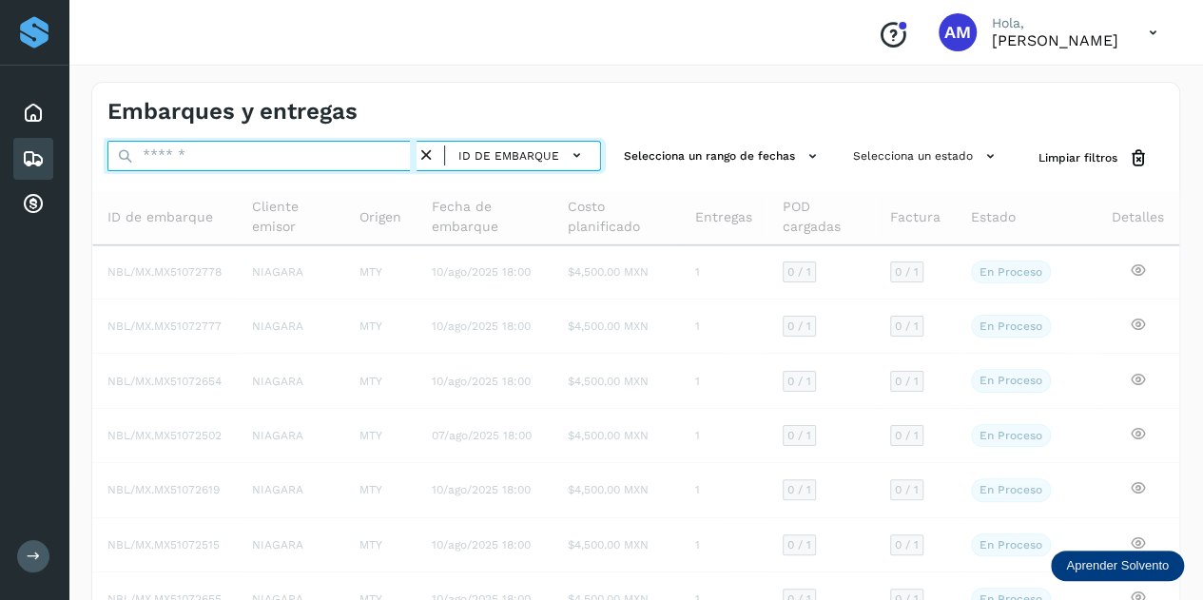
paste input "**********"
type input "**********"
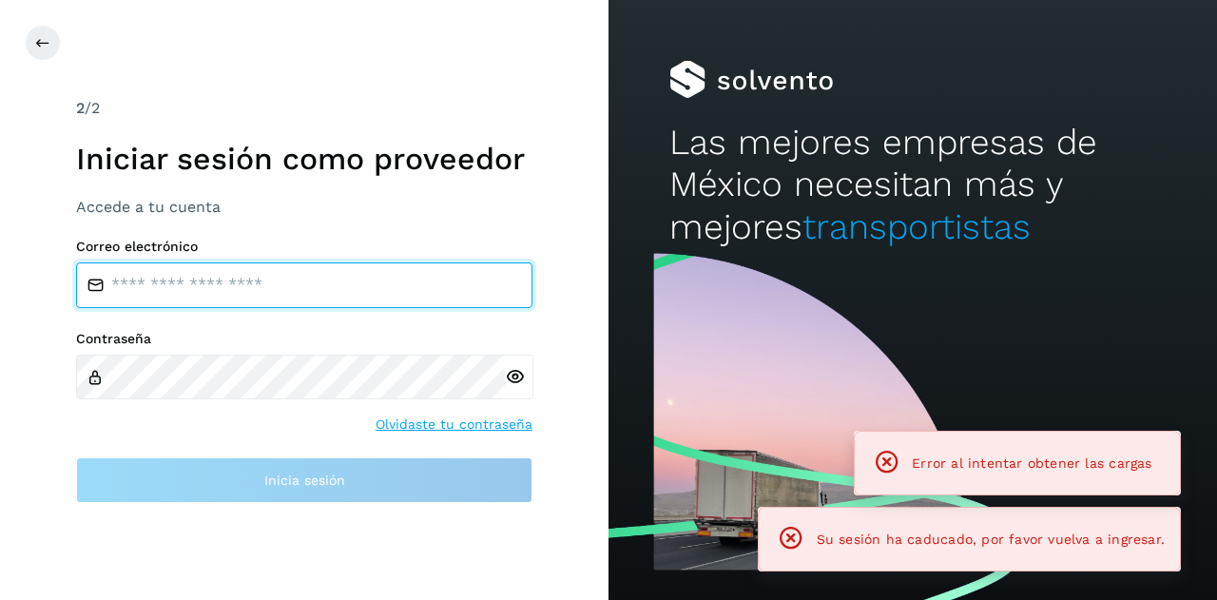
type input "**********"
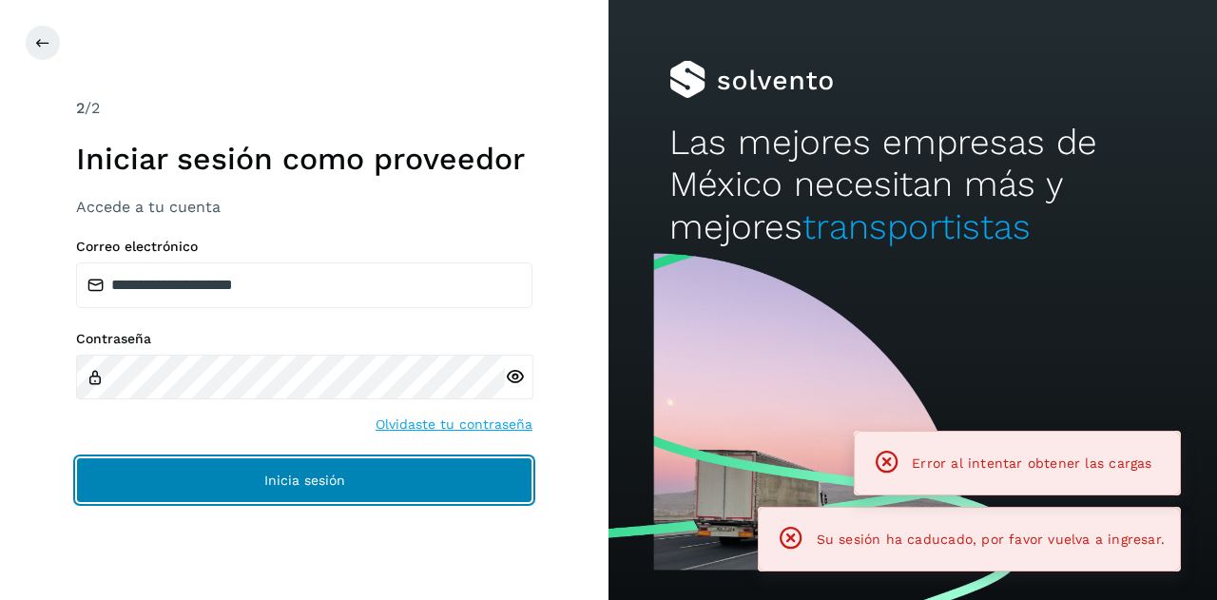
click at [331, 482] on span "Inicia sesión" at bounding box center [304, 480] width 81 height 13
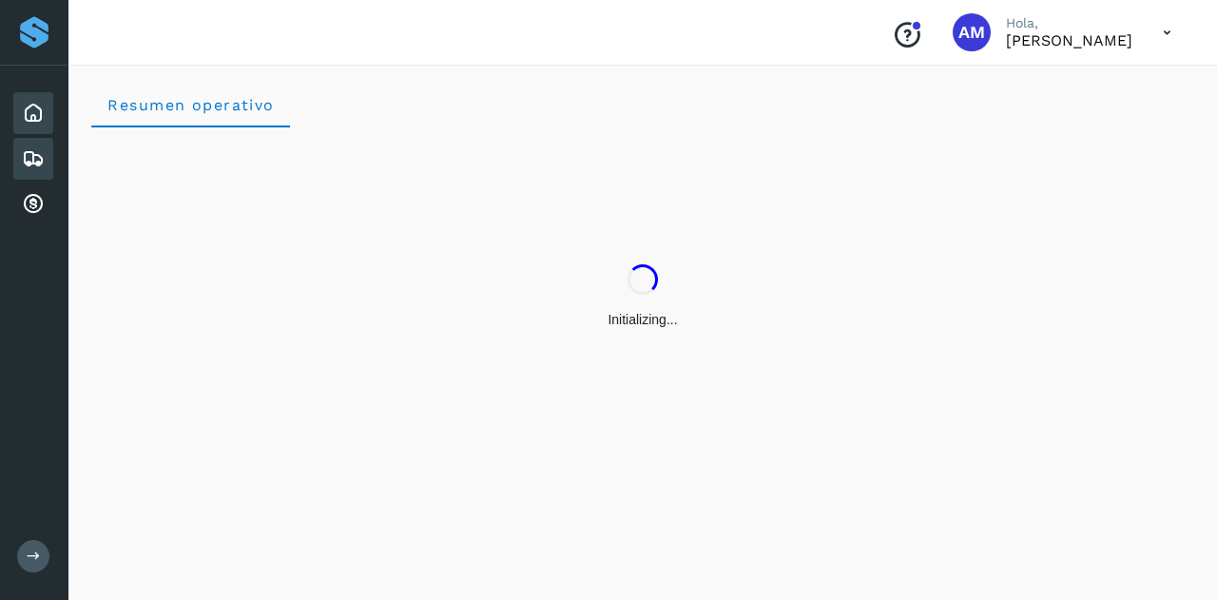
click at [31, 151] on icon at bounding box center [33, 158] width 23 height 23
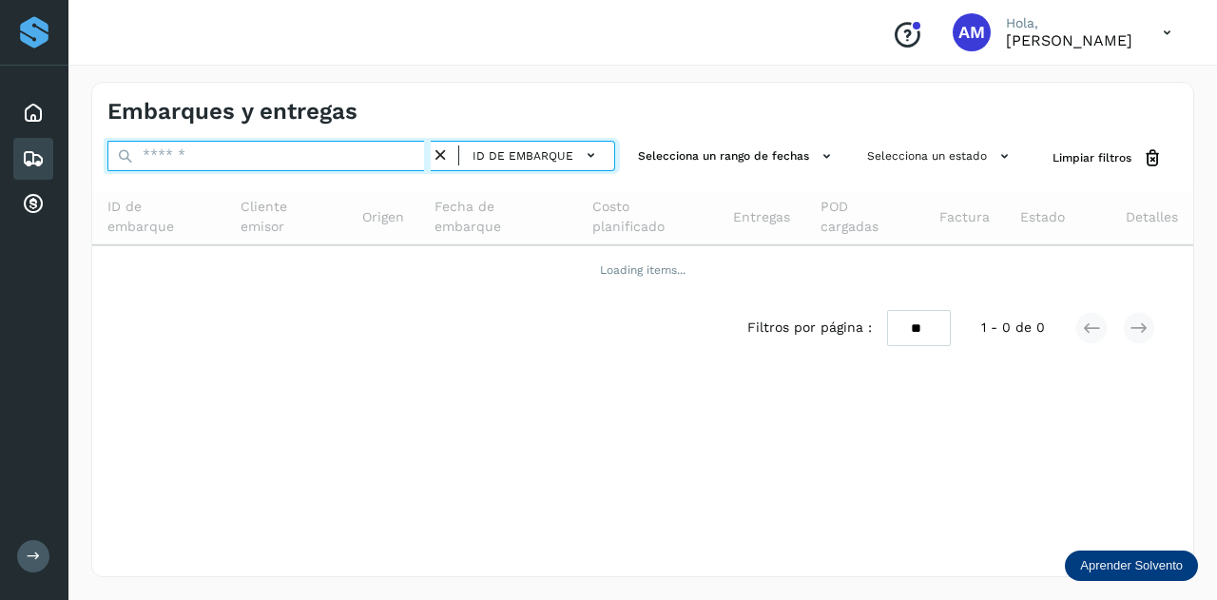
click at [180, 144] on input "text" at bounding box center [268, 156] width 323 height 30
paste input "**********"
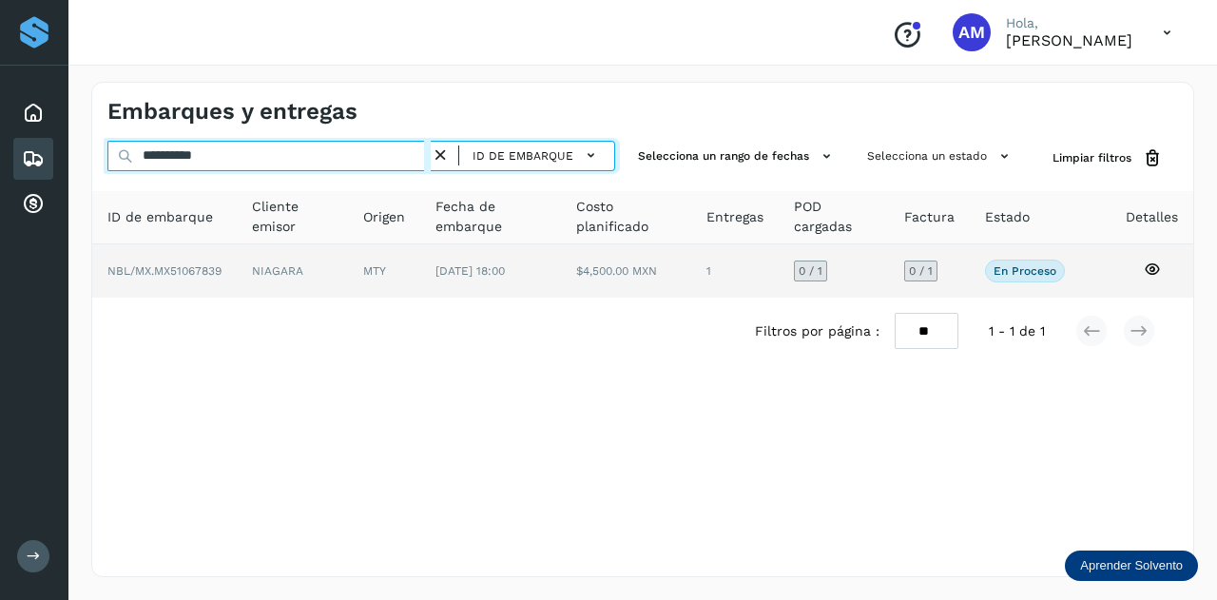
type input "**********"
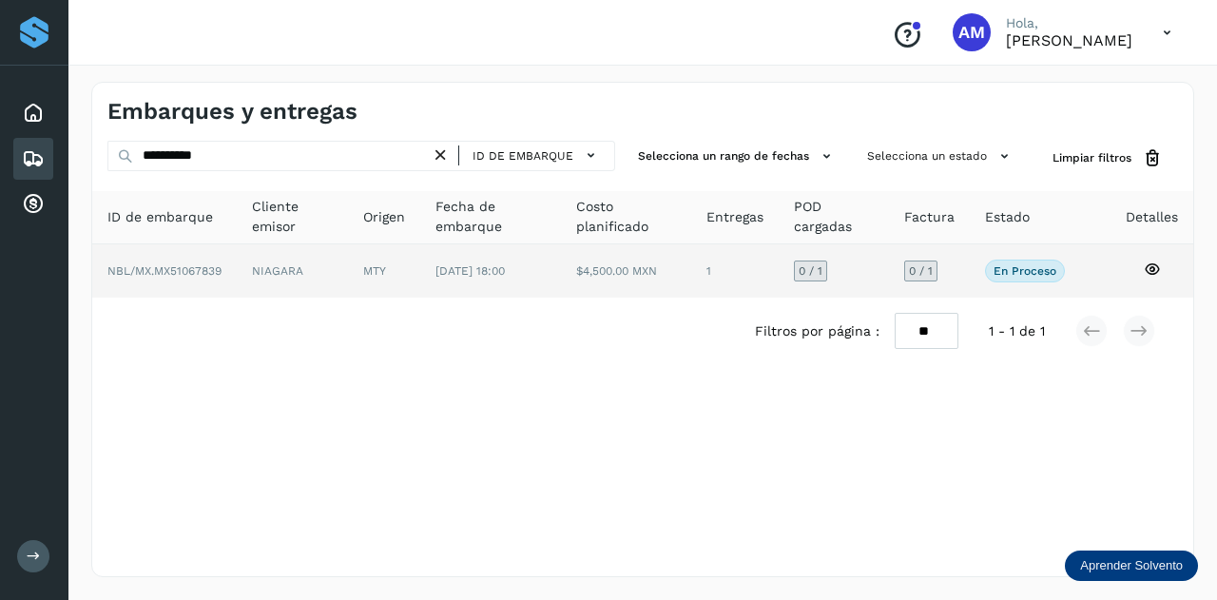
click at [348, 265] on td "NIAGARA" at bounding box center [384, 270] width 72 height 53
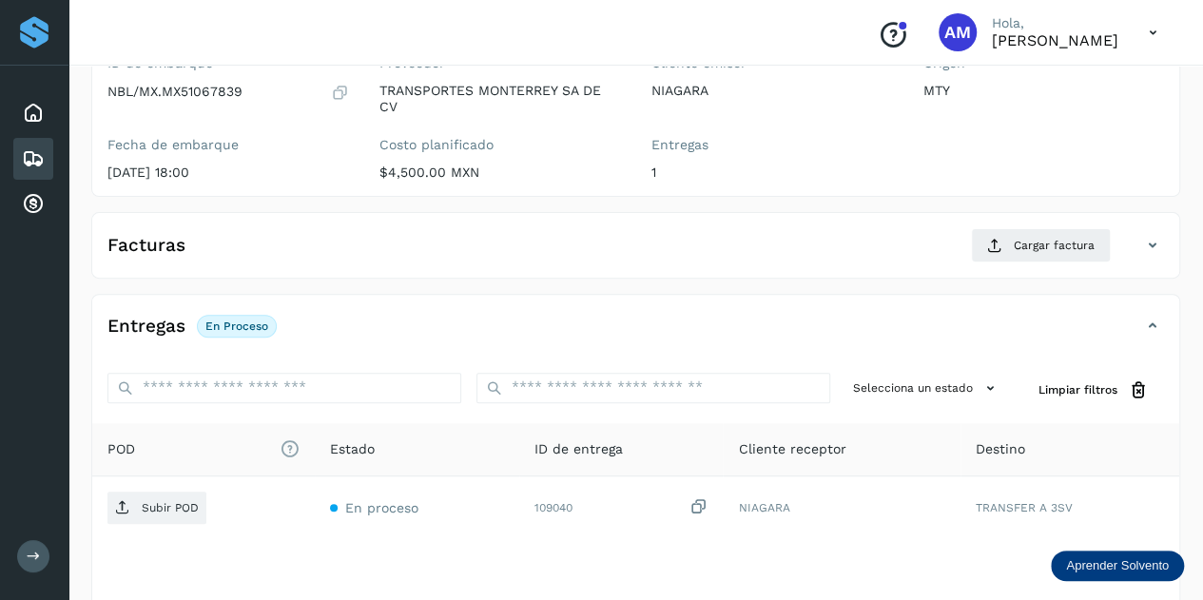
scroll to position [285, 0]
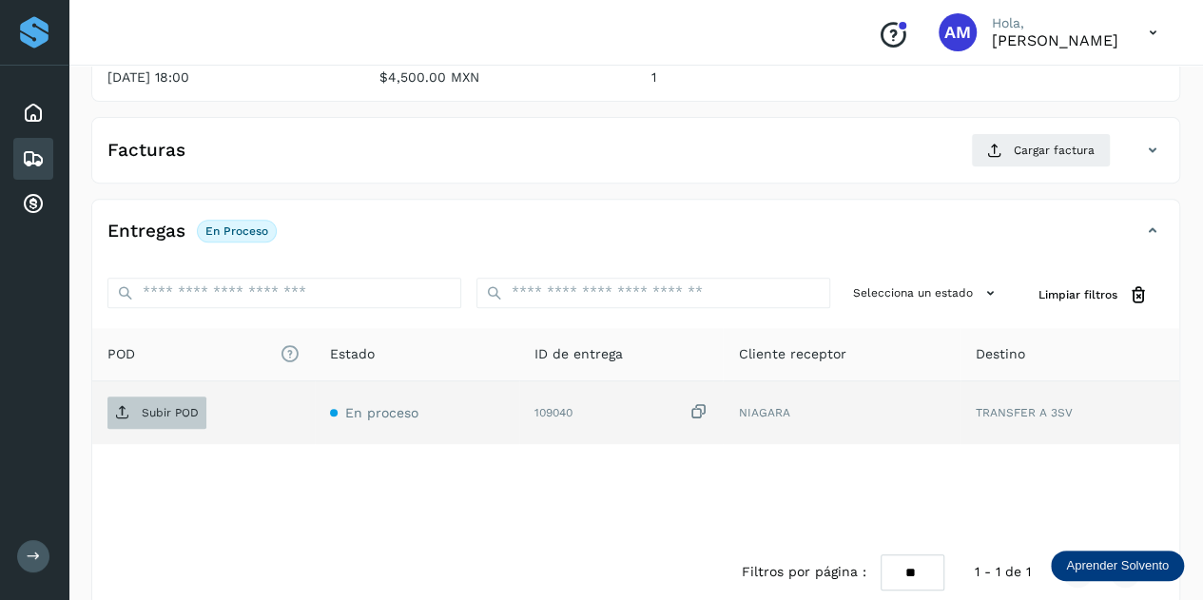
click at [167, 406] on p "Subir POD" at bounding box center [170, 412] width 57 height 13
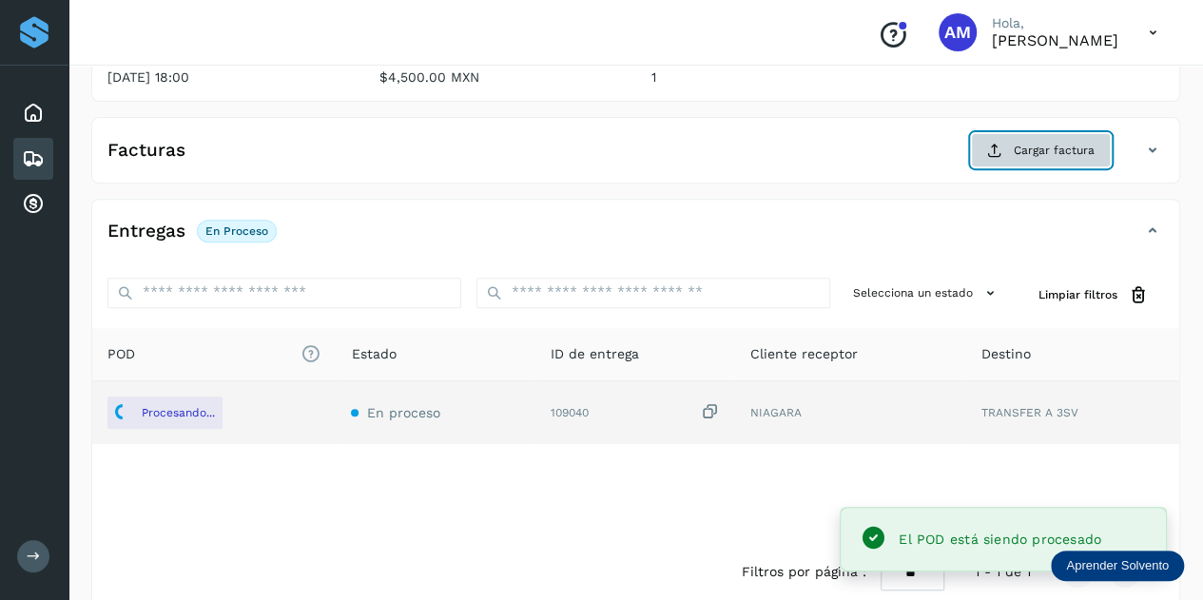
click at [1016, 146] on span "Cargar factura" at bounding box center [1054, 150] width 81 height 17
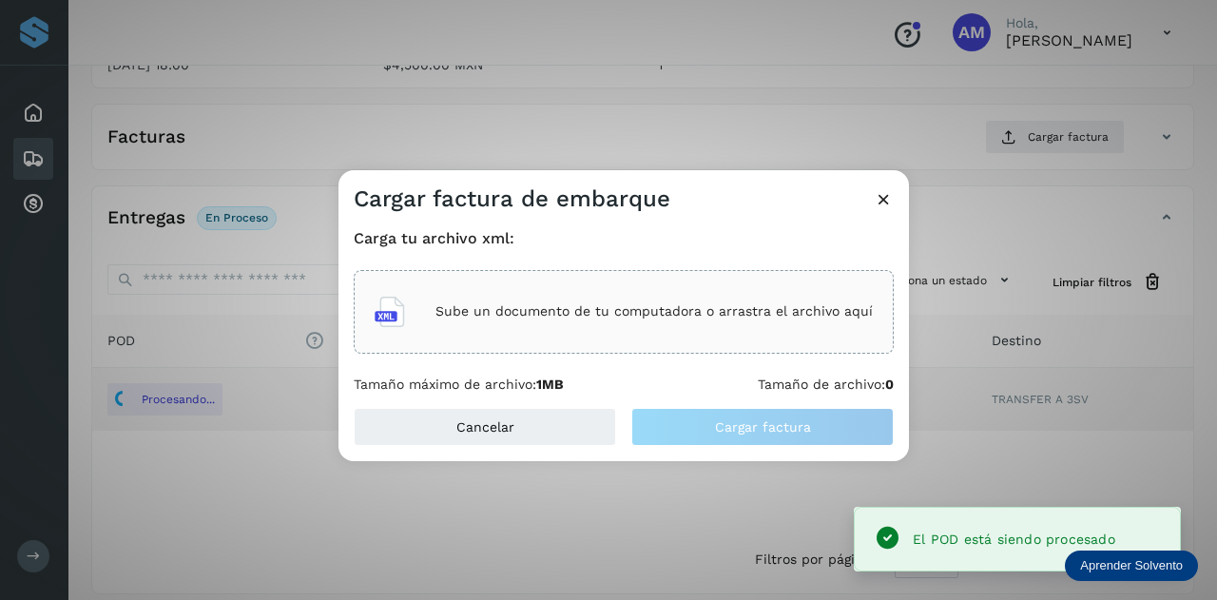
click at [573, 326] on div "Sube un documento de tu computadora o arrastra el archivo aquí" at bounding box center [624, 311] width 498 height 51
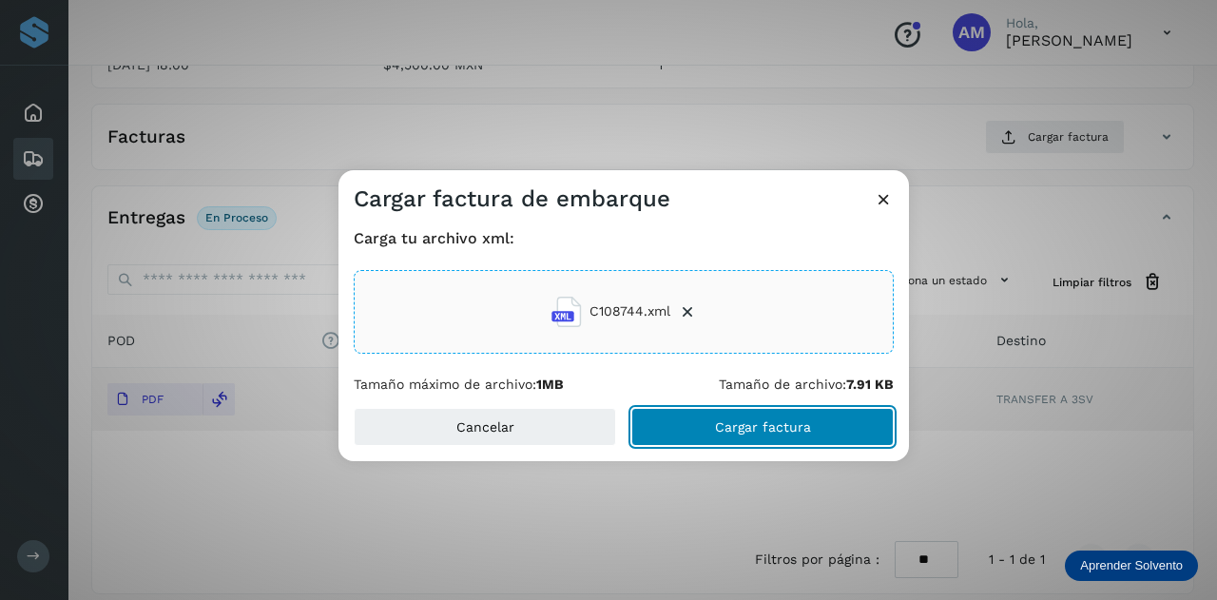
click at [697, 421] on button "Cargar factura" at bounding box center [762, 427] width 262 height 38
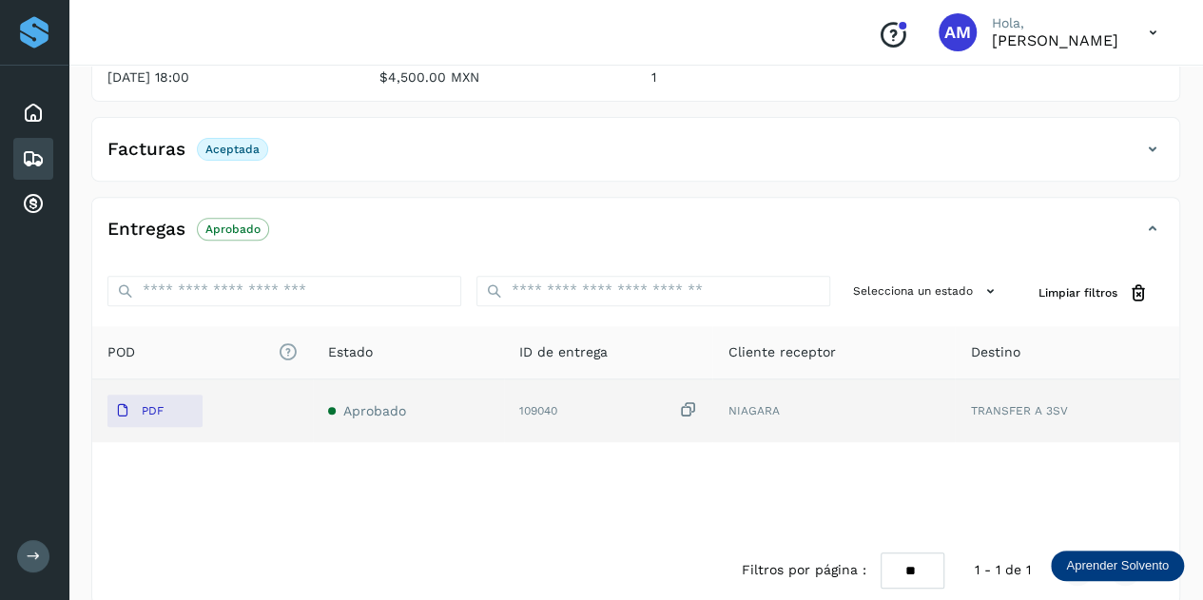
scroll to position [0, 0]
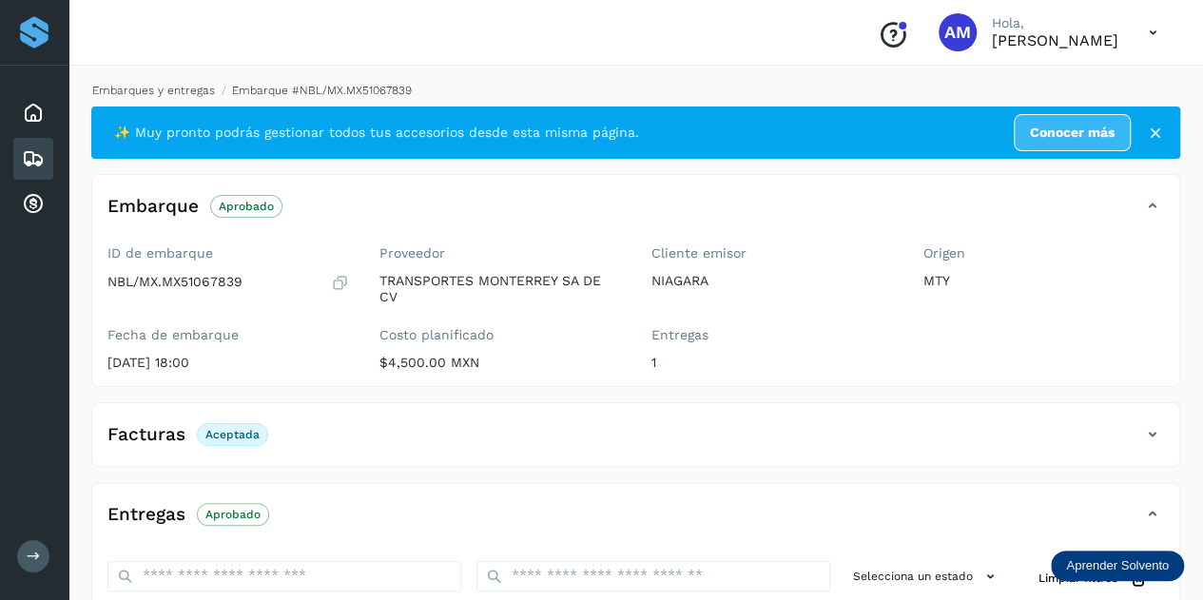
click at [196, 91] on link "Embarques y entregas" at bounding box center [153, 90] width 123 height 13
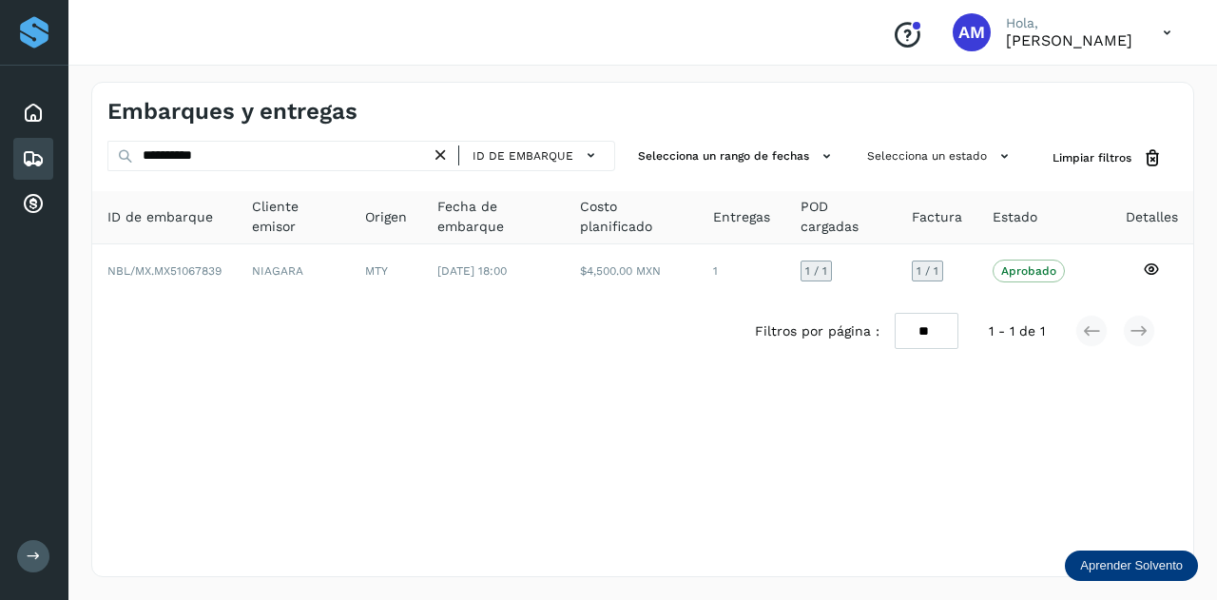
click at [449, 153] on icon at bounding box center [441, 156] width 20 height 20
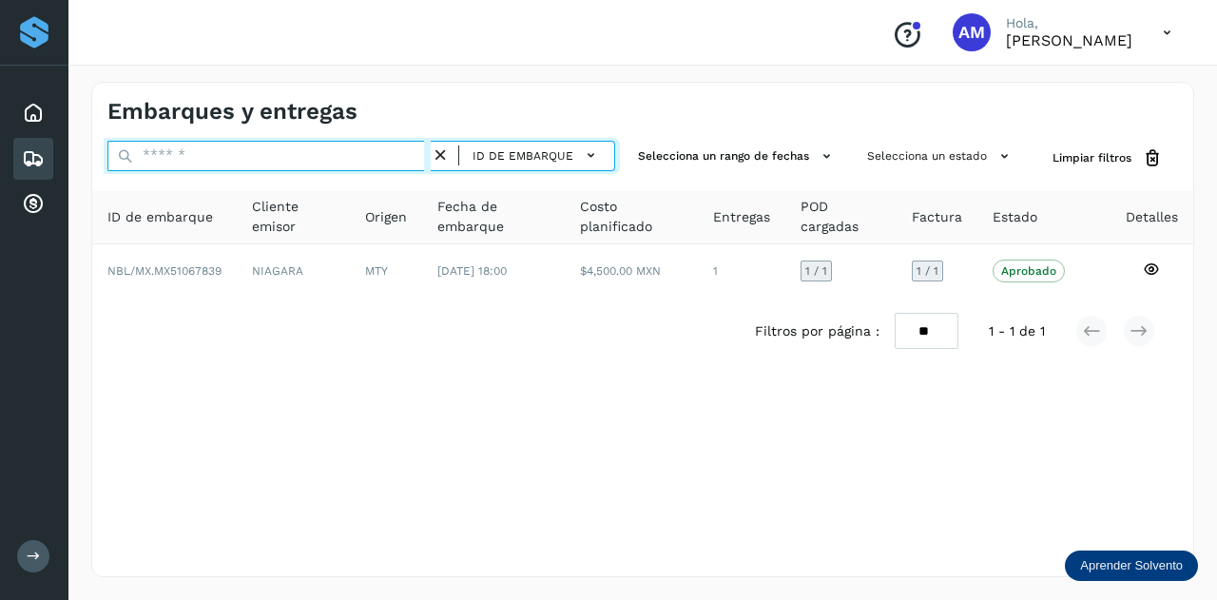
click at [369, 159] on input "text" at bounding box center [268, 156] width 323 height 30
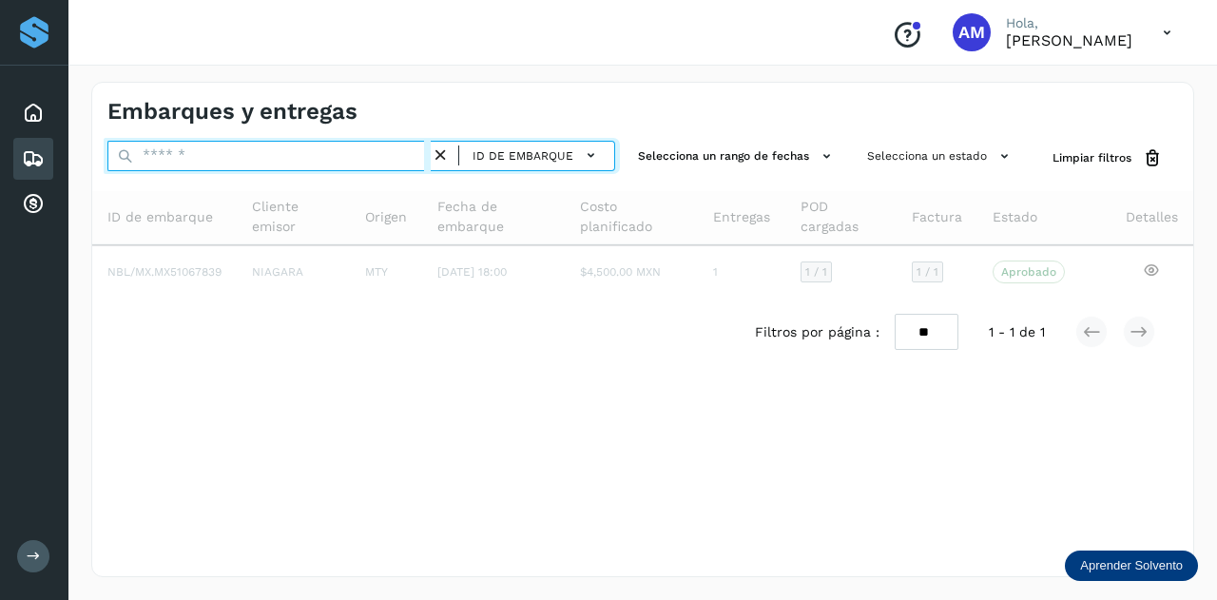
paste input "**********"
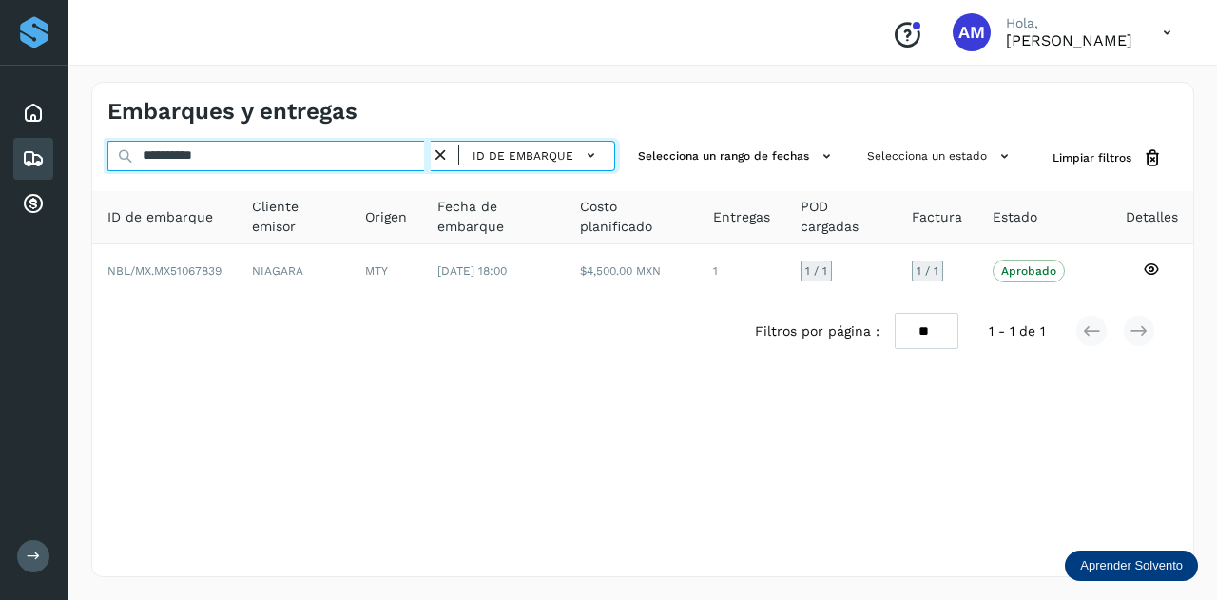
type input "**********"
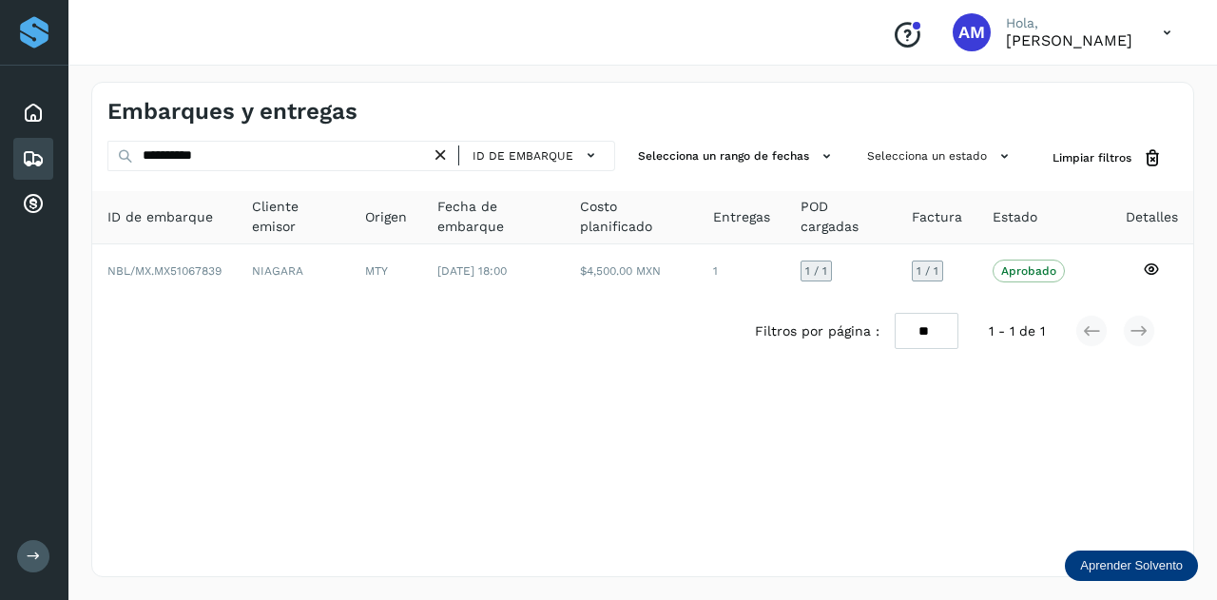
click at [447, 151] on icon at bounding box center [441, 156] width 20 height 20
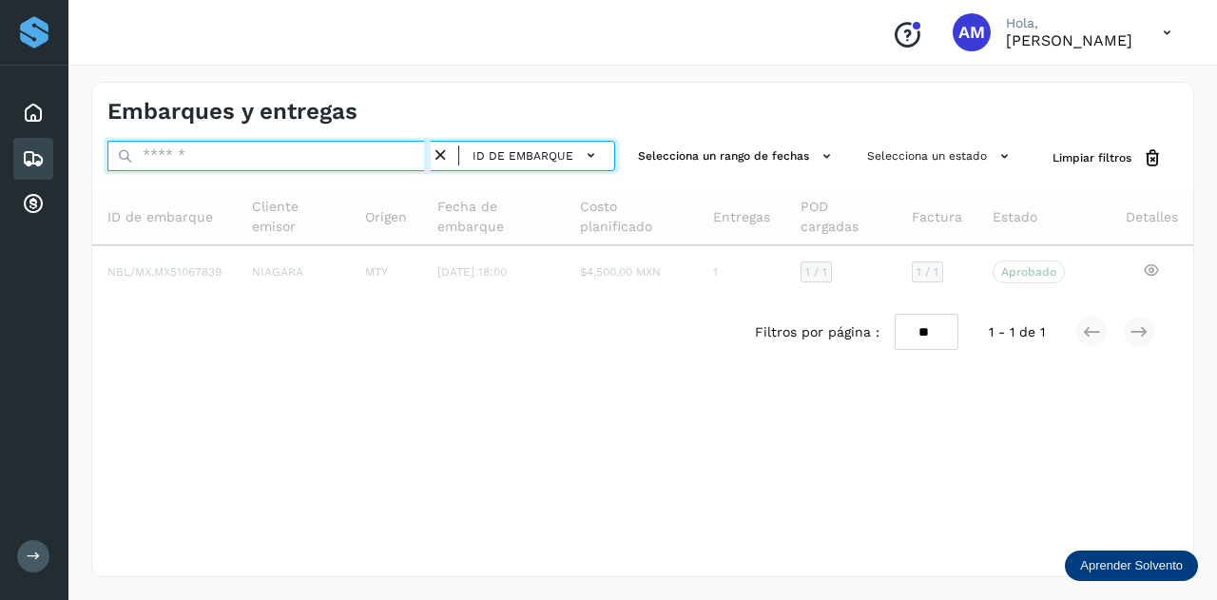
click at [327, 156] on input "text" at bounding box center [268, 156] width 323 height 30
paste input "**********"
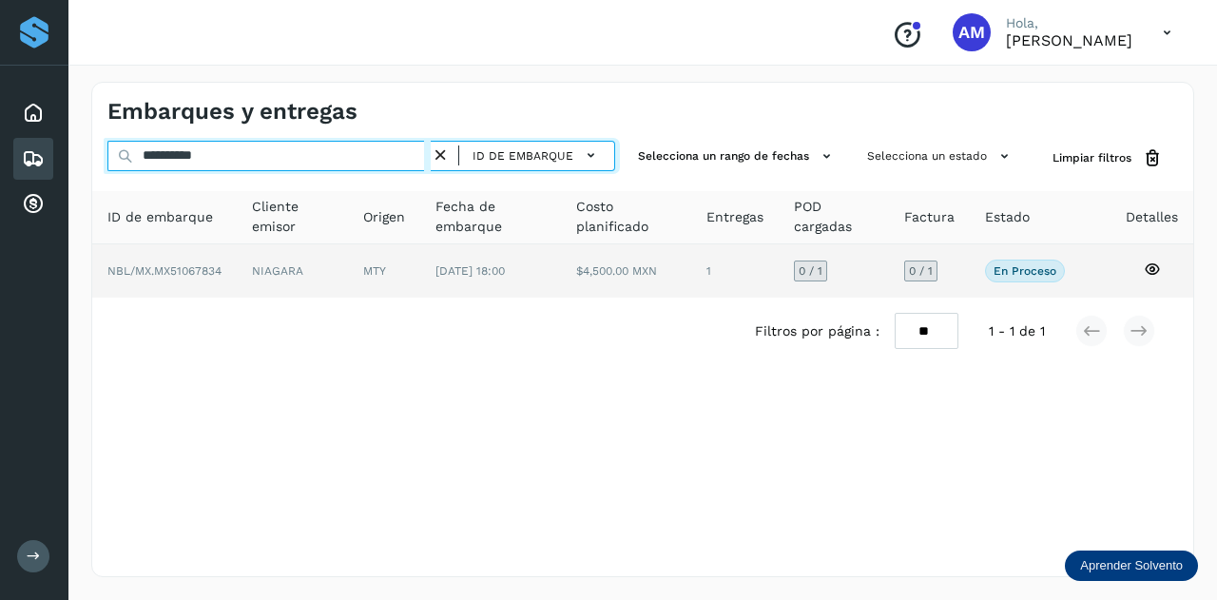
type input "**********"
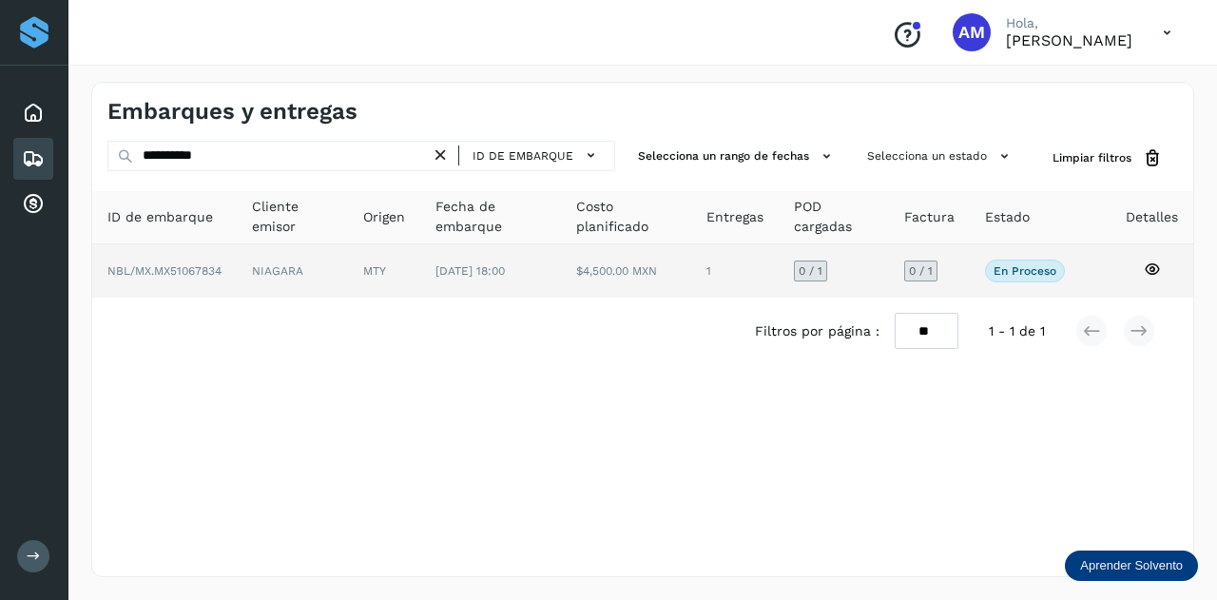
click at [209, 265] on span "NBL/MX.MX51067834" at bounding box center [164, 270] width 114 height 13
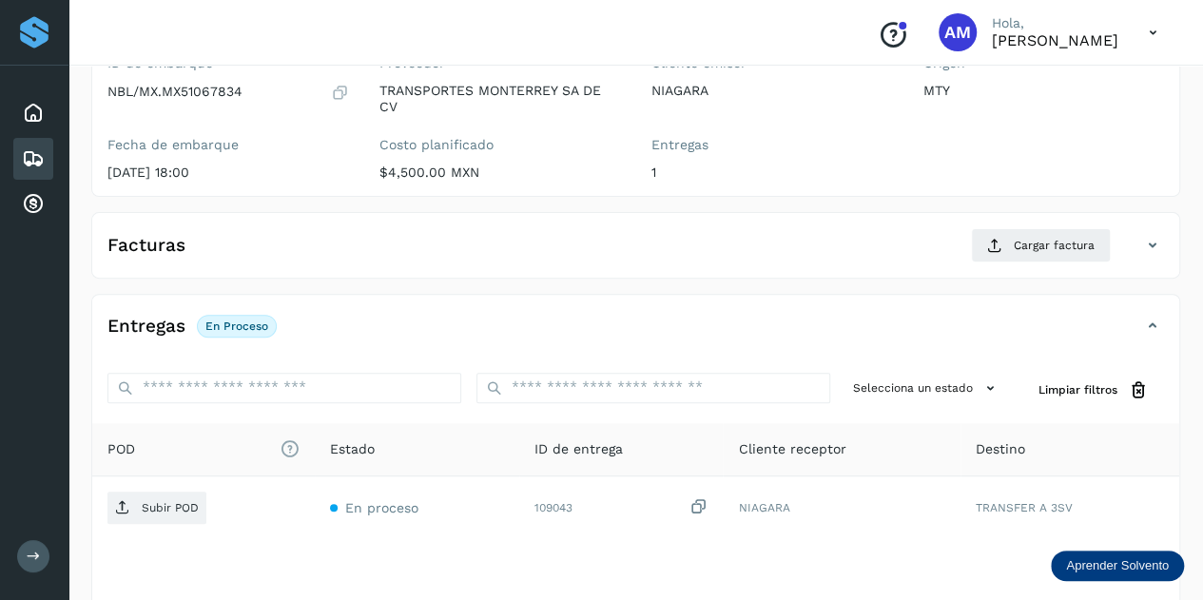
scroll to position [285, 0]
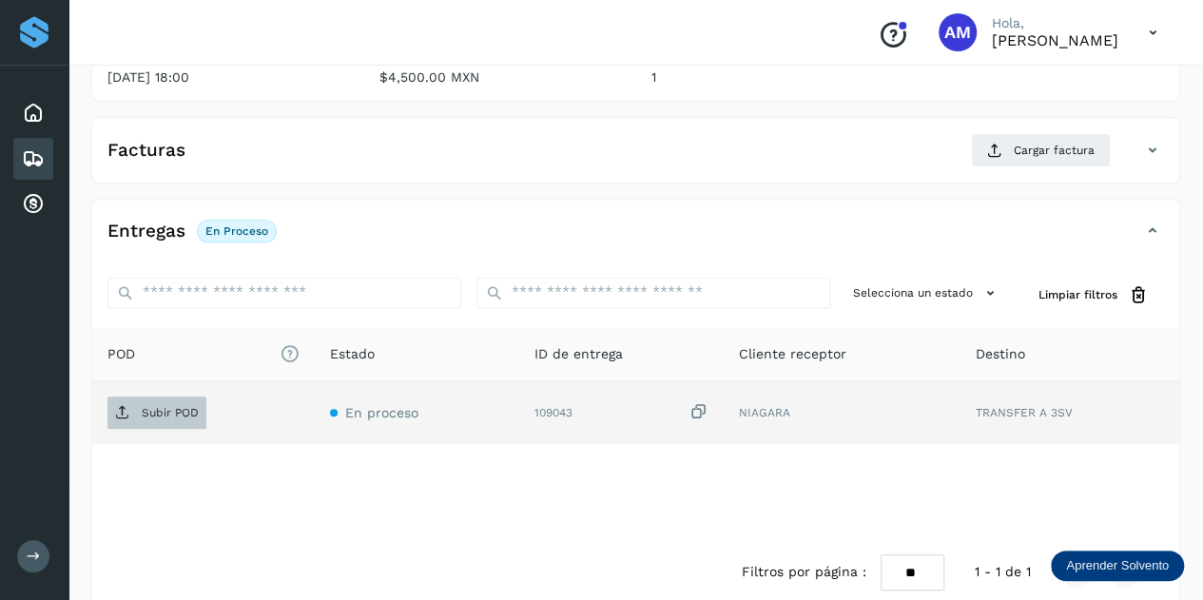
click at [165, 408] on p "Subir POD" at bounding box center [170, 412] width 57 height 13
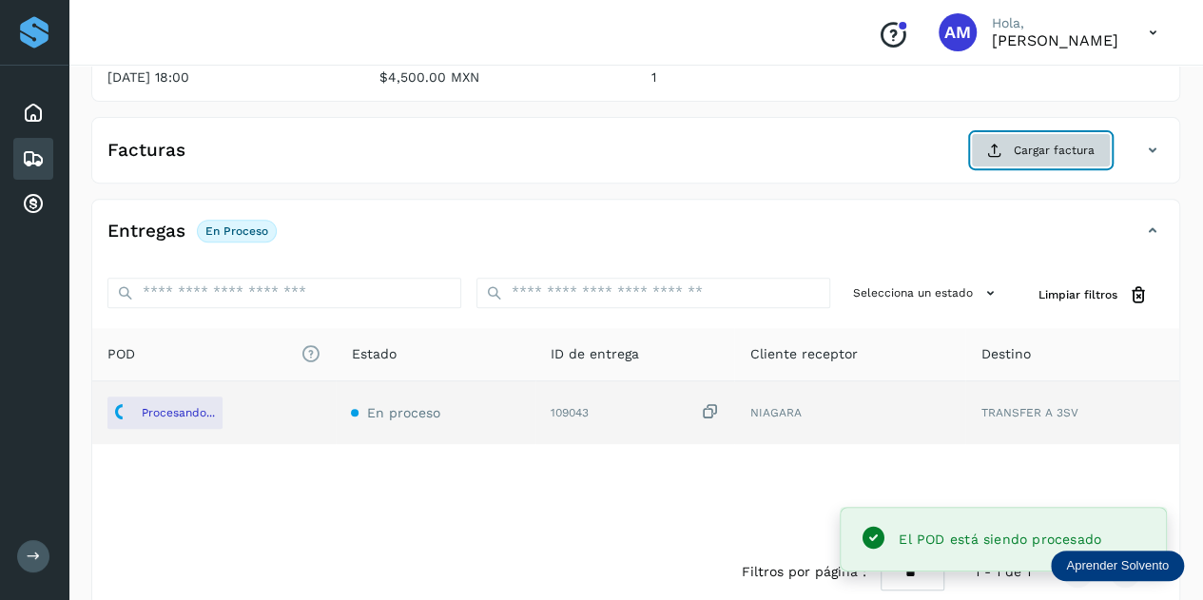
click at [1046, 142] on span "Cargar factura" at bounding box center [1054, 150] width 81 height 17
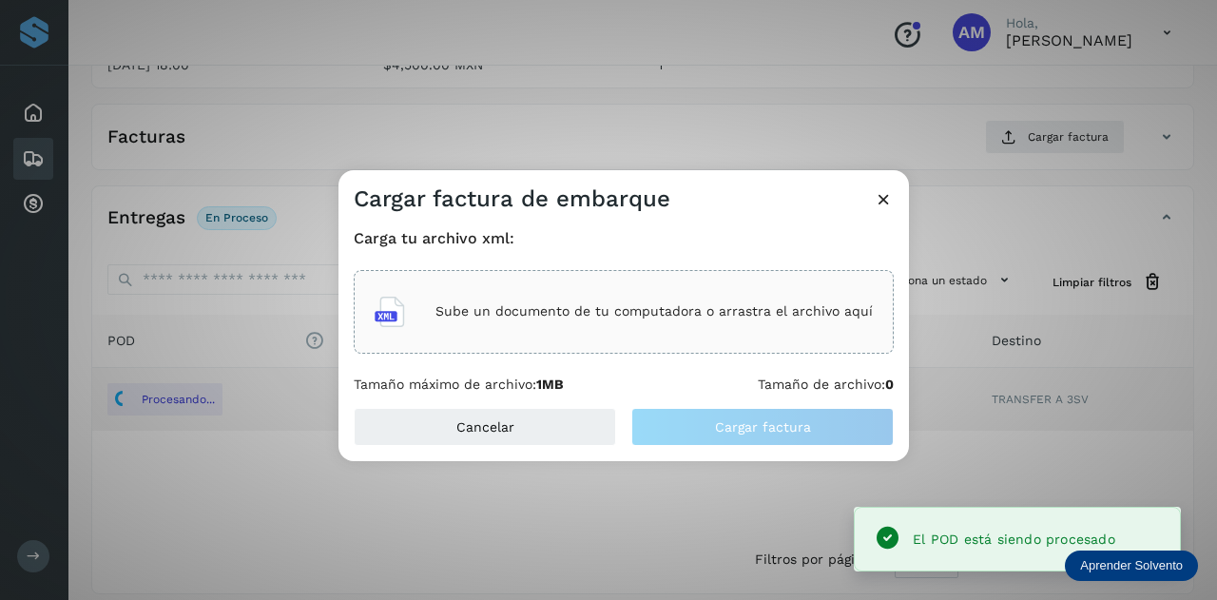
click at [664, 320] on p "Sube un documento de tu computadora o arrastra el archivo aquí" at bounding box center [654, 311] width 437 height 16
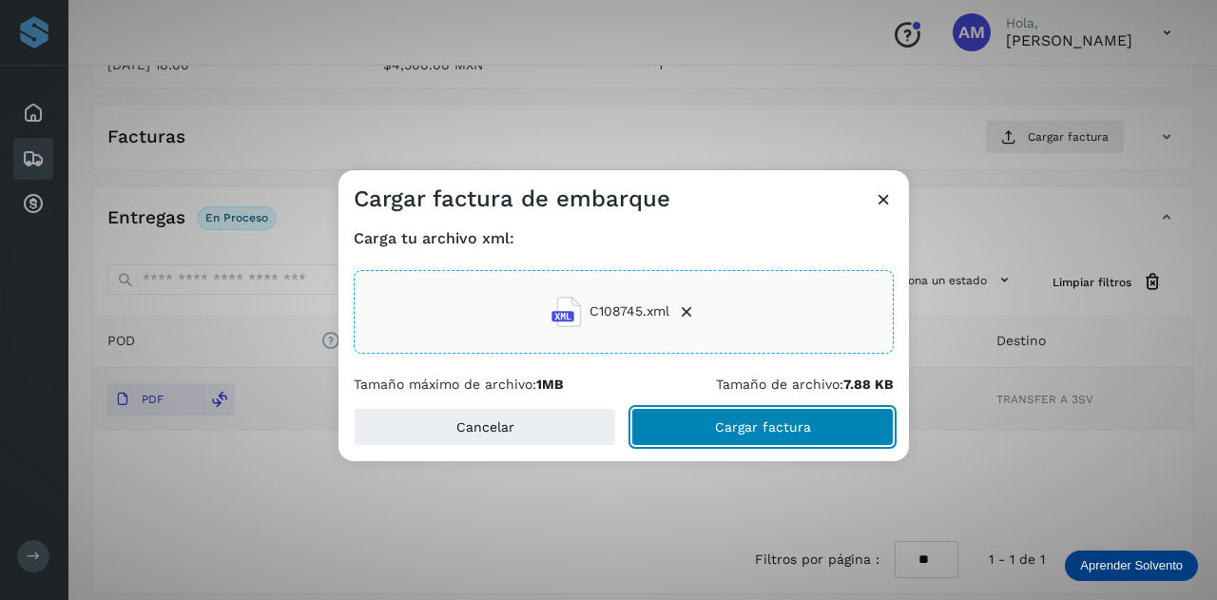
click at [726, 429] on span "Cargar factura" at bounding box center [763, 426] width 96 height 13
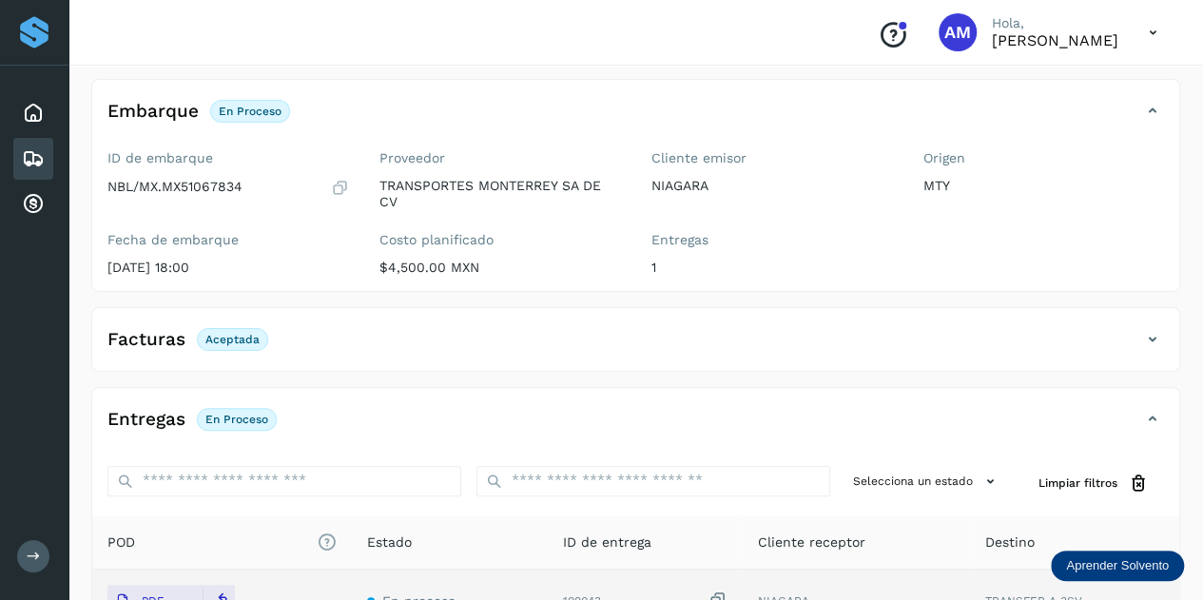
scroll to position [0, 0]
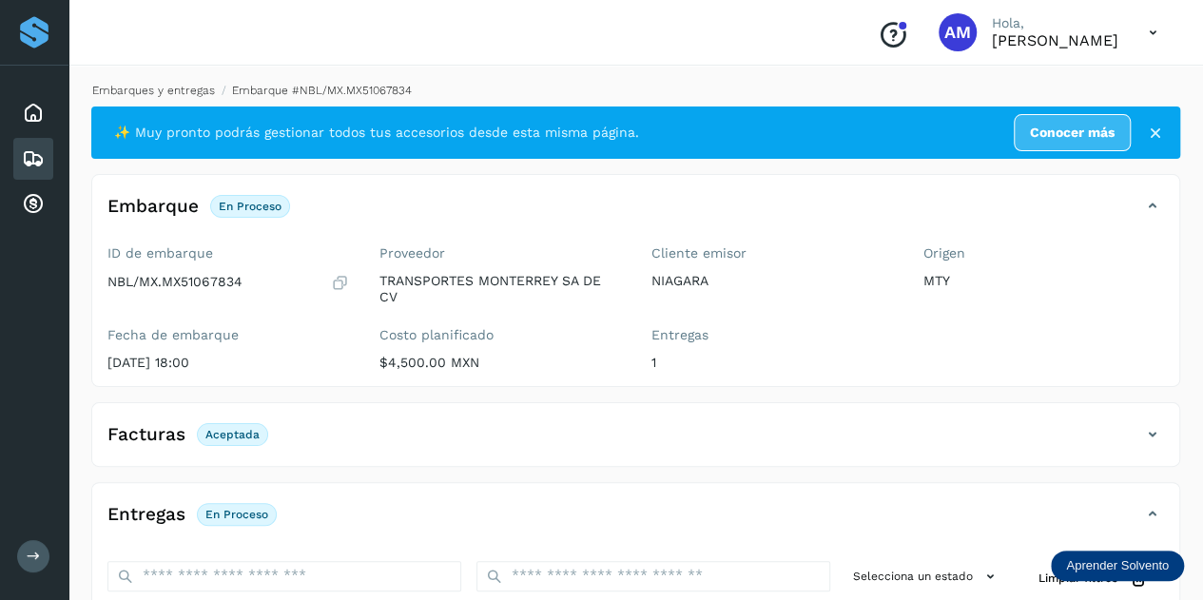
click at [165, 93] on link "Embarques y entregas" at bounding box center [153, 90] width 123 height 13
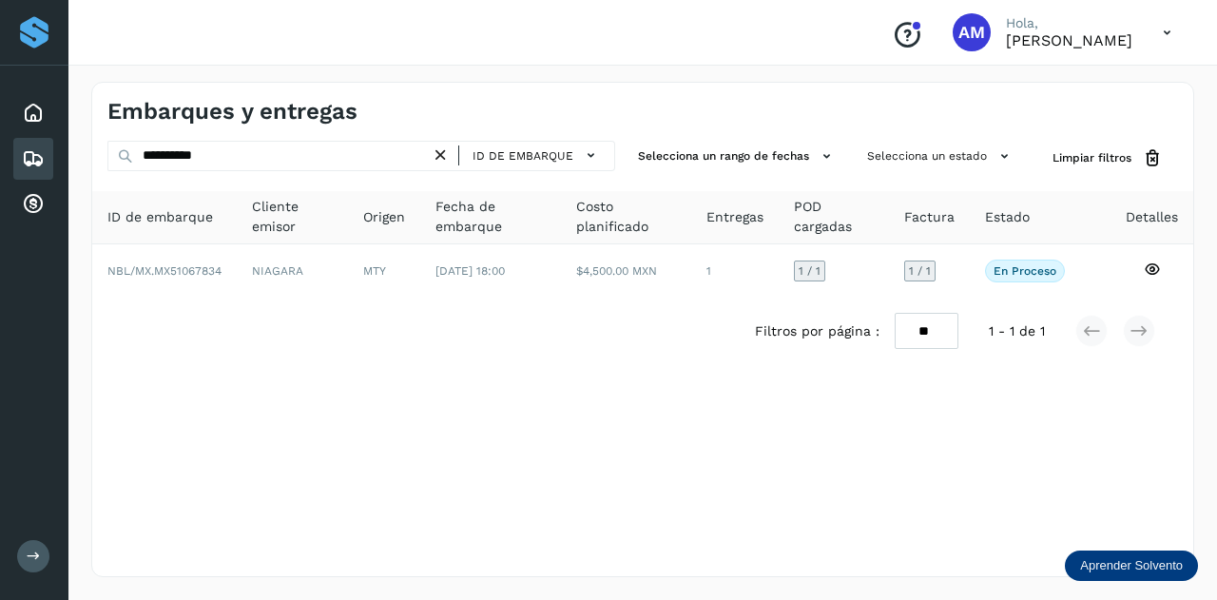
click at [441, 157] on icon at bounding box center [441, 156] width 20 height 20
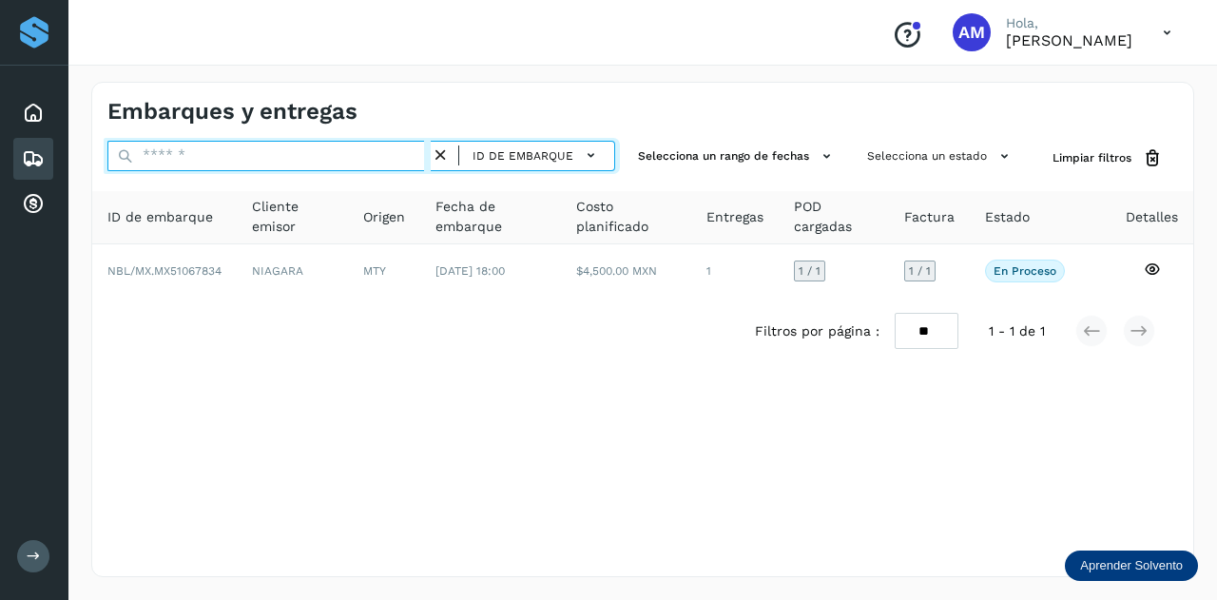
click at [412, 157] on input "text" at bounding box center [268, 156] width 323 height 30
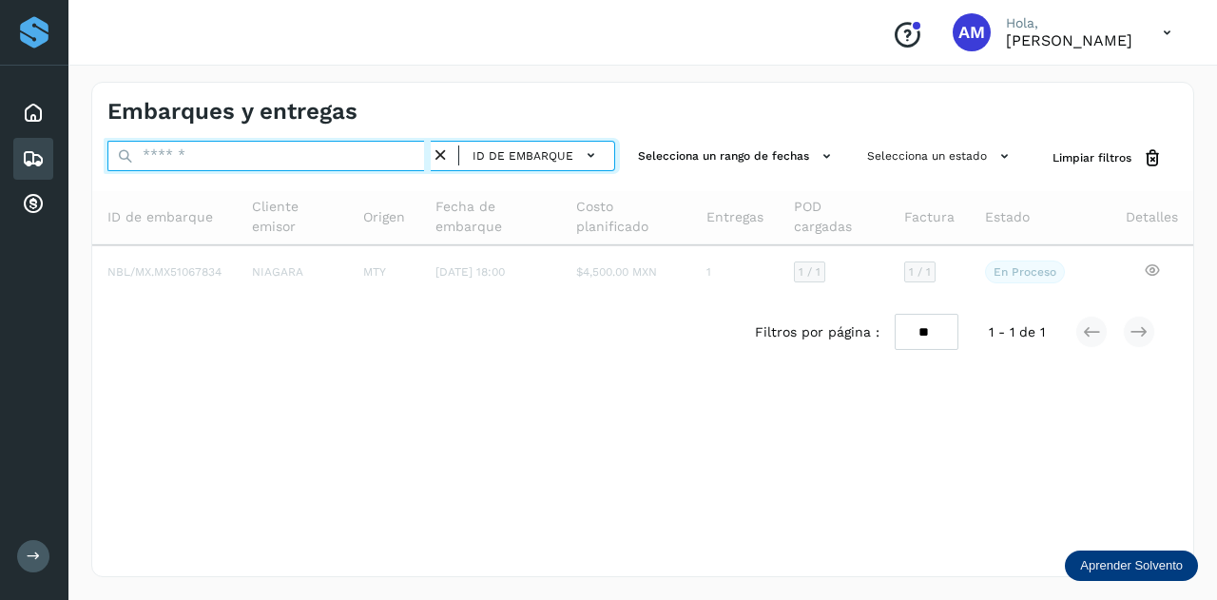
paste input "**********"
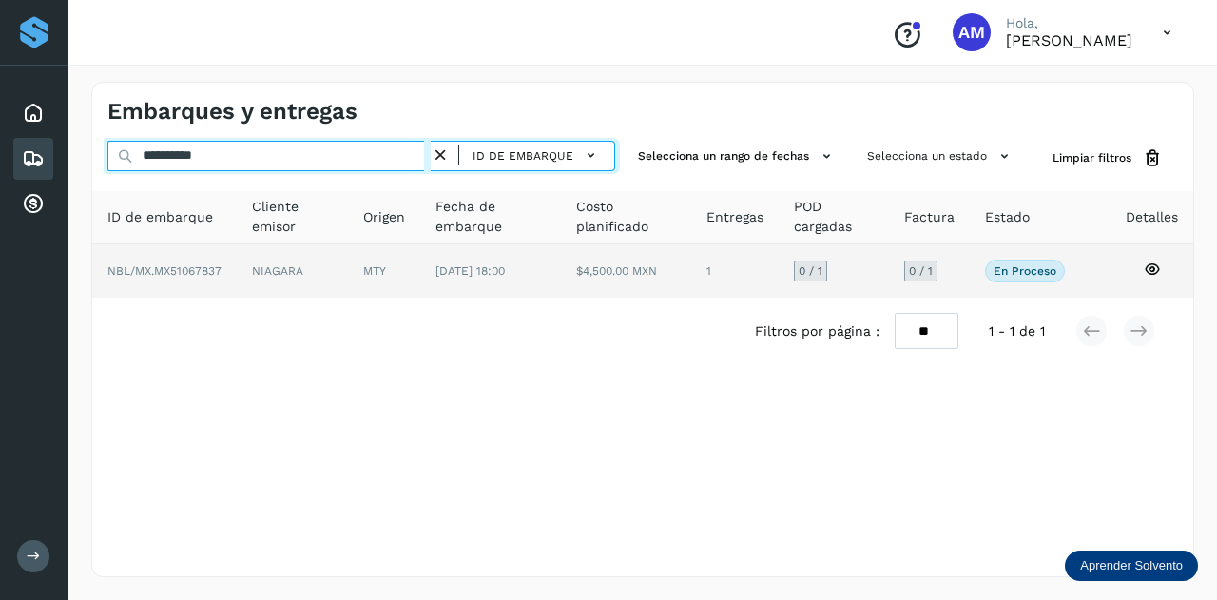
type input "**********"
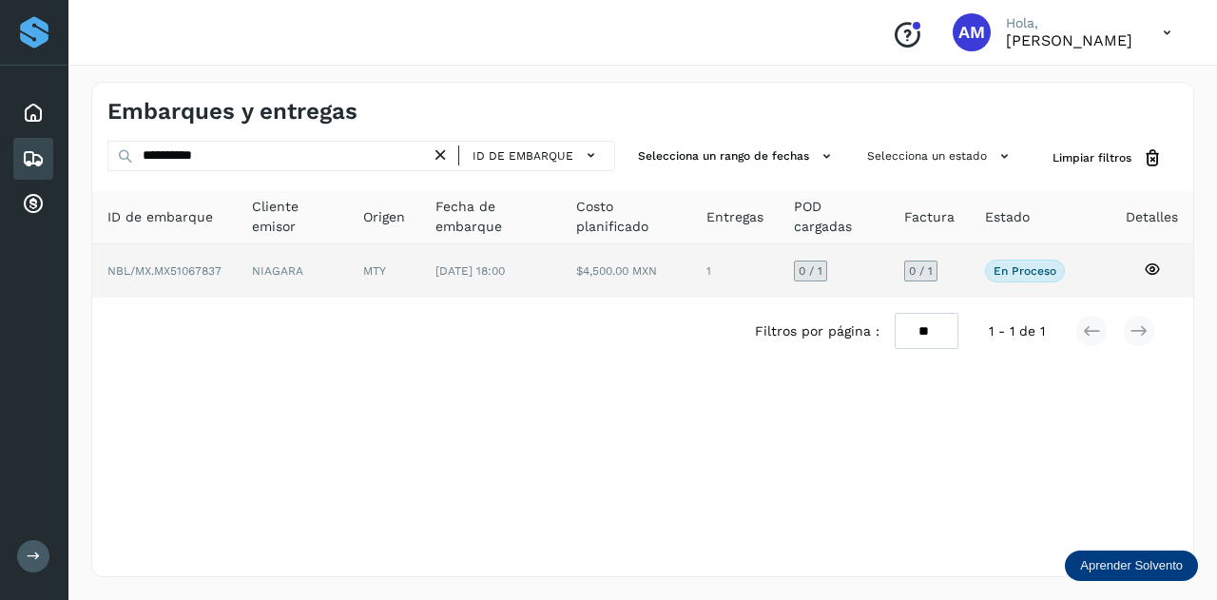
click at [561, 284] on td "[DATE] 18:00" at bounding box center [626, 270] width 131 height 53
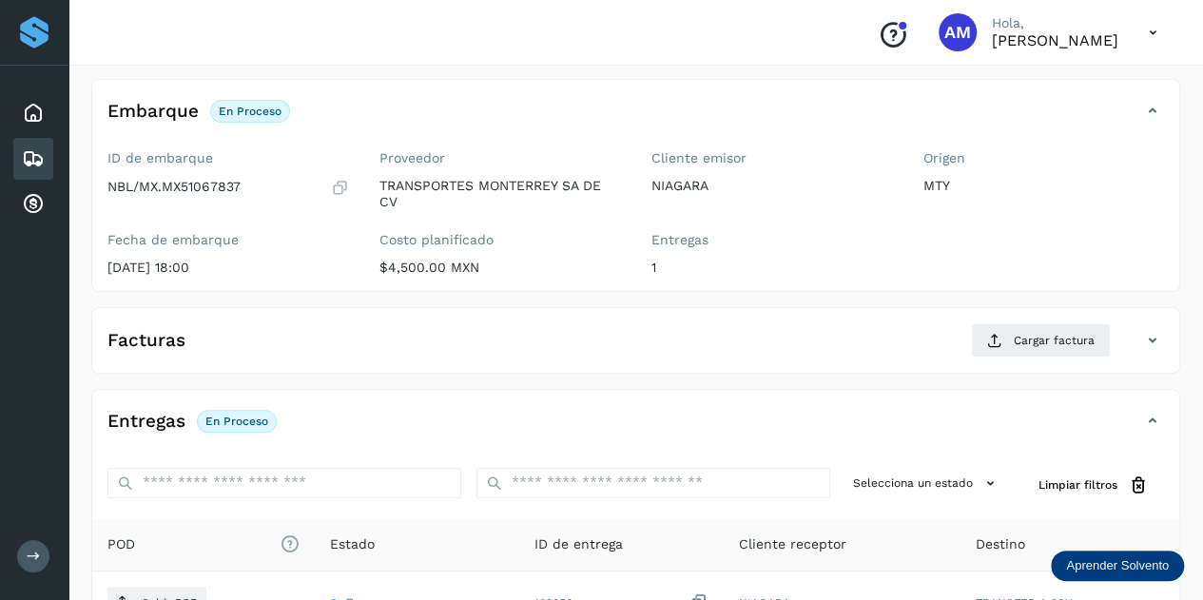
scroll to position [190, 0]
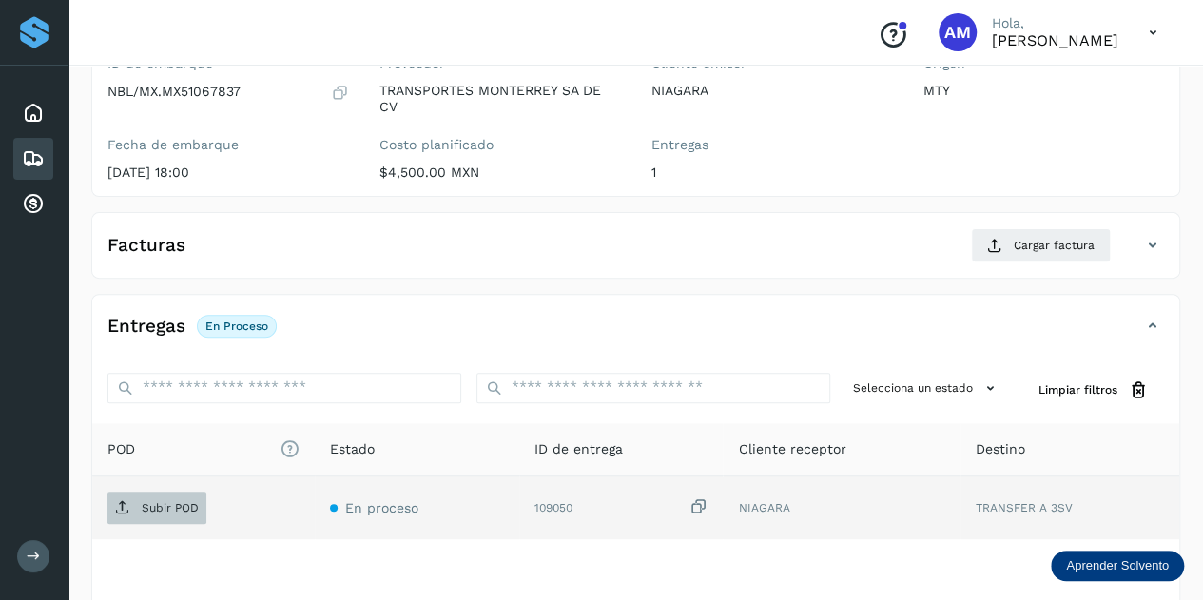
click at [192, 512] on span "Subir POD" at bounding box center [156, 508] width 99 height 30
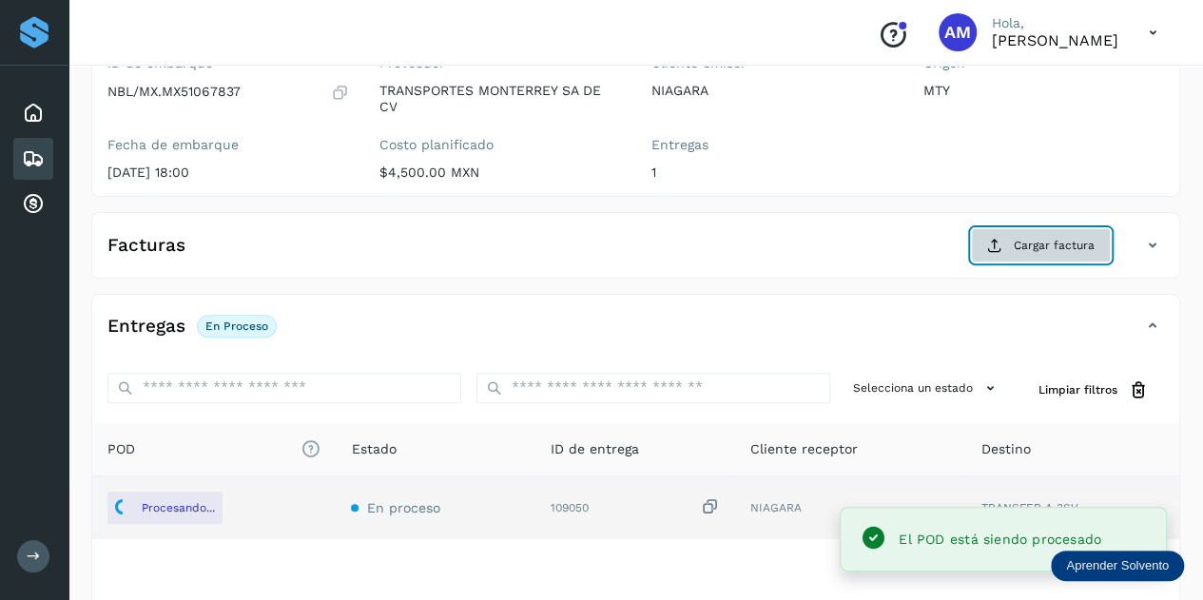
click at [1039, 243] on span "Cargar factura" at bounding box center [1054, 245] width 81 height 17
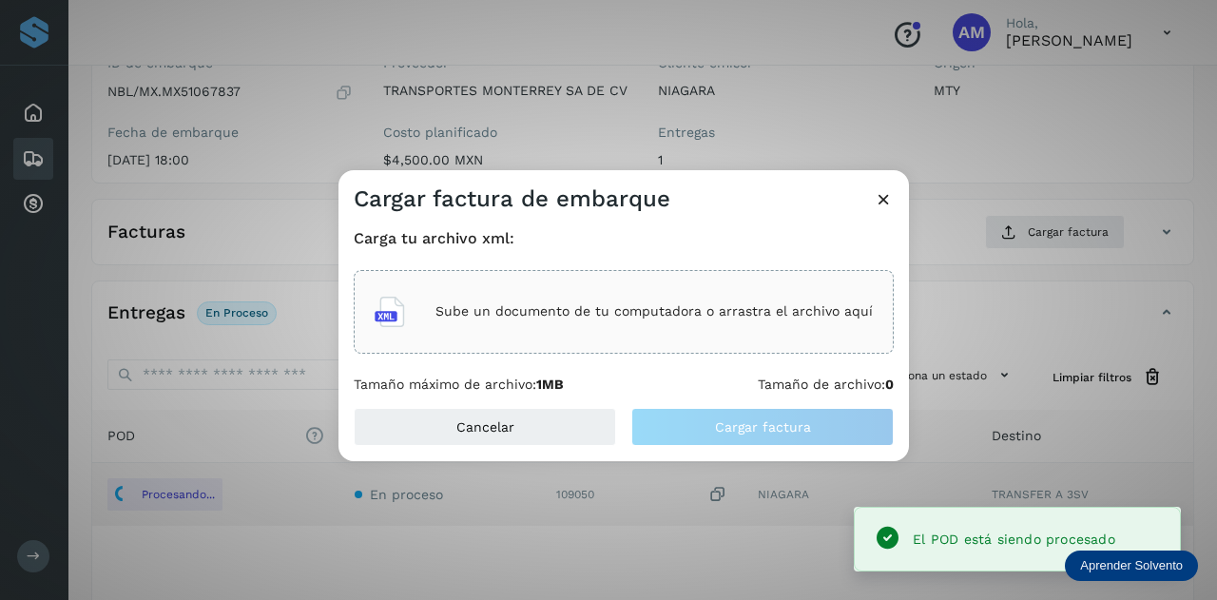
click at [698, 336] on div "Sube un documento de tu computadora o arrastra el archivo aquí" at bounding box center [624, 311] width 498 height 51
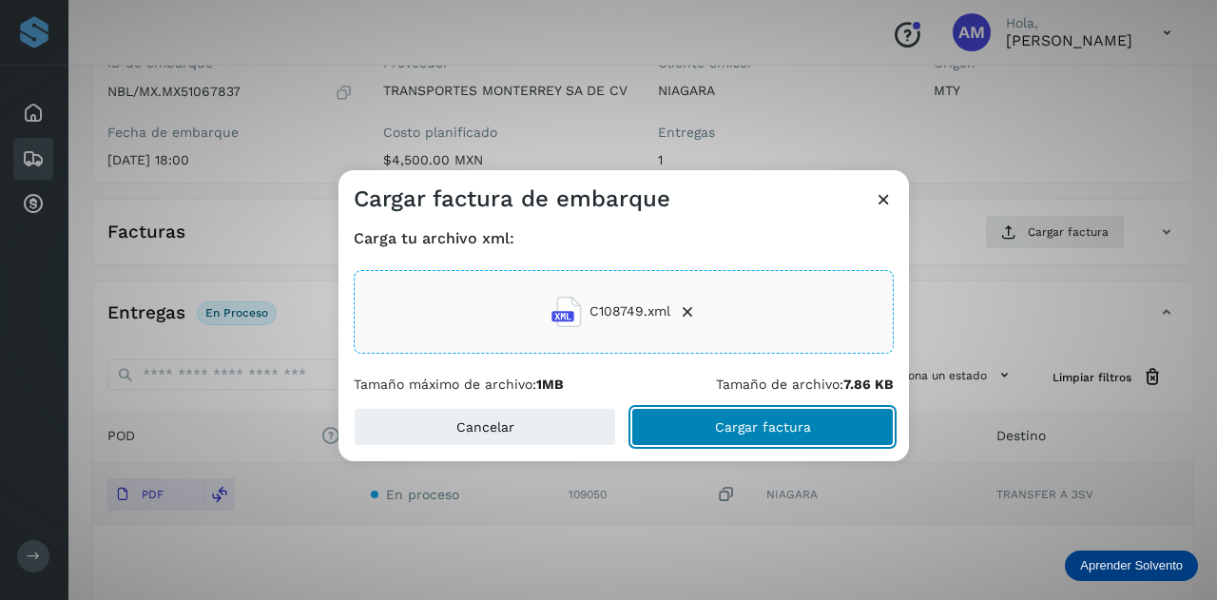
click at [687, 433] on button "Cargar factura" at bounding box center [762, 427] width 262 height 38
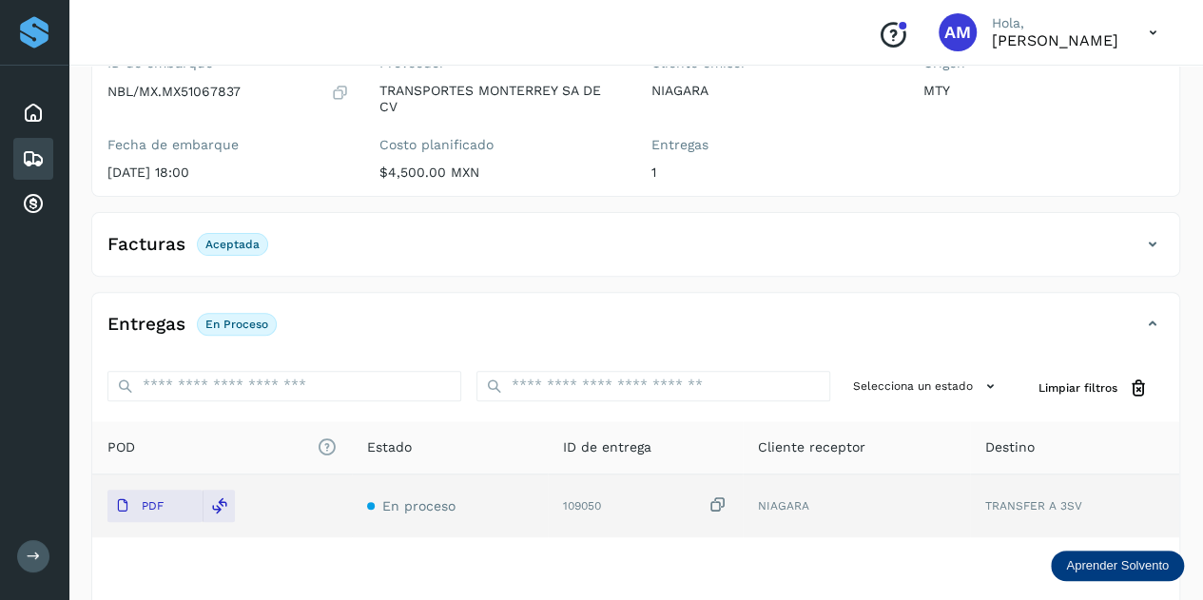
scroll to position [0, 0]
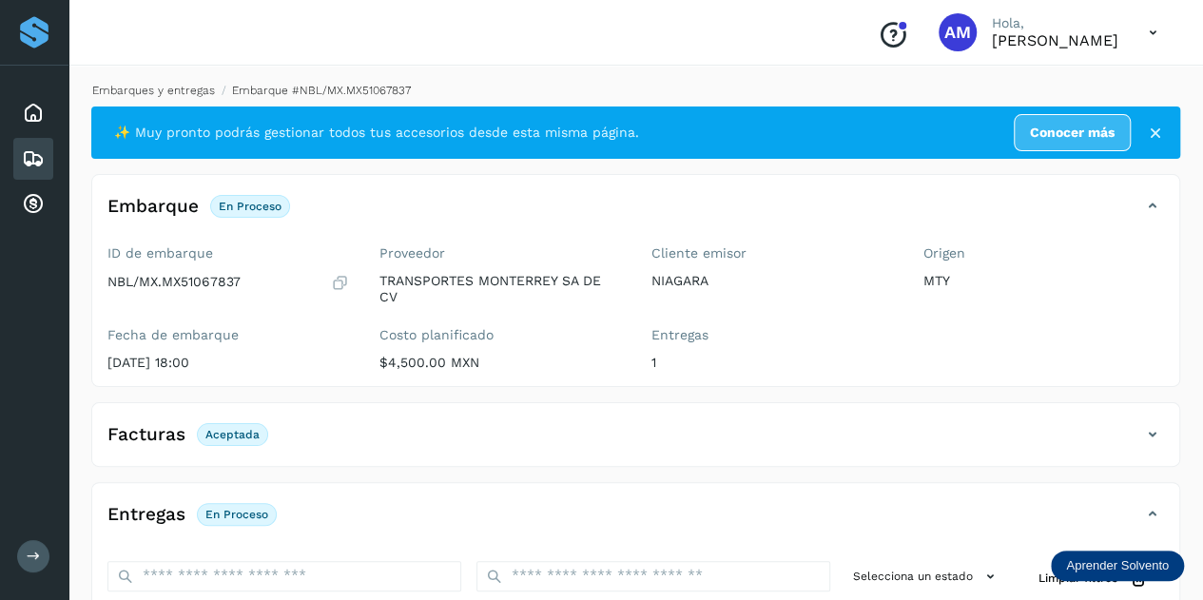
click at [157, 88] on link "Embarques y entregas" at bounding box center [153, 90] width 123 height 13
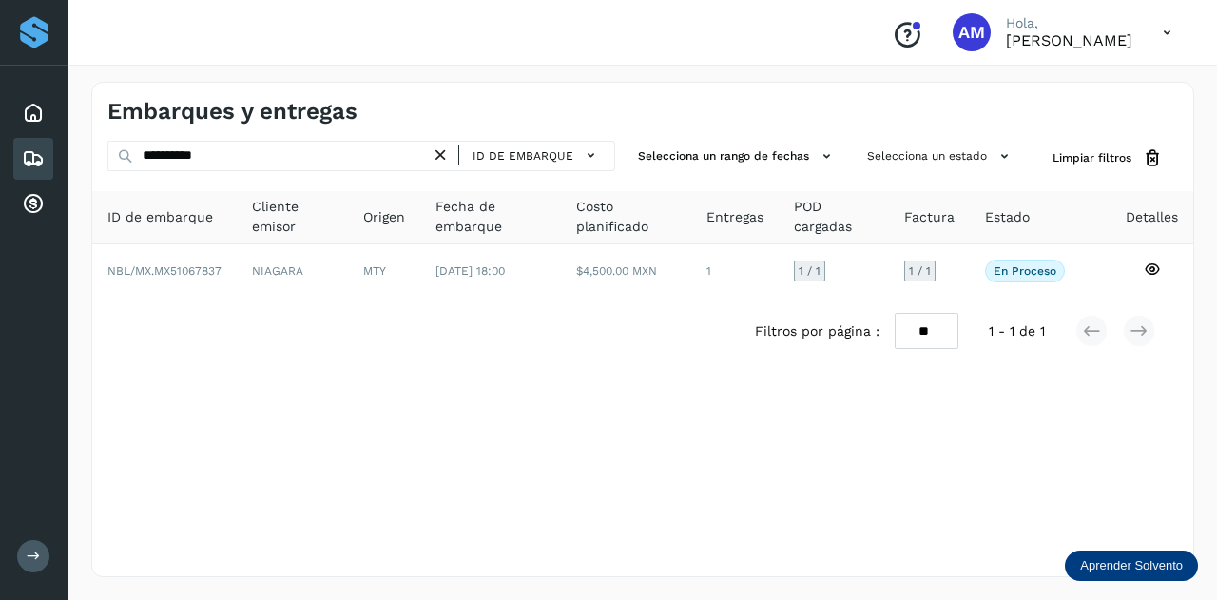
drag, startPoint x: 449, startPoint y: 159, endPoint x: 400, endPoint y: 153, distance: 48.8
click at [447, 159] on icon at bounding box center [441, 156] width 20 height 20
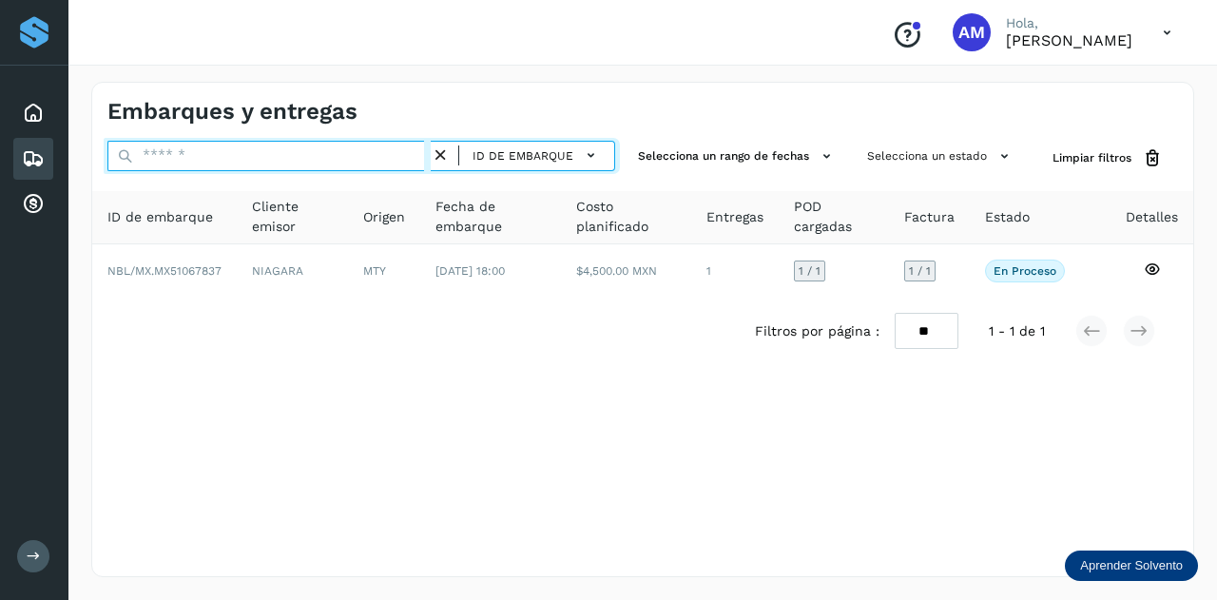
click at [400, 153] on input "text" at bounding box center [268, 156] width 323 height 30
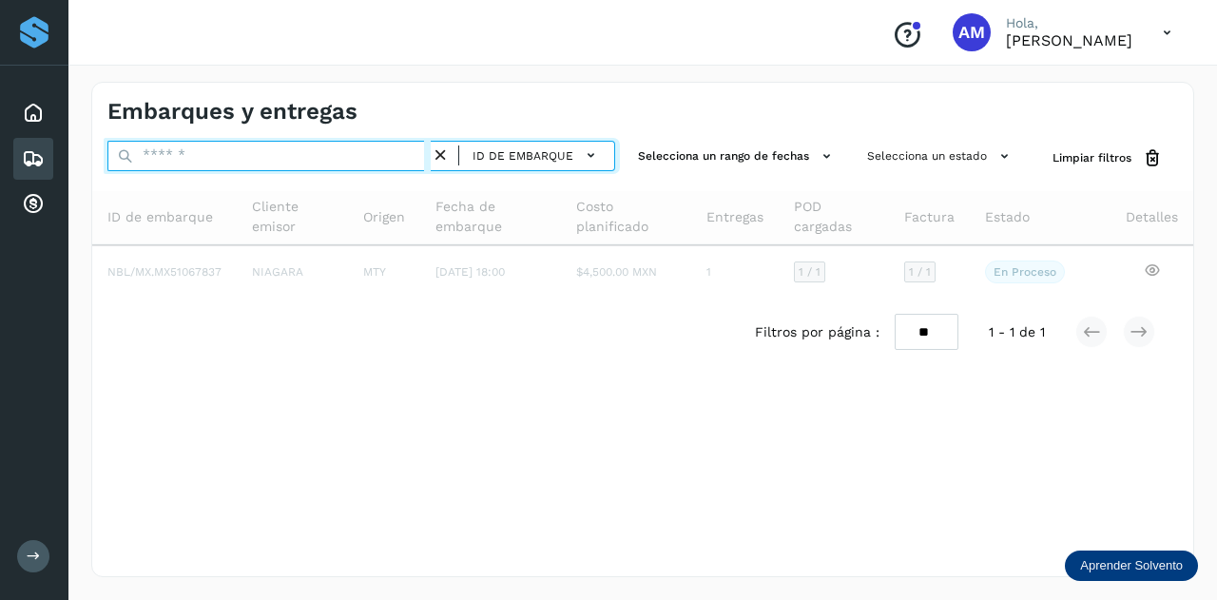
paste input "**********"
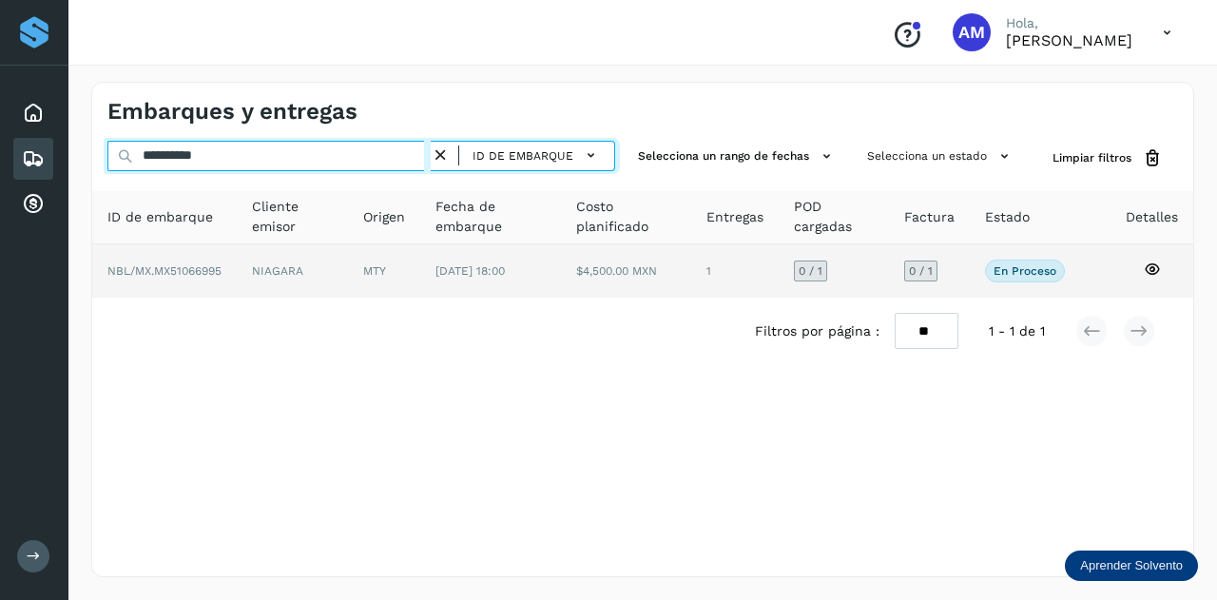
type input "**********"
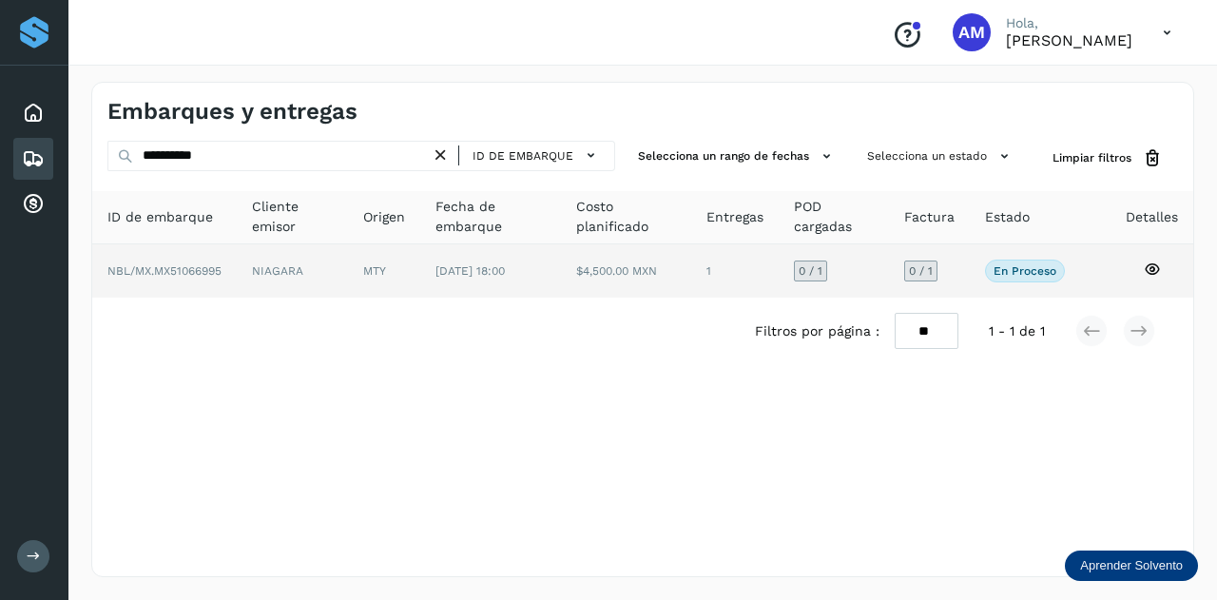
click at [420, 275] on td "MTY" at bounding box center [490, 270] width 141 height 53
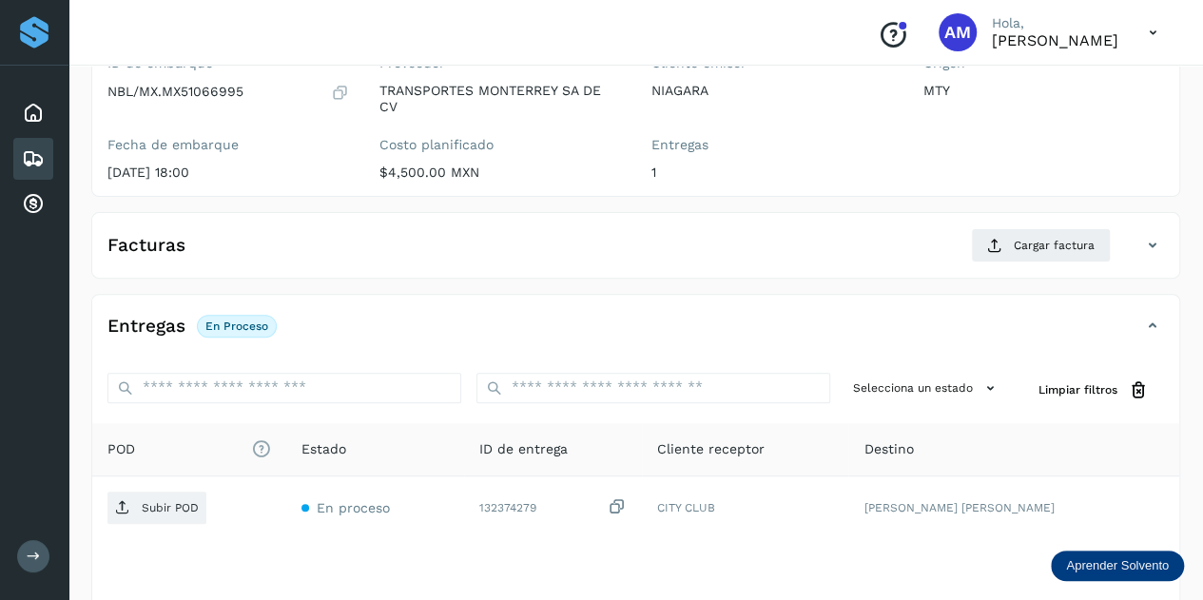
scroll to position [285, 0]
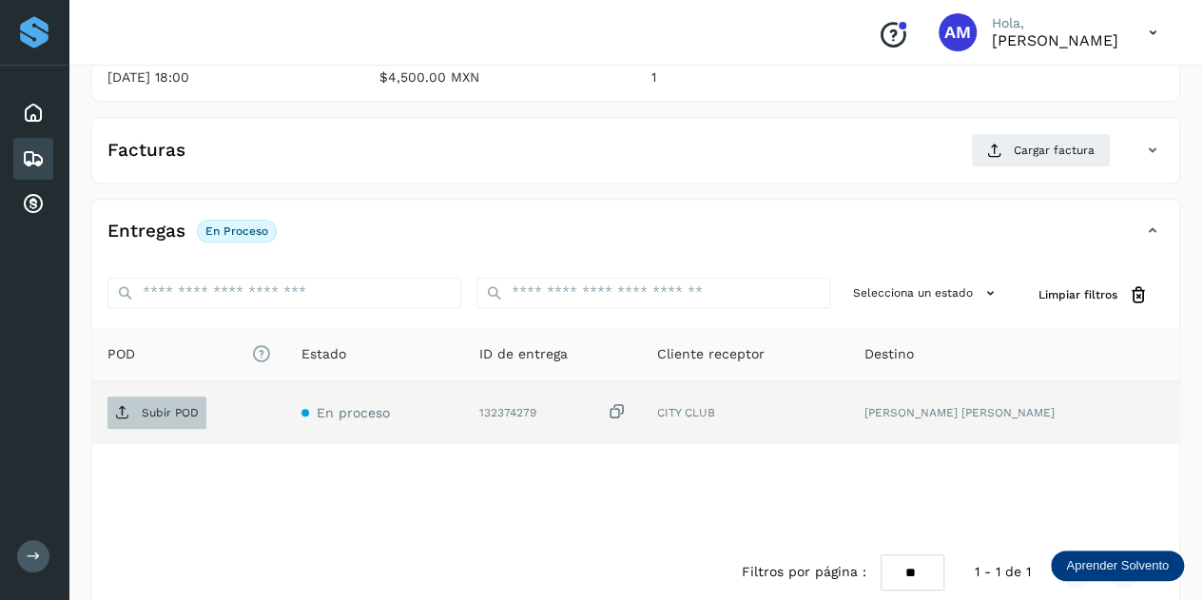
click at [146, 410] on p "Subir POD" at bounding box center [170, 412] width 57 height 13
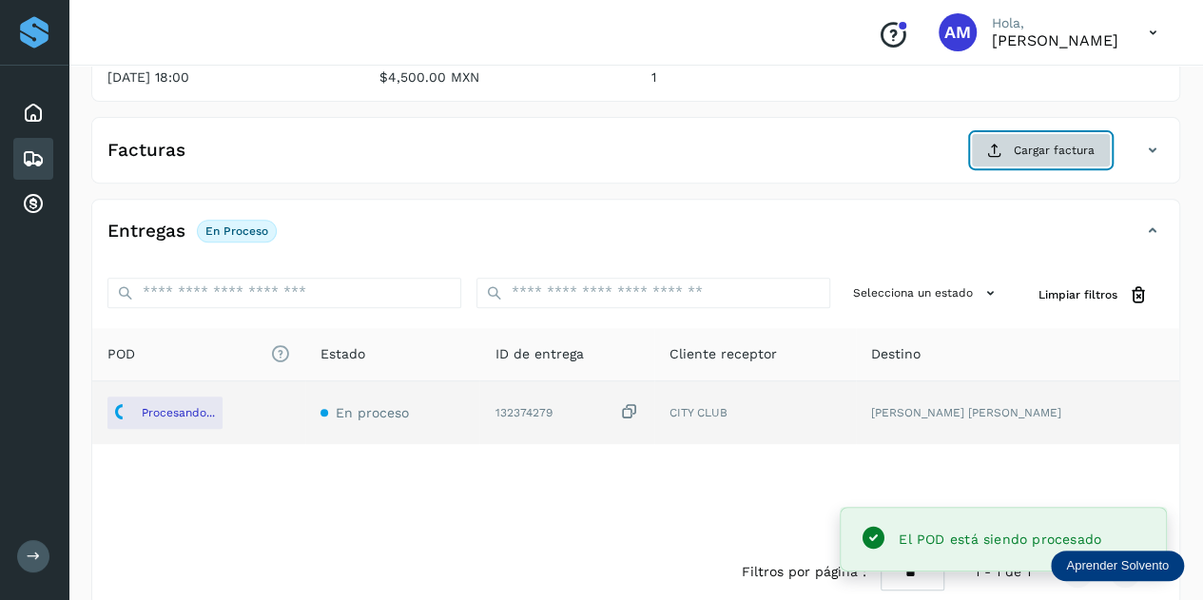
click at [1007, 145] on button "Cargar factura" at bounding box center [1041, 150] width 140 height 34
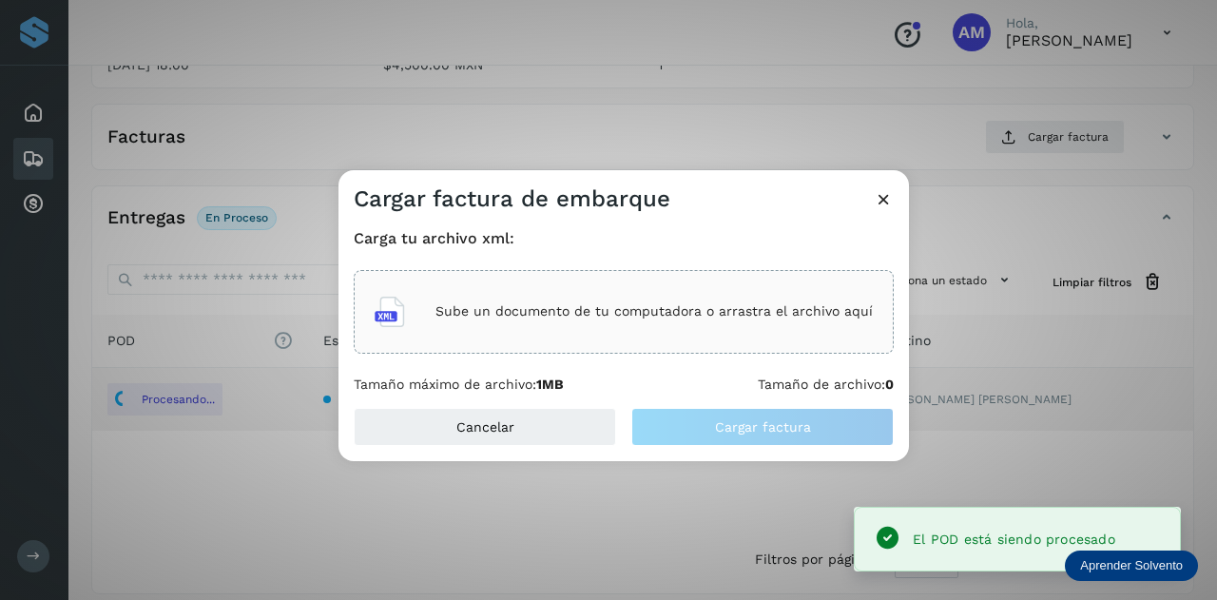
click at [709, 313] on p "Sube un documento de tu computadora o arrastra el archivo aquí" at bounding box center [654, 311] width 437 height 16
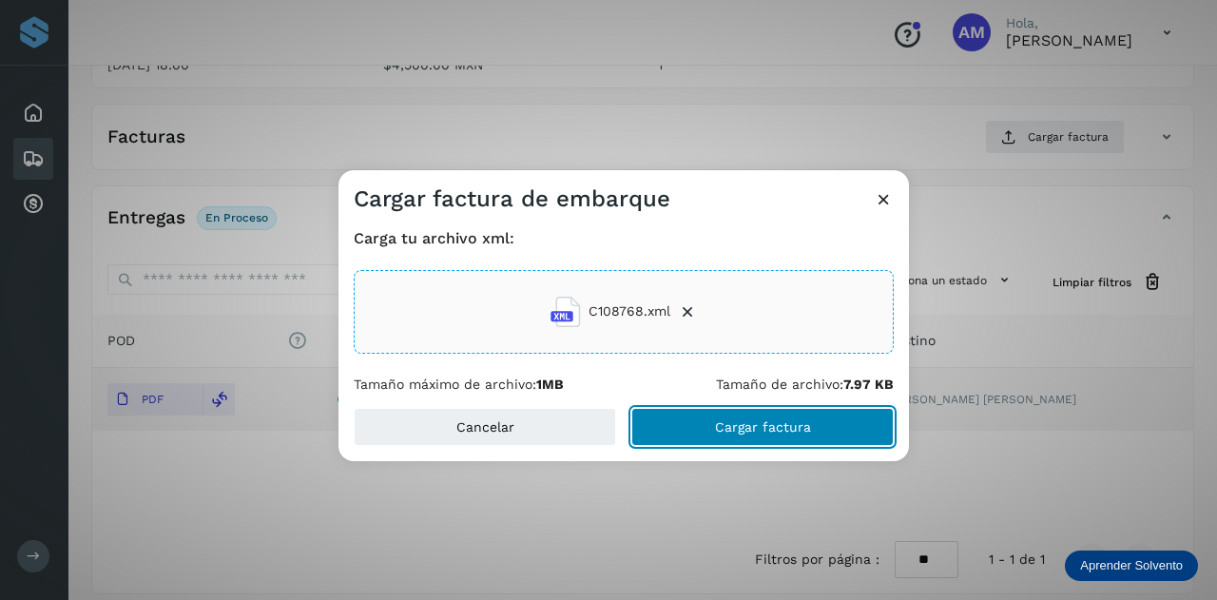
click at [715, 435] on button "Cargar factura" at bounding box center [762, 427] width 262 height 38
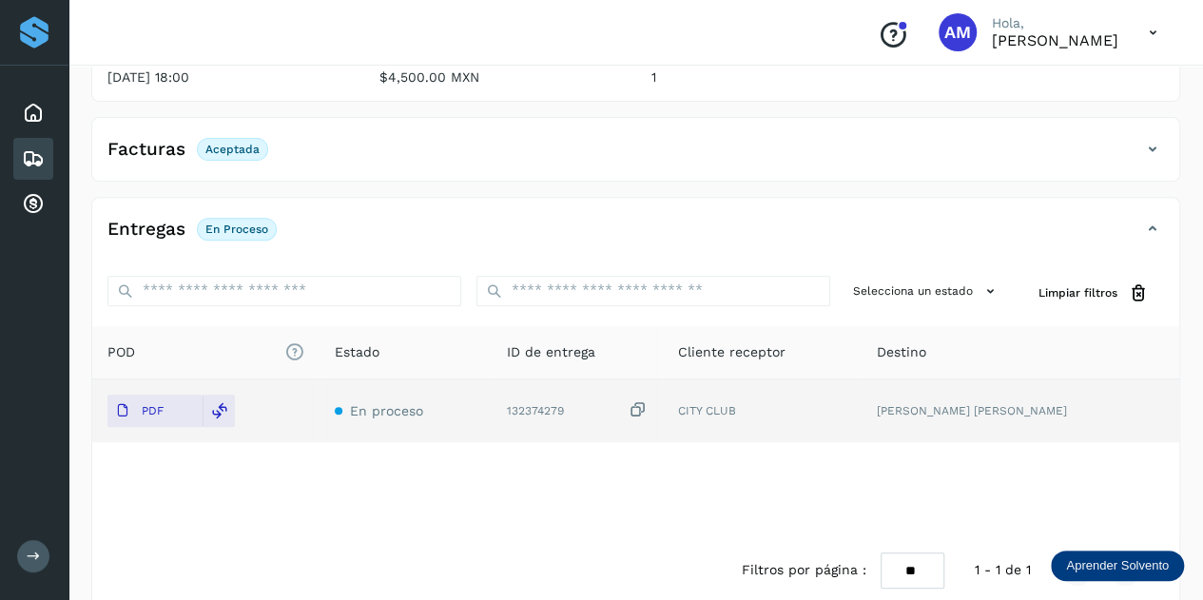
scroll to position [0, 0]
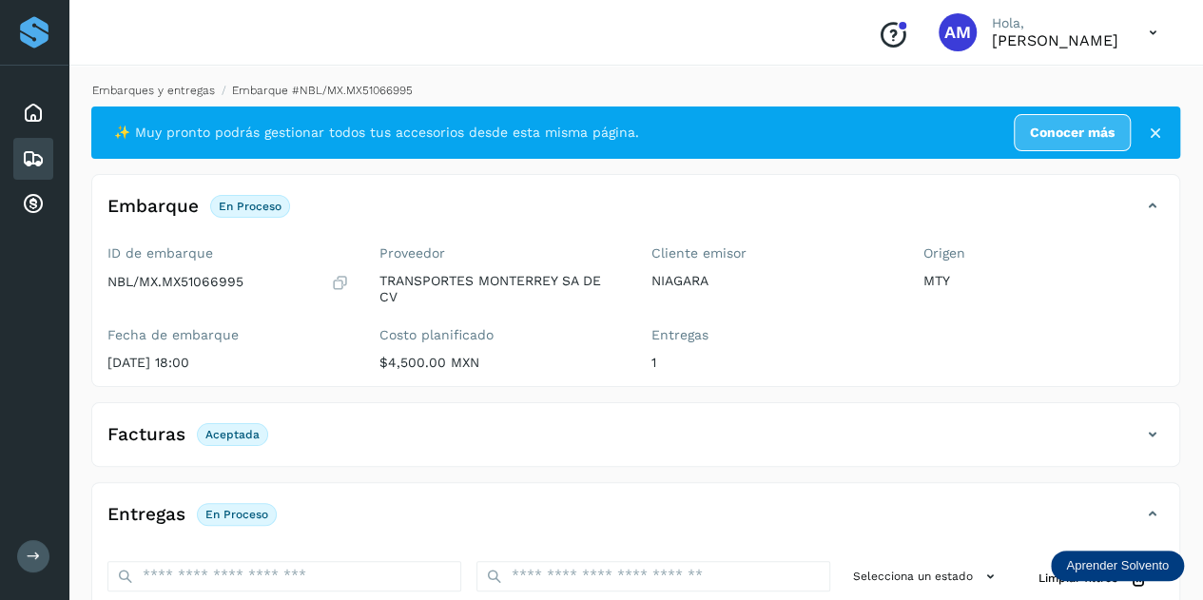
click at [202, 89] on link "Embarques y entregas" at bounding box center [153, 90] width 123 height 13
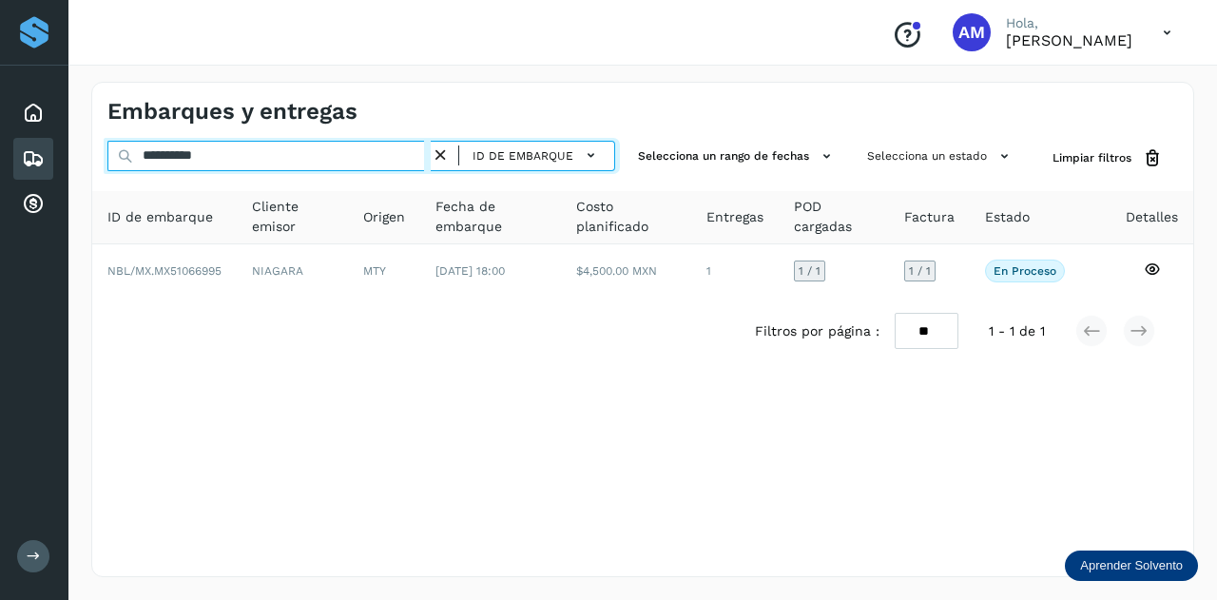
click at [431, 157] on input "**********" at bounding box center [268, 156] width 323 height 30
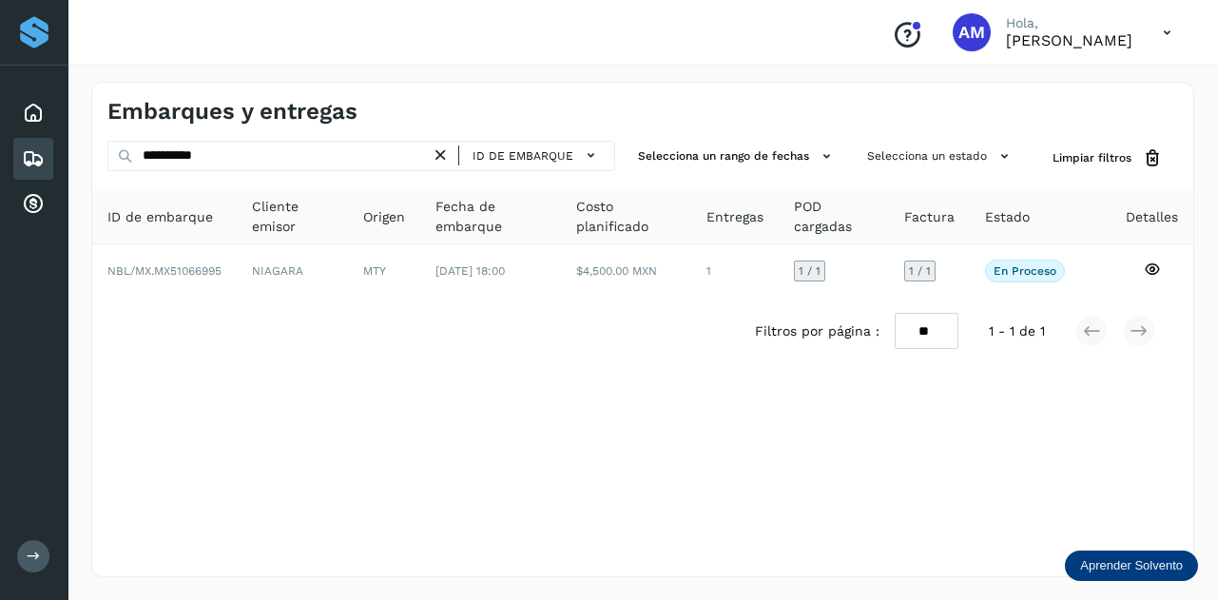
drag, startPoint x: 443, startPoint y: 162, endPoint x: 385, endPoint y: 163, distance: 58.0
click at [442, 162] on icon at bounding box center [441, 156] width 20 height 20
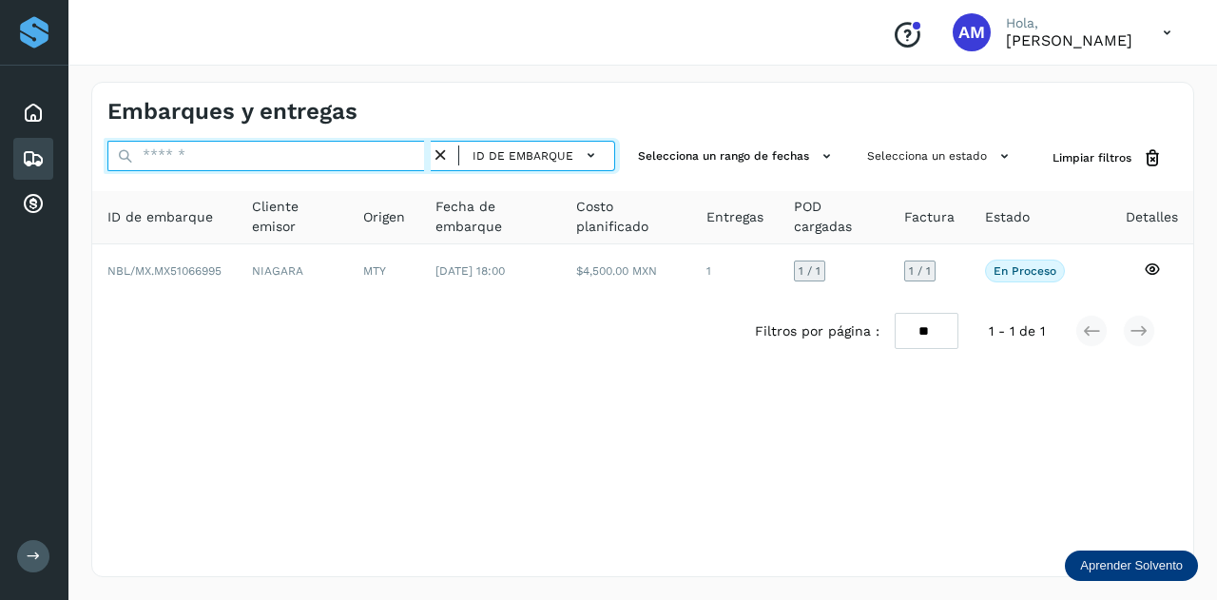
click at [385, 163] on input "text" at bounding box center [268, 156] width 323 height 30
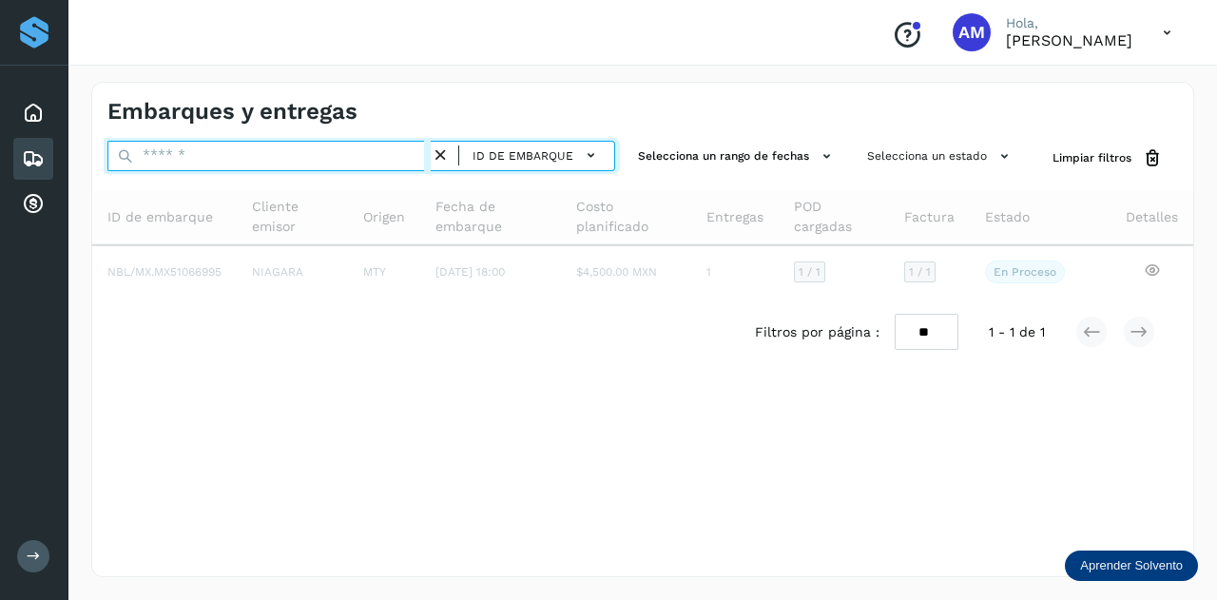
paste input "**********"
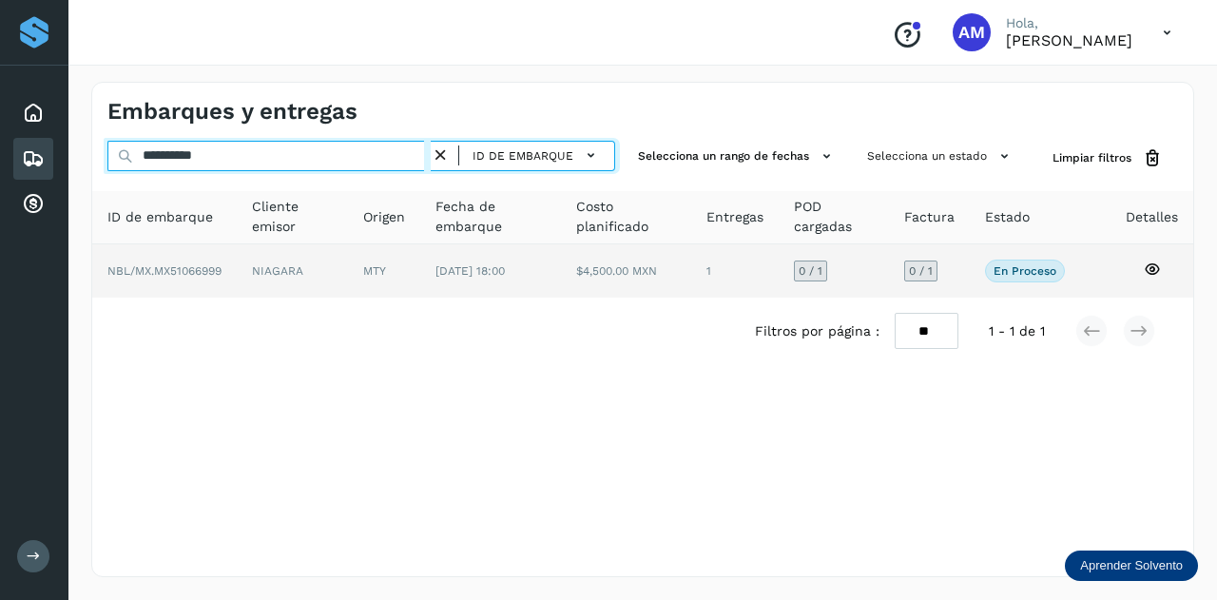
type input "**********"
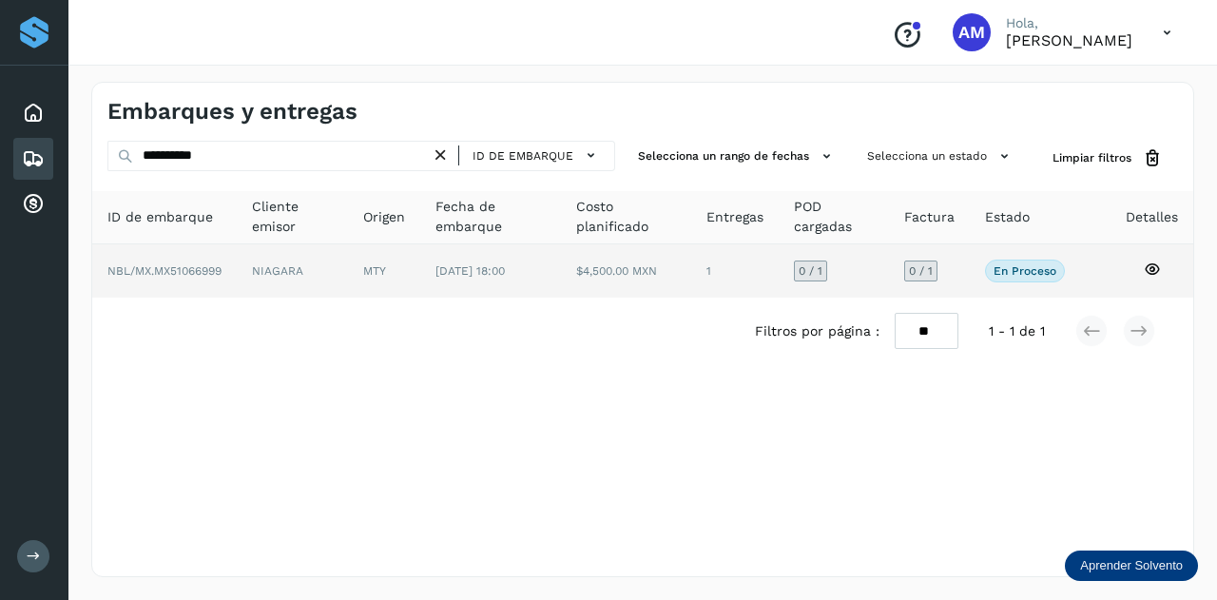
click at [420, 284] on td "MTY" at bounding box center [490, 270] width 141 height 53
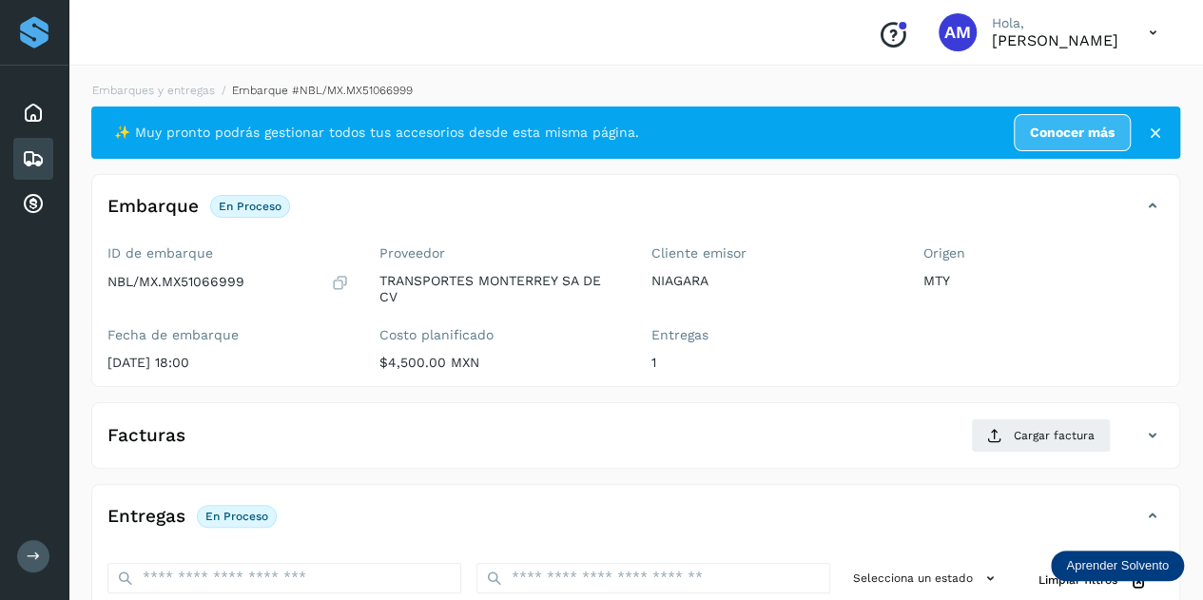
scroll to position [190, 0]
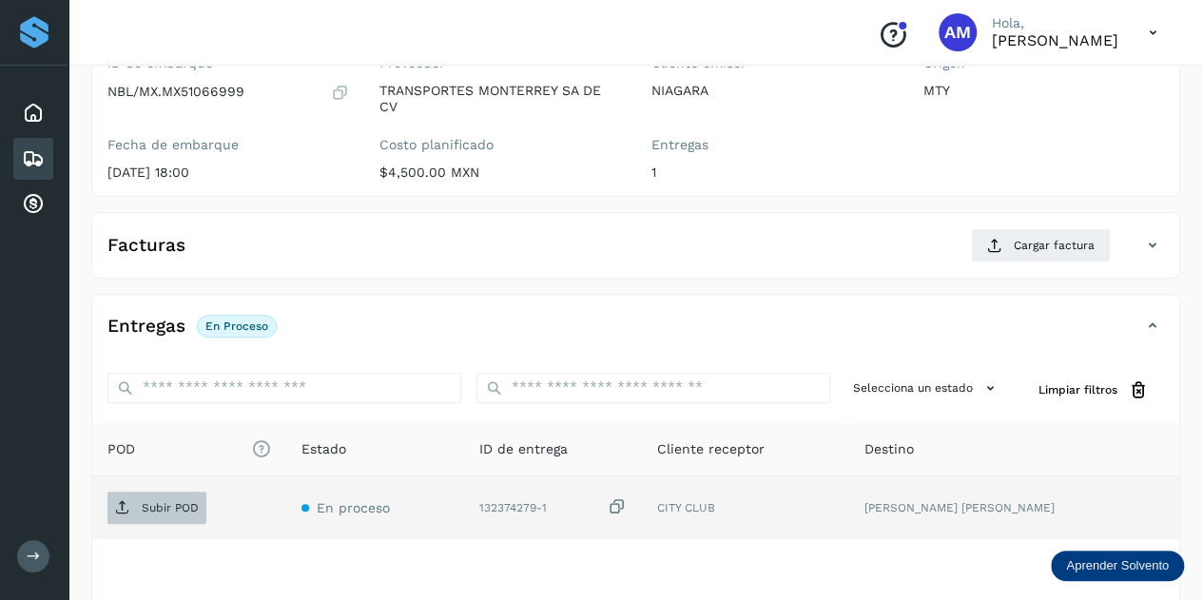
click at [137, 508] on span "Subir POD" at bounding box center [156, 508] width 99 height 30
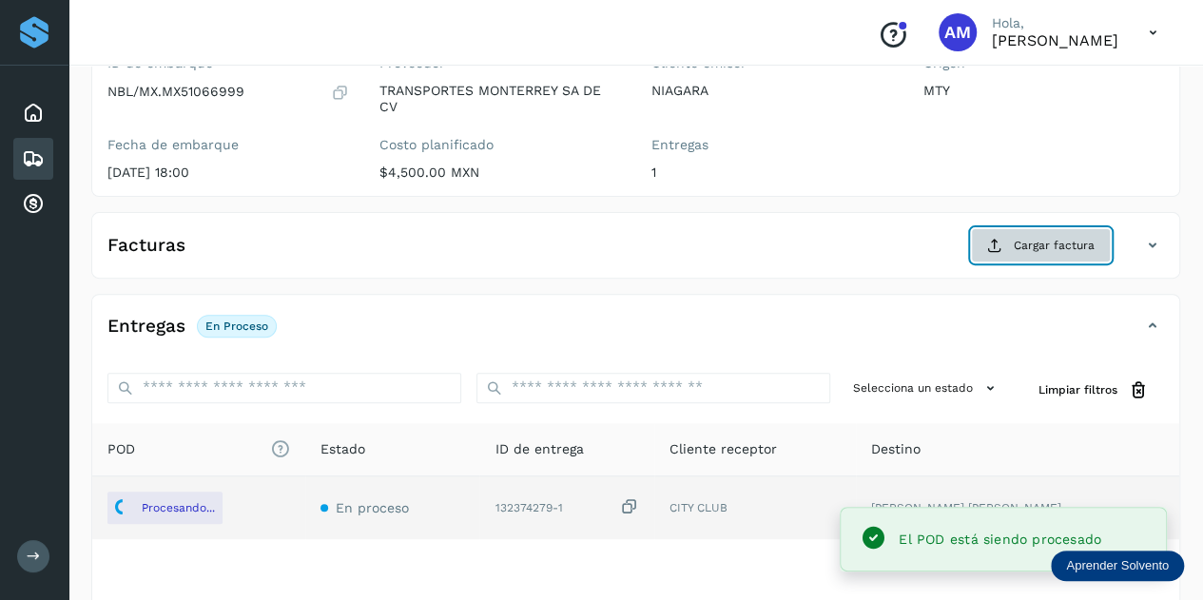
click at [1040, 258] on button "Cargar factura" at bounding box center [1041, 245] width 140 height 34
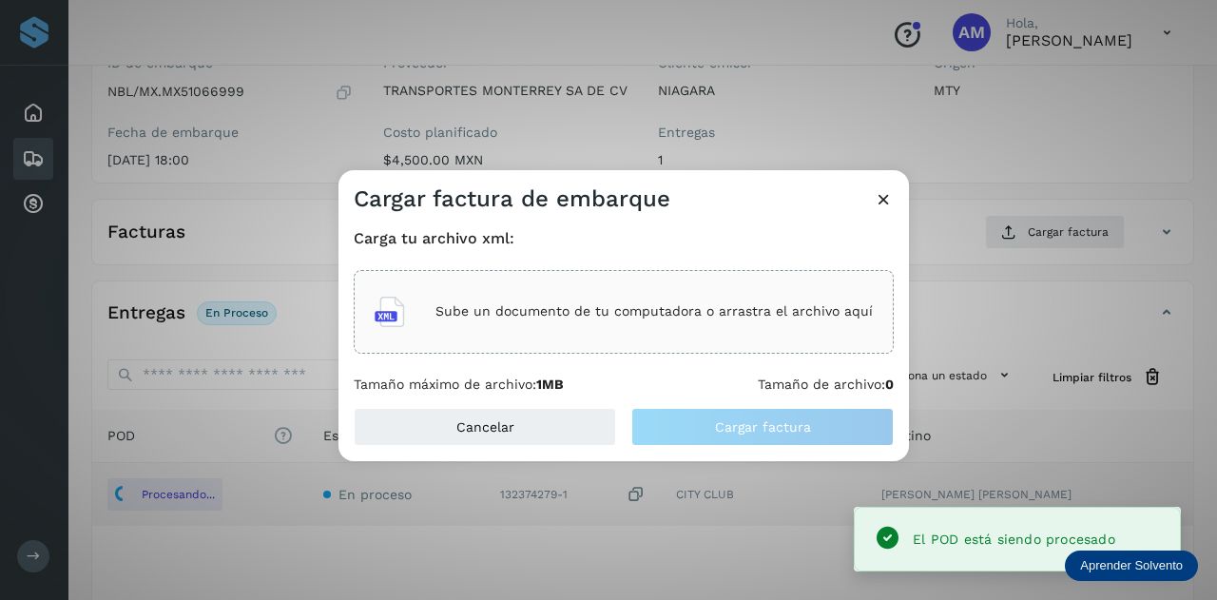
click at [625, 316] on p "Sube un documento de tu computadora o arrastra el archivo aquí" at bounding box center [654, 311] width 437 height 16
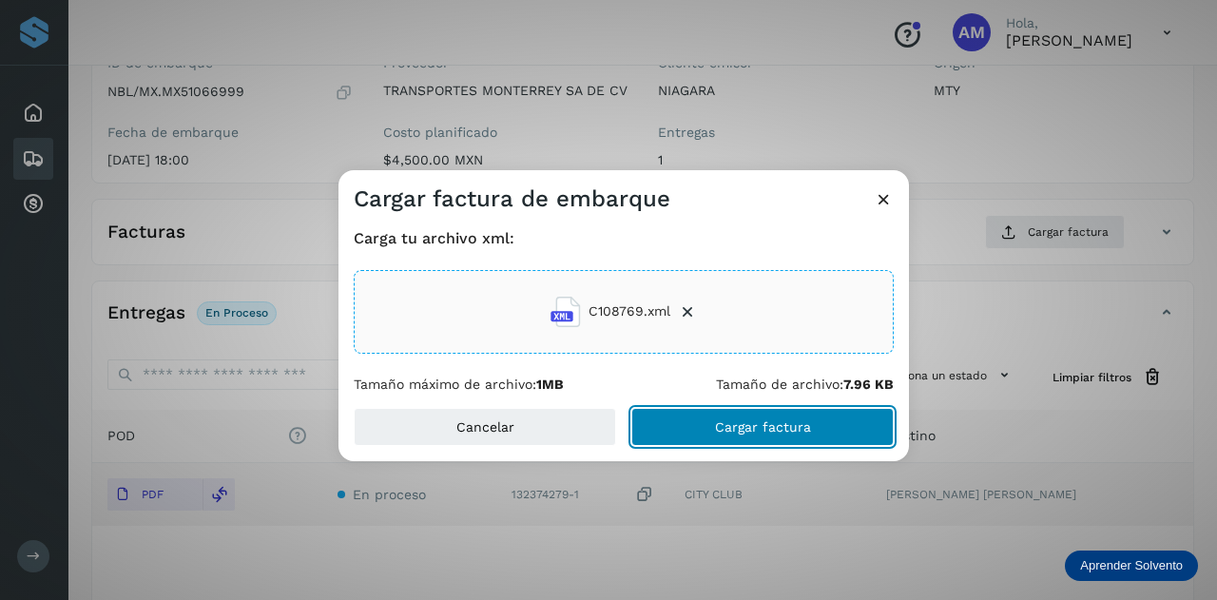
click at [719, 414] on button "Cargar factura" at bounding box center [762, 427] width 262 height 38
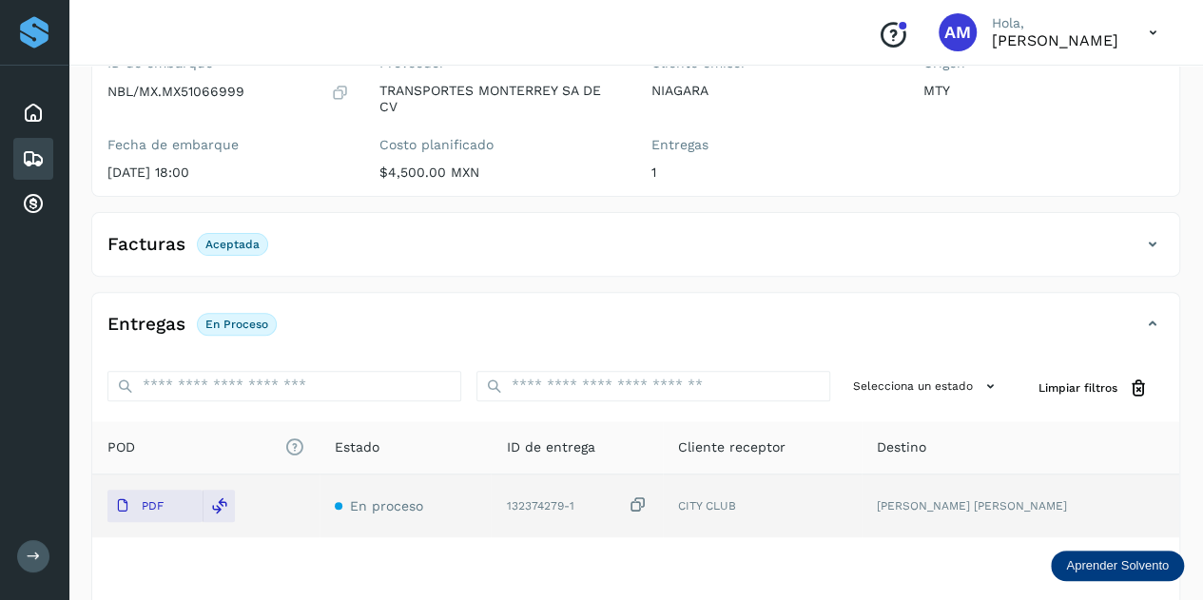
scroll to position [0, 0]
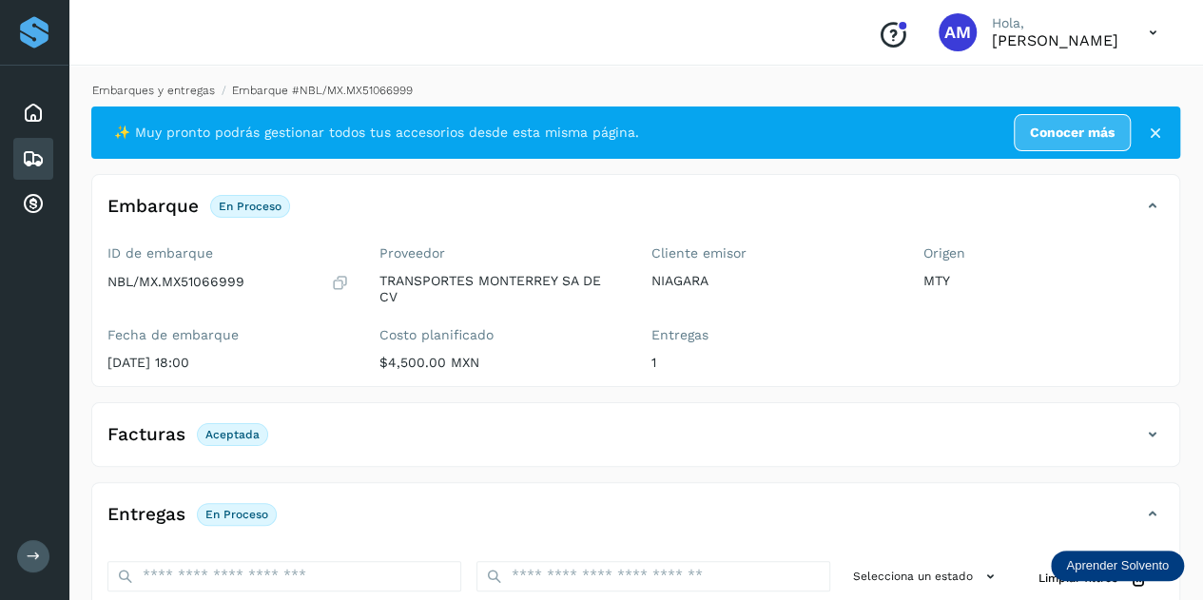
click at [190, 89] on link "Embarques y entregas" at bounding box center [153, 90] width 123 height 13
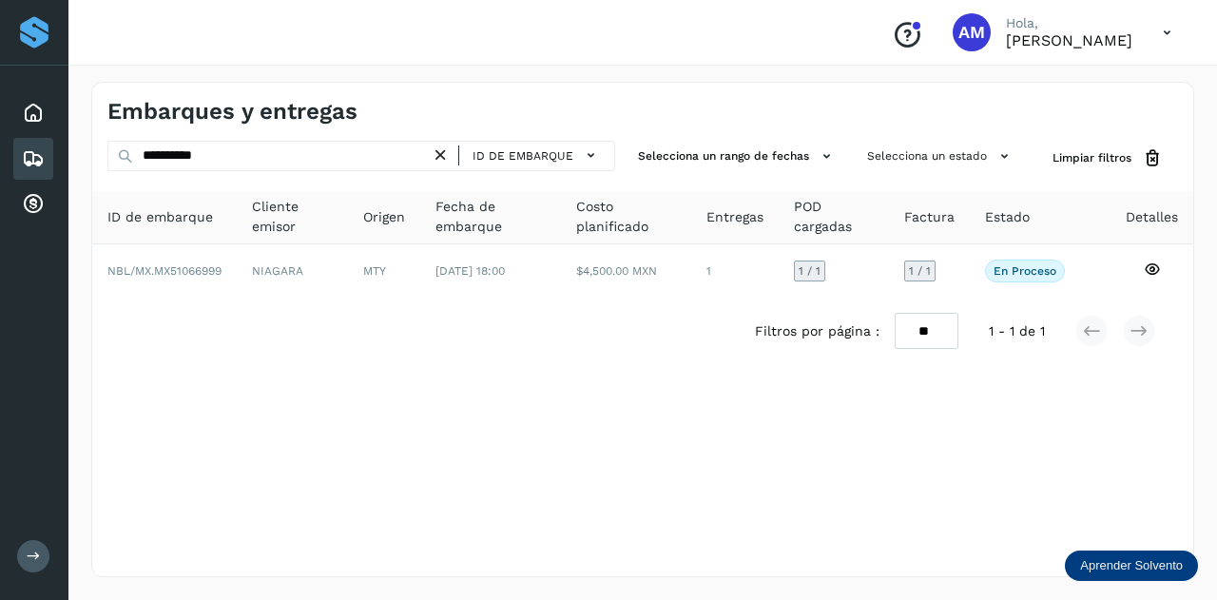
drag, startPoint x: 441, startPoint y: 153, endPoint x: 408, endPoint y: 153, distance: 33.3
click at [441, 153] on icon at bounding box center [441, 156] width 20 height 20
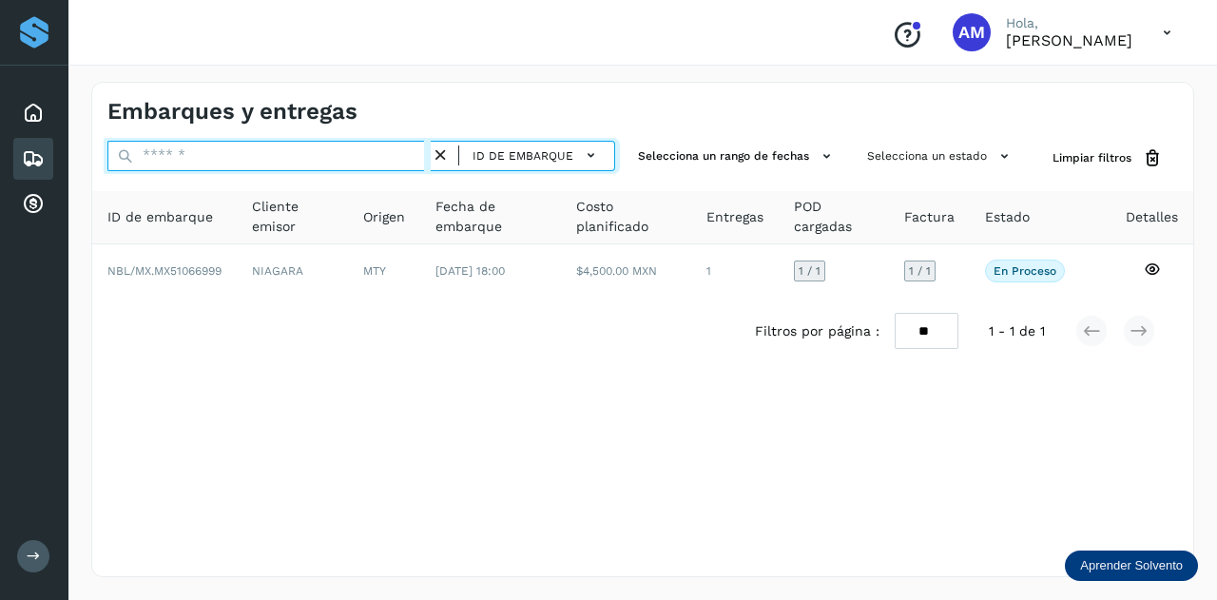
click at [406, 153] on input "text" at bounding box center [268, 156] width 323 height 30
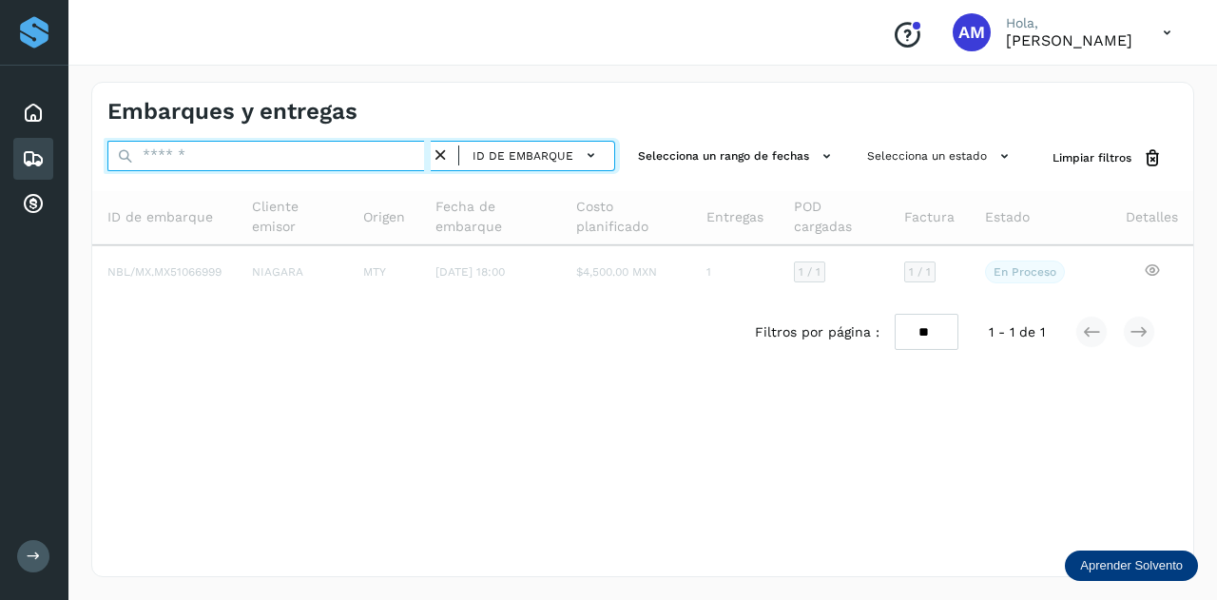
paste input "**********"
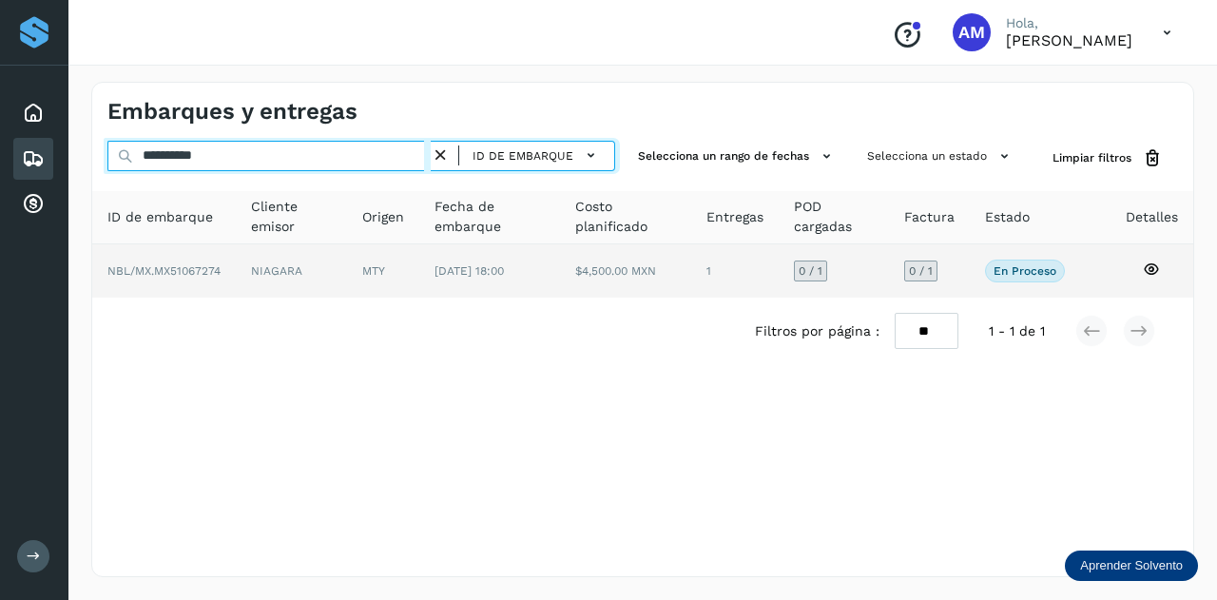
type input "**********"
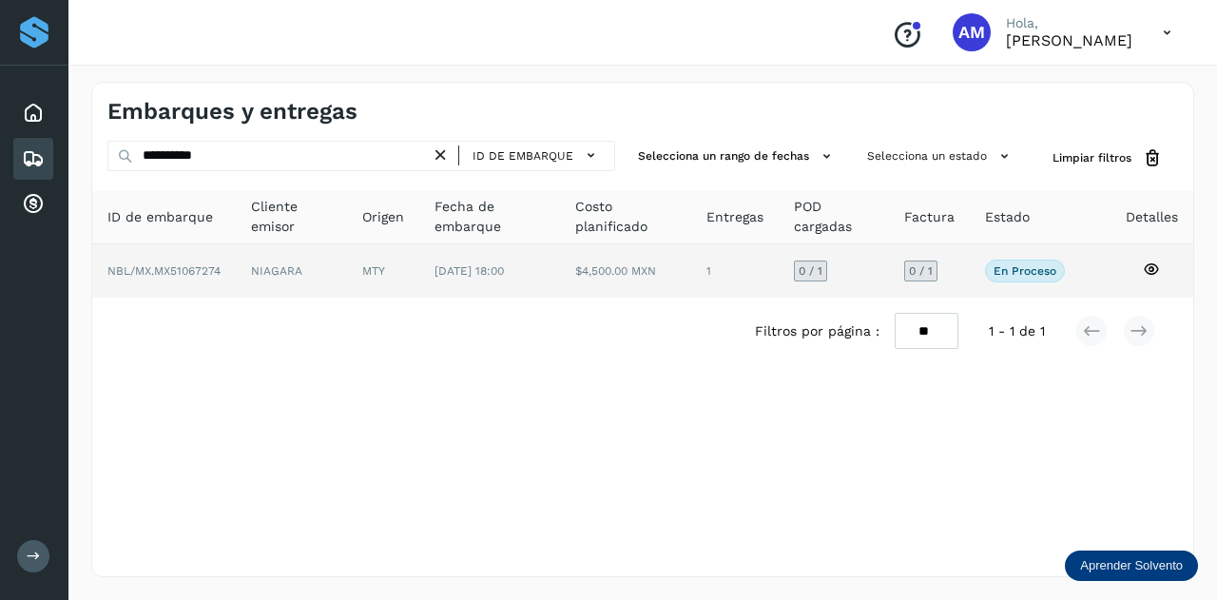
click at [419, 281] on td "MTY" at bounding box center [489, 270] width 141 height 53
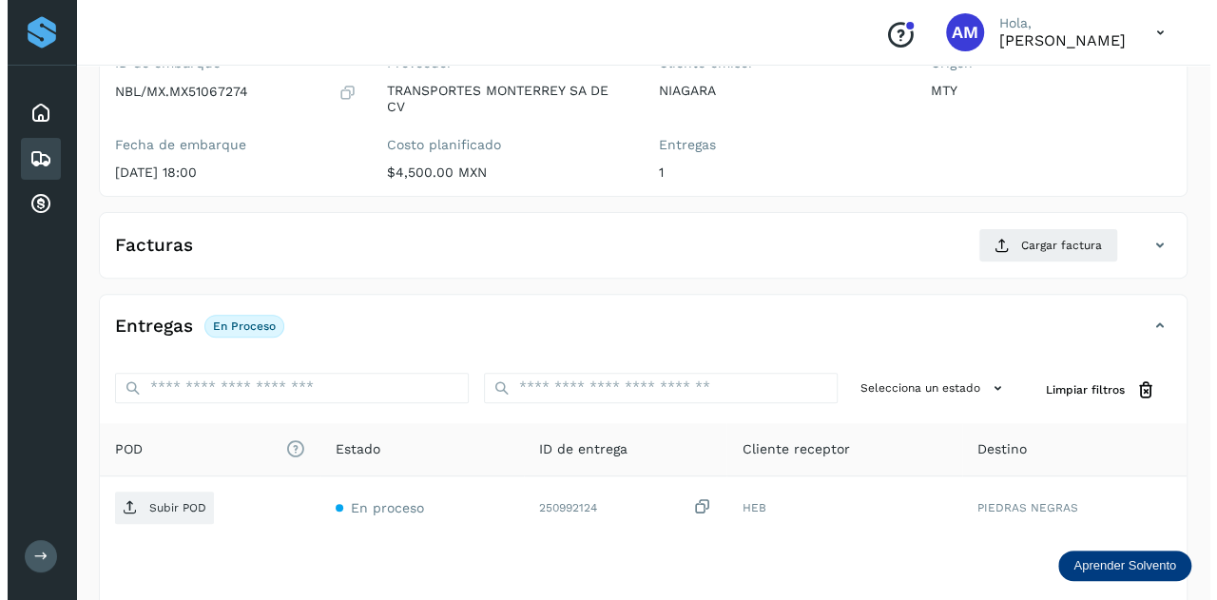
scroll to position [311, 0]
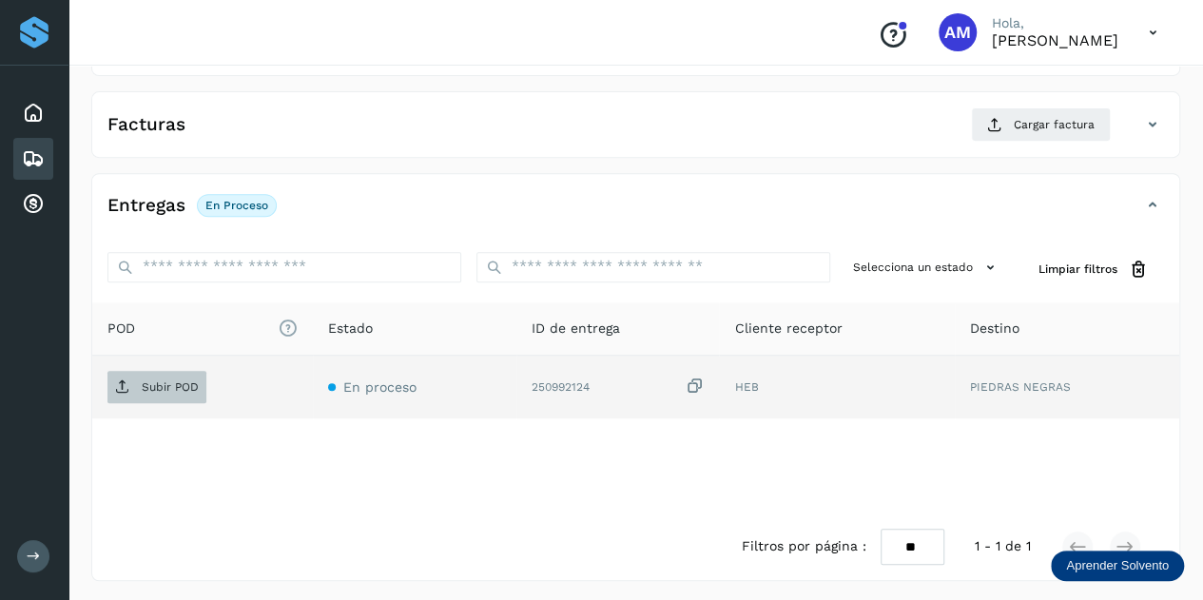
click at [191, 384] on p "Subir POD" at bounding box center [170, 386] width 57 height 13
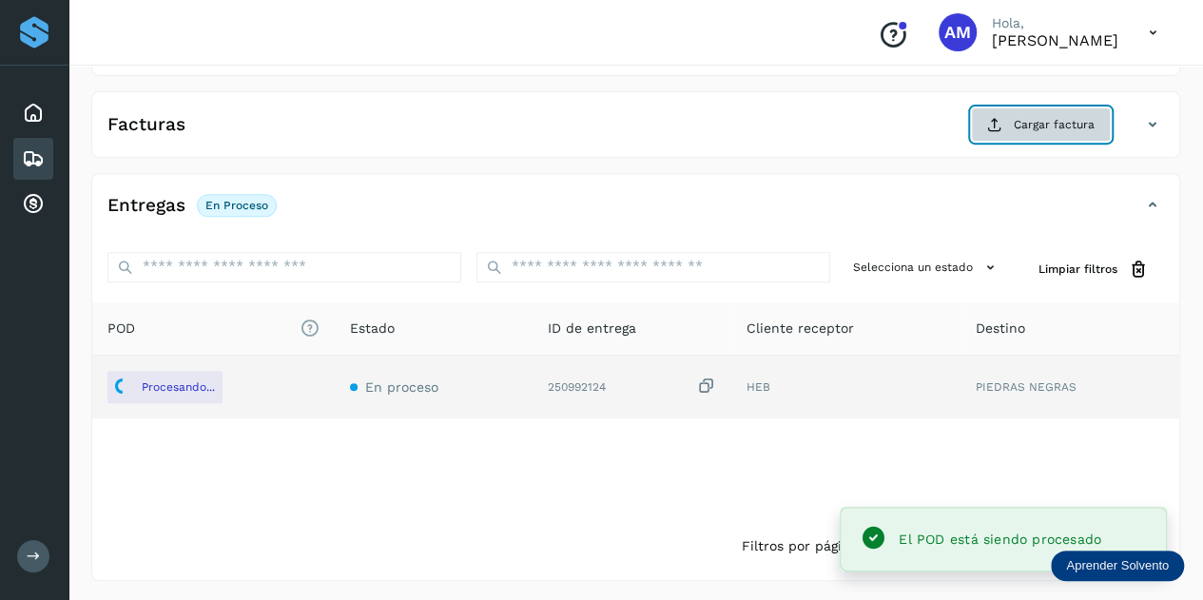
click at [1008, 113] on button "Cargar factura" at bounding box center [1041, 124] width 140 height 34
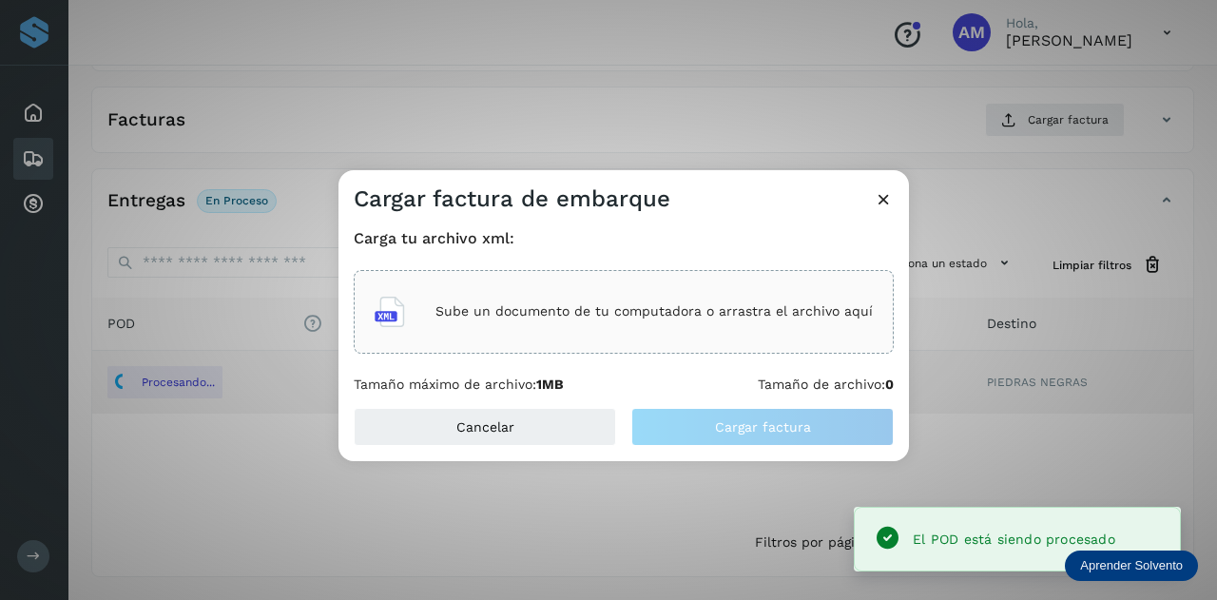
click at [611, 322] on div "Sube un documento de tu computadora o arrastra el archivo aquí" at bounding box center [624, 311] width 498 height 51
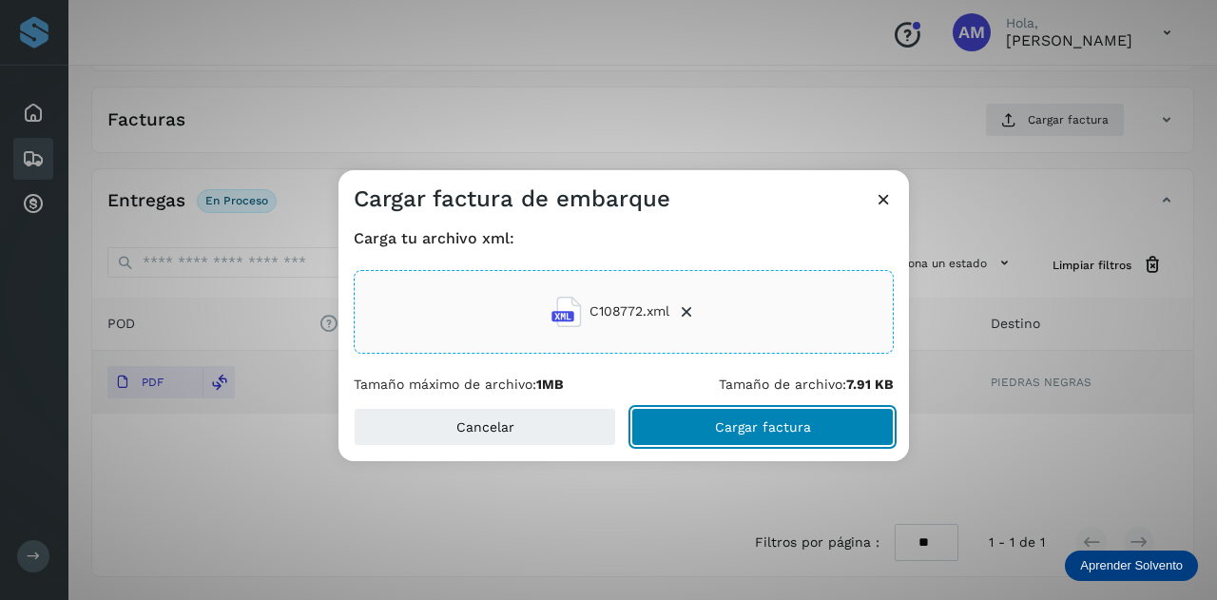
drag, startPoint x: 688, startPoint y: 424, endPoint x: 675, endPoint y: 428, distance: 12.9
click at [688, 425] on button "Cargar factura" at bounding box center [762, 427] width 262 height 38
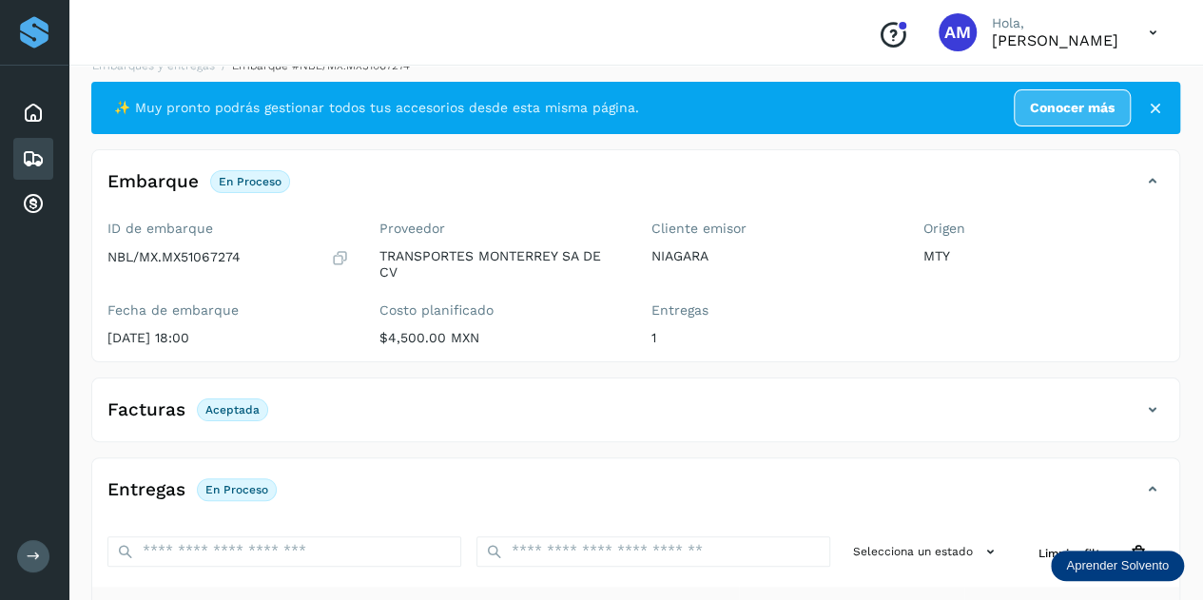
scroll to position [0, 0]
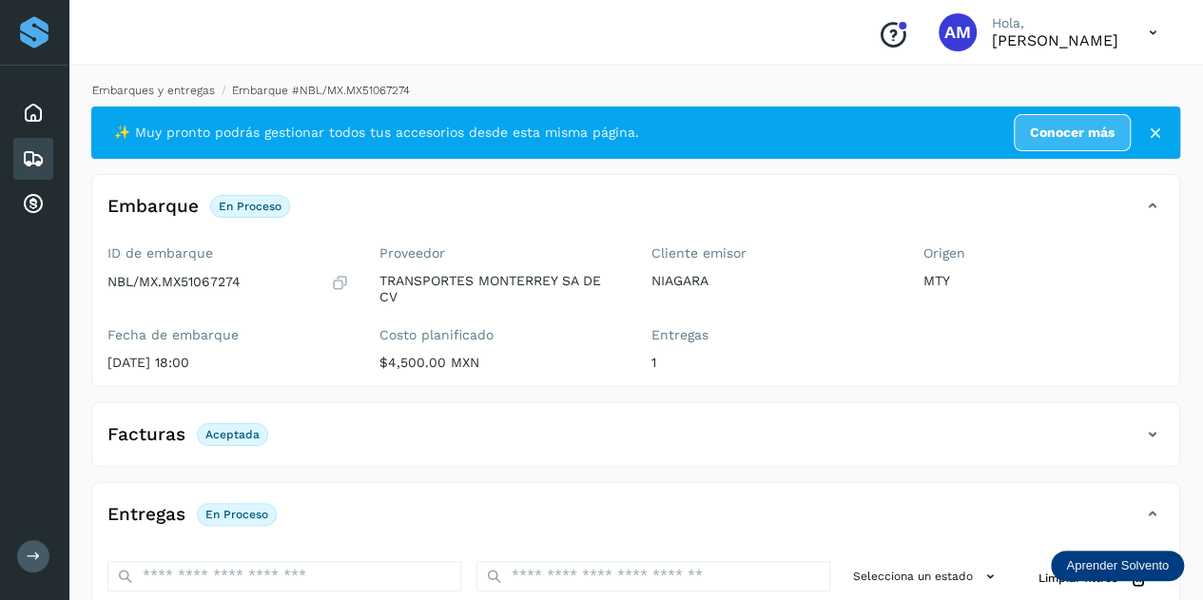
click at [184, 86] on link "Embarques y entregas" at bounding box center [153, 90] width 123 height 13
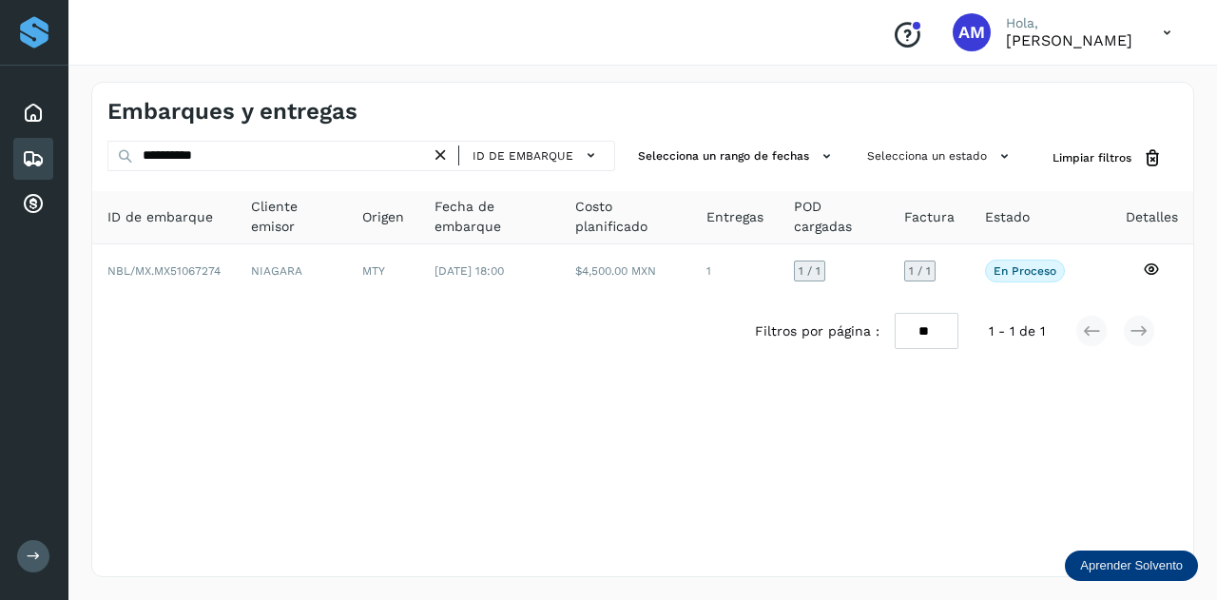
drag, startPoint x: 440, startPoint y: 154, endPoint x: 430, endPoint y: 155, distance: 10.5
click at [438, 155] on icon at bounding box center [441, 156] width 20 height 20
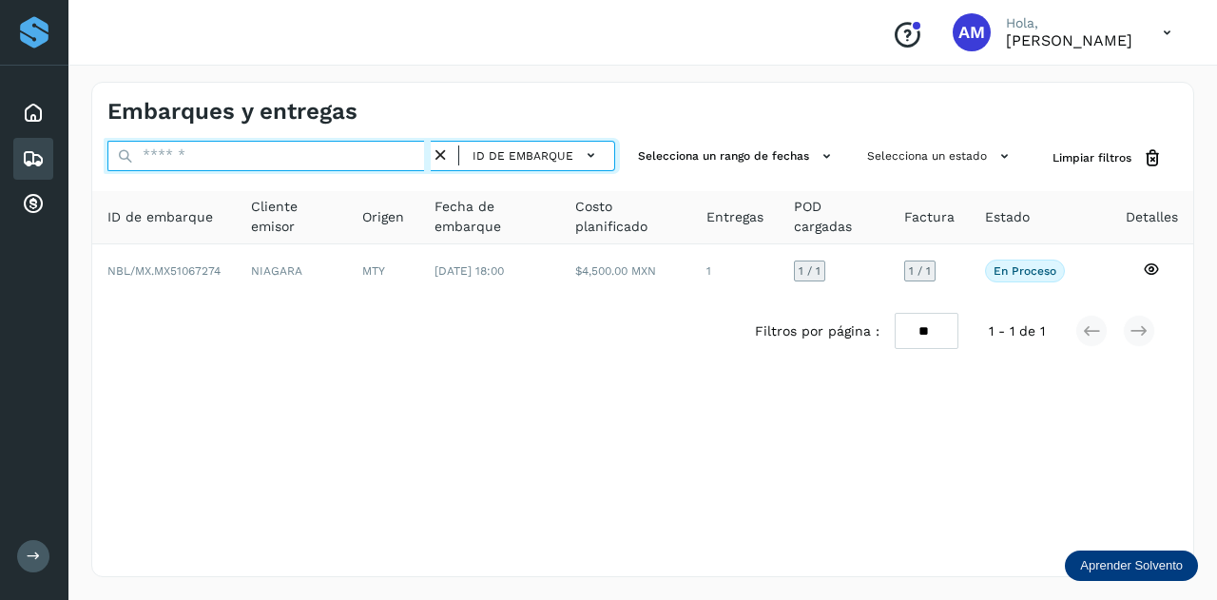
click at [373, 154] on input "text" at bounding box center [268, 156] width 323 height 30
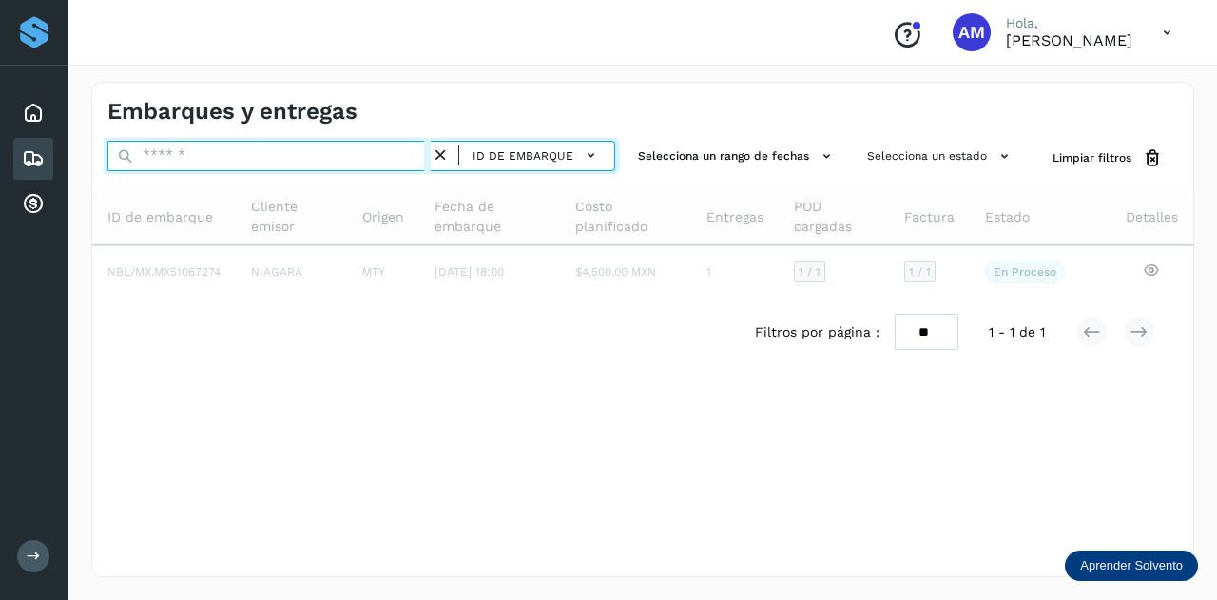
paste input "**********"
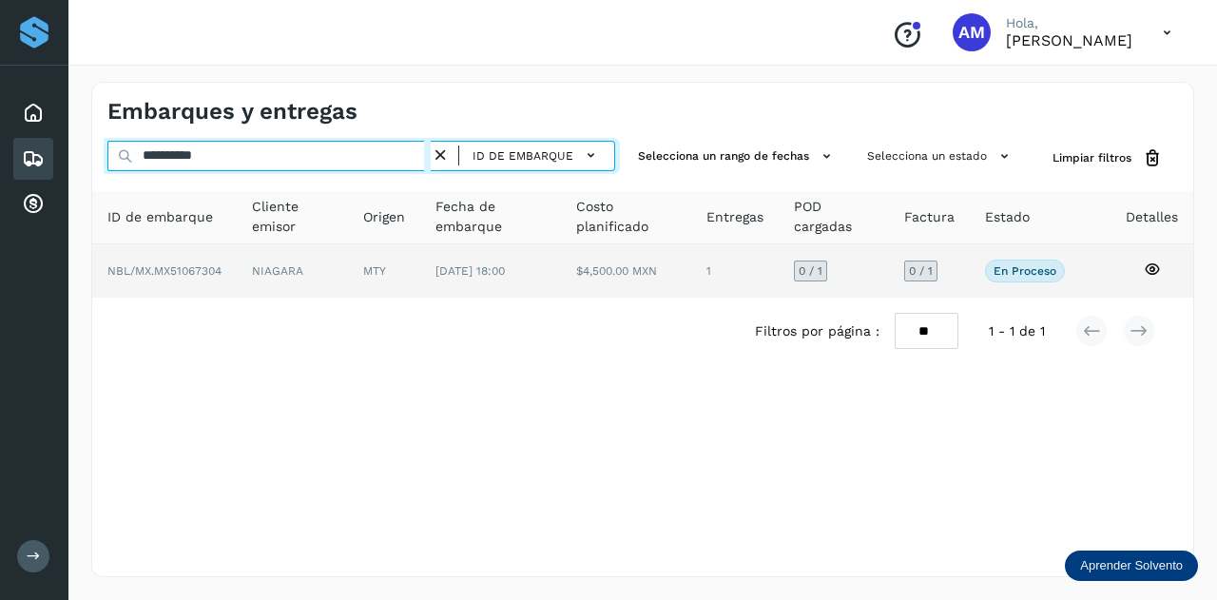
type input "**********"
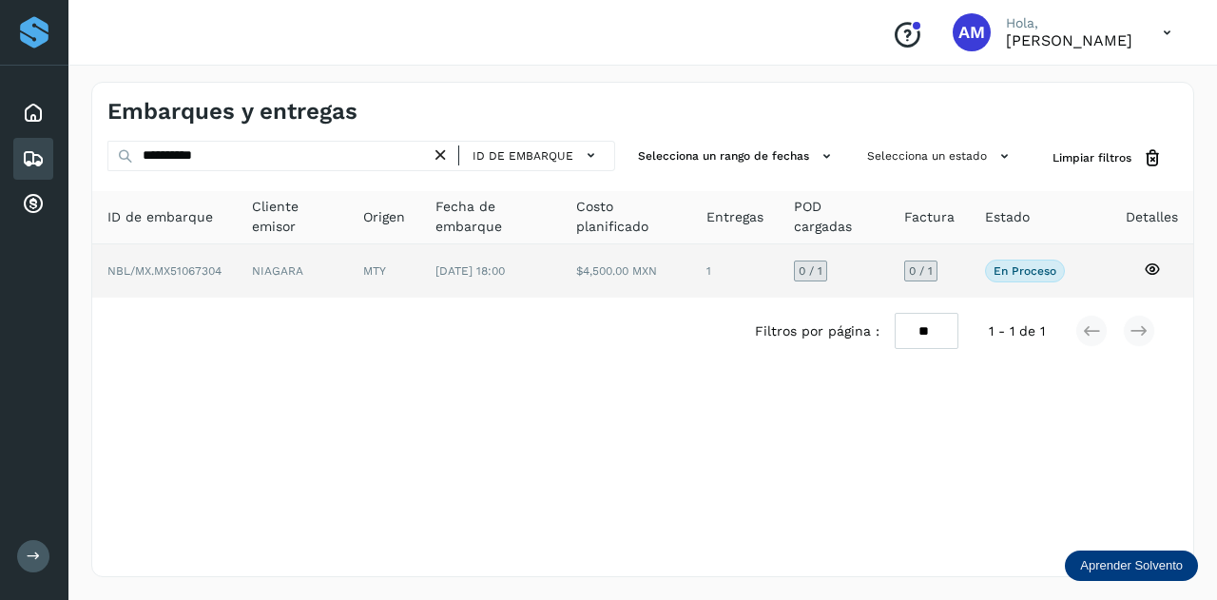
click at [420, 282] on td "MTY" at bounding box center [490, 270] width 141 height 53
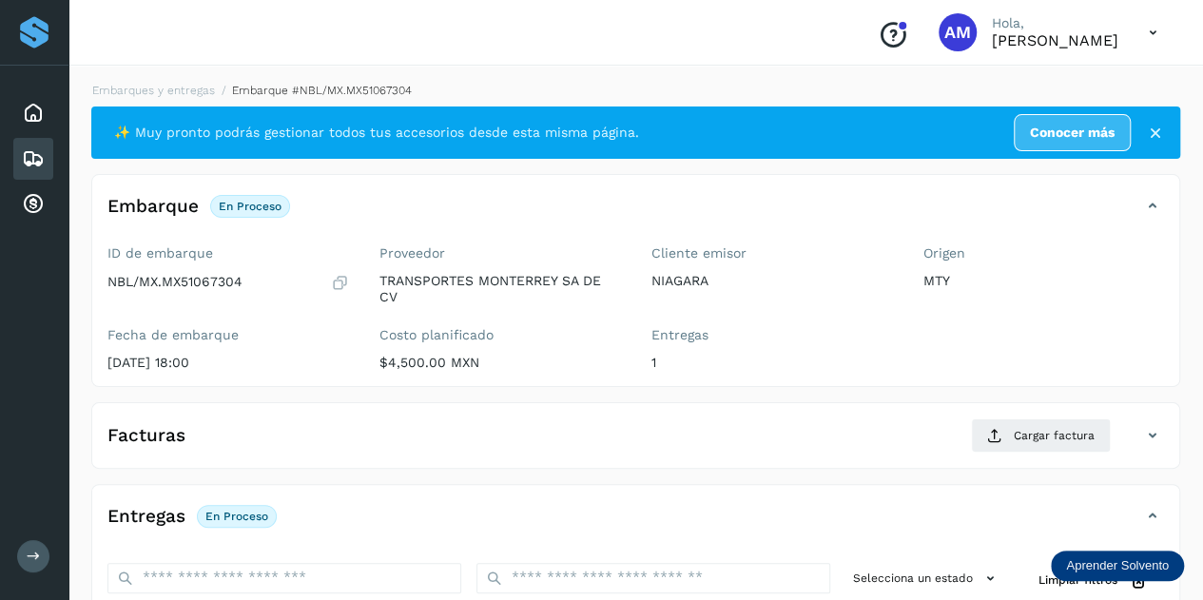
scroll to position [190, 0]
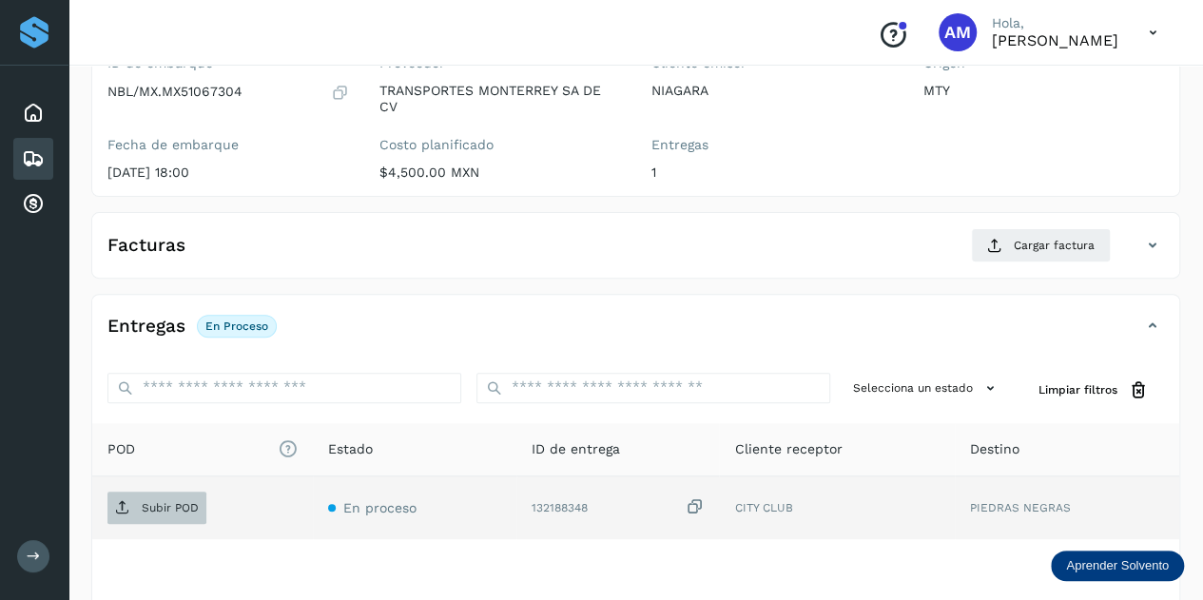
click at [177, 501] on p "Subir POD" at bounding box center [170, 507] width 57 height 13
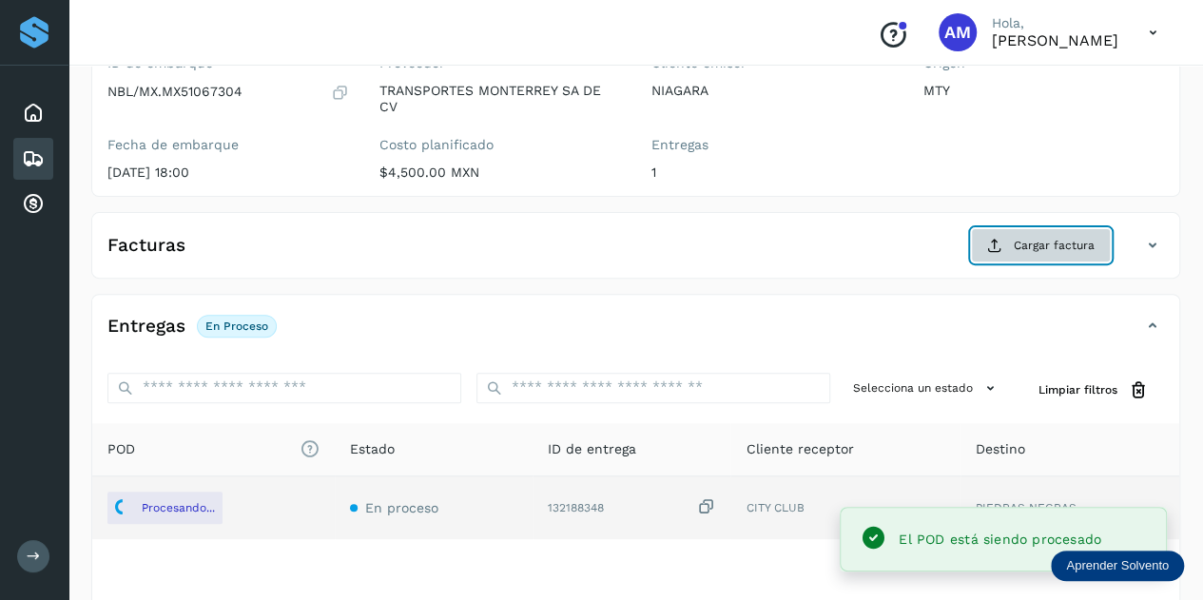
click at [1046, 237] on span "Cargar factura" at bounding box center [1054, 245] width 81 height 17
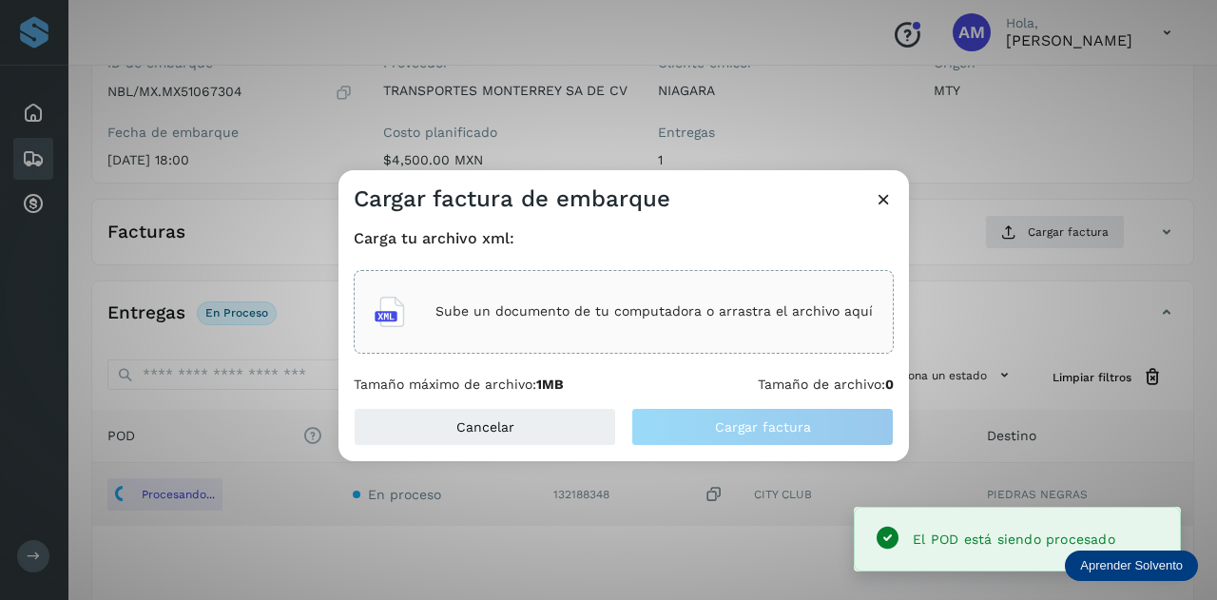
click at [670, 341] on div "Sube un documento de tu computadora o arrastra el archivo aquí" at bounding box center [624, 312] width 540 height 84
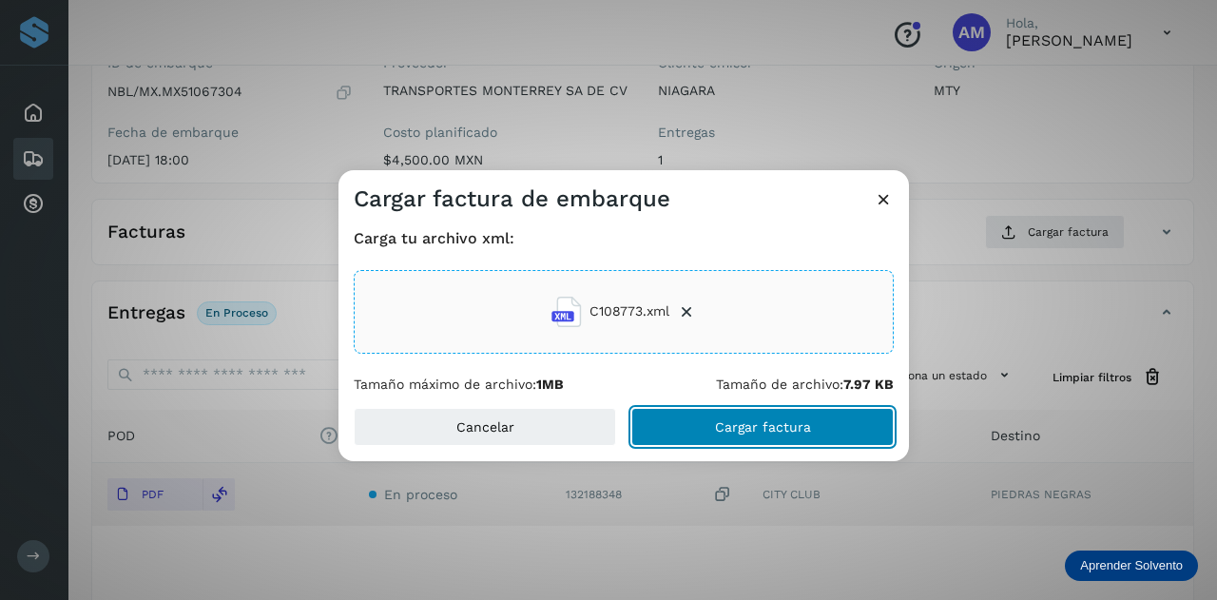
click at [673, 425] on button "Cargar factura" at bounding box center [762, 427] width 262 height 38
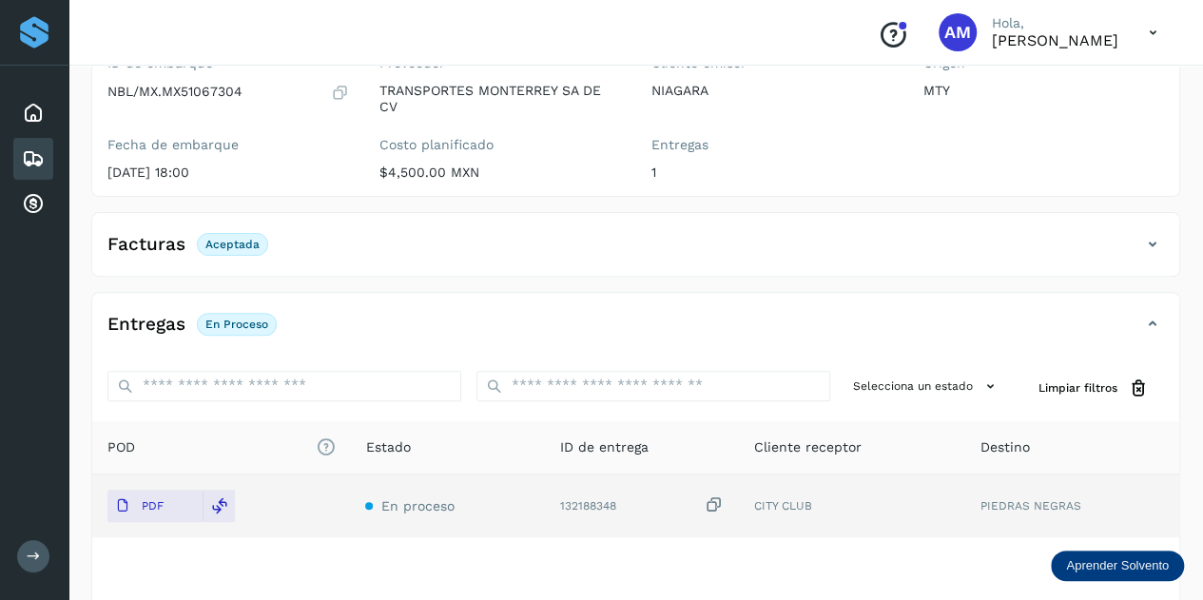
scroll to position [0, 0]
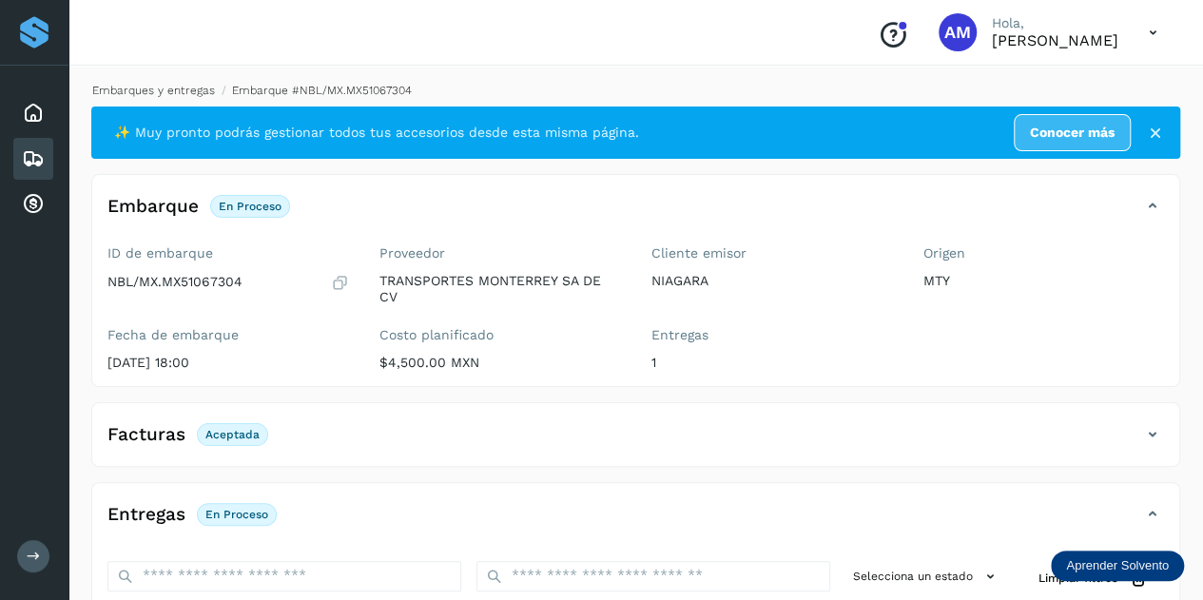
click at [168, 88] on link "Embarques y entregas" at bounding box center [153, 90] width 123 height 13
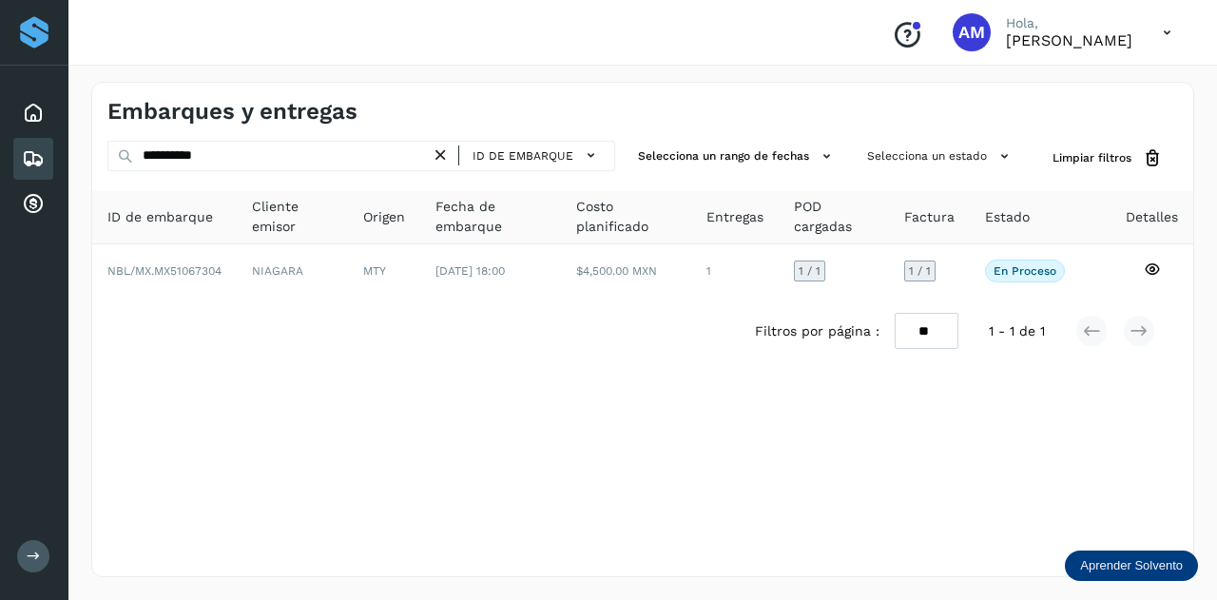
drag, startPoint x: 440, startPoint y: 155, endPoint x: 382, endPoint y: 160, distance: 58.2
click at [438, 155] on icon at bounding box center [441, 156] width 20 height 20
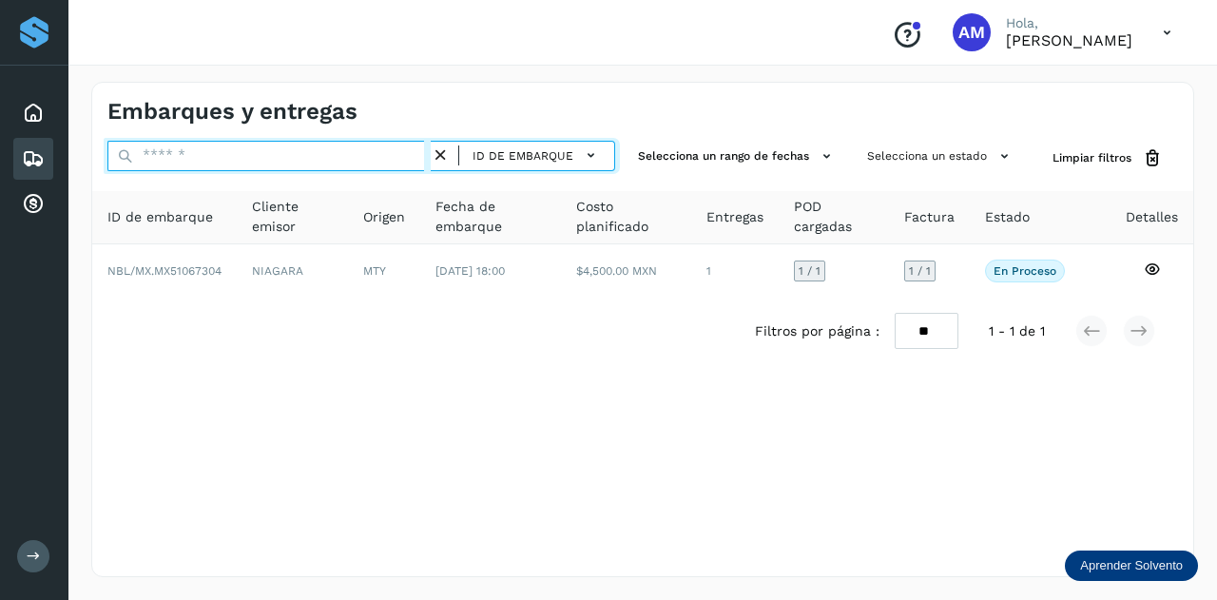
click at [365, 157] on input "text" at bounding box center [268, 156] width 323 height 30
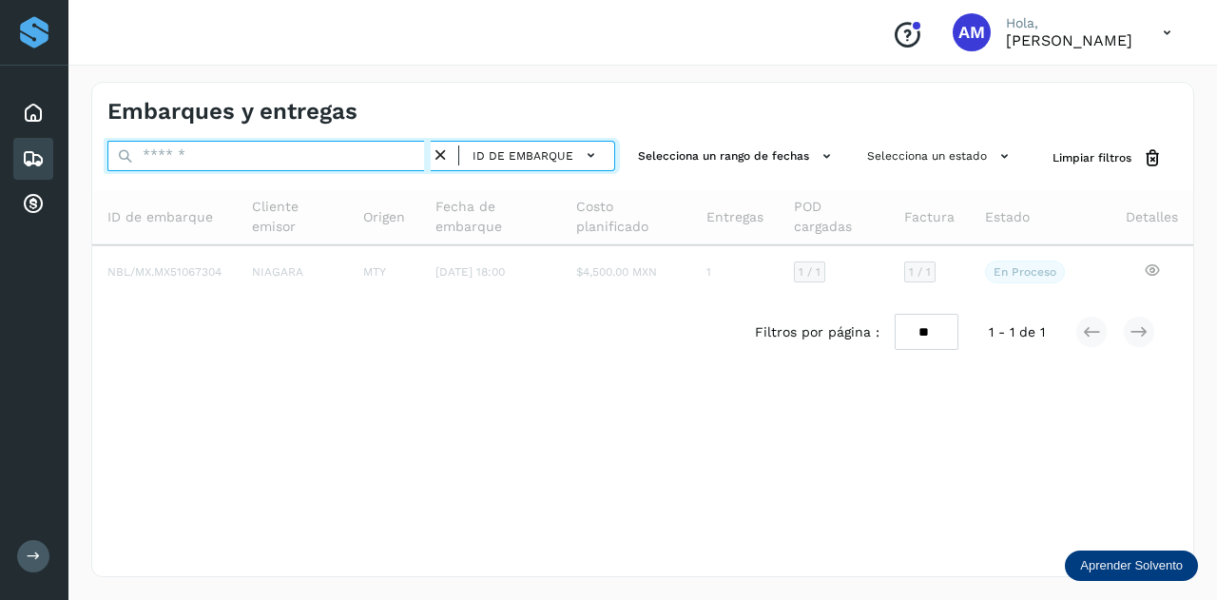
paste input "**********"
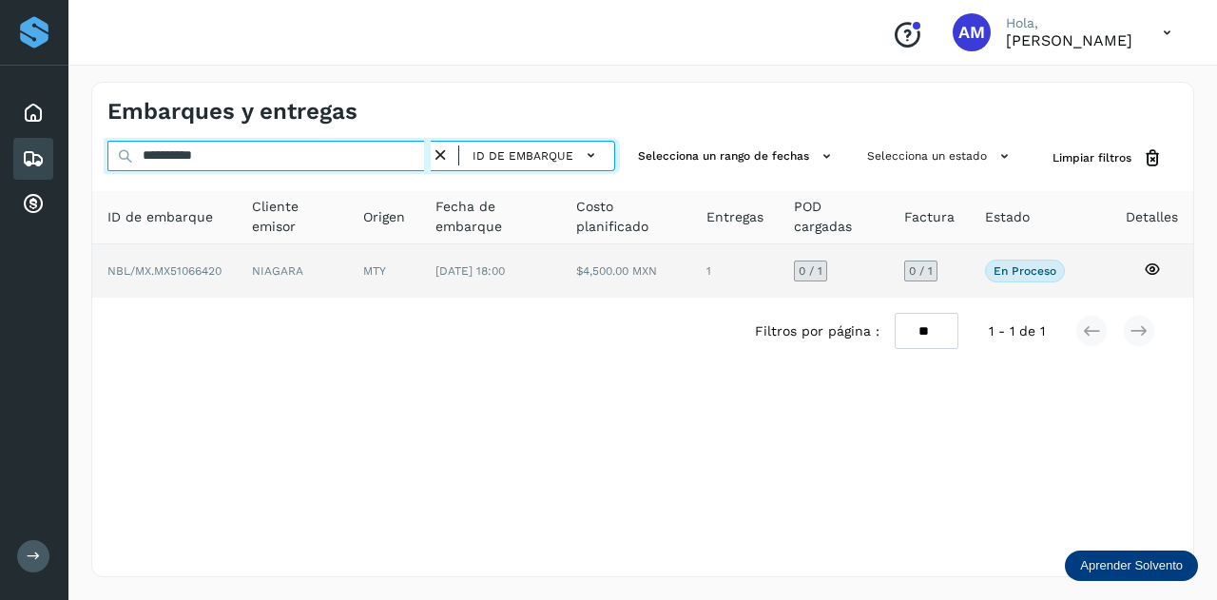
type input "**********"
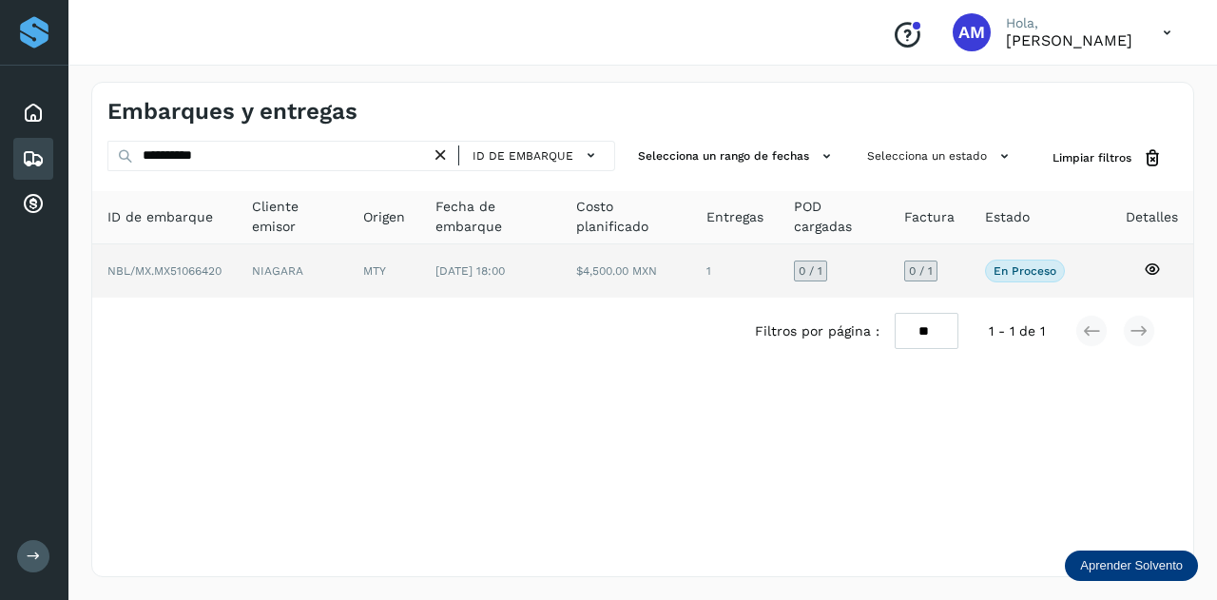
click at [420, 271] on td "MTY" at bounding box center [490, 270] width 141 height 53
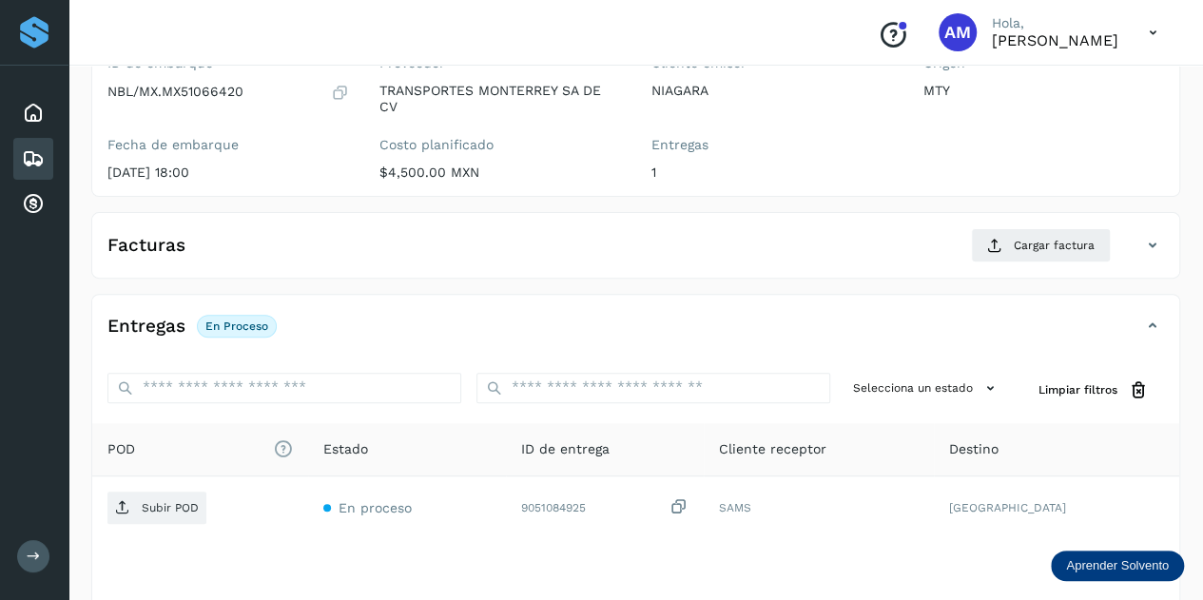
scroll to position [285, 0]
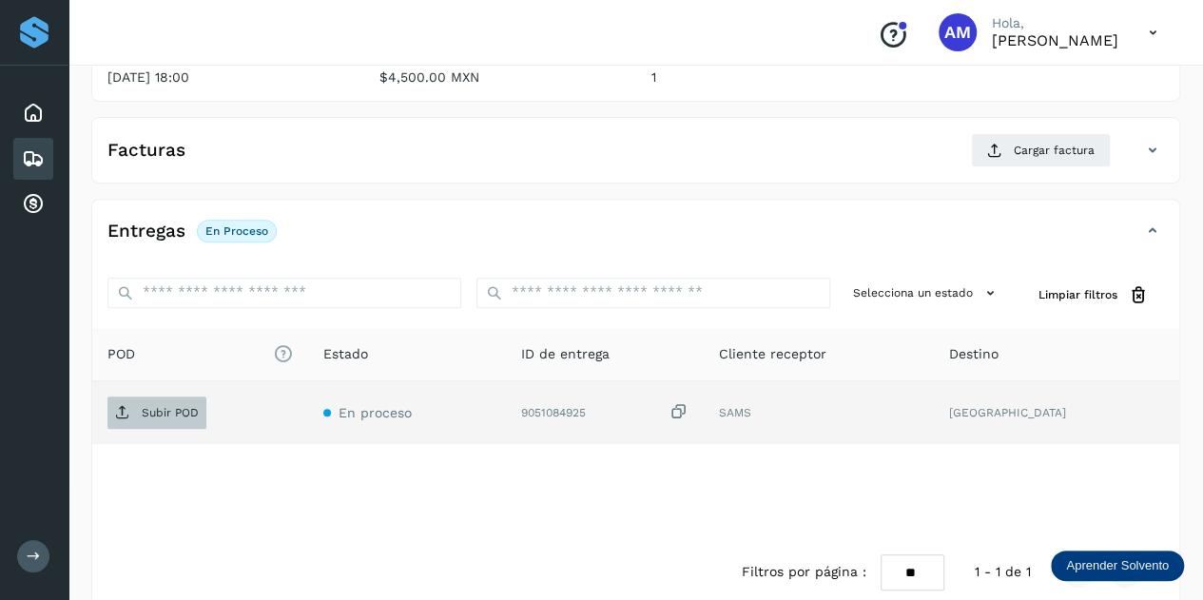
click at [160, 406] on p "Subir POD" at bounding box center [170, 412] width 57 height 13
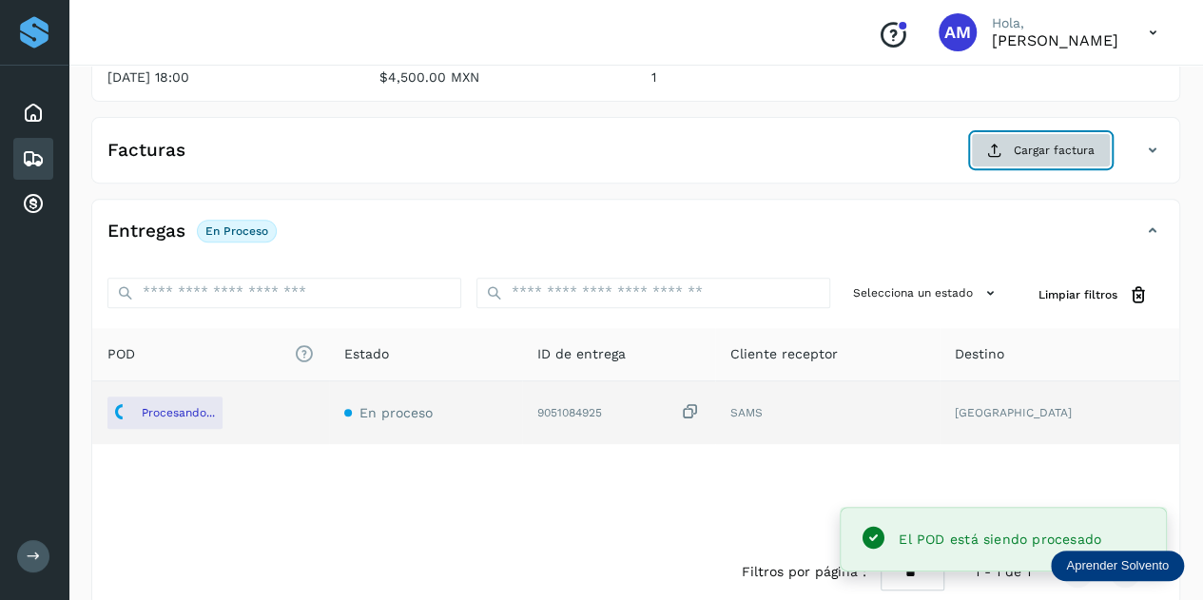
click at [1037, 151] on span "Cargar factura" at bounding box center [1054, 150] width 81 height 17
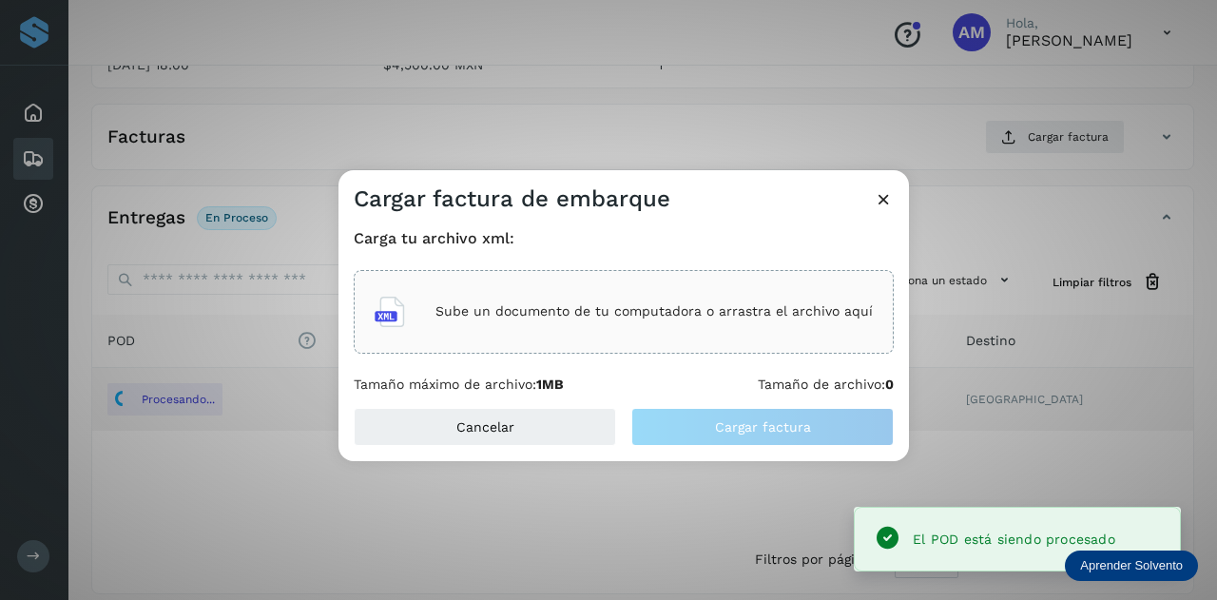
click at [705, 296] on div "Sube un documento de tu computadora o arrastra el archivo aquí" at bounding box center [624, 311] width 498 height 51
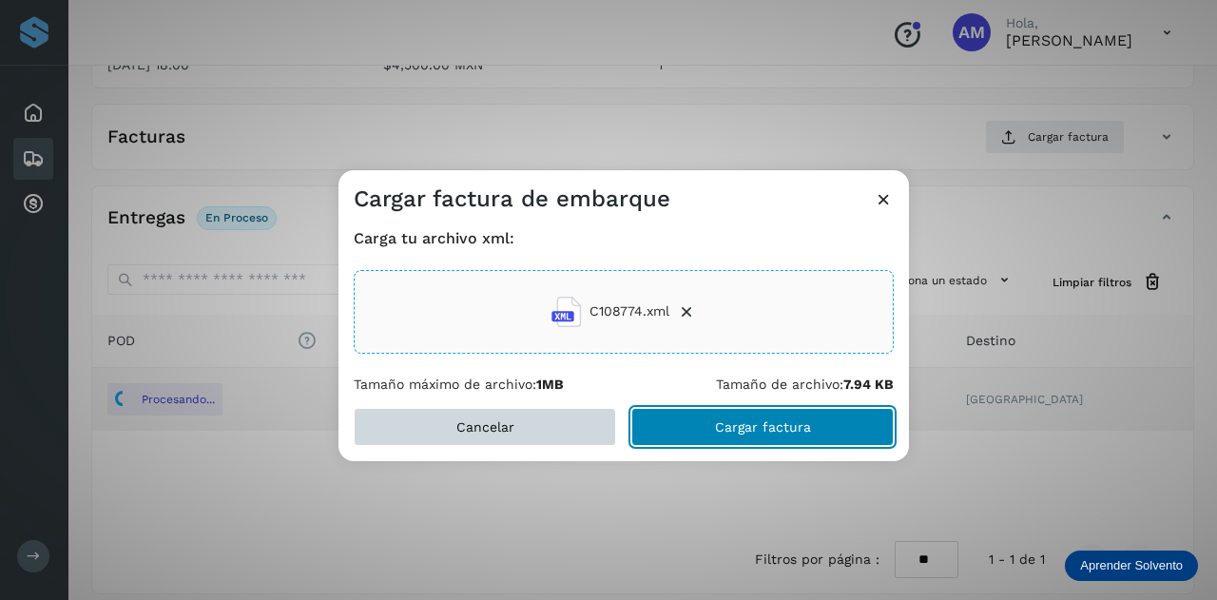
click at [722, 431] on span "Cargar factura" at bounding box center [763, 426] width 96 height 13
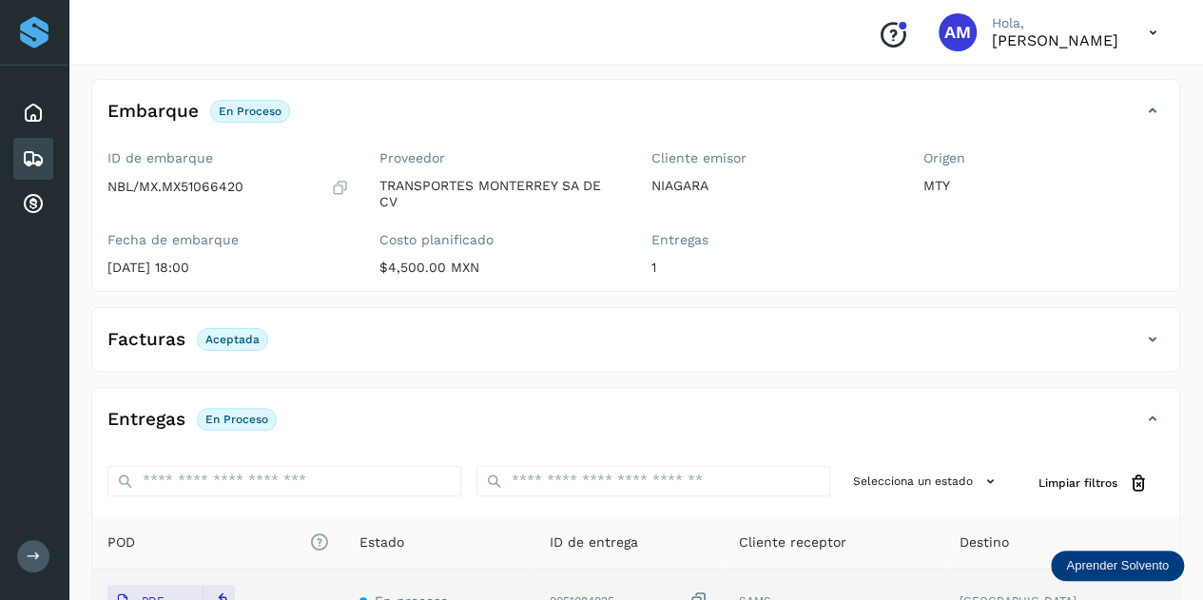
scroll to position [0, 0]
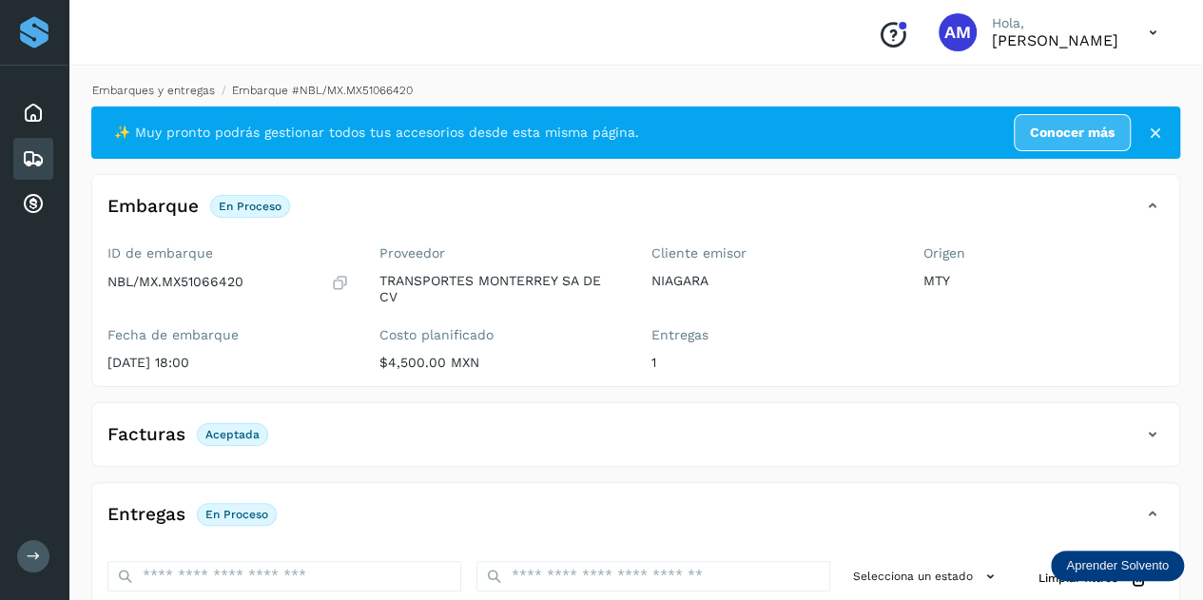
click at [150, 92] on link "Embarques y entregas" at bounding box center [153, 90] width 123 height 13
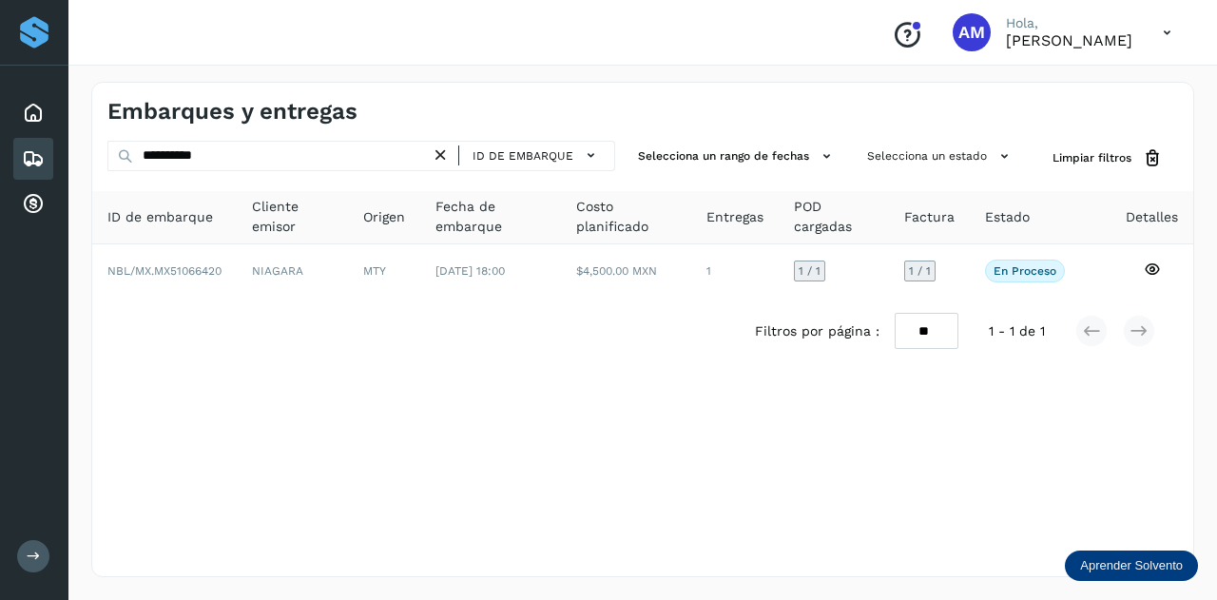
drag, startPoint x: 443, startPoint y: 155, endPoint x: 384, endPoint y: 153, distance: 59.0
click at [441, 155] on icon at bounding box center [441, 156] width 20 height 20
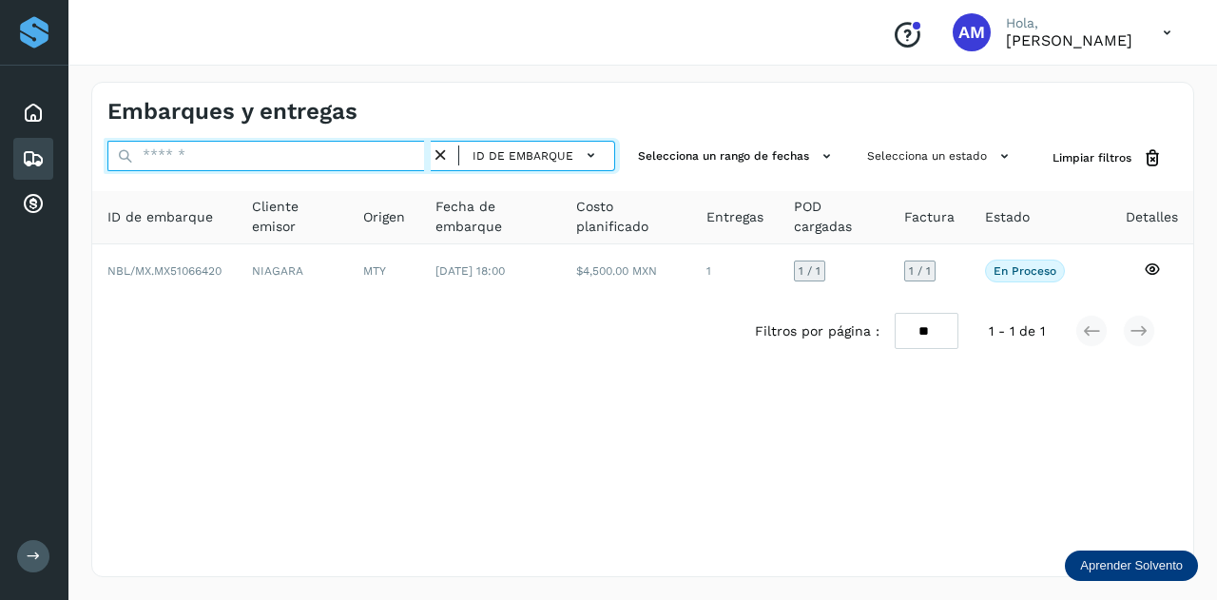
click at [384, 153] on input "text" at bounding box center [268, 156] width 323 height 30
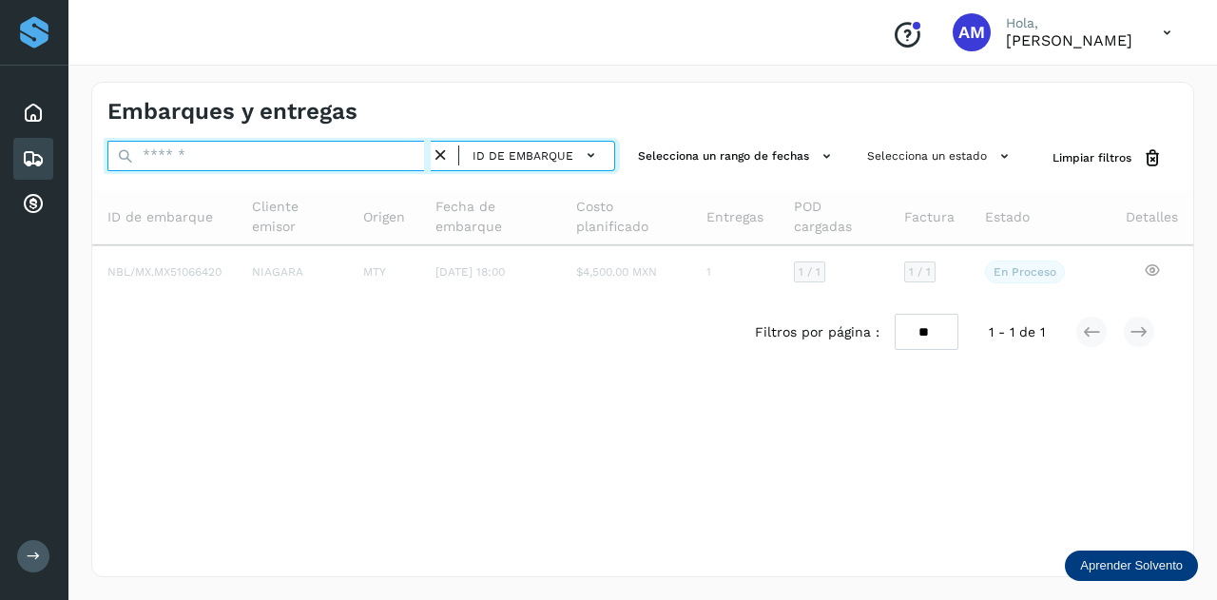
paste input "**********"
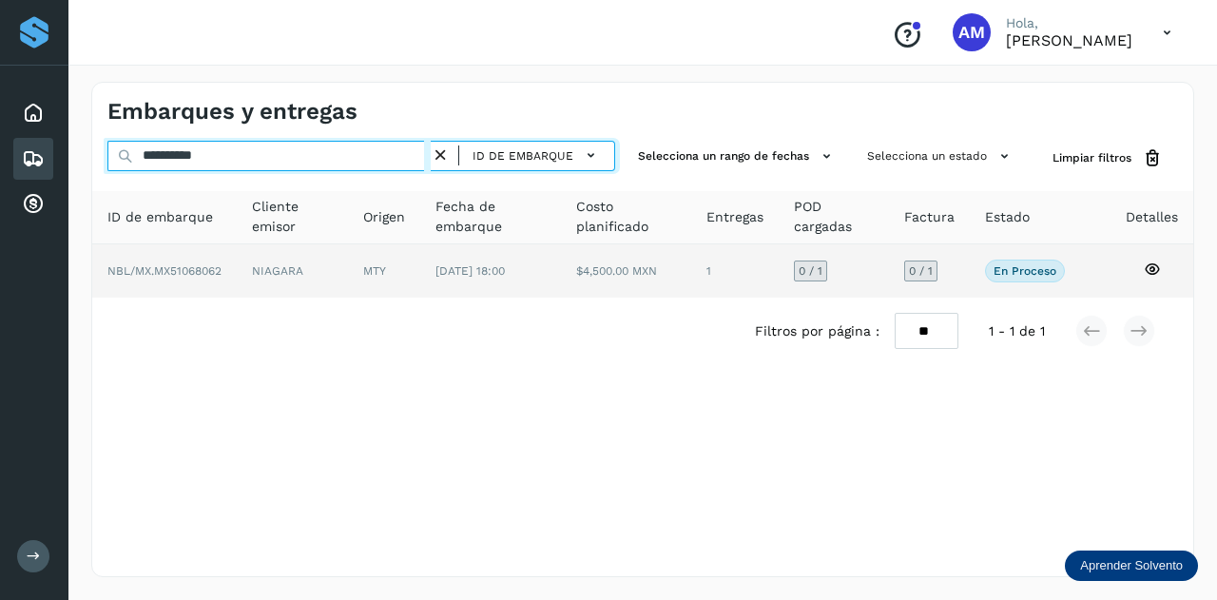
type input "**********"
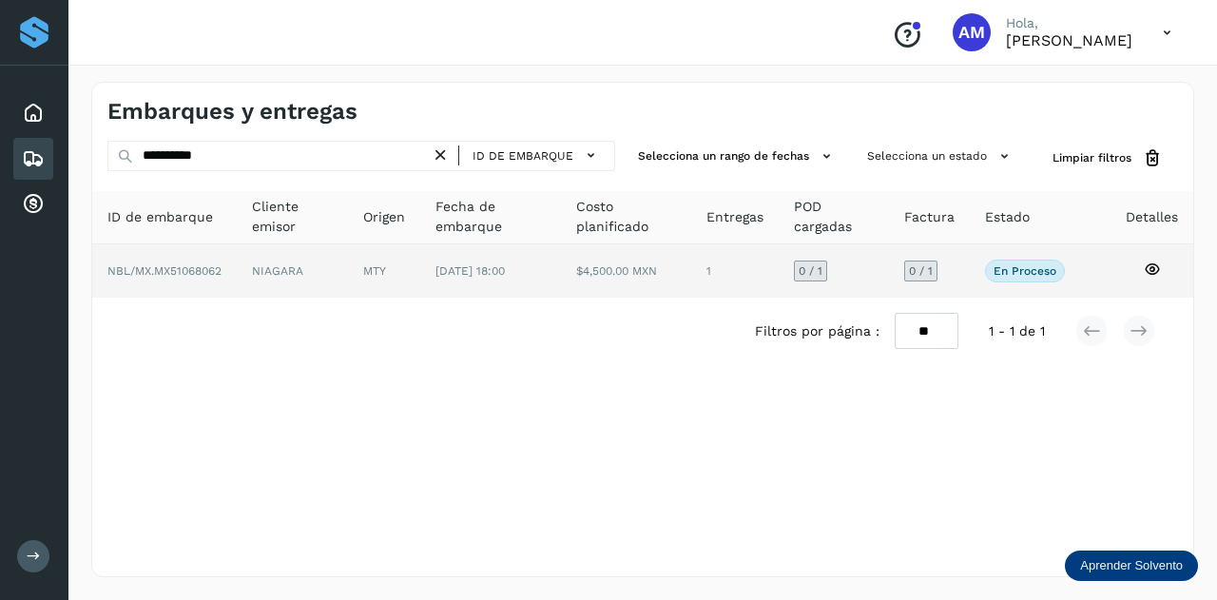
click at [561, 281] on td "[DATE] 18:00" at bounding box center [626, 270] width 131 height 53
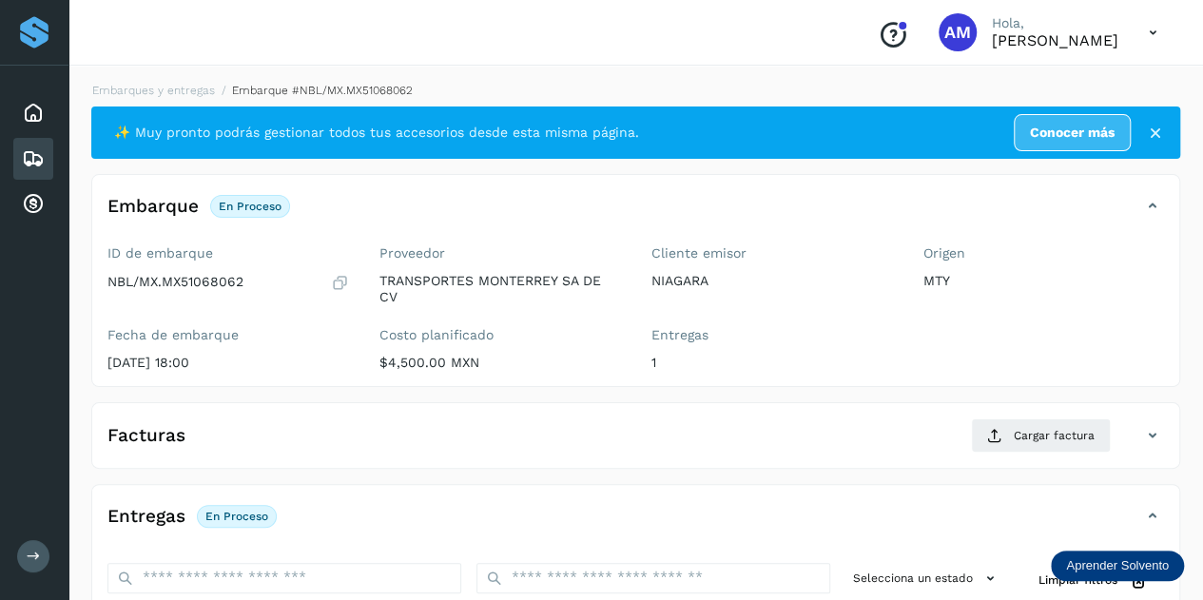
scroll to position [190, 0]
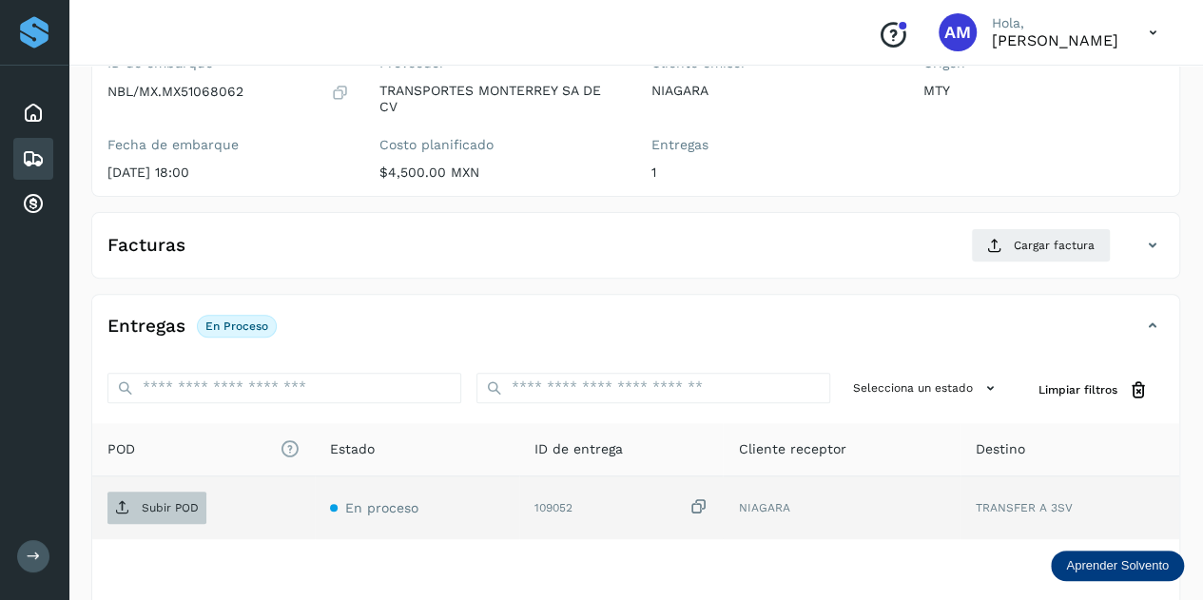
click at [187, 501] on p "Subir POD" at bounding box center [170, 507] width 57 height 13
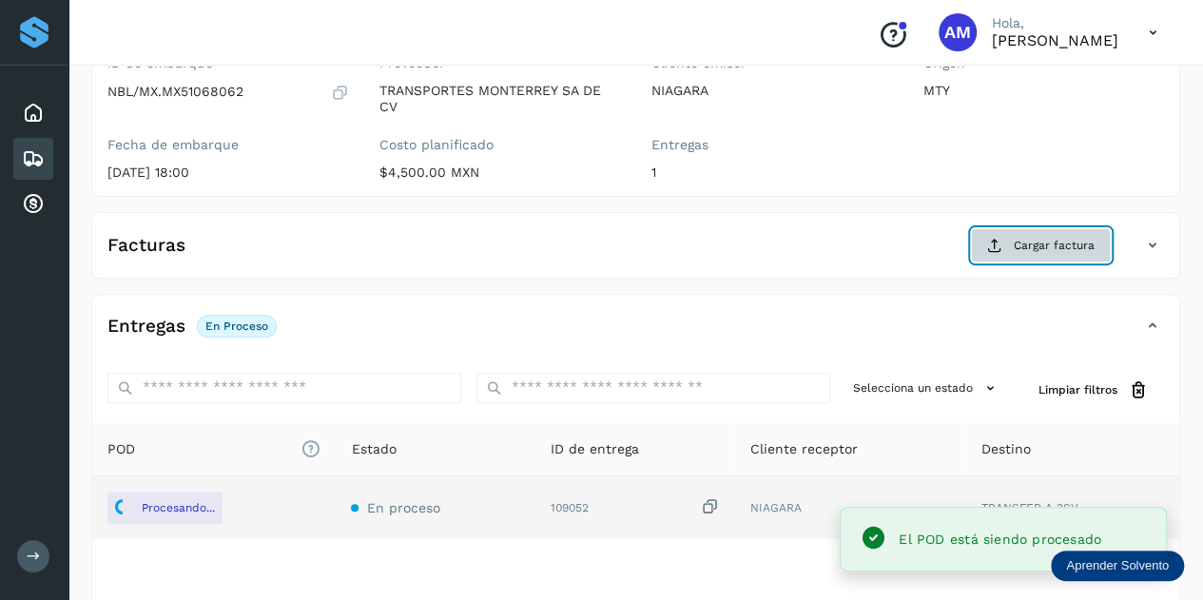
click at [1019, 237] on span "Cargar factura" at bounding box center [1054, 245] width 81 height 17
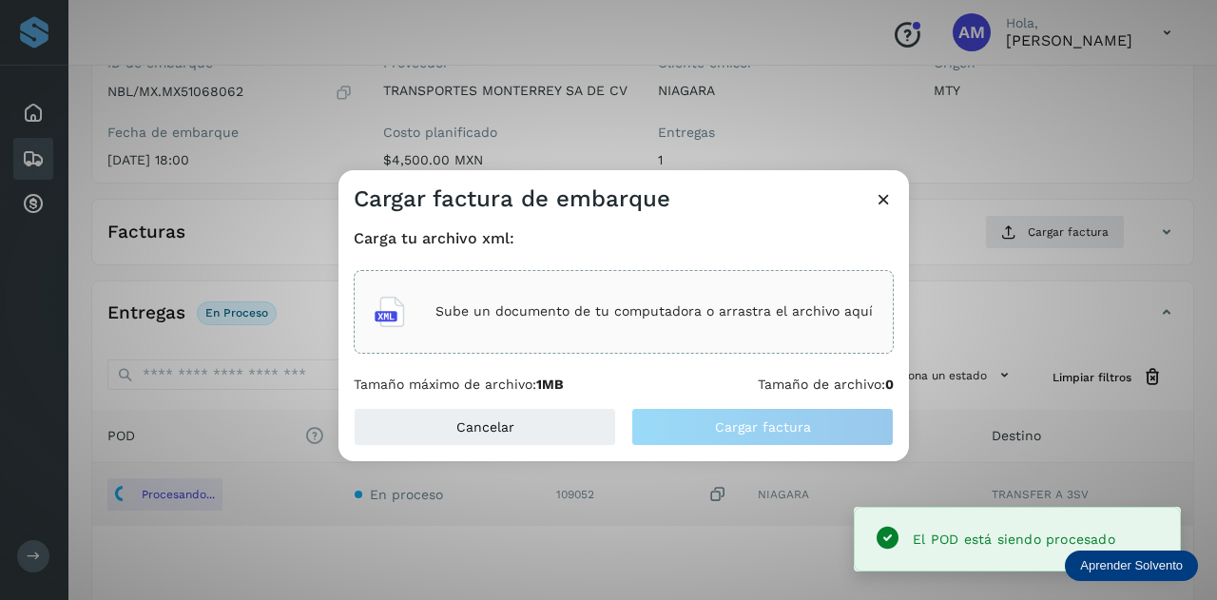
click at [650, 296] on div "Sube un documento de tu computadora o arrastra el archivo aquí" at bounding box center [624, 311] width 498 height 51
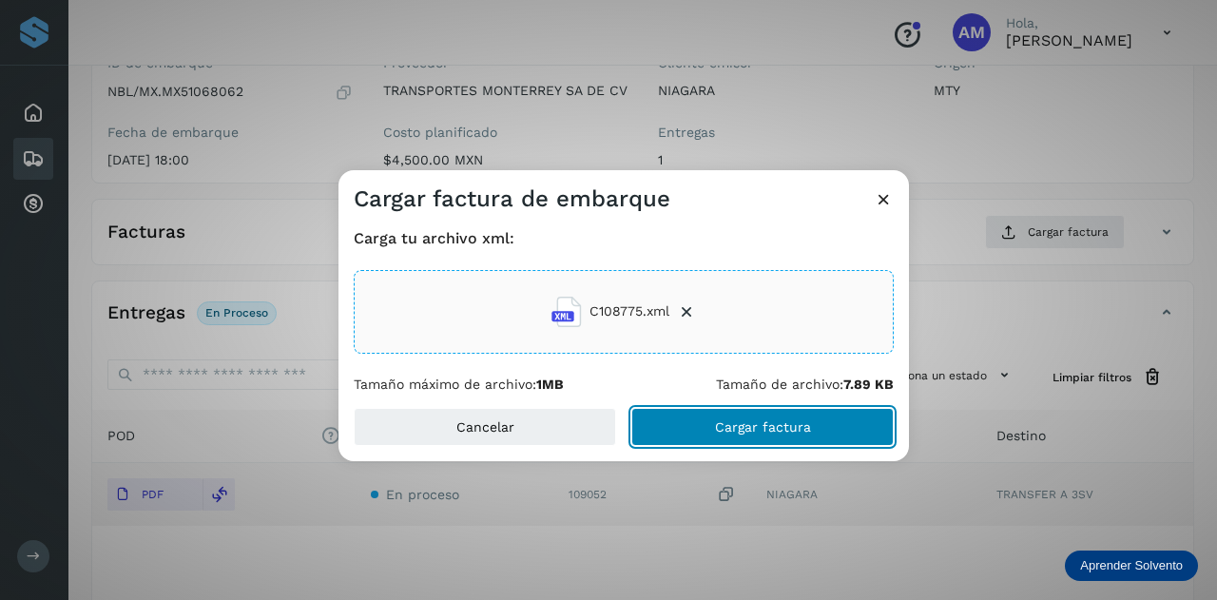
click at [713, 433] on button "Cargar factura" at bounding box center [762, 427] width 262 height 38
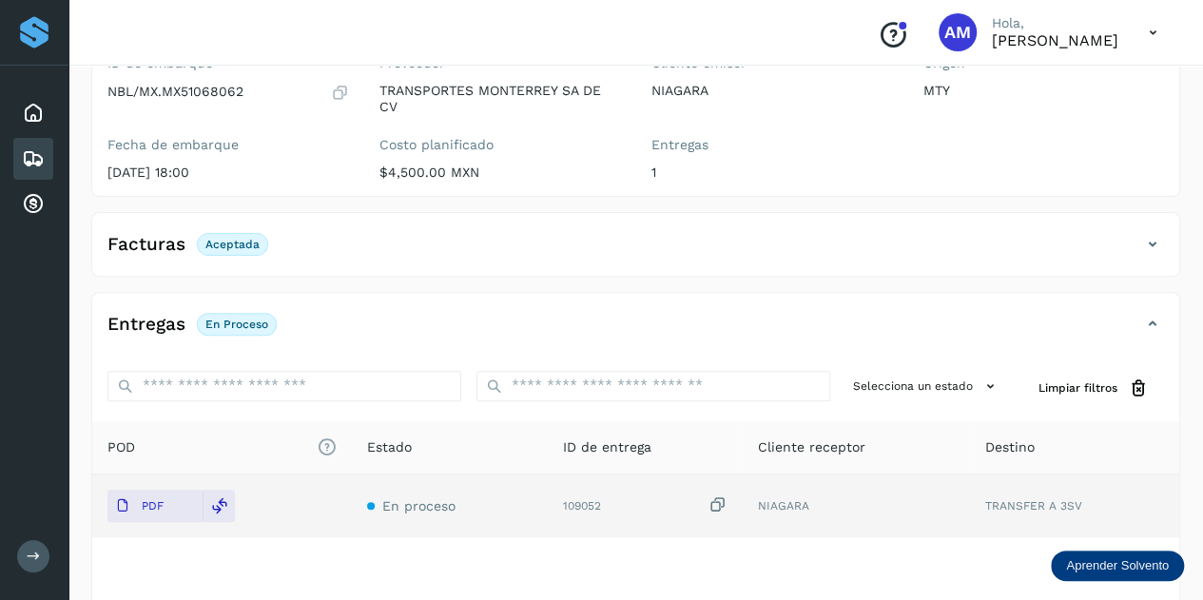
scroll to position [0, 0]
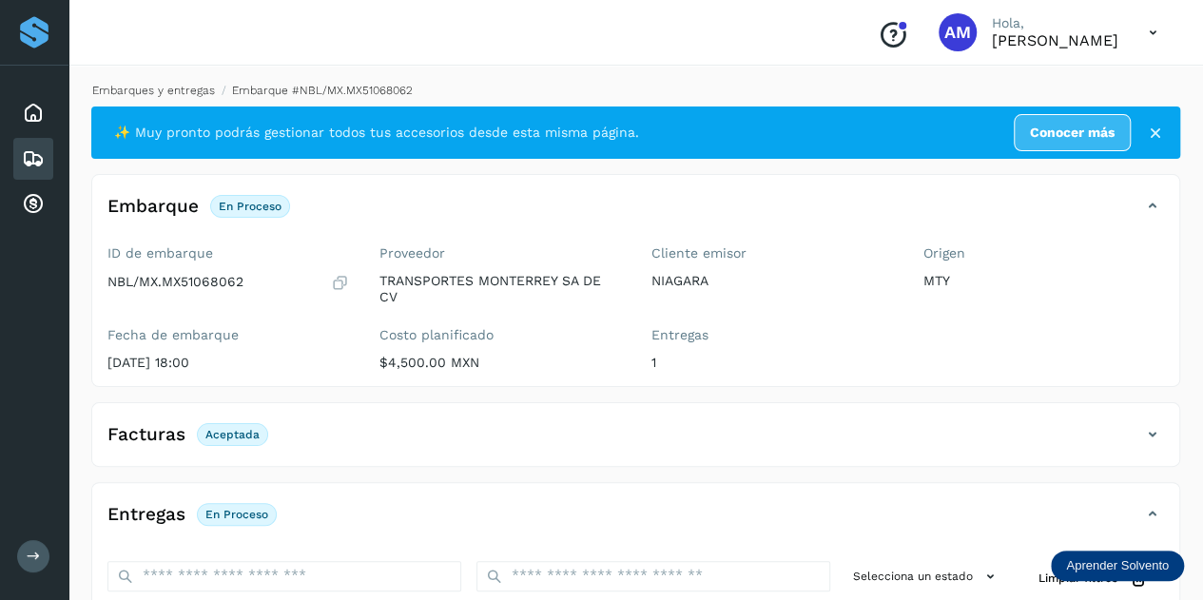
click at [191, 92] on link "Embarques y entregas" at bounding box center [153, 90] width 123 height 13
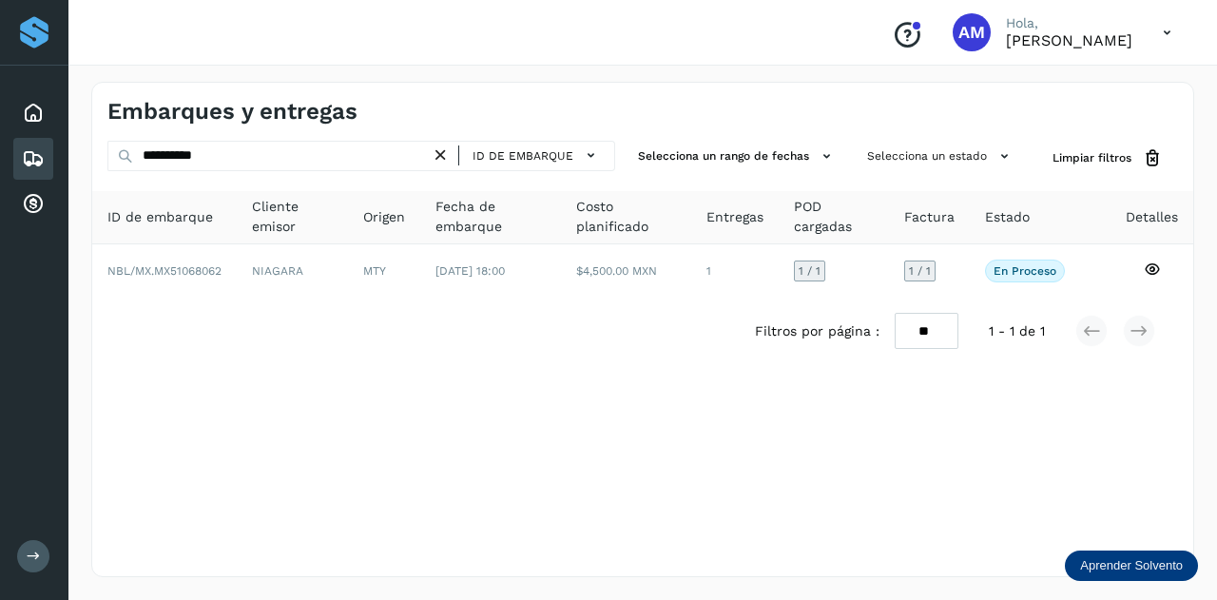
drag, startPoint x: 445, startPoint y: 154, endPoint x: 399, endPoint y: 156, distance: 45.7
click at [444, 154] on icon at bounding box center [441, 156] width 20 height 20
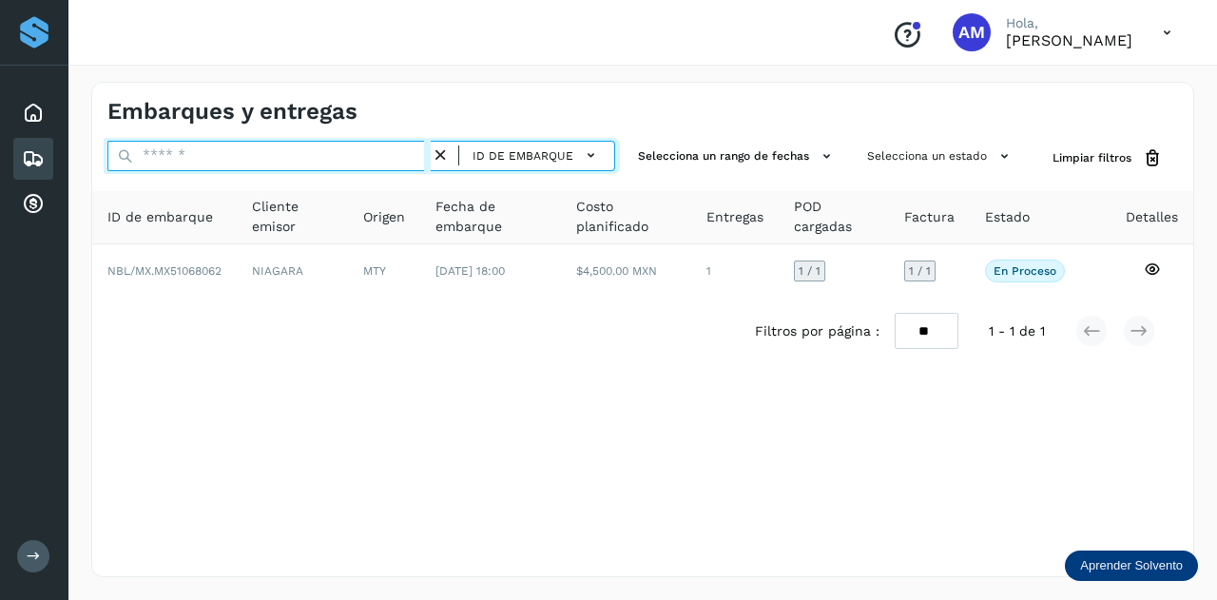
click at [337, 155] on input "text" at bounding box center [268, 156] width 323 height 30
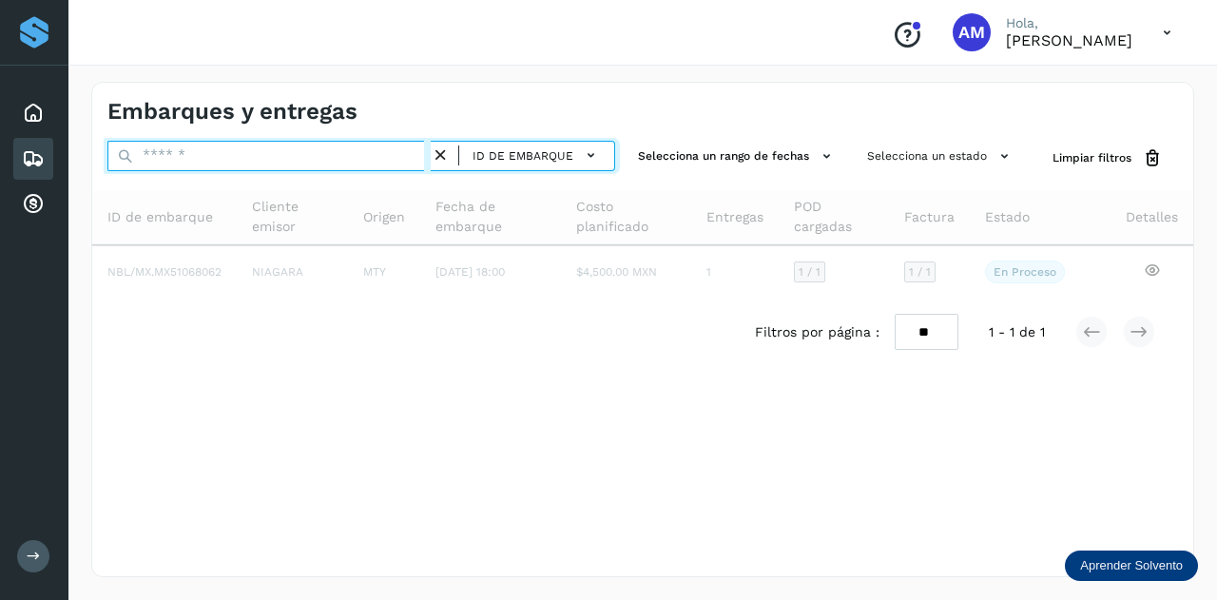
paste input "**********"
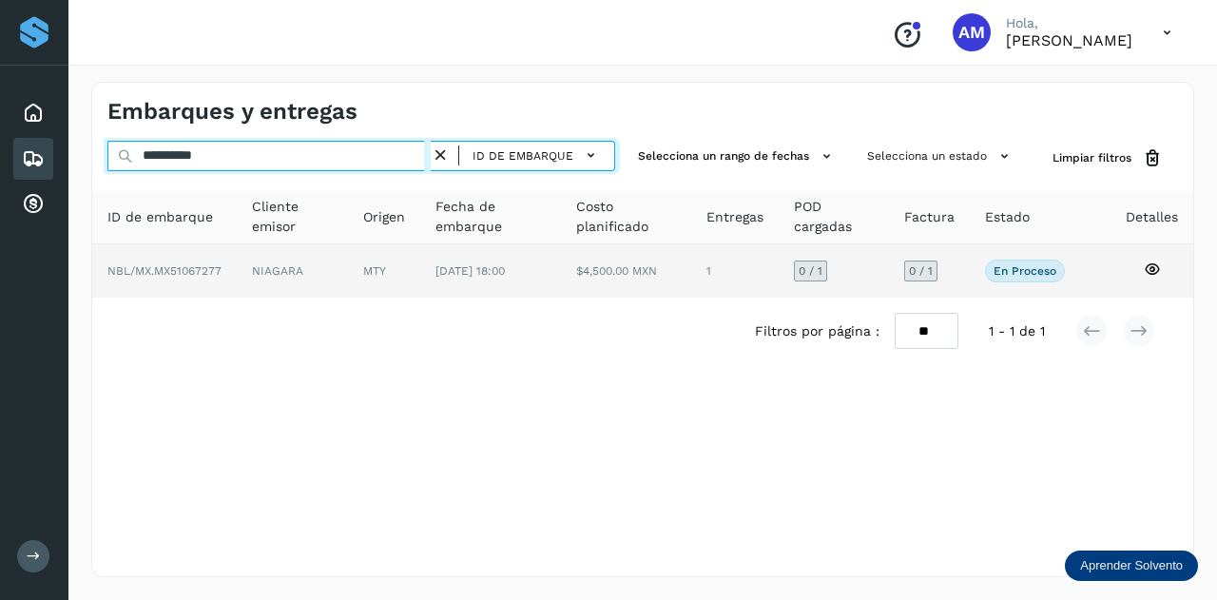
type input "**********"
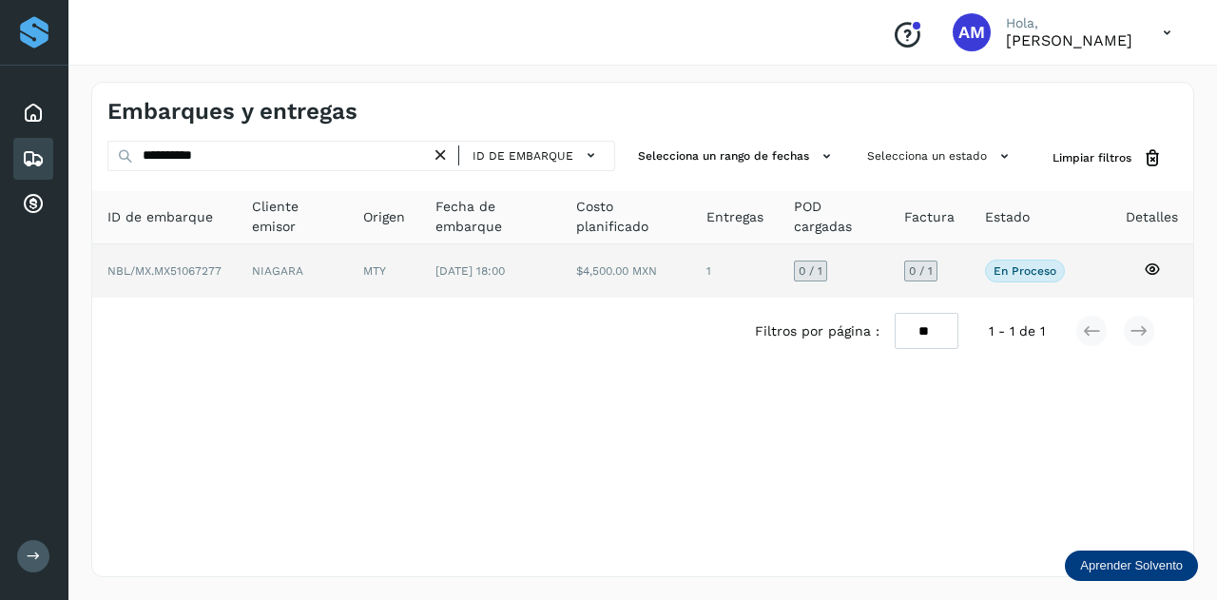
click at [420, 280] on td "MTY" at bounding box center [490, 270] width 141 height 53
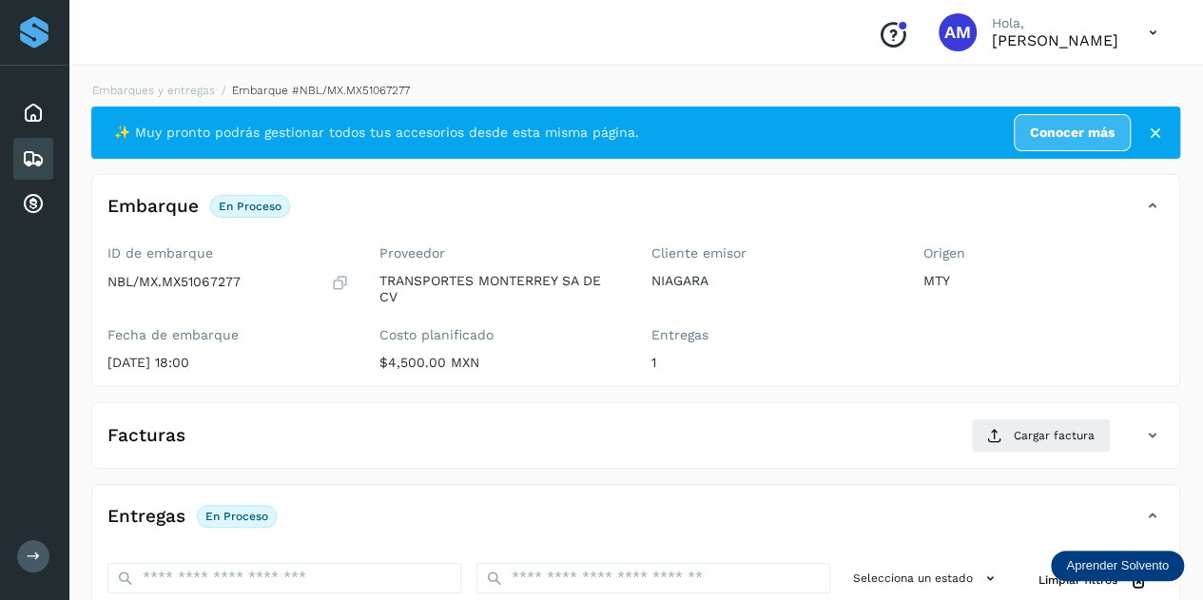
scroll to position [190, 0]
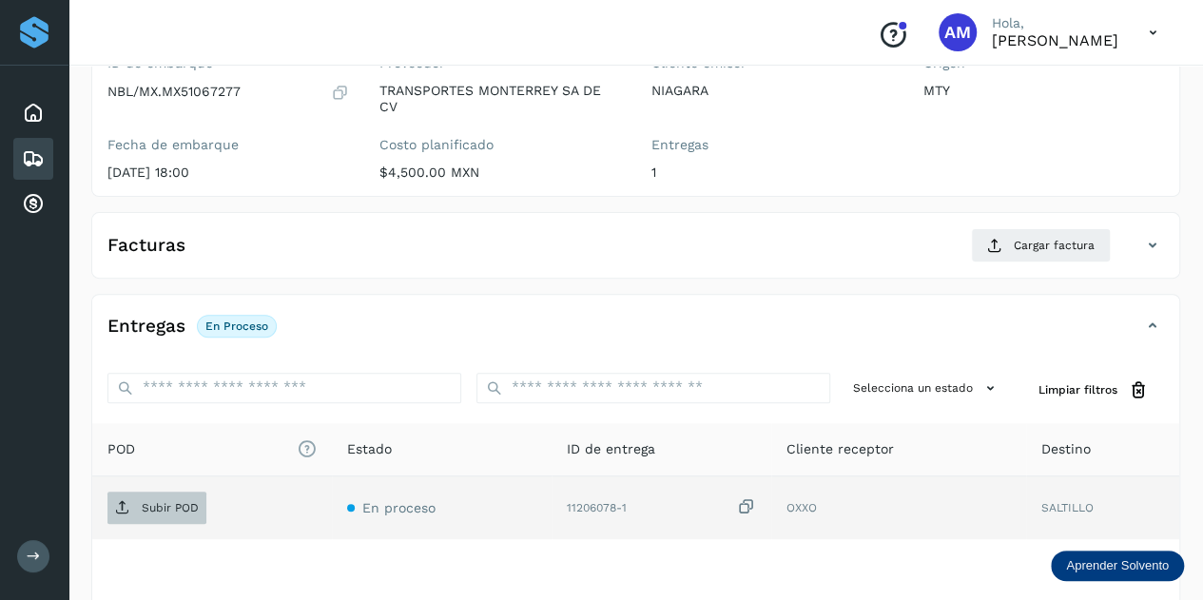
click at [171, 501] on p "Subir POD" at bounding box center [170, 507] width 57 height 13
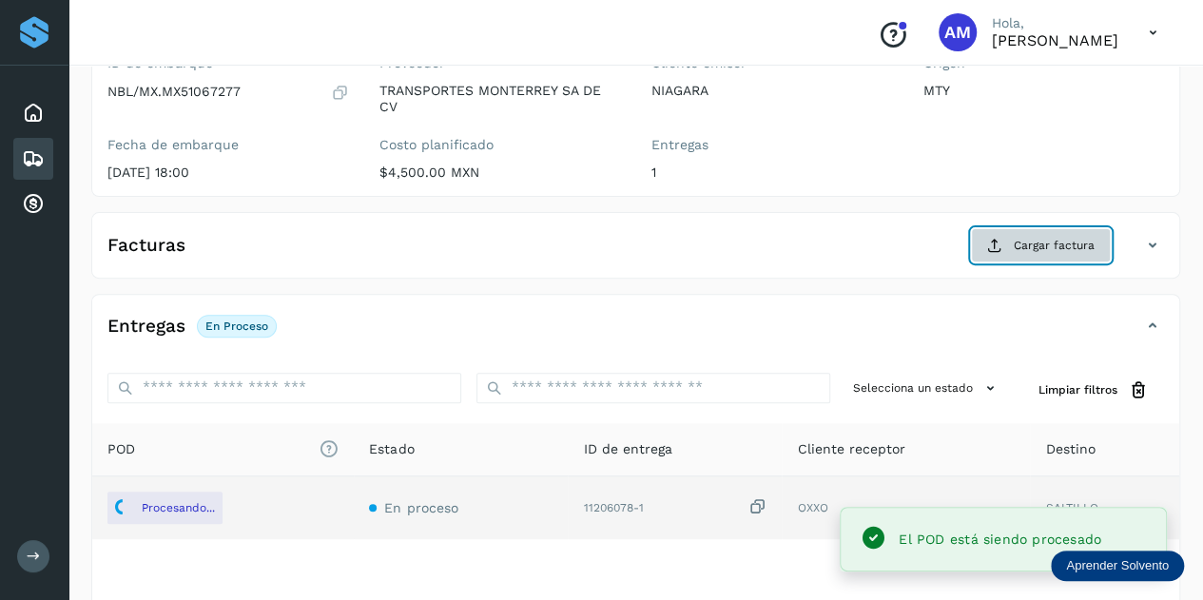
click at [1019, 244] on span "Cargar factura" at bounding box center [1054, 245] width 81 height 17
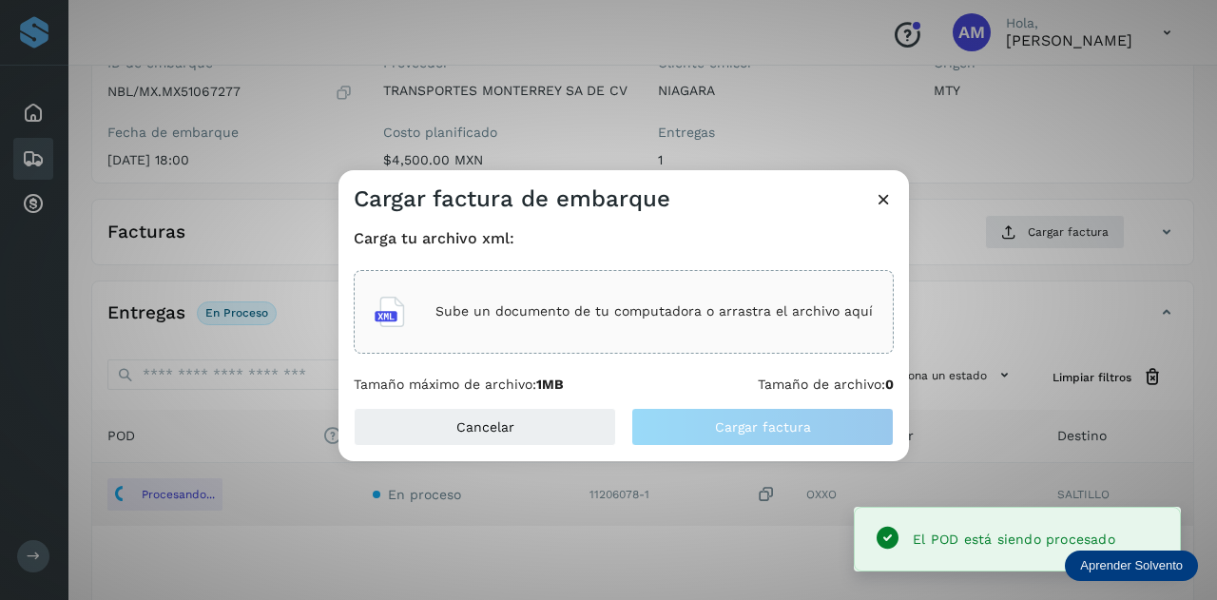
click at [660, 328] on div "Sube un documento de tu computadora o arrastra el archivo aquí" at bounding box center [624, 311] width 498 height 51
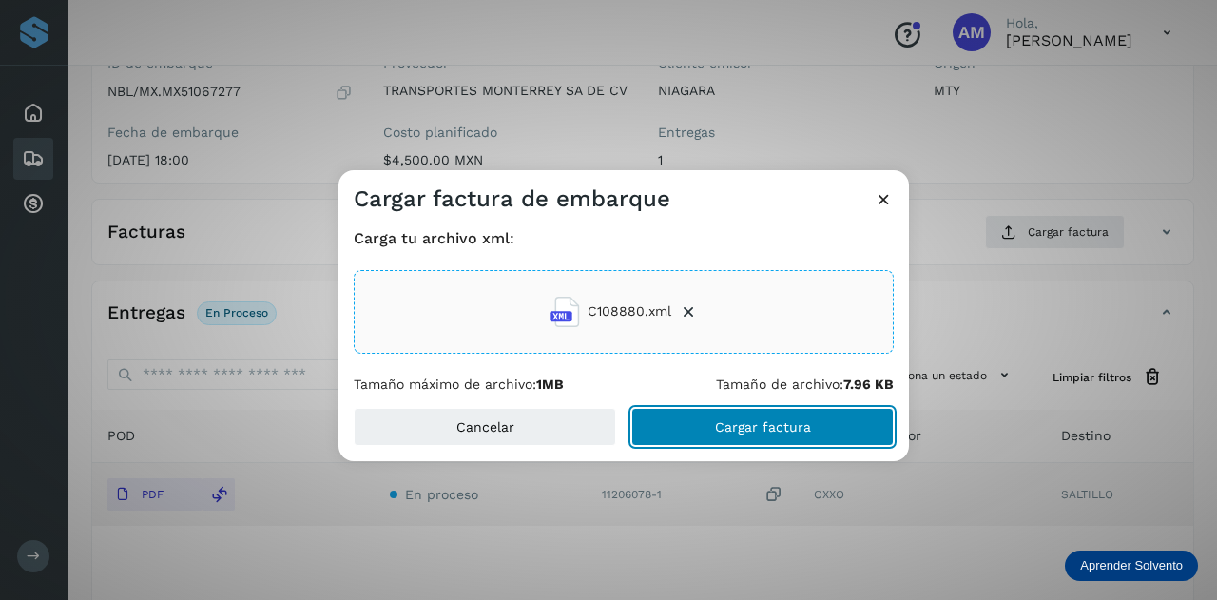
click at [678, 438] on button "Cargar factura" at bounding box center [762, 427] width 262 height 38
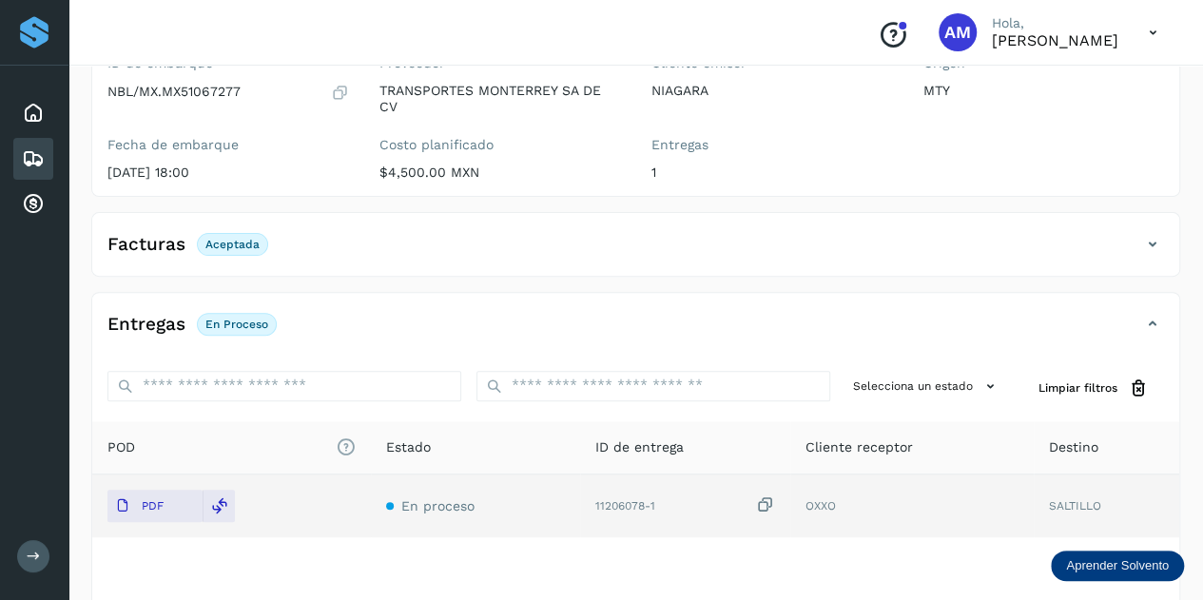
scroll to position [0, 0]
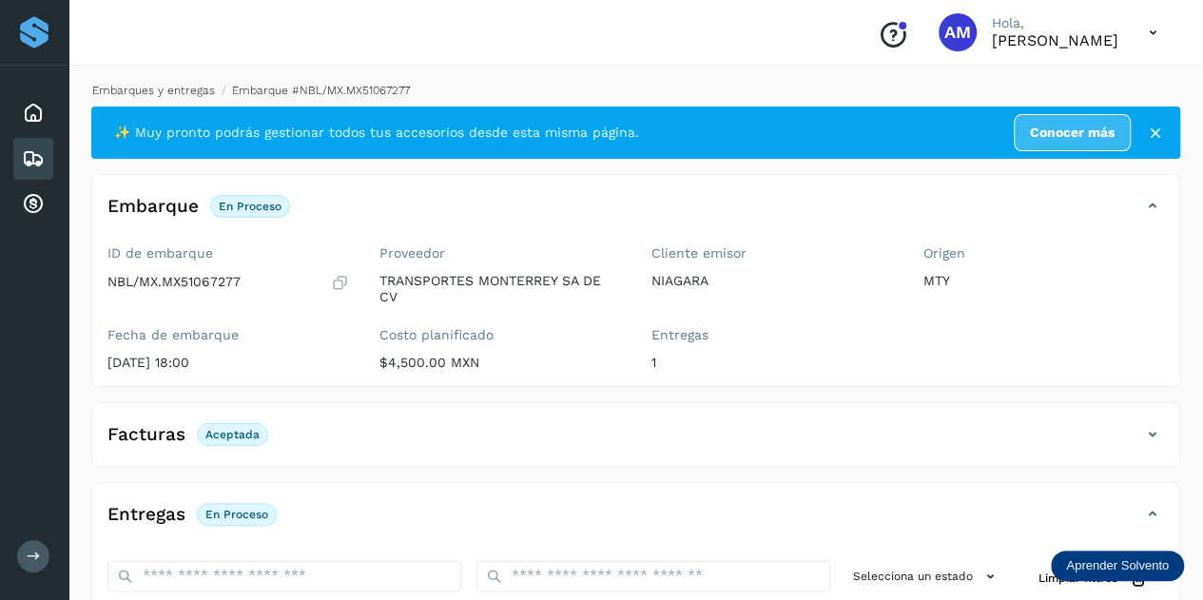
click at [186, 92] on link "Embarques y entregas" at bounding box center [153, 90] width 123 height 13
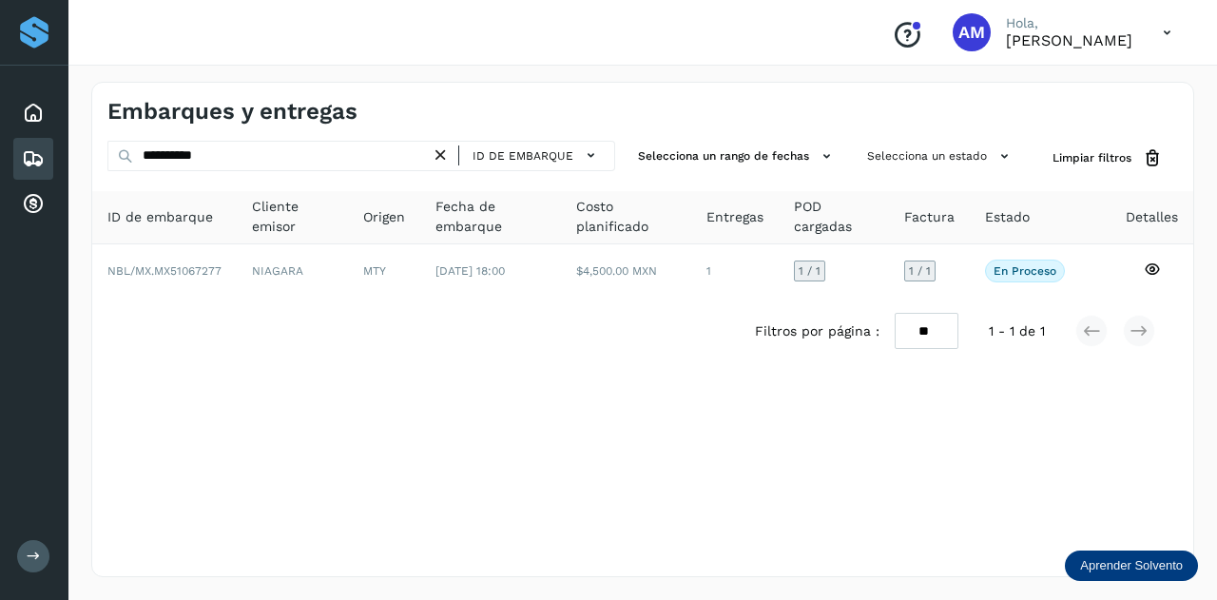
drag, startPoint x: 444, startPoint y: 152, endPoint x: 382, endPoint y: 156, distance: 61.9
click at [439, 155] on icon at bounding box center [441, 156] width 20 height 20
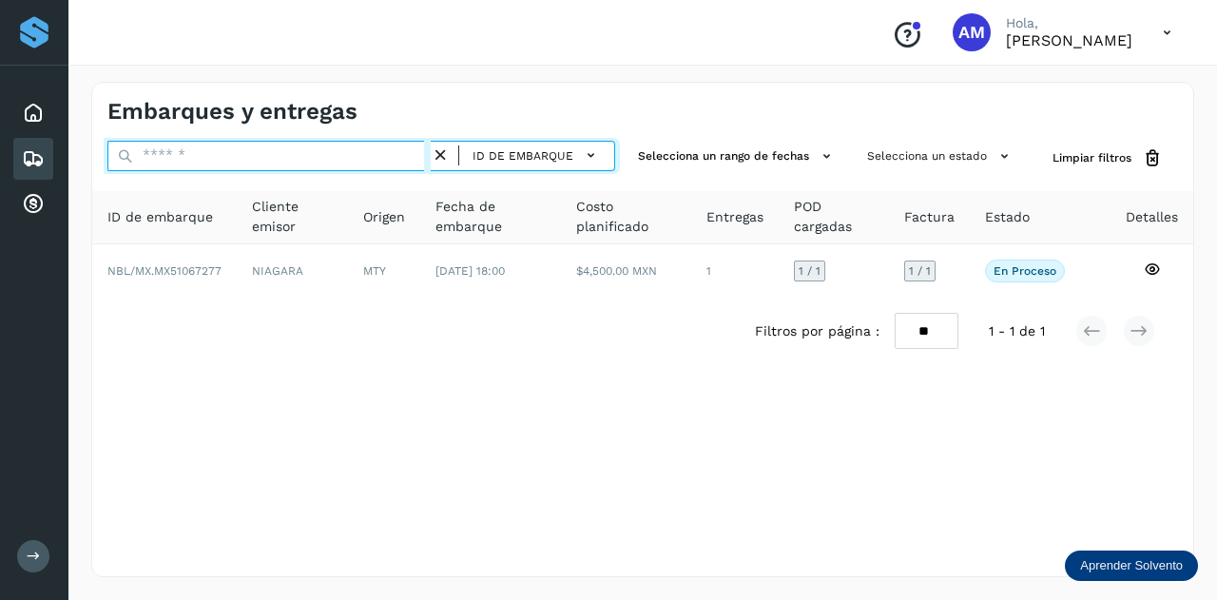
click at [380, 156] on input "text" at bounding box center [268, 156] width 323 height 30
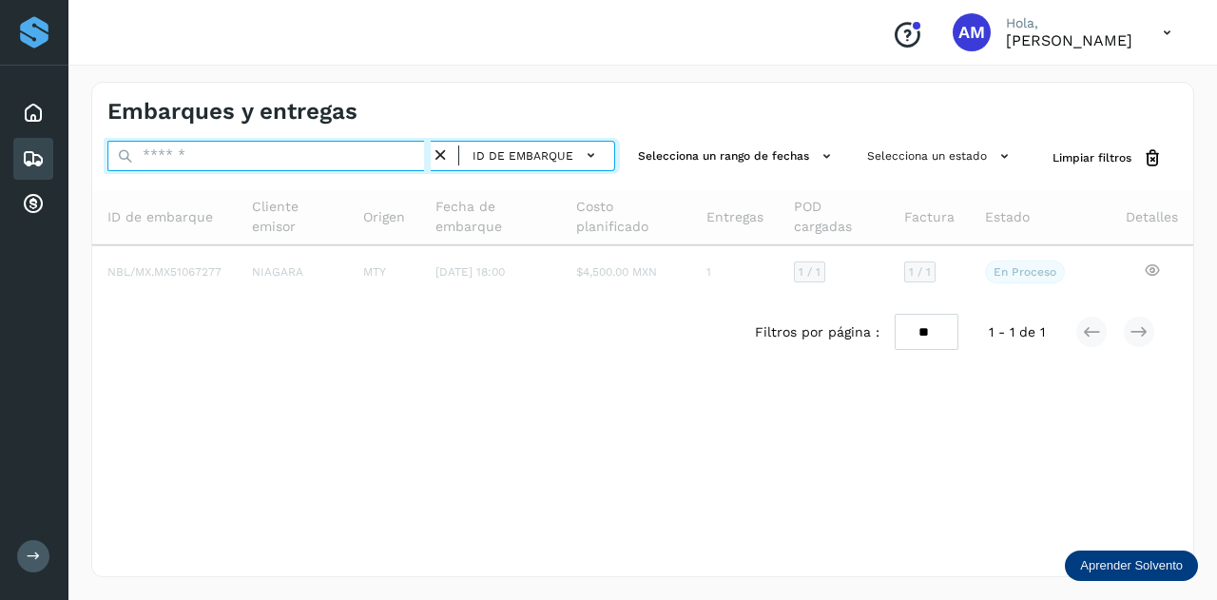
paste input "**********"
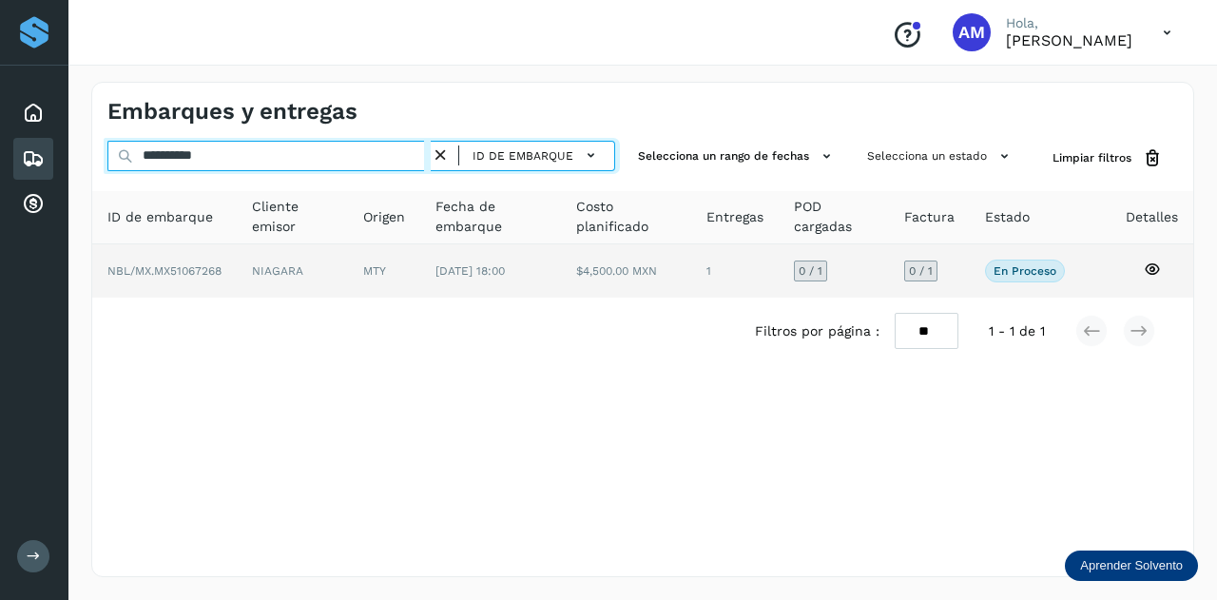
type input "**********"
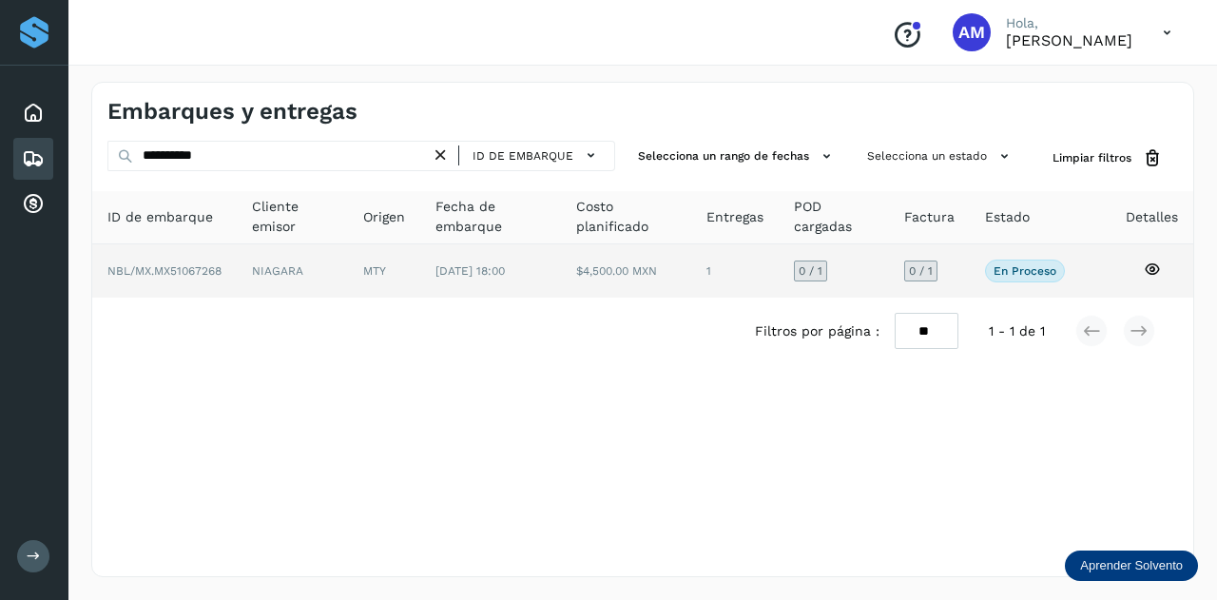
click at [420, 270] on td "MTY" at bounding box center [490, 270] width 141 height 53
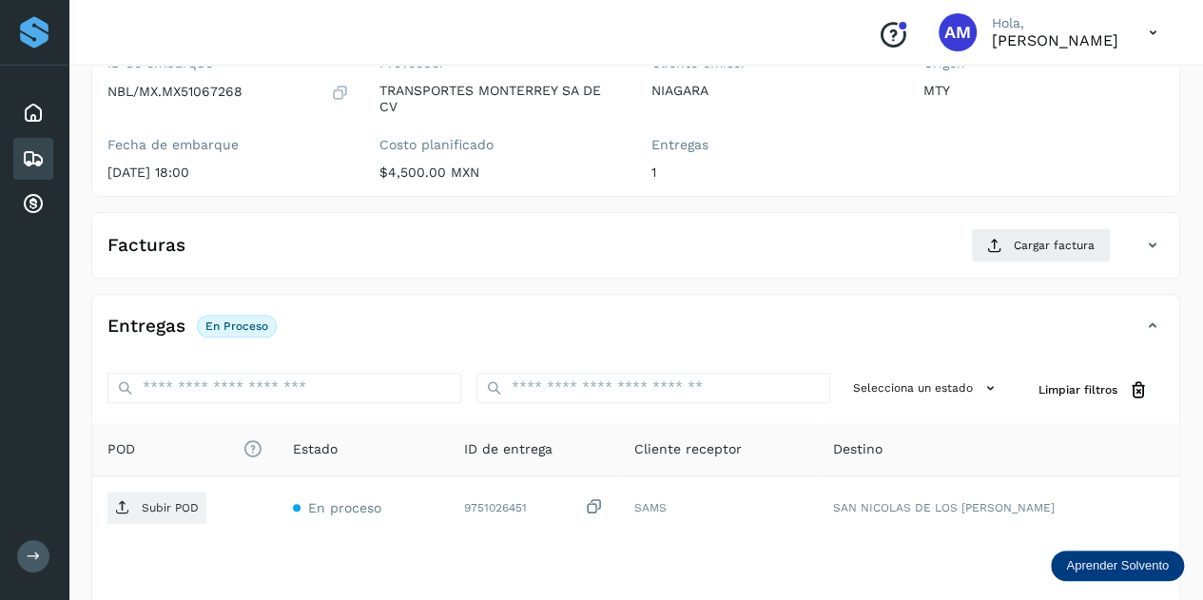
scroll to position [285, 0]
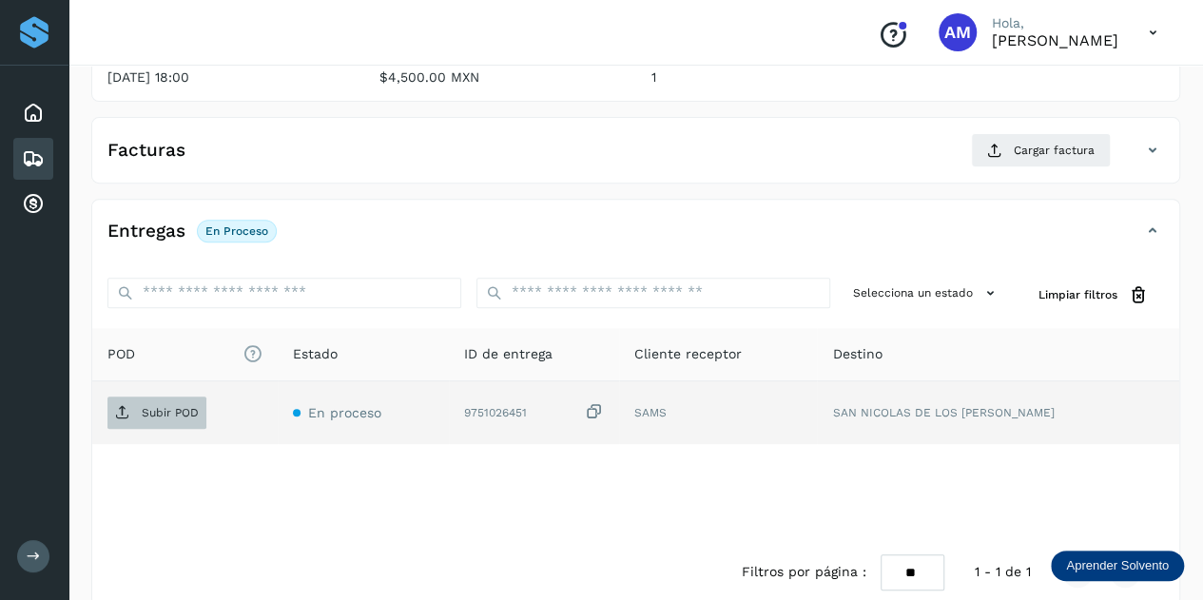
click at [184, 417] on span "Subir POD" at bounding box center [156, 413] width 99 height 30
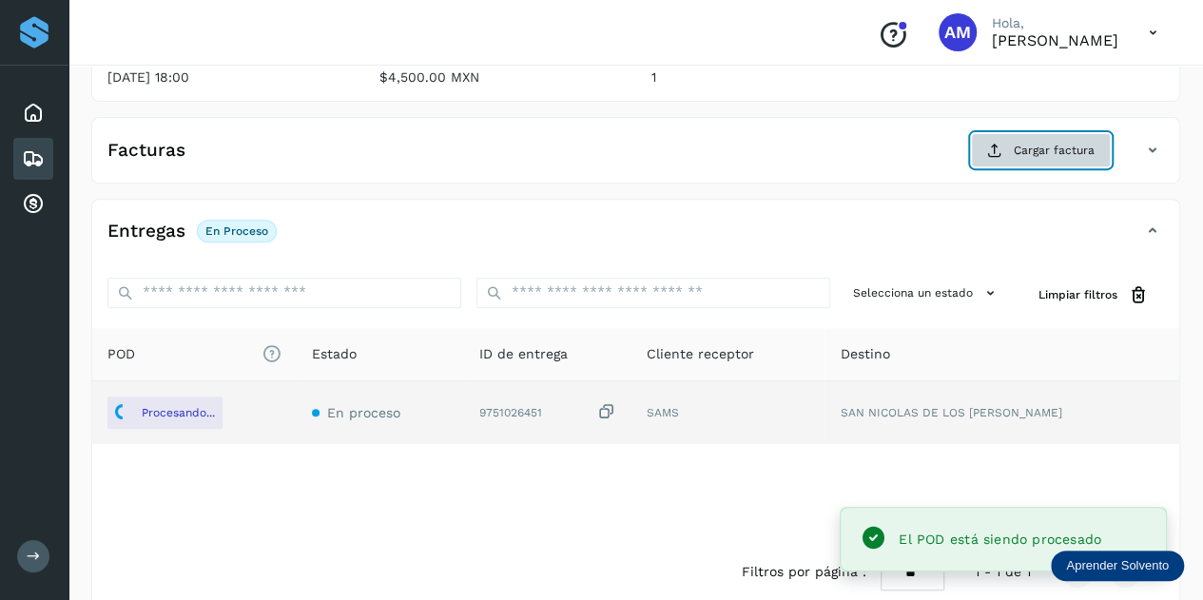
click at [1069, 142] on span "Cargar factura" at bounding box center [1054, 150] width 81 height 17
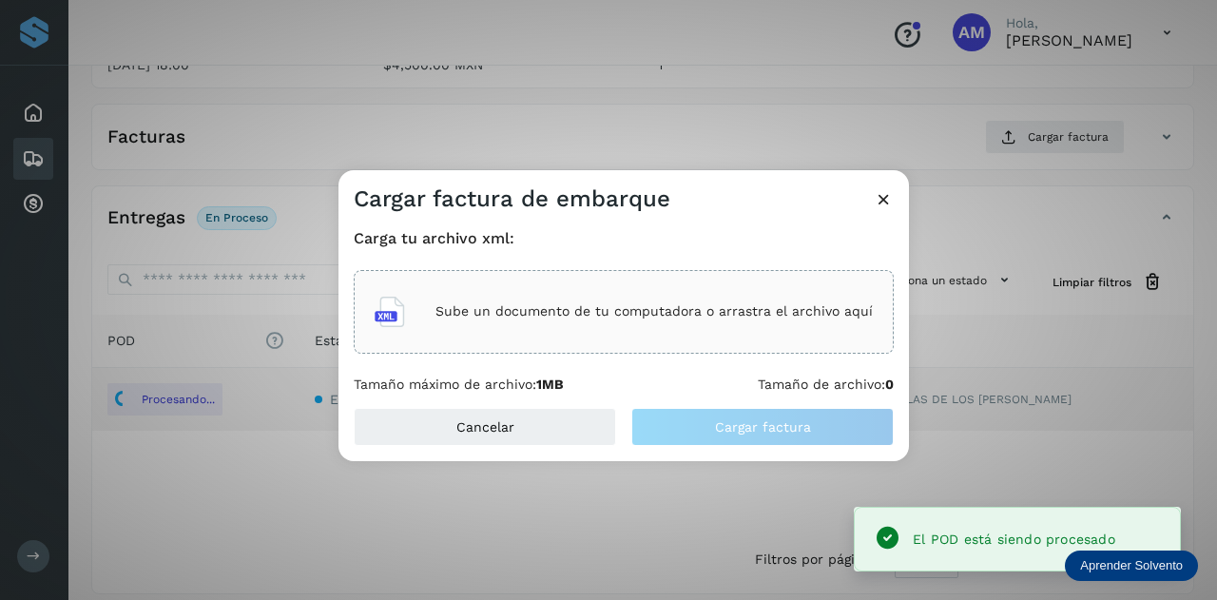
click at [662, 298] on div "Sube un documento de tu computadora o arrastra el archivo aquí" at bounding box center [624, 311] width 498 height 51
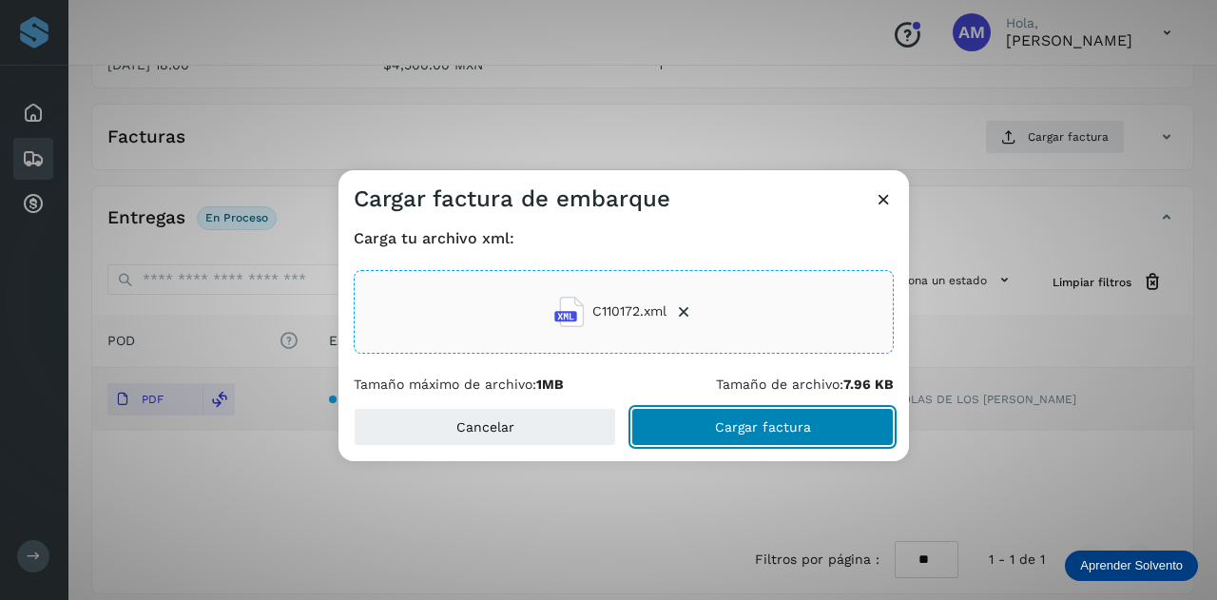
click at [716, 437] on button "Cargar factura" at bounding box center [762, 427] width 262 height 38
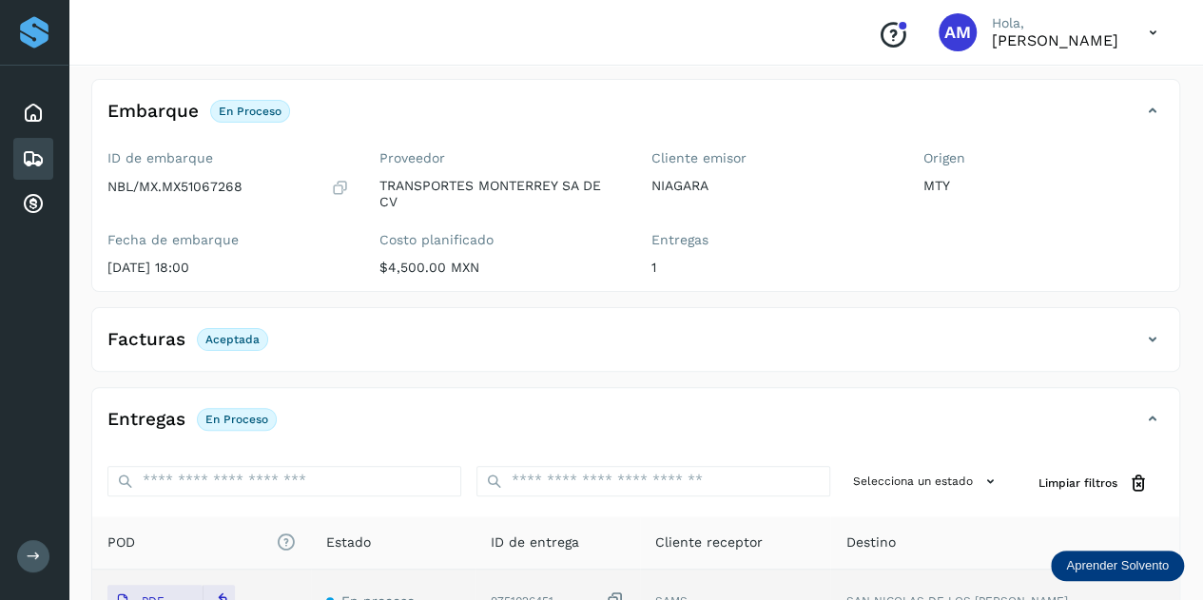
scroll to position [0, 0]
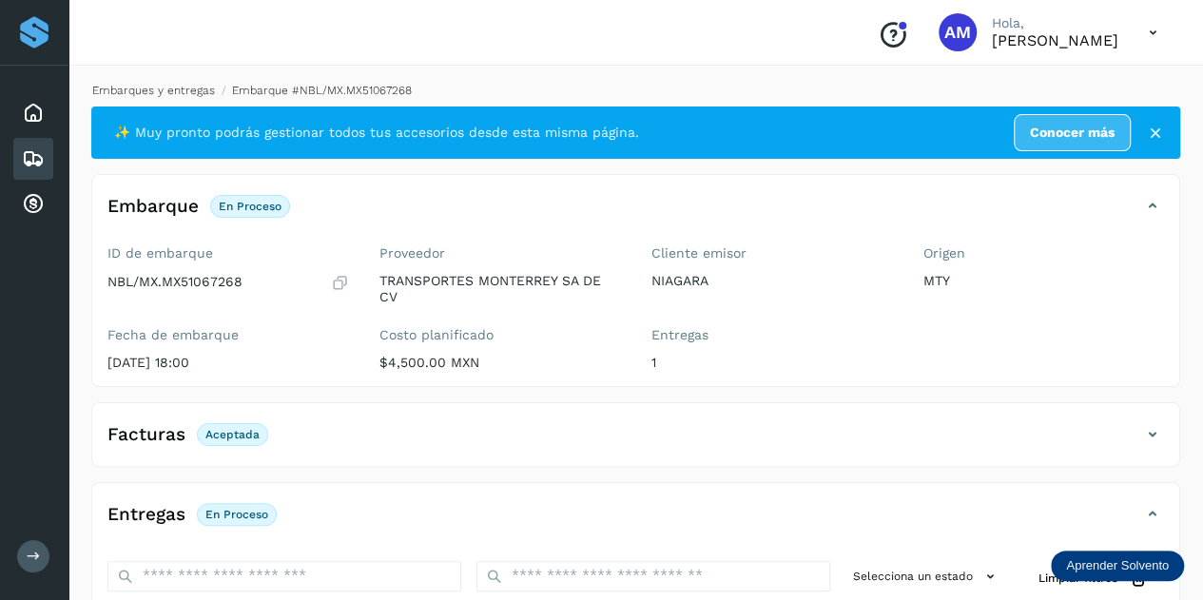
click at [169, 90] on link "Embarques y entregas" at bounding box center [153, 90] width 123 height 13
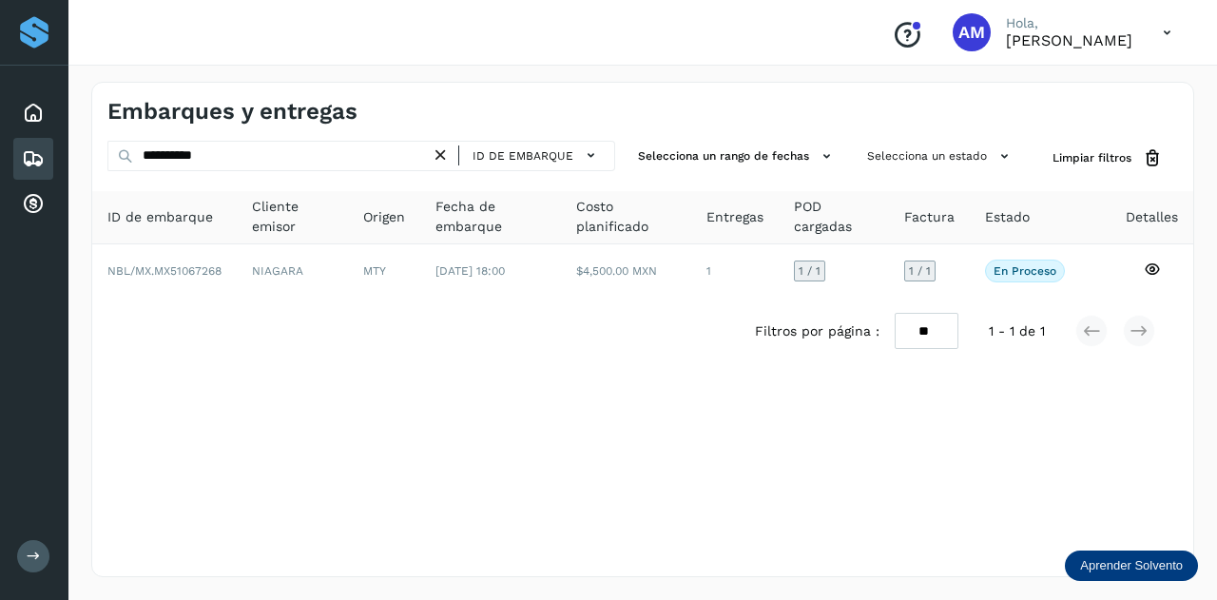
drag, startPoint x: 450, startPoint y: 153, endPoint x: 346, endPoint y: 162, distance: 104.0
click at [448, 153] on icon at bounding box center [441, 156] width 20 height 20
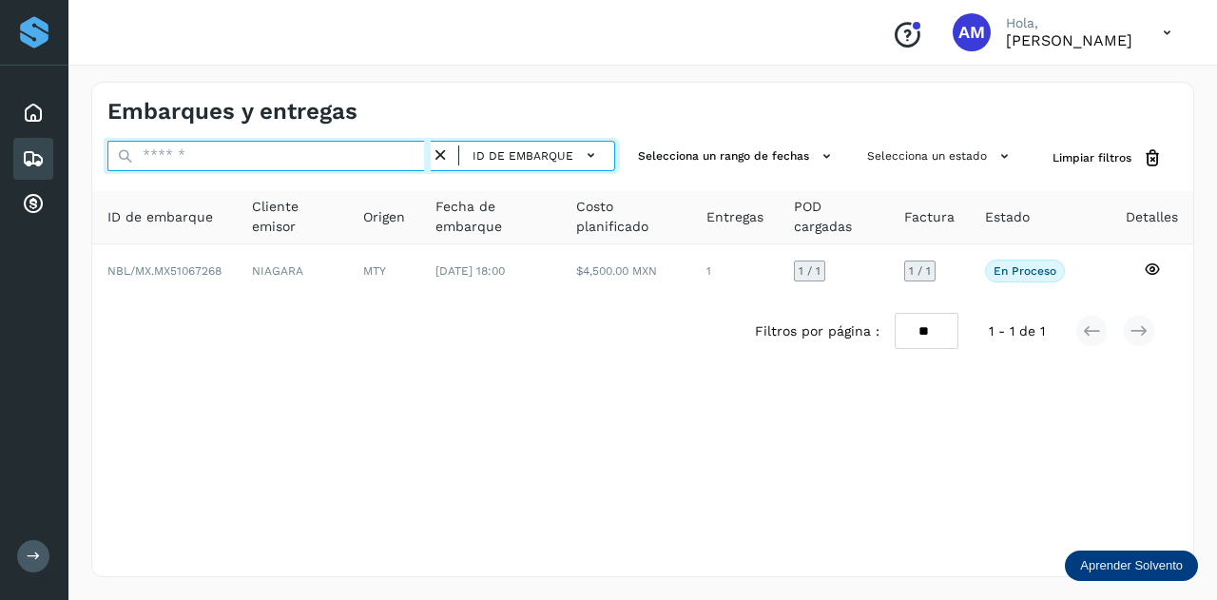
click at [346, 162] on input "text" at bounding box center [268, 156] width 323 height 30
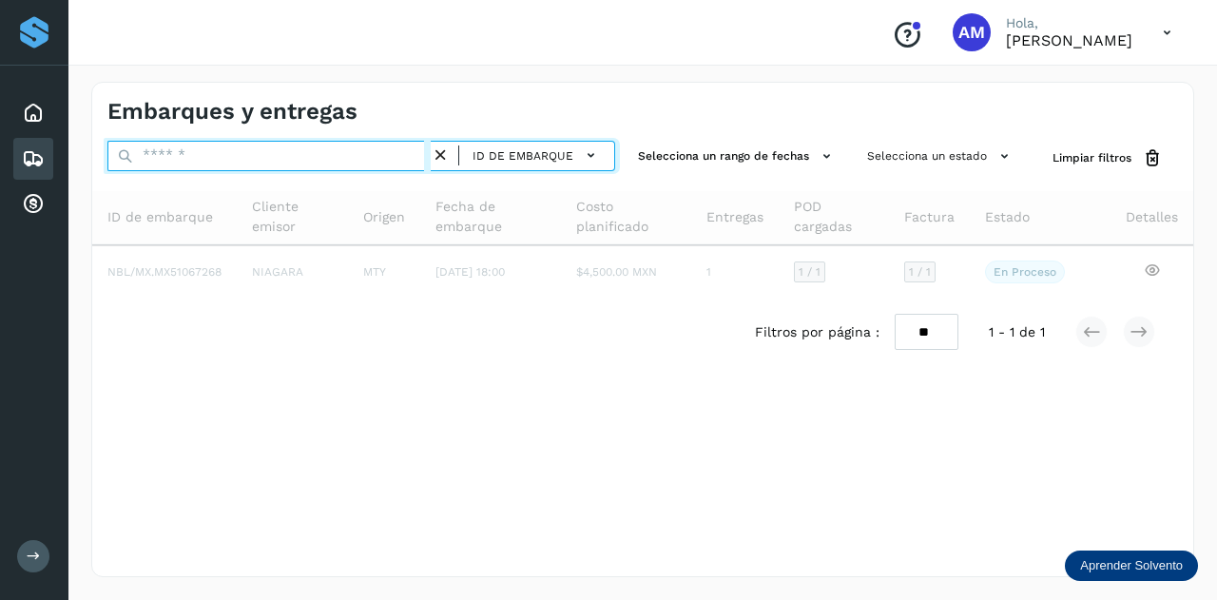
paste input "**********"
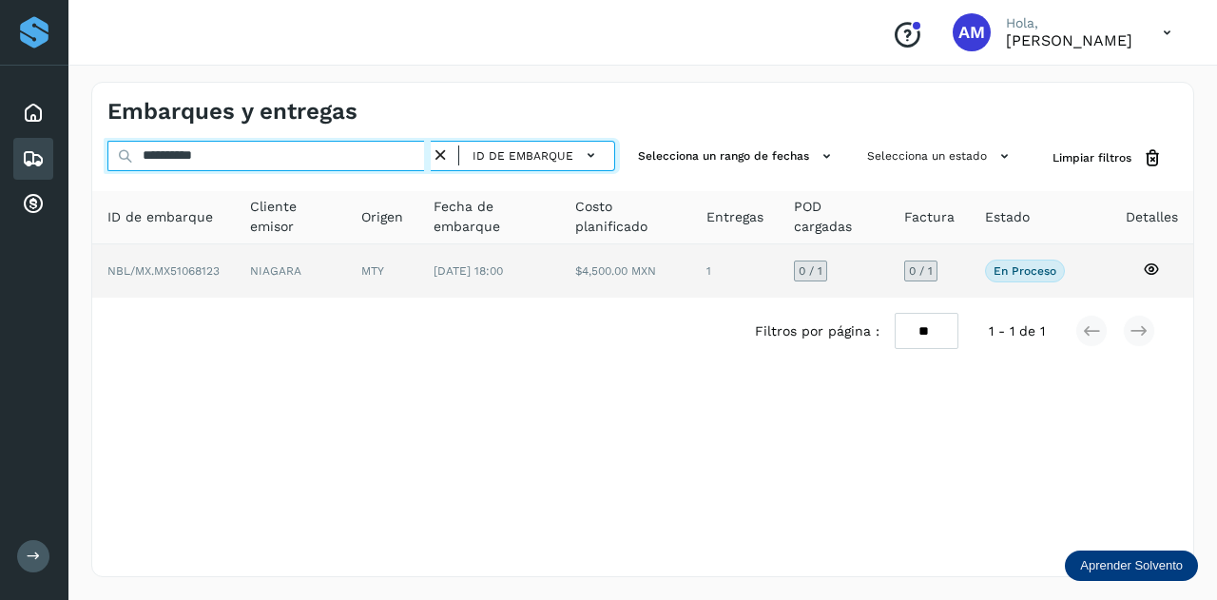
type input "**********"
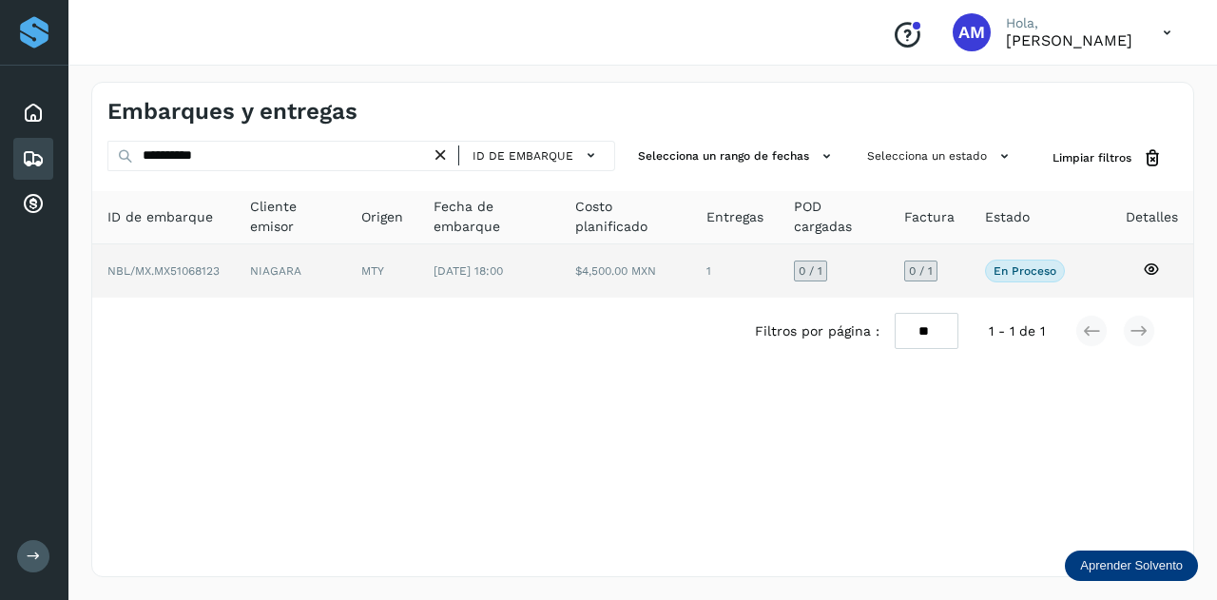
click at [418, 280] on td "MTY" at bounding box center [488, 270] width 141 height 53
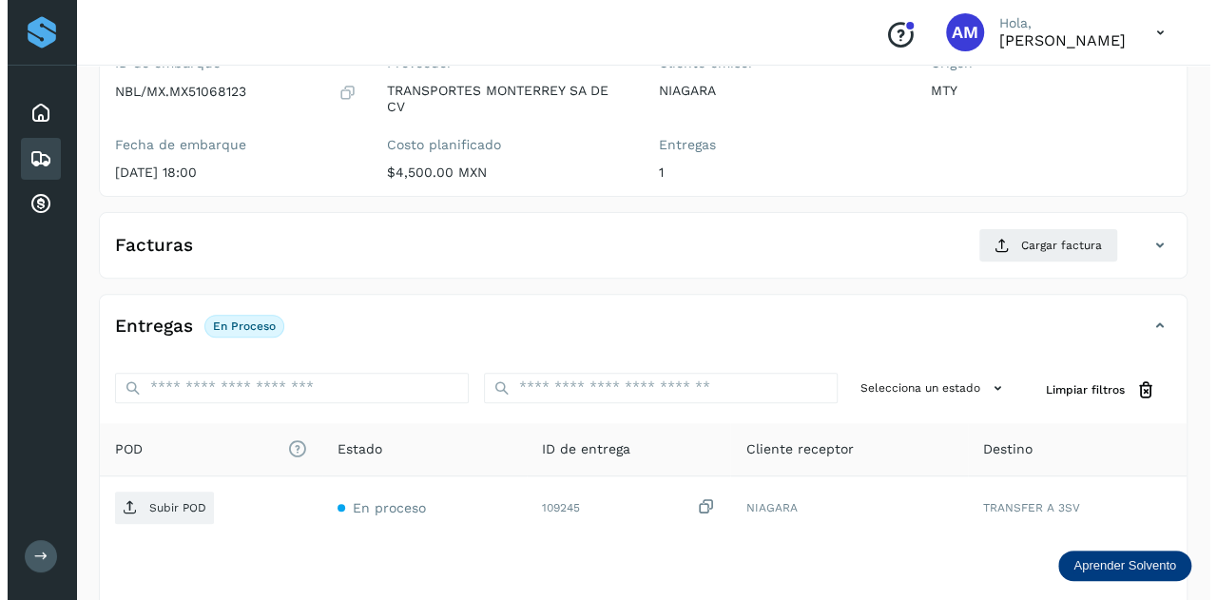
scroll to position [311, 0]
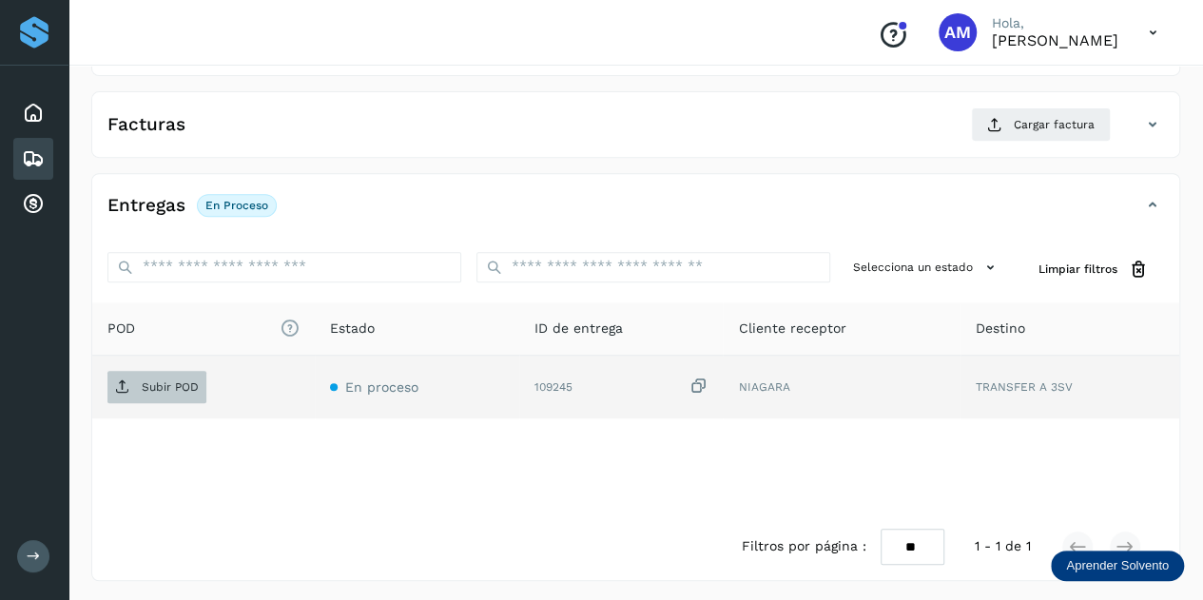
click at [171, 393] on span "Subir POD" at bounding box center [156, 387] width 99 height 30
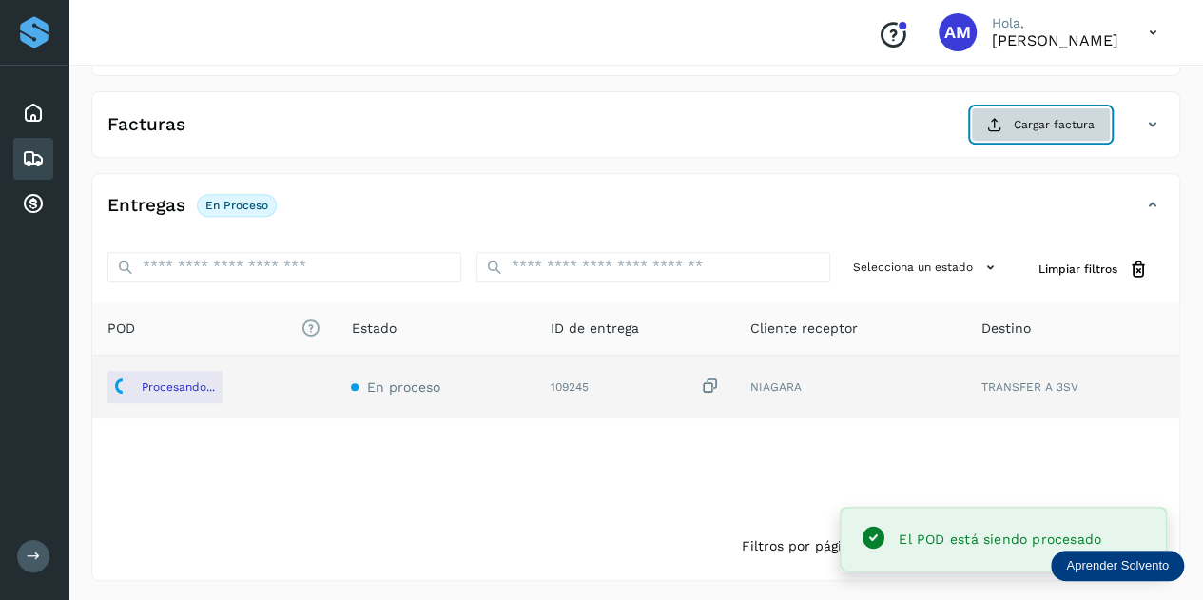
click at [1044, 126] on span "Cargar factura" at bounding box center [1054, 124] width 81 height 17
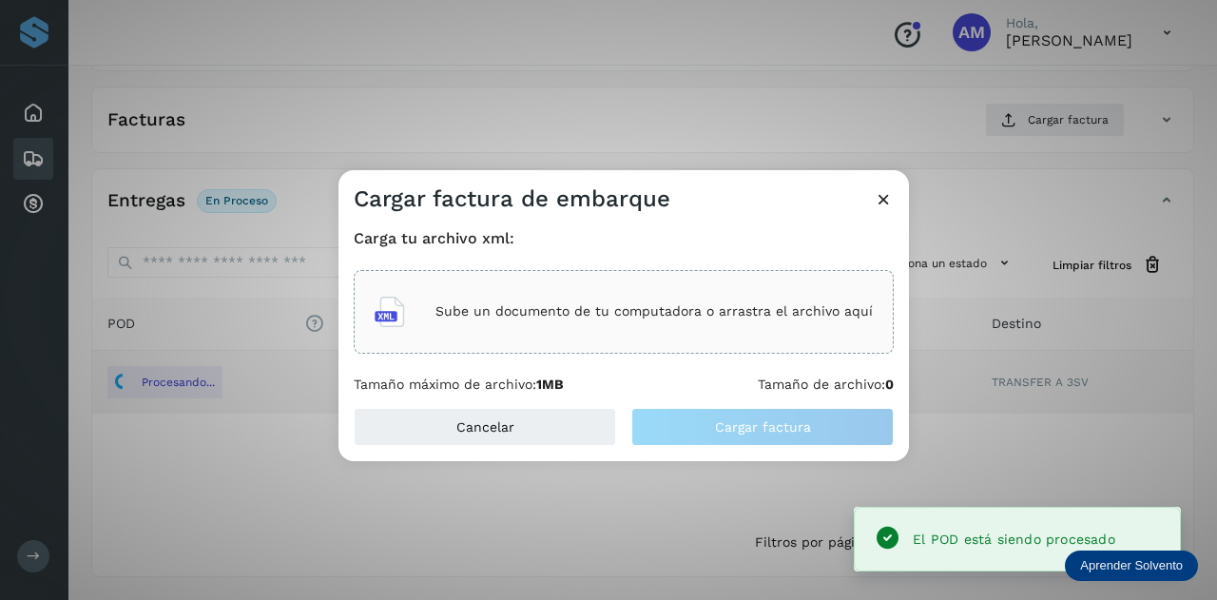
click at [617, 326] on div "Sube un documento de tu computadora o arrastra el archivo aquí" at bounding box center [624, 311] width 498 height 51
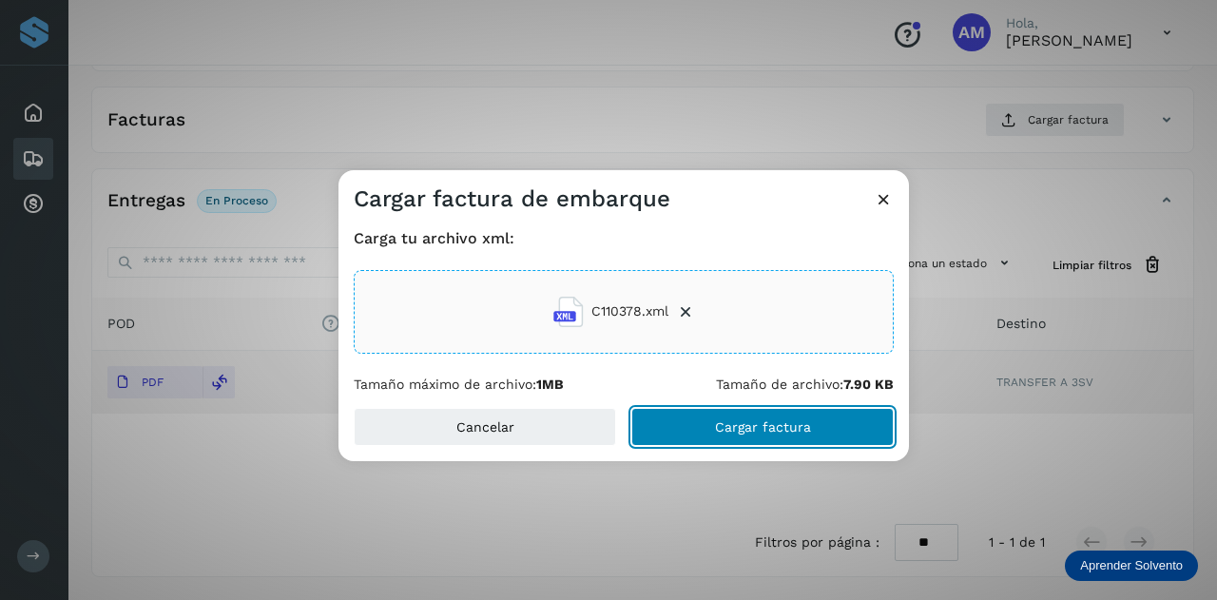
click at [713, 428] on button "Cargar factura" at bounding box center [762, 427] width 262 height 38
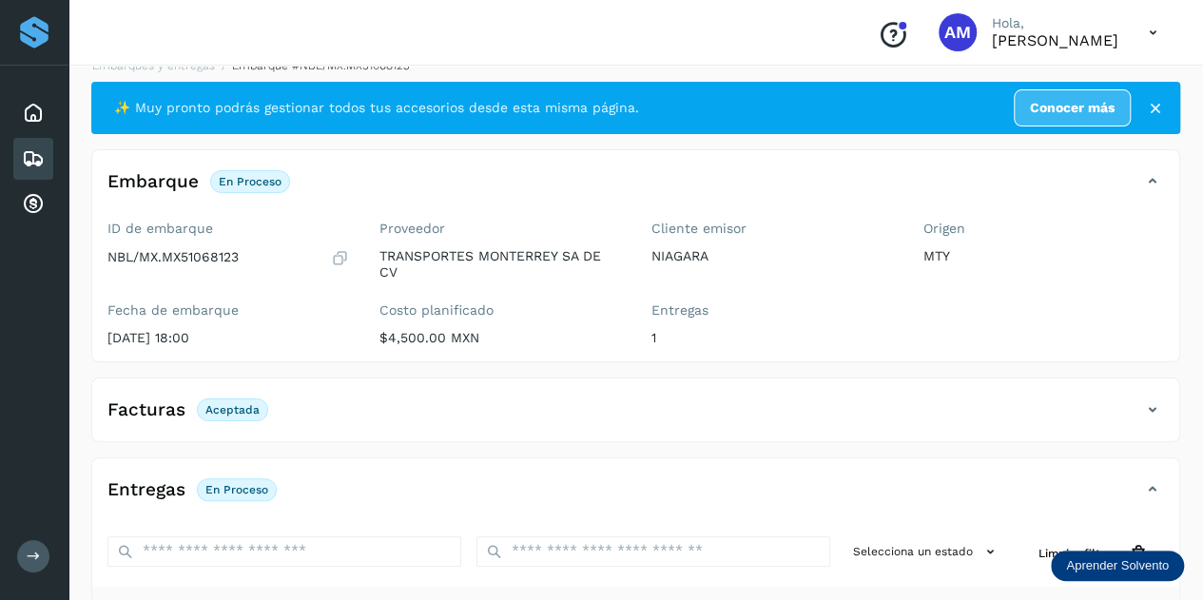
scroll to position [0, 0]
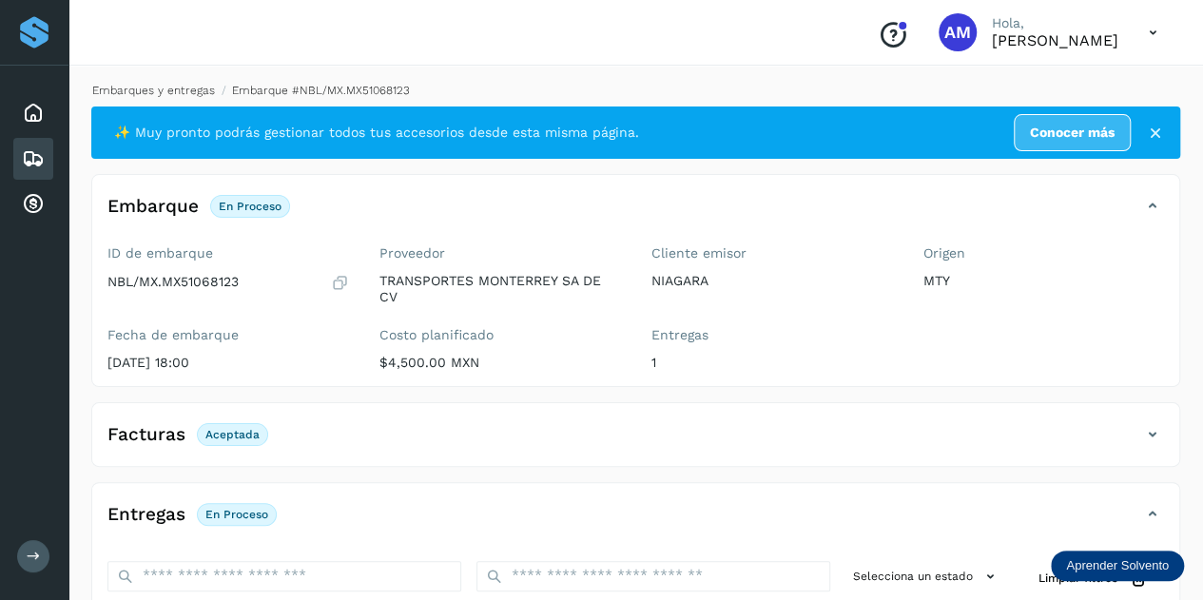
click at [184, 92] on link "Embarques y entregas" at bounding box center [153, 90] width 123 height 13
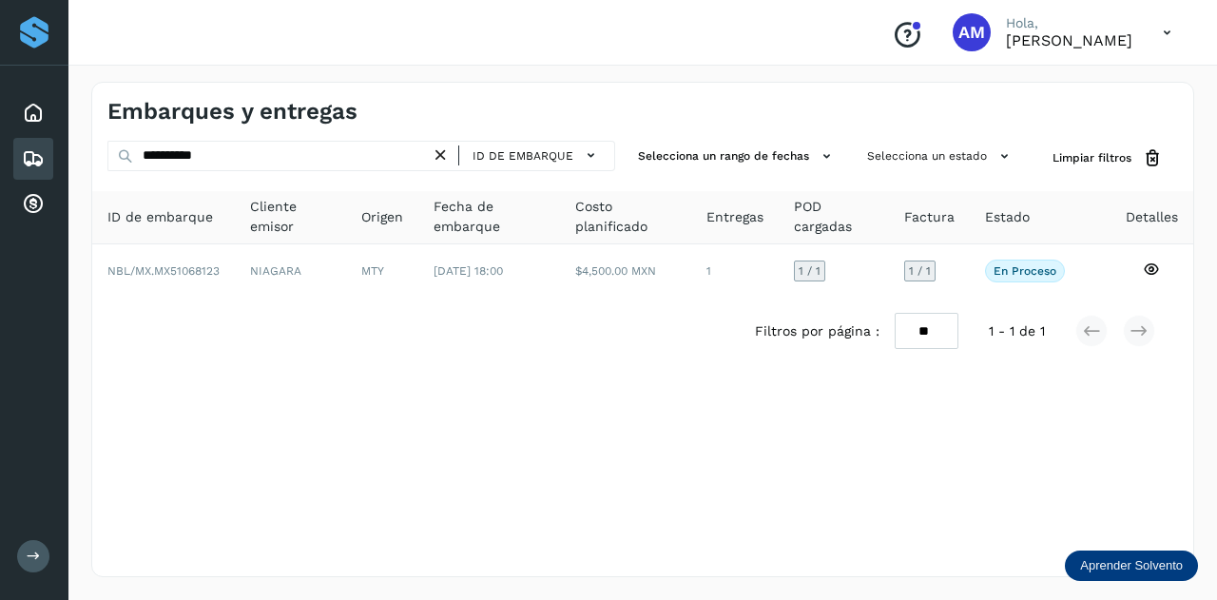
click at [443, 149] on icon at bounding box center [441, 156] width 20 height 20
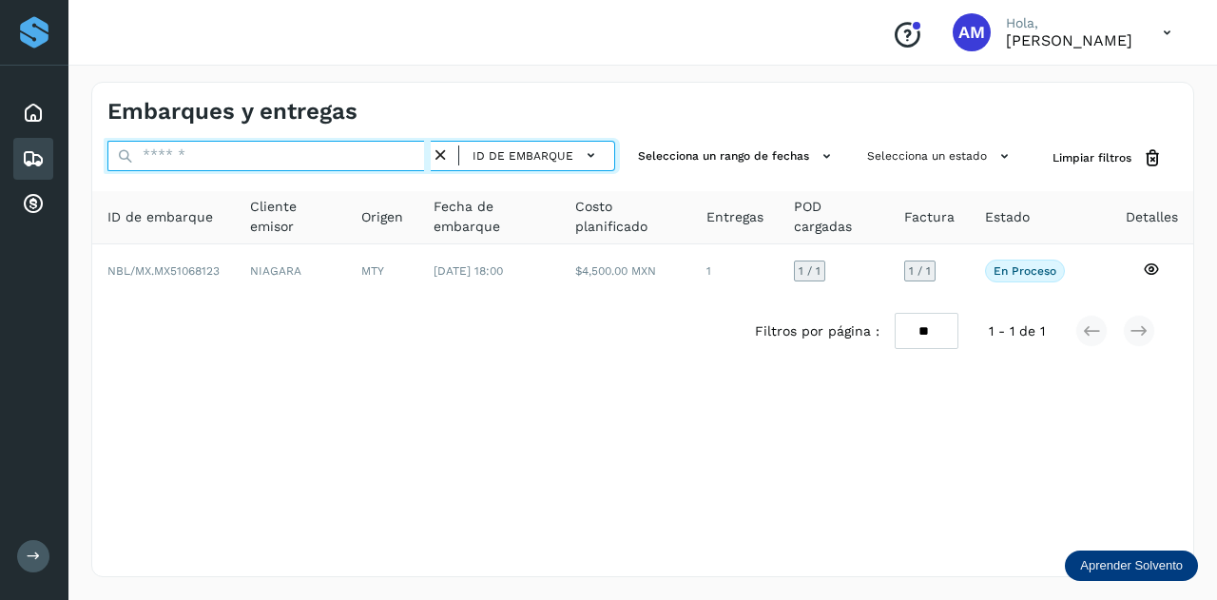
click at [359, 157] on input "text" at bounding box center [268, 156] width 323 height 30
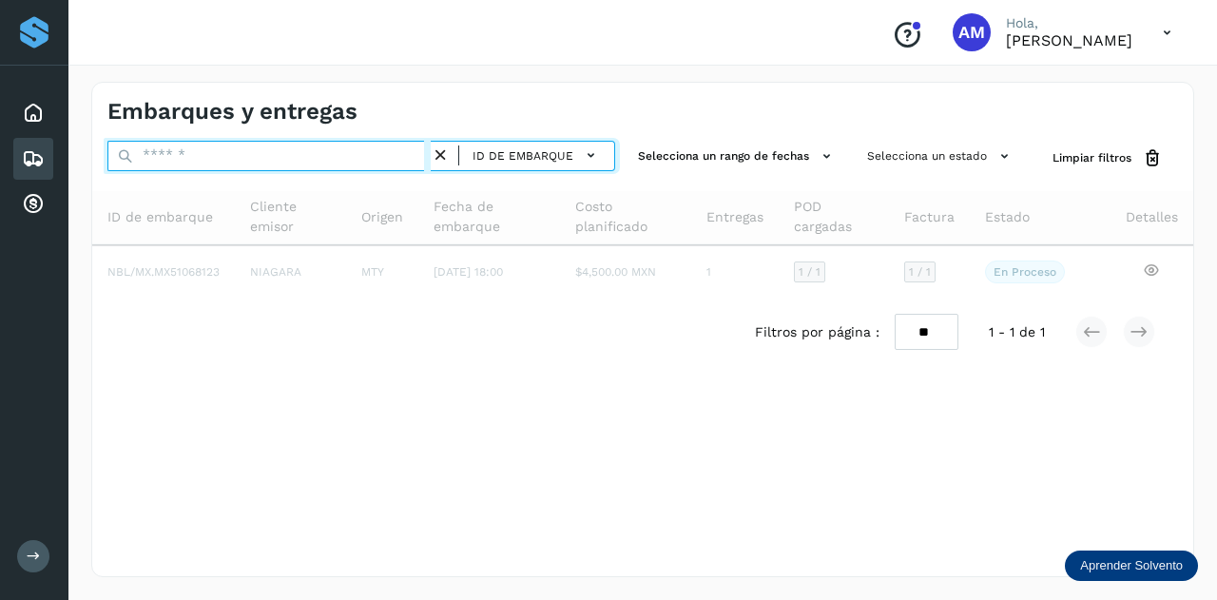
paste input "**********"
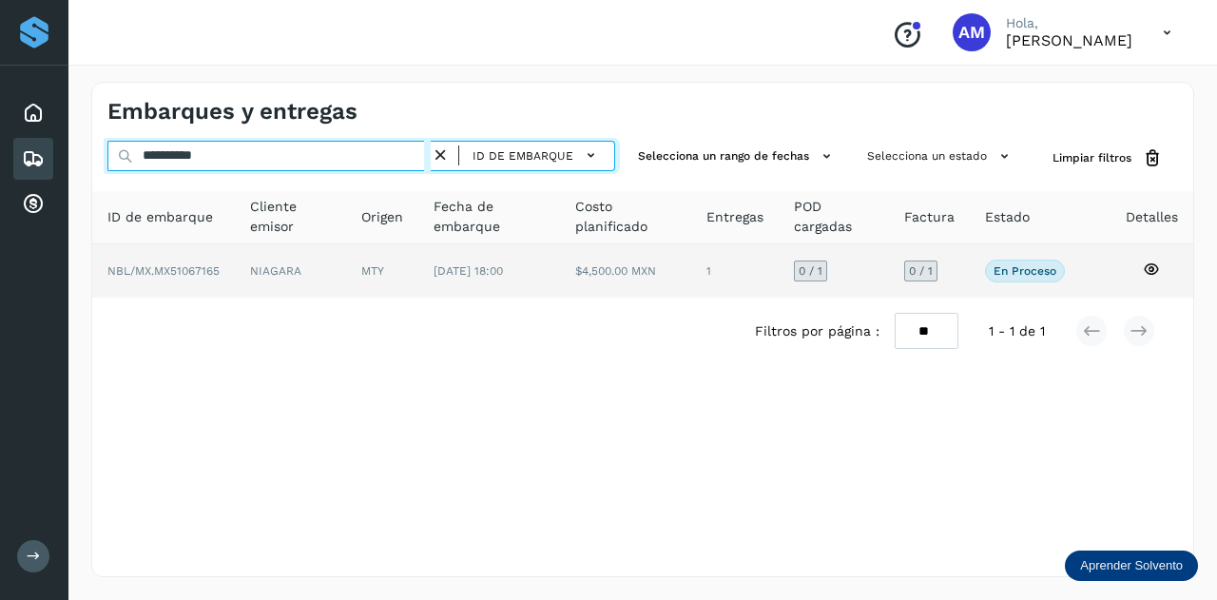
type input "**********"
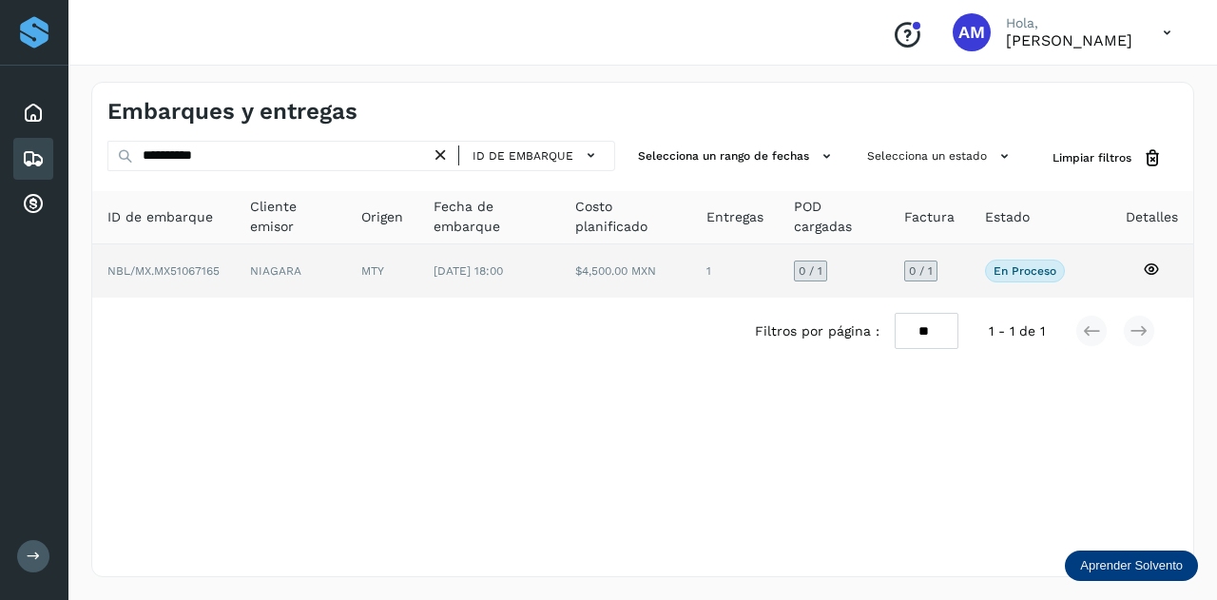
click at [418, 274] on td "MTY" at bounding box center [488, 270] width 141 height 53
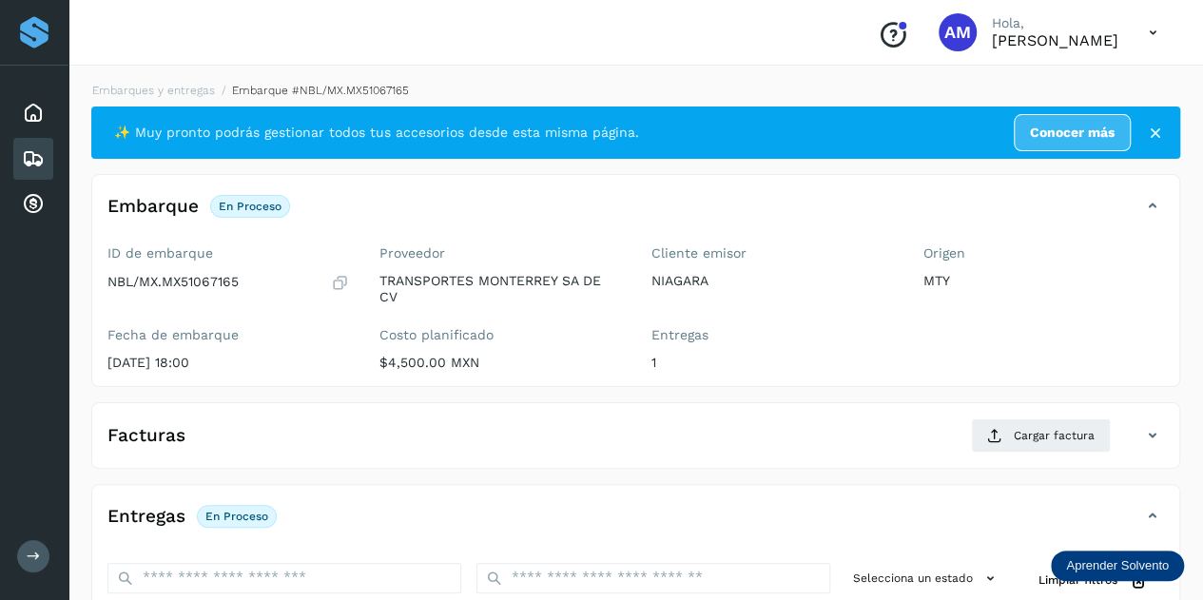
scroll to position [190, 0]
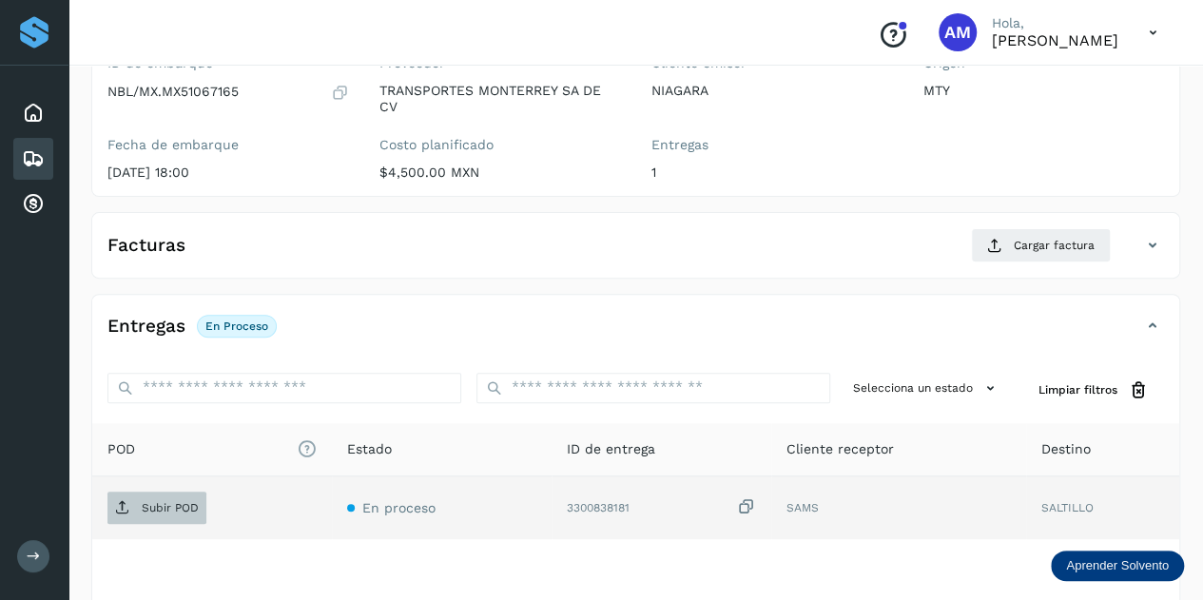
click at [186, 506] on p "Subir POD" at bounding box center [170, 507] width 57 height 13
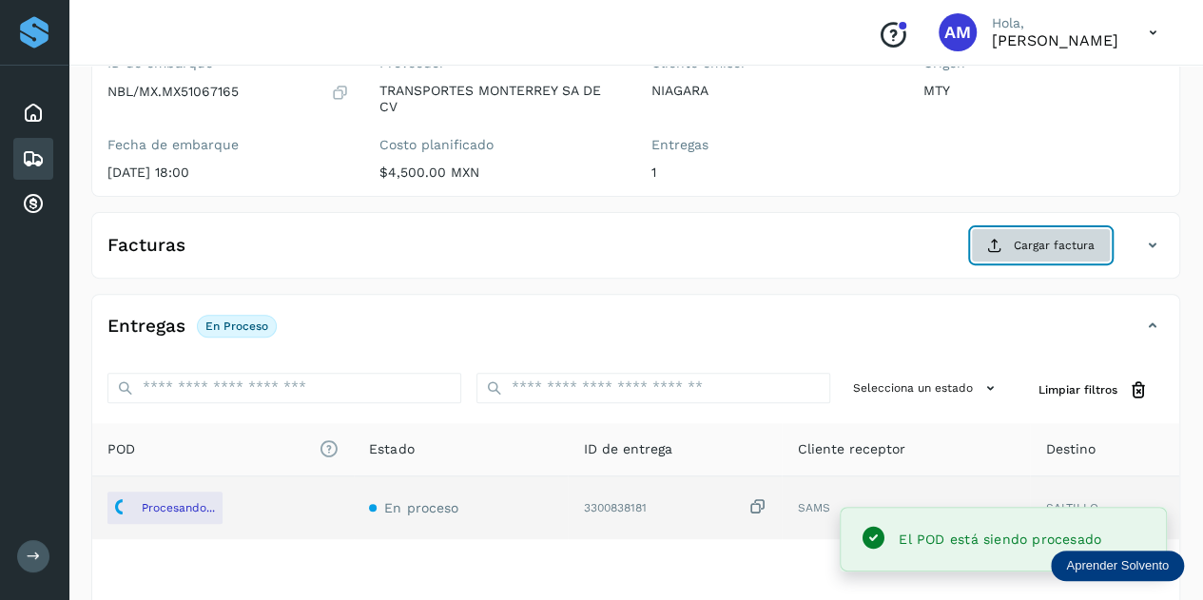
click at [1039, 240] on span "Cargar factura" at bounding box center [1054, 245] width 81 height 17
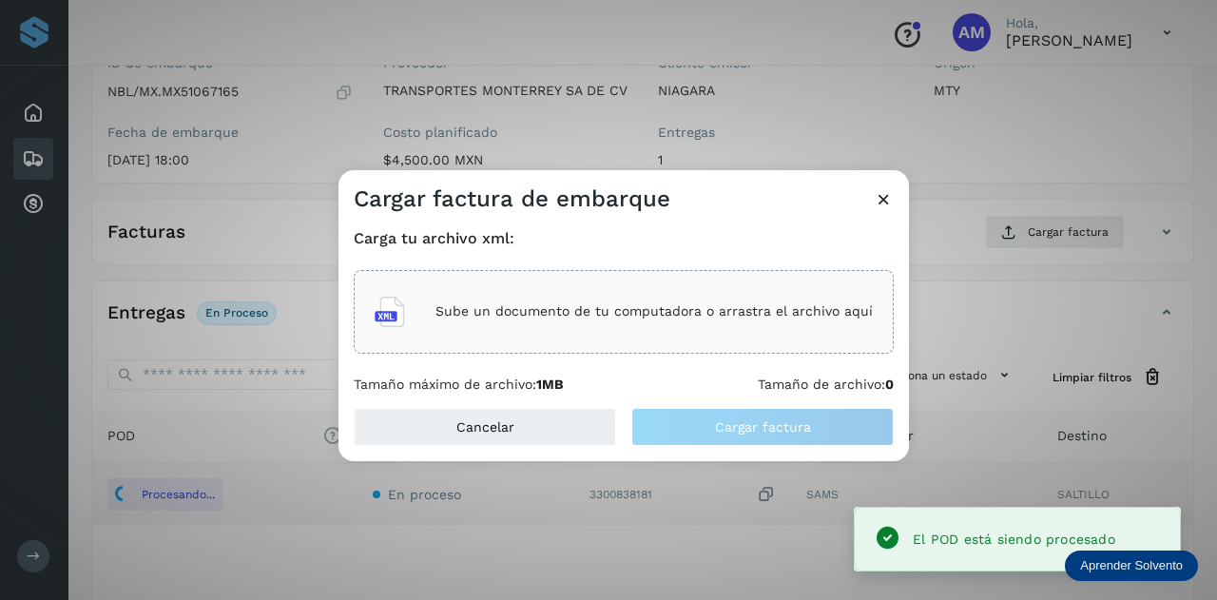
click at [706, 333] on div "Sube un documento de tu computadora o arrastra el archivo aquí" at bounding box center [624, 311] width 498 height 51
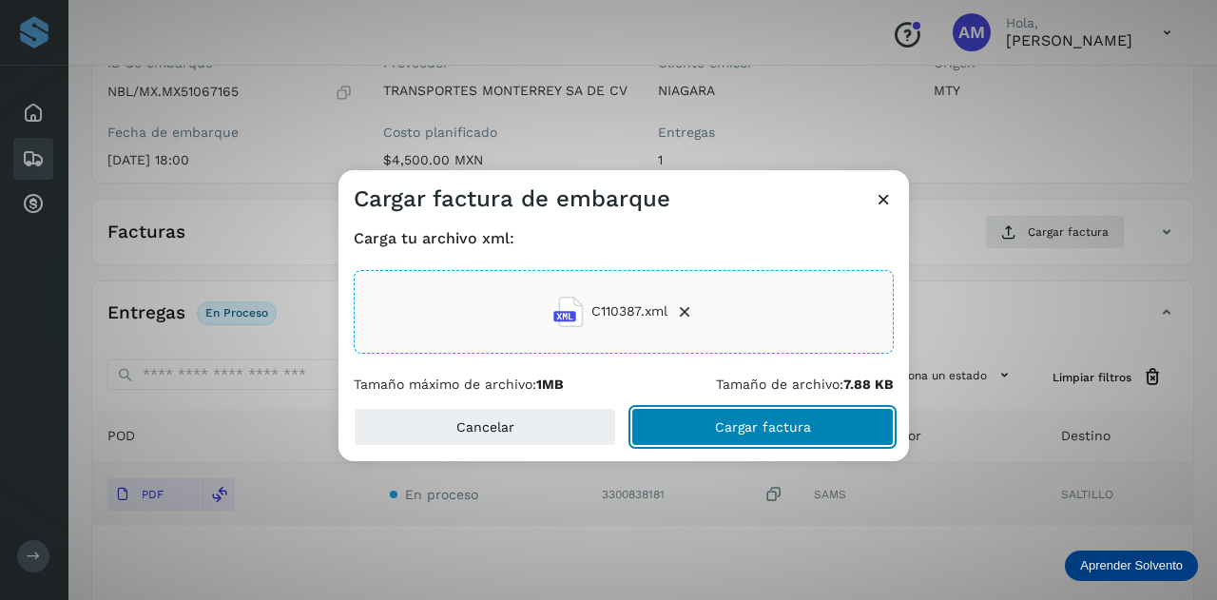
click at [679, 437] on button "Cargar factura" at bounding box center [762, 427] width 262 height 38
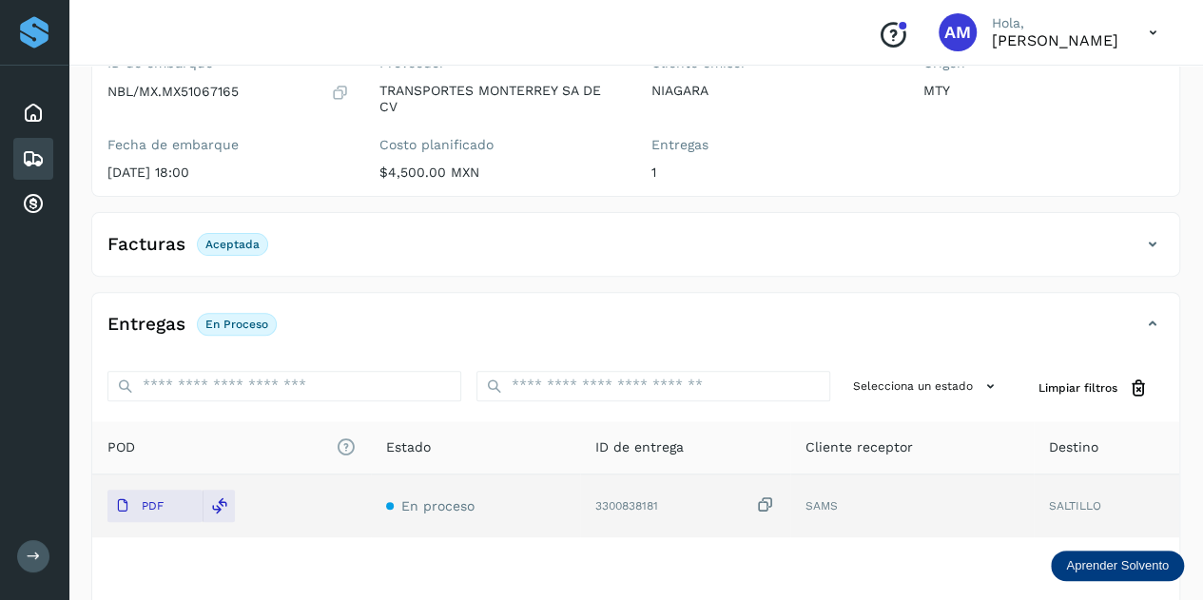
scroll to position [0, 0]
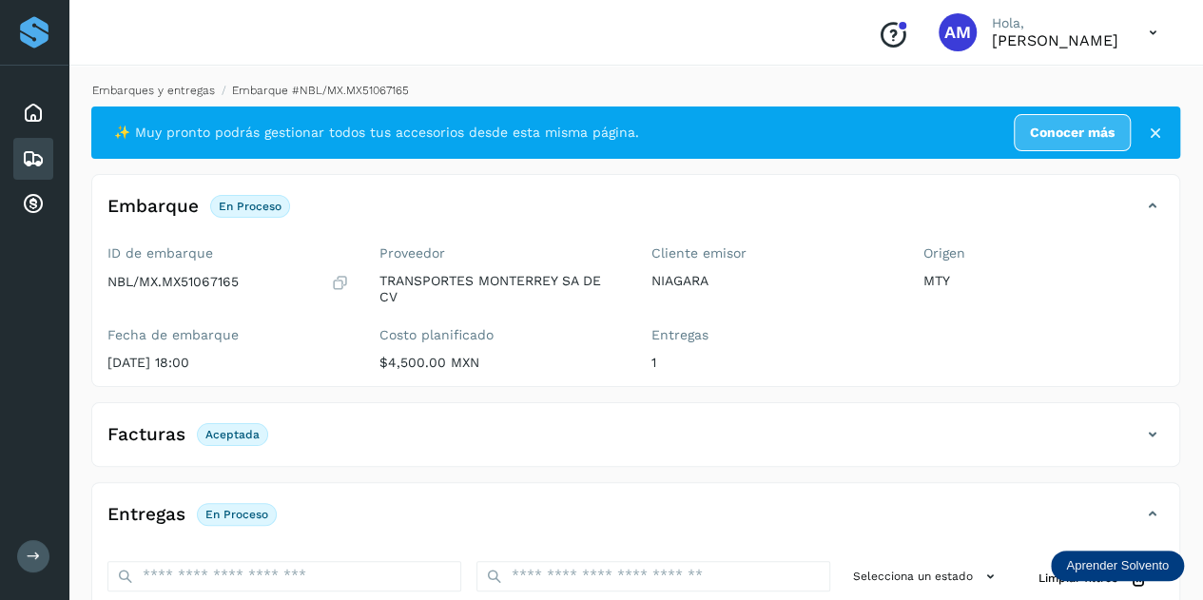
click at [196, 91] on link "Embarques y entregas" at bounding box center [153, 90] width 123 height 13
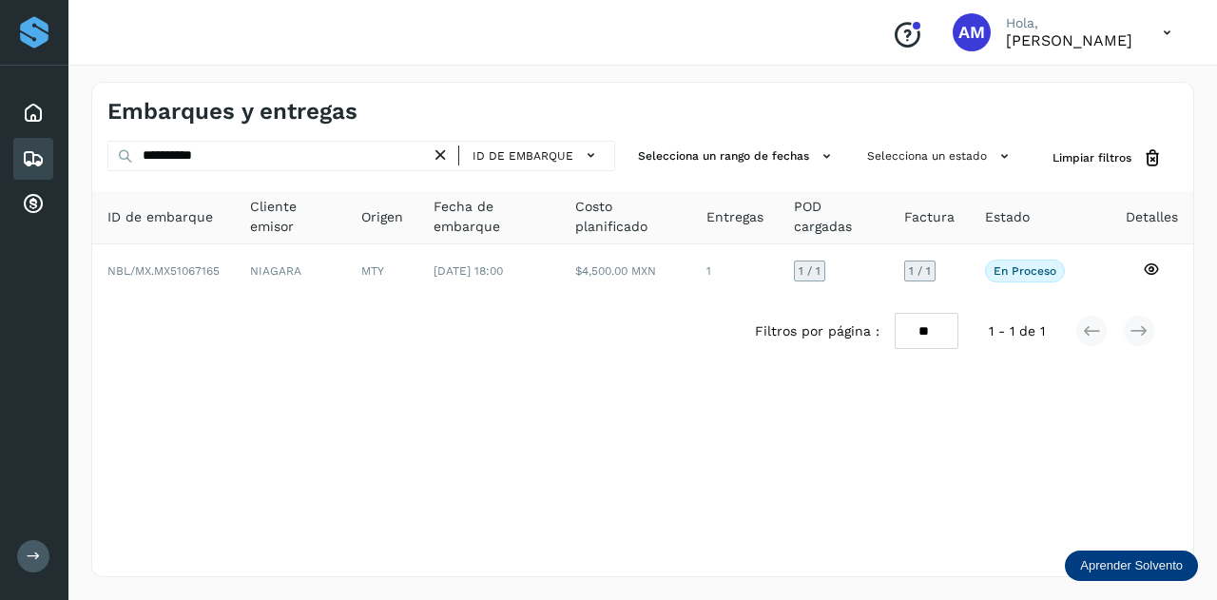
click at [443, 149] on icon at bounding box center [441, 156] width 20 height 20
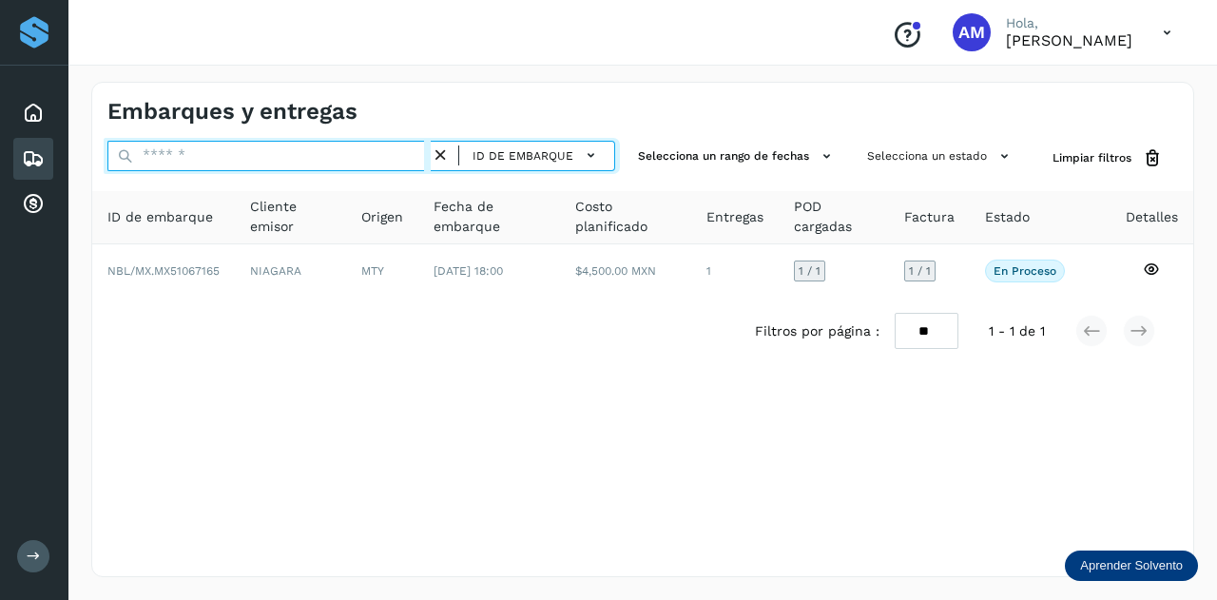
click at [375, 154] on input "text" at bounding box center [268, 156] width 323 height 30
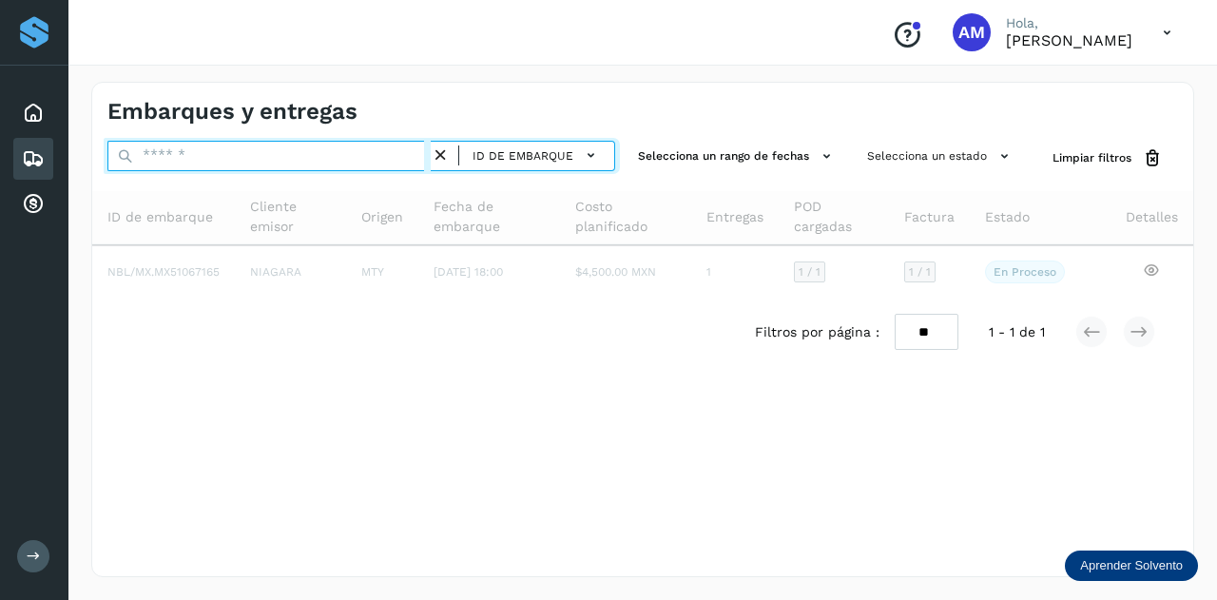
paste input "**********"
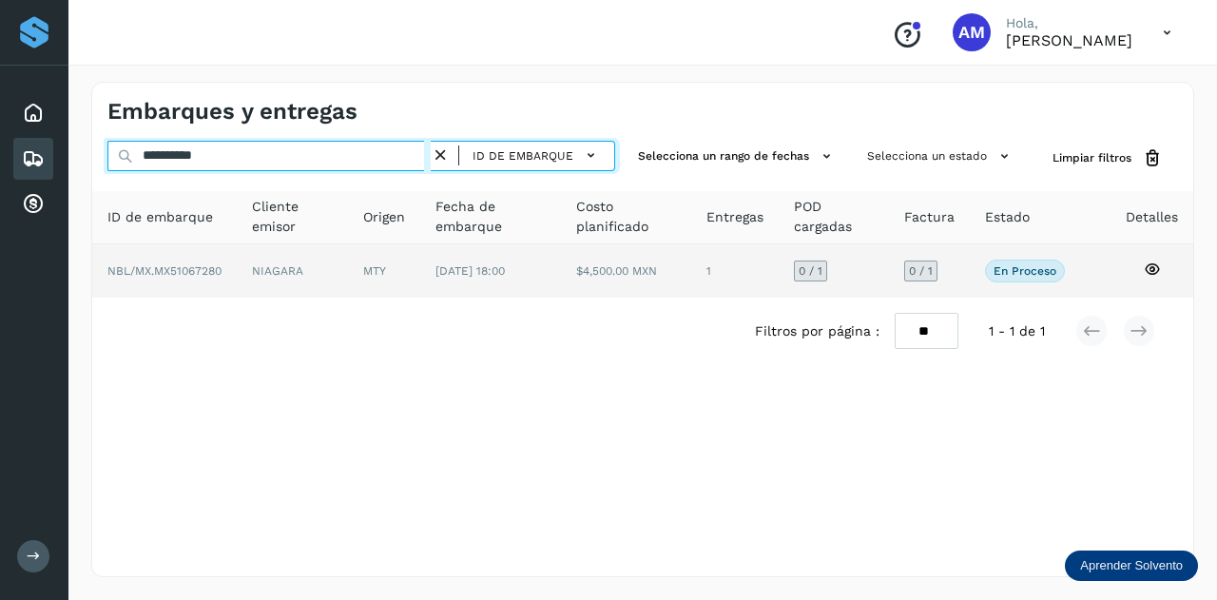
type input "**********"
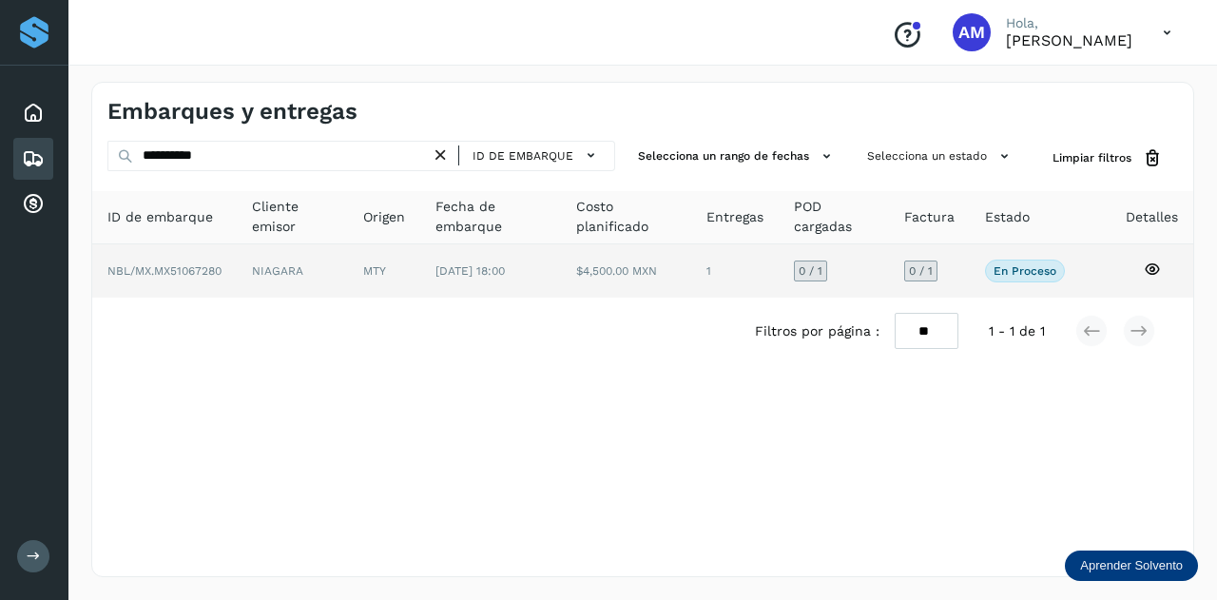
click at [420, 280] on td "MTY" at bounding box center [490, 270] width 141 height 53
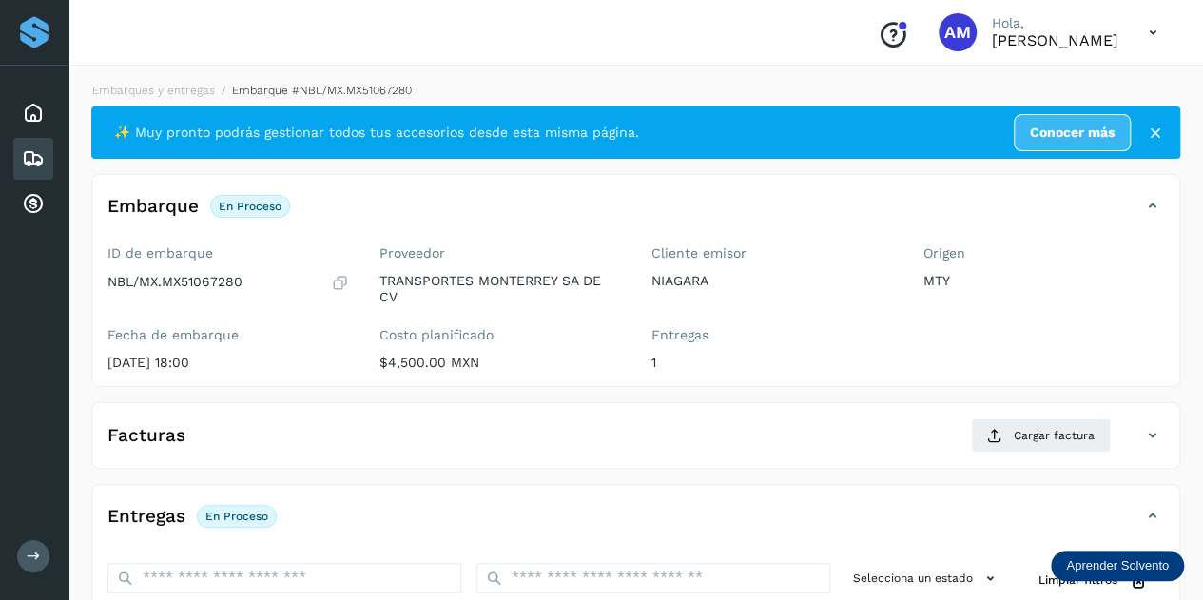
scroll to position [190, 0]
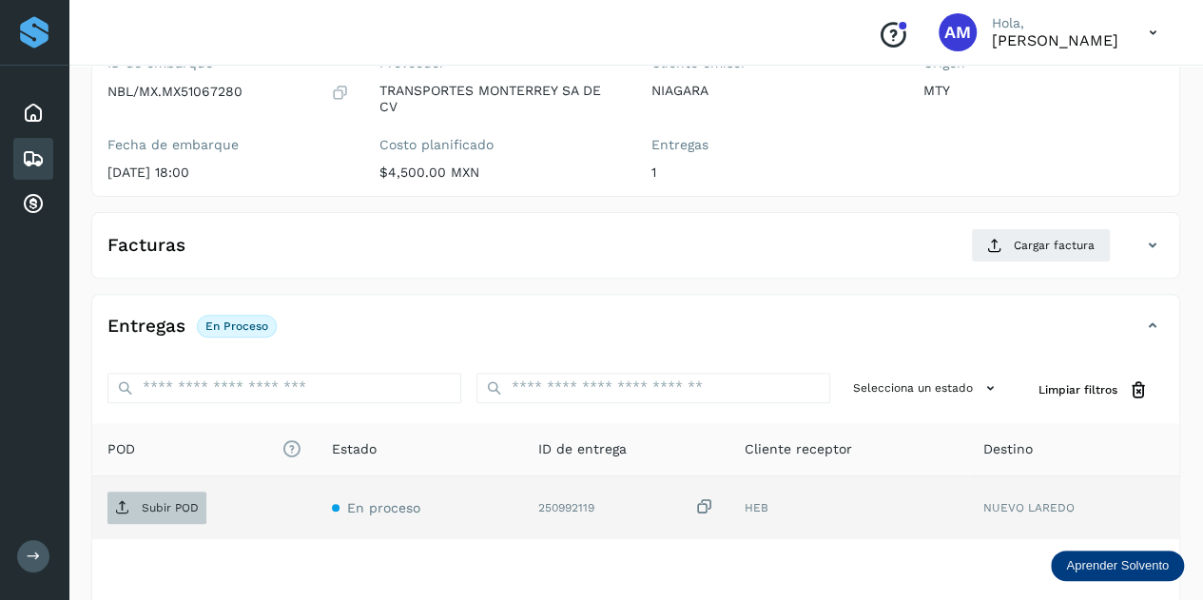
click at [175, 495] on span "Subir POD" at bounding box center [156, 508] width 99 height 30
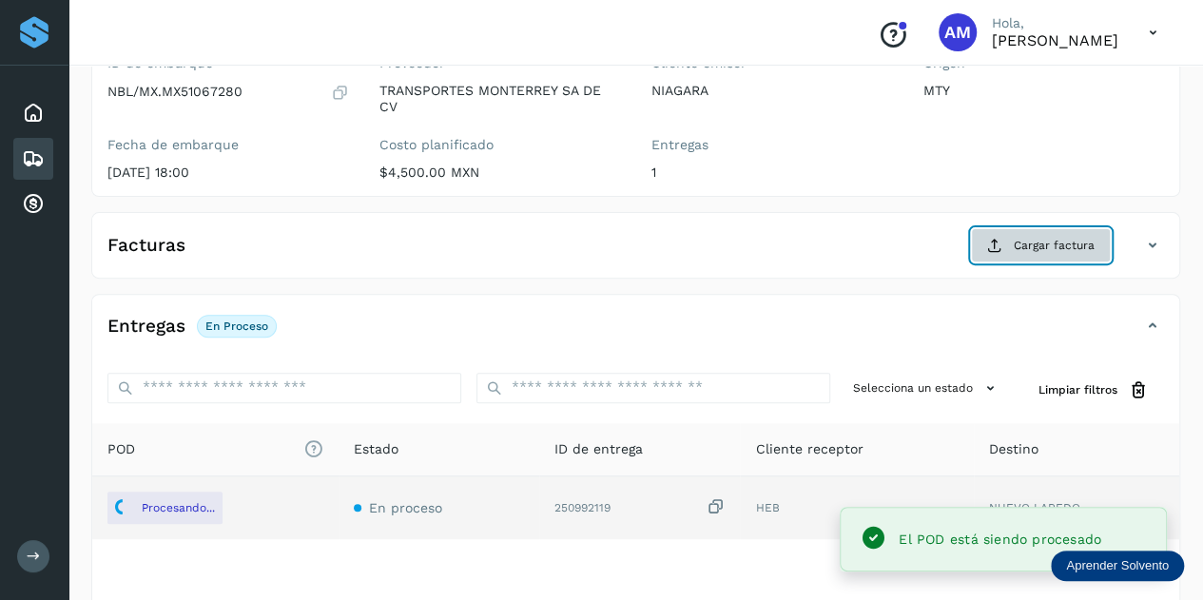
click at [1022, 233] on button "Cargar factura" at bounding box center [1041, 245] width 140 height 34
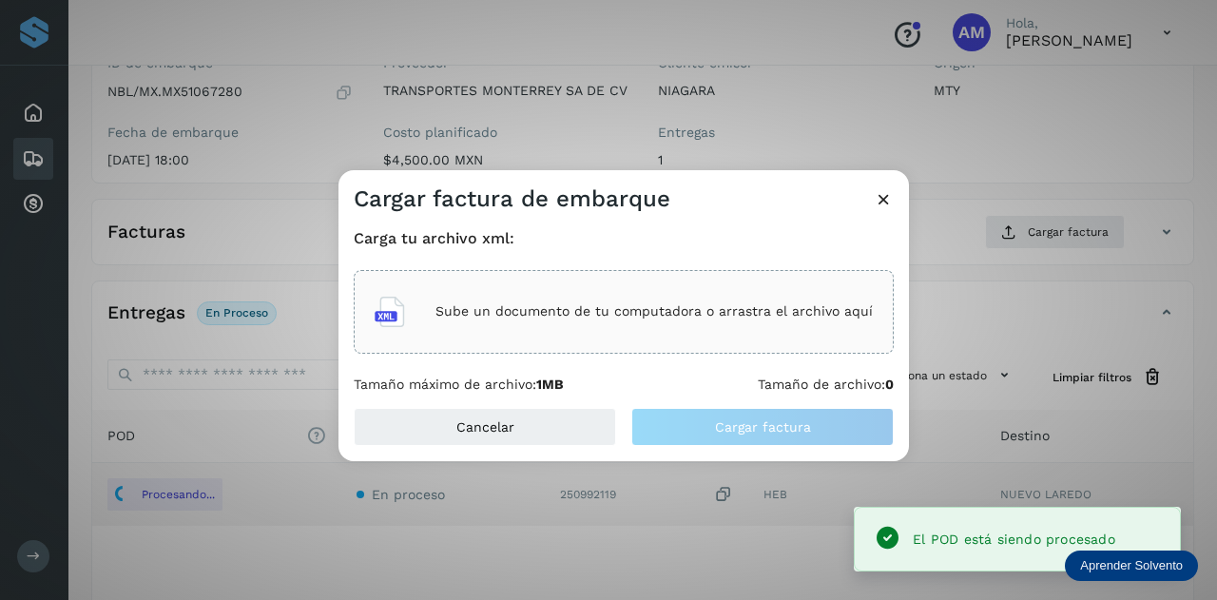
click at [567, 330] on div "Sube un documento de tu computadora o arrastra el archivo aquí" at bounding box center [624, 311] width 498 height 51
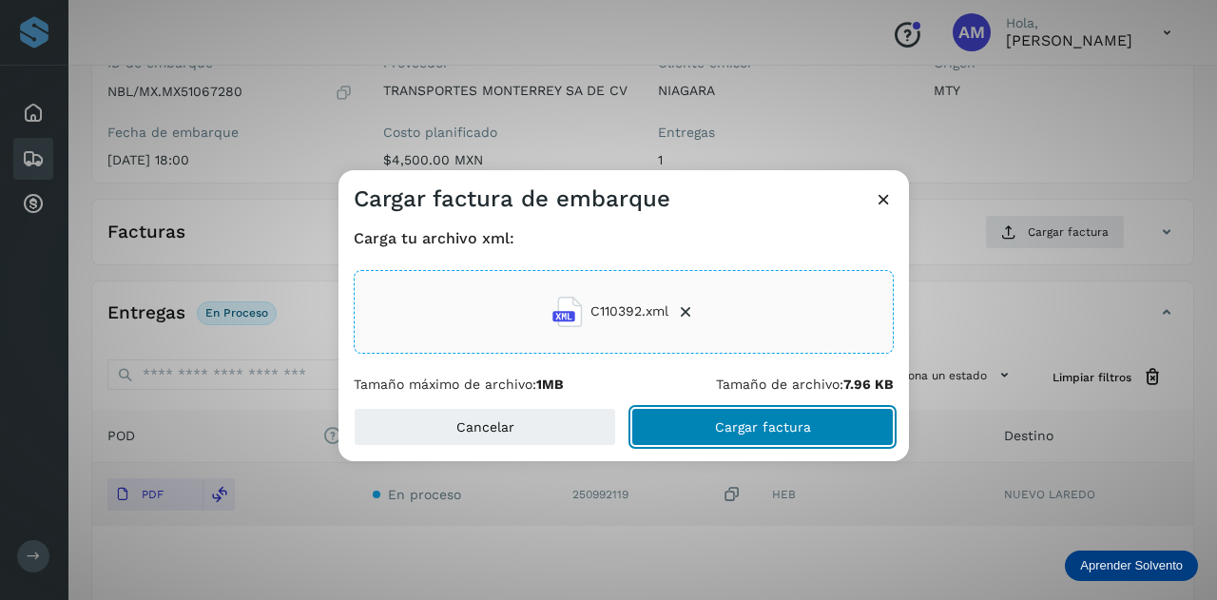
click at [684, 436] on button "Cargar factura" at bounding box center [762, 427] width 262 height 38
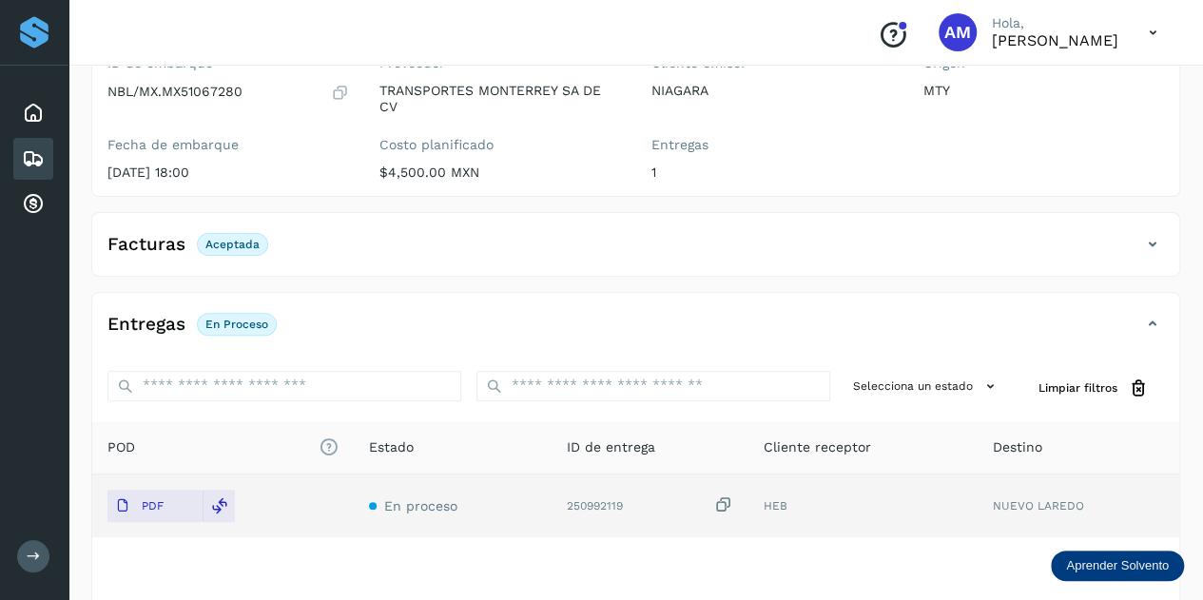
scroll to position [0, 0]
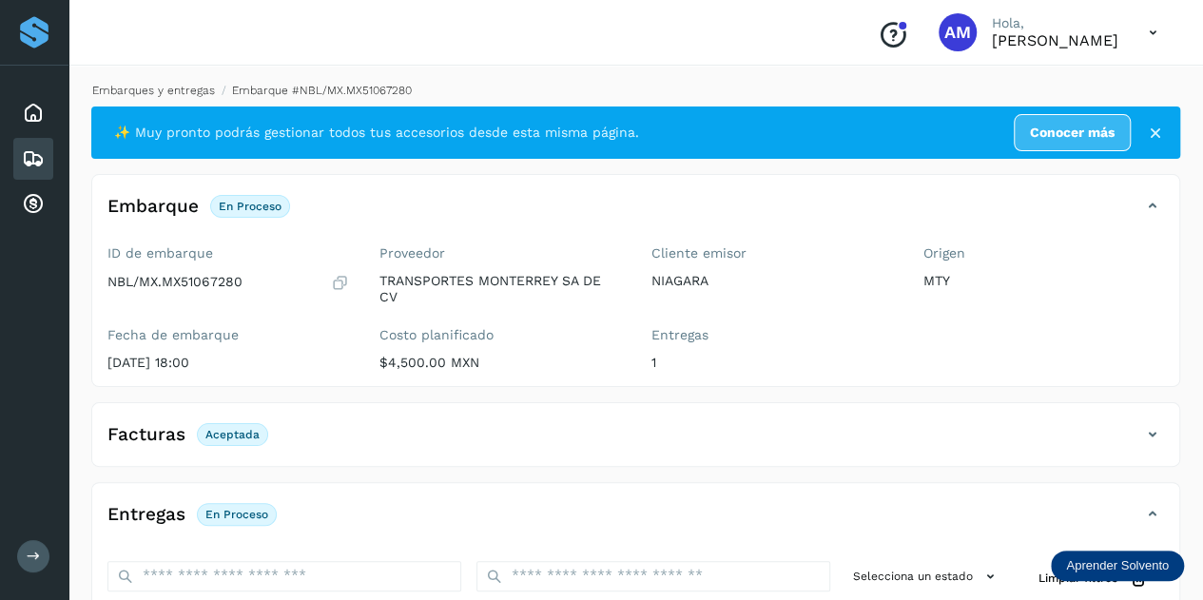
click at [184, 89] on link "Embarques y entregas" at bounding box center [153, 90] width 123 height 13
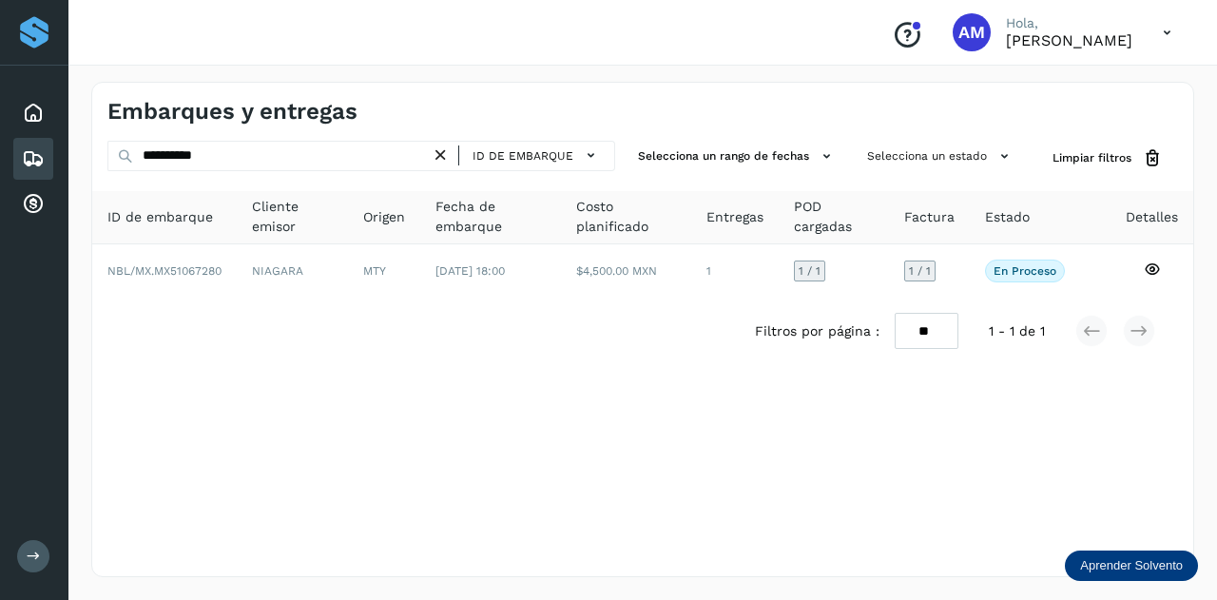
drag, startPoint x: 448, startPoint y: 155, endPoint x: 432, endPoint y: 157, distance: 16.3
click at [447, 155] on icon at bounding box center [441, 156] width 20 height 20
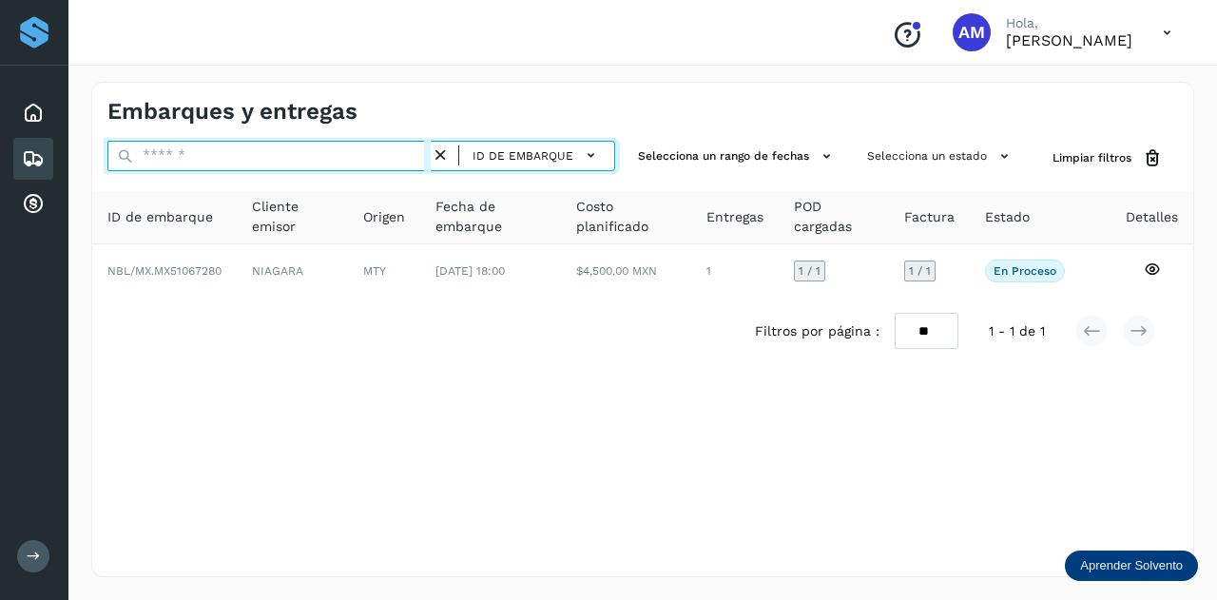
click at [380, 157] on input "text" at bounding box center [268, 156] width 323 height 30
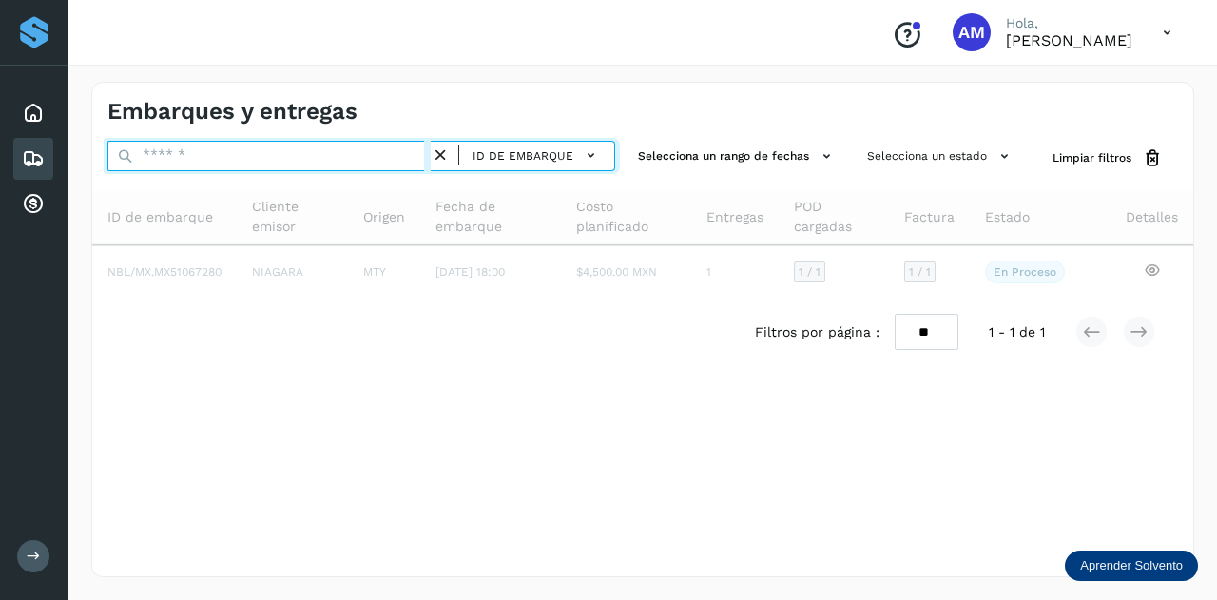
paste input "**********"
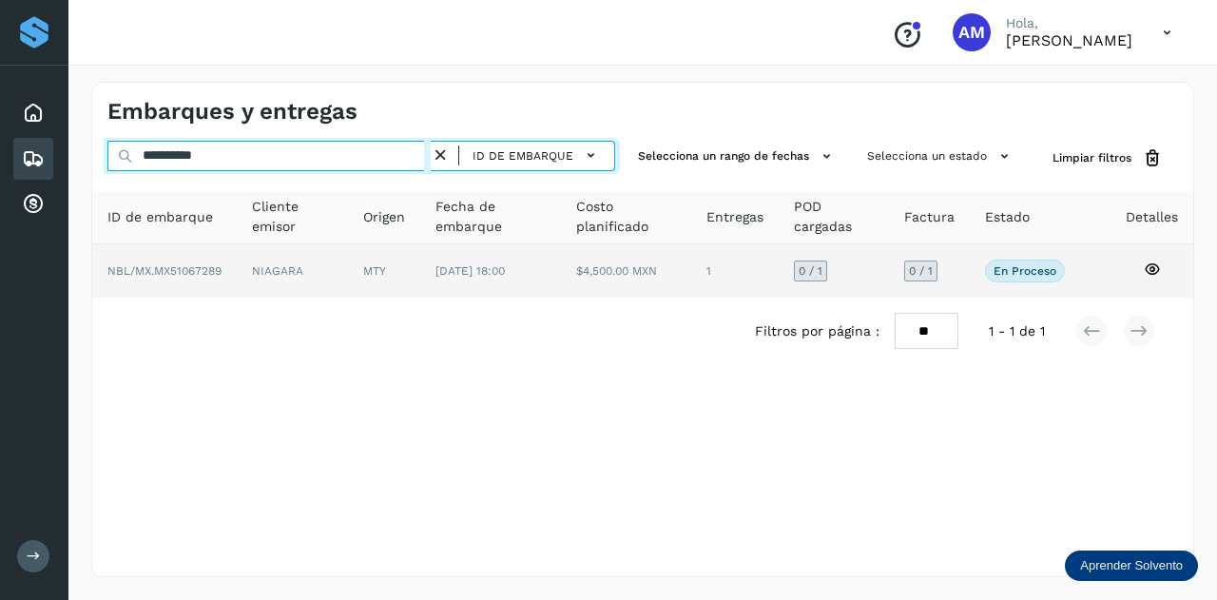
type input "**********"
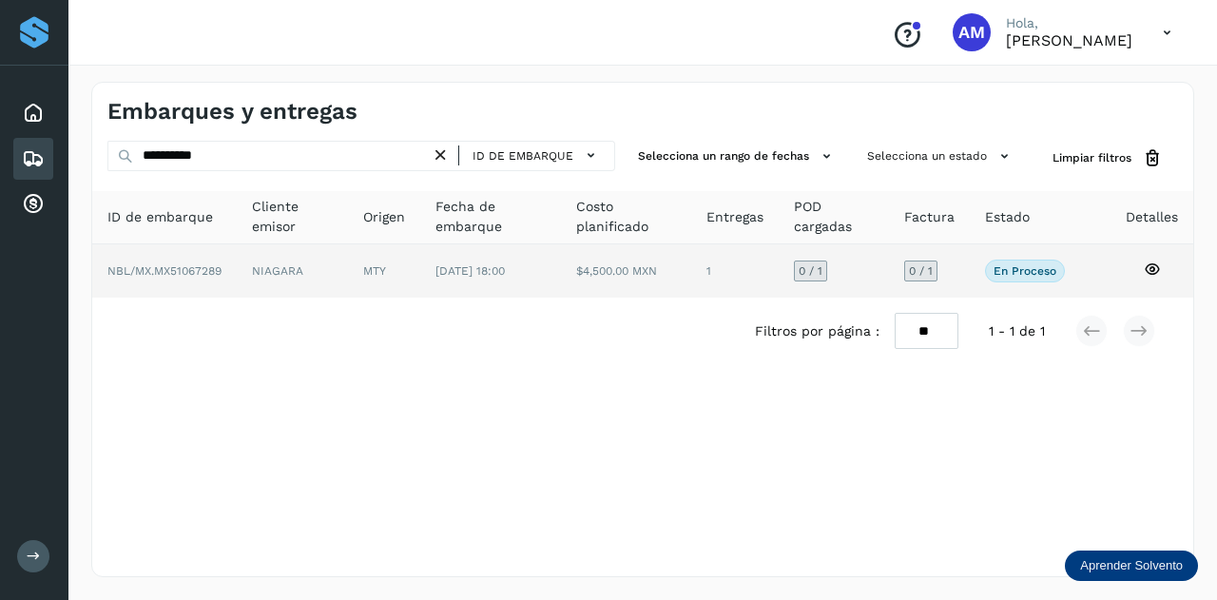
click at [420, 276] on td "MTY" at bounding box center [490, 270] width 141 height 53
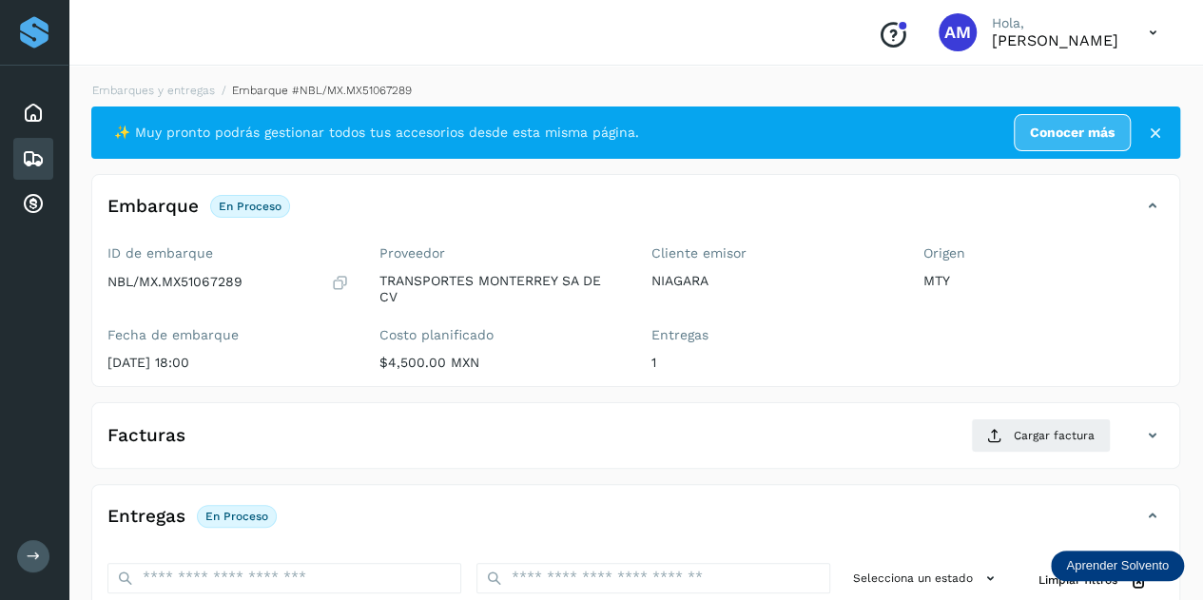
scroll to position [190, 0]
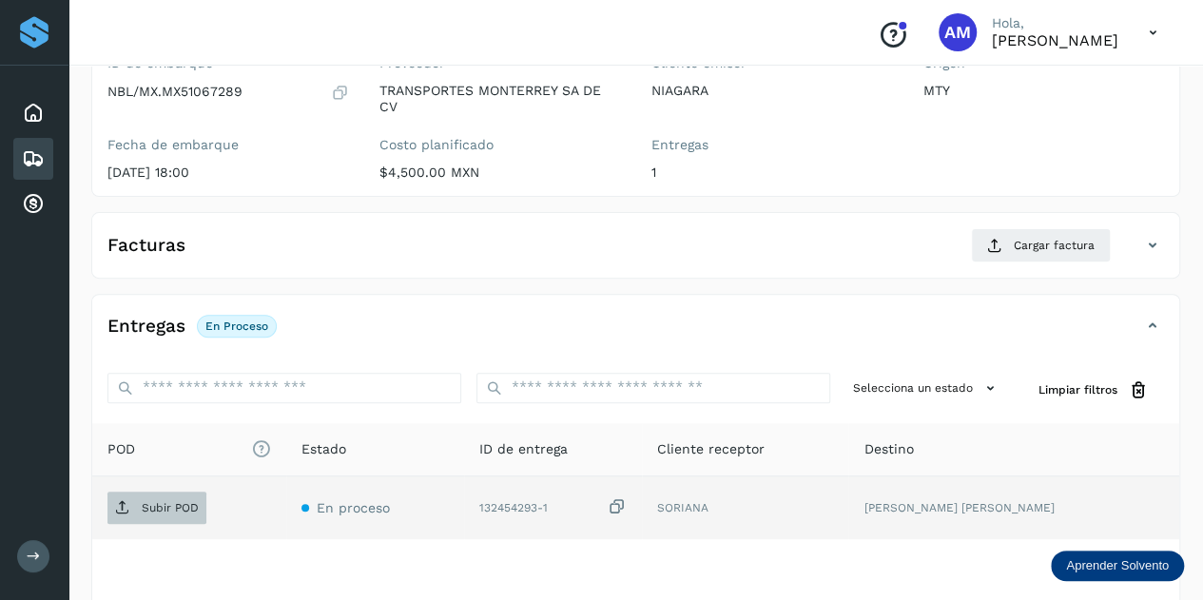
click at [165, 515] on span "Subir POD" at bounding box center [156, 508] width 99 height 30
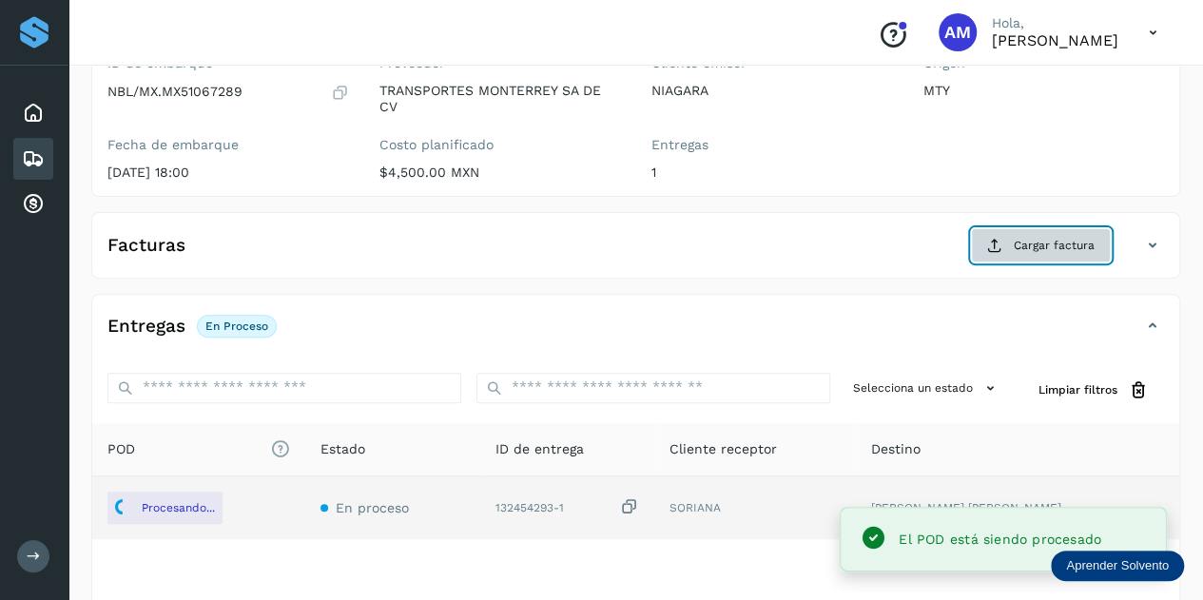
click at [1010, 245] on button "Cargar factura" at bounding box center [1041, 245] width 140 height 34
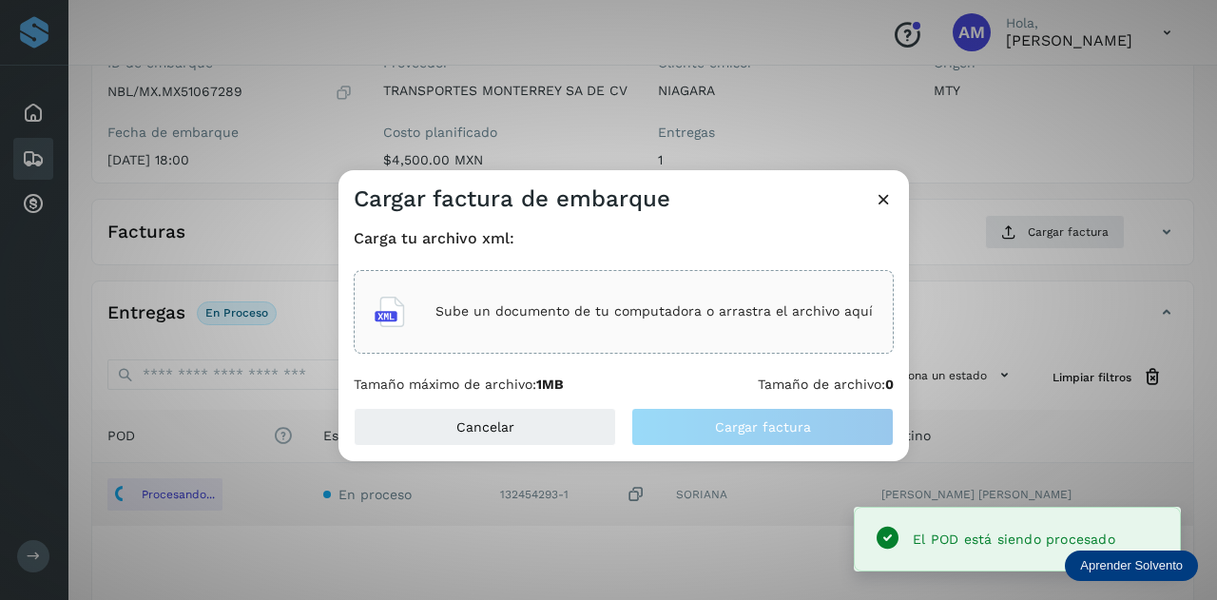
click at [702, 310] on p "Sube un documento de tu computadora o arrastra el archivo aquí" at bounding box center [654, 311] width 437 height 16
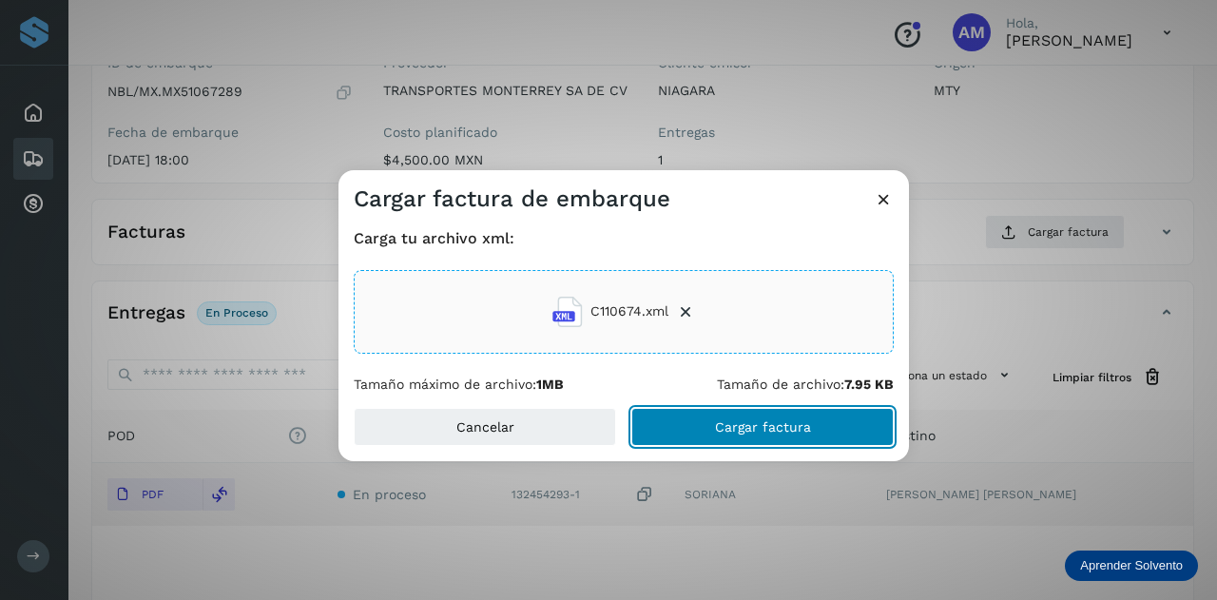
click at [717, 424] on span "Cargar factura" at bounding box center [763, 426] width 96 height 13
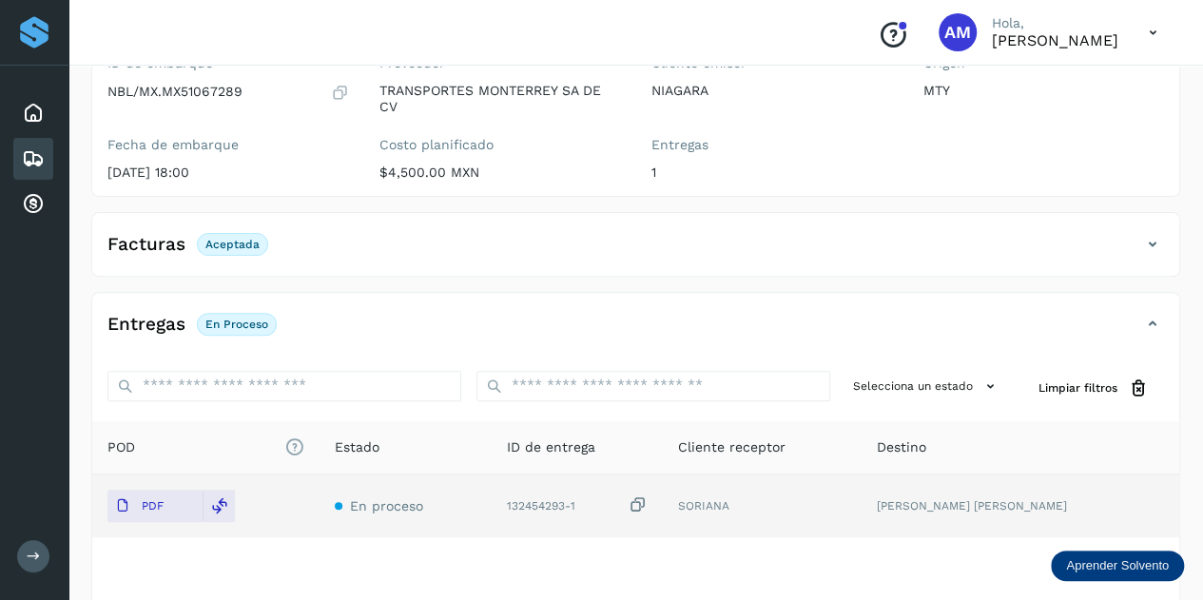
scroll to position [0, 0]
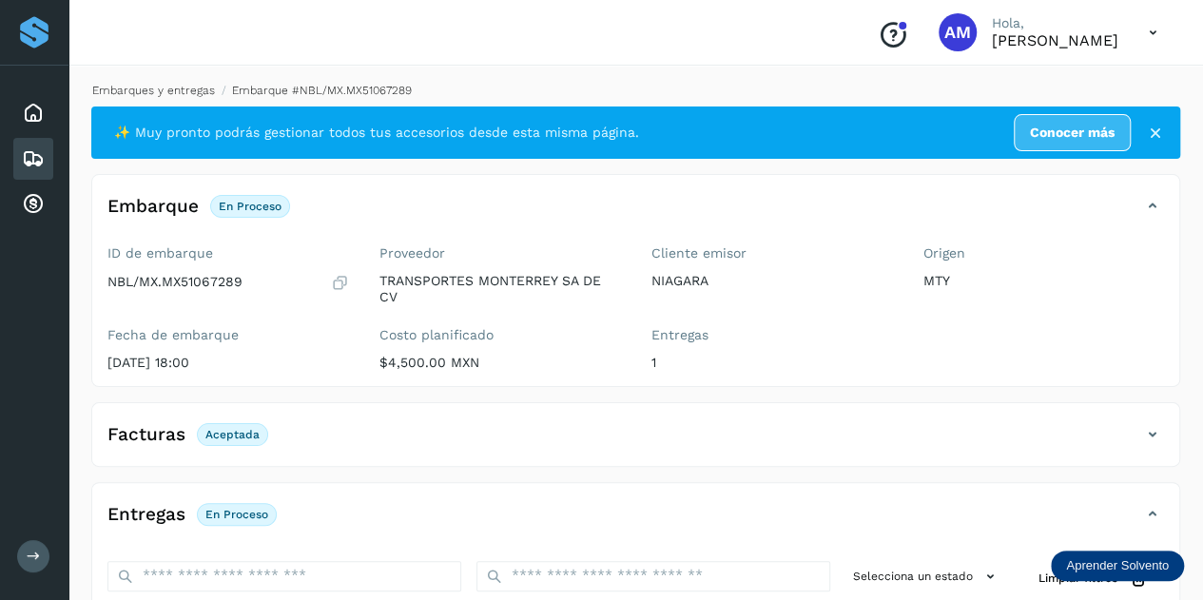
click at [172, 92] on link "Embarques y entregas" at bounding box center [153, 90] width 123 height 13
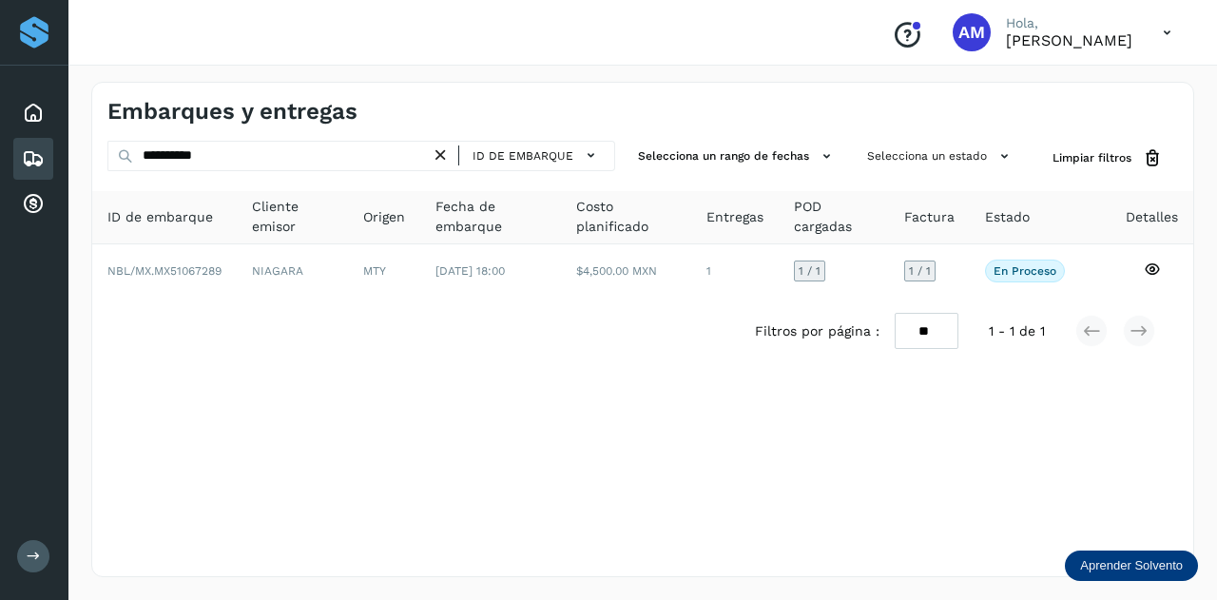
click at [441, 151] on icon at bounding box center [441, 156] width 20 height 20
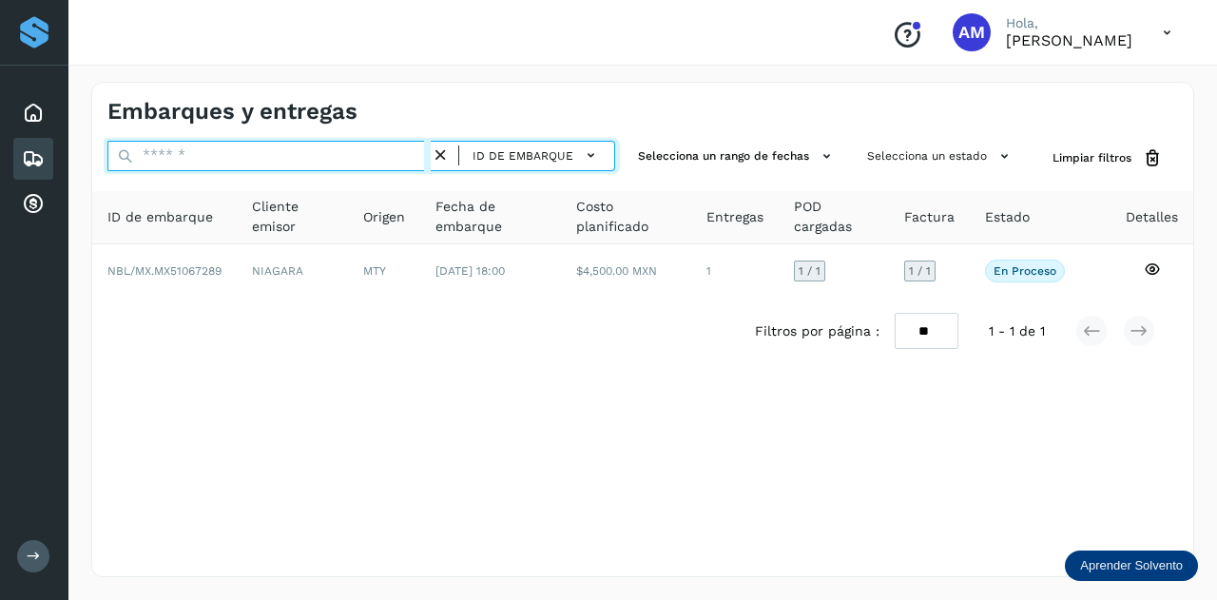
click at [358, 154] on input "text" at bounding box center [268, 156] width 323 height 30
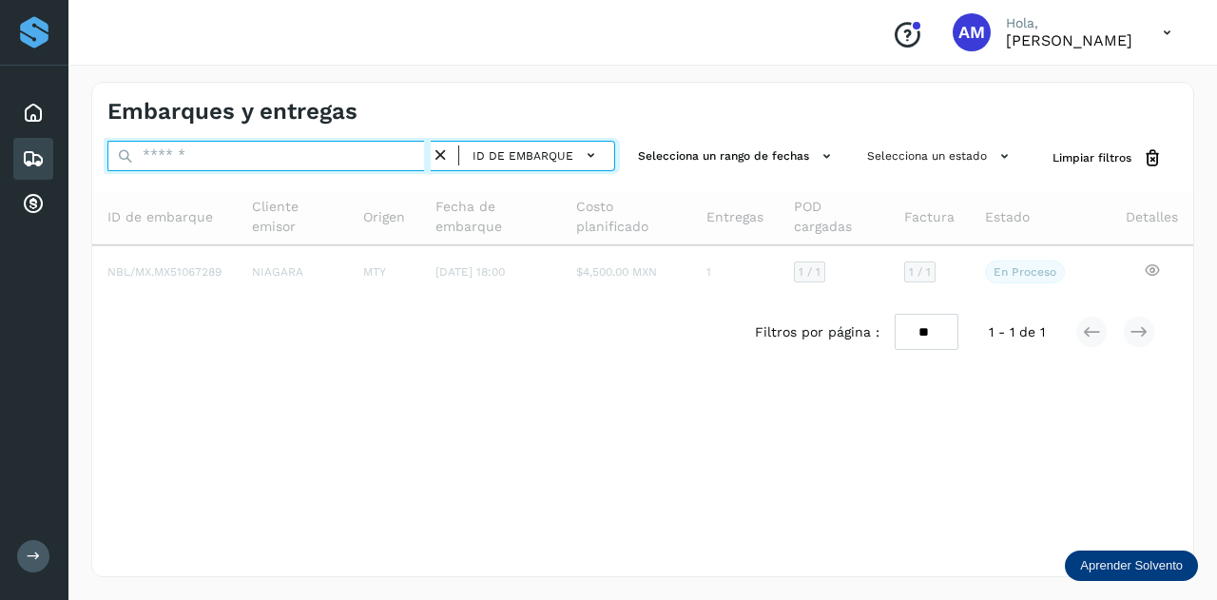
paste input "**********"
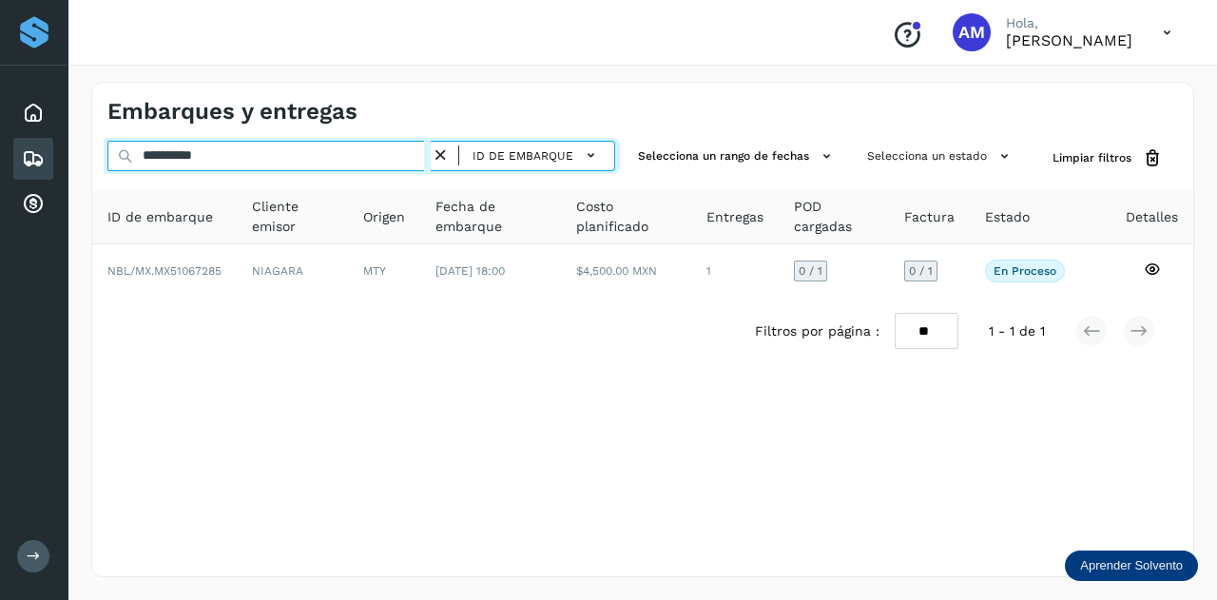
type input "**********"
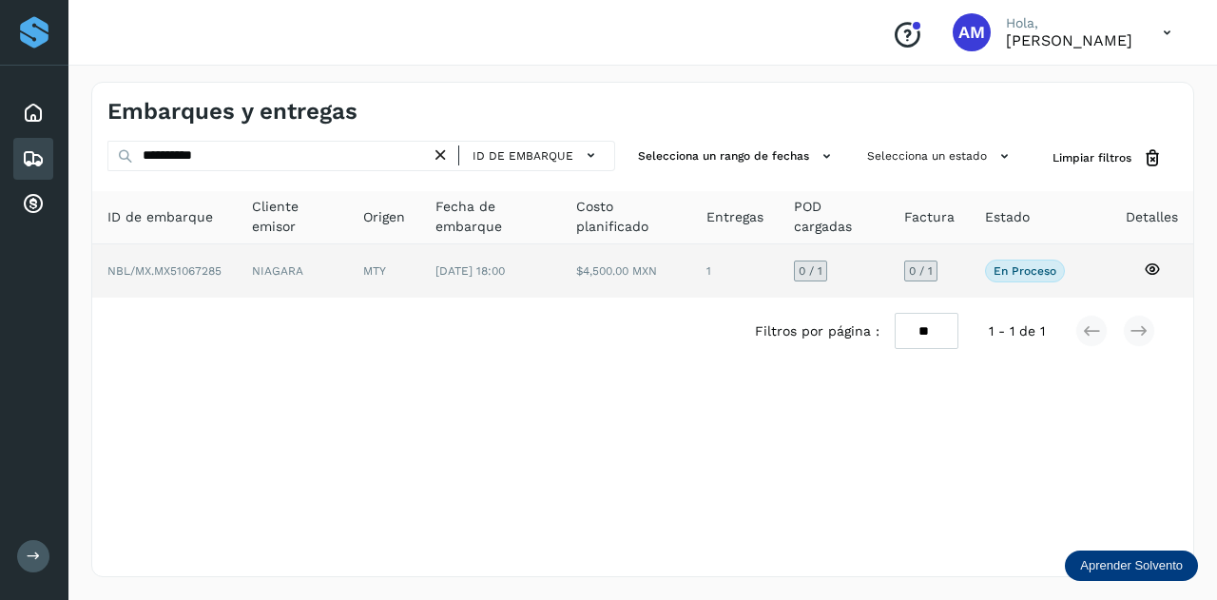
click at [348, 281] on td "NIAGARA" at bounding box center [384, 270] width 72 height 53
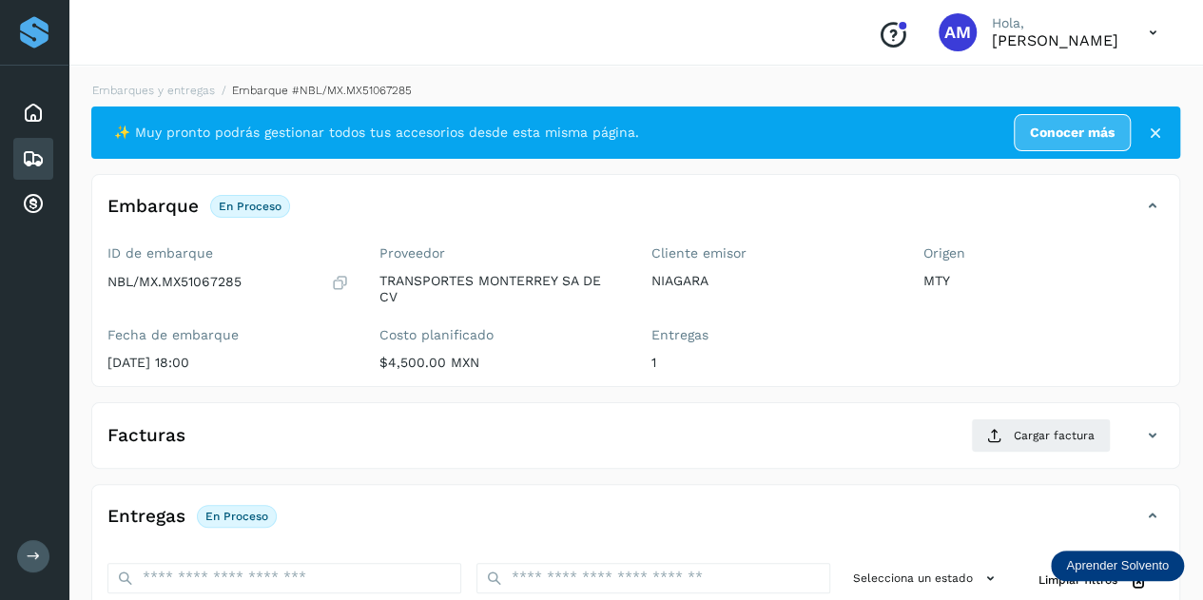
scroll to position [190, 0]
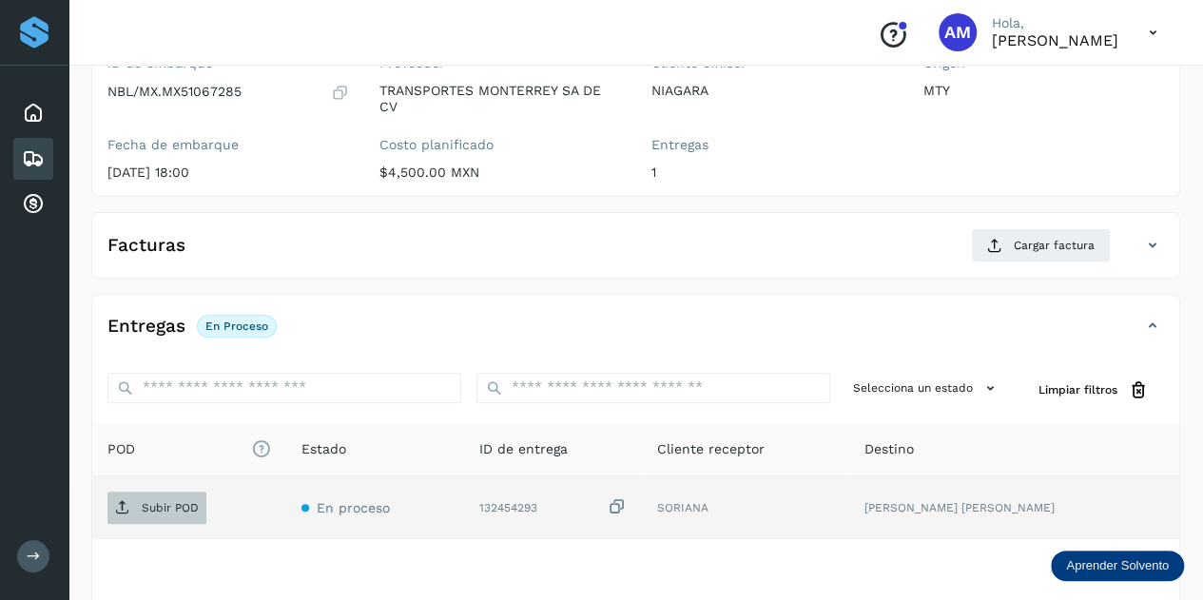
click at [190, 507] on p "Subir POD" at bounding box center [170, 507] width 57 height 13
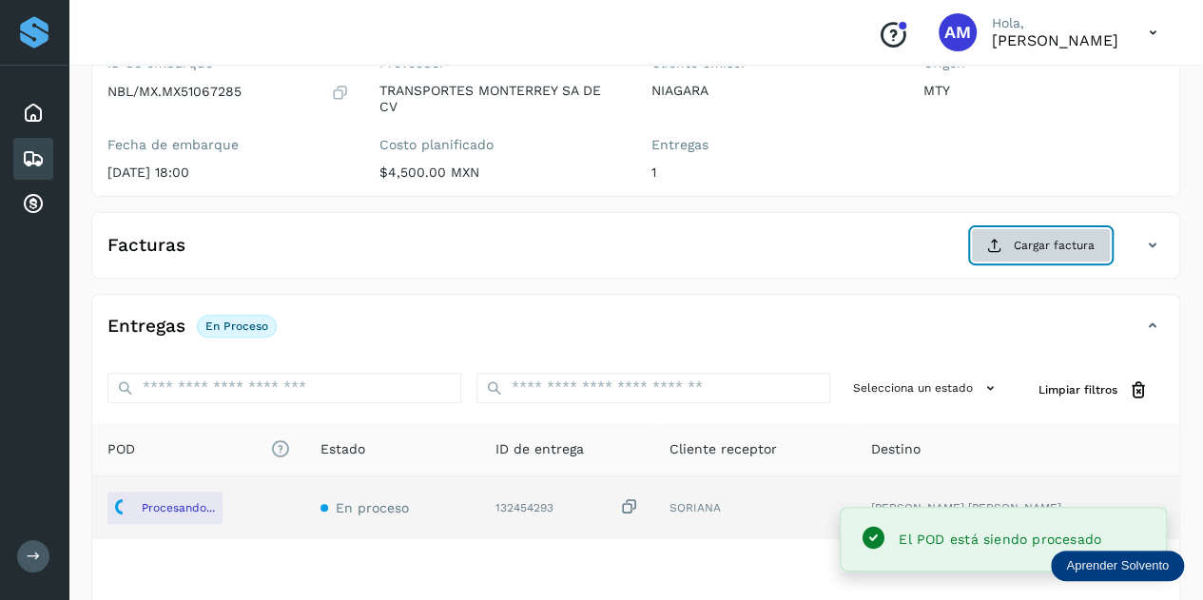
click at [1027, 231] on button "Cargar factura" at bounding box center [1041, 245] width 140 height 34
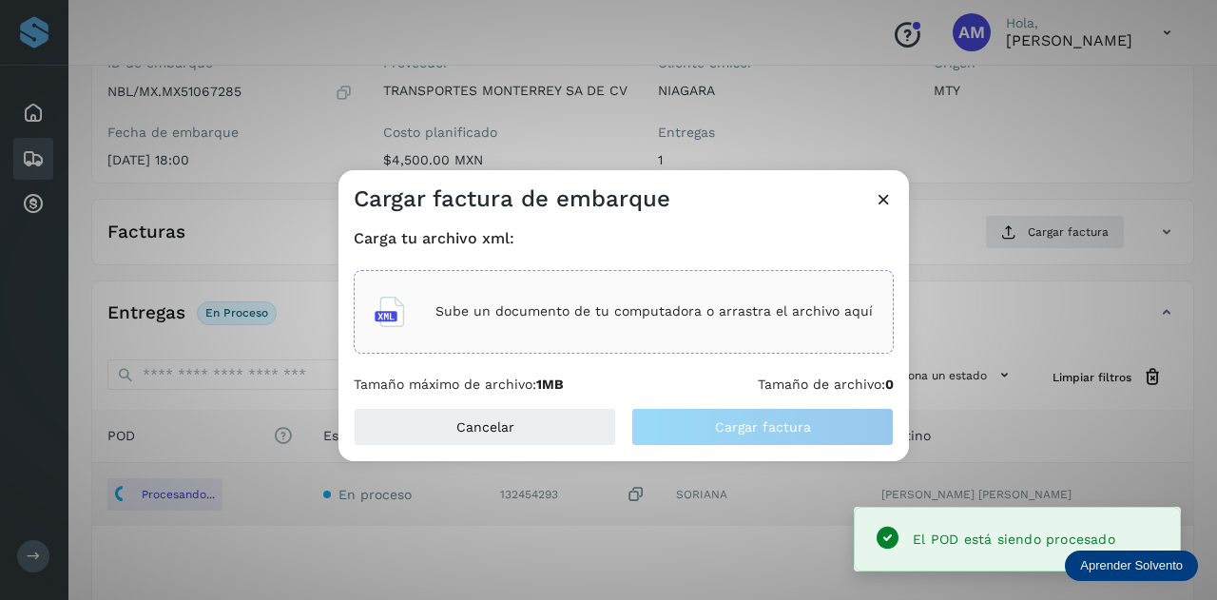
click at [616, 346] on div "Sube un documento de tu computadora o arrastra el archivo aquí" at bounding box center [624, 312] width 540 height 84
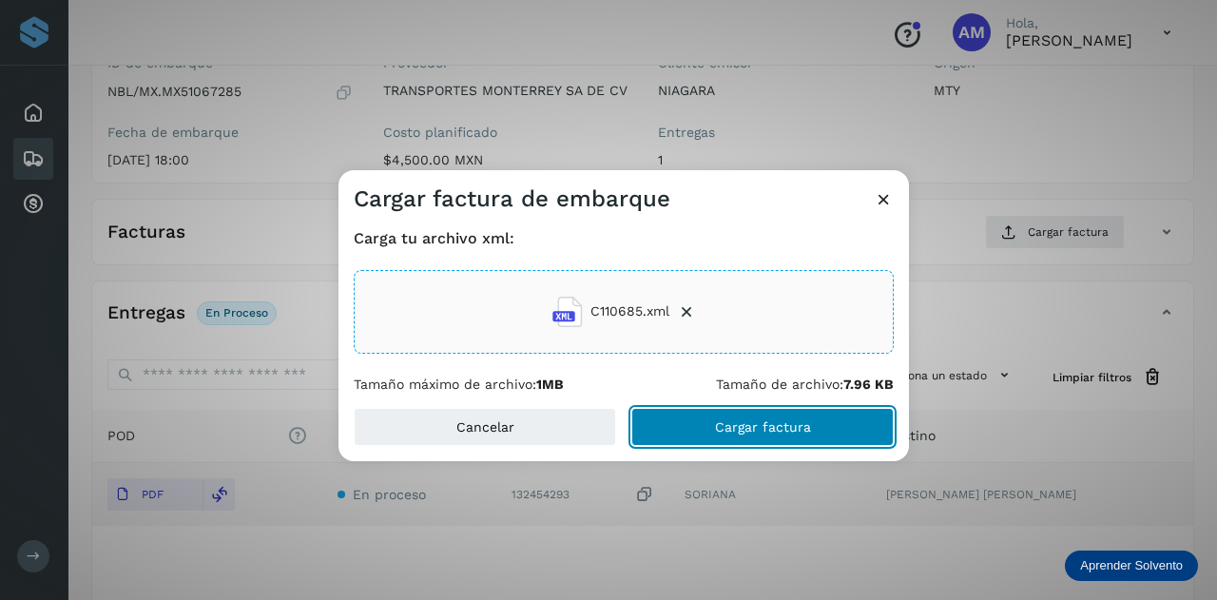
click at [735, 435] on button "Cargar factura" at bounding box center [762, 427] width 262 height 38
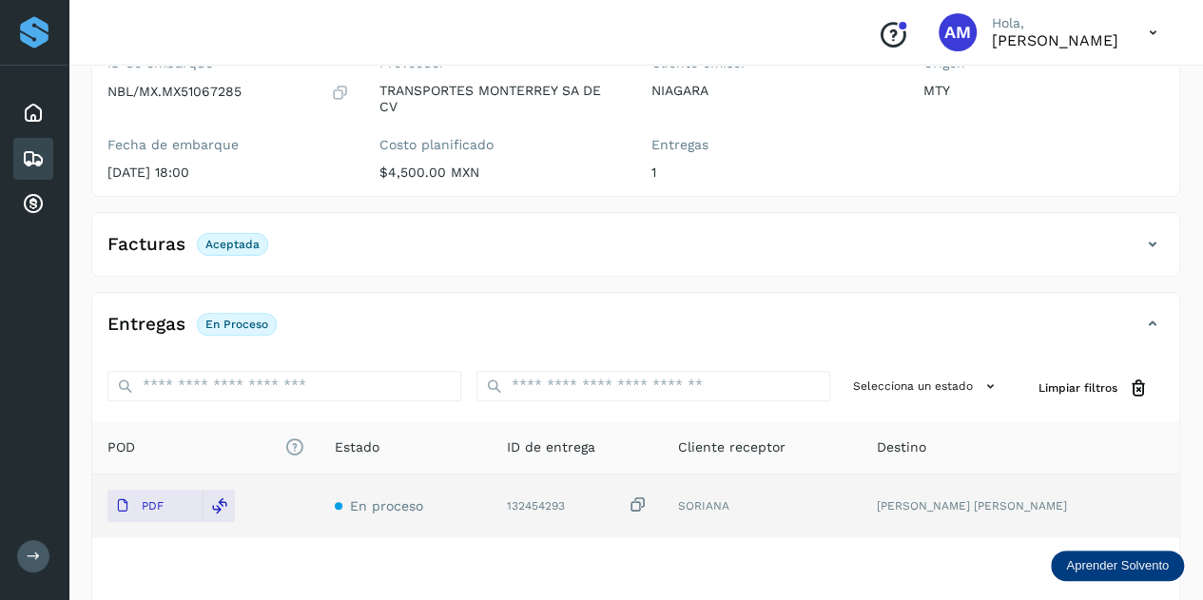
scroll to position [0, 0]
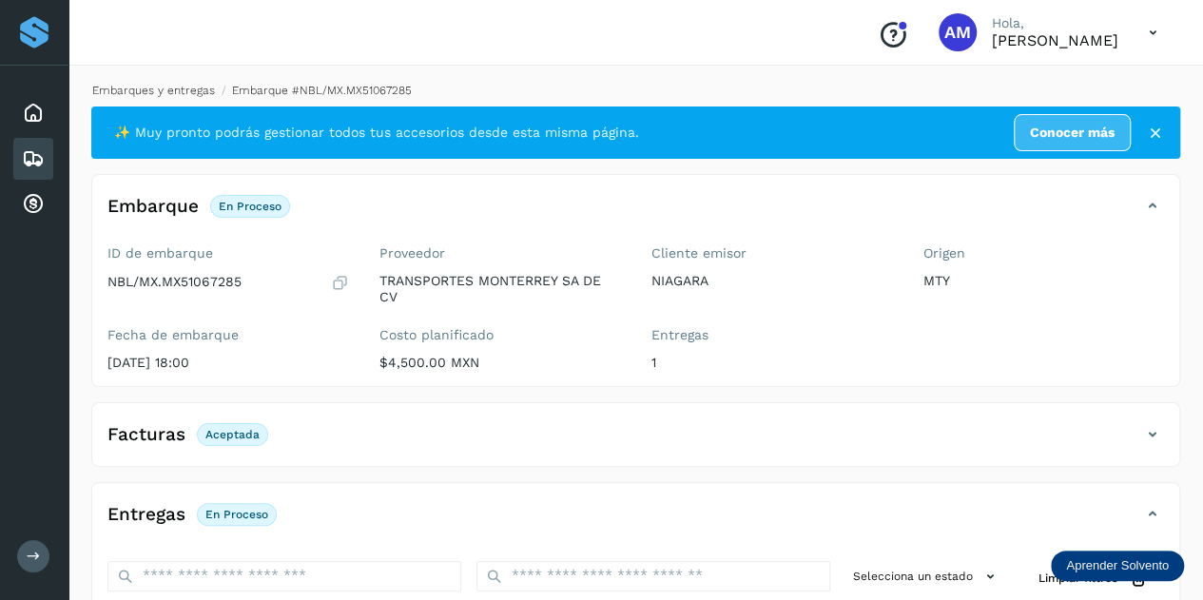
click at [175, 88] on link "Embarques y entregas" at bounding box center [153, 90] width 123 height 13
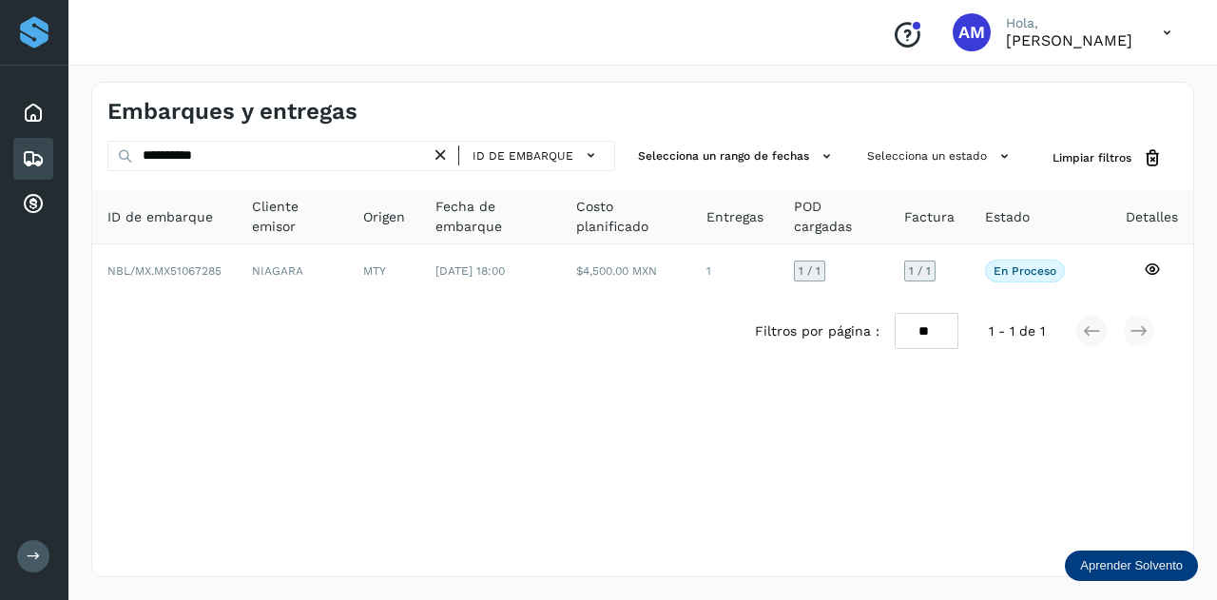
drag, startPoint x: 438, startPoint y: 147, endPoint x: 337, endPoint y: 153, distance: 101.9
click at [437, 148] on icon at bounding box center [441, 156] width 20 height 20
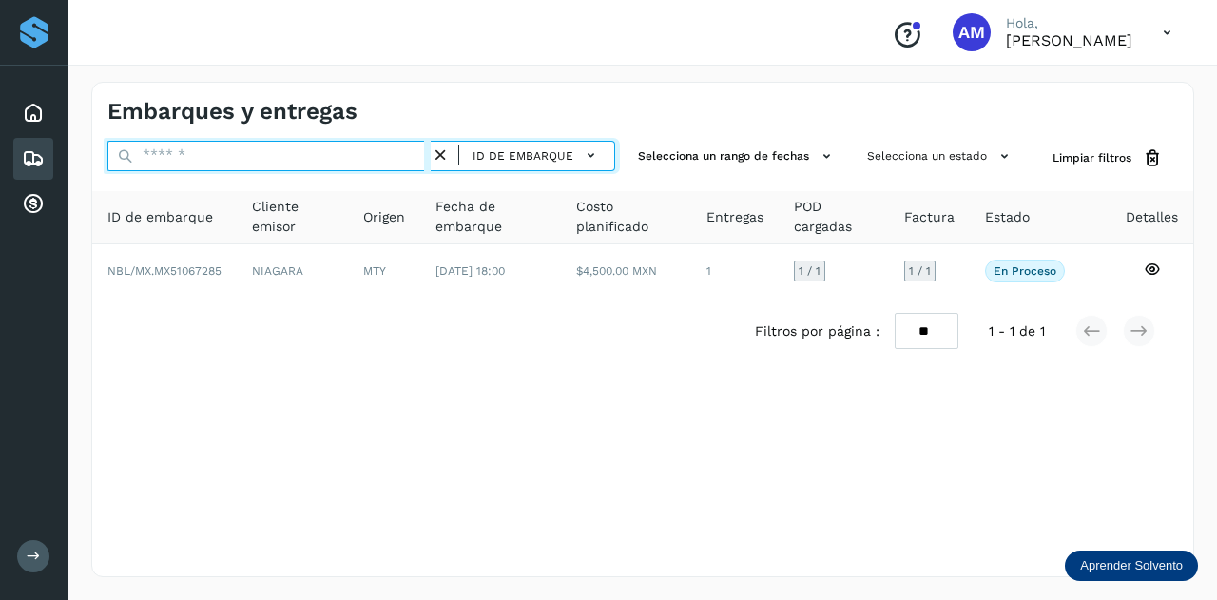
click at [335, 151] on input "text" at bounding box center [268, 156] width 323 height 30
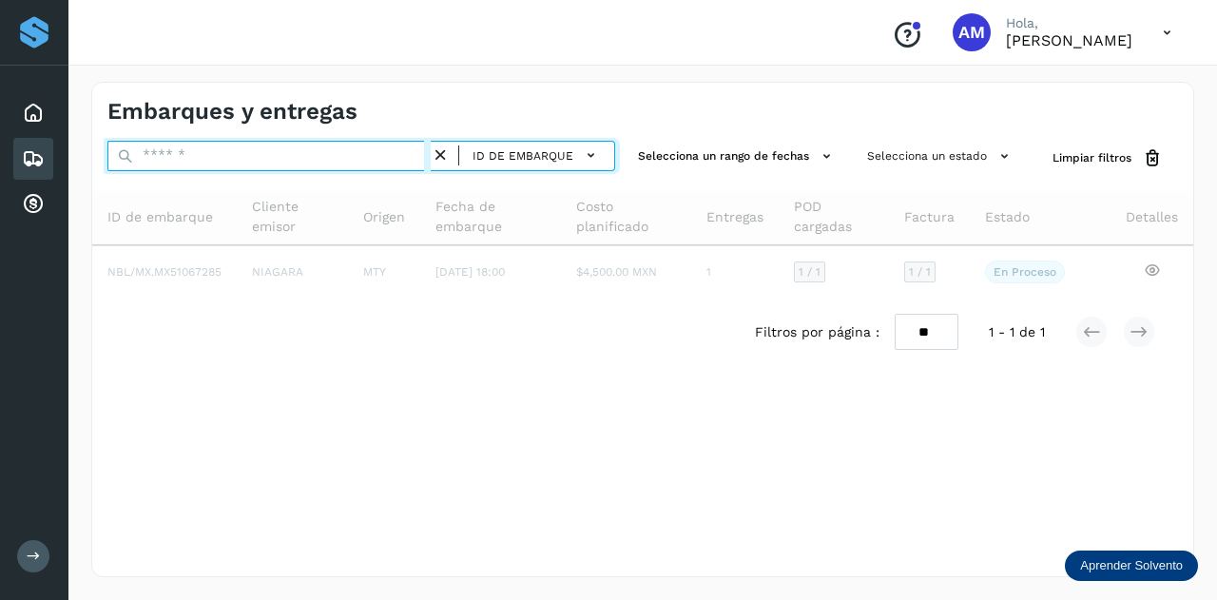
paste input "**********"
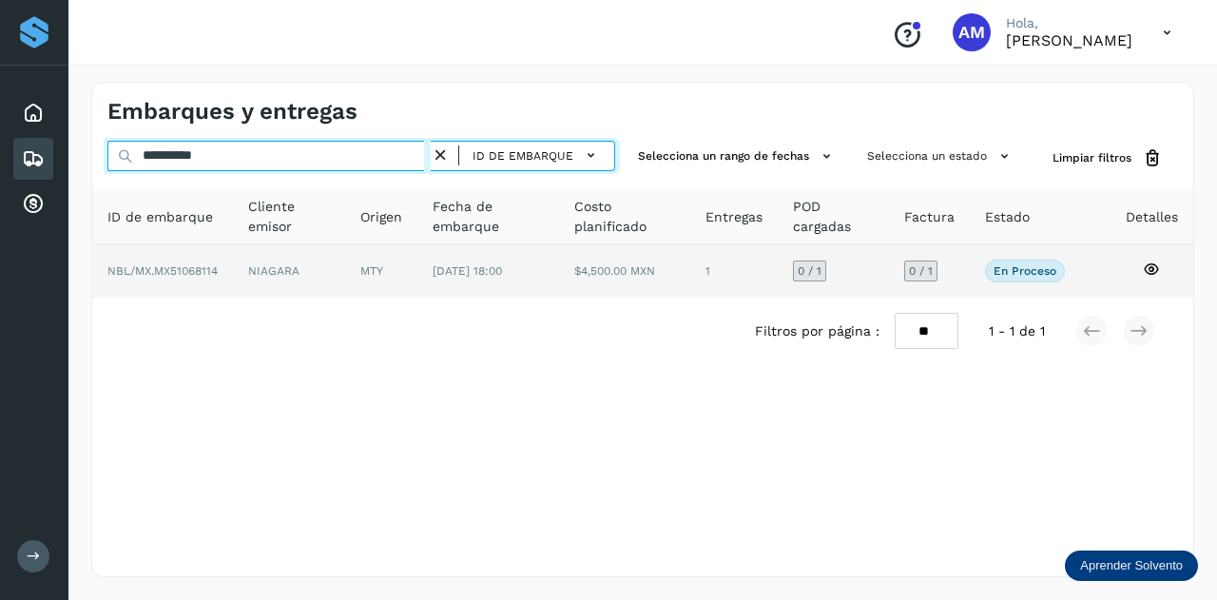
type input "**********"
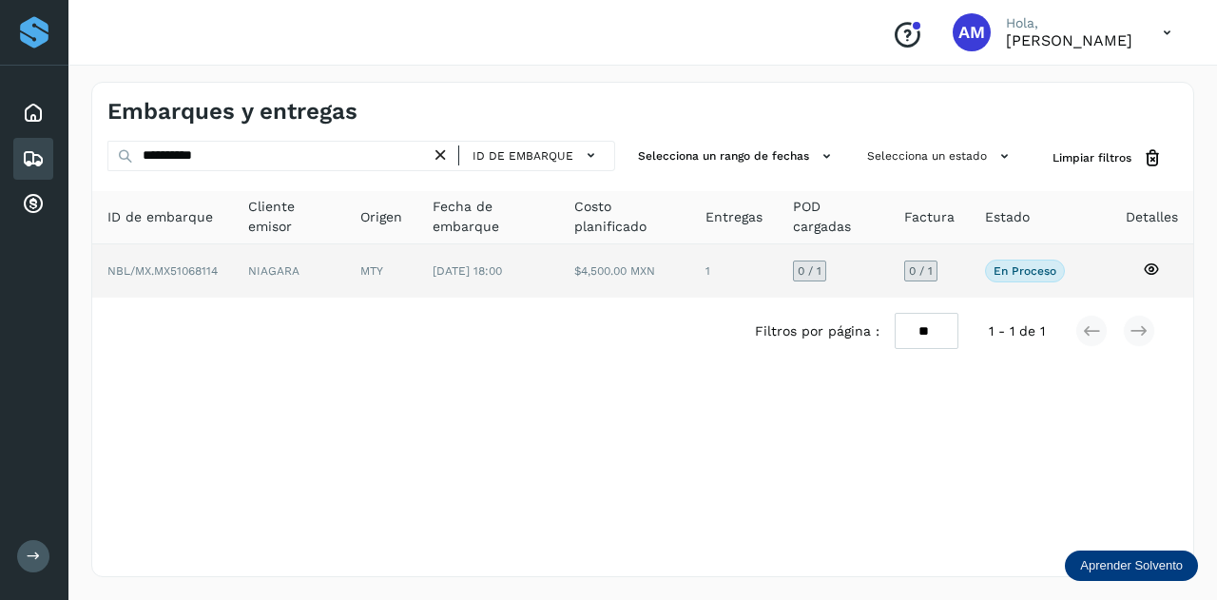
click at [559, 283] on td "[DATE] 18:00" at bounding box center [624, 270] width 131 height 53
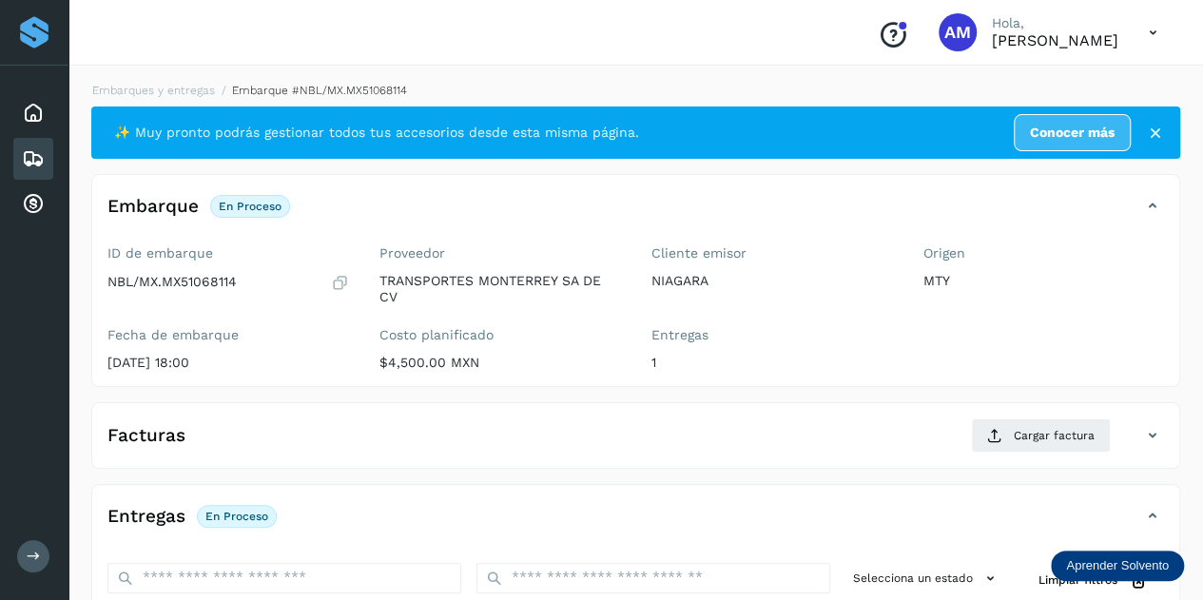
scroll to position [285, 0]
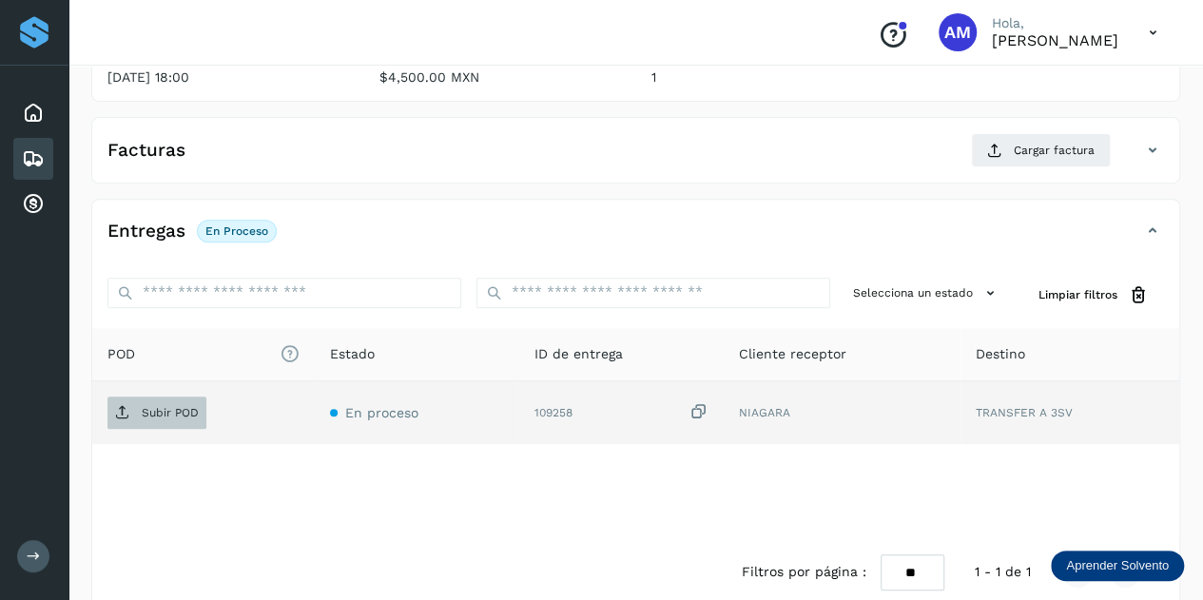
click at [196, 412] on p "Subir POD" at bounding box center [170, 412] width 57 height 13
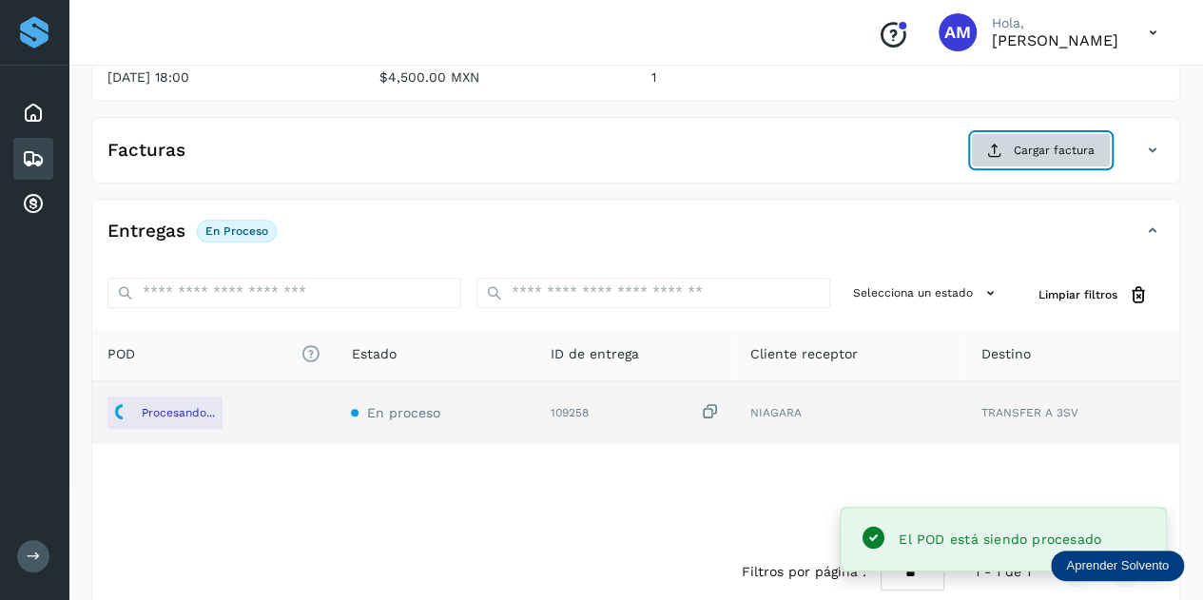
click at [1016, 146] on span "Cargar factura" at bounding box center [1054, 150] width 81 height 17
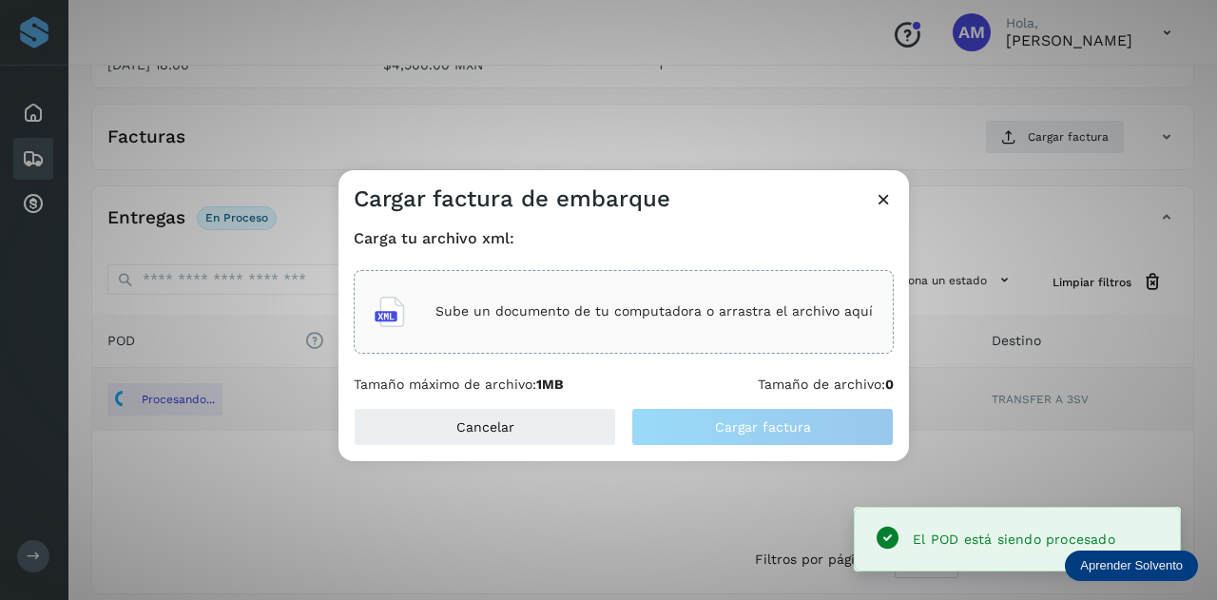
click at [711, 294] on div "Sube un documento de tu computadora o arrastra el archivo aquí" at bounding box center [624, 311] width 498 height 51
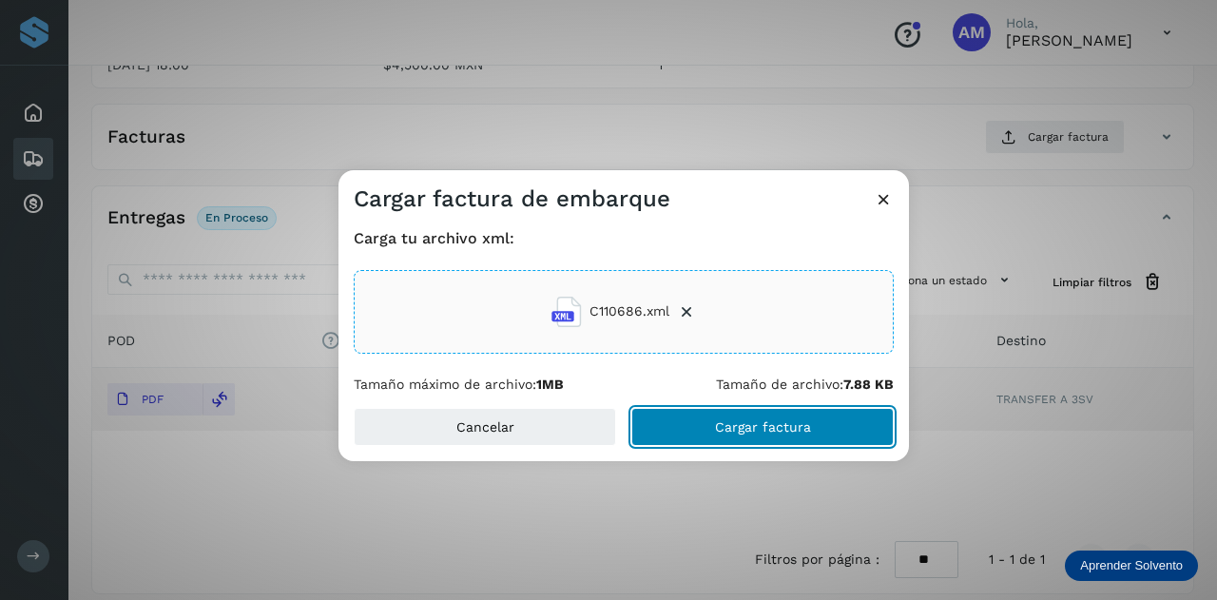
click at [704, 433] on button "Cargar factura" at bounding box center [762, 427] width 262 height 38
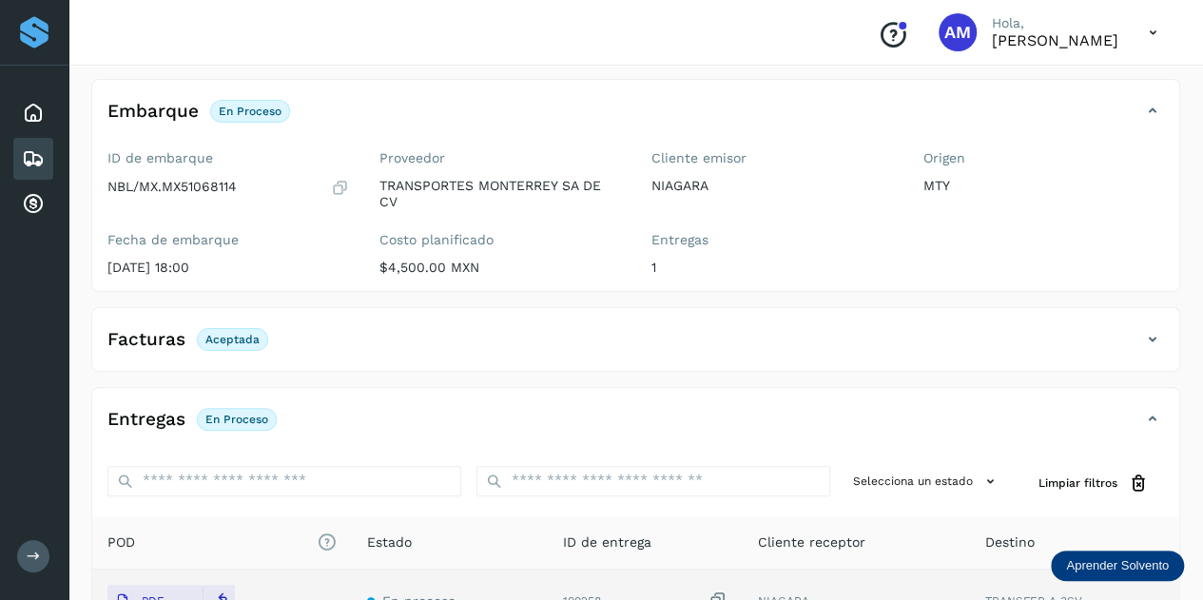
scroll to position [0, 0]
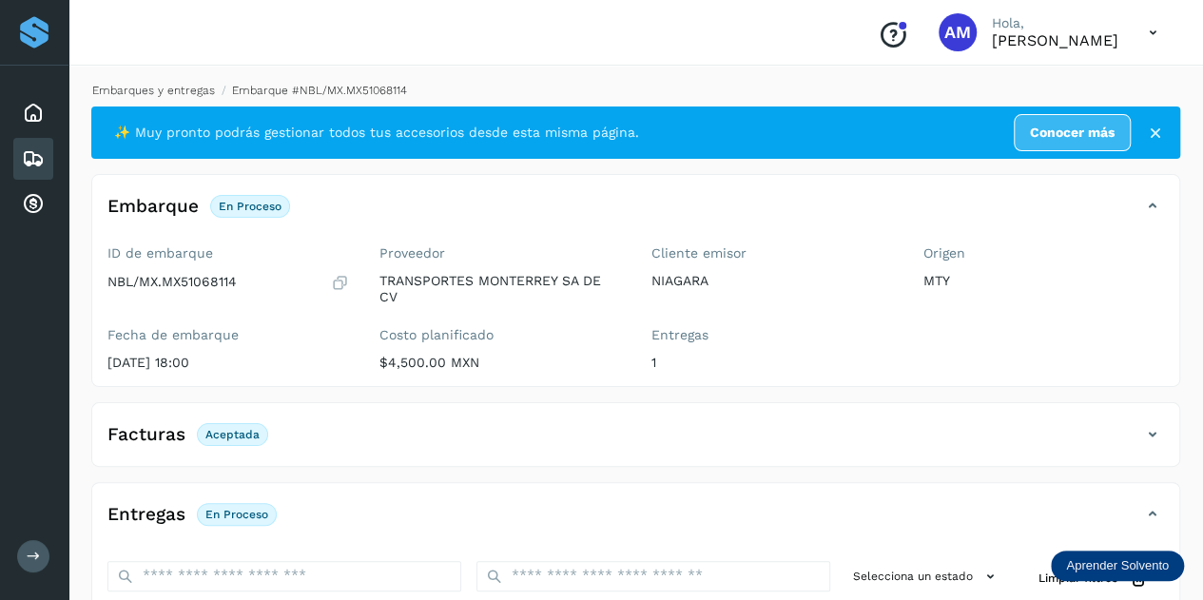
click at [192, 88] on link "Embarques y entregas" at bounding box center [153, 90] width 123 height 13
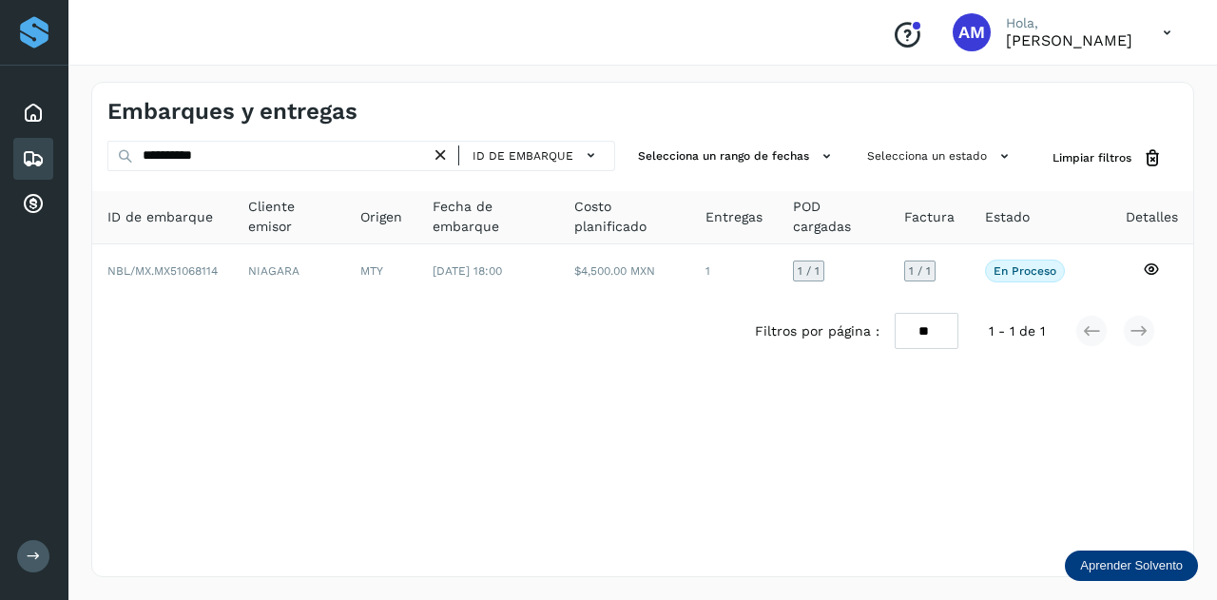
drag, startPoint x: 451, startPoint y: 155, endPoint x: 394, endPoint y: 156, distance: 57.1
click at [445, 156] on icon at bounding box center [441, 156] width 20 height 20
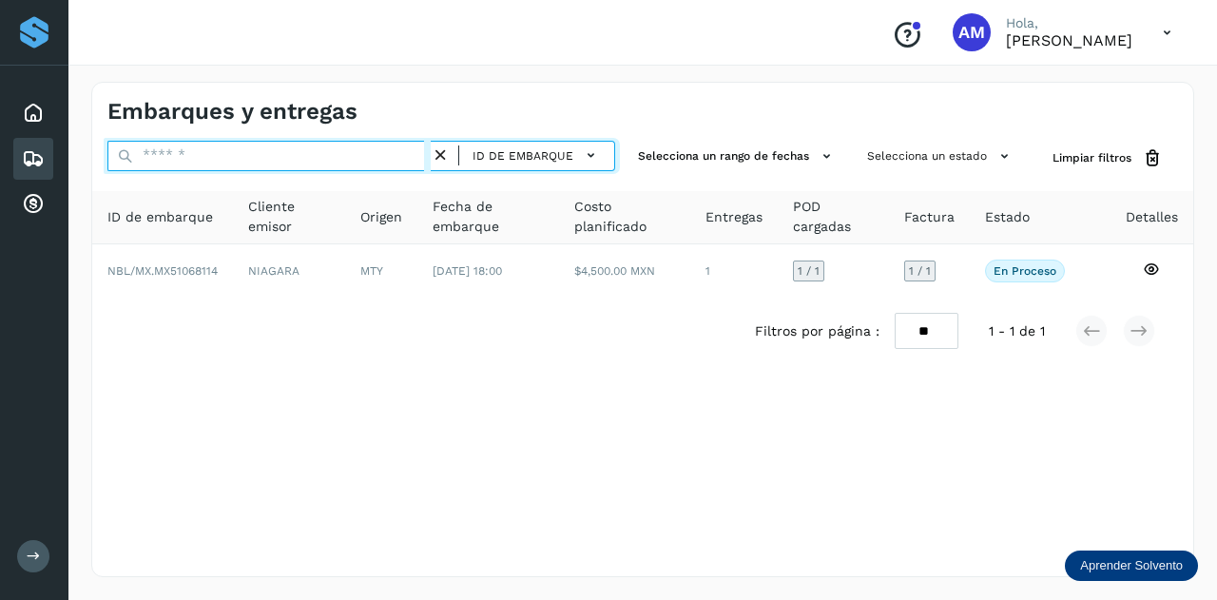
click at [394, 156] on input "text" at bounding box center [268, 156] width 323 height 30
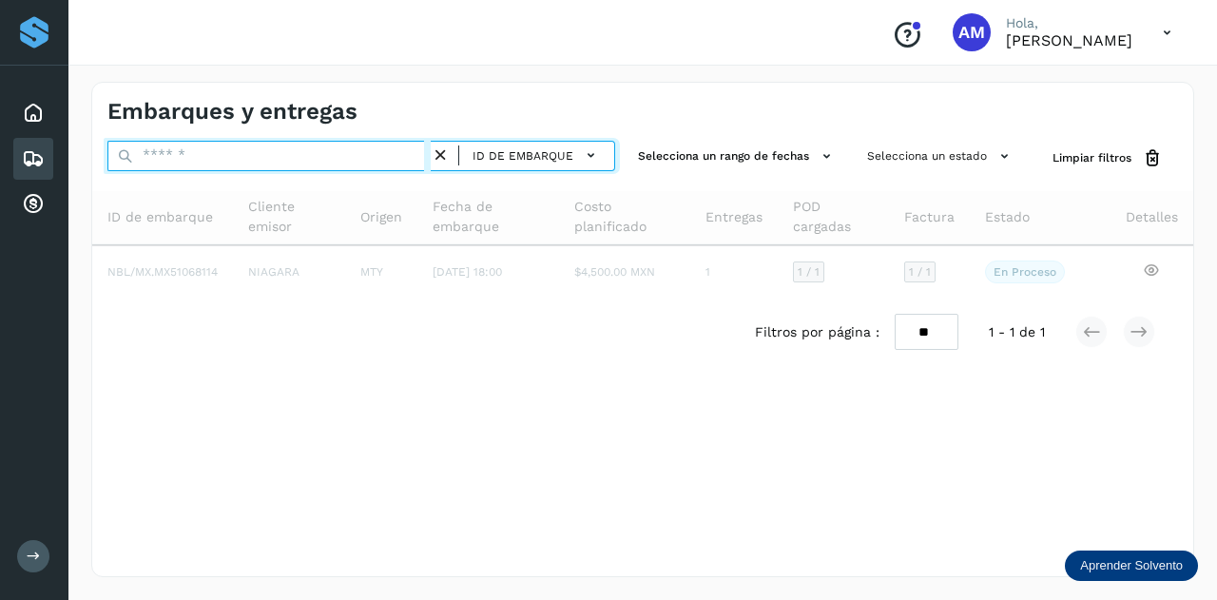
paste input "**********"
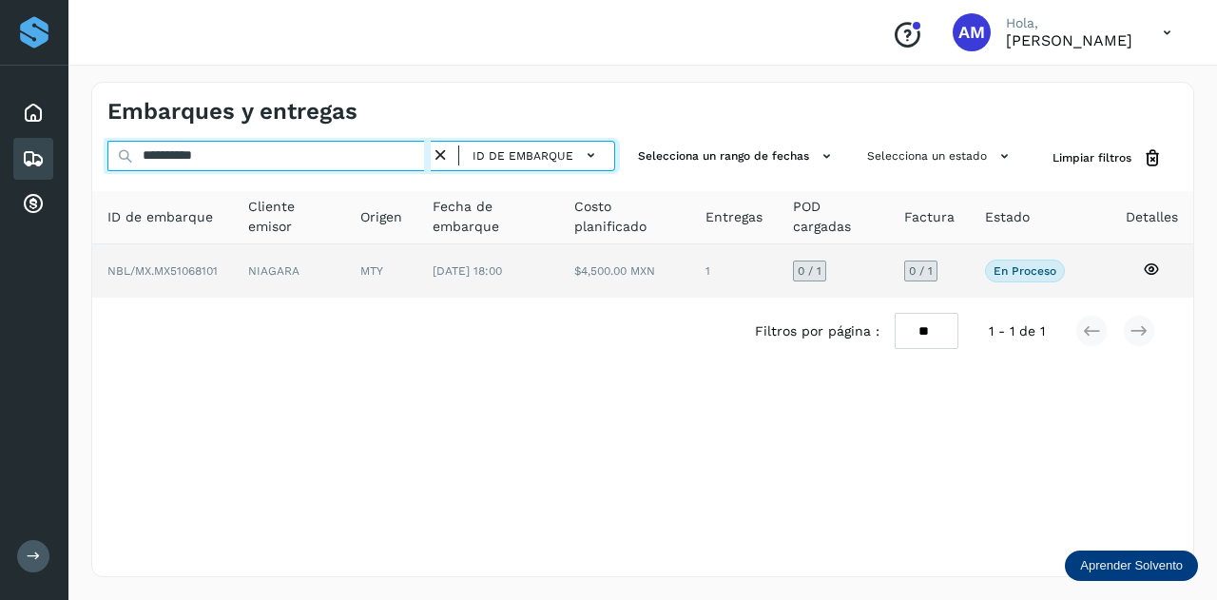
type input "**********"
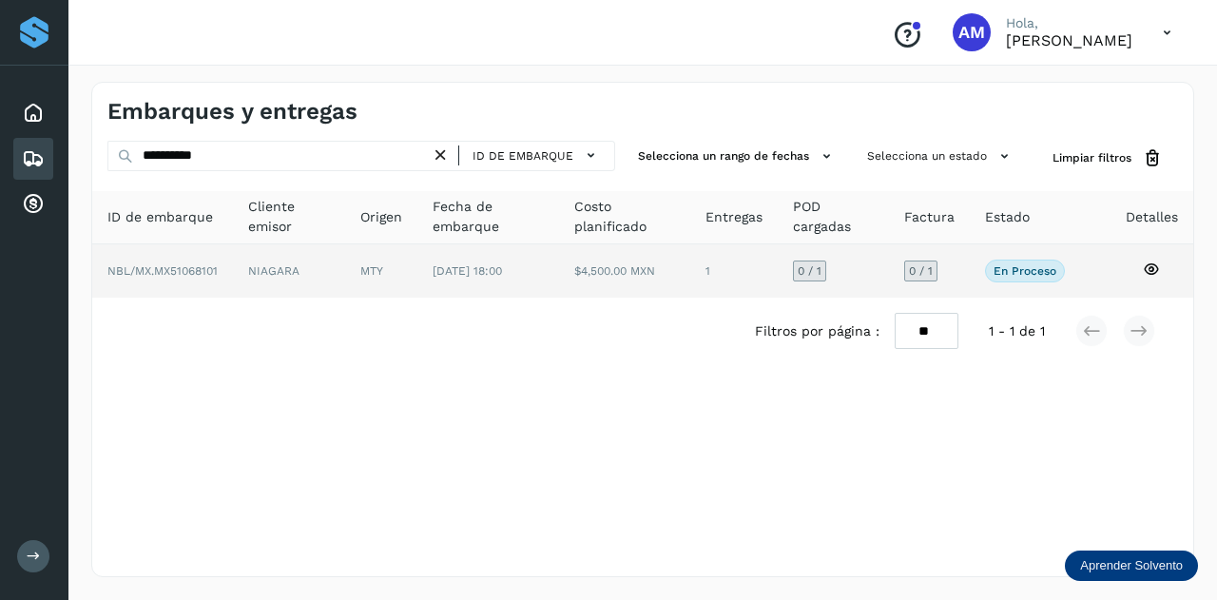
click at [417, 275] on td "MTY" at bounding box center [488, 270] width 142 height 53
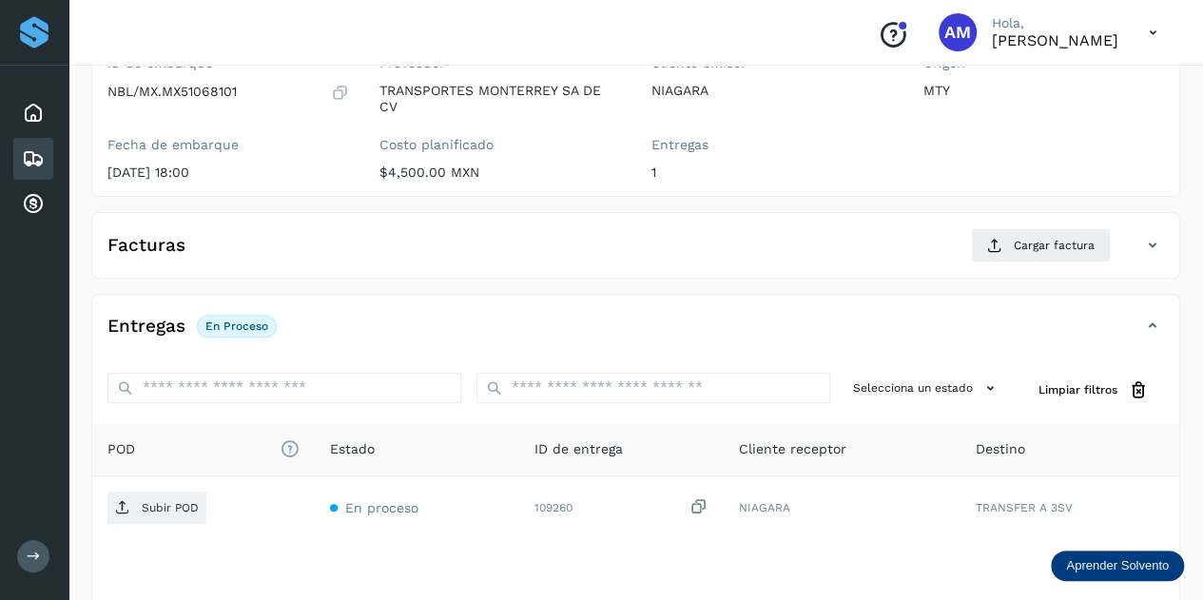
scroll to position [285, 0]
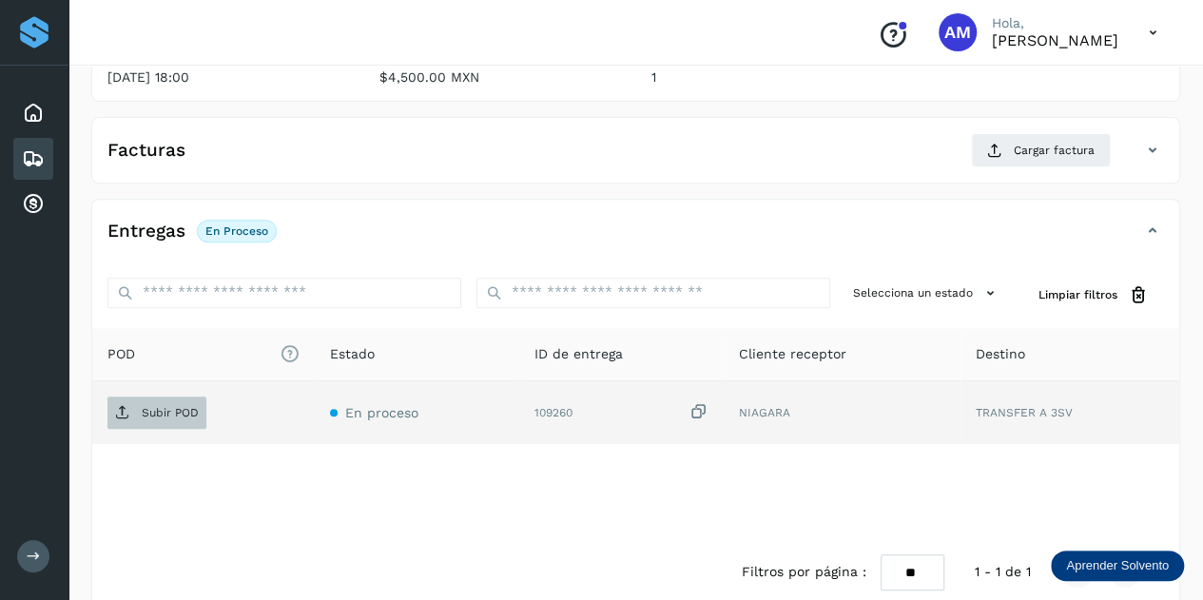
click at [165, 408] on p "Subir POD" at bounding box center [170, 412] width 57 height 13
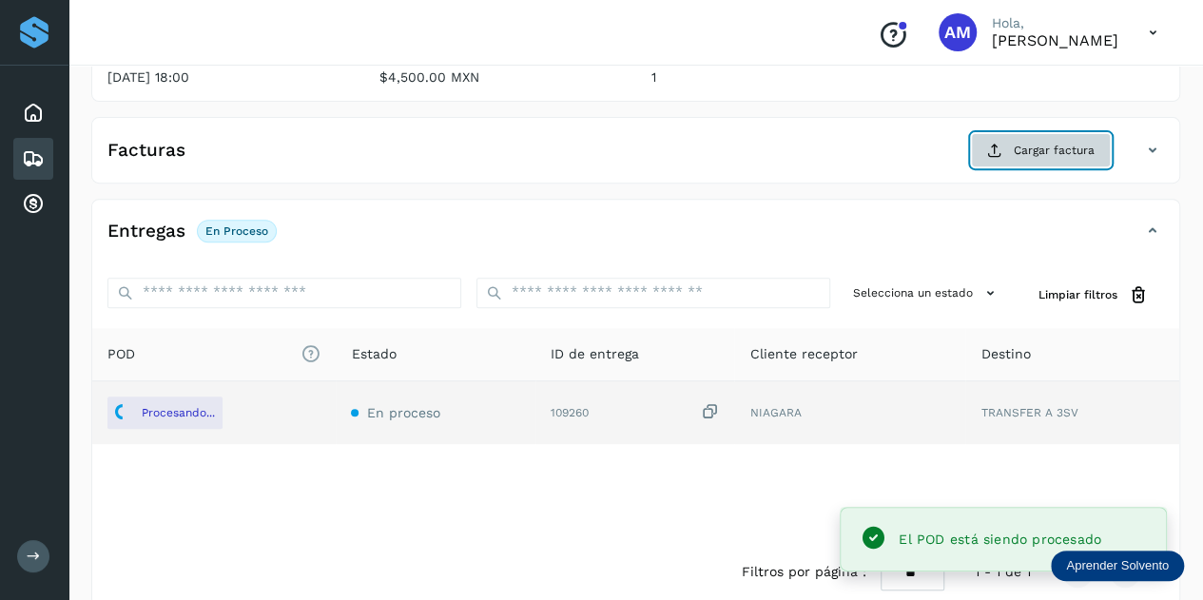
click at [1034, 148] on span "Cargar factura" at bounding box center [1054, 150] width 81 height 17
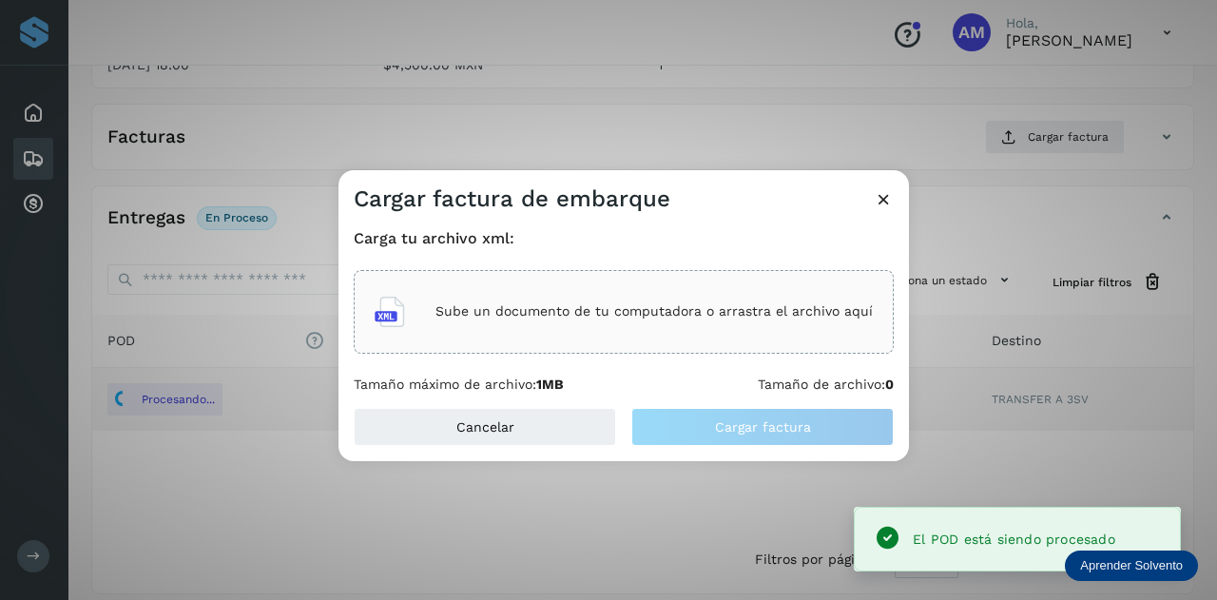
click at [717, 314] on p "Sube un documento de tu computadora o arrastra el archivo aquí" at bounding box center [654, 311] width 437 height 16
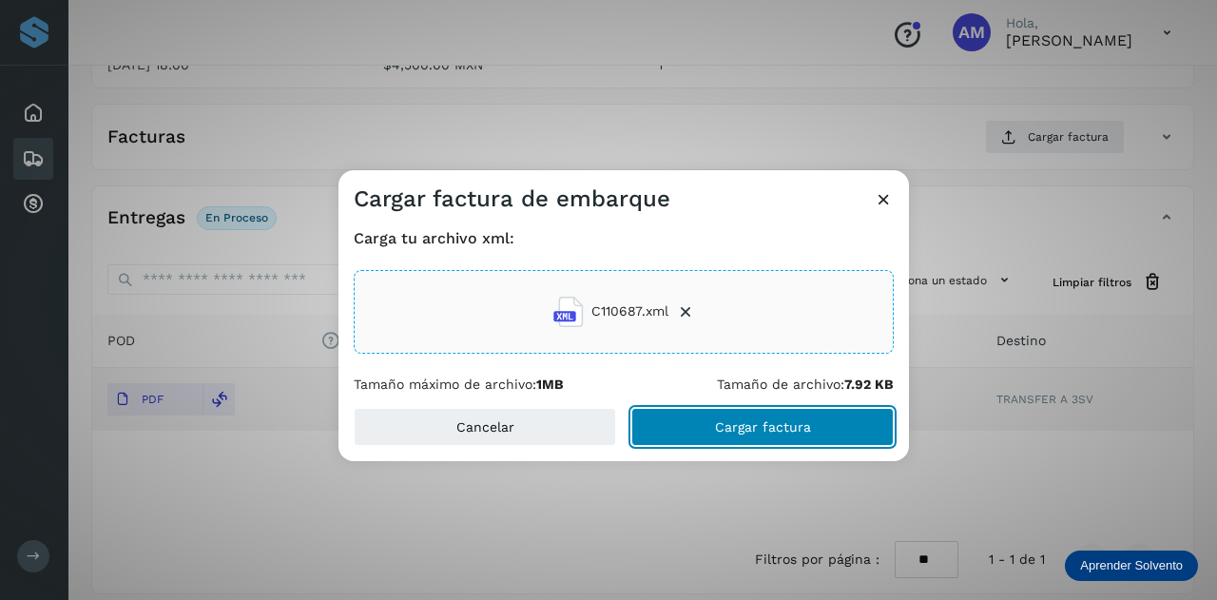
click at [713, 425] on button "Cargar factura" at bounding box center [762, 427] width 262 height 38
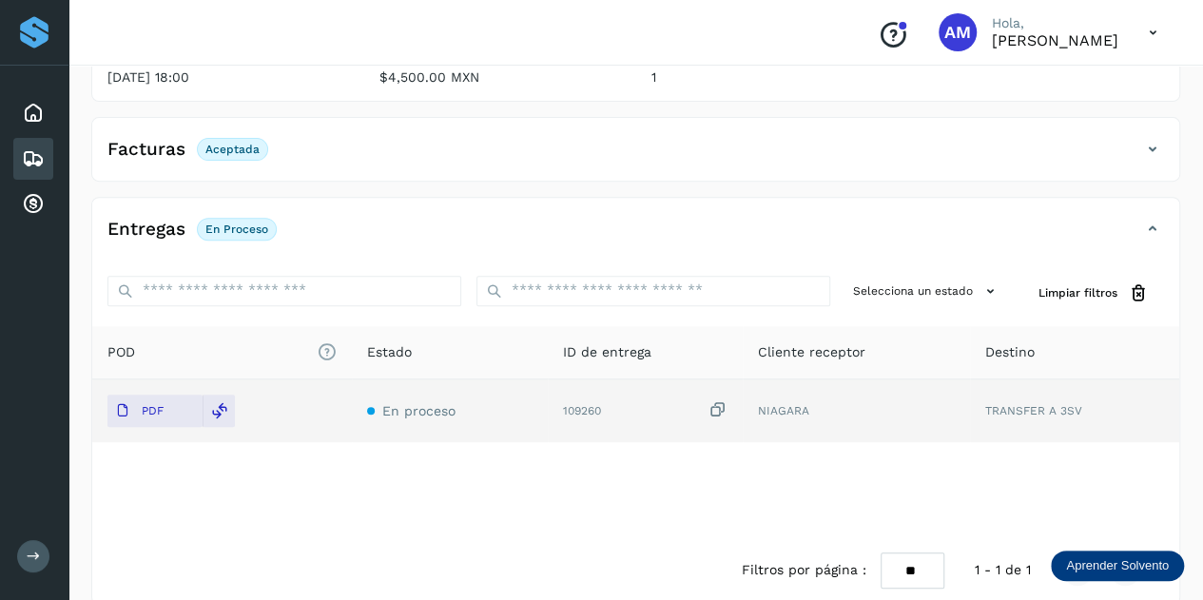
scroll to position [0, 0]
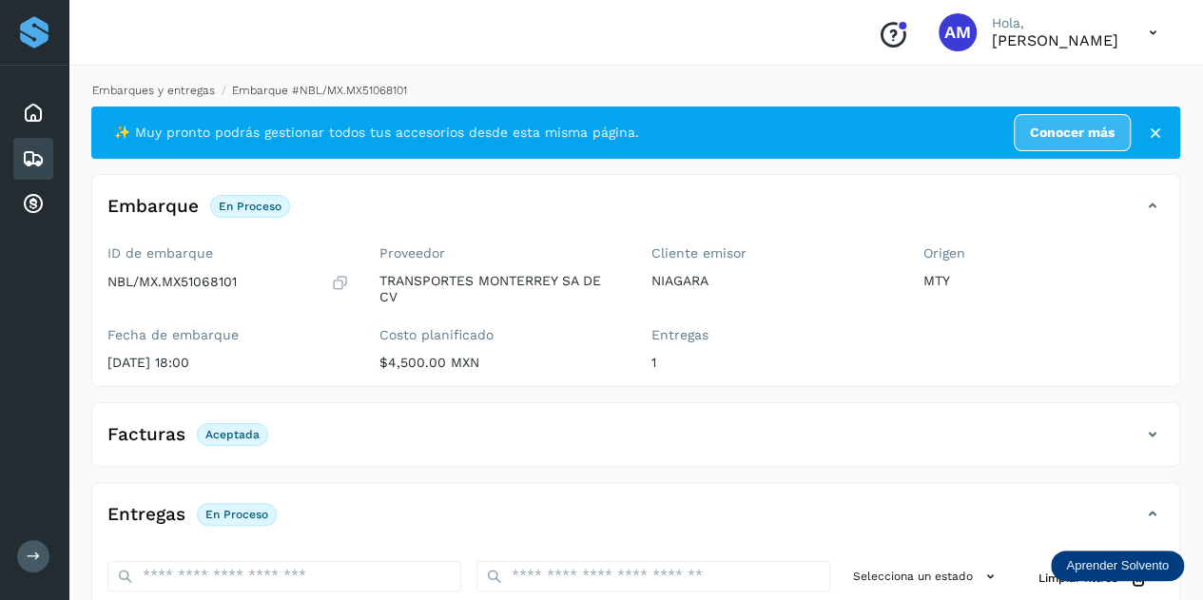
click at [184, 90] on link "Embarques y entregas" at bounding box center [153, 90] width 123 height 13
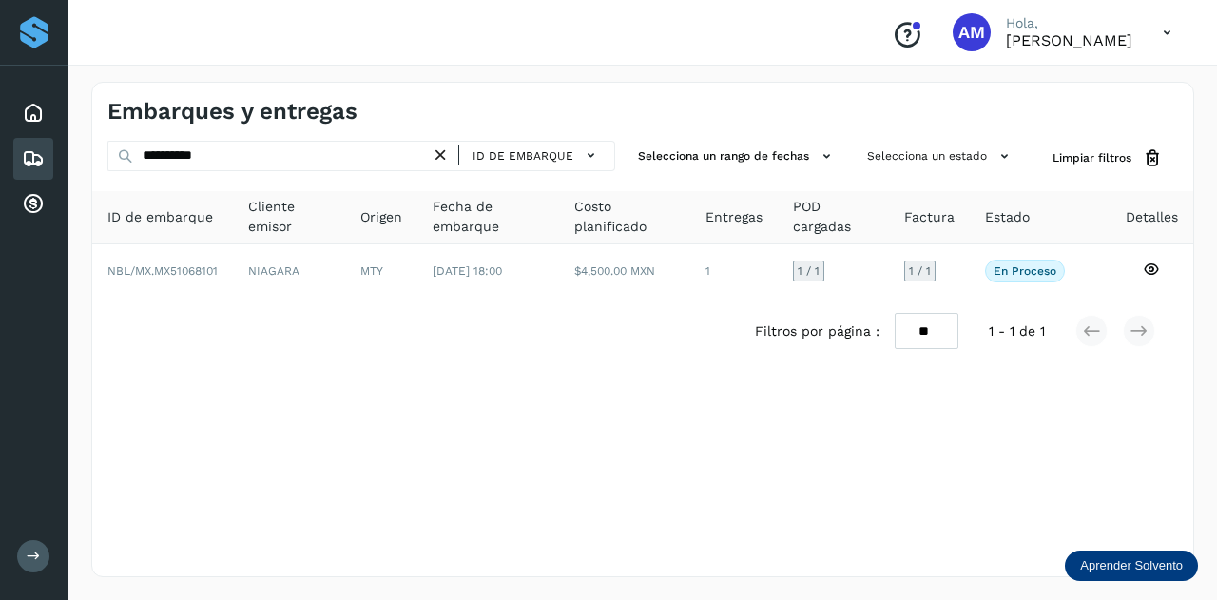
drag, startPoint x: 447, startPoint y: 154, endPoint x: 364, endPoint y: 156, distance: 82.8
click at [444, 154] on icon at bounding box center [441, 156] width 20 height 20
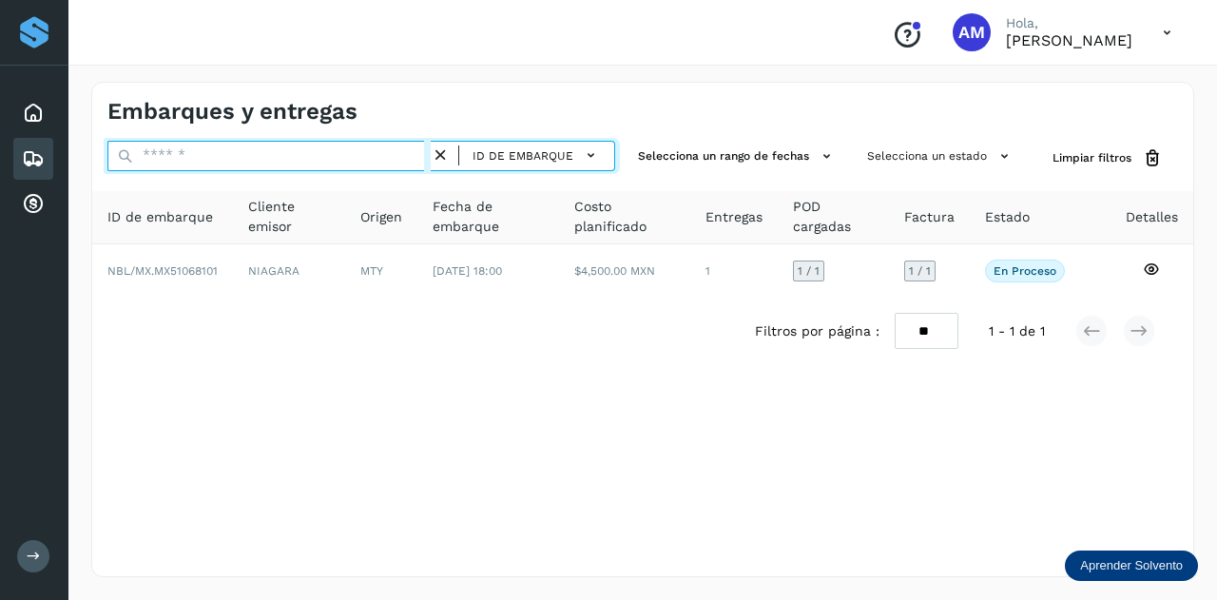
click at [364, 156] on input "text" at bounding box center [268, 156] width 323 height 30
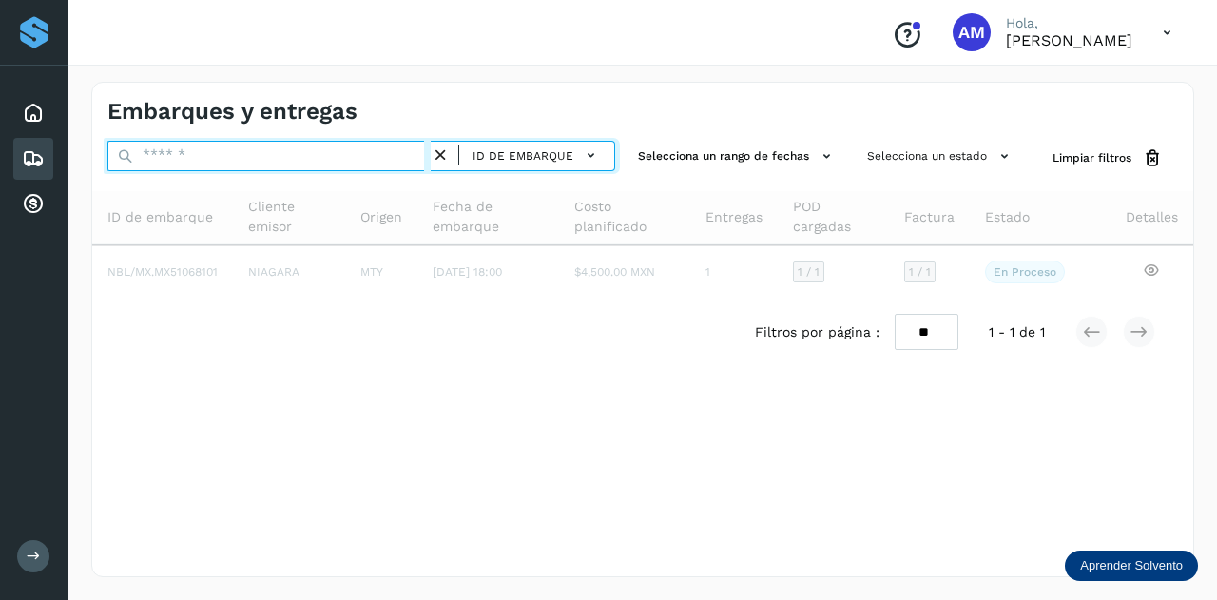
paste input "**********"
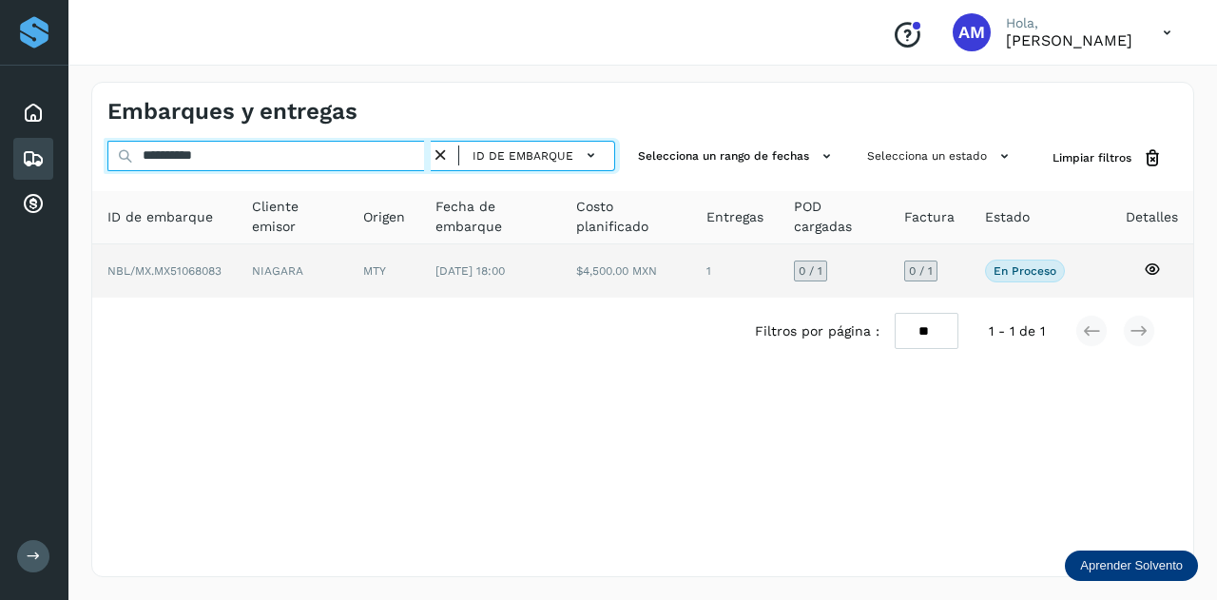
type input "**********"
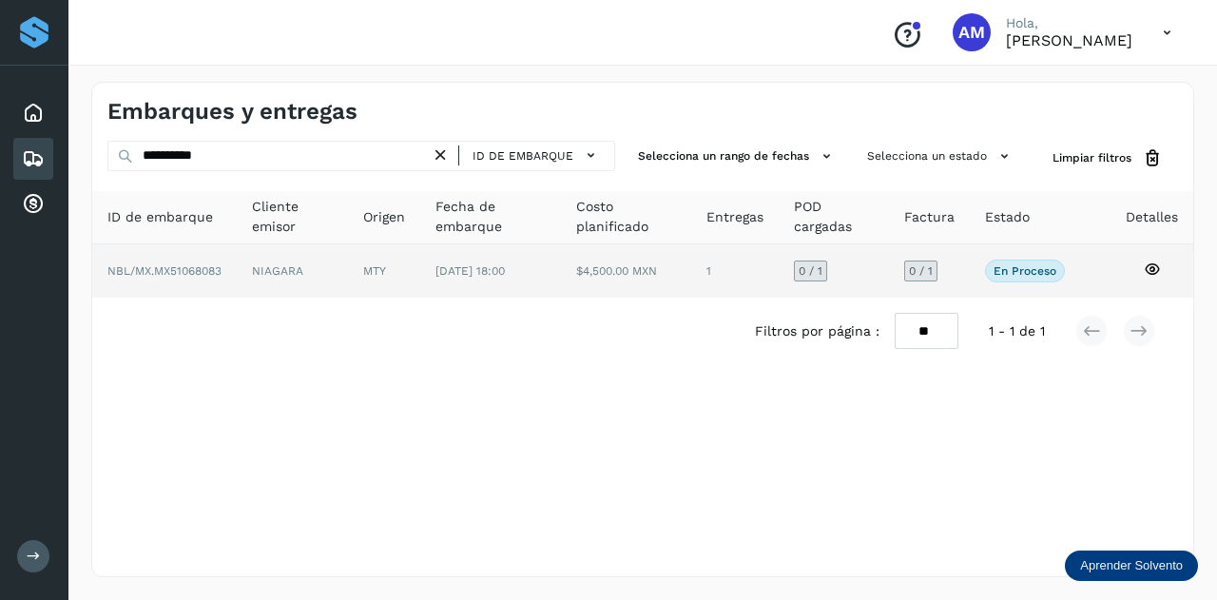
click at [167, 271] on span "NBL/MX.MX51068083" at bounding box center [164, 270] width 114 height 13
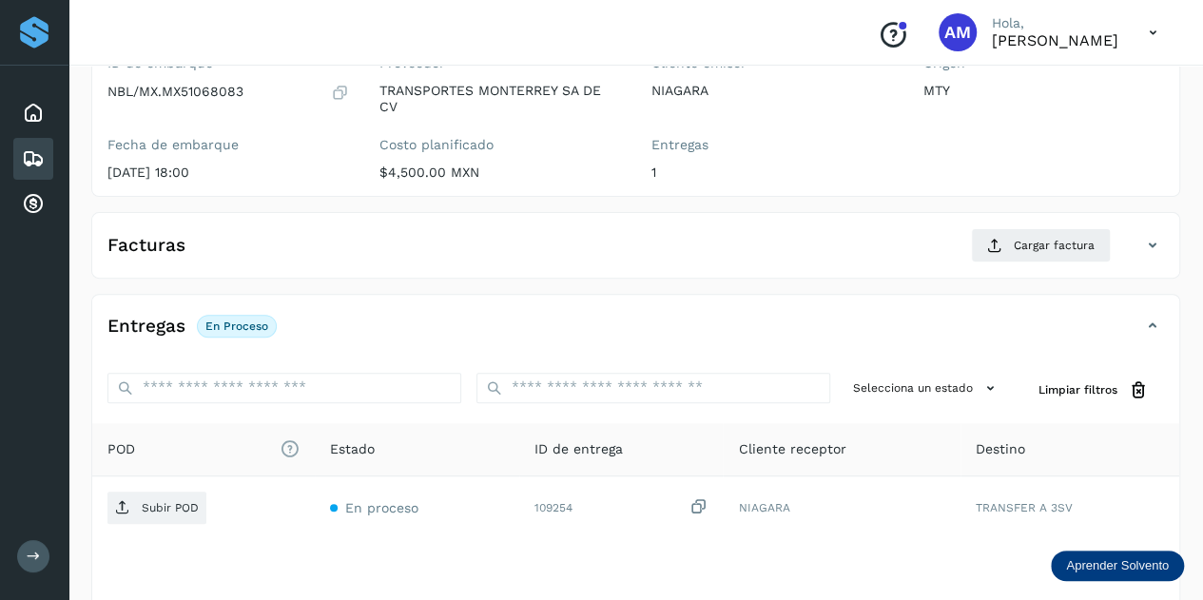
scroll to position [285, 0]
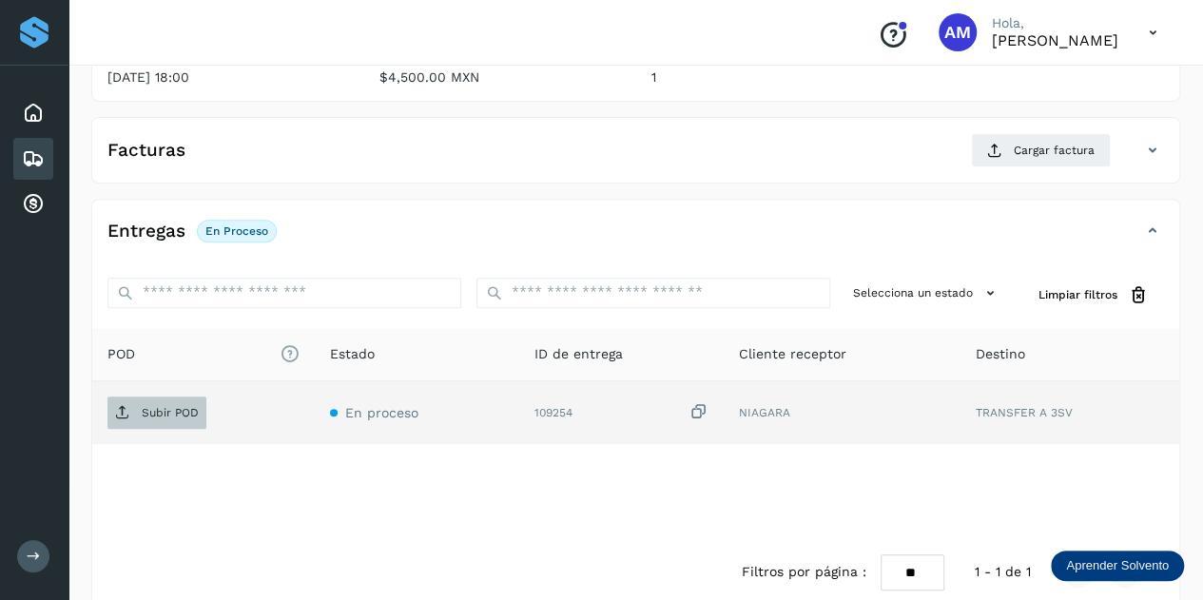
click at [175, 406] on p "Subir POD" at bounding box center [170, 412] width 57 height 13
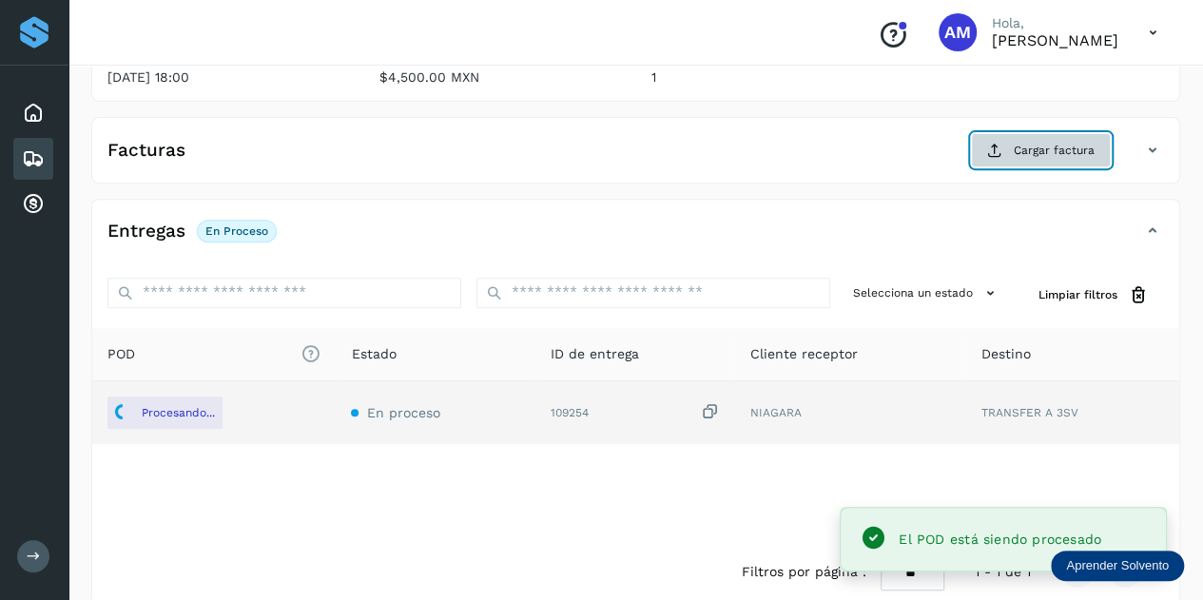
click at [1072, 142] on span "Cargar factura" at bounding box center [1054, 150] width 81 height 17
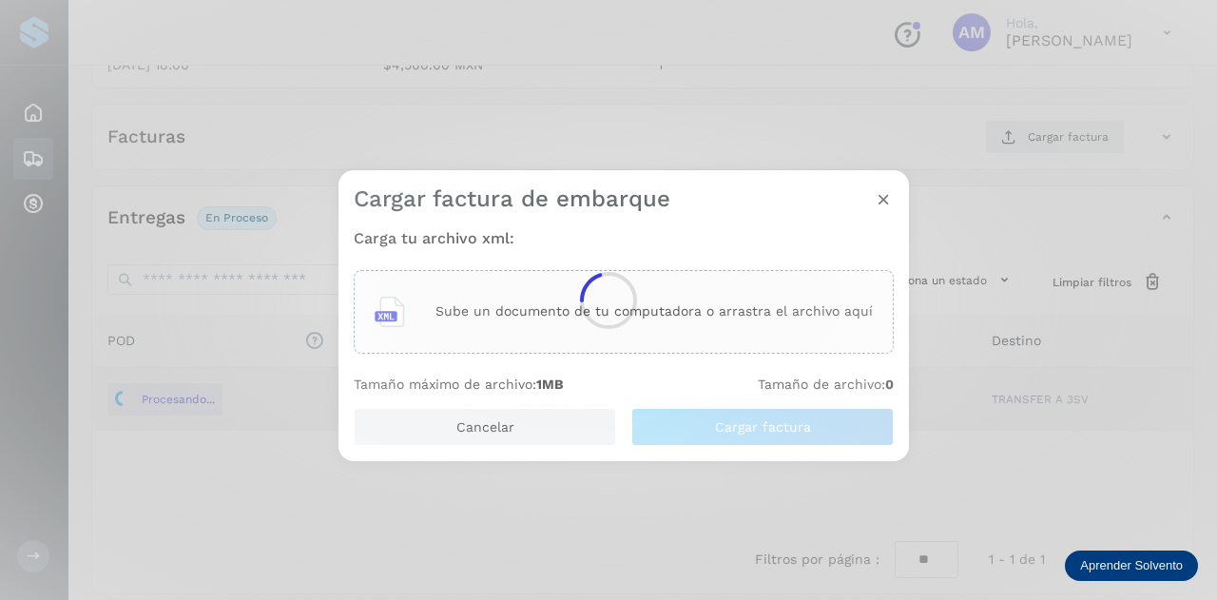
click at [477, 289] on div at bounding box center [608, 300] width 1217 height 600
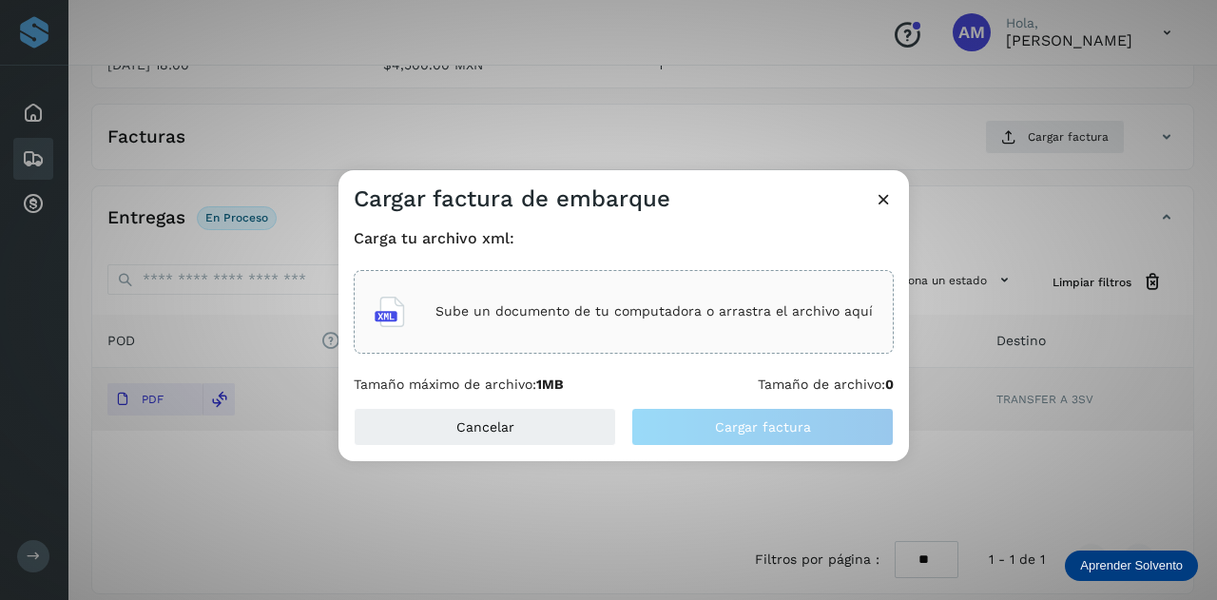
click at [477, 289] on div "Sube un documento de tu computadora o arrastra el archivo aquí" at bounding box center [624, 311] width 498 height 51
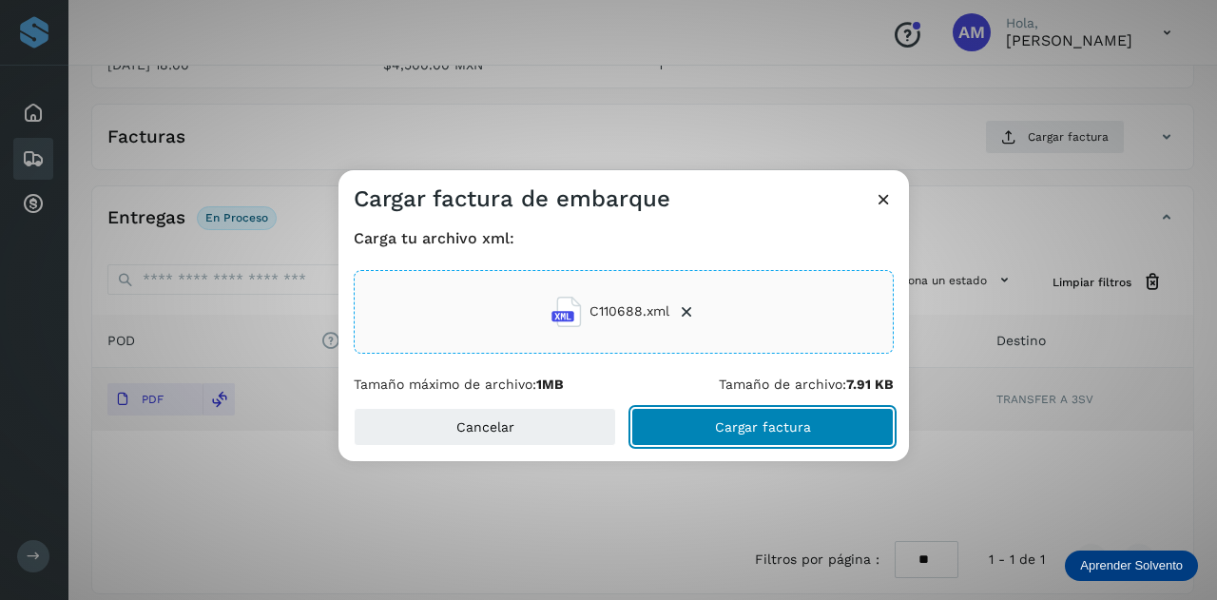
click at [706, 423] on button "Cargar factura" at bounding box center [762, 427] width 262 height 38
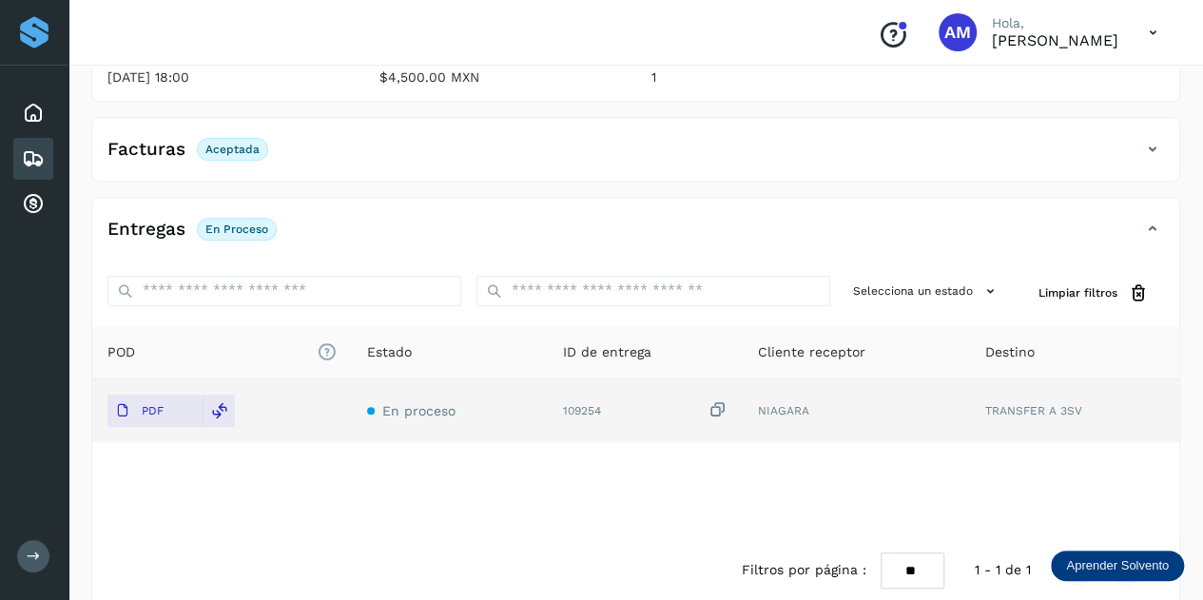
scroll to position [0, 0]
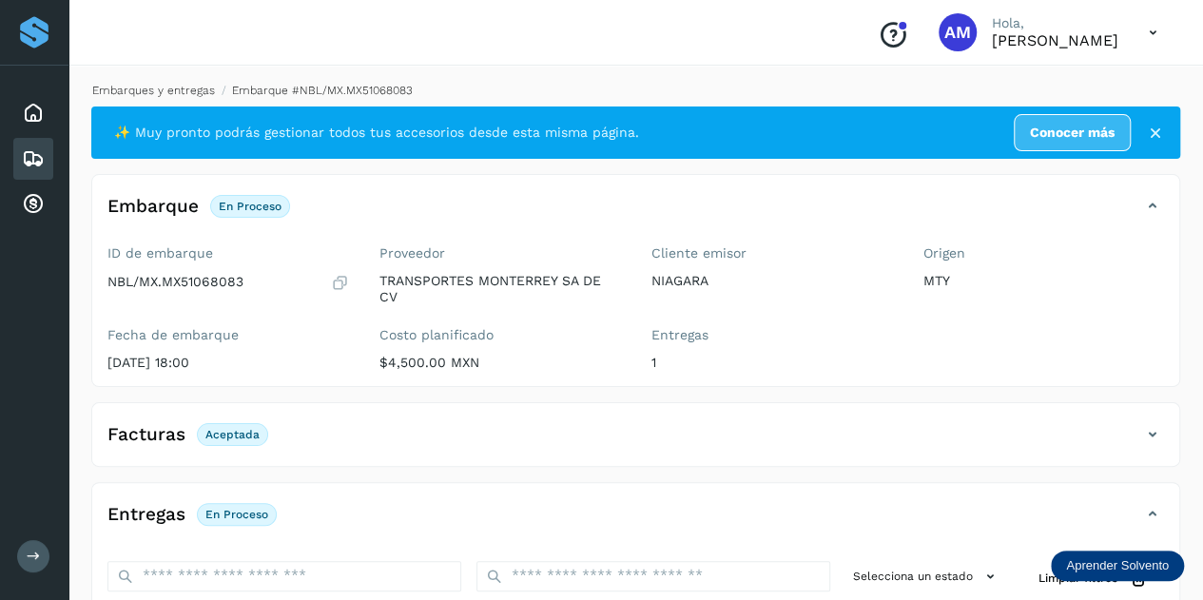
click at [162, 90] on link "Embarques y entregas" at bounding box center [153, 90] width 123 height 13
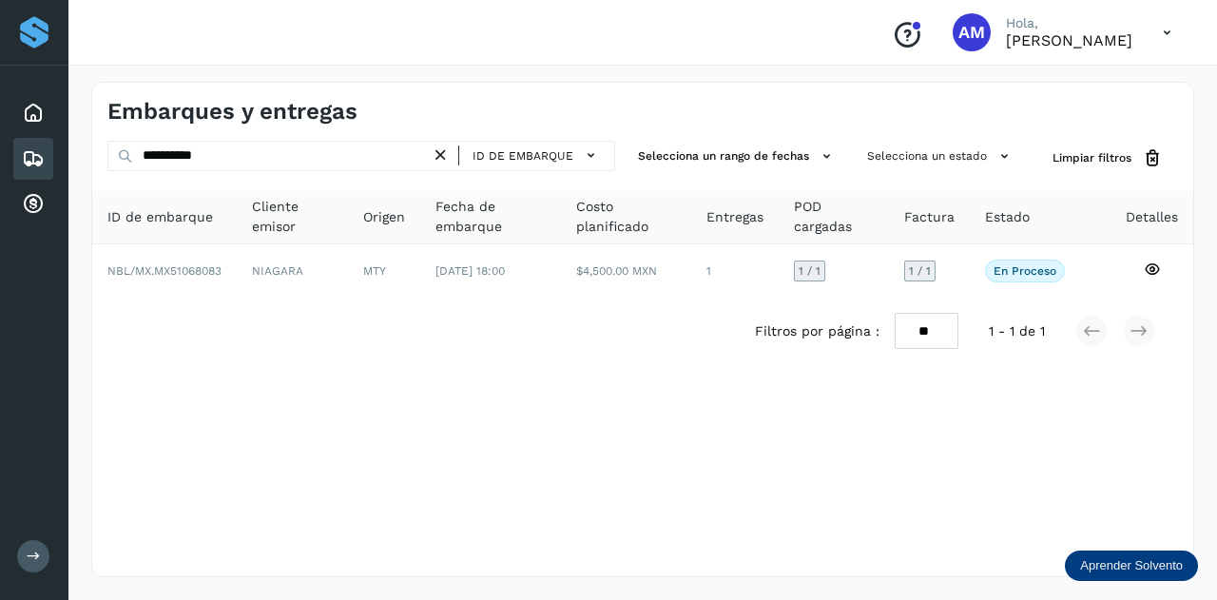
click at [440, 154] on icon at bounding box center [441, 156] width 20 height 20
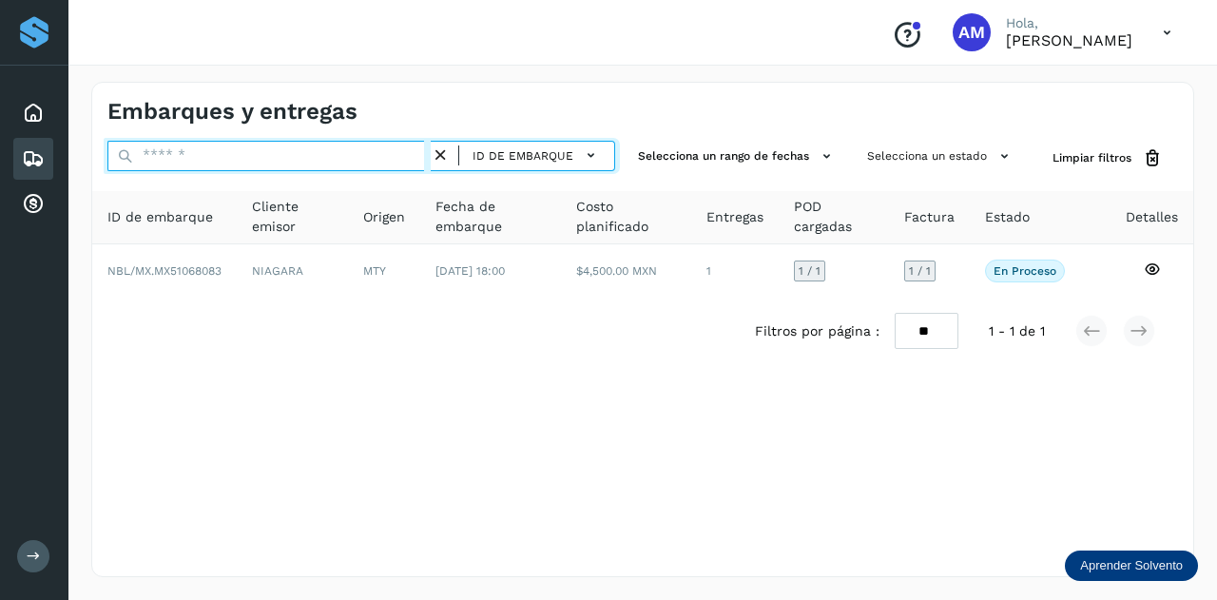
click at [355, 157] on input "text" at bounding box center [268, 156] width 323 height 30
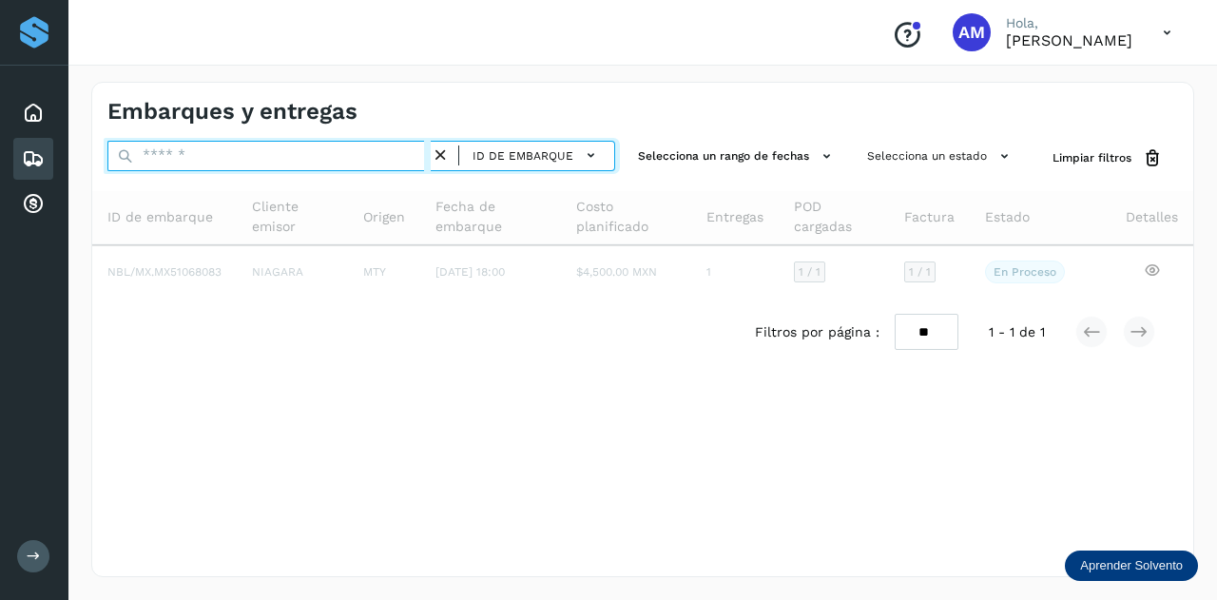
paste input "**********"
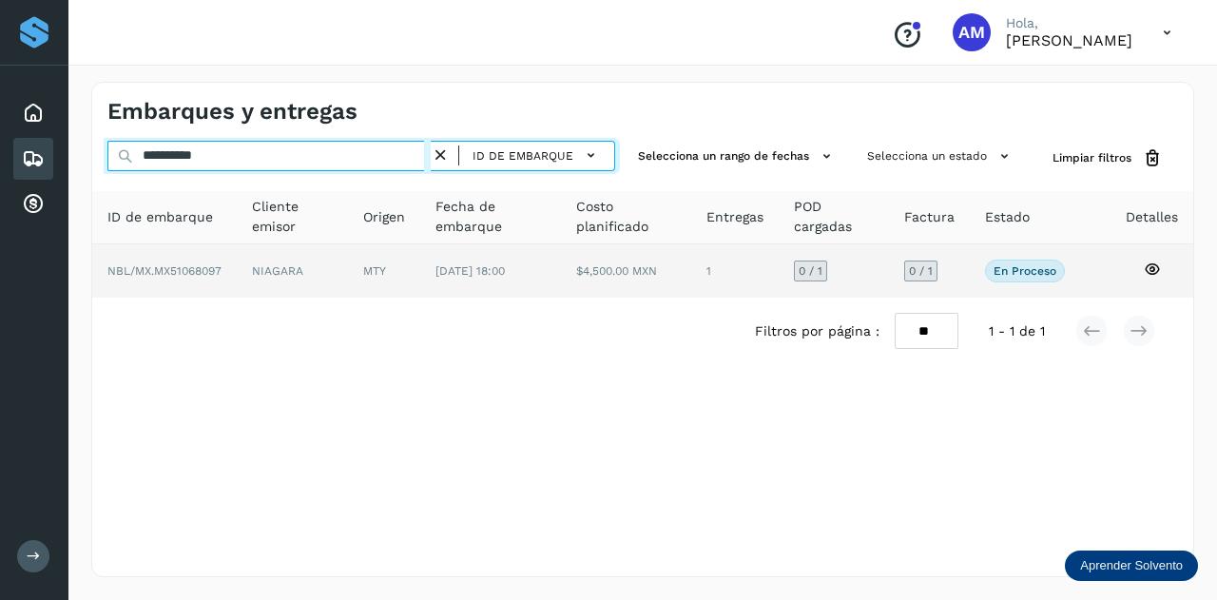
type input "**********"
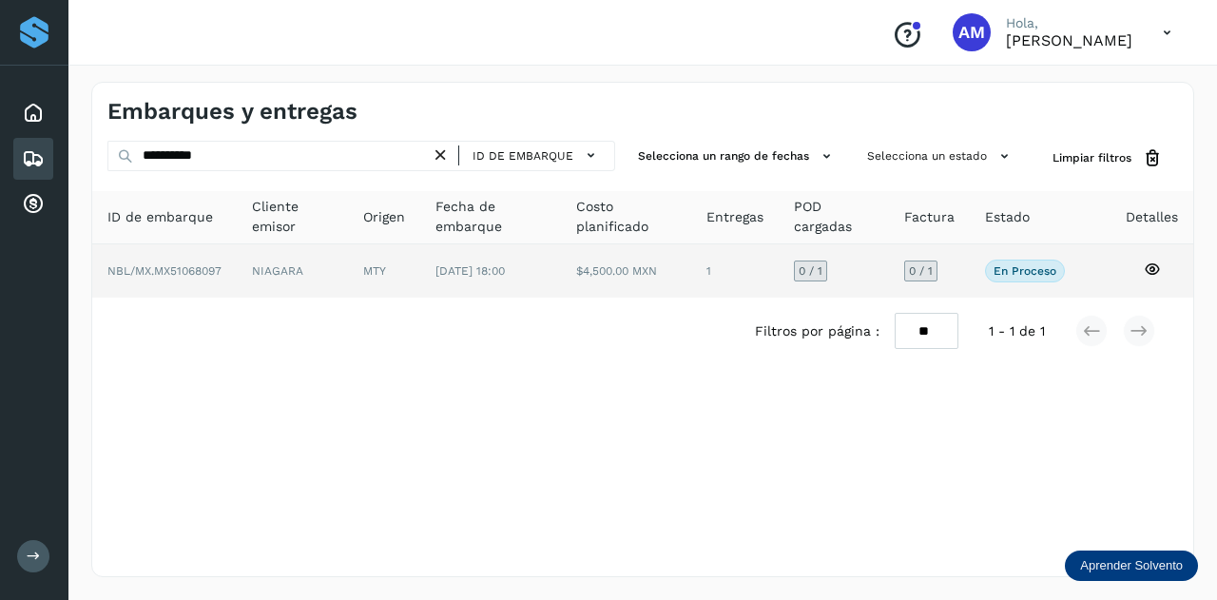
click at [348, 268] on td "NIAGARA" at bounding box center [384, 270] width 72 height 53
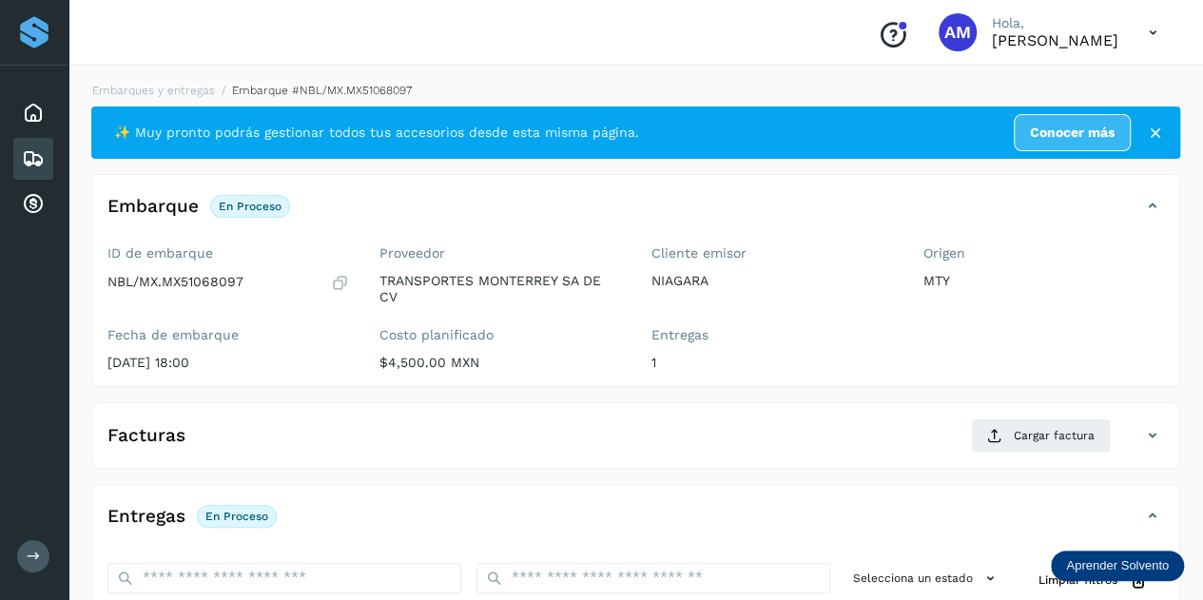
scroll to position [190, 0]
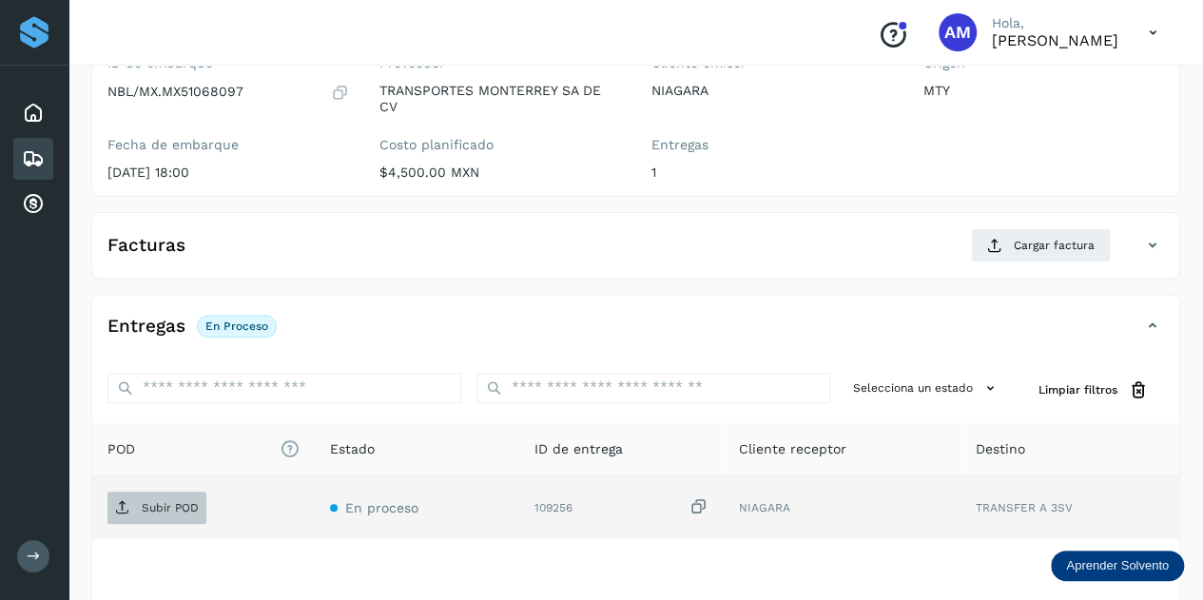
click at [165, 501] on p "Subir POD" at bounding box center [170, 507] width 57 height 13
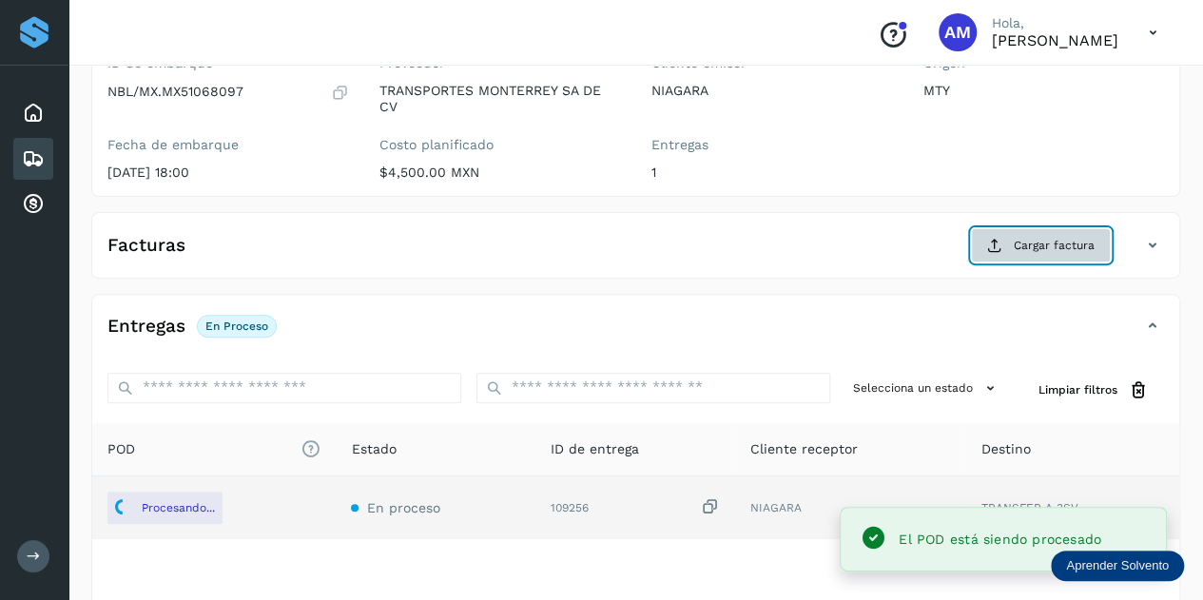
click at [1000, 238] on icon at bounding box center [994, 245] width 15 height 15
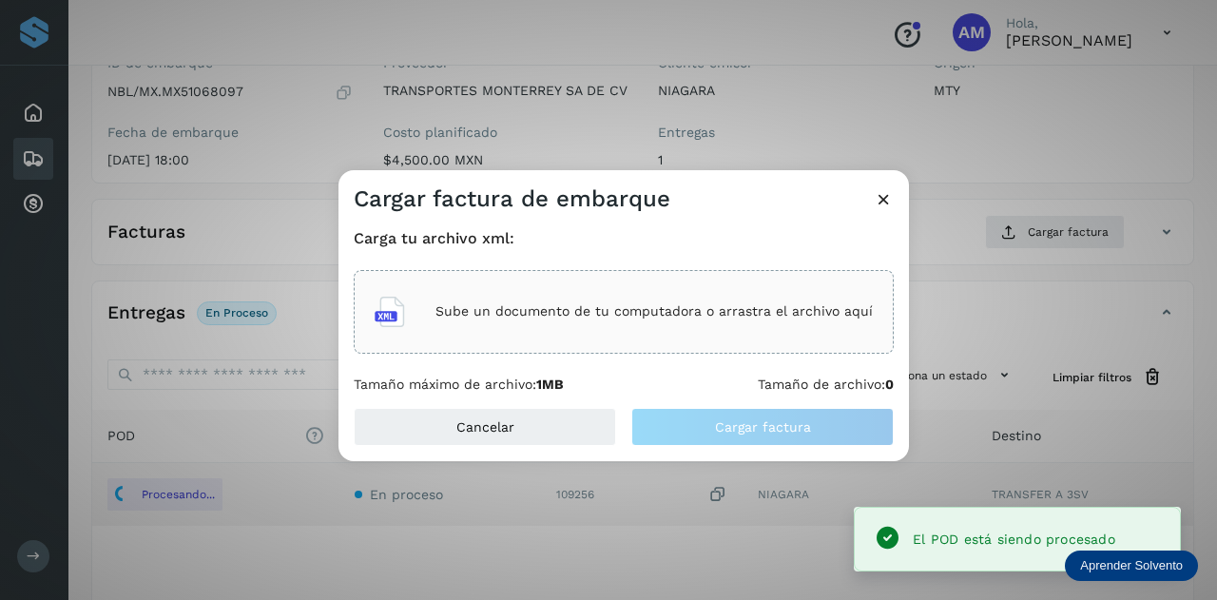
click at [716, 332] on div "Sube un documento de tu computadora o arrastra el archivo aquí" at bounding box center [624, 311] width 498 height 51
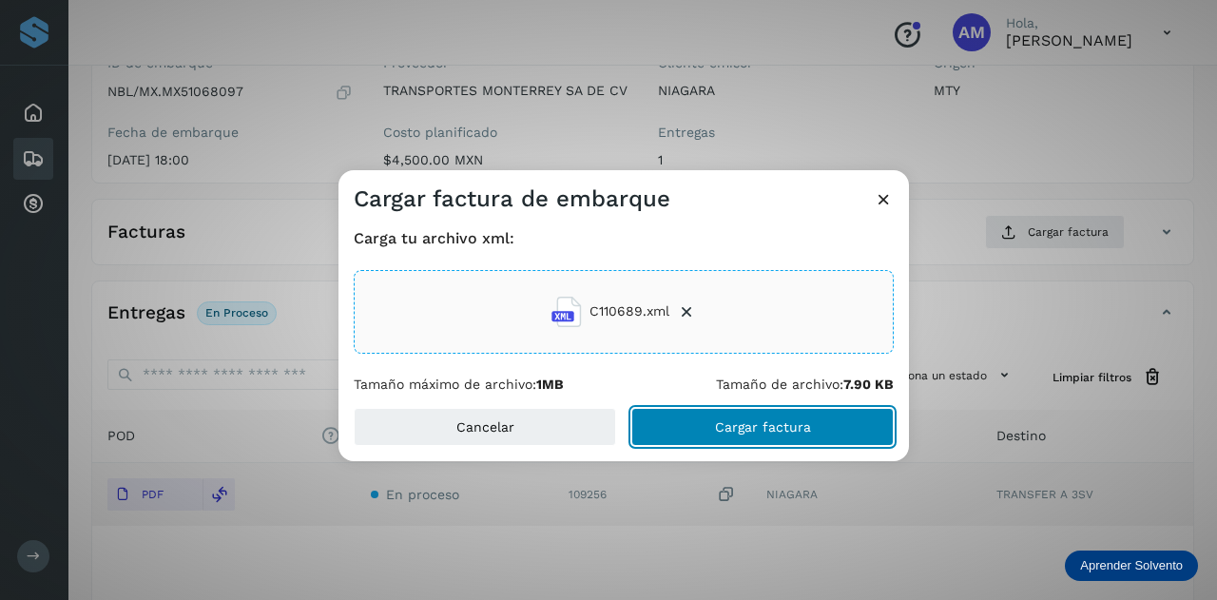
click at [694, 428] on button "Cargar factura" at bounding box center [762, 427] width 262 height 38
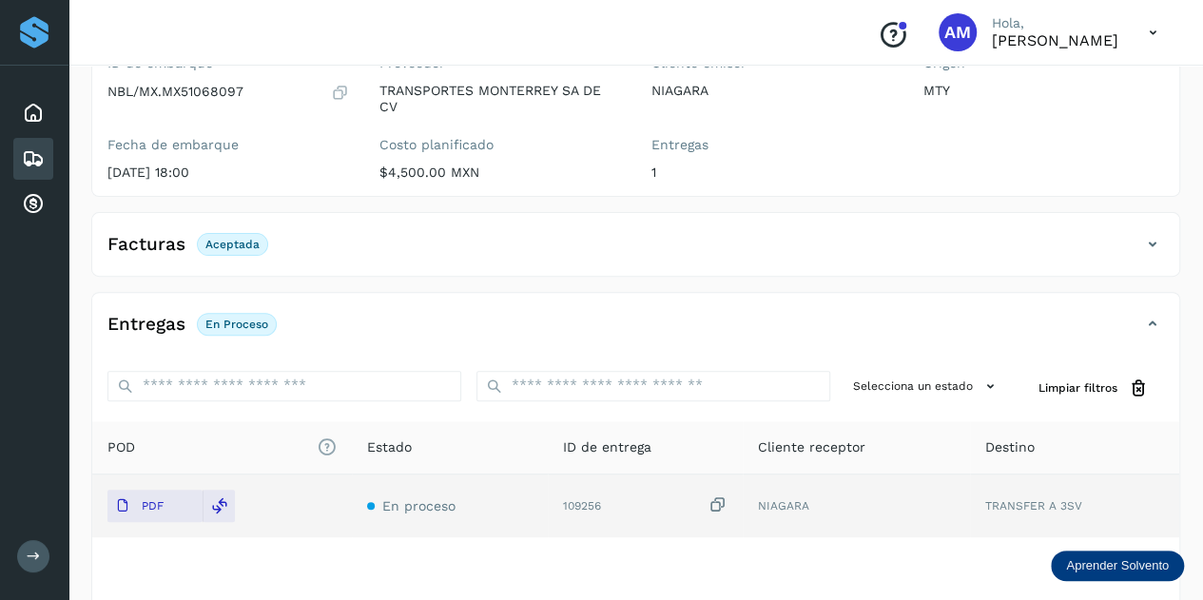
scroll to position [0, 0]
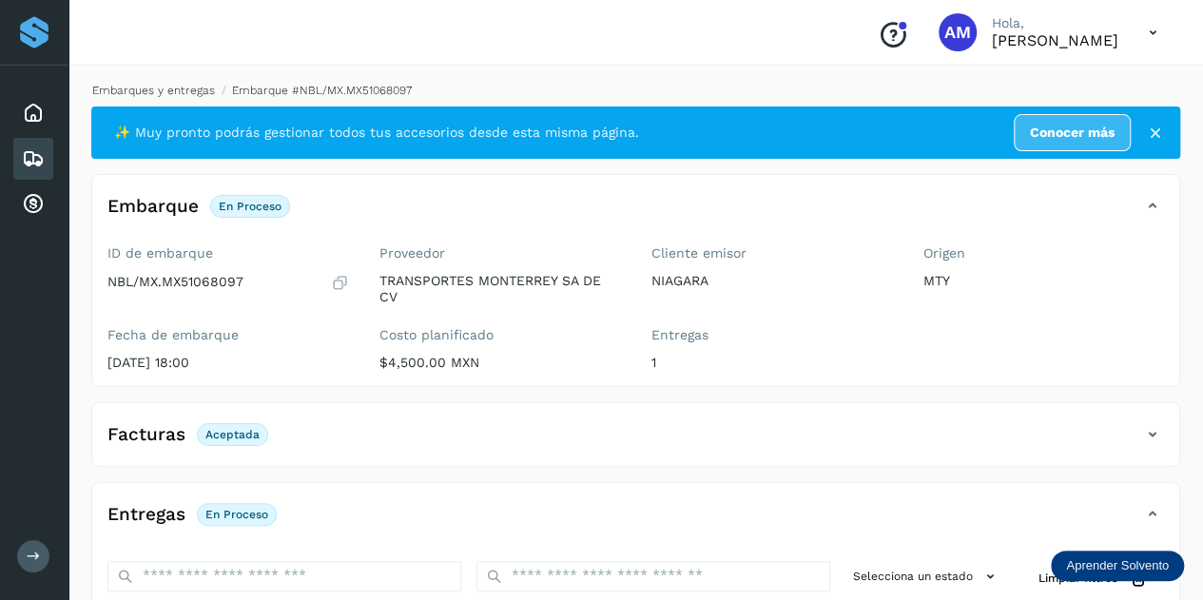
click at [151, 85] on link "Embarques y entregas" at bounding box center [153, 90] width 123 height 13
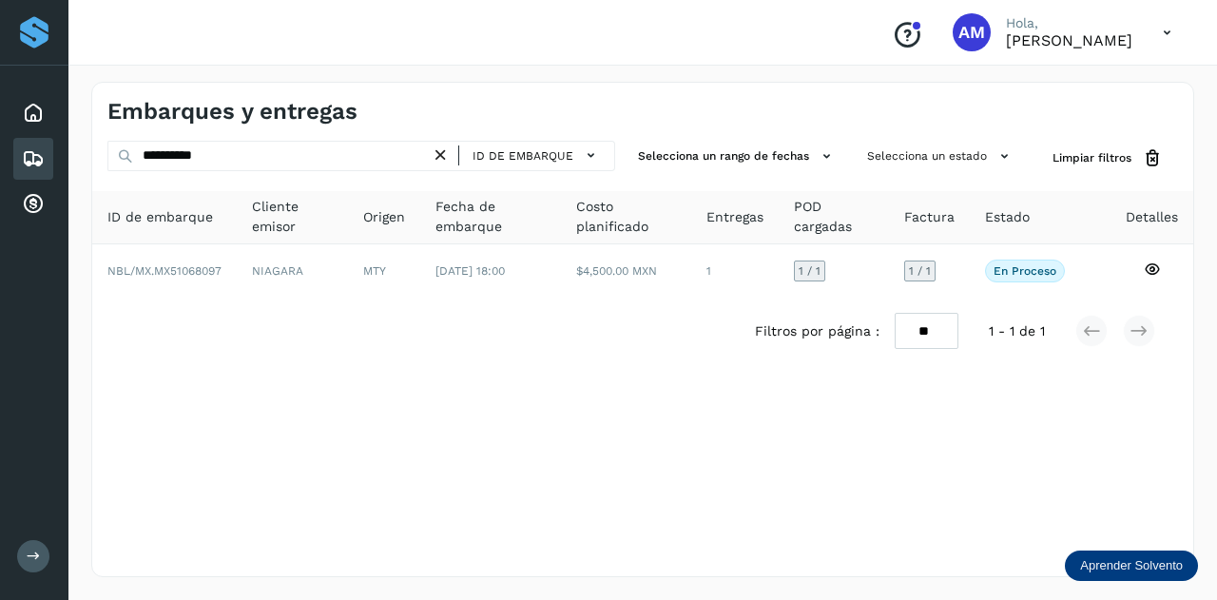
drag, startPoint x: 452, startPoint y: 156, endPoint x: 400, endPoint y: 156, distance: 51.4
click at [449, 156] on icon at bounding box center [441, 156] width 20 height 20
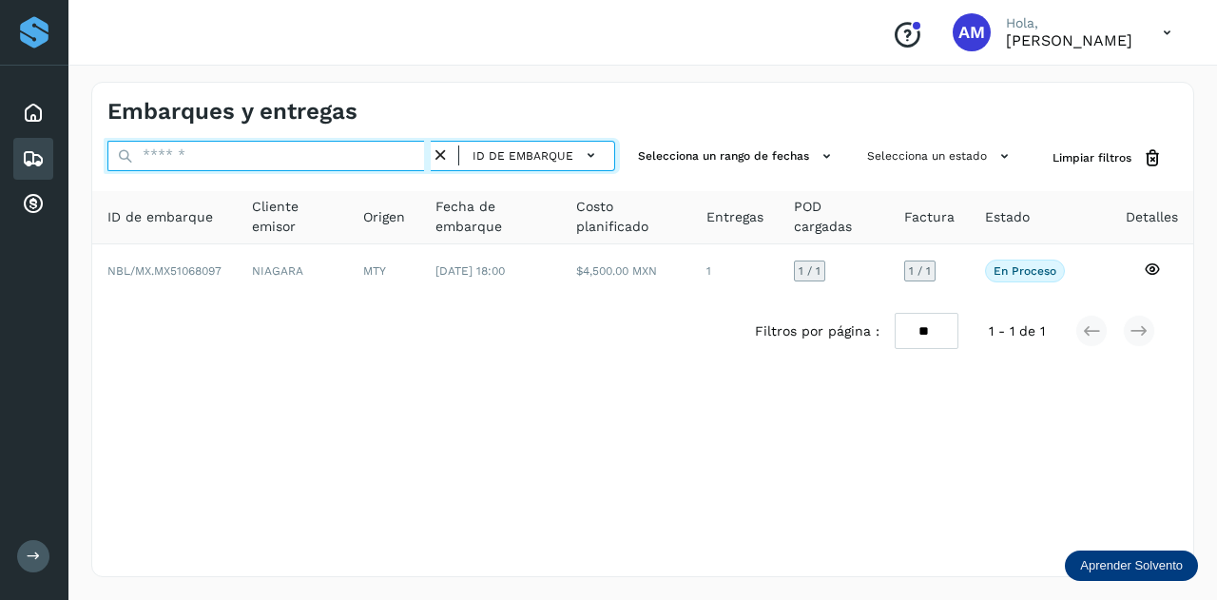
click at [400, 156] on input "text" at bounding box center [268, 156] width 323 height 30
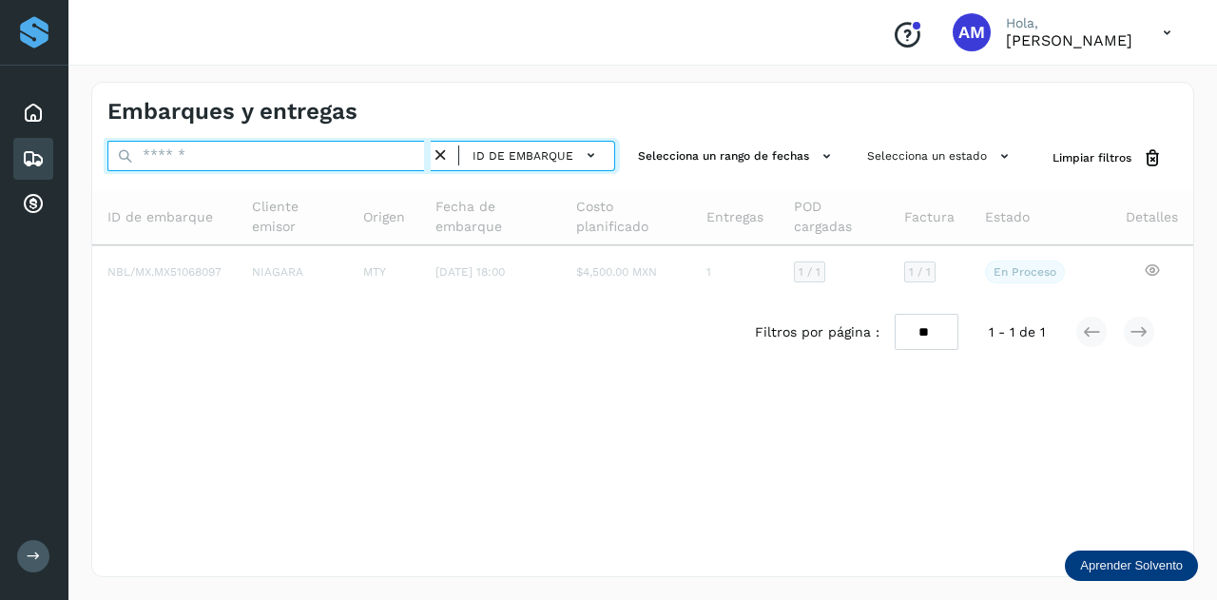
paste input "**********"
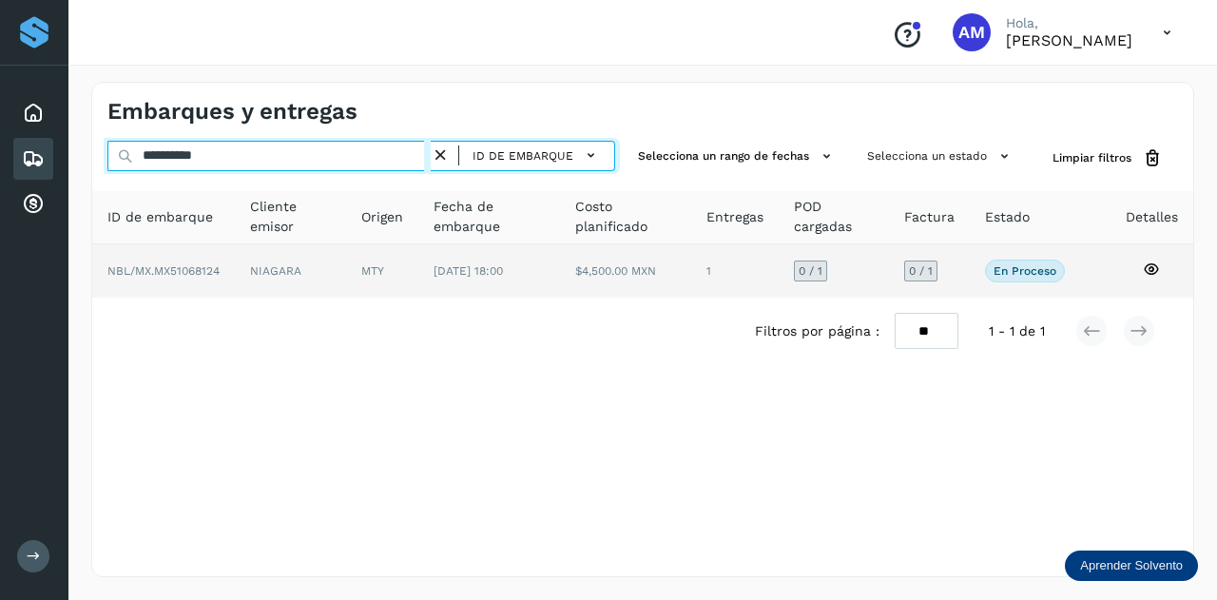
type input "**********"
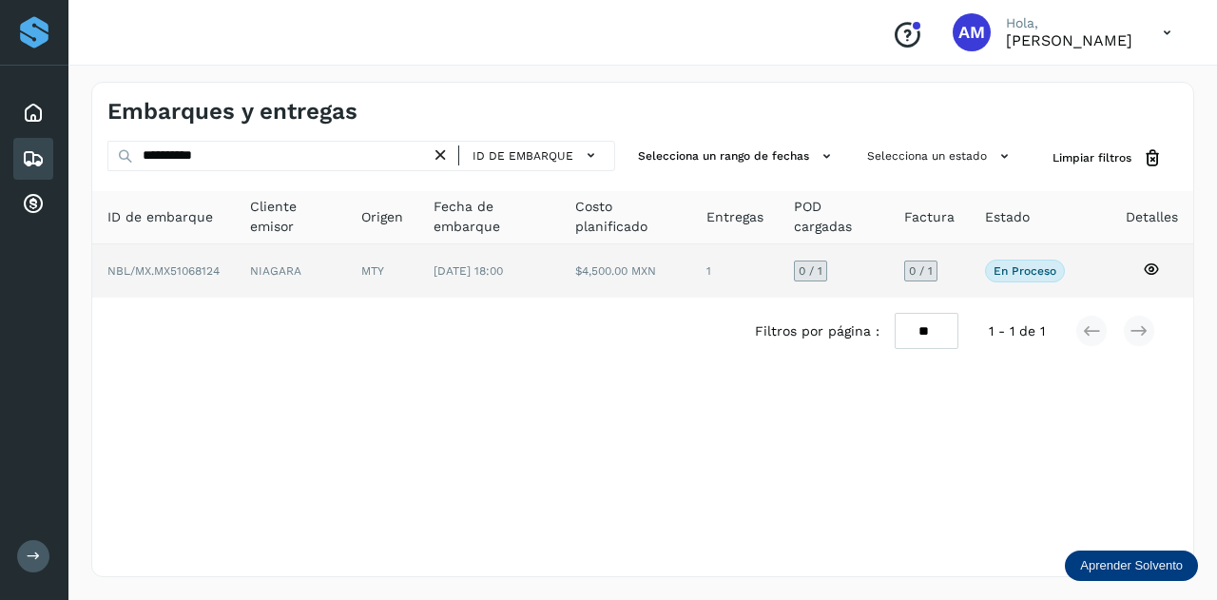
click at [418, 278] on td "MTY" at bounding box center [488, 270] width 141 height 53
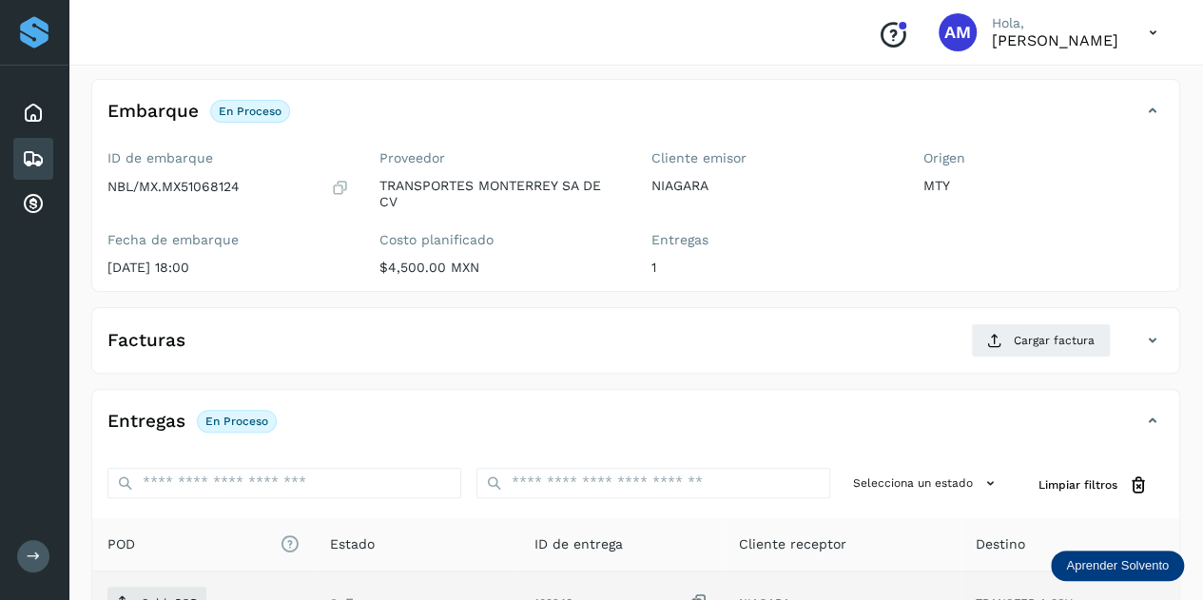
scroll to position [190, 0]
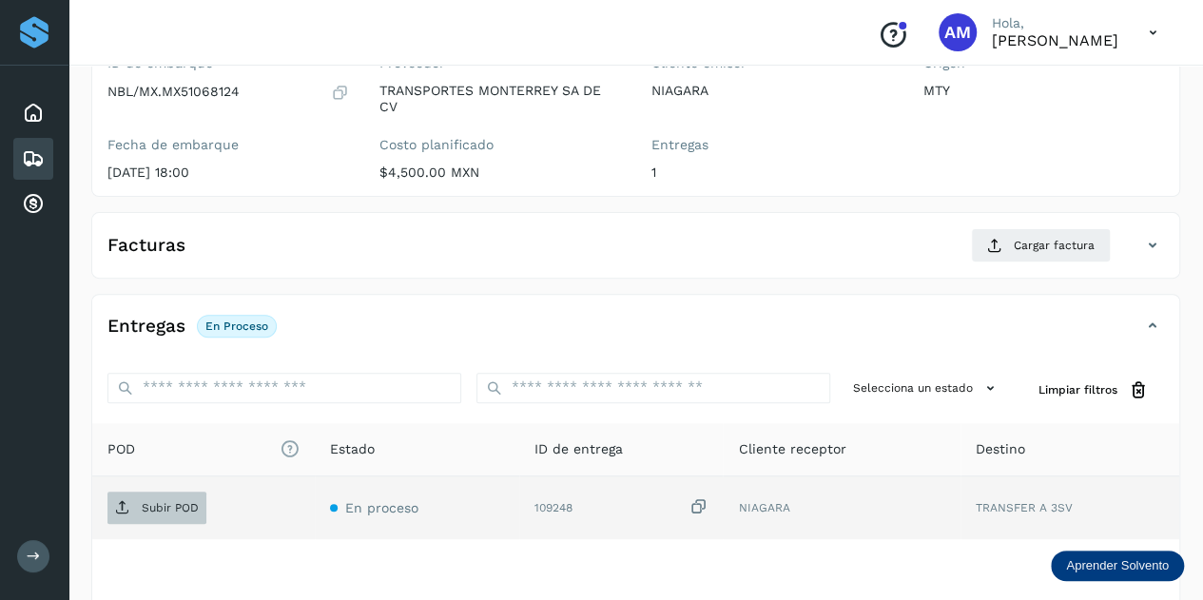
click at [187, 502] on p "Subir POD" at bounding box center [170, 507] width 57 height 13
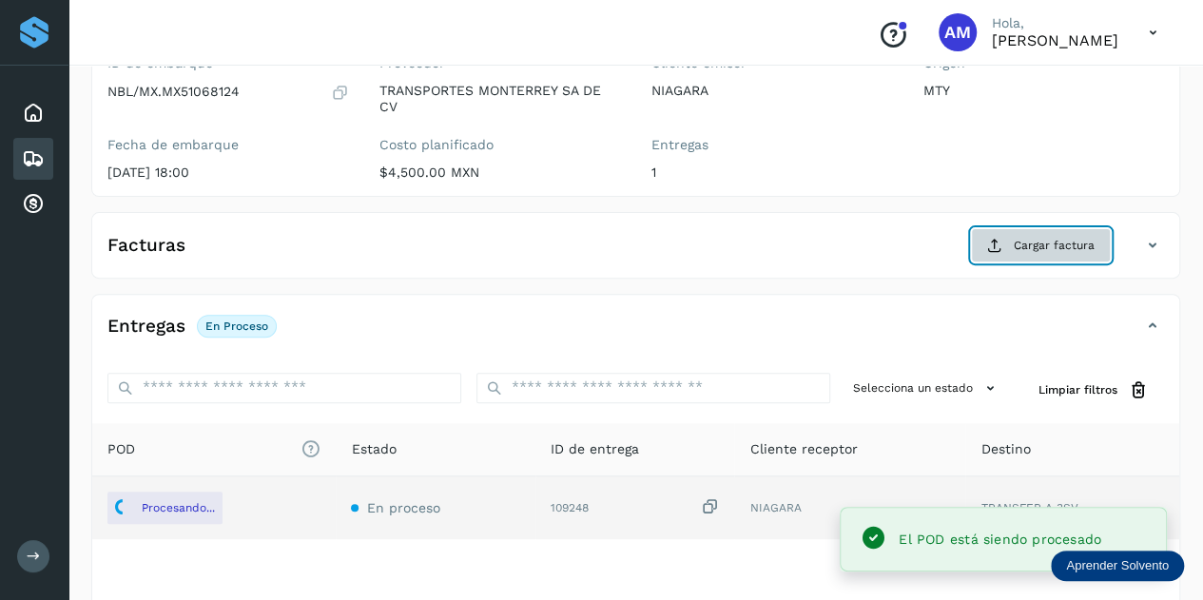
click at [1018, 237] on span "Cargar factura" at bounding box center [1054, 245] width 81 height 17
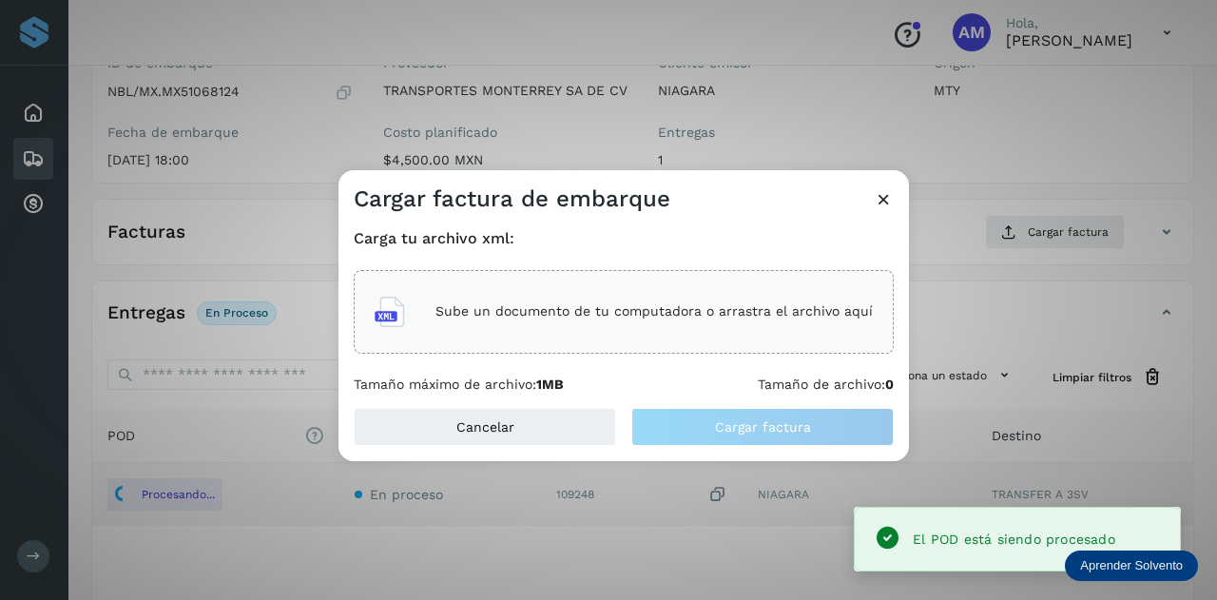
click at [751, 334] on div "Sube un documento de tu computadora o arrastra el archivo aquí" at bounding box center [624, 311] width 498 height 51
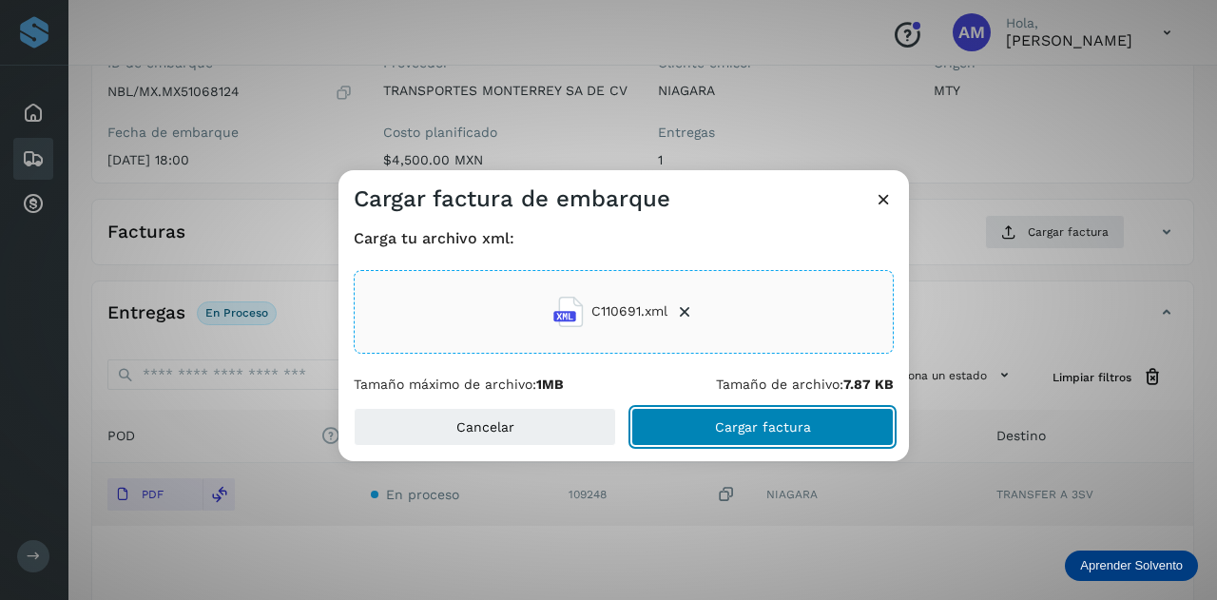
drag, startPoint x: 722, startPoint y: 425, endPoint x: 299, endPoint y: 450, distance: 423.9
click at [720, 425] on span "Cargar factura" at bounding box center [763, 426] width 96 height 13
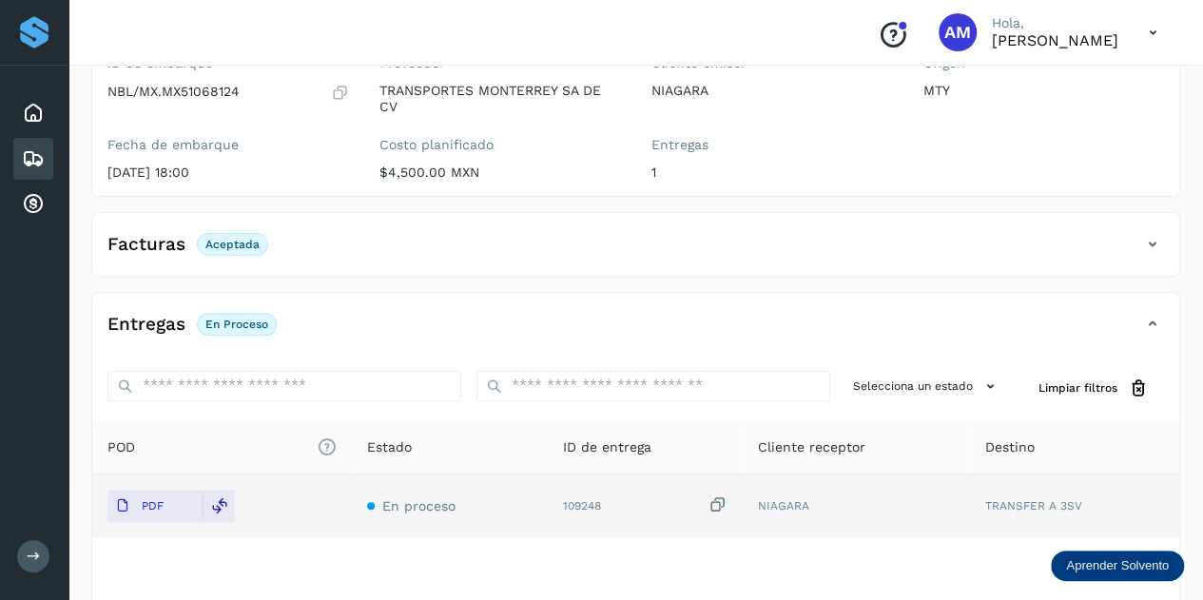
scroll to position [0, 0]
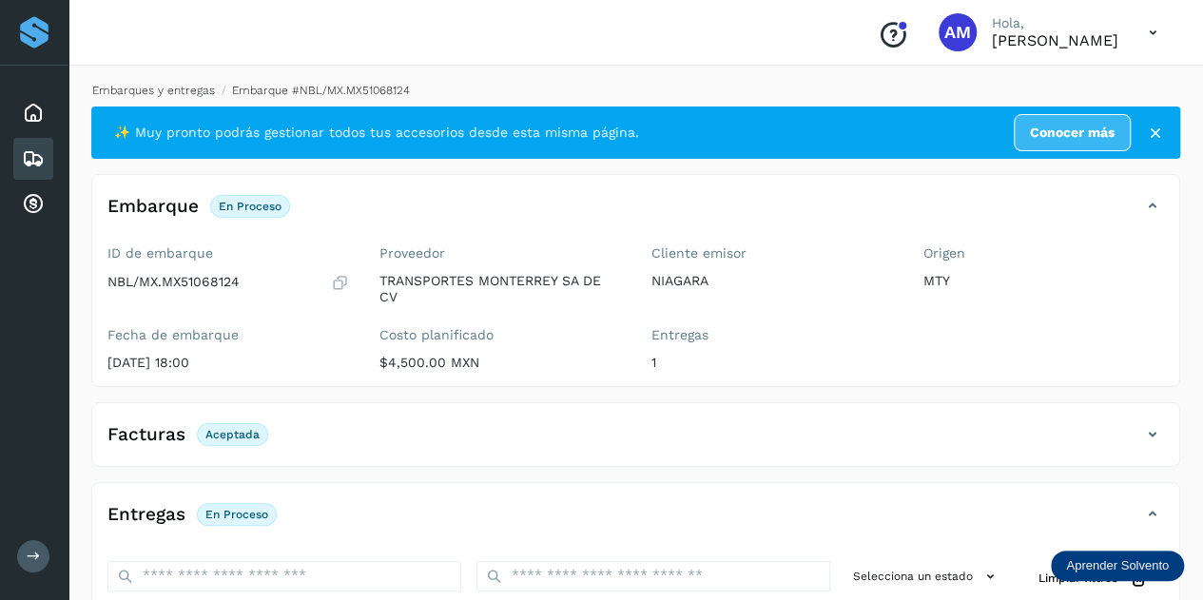
click at [167, 95] on link "Embarques y entregas" at bounding box center [153, 90] width 123 height 13
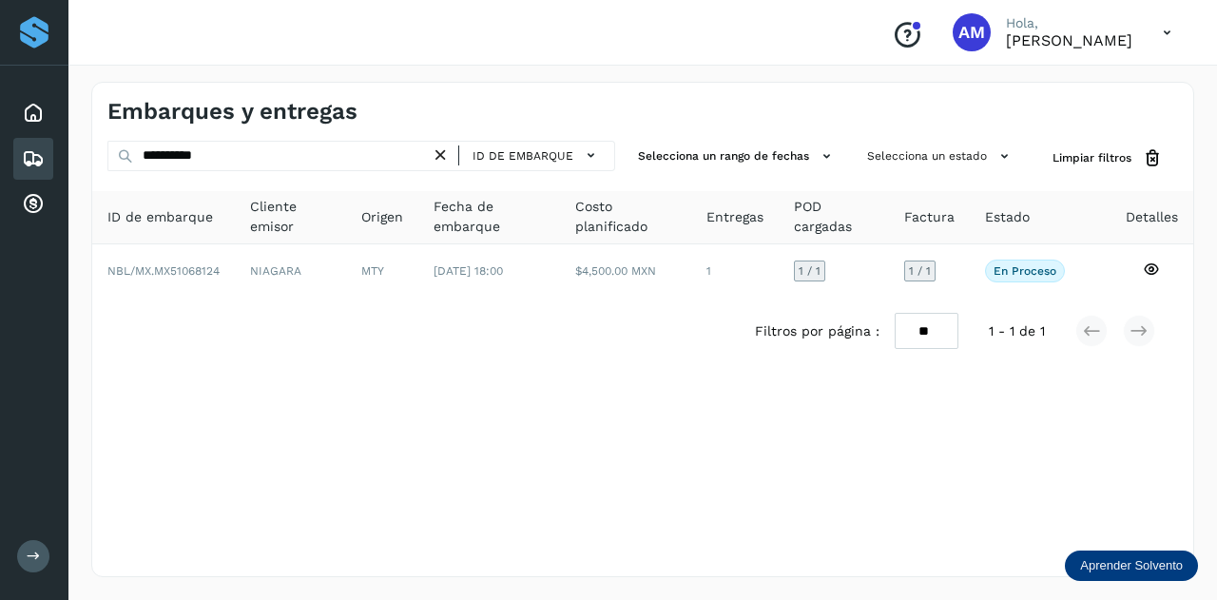
click at [449, 157] on icon at bounding box center [441, 156] width 20 height 20
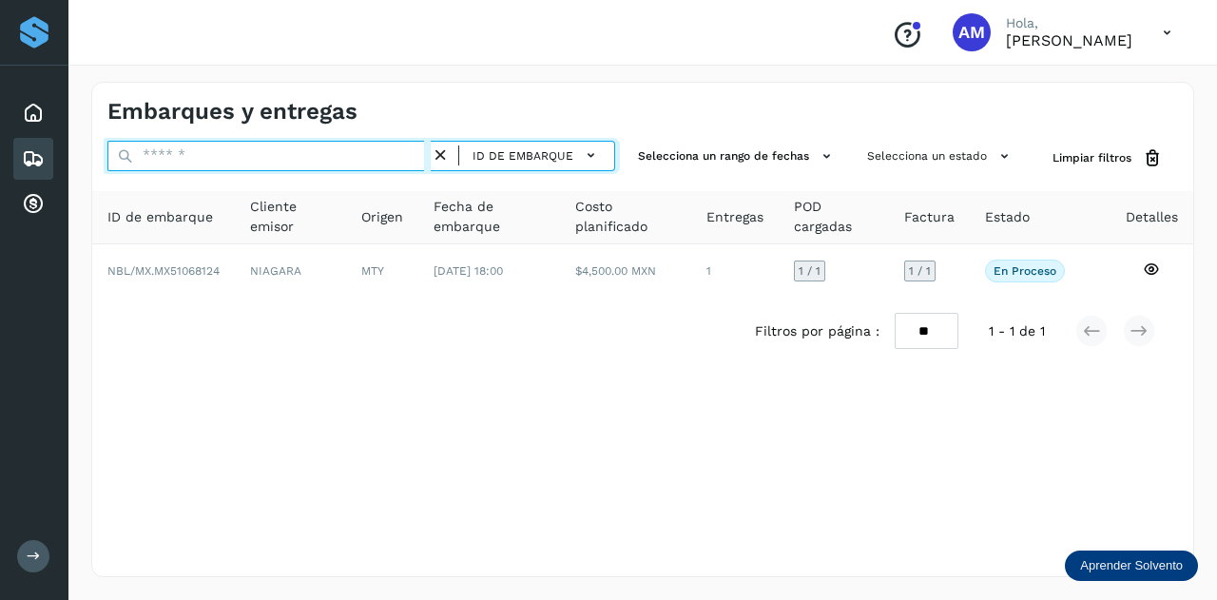
click at [384, 157] on input "text" at bounding box center [268, 156] width 323 height 30
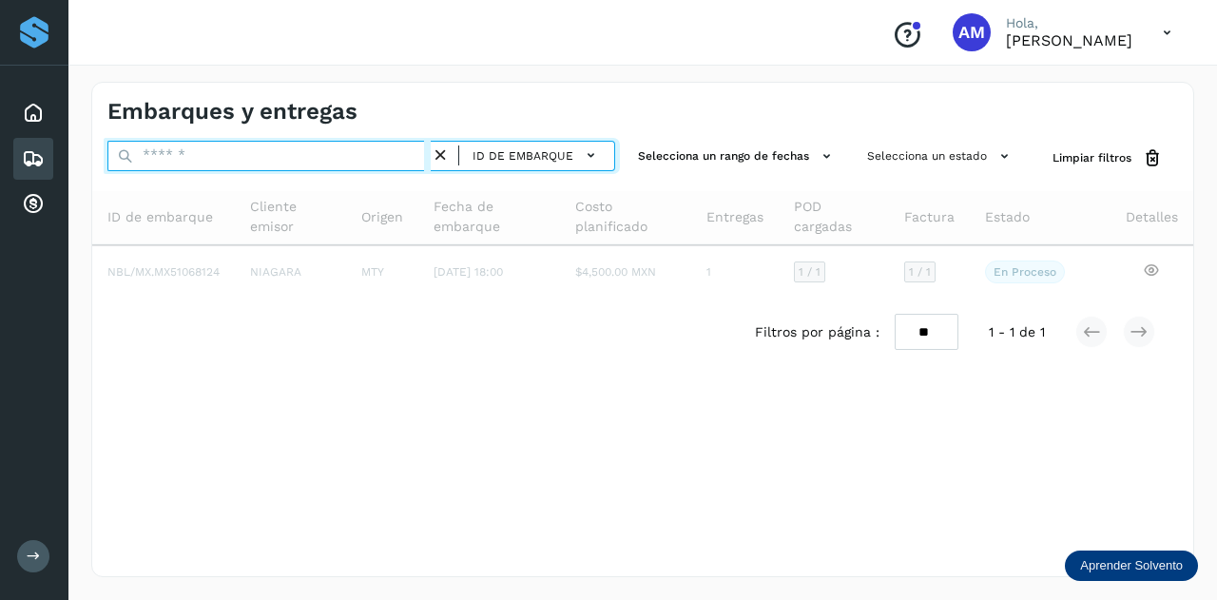
paste input "**********"
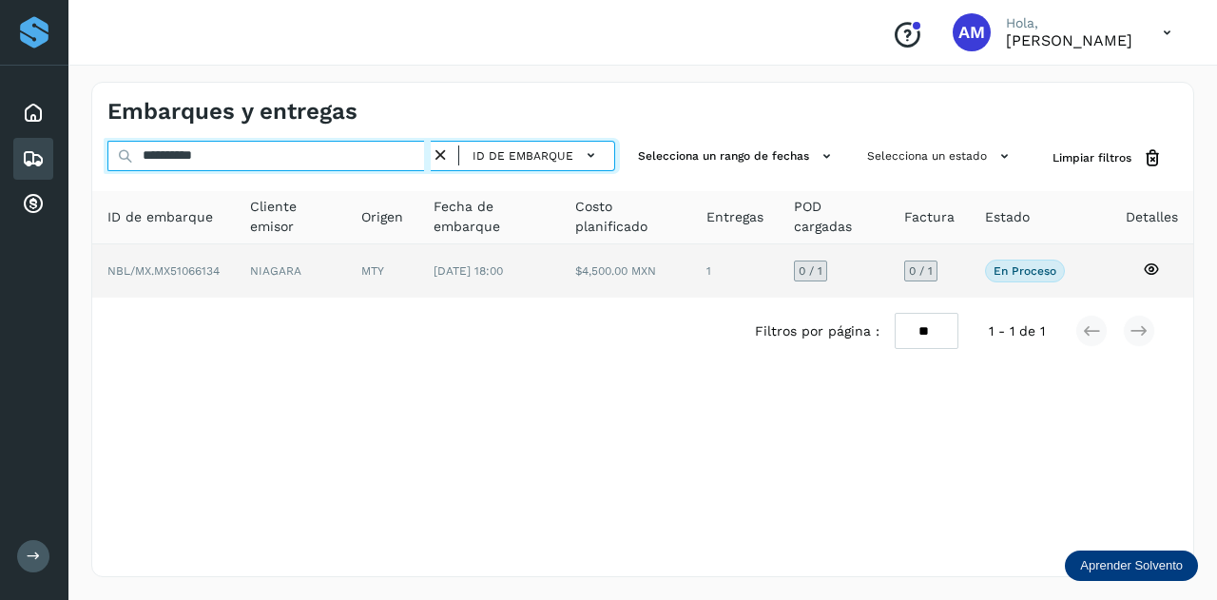
type input "**********"
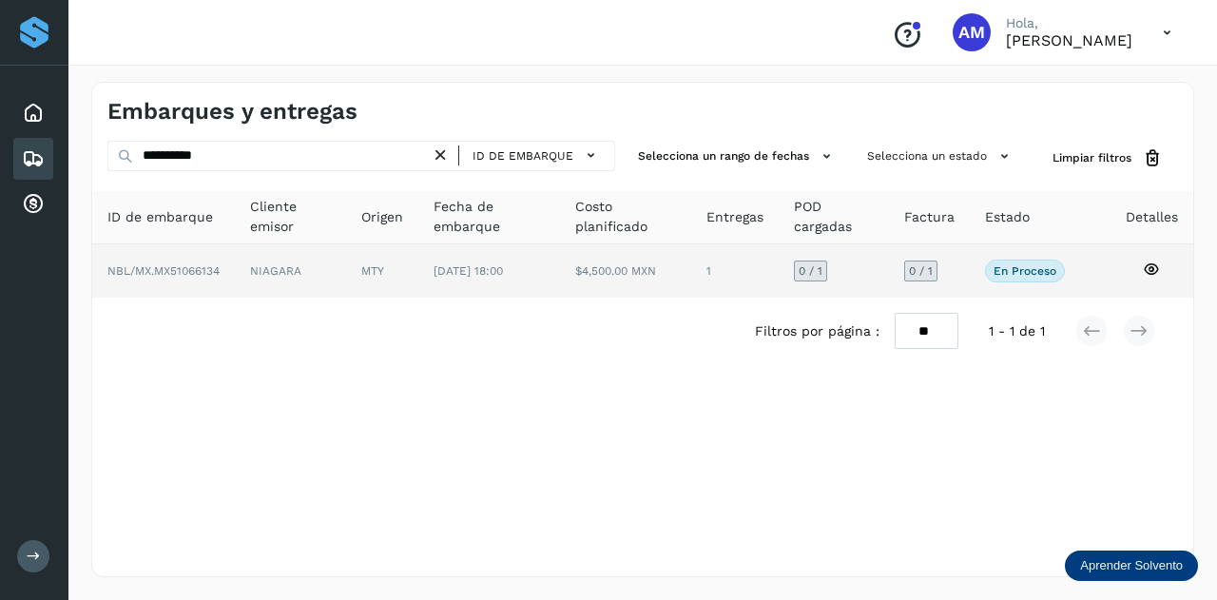
click at [346, 275] on td "NIAGARA" at bounding box center [382, 270] width 72 height 53
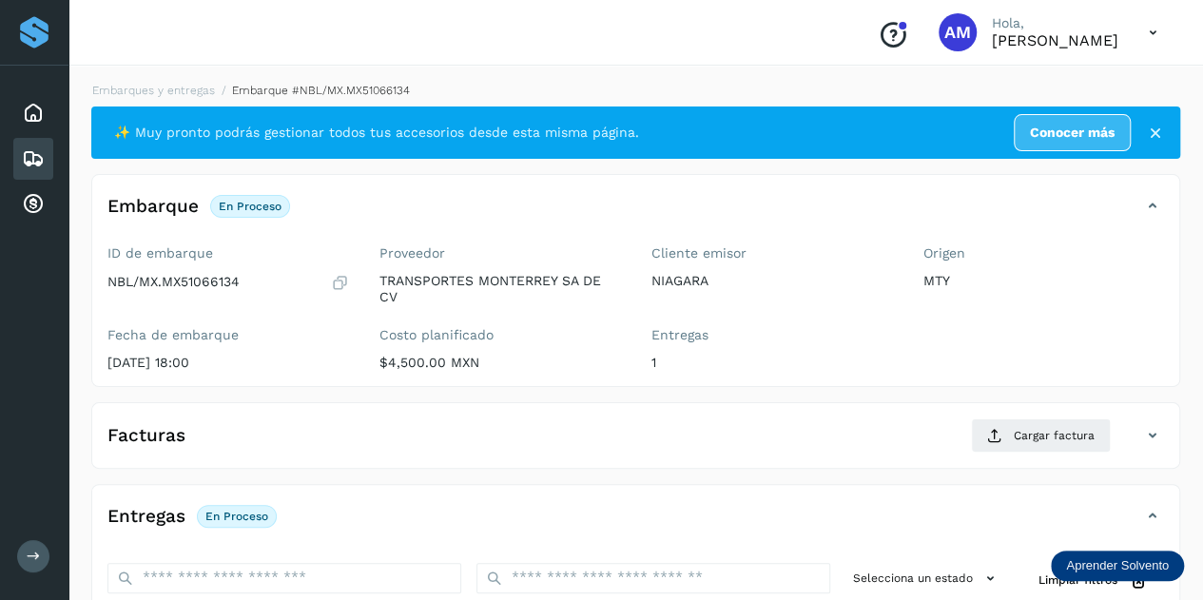
scroll to position [190, 0]
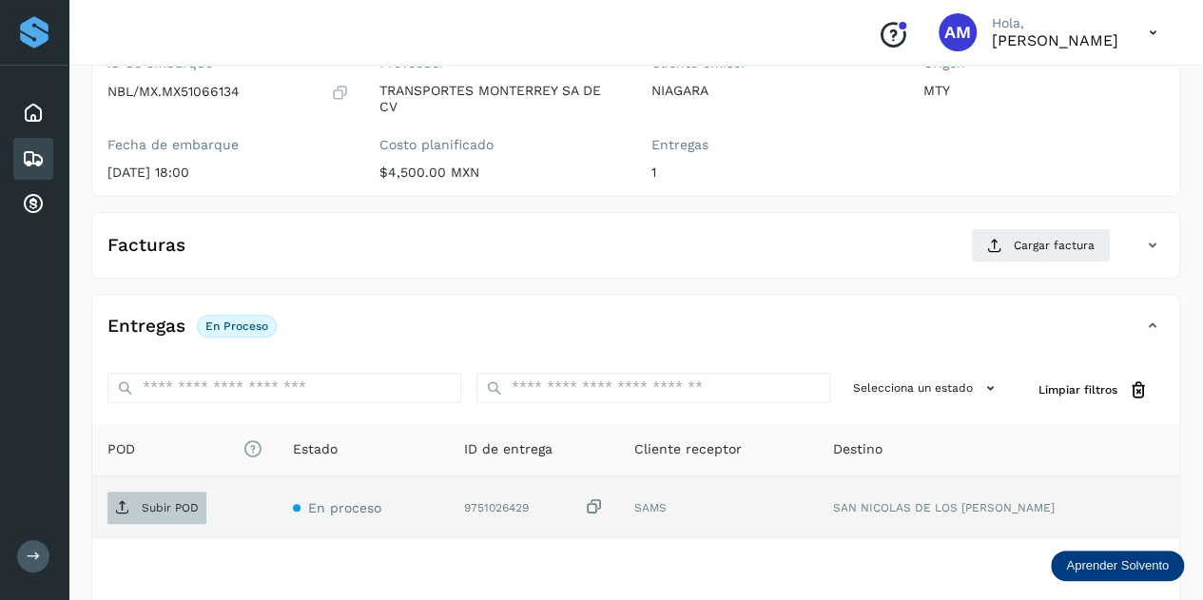
click at [147, 510] on p "Subir POD" at bounding box center [170, 507] width 57 height 13
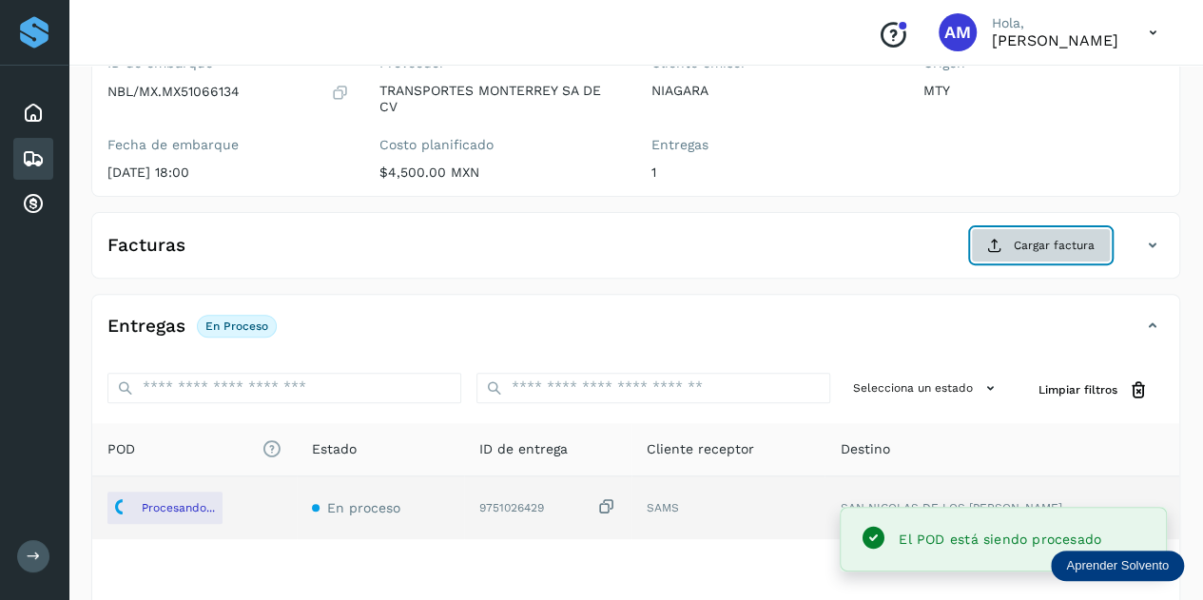
click at [1018, 248] on span "Cargar factura" at bounding box center [1054, 245] width 81 height 17
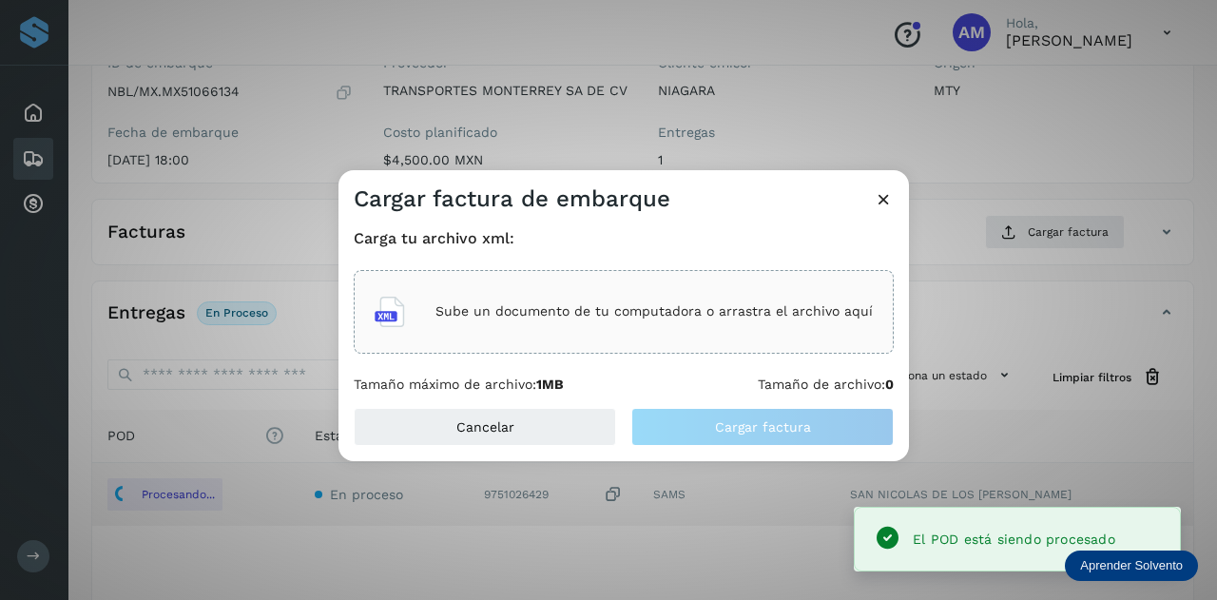
click at [583, 322] on div "Sube un documento de tu computadora o arrastra el archivo aquí" at bounding box center [624, 311] width 498 height 51
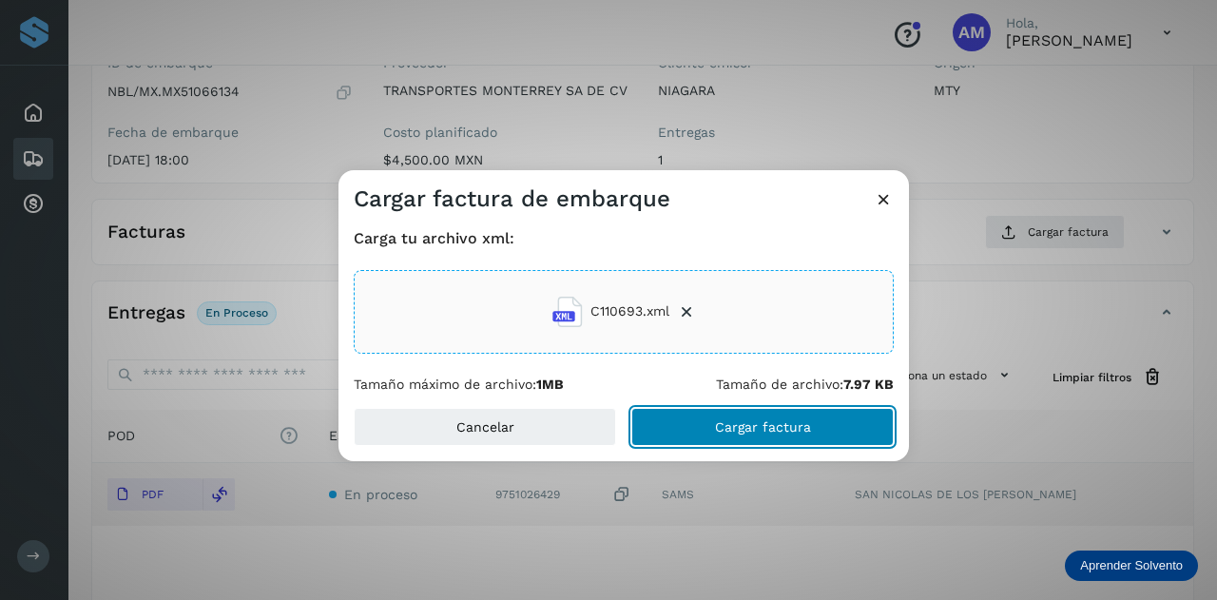
click at [698, 431] on button "Cargar factura" at bounding box center [762, 427] width 262 height 38
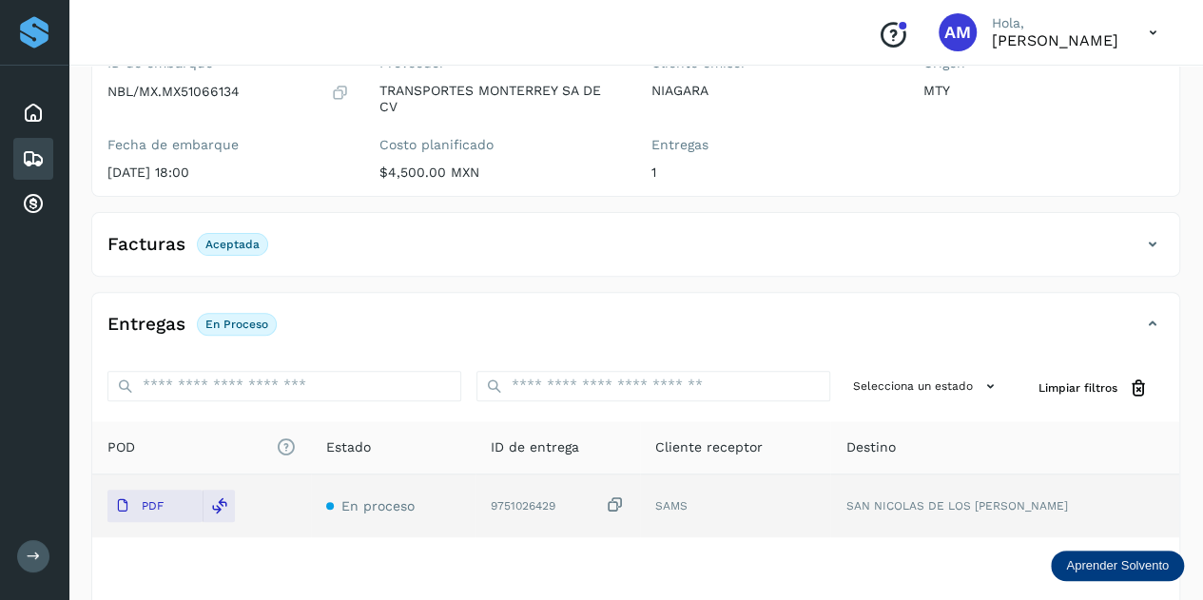
scroll to position [0, 0]
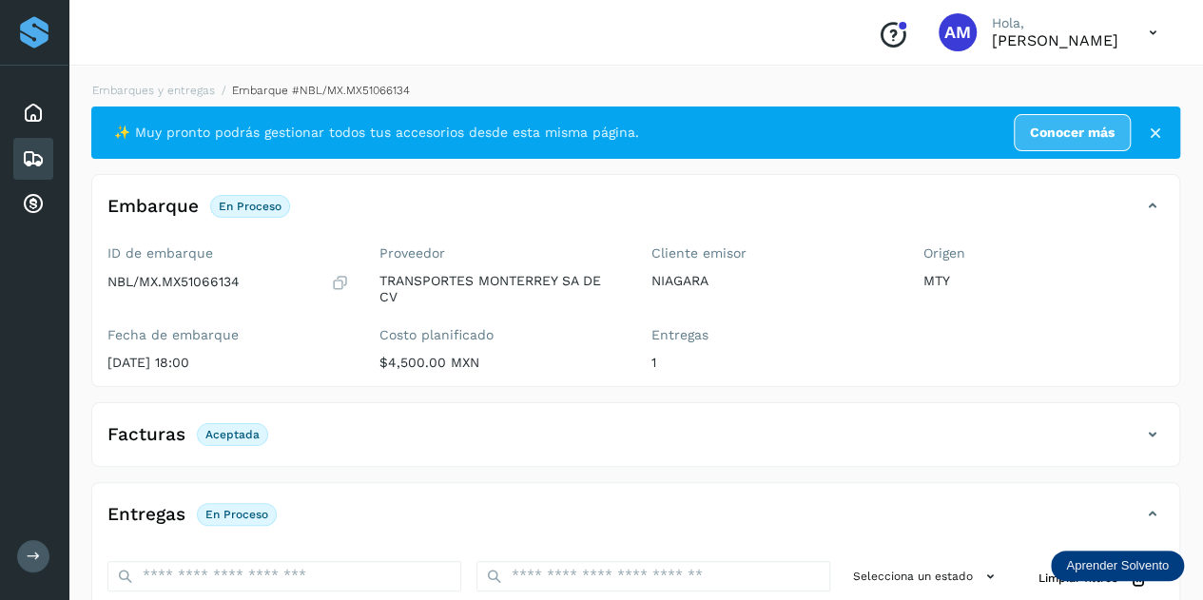
click at [215, 90] on li "Embarque #NBL/MX.MX51066134" at bounding box center [312, 90] width 195 height 17
click at [193, 96] on link "Embarques y entregas" at bounding box center [153, 90] width 123 height 13
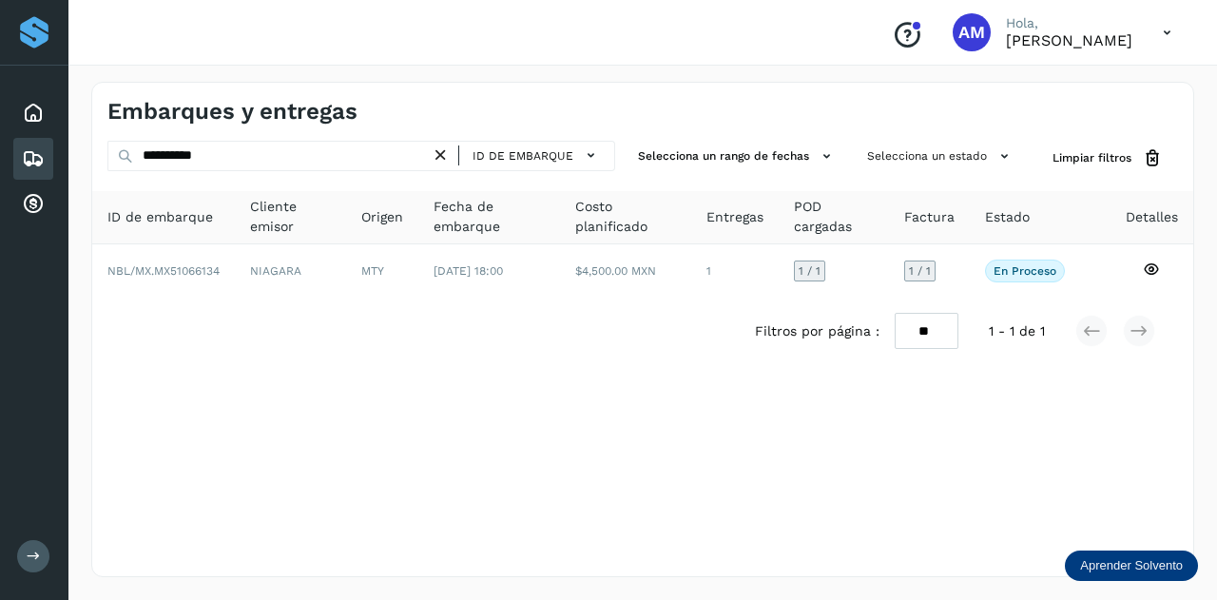
drag, startPoint x: 443, startPoint y: 149, endPoint x: 358, endPoint y: 151, distance: 85.6
click at [434, 152] on div "**********" at bounding box center [361, 156] width 508 height 30
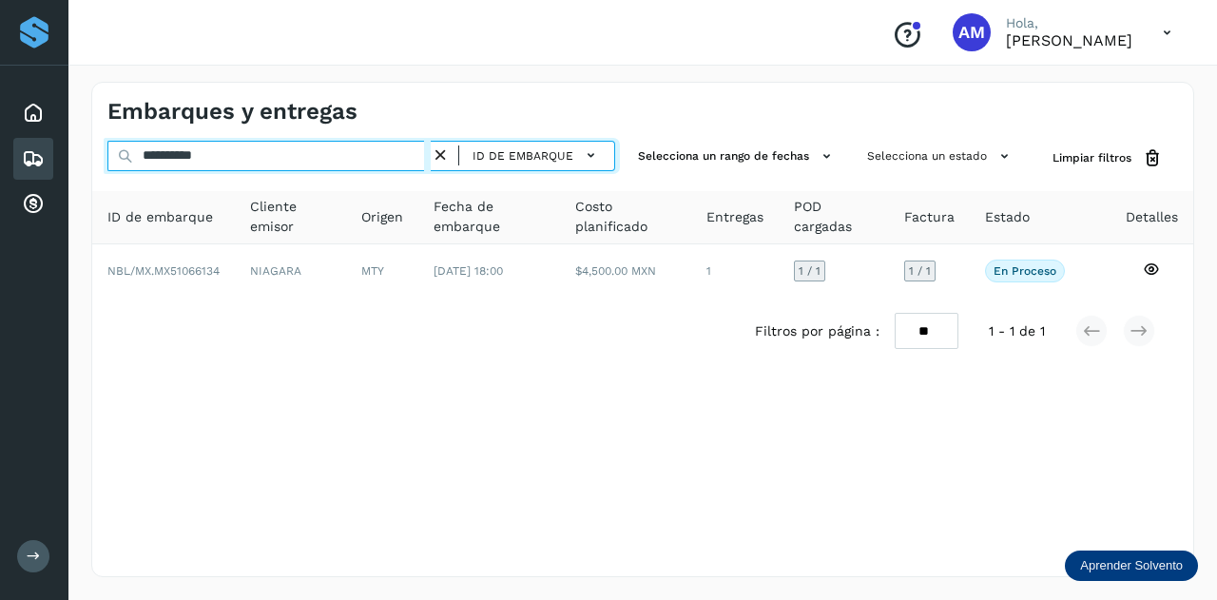
click at [358, 151] on input "**********" at bounding box center [268, 156] width 323 height 30
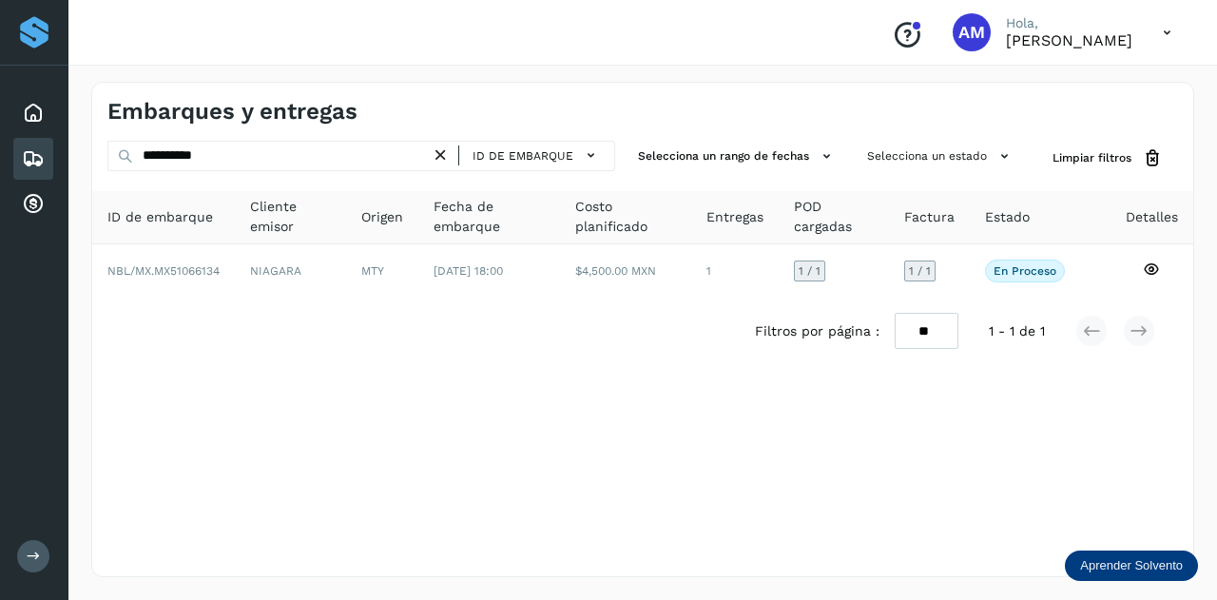
drag, startPoint x: 449, startPoint y: 156, endPoint x: 407, endPoint y: 156, distance: 41.8
click at [446, 156] on icon at bounding box center [441, 156] width 20 height 20
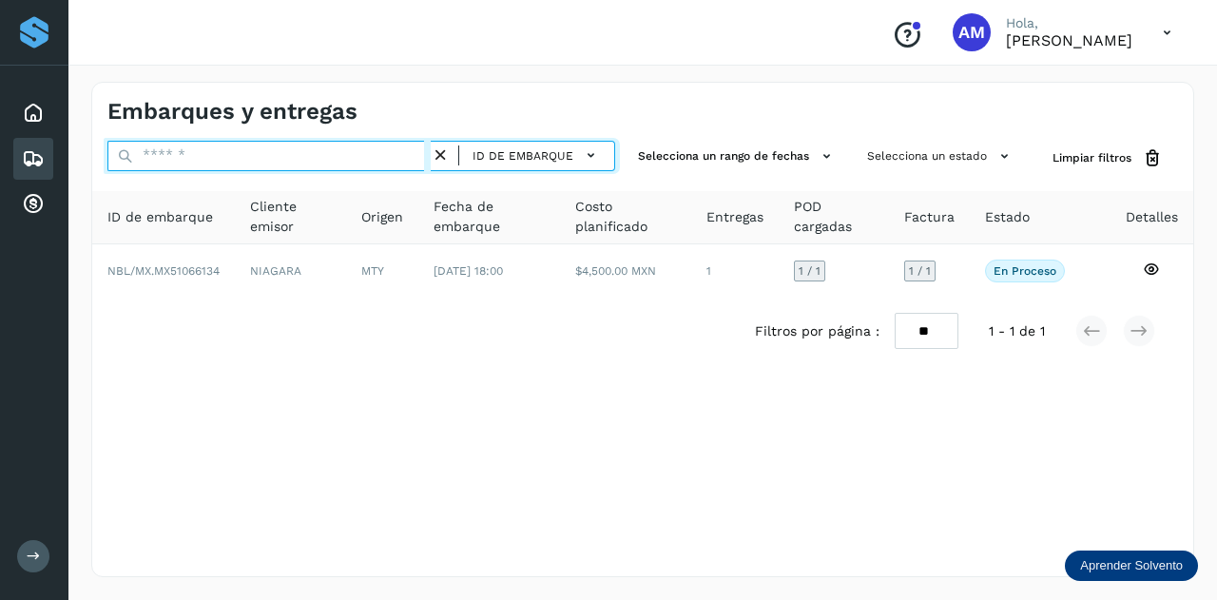
click at [384, 155] on input "text" at bounding box center [268, 156] width 323 height 30
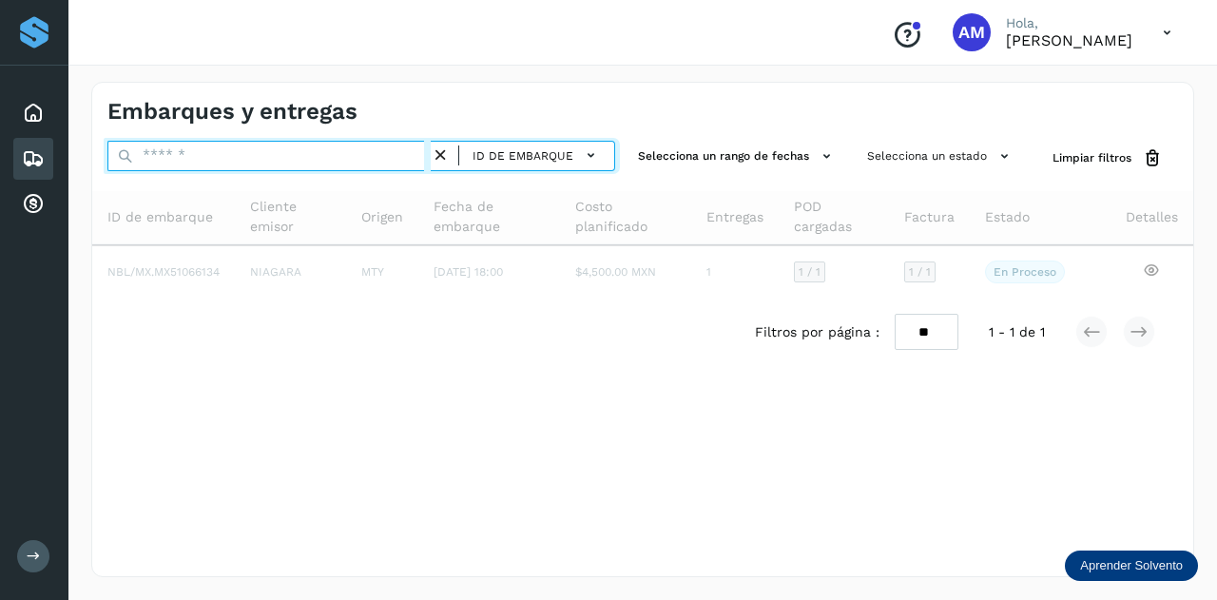
paste input "**********"
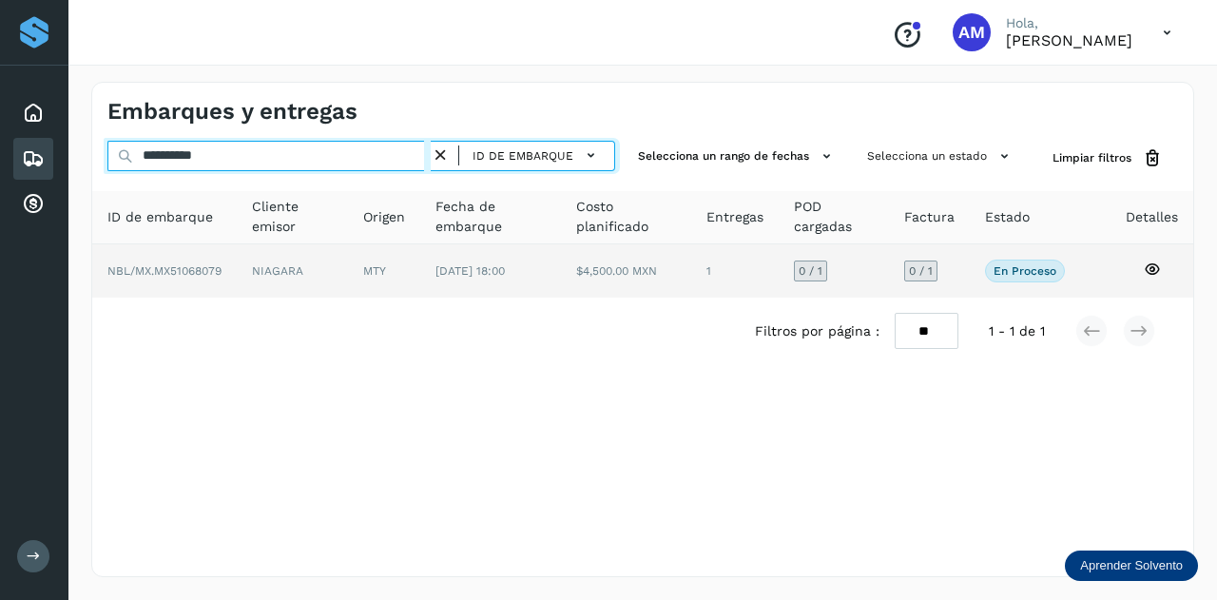
type input "**********"
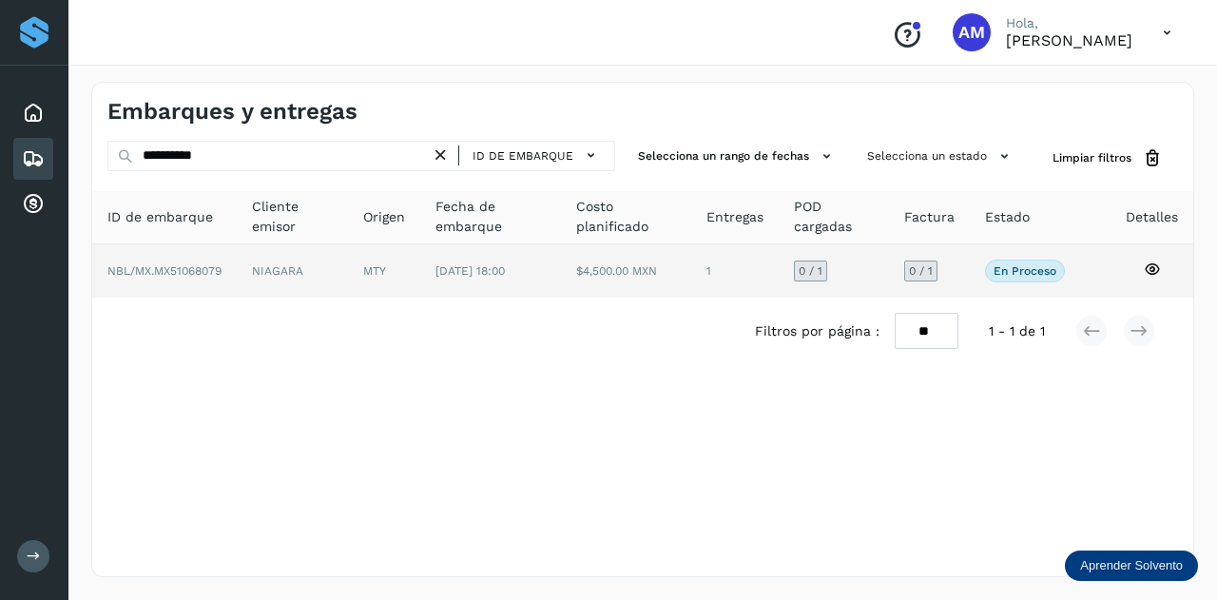
click at [420, 276] on td "MTY" at bounding box center [490, 270] width 141 height 53
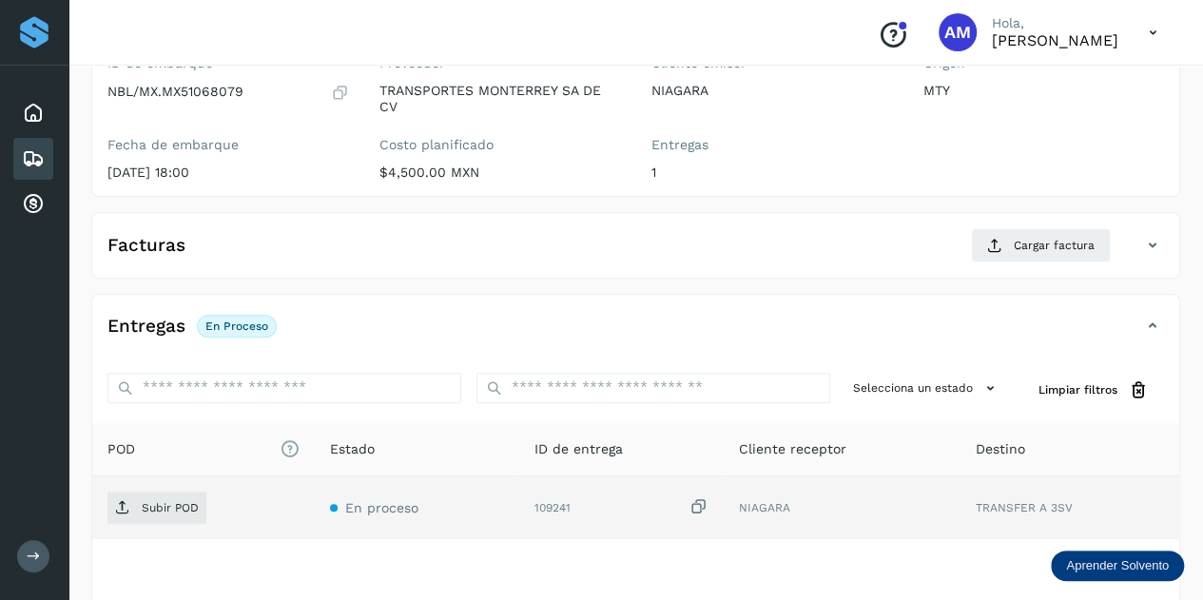
scroll to position [285, 0]
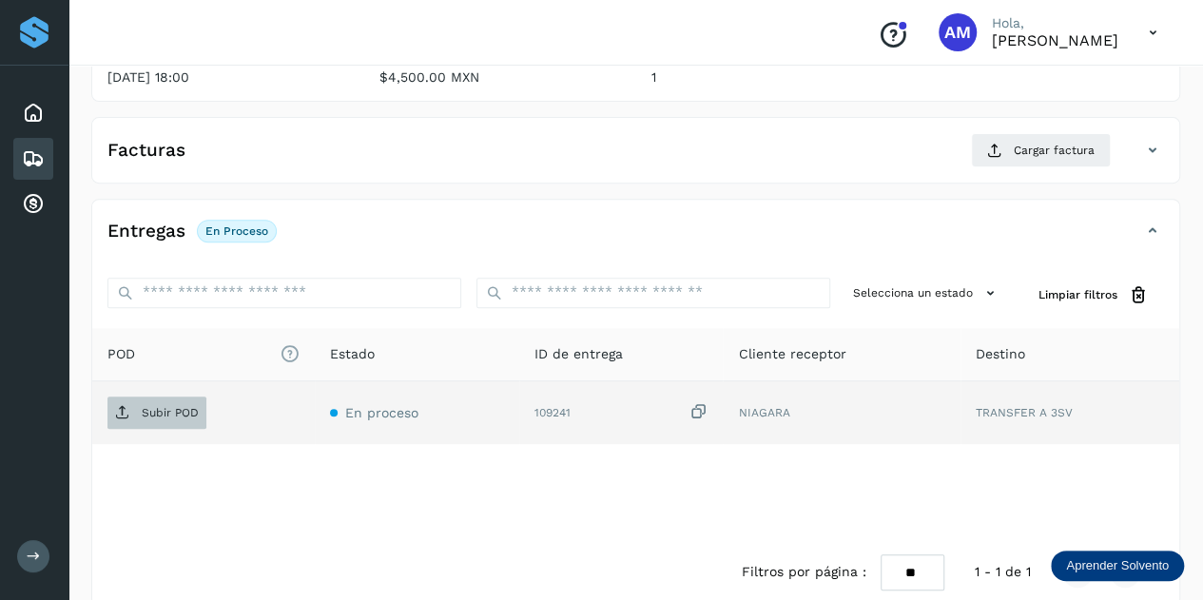
click at [182, 406] on p "Subir POD" at bounding box center [170, 412] width 57 height 13
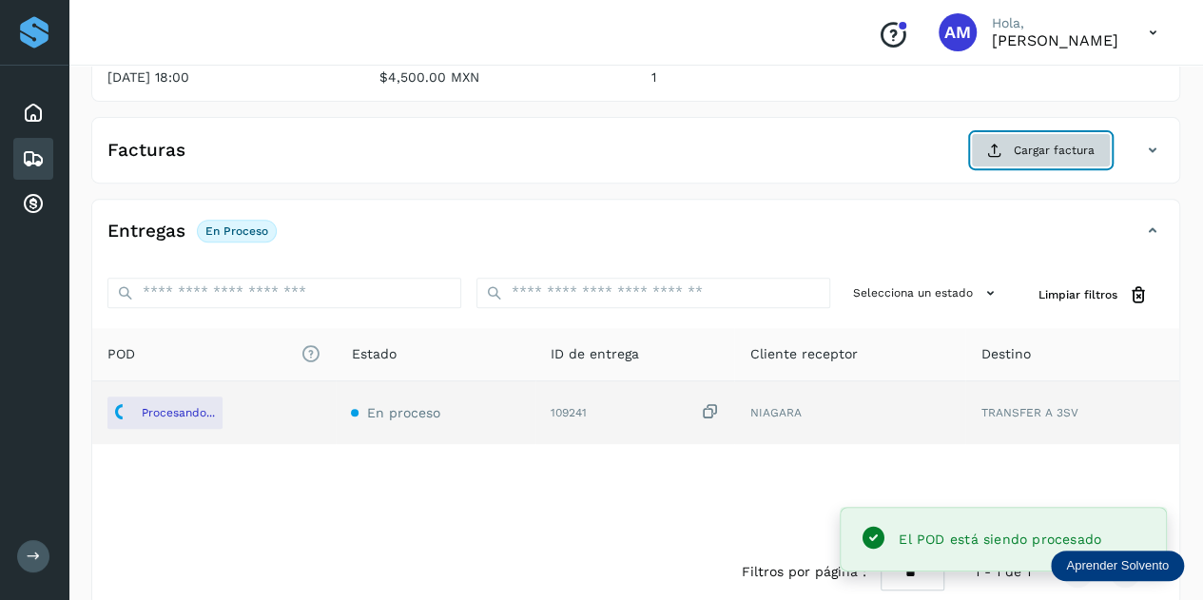
click at [1031, 154] on span "Cargar factura" at bounding box center [1054, 150] width 81 height 17
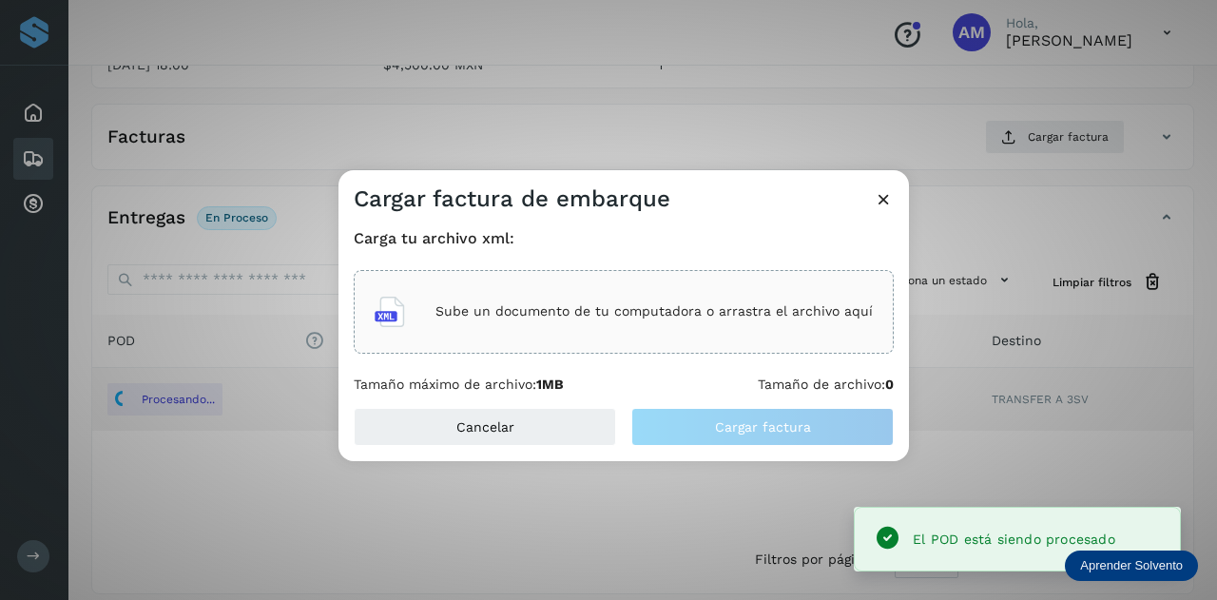
click at [506, 296] on div "Sube un documento de tu computadora o arrastra el archivo aquí" at bounding box center [624, 311] width 498 height 51
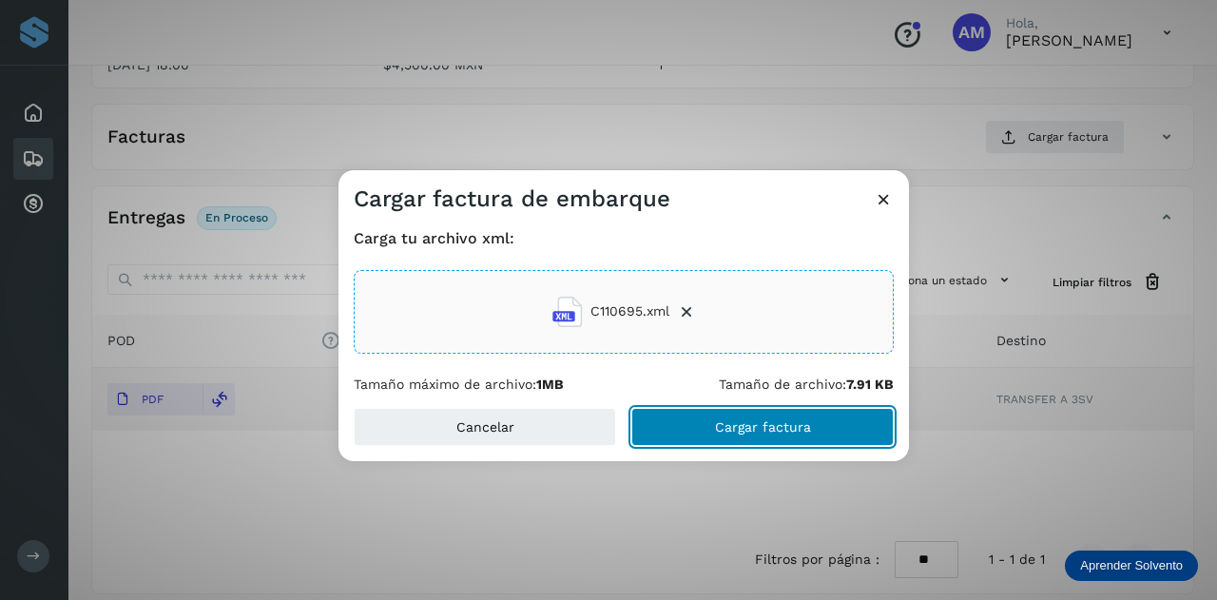
click at [728, 430] on span "Cargar factura" at bounding box center [763, 426] width 96 height 13
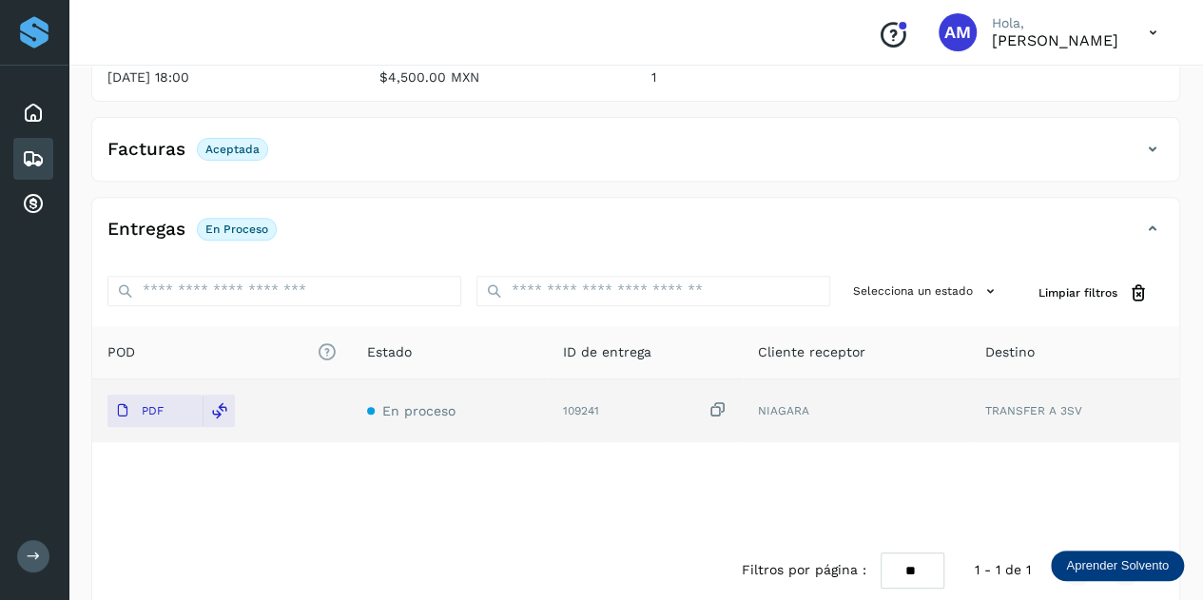
scroll to position [0, 0]
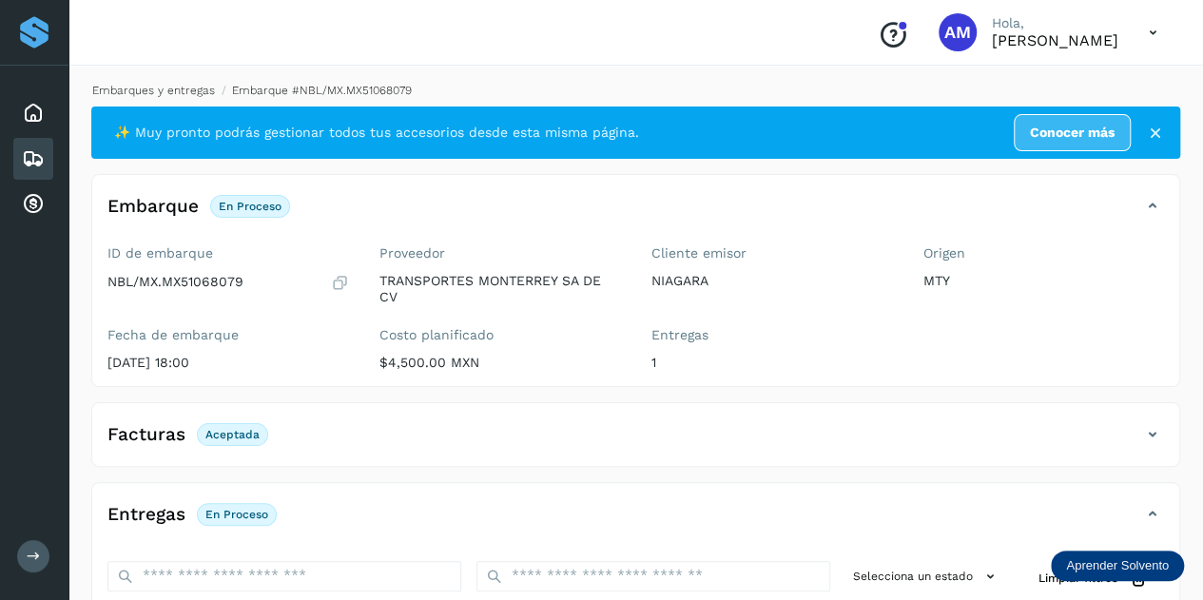
click at [187, 91] on link "Embarques y entregas" at bounding box center [153, 90] width 123 height 13
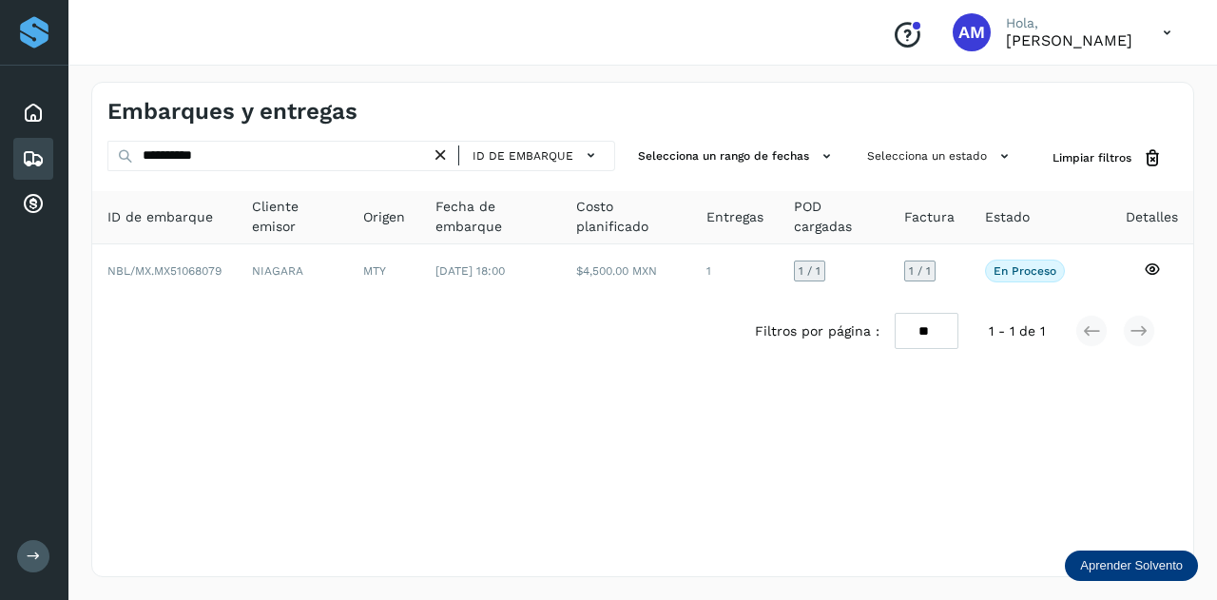
drag, startPoint x: 449, startPoint y: 151, endPoint x: 369, endPoint y: 155, distance: 80.0
click at [440, 154] on icon at bounding box center [441, 156] width 20 height 20
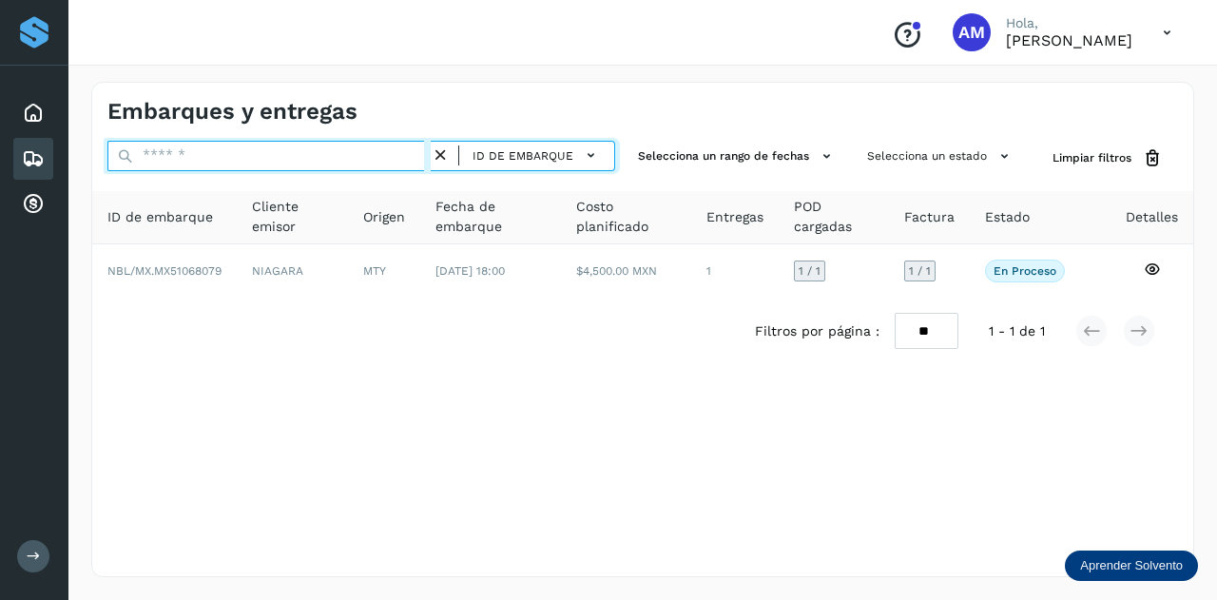
click at [363, 155] on input "text" at bounding box center [268, 156] width 323 height 30
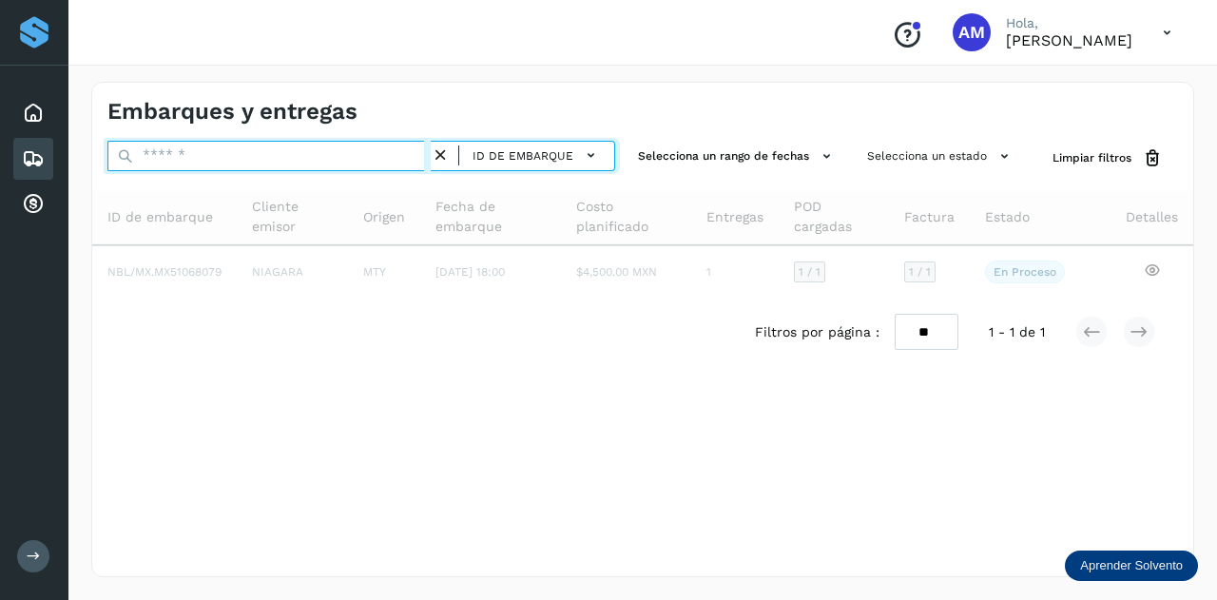
paste input "**********"
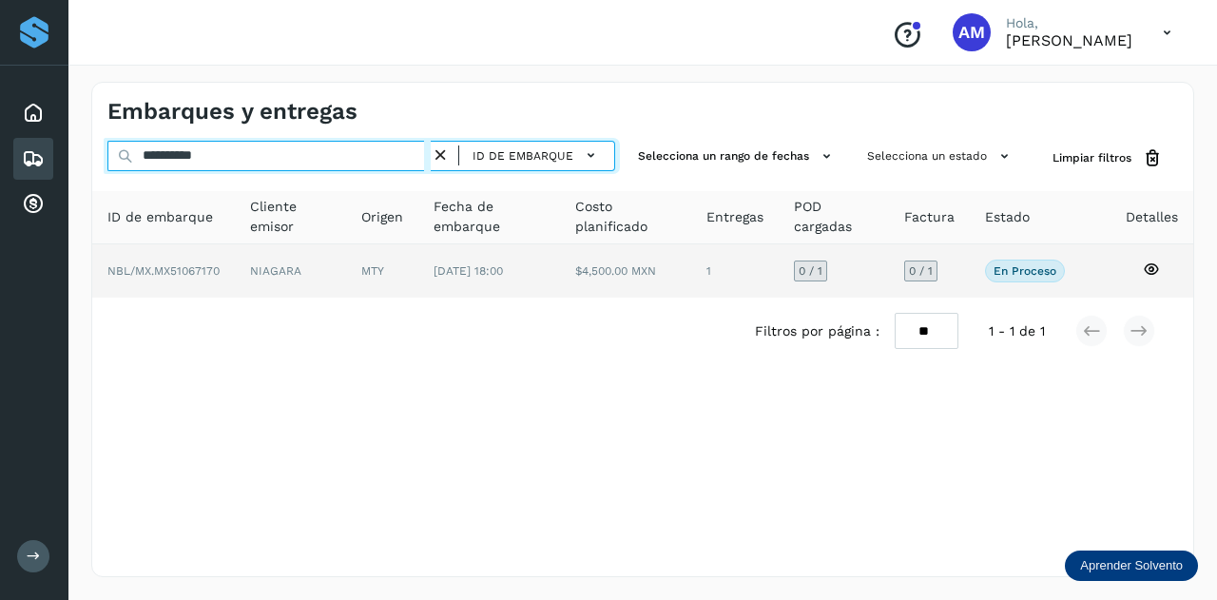
type input "**********"
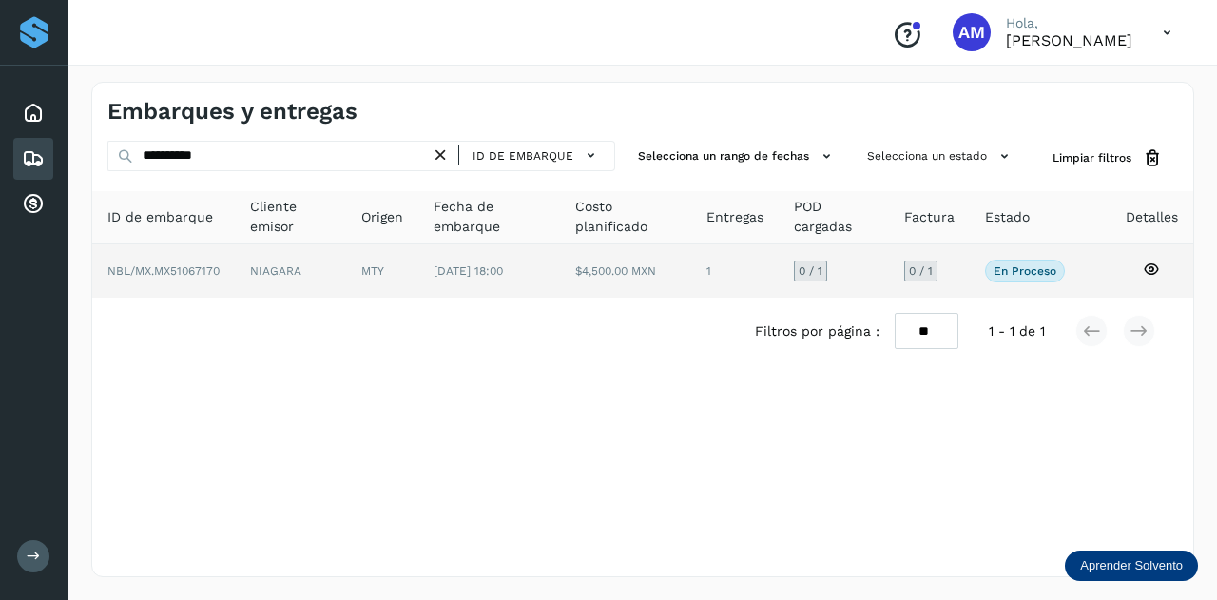
click at [346, 277] on td "NIAGARA" at bounding box center [382, 270] width 72 height 53
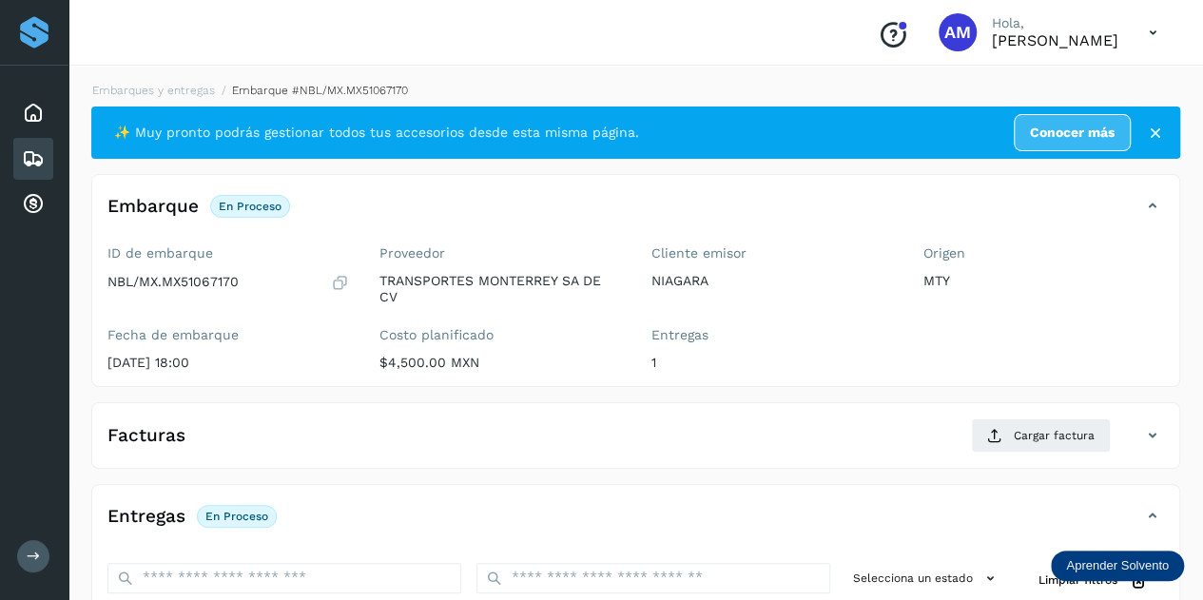
scroll to position [190, 0]
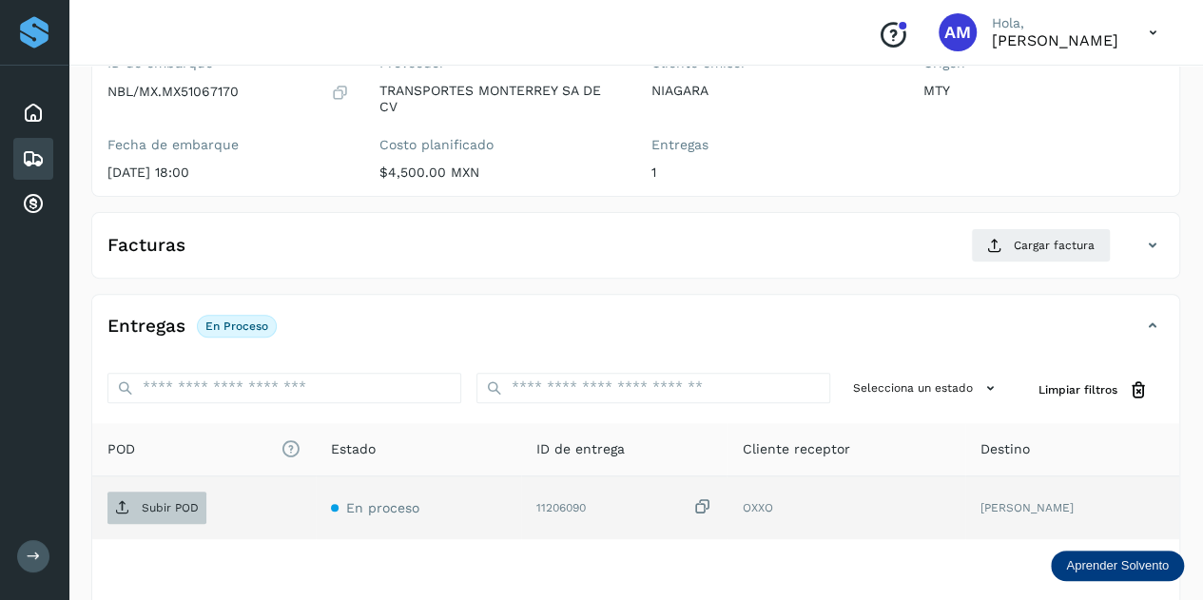
click at [191, 501] on p "Subir POD" at bounding box center [170, 507] width 57 height 13
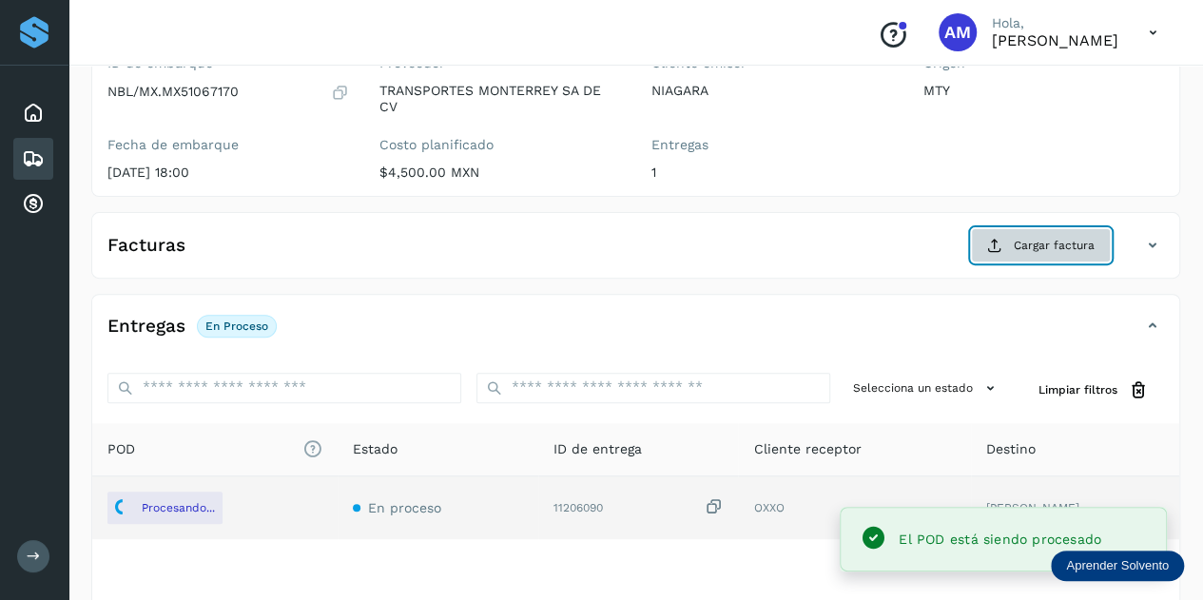
click at [1012, 244] on button "Cargar factura" at bounding box center [1041, 245] width 140 height 34
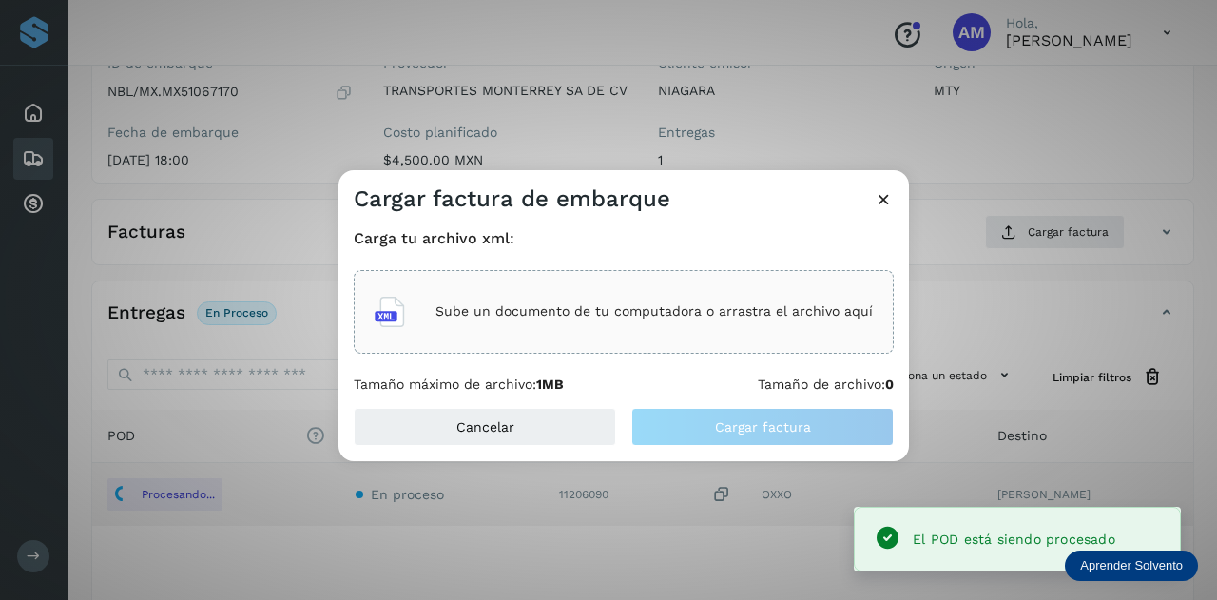
click at [728, 347] on div "Sube un documento de tu computadora o arrastra el archivo aquí" at bounding box center [624, 312] width 540 height 84
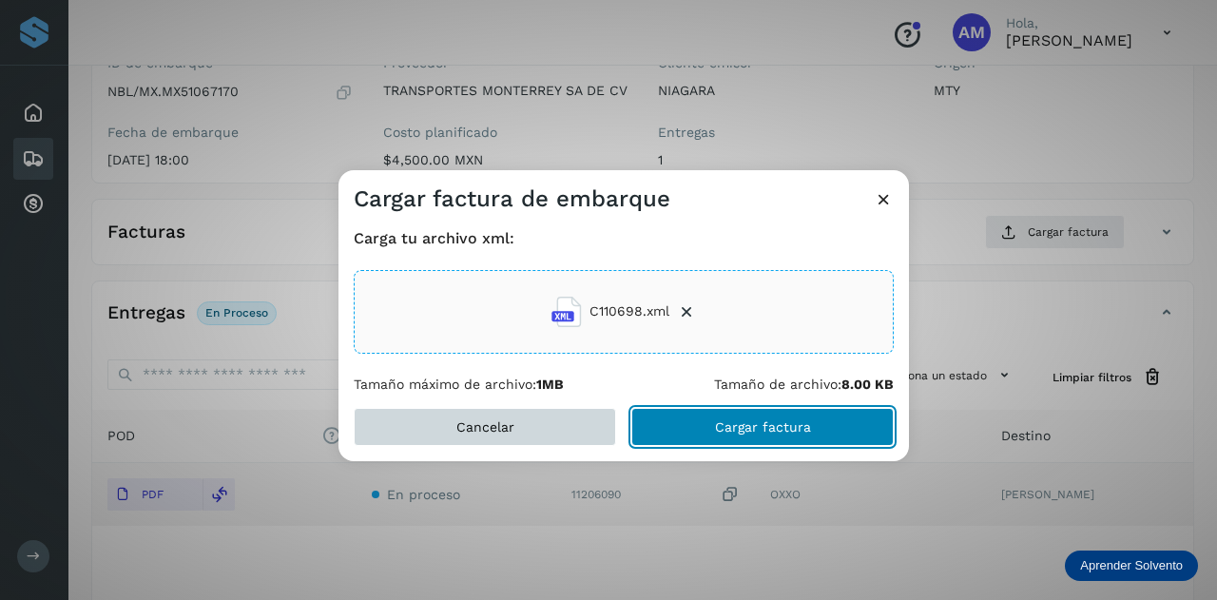
drag, startPoint x: 656, startPoint y: 426, endPoint x: 518, endPoint y: 431, distance: 138.0
click at [656, 425] on button "Cargar factura" at bounding box center [762, 427] width 262 height 38
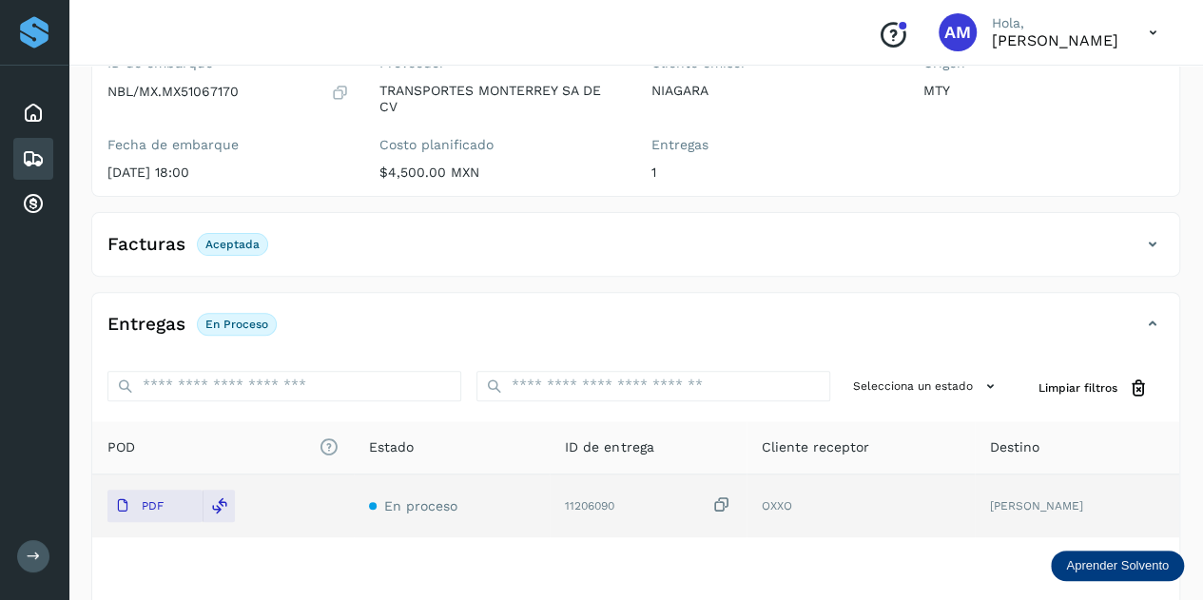
scroll to position [0, 0]
